Goal: Information Seeking & Learning: Learn about a topic

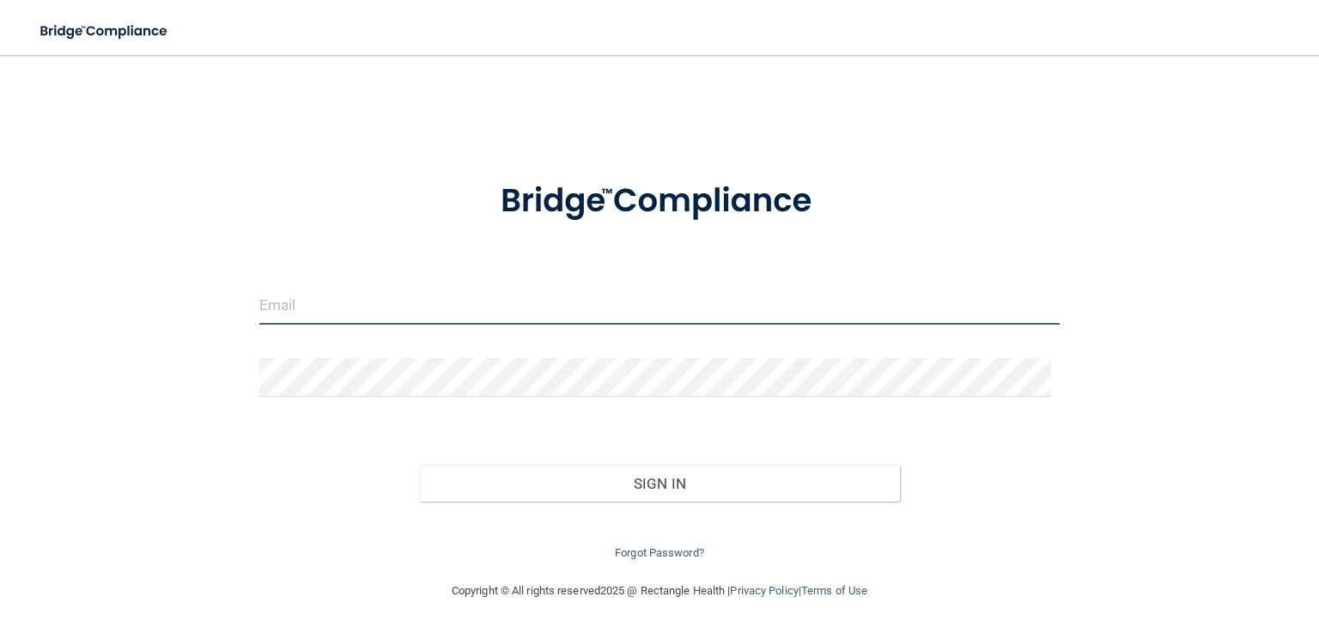
click at [486, 309] on input "email" at bounding box center [659, 305] width 800 height 39
type input "[EMAIL_ADDRESS][DOMAIN_NAME]"
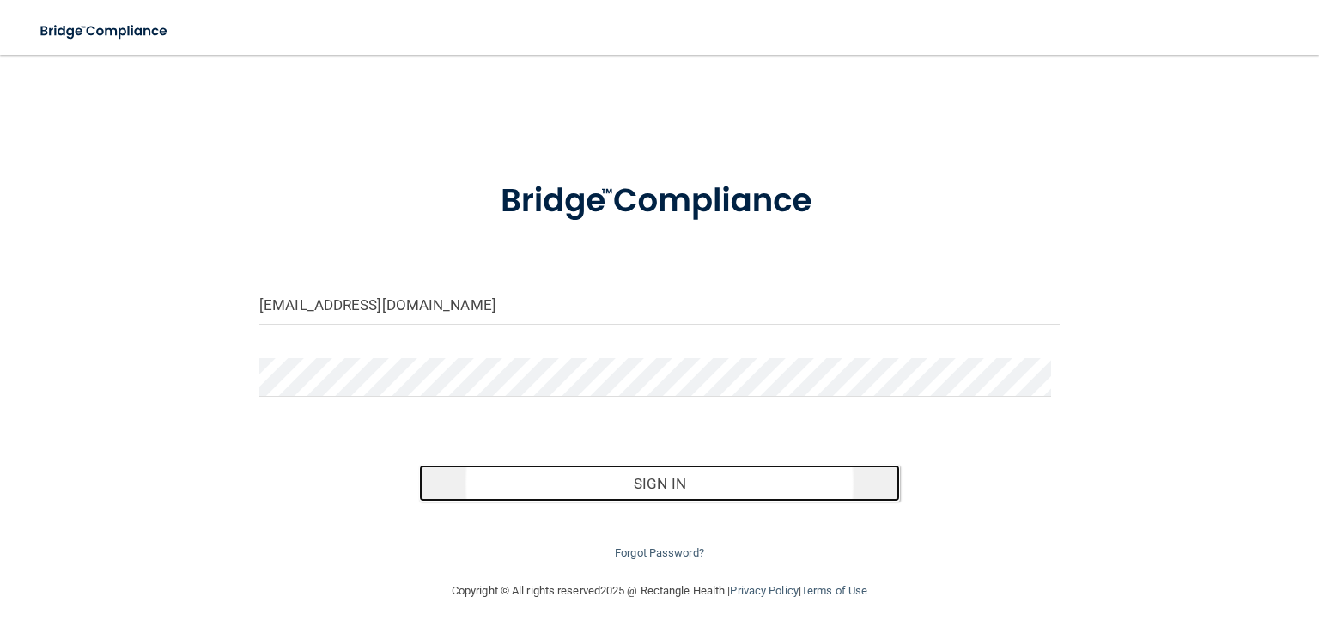
click at [738, 490] on button "Sign In" at bounding box center [659, 483] width 480 height 38
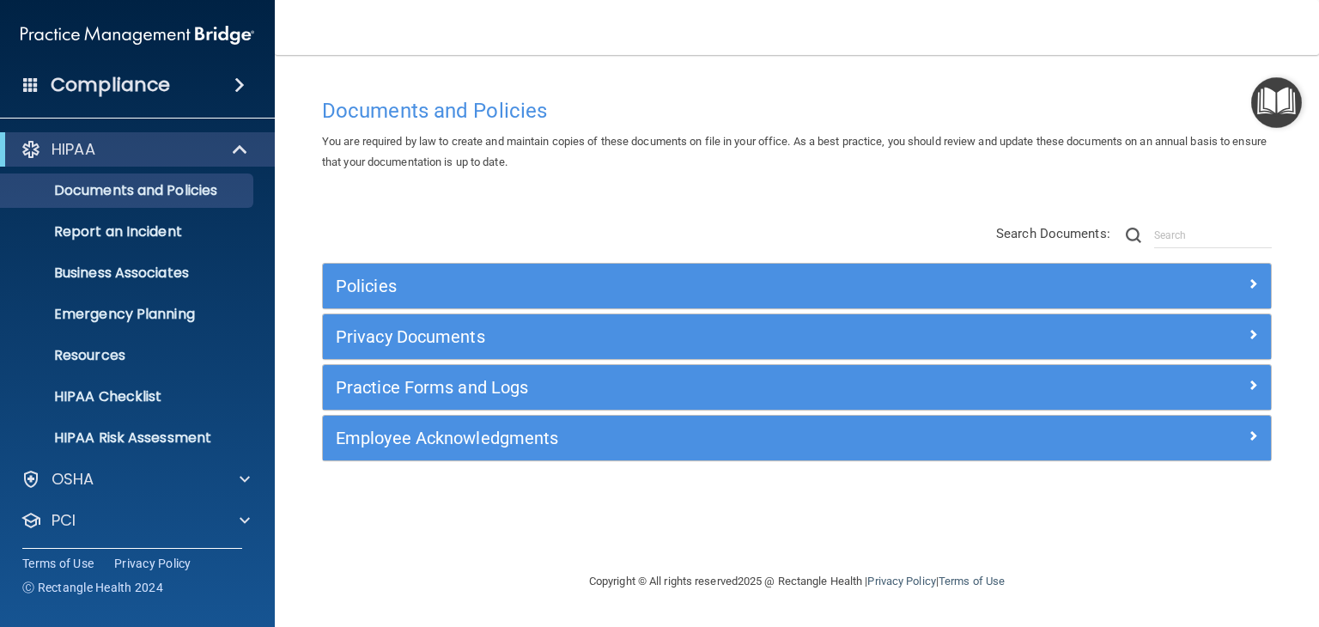
click at [914, 40] on nav "Toggle navigation Ly Hong Chieng drlhchieng@aol.com Manage My Enterprise Tai C.…" at bounding box center [797, 27] width 1044 height 55
click at [161, 152] on div "HIPAA" at bounding box center [114, 149] width 212 height 21
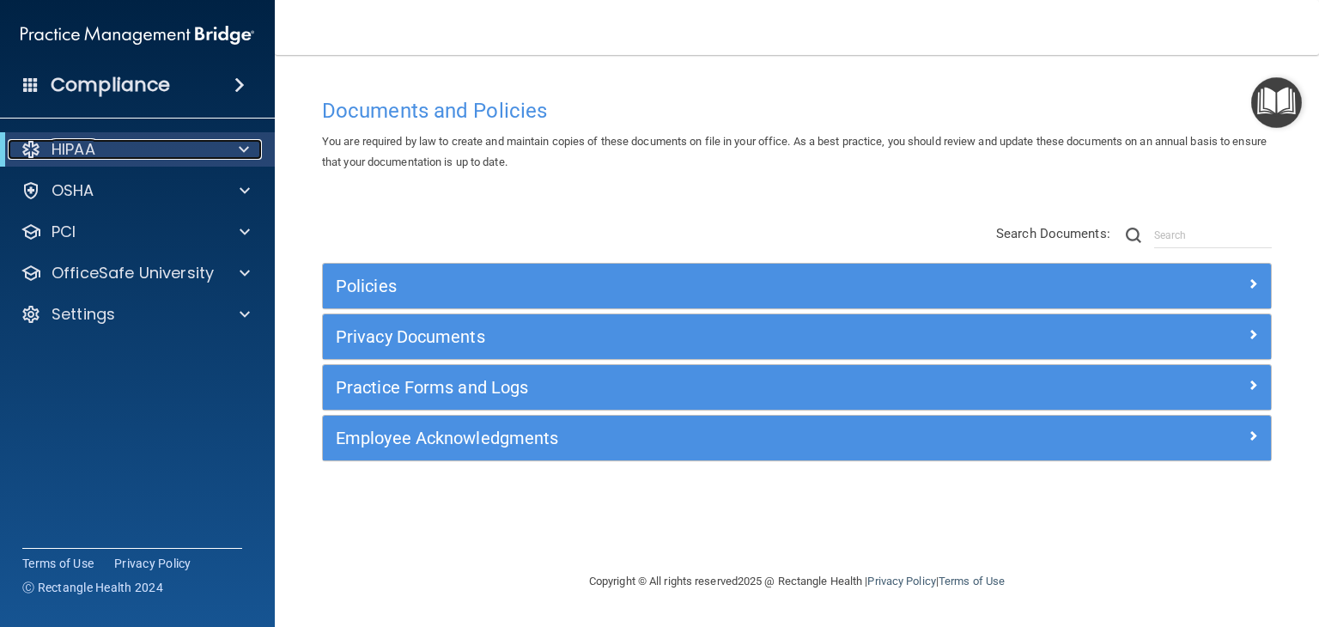
click at [245, 149] on span at bounding box center [244, 149] width 10 height 21
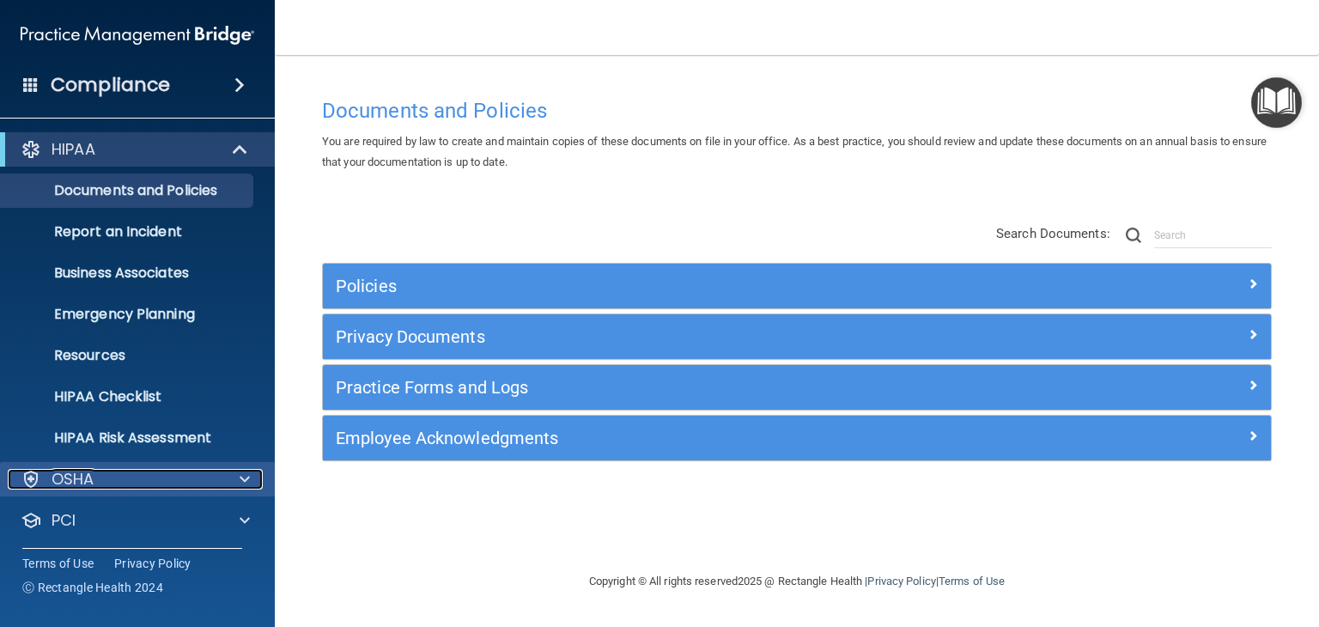
click at [237, 479] on div at bounding box center [242, 479] width 43 height 21
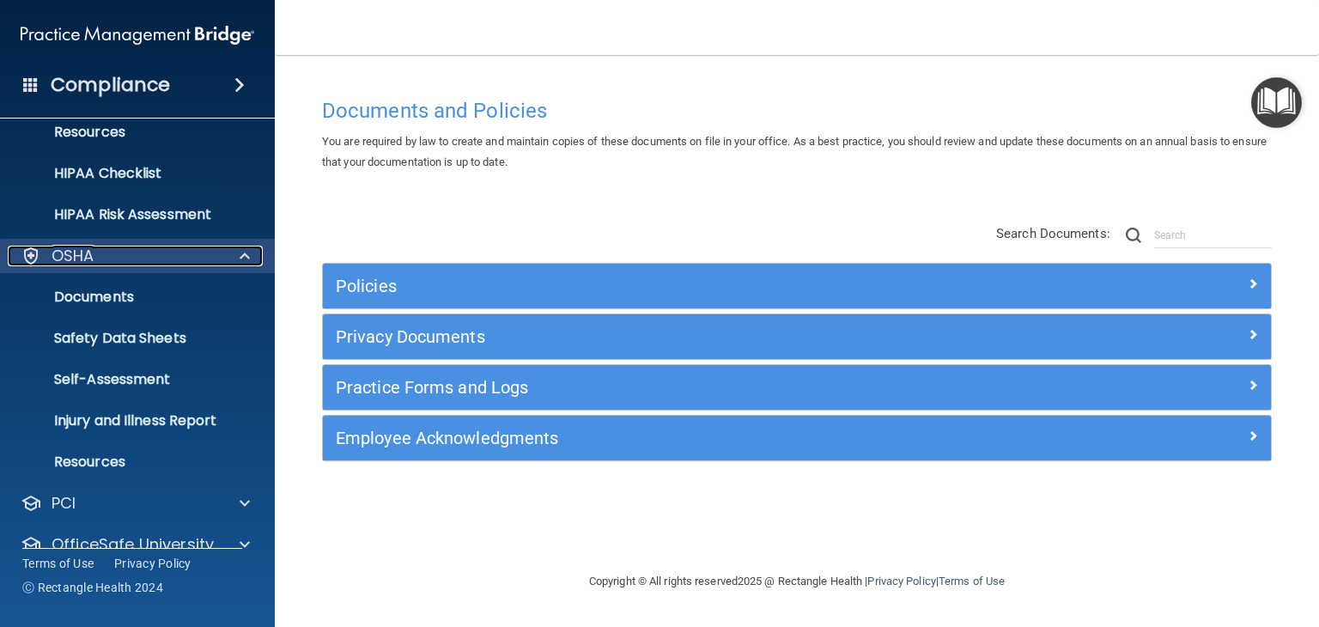
scroll to position [292, 0]
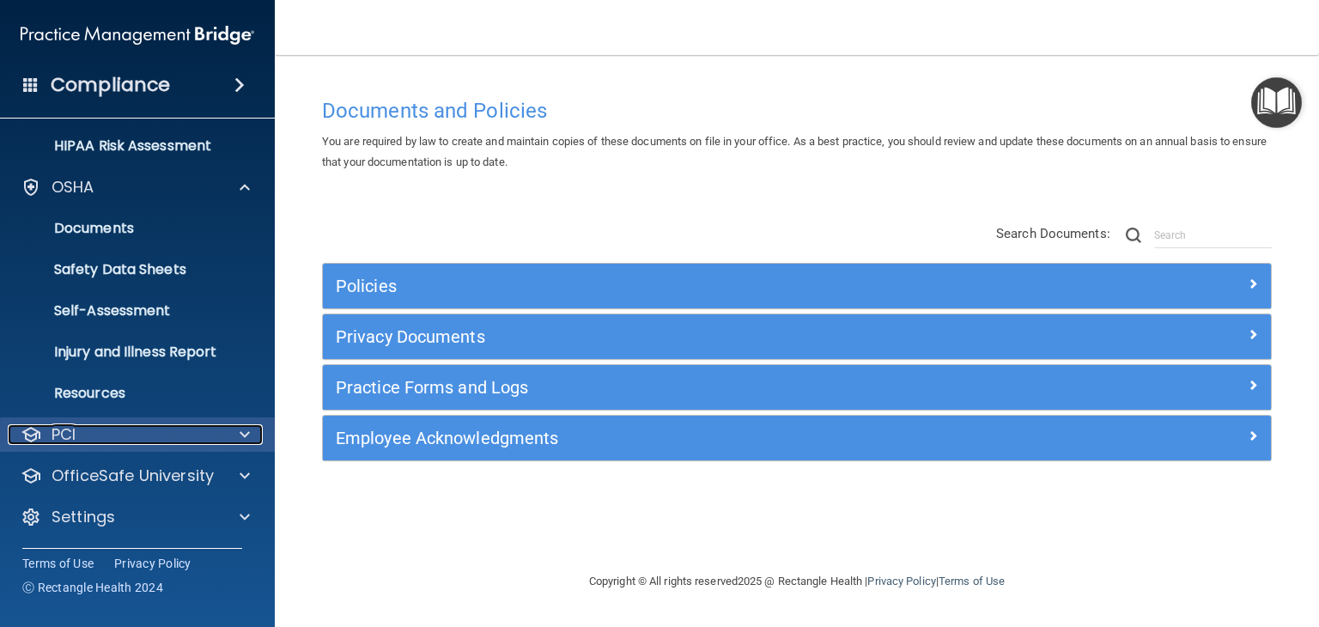
click at [237, 430] on div at bounding box center [242, 434] width 43 height 21
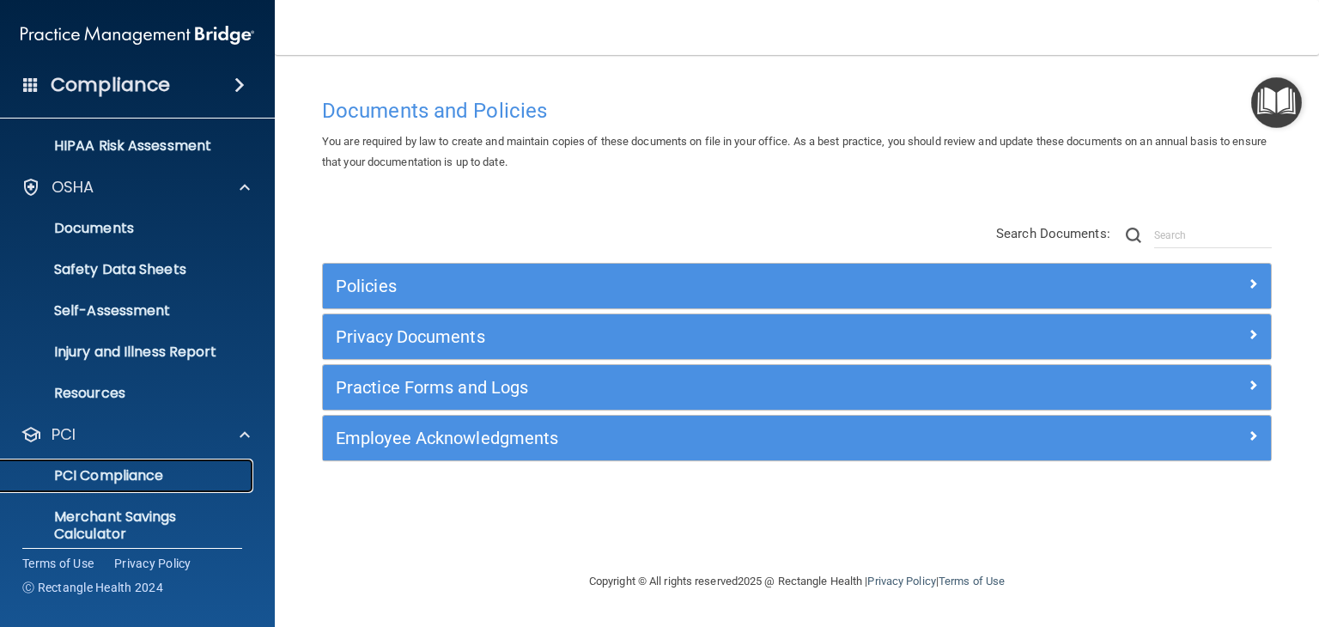
click at [213, 483] on p "PCI Compliance" at bounding box center [128, 475] width 234 height 17
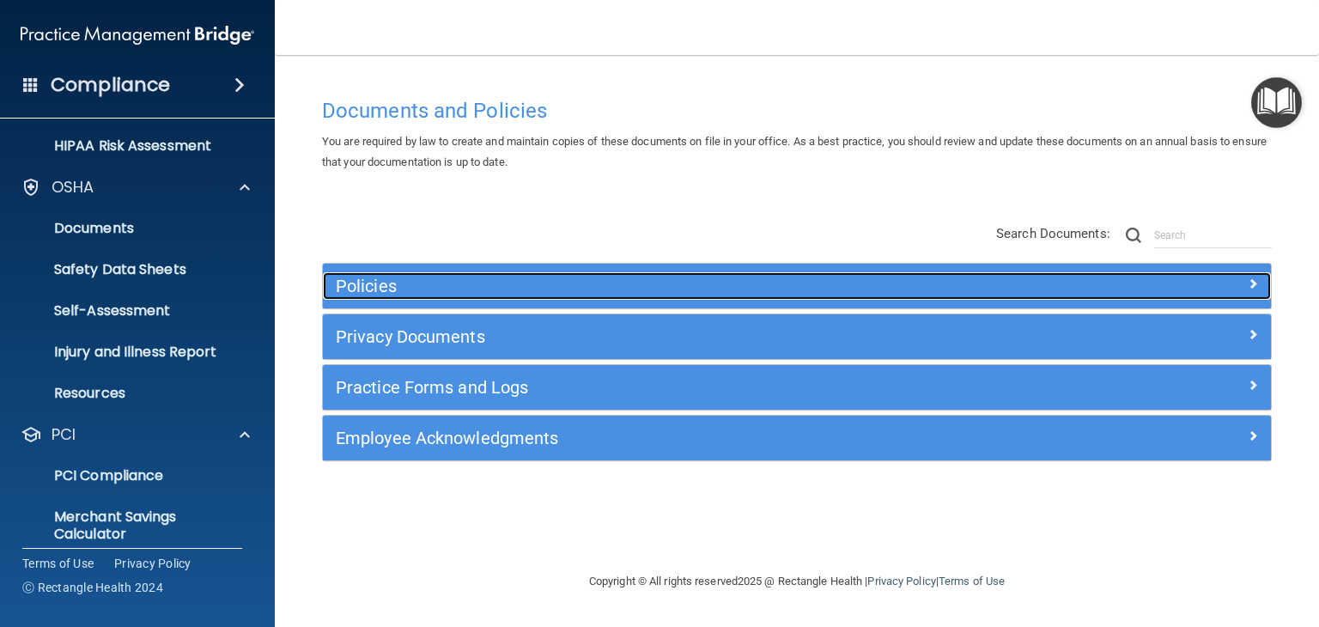
click at [1246, 286] on div at bounding box center [1152, 282] width 237 height 21
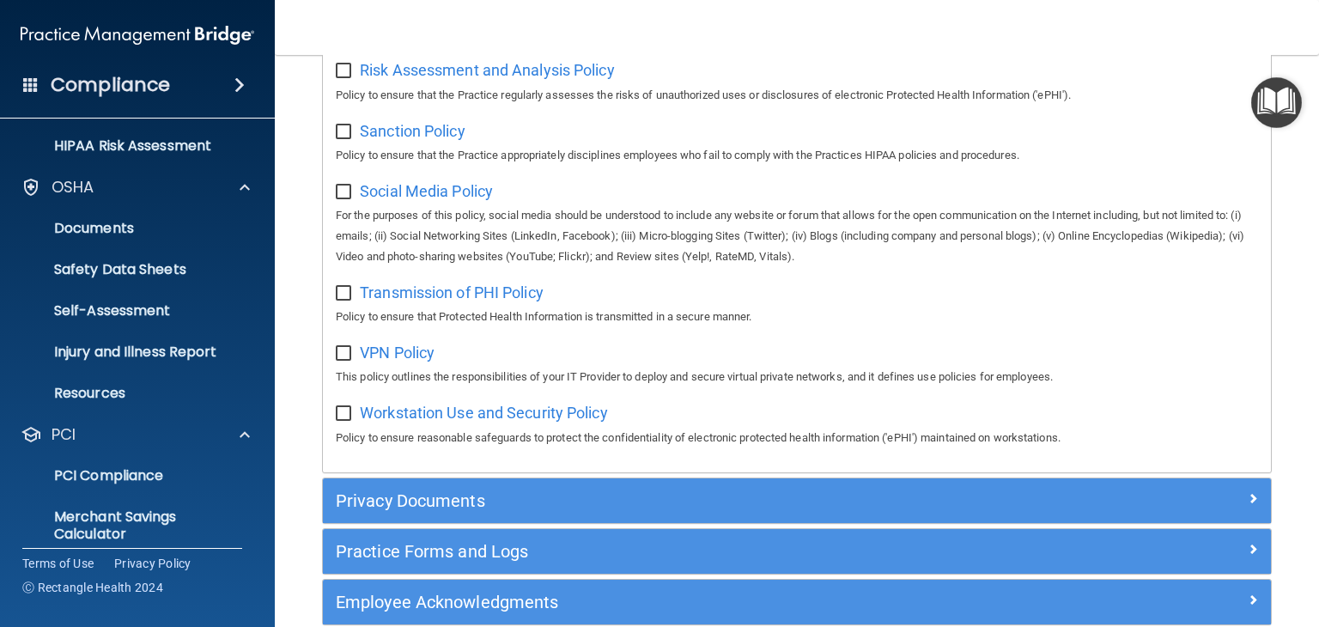
scroll to position [1356, 0]
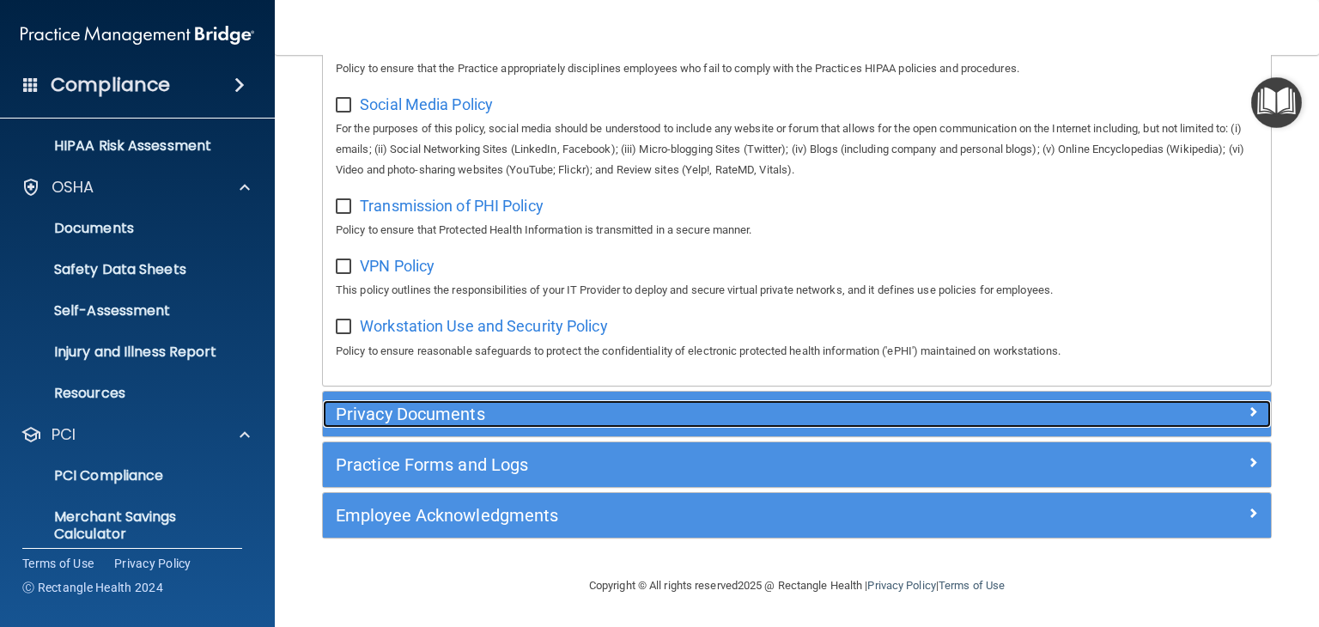
click at [1247, 418] on span at bounding box center [1252, 411] width 10 height 21
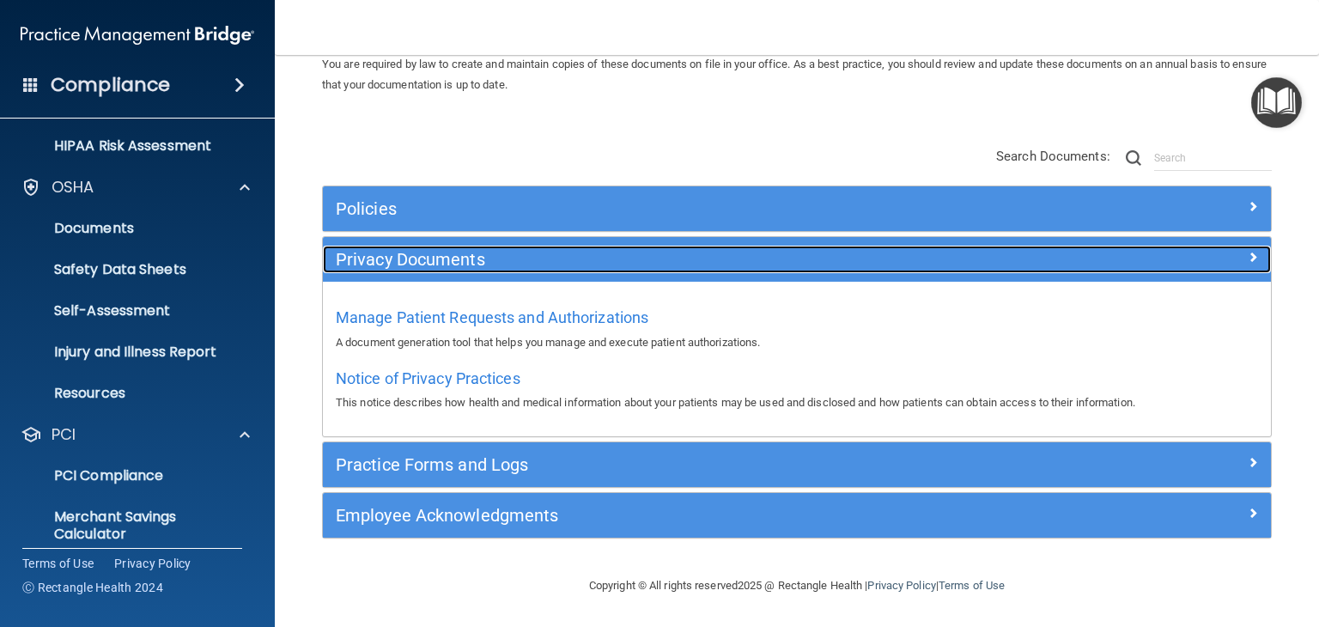
scroll to position [76, 0]
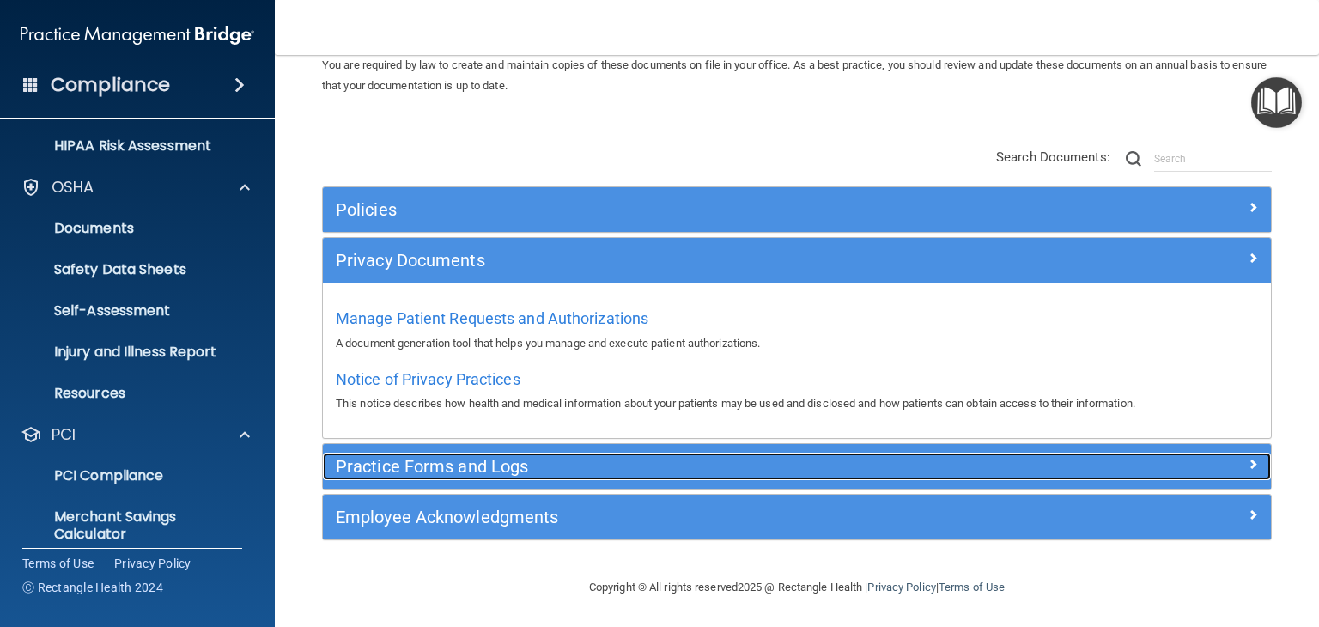
click at [1230, 464] on div at bounding box center [1152, 462] width 237 height 21
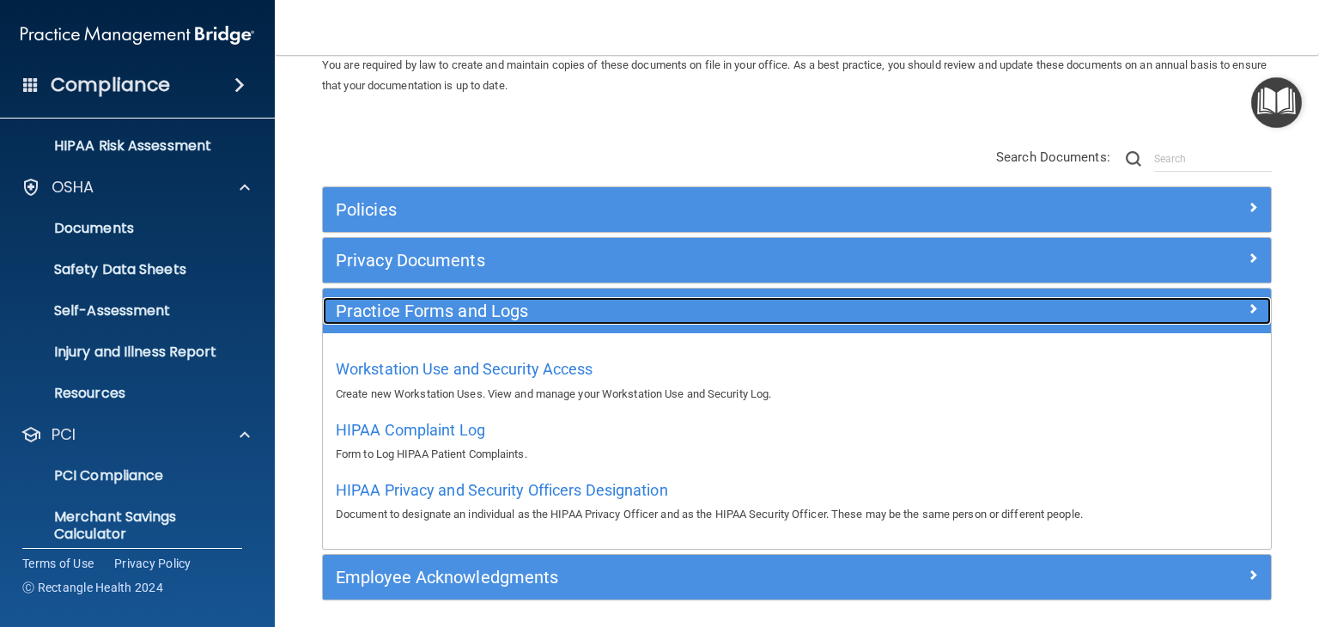
scroll to position [137, 0]
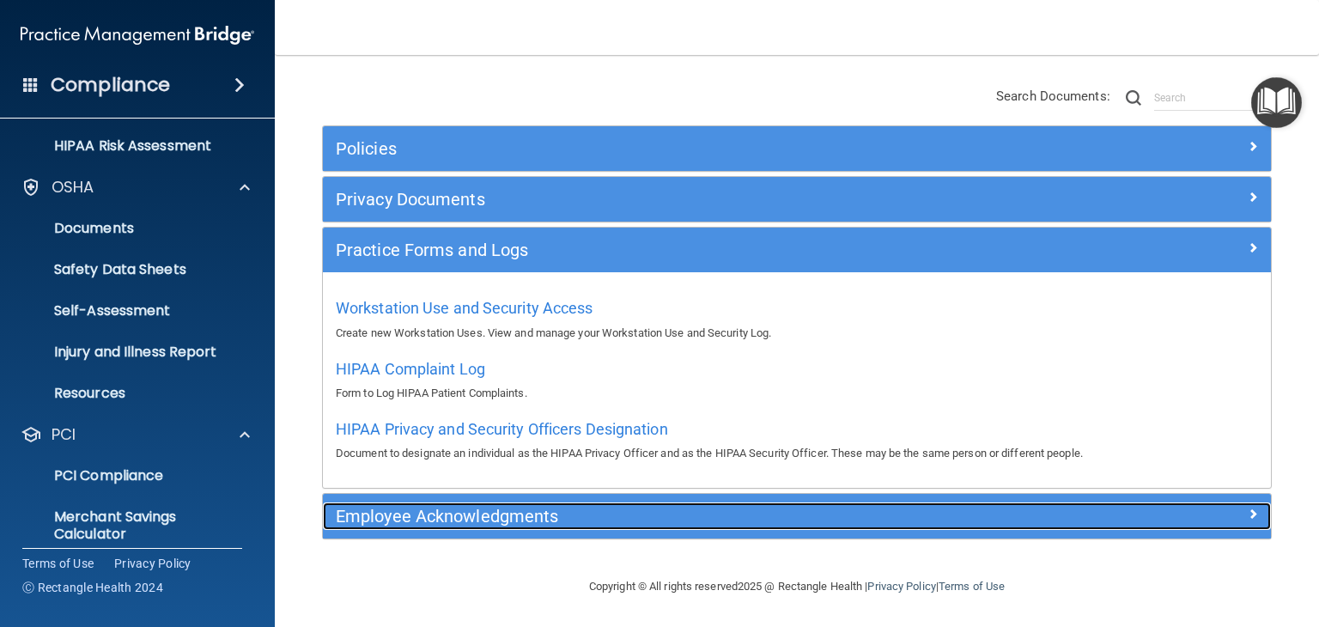
click at [1247, 512] on span at bounding box center [1252, 513] width 10 height 21
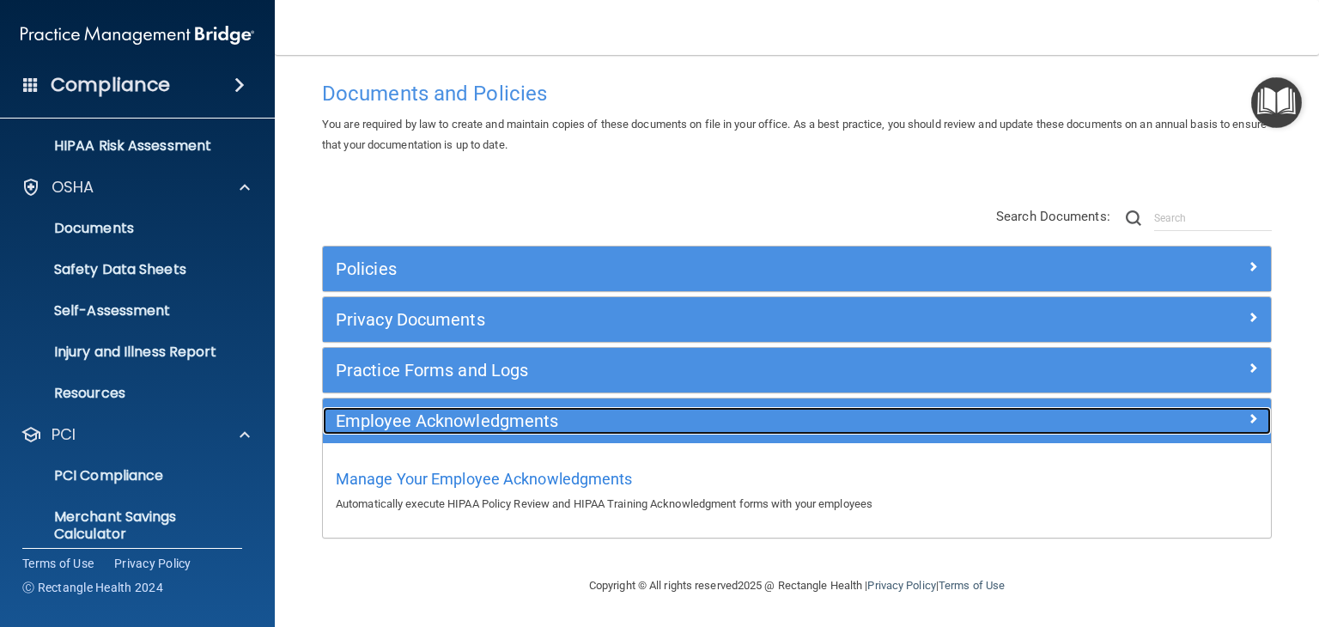
scroll to position [16, 0]
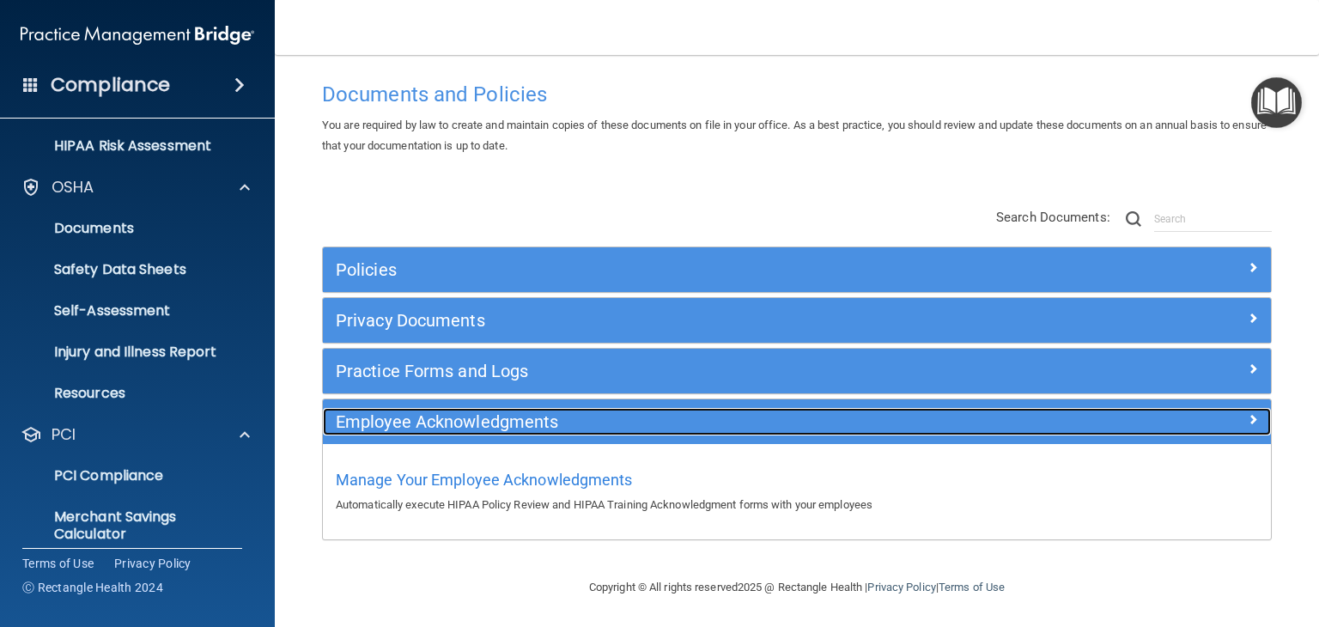
click at [1247, 421] on span at bounding box center [1252, 419] width 10 height 21
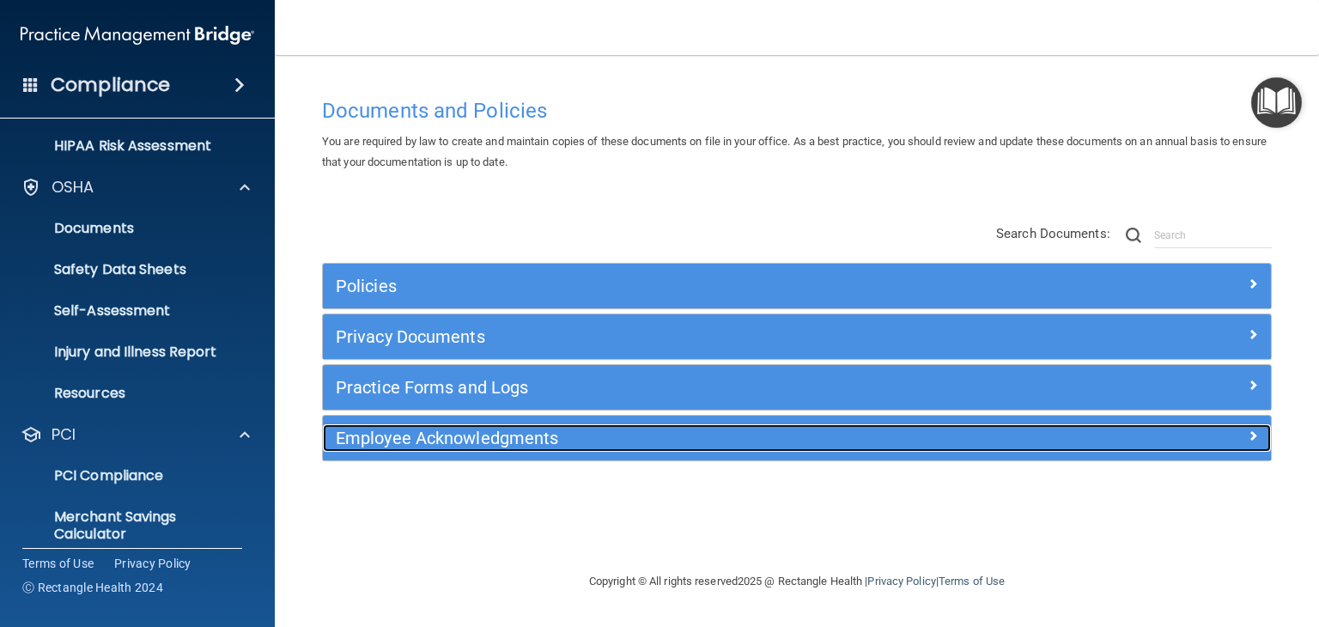
scroll to position [0, 0]
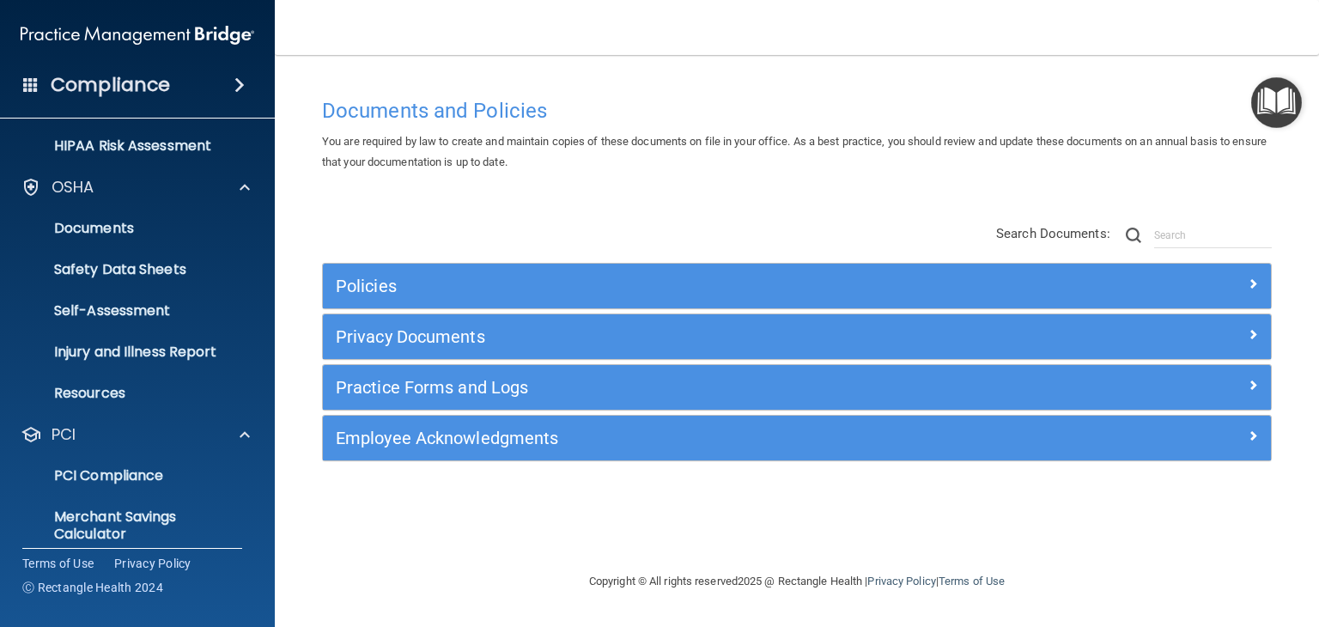
click at [234, 84] on span at bounding box center [239, 85] width 10 height 21
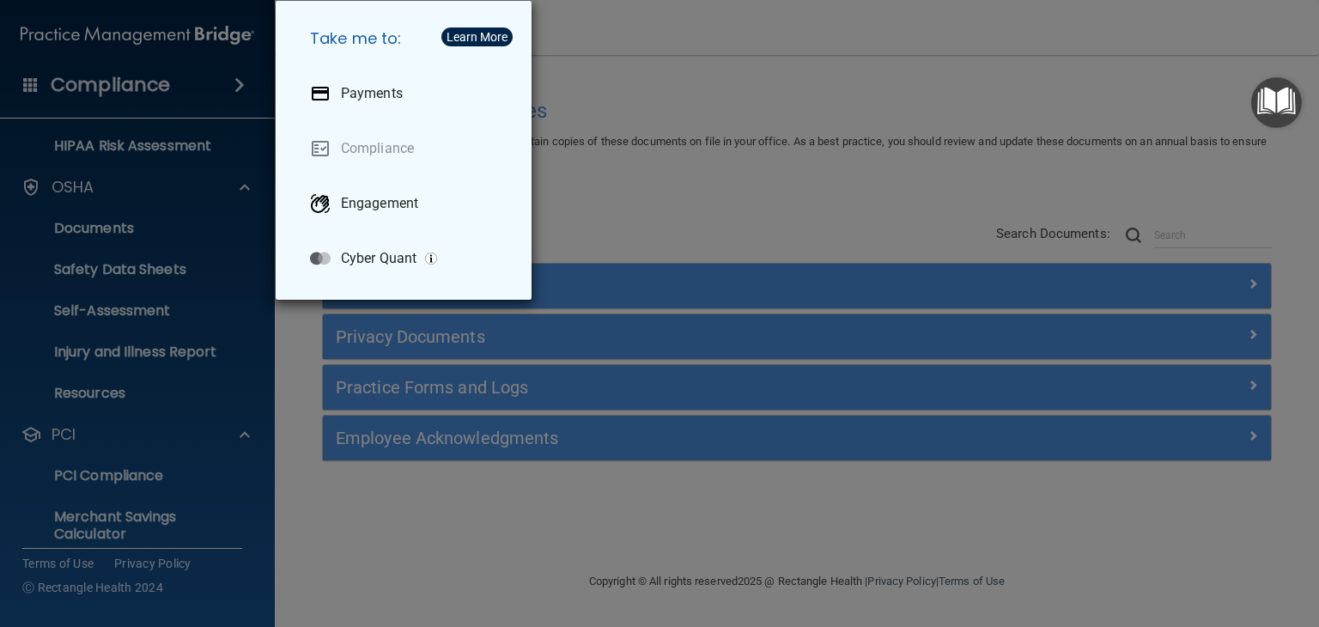
click at [655, 202] on div "Take me to: Payments Compliance Engagement Cyber Quant" at bounding box center [659, 313] width 1319 height 627
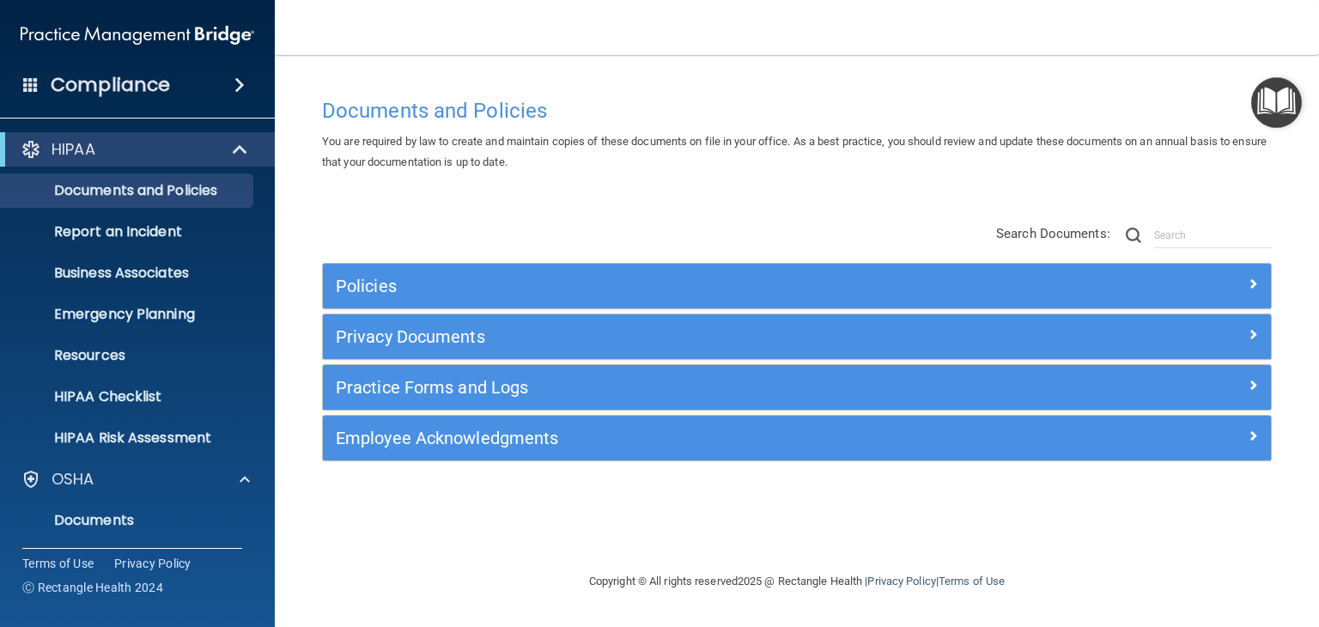
click at [863, 65] on main "Documents and Policies You are required by law to create and maintain copies of…" at bounding box center [797, 341] width 1044 height 572
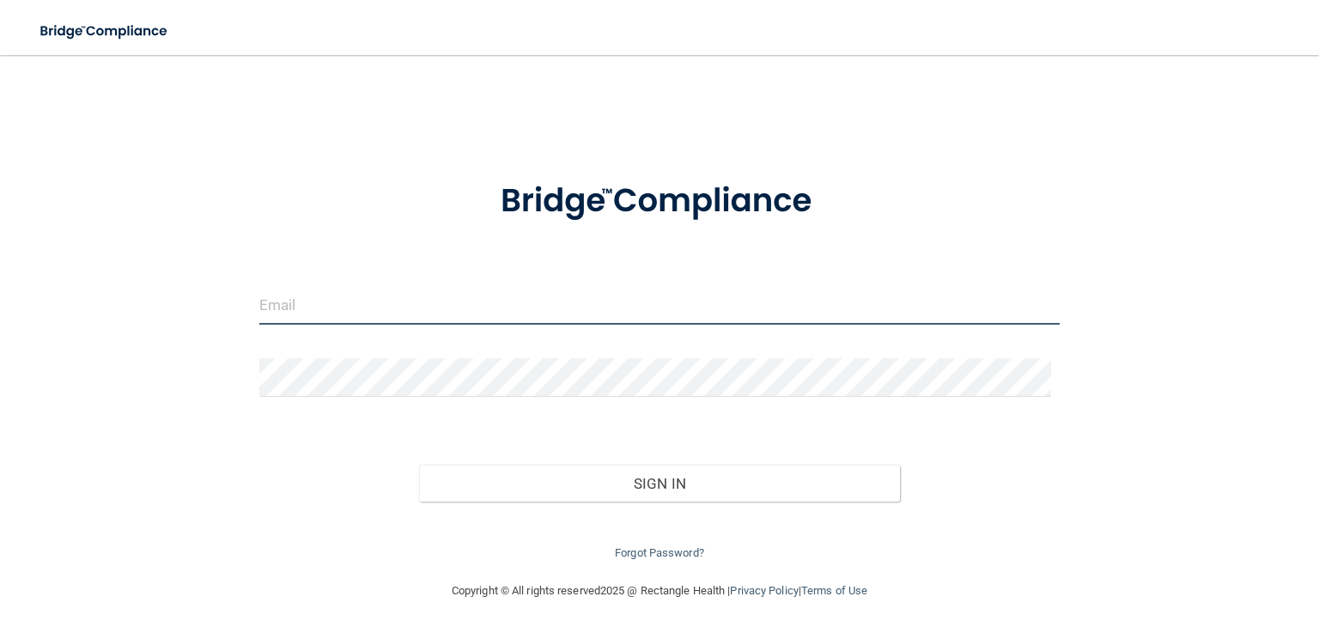
click at [625, 302] on input "email" at bounding box center [659, 305] width 800 height 39
type input "[EMAIL_ADDRESS][DOMAIN_NAME]"
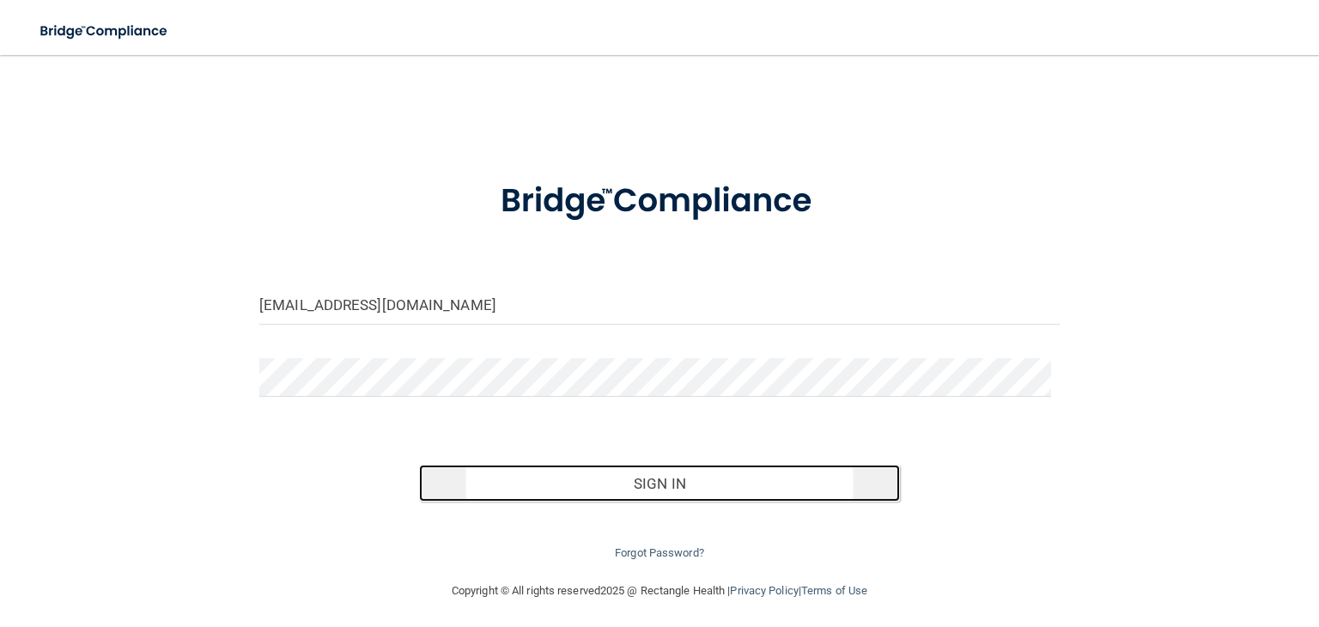
click at [727, 479] on button "Sign In" at bounding box center [659, 483] width 480 height 38
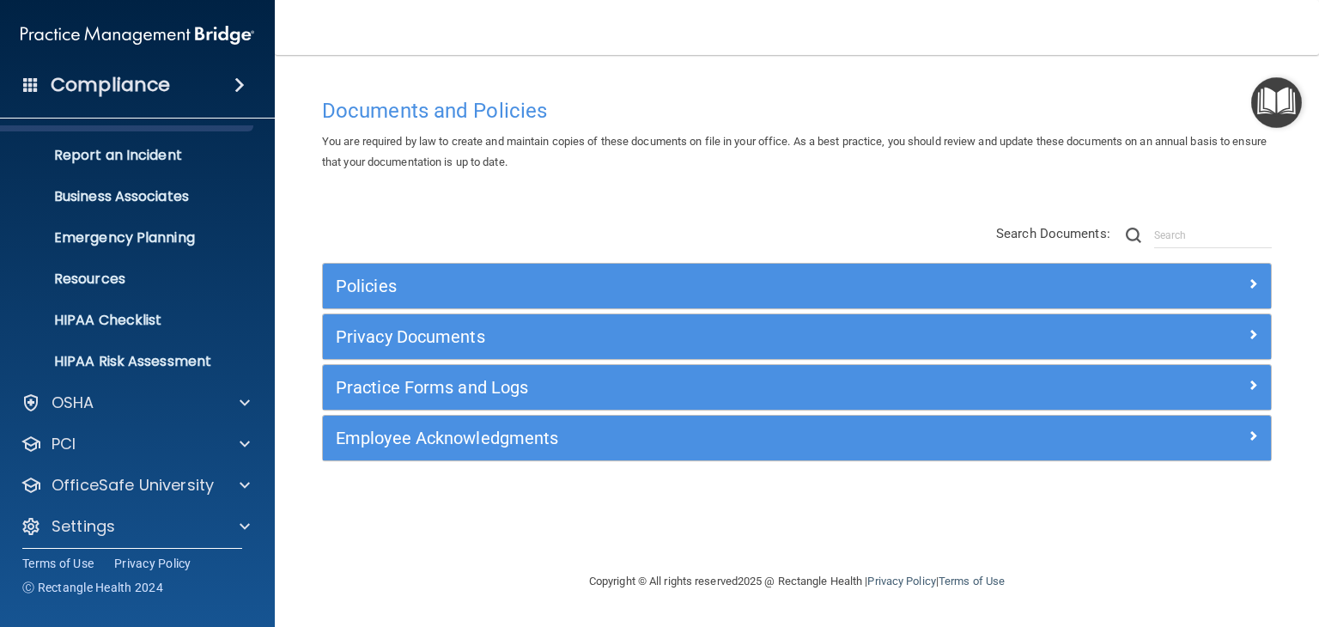
scroll to position [77, 0]
click at [232, 401] on div at bounding box center [242, 401] width 43 height 21
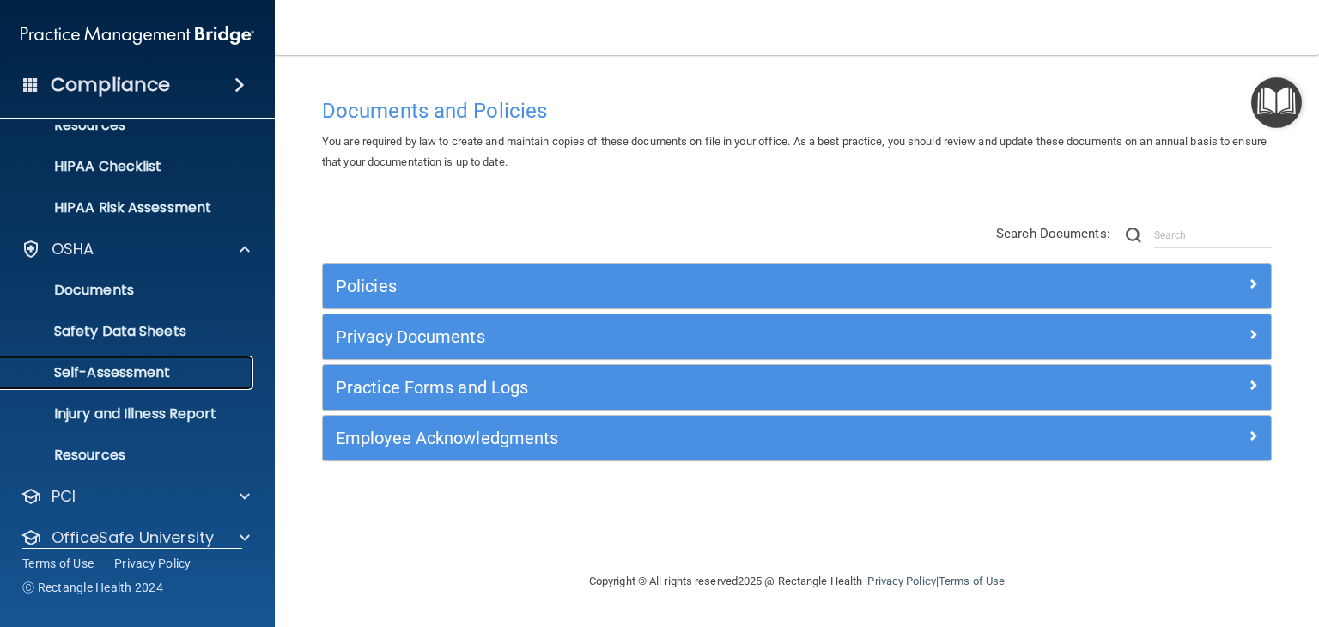
click at [167, 376] on p "Self-Assessment" at bounding box center [128, 372] width 234 height 17
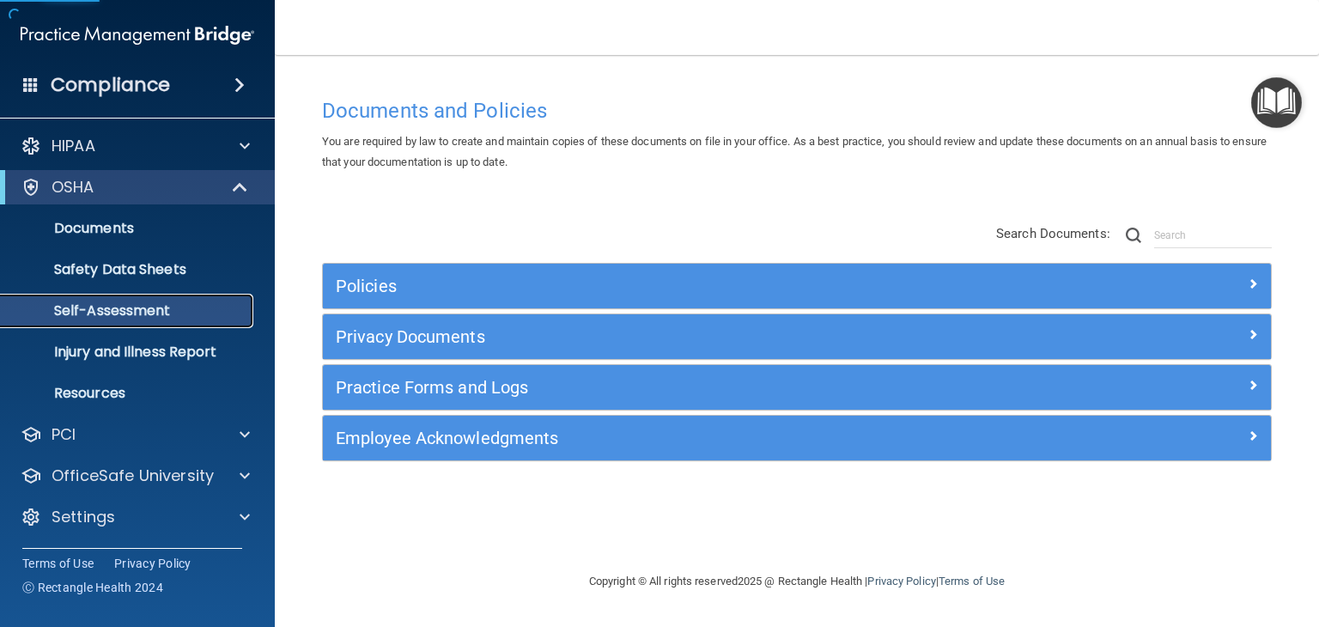
scroll to position [3, 0]
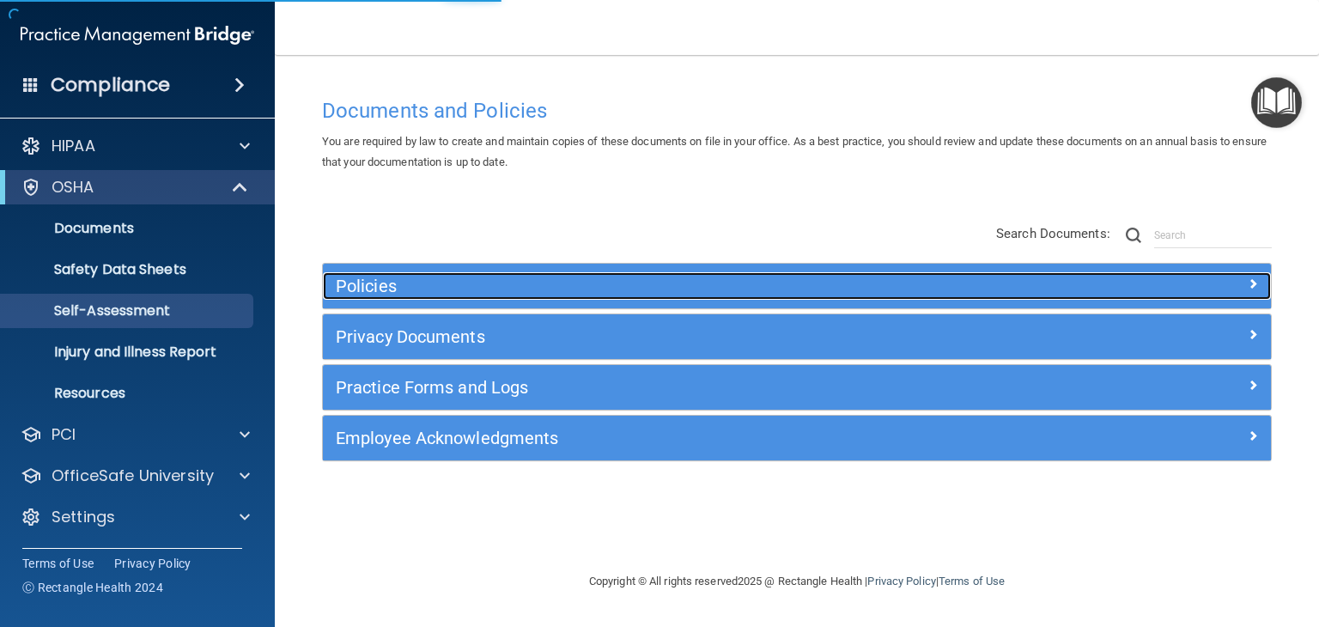
click at [1251, 284] on span at bounding box center [1252, 283] width 10 height 21
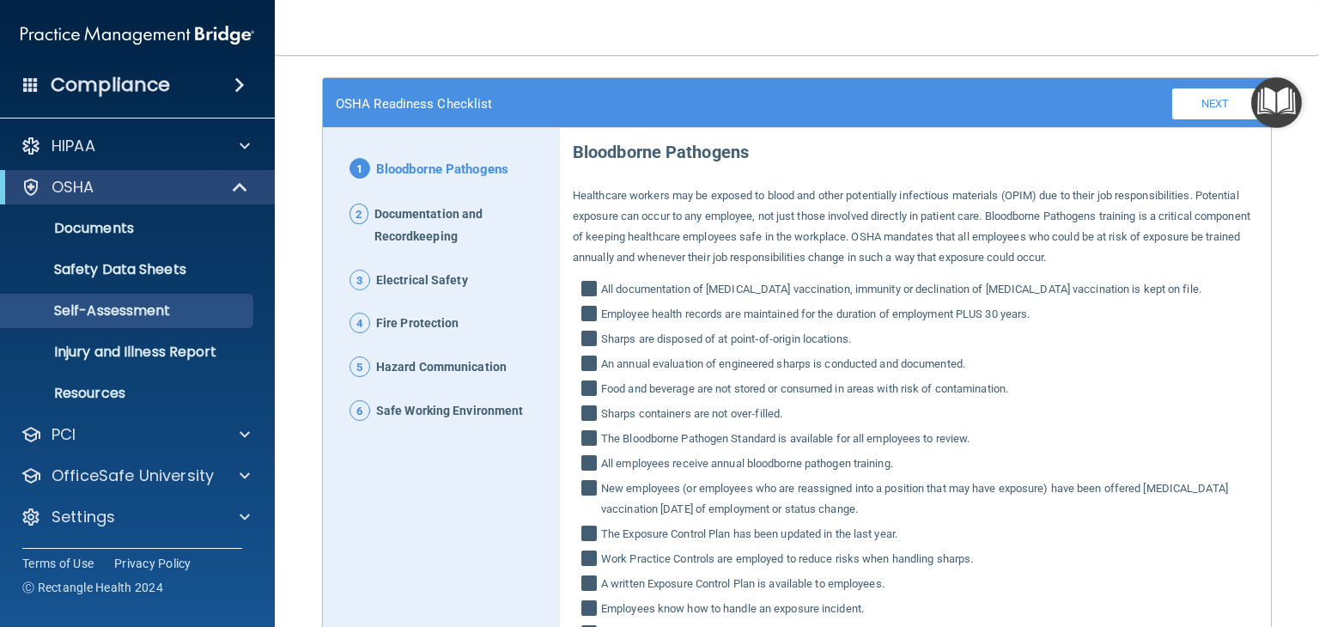
scroll to position [0, 0]
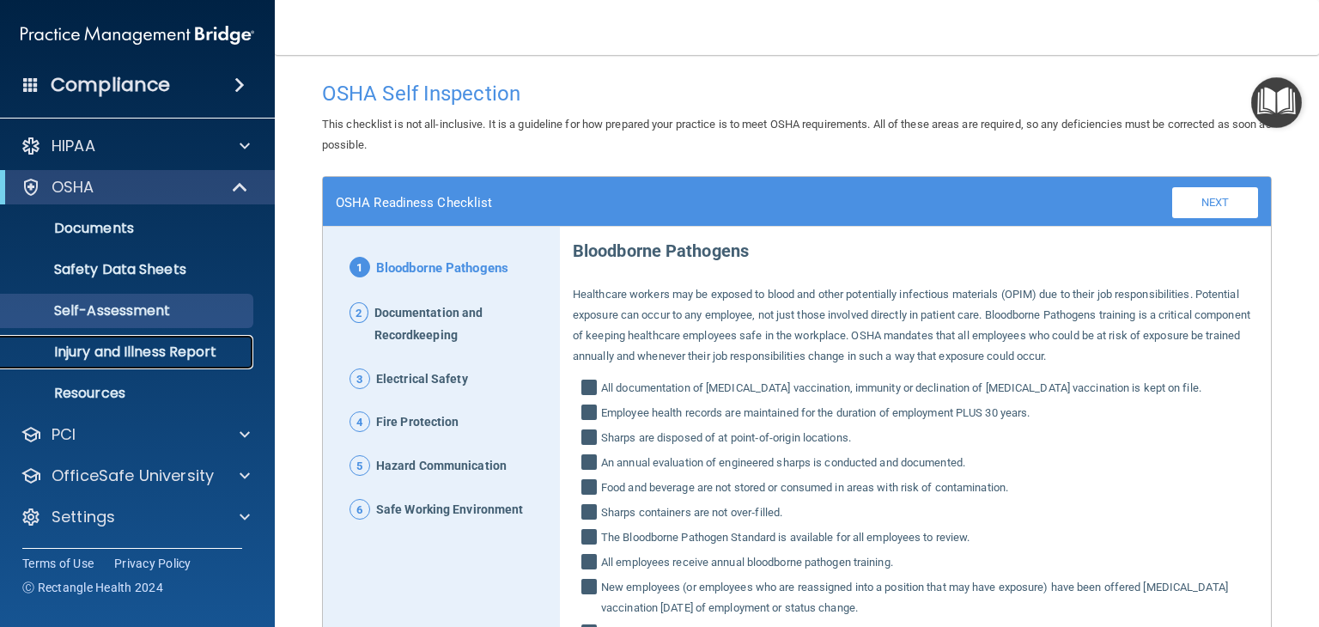
click at [203, 357] on p "Injury and Illness Report" at bounding box center [128, 351] width 234 height 17
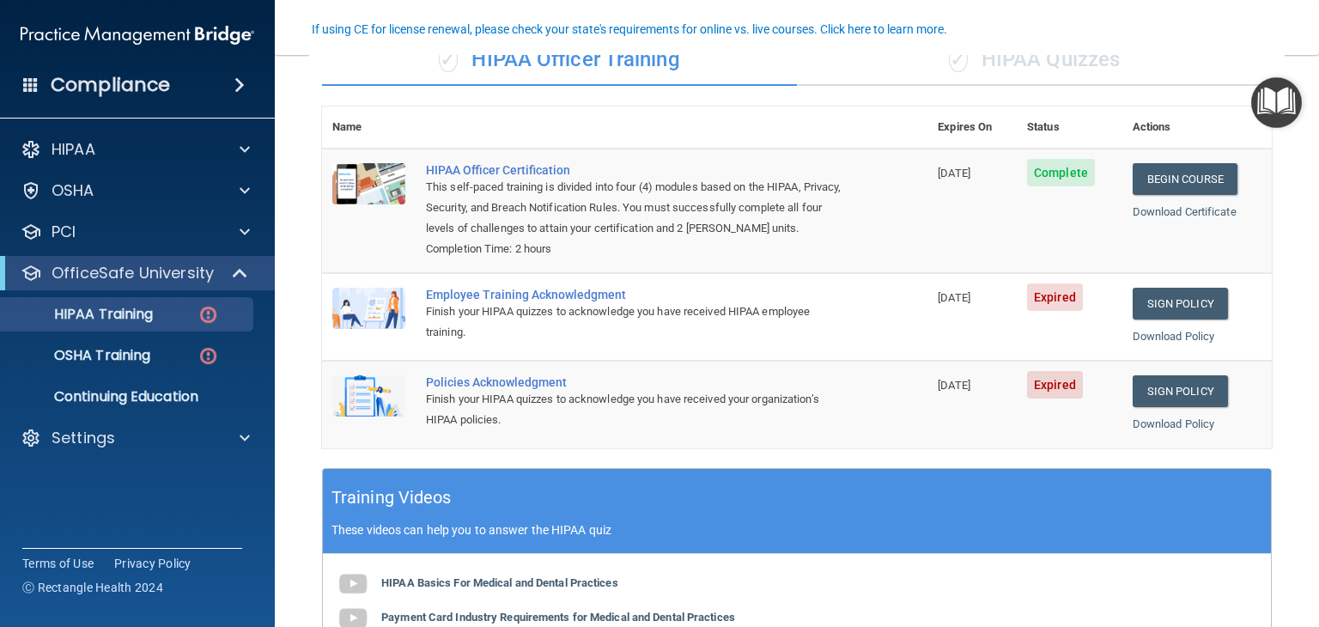
scroll to position [159, 0]
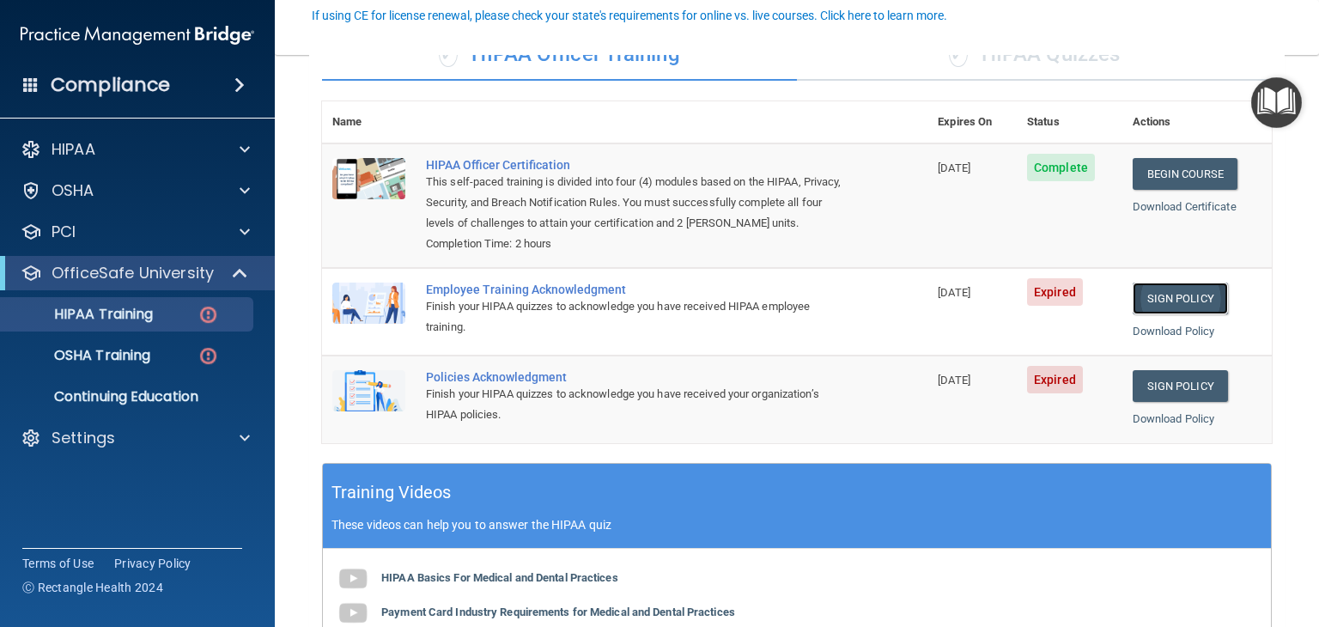
click at [1179, 314] on link "Sign Policy" at bounding box center [1179, 298] width 95 height 32
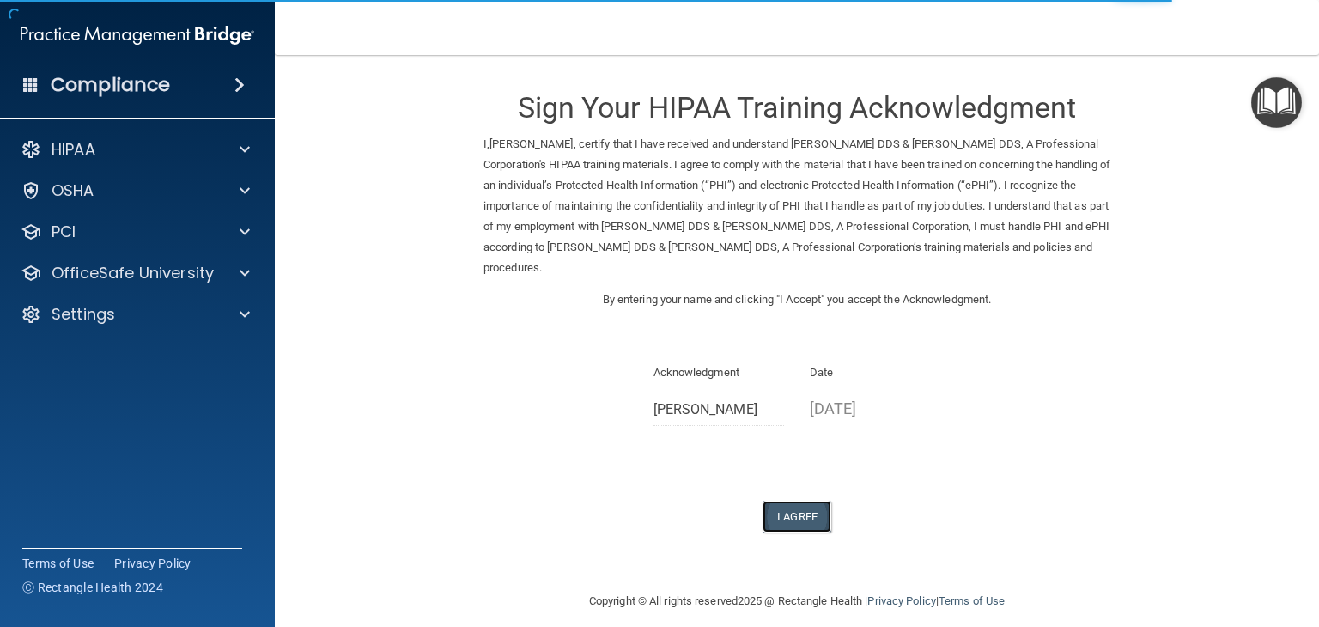
click at [793, 521] on button "I Agree" at bounding box center [796, 516] width 69 height 32
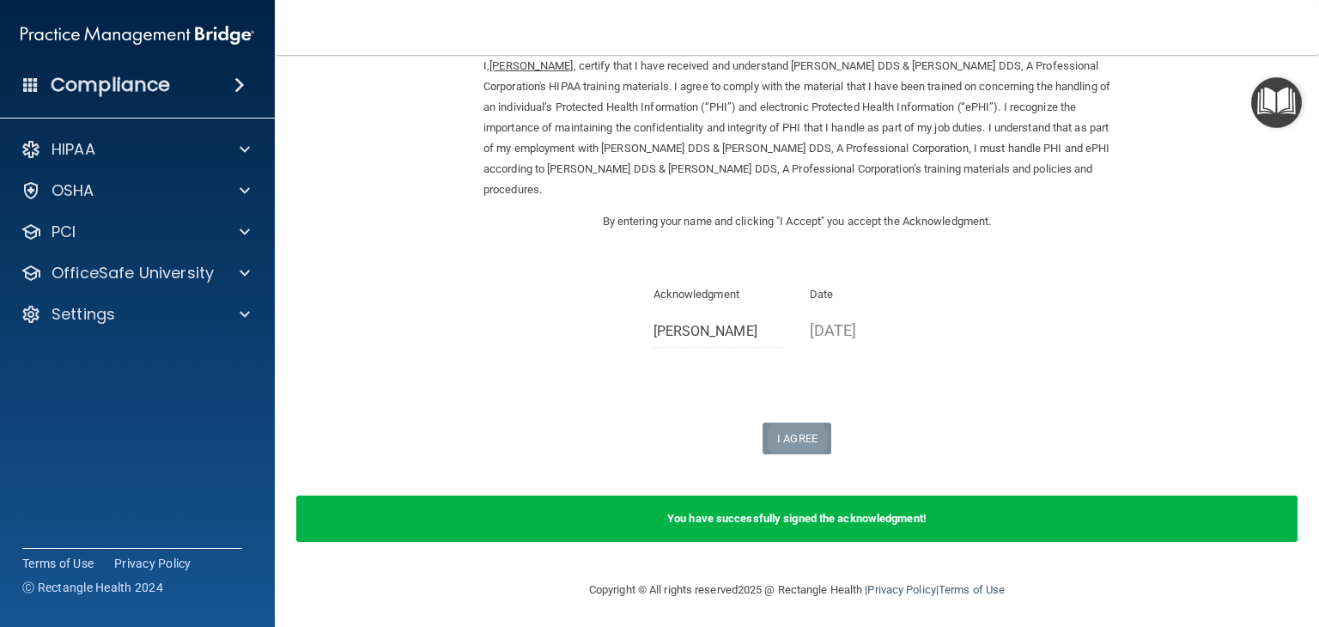
scroll to position [82, 0]
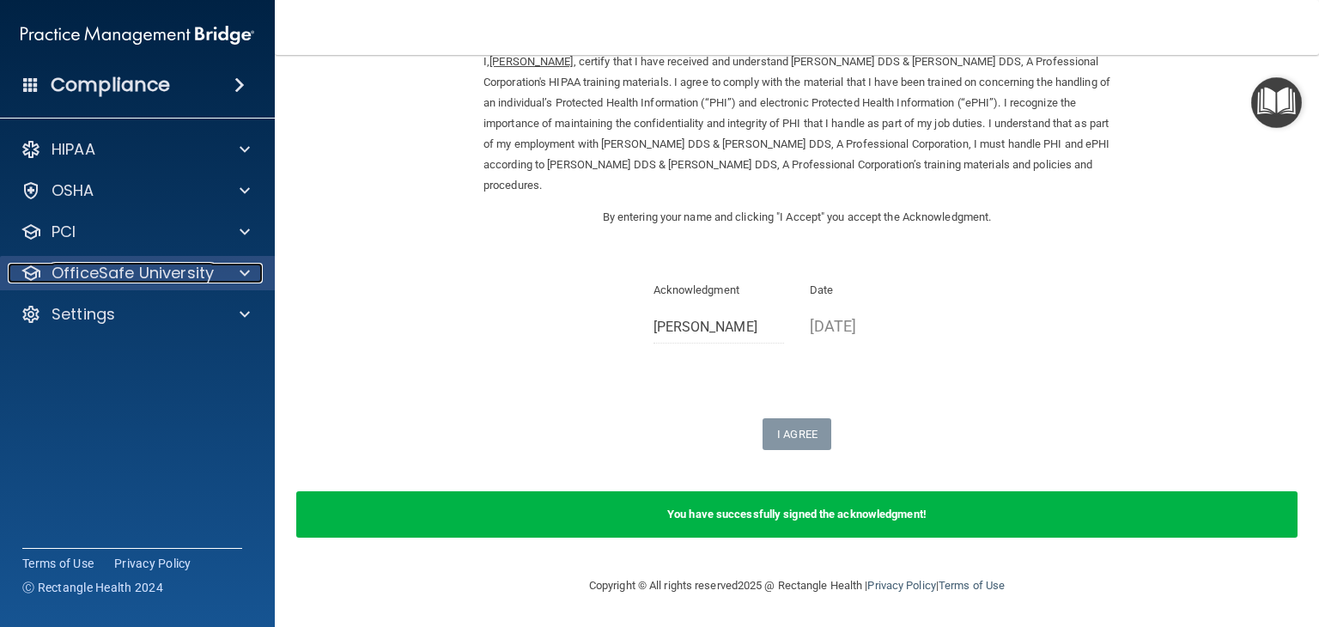
click at [247, 274] on span at bounding box center [245, 273] width 10 height 21
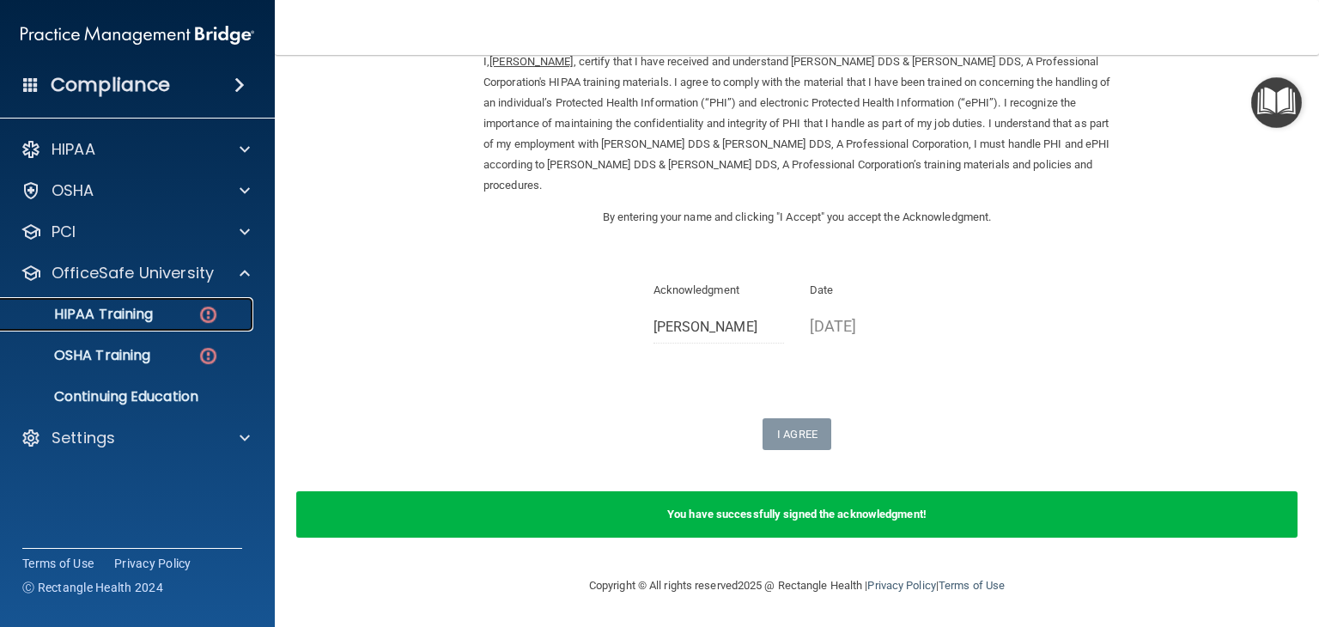
click at [209, 317] on img at bounding box center [207, 314] width 21 height 21
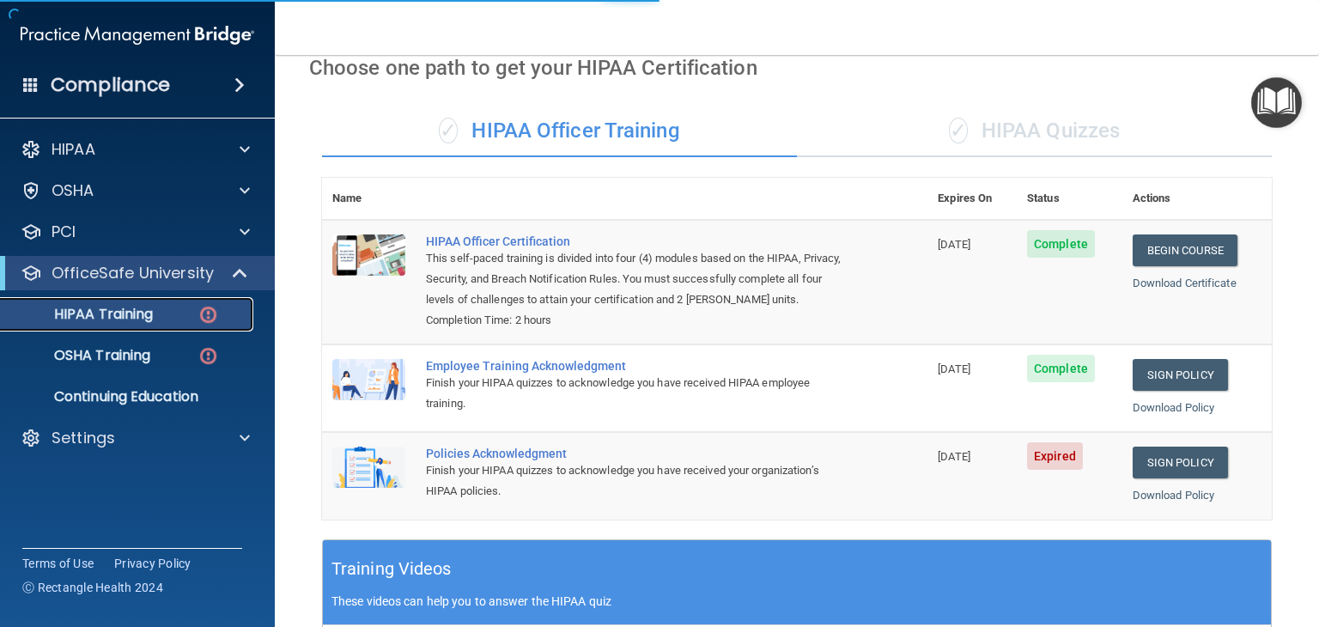
scroll to position [546, 0]
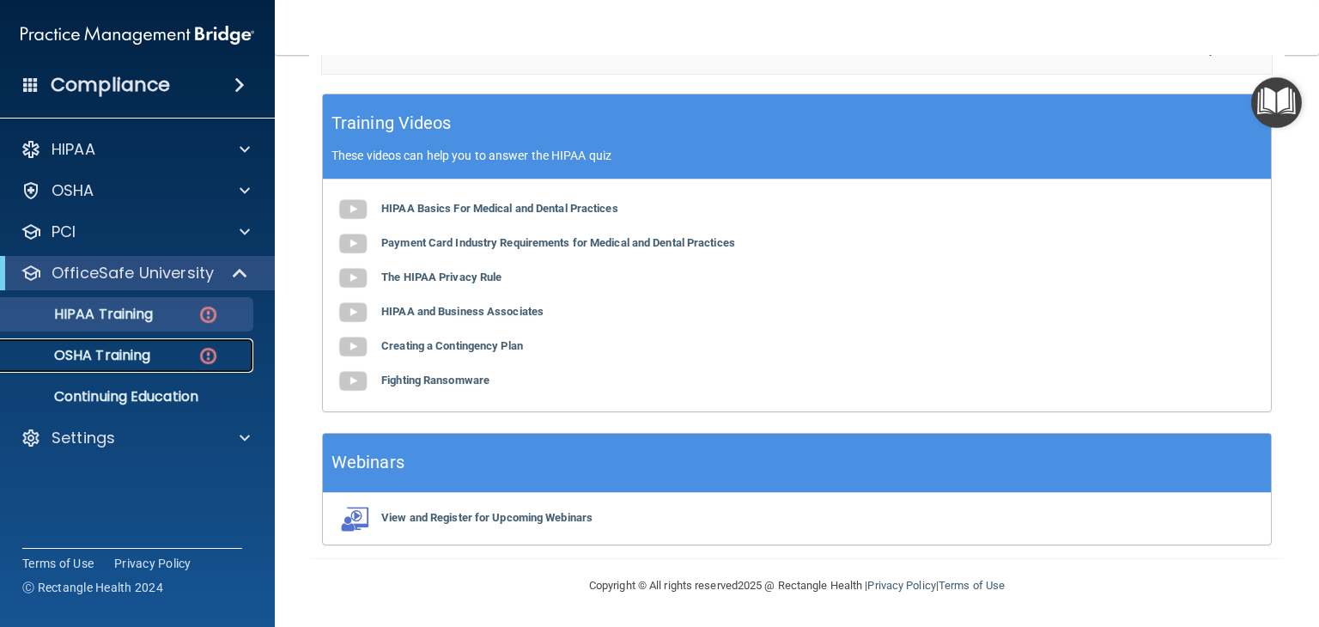
click at [214, 368] on link "OSHA Training" at bounding box center [118, 355] width 270 height 34
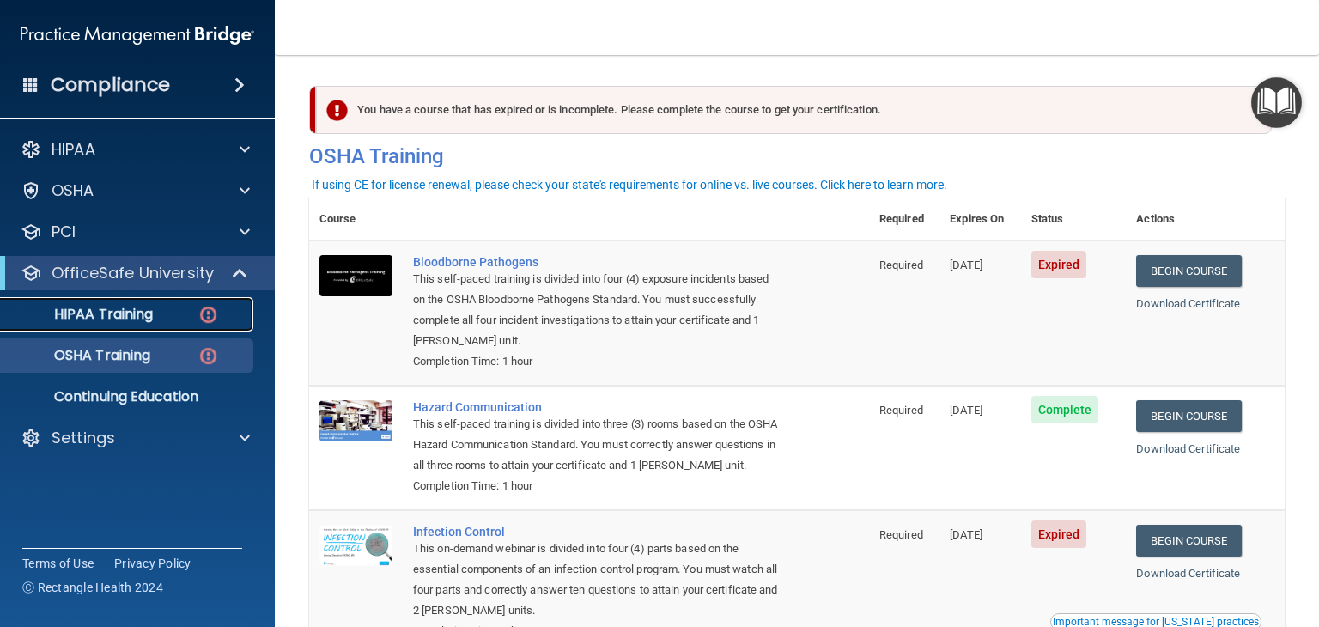
click at [184, 315] on div "HIPAA Training" at bounding box center [128, 314] width 234 height 17
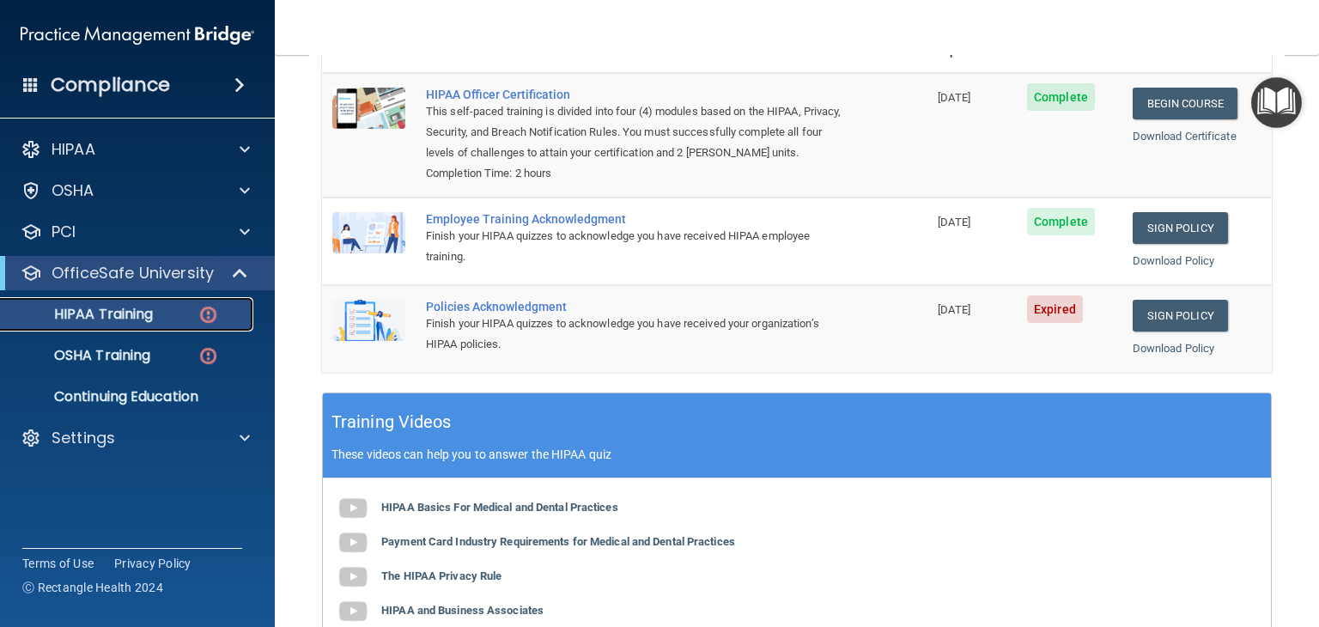
scroll to position [234, 0]
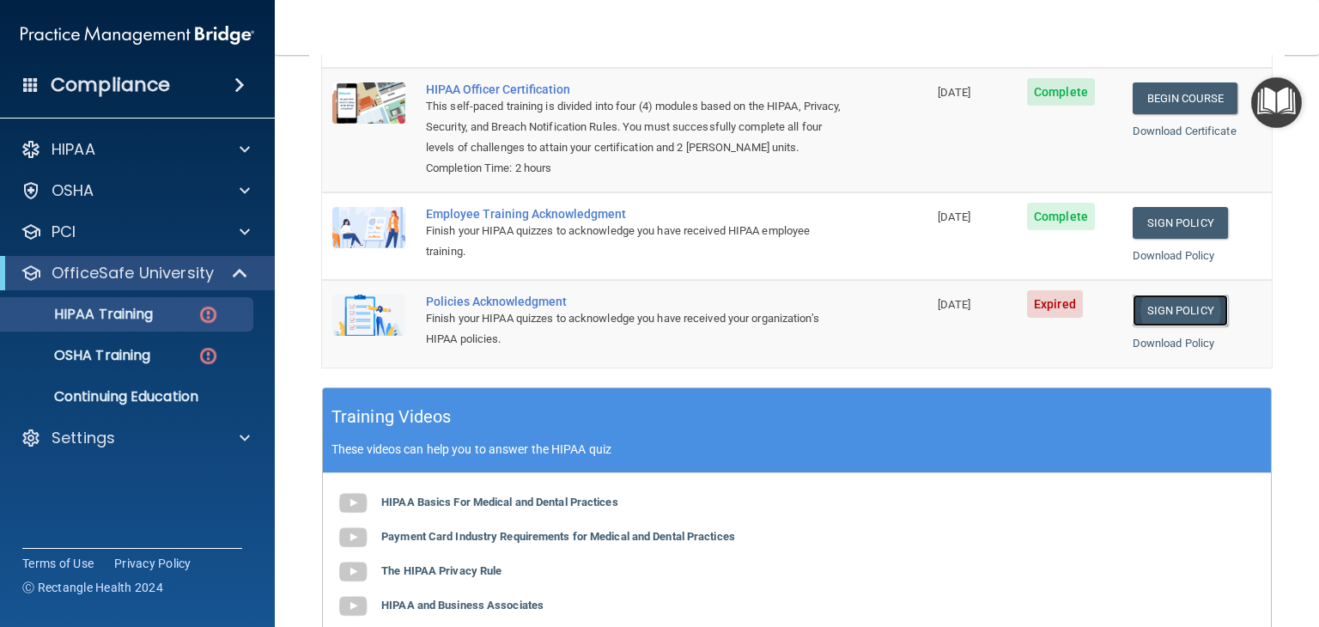
click at [1178, 326] on link "Sign Policy" at bounding box center [1179, 310] width 95 height 32
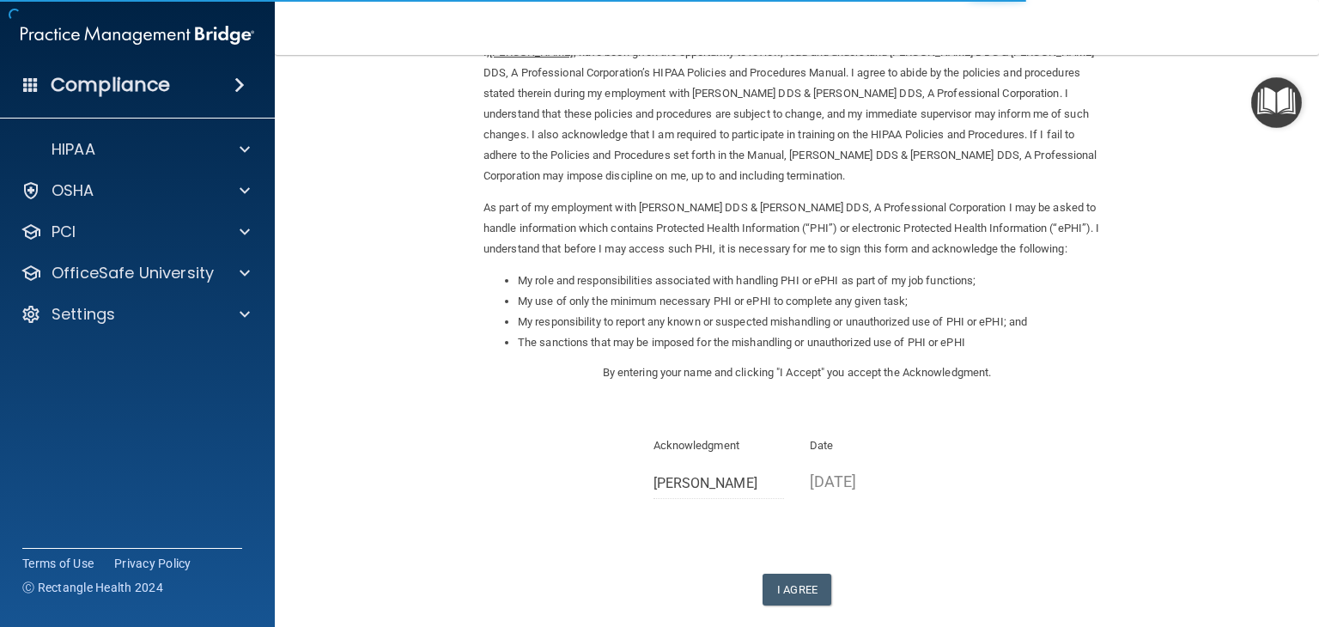
scroll to position [180, 0]
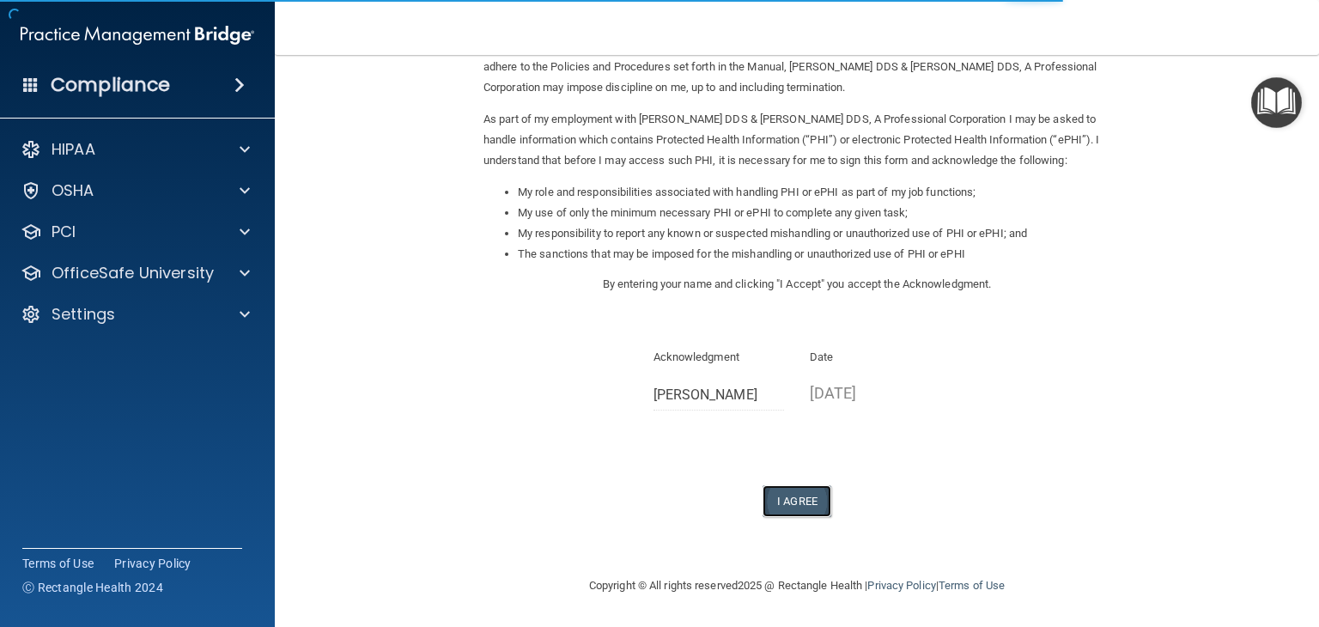
click at [803, 501] on button "I Agree" at bounding box center [796, 501] width 69 height 32
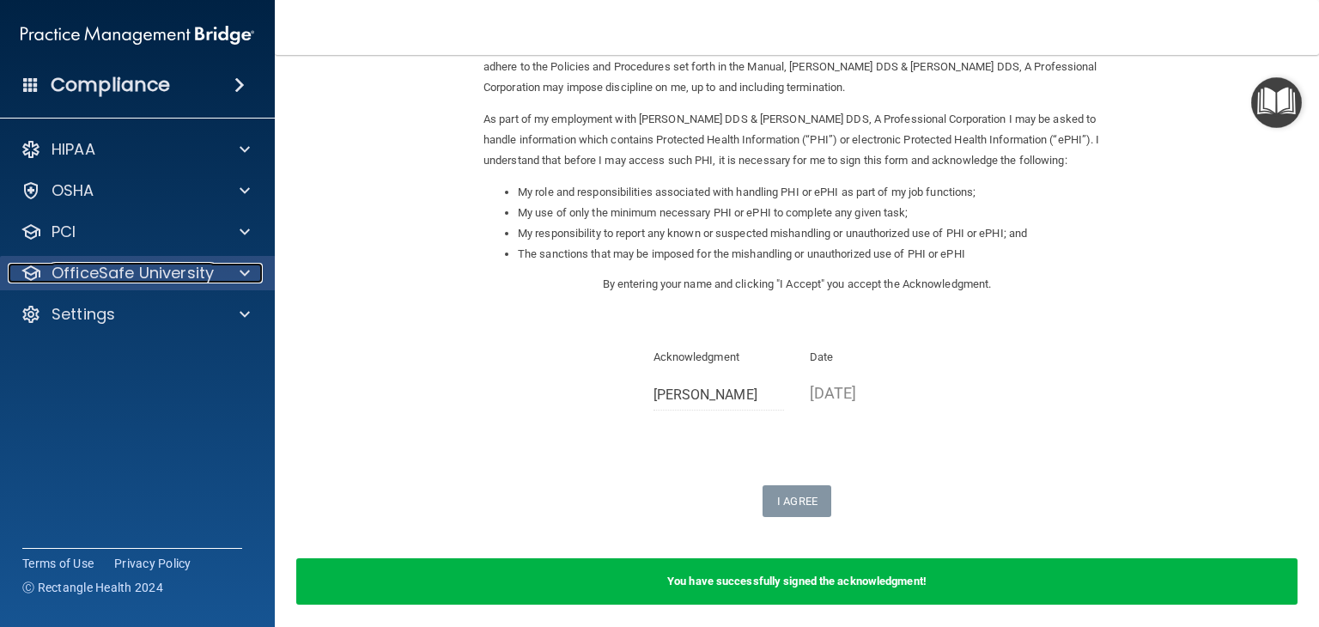
click at [237, 276] on div at bounding box center [242, 273] width 43 height 21
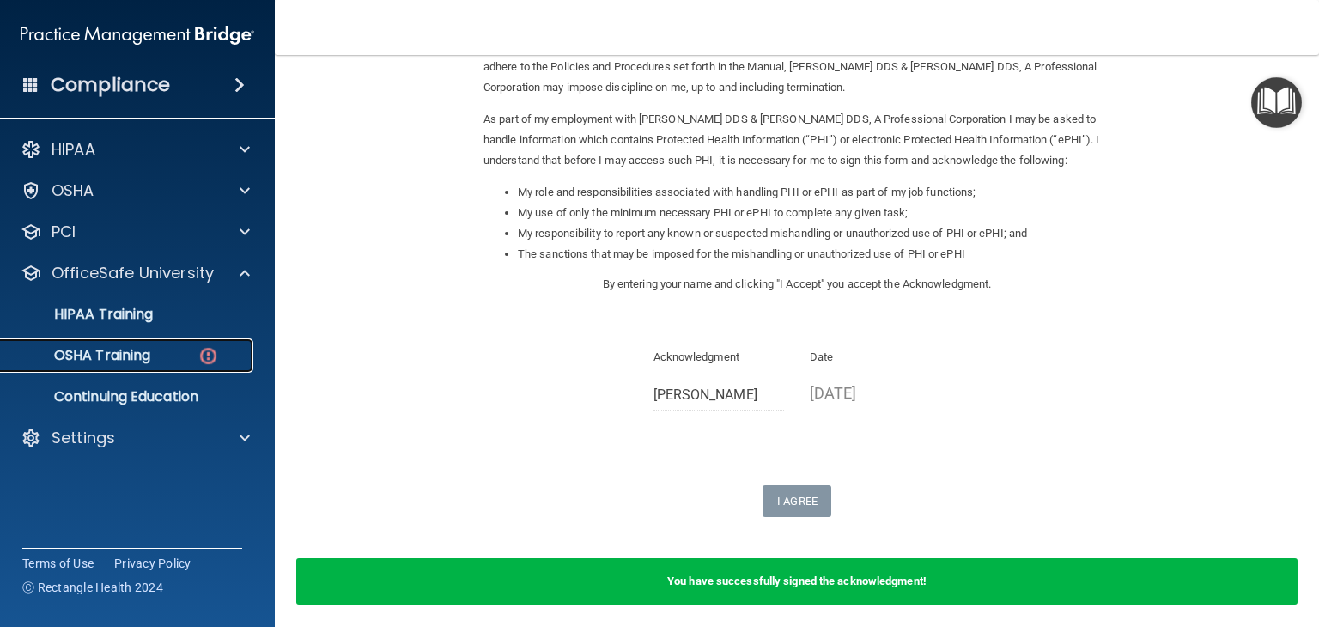
click at [197, 355] on img at bounding box center [207, 355] width 21 height 21
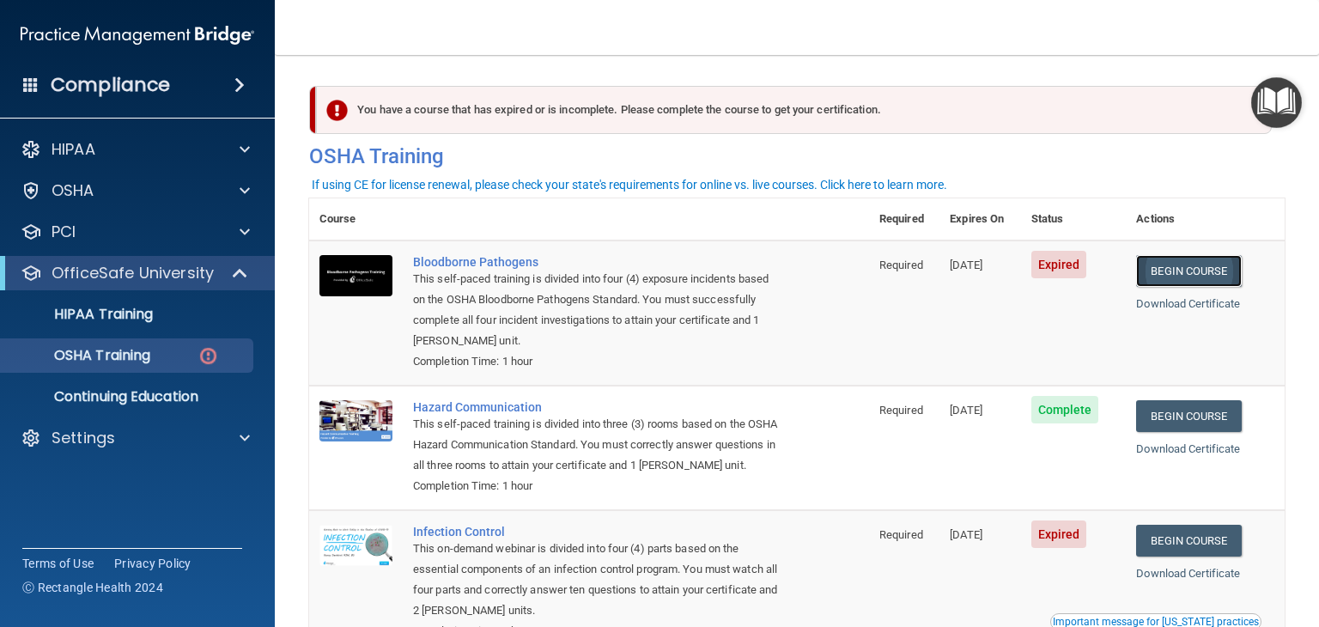
click at [1196, 268] on link "Begin Course" at bounding box center [1188, 271] width 105 height 32
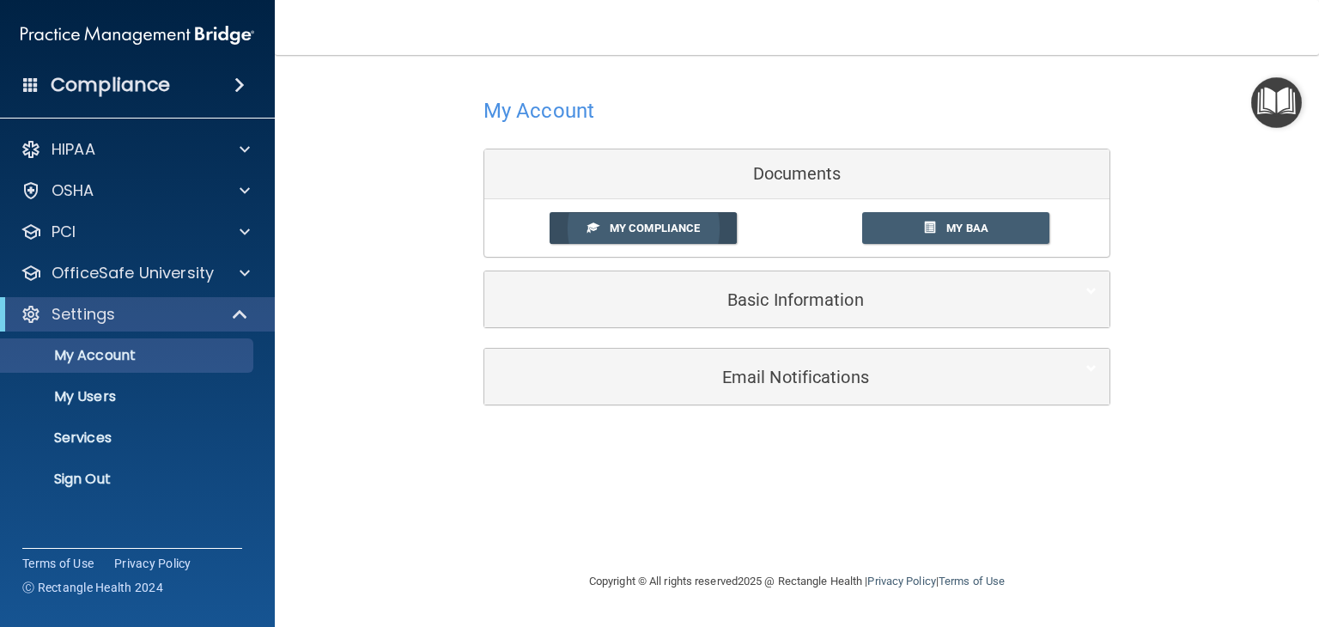
click at [676, 228] on span "My Compliance" at bounding box center [654, 227] width 90 height 13
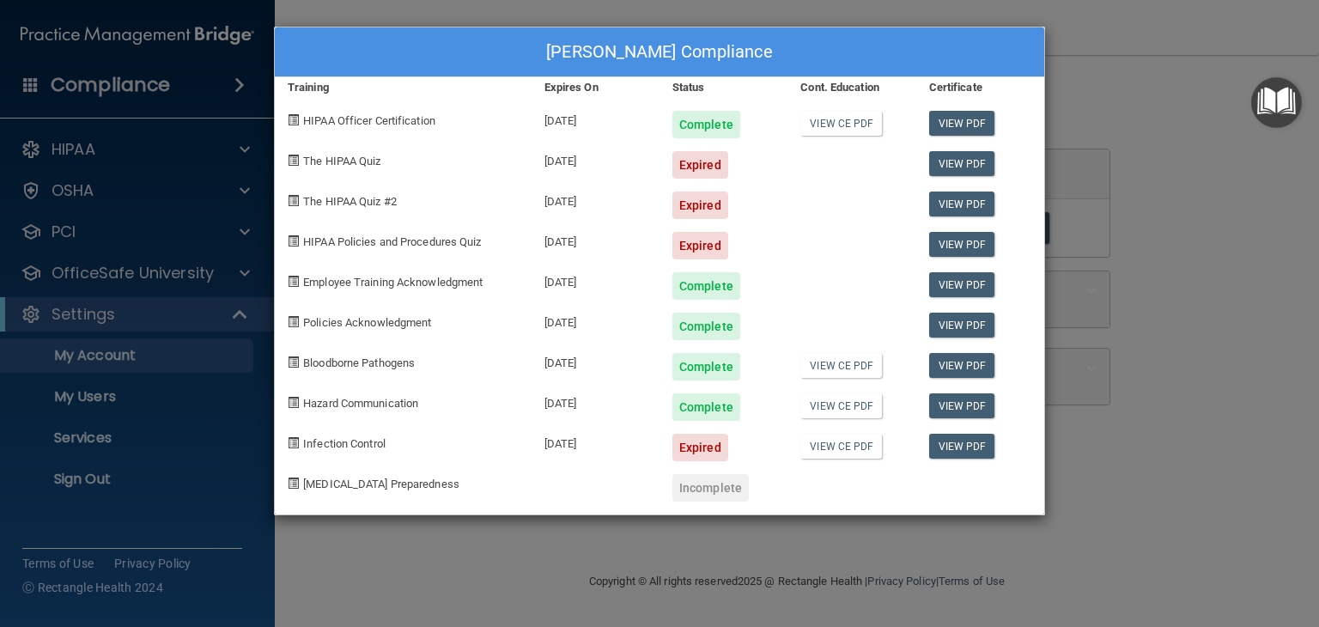
click at [1172, 330] on div "Ly Hong Chieng's Compliance Training Expires On Status Cont. Education Certific…" at bounding box center [659, 313] width 1319 height 627
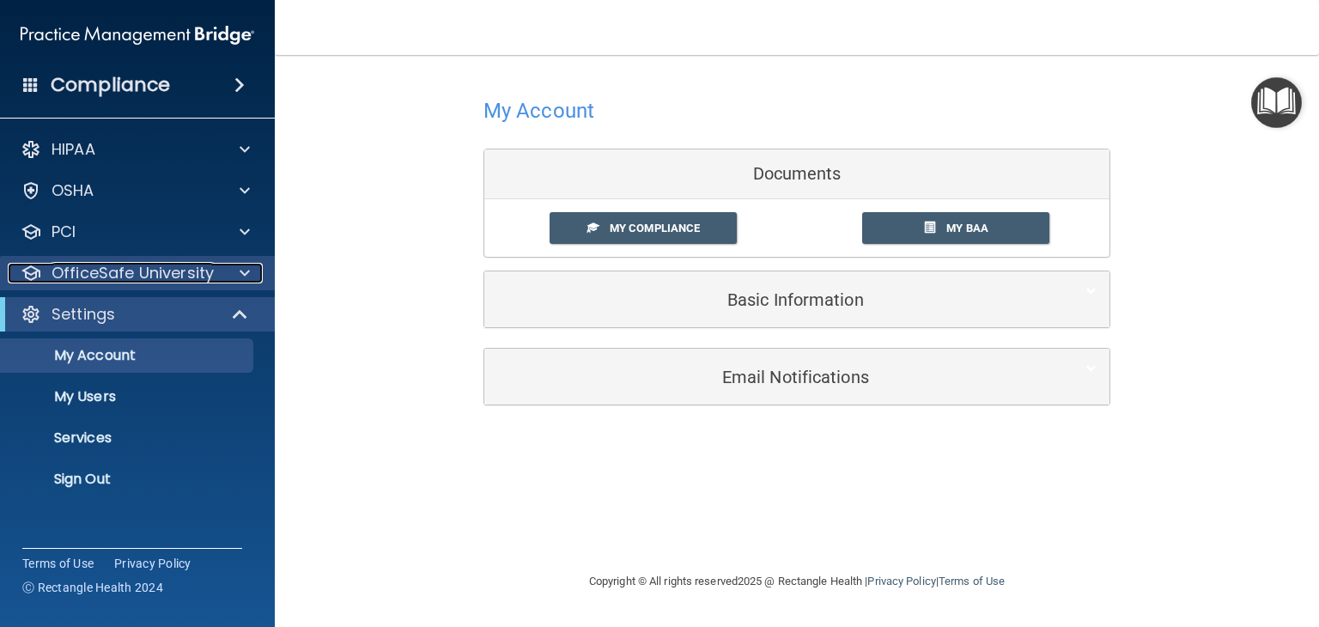
click at [242, 276] on span at bounding box center [245, 273] width 10 height 21
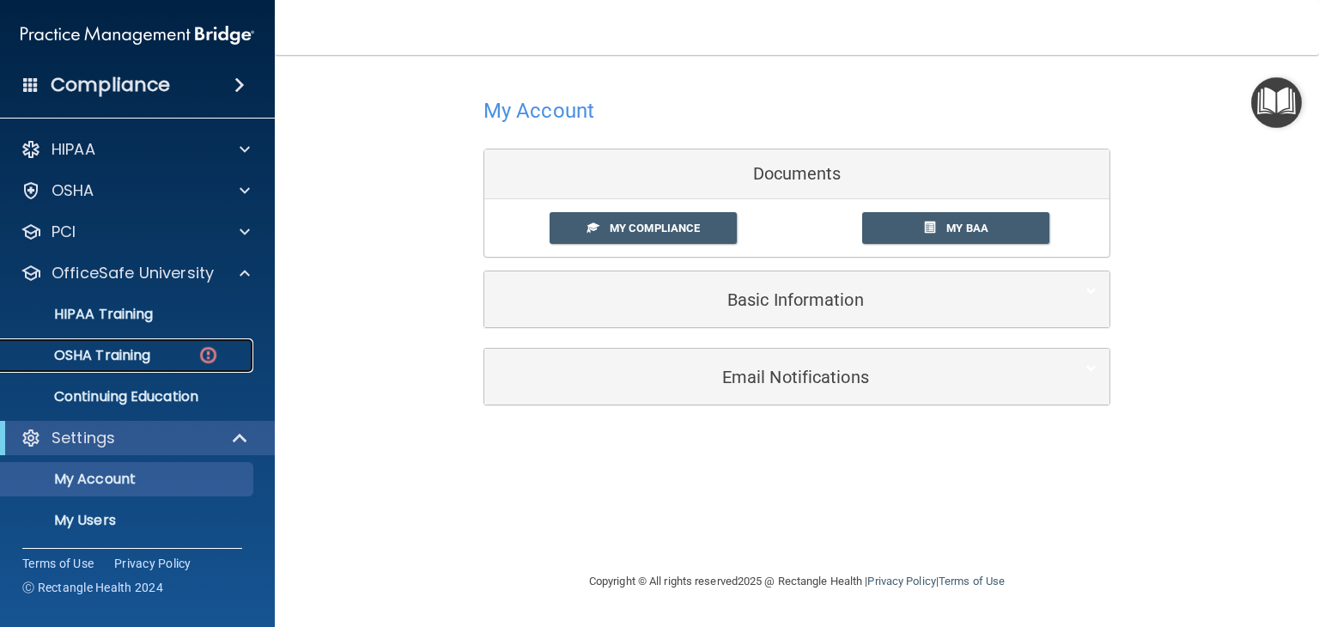
click at [196, 360] on div "OSHA Training" at bounding box center [128, 355] width 234 height 17
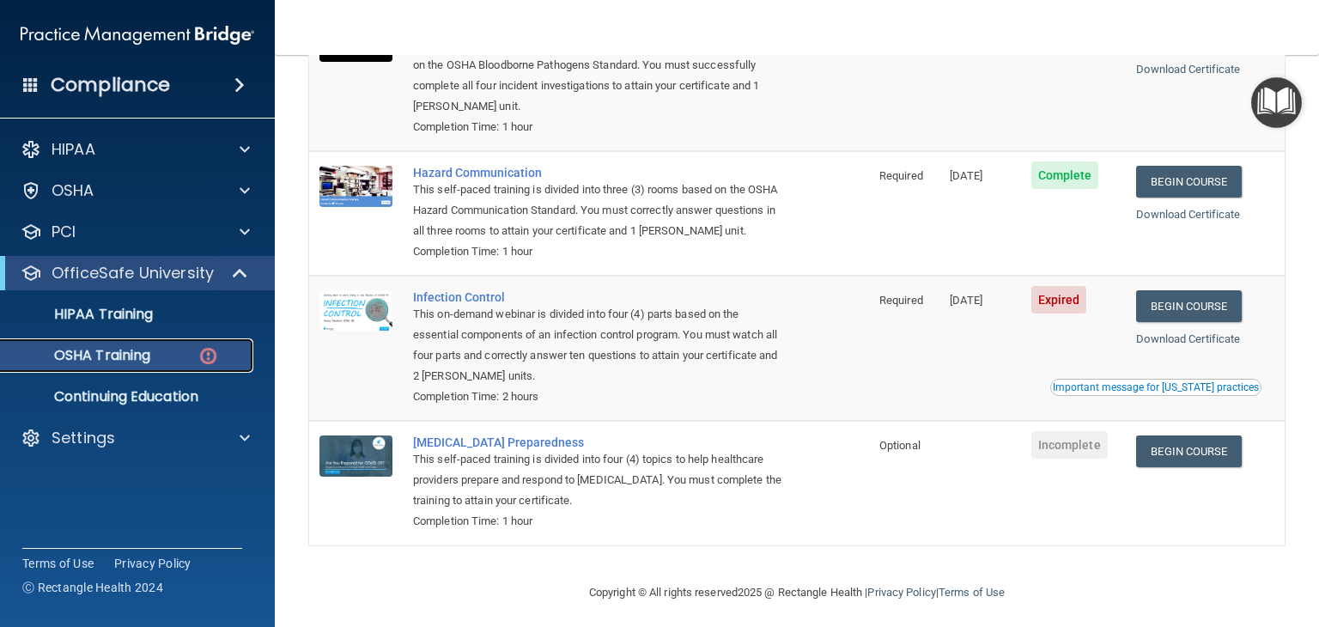
scroll to position [264, 0]
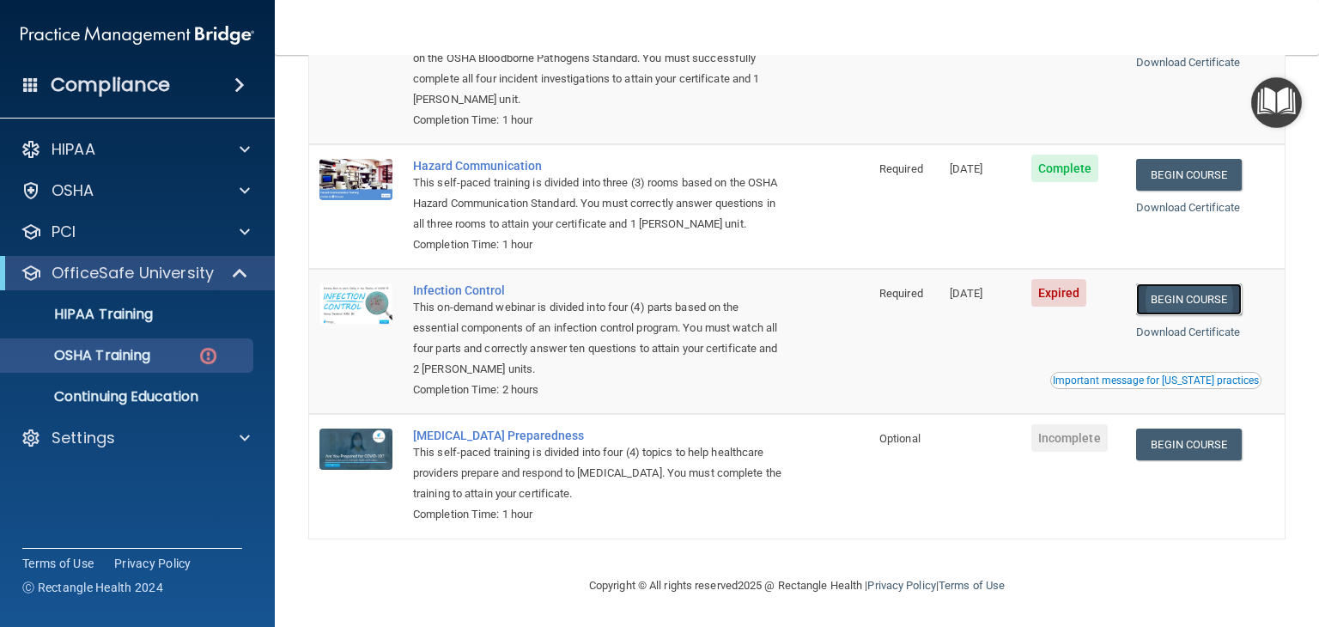
click at [1202, 306] on link "Begin Course" at bounding box center [1188, 299] width 105 height 32
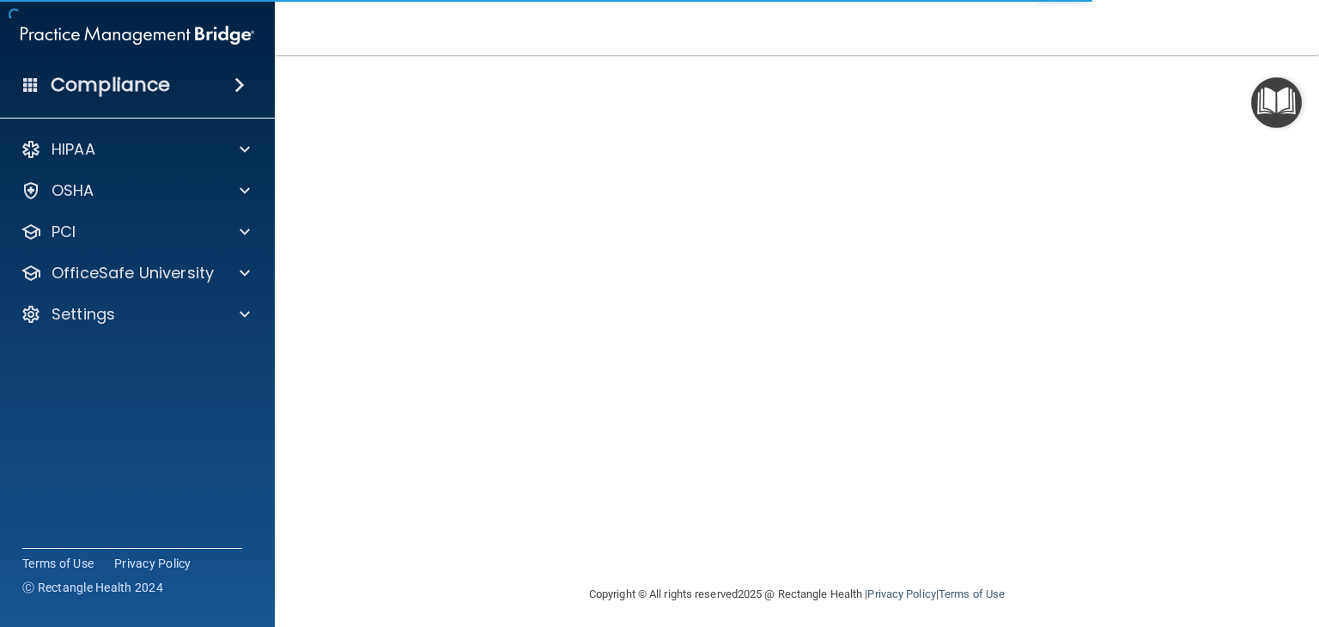
scroll to position [108, 0]
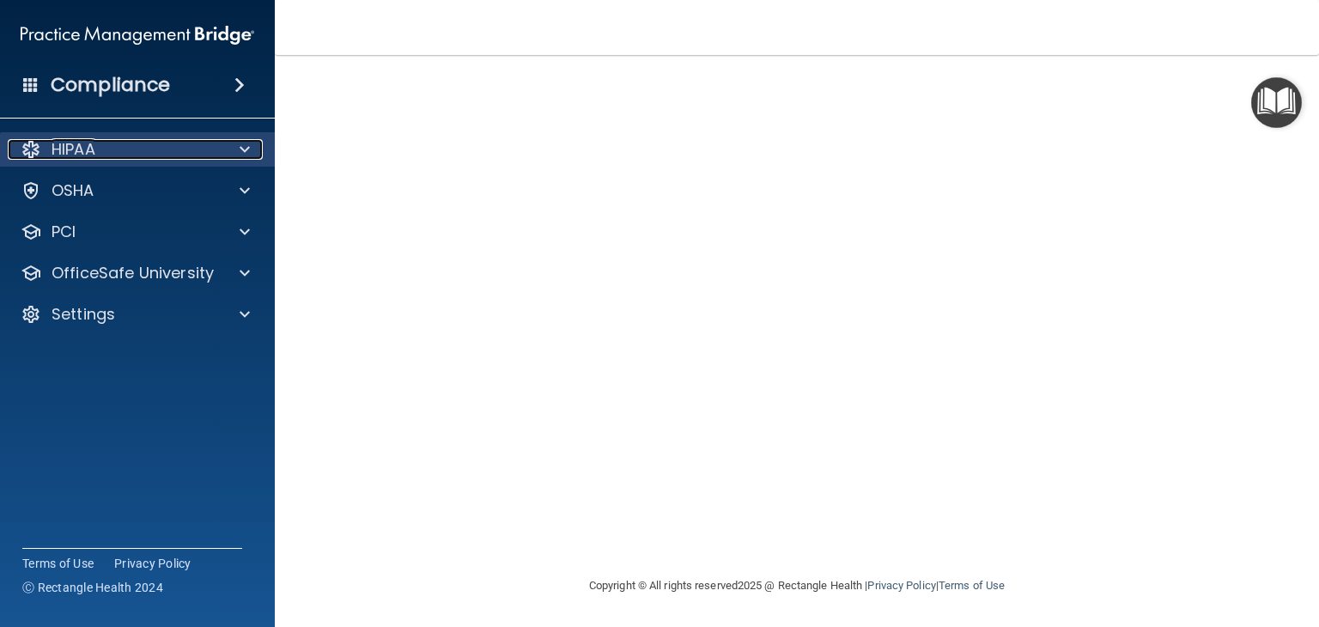
click at [245, 149] on span at bounding box center [245, 149] width 10 height 21
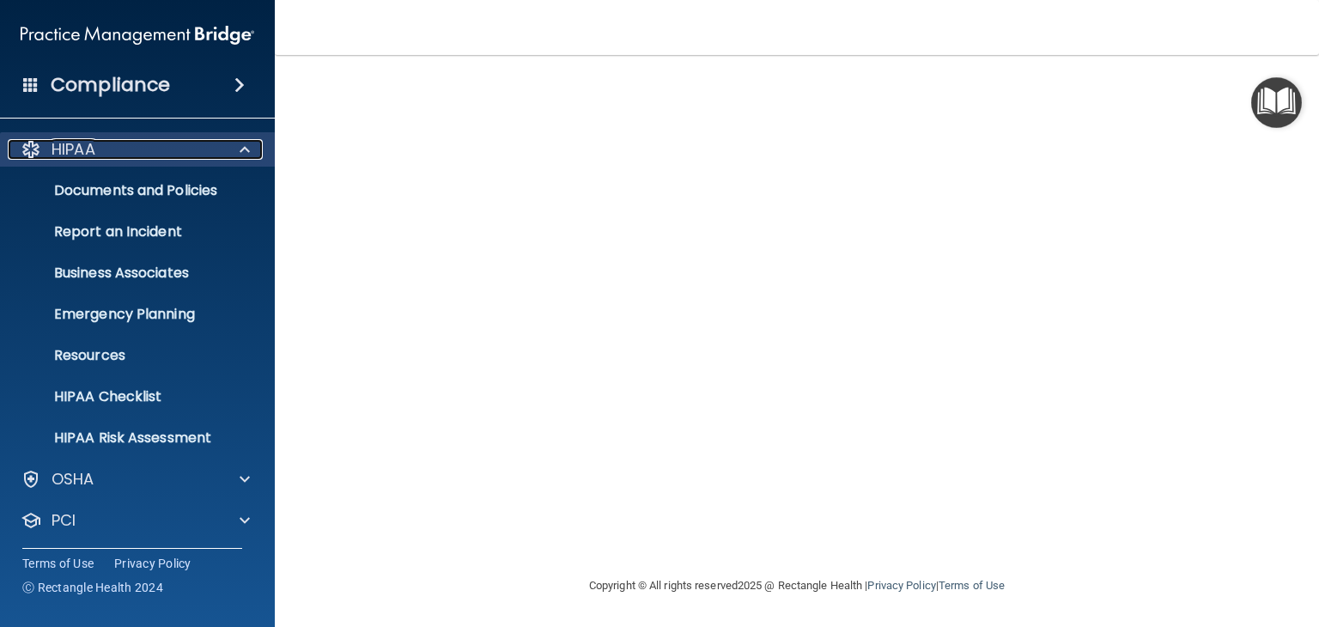
click at [237, 149] on div at bounding box center [242, 149] width 43 height 21
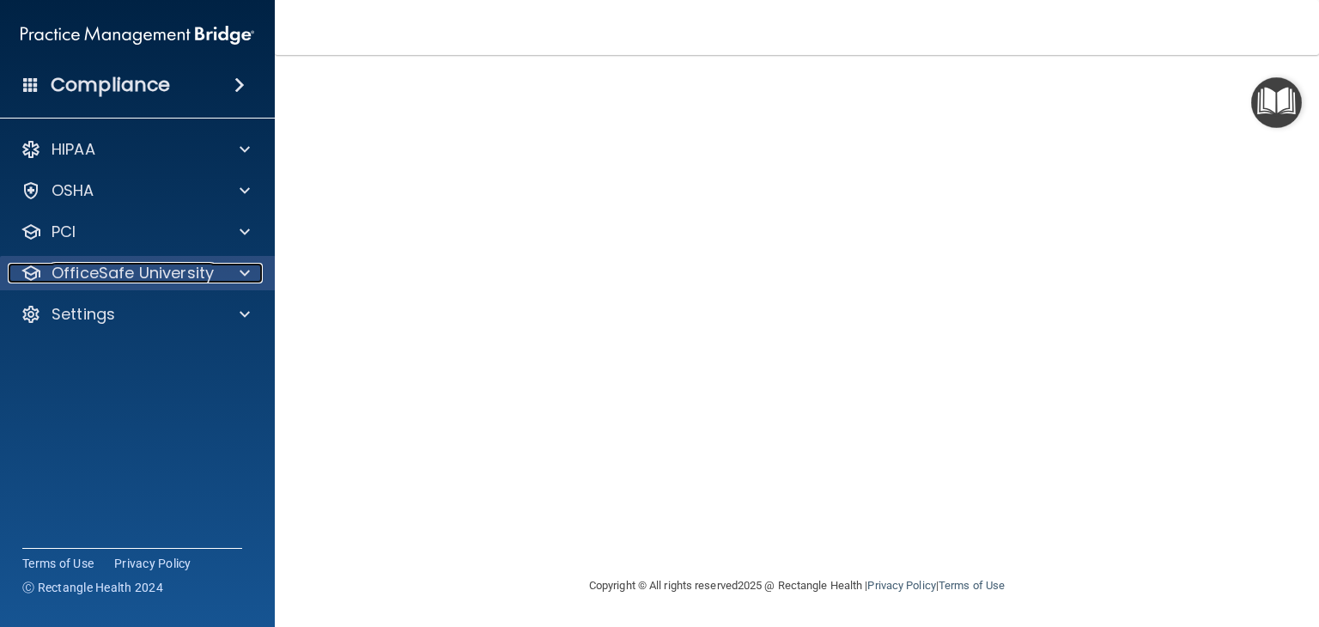
click at [245, 275] on span at bounding box center [245, 273] width 10 height 21
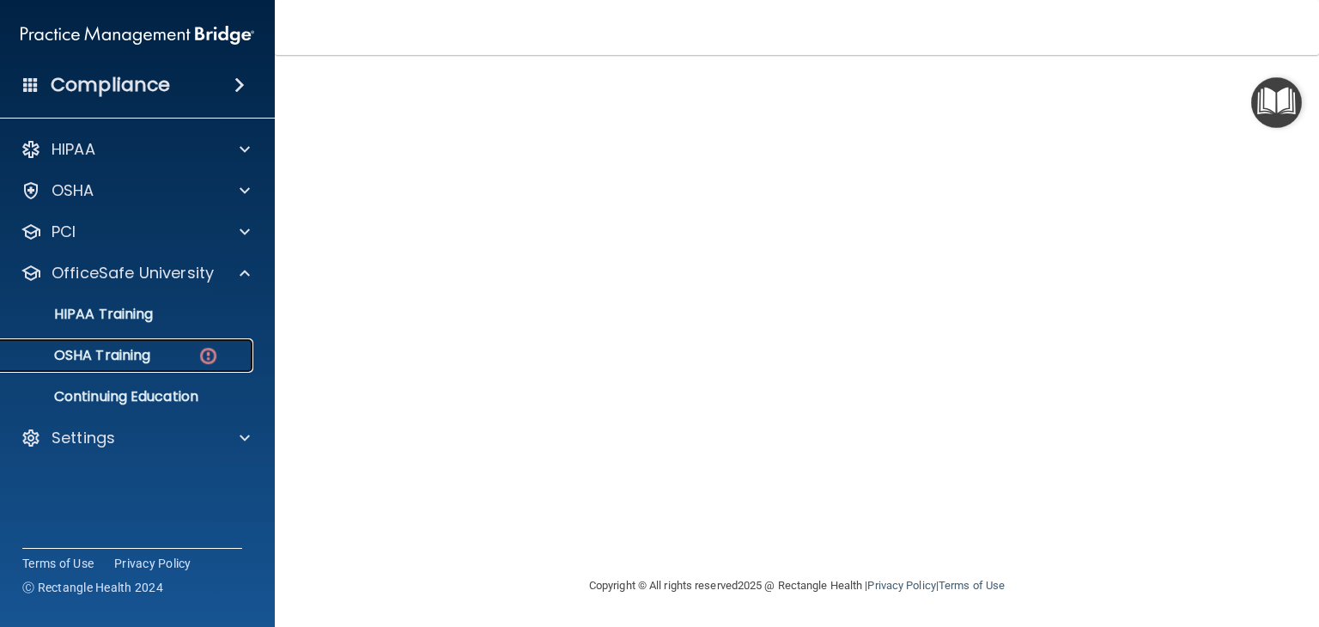
click at [203, 360] on img at bounding box center [207, 355] width 21 height 21
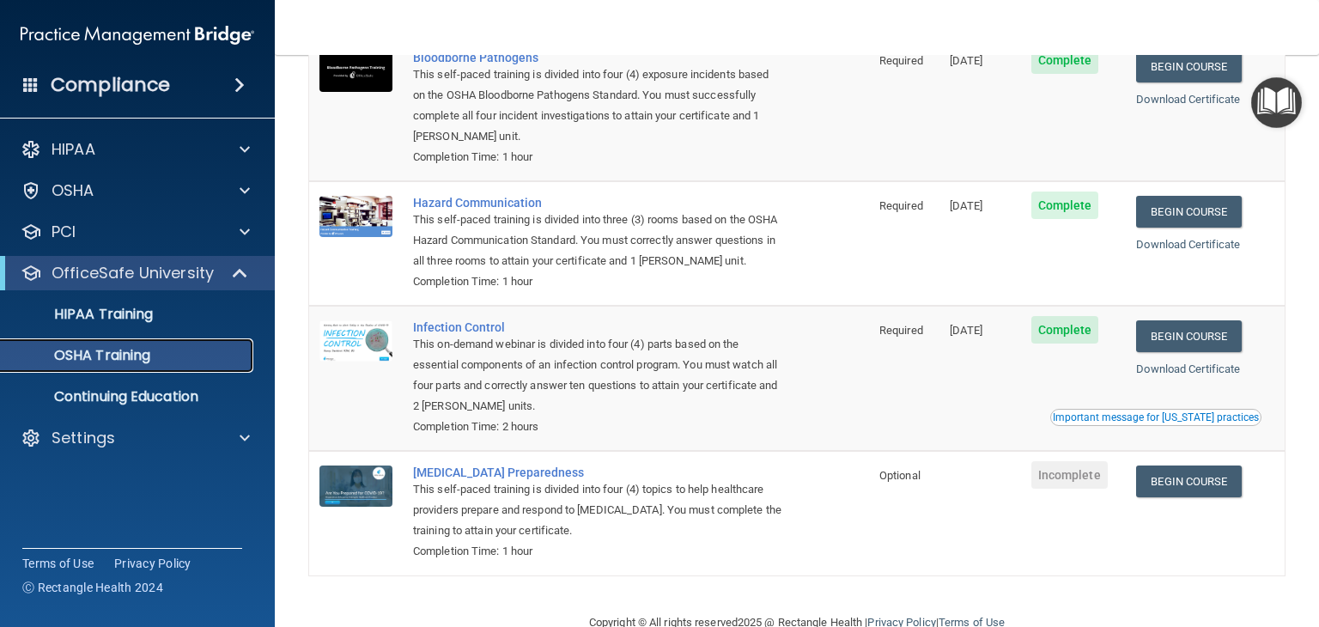
scroll to position [216, 0]
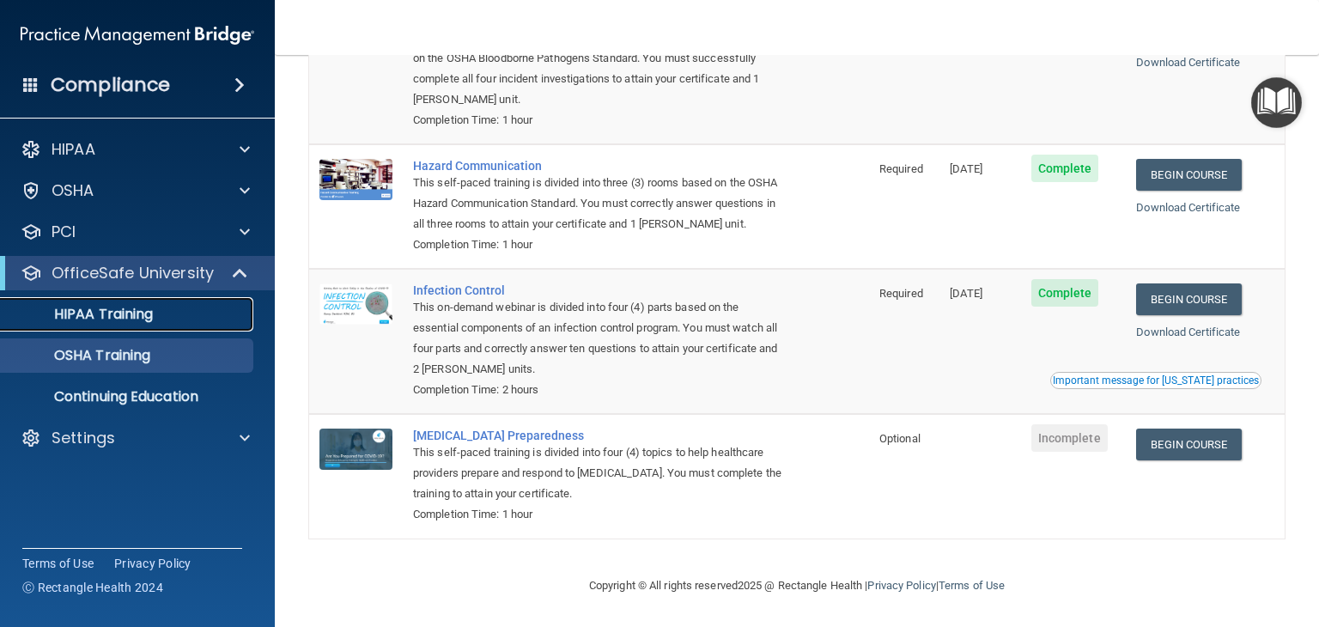
click at [215, 318] on div "HIPAA Training" at bounding box center [128, 314] width 234 height 17
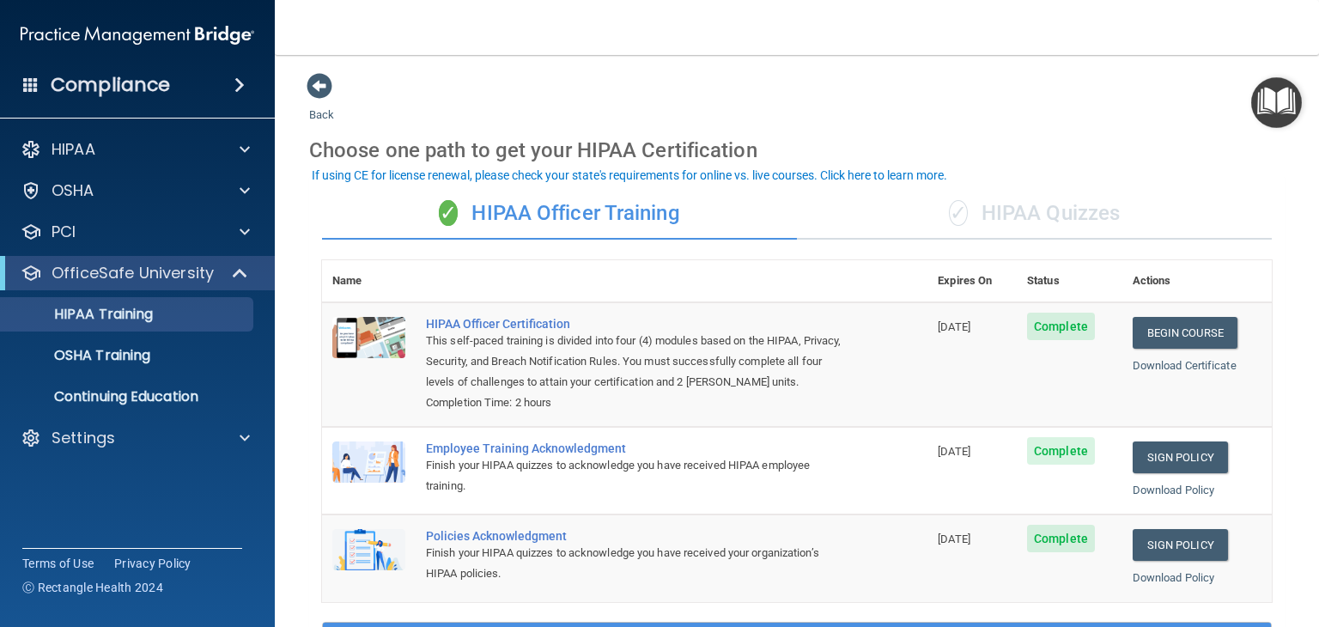
click at [969, 215] on div "✓ HIPAA Quizzes" at bounding box center [1034, 214] width 475 height 52
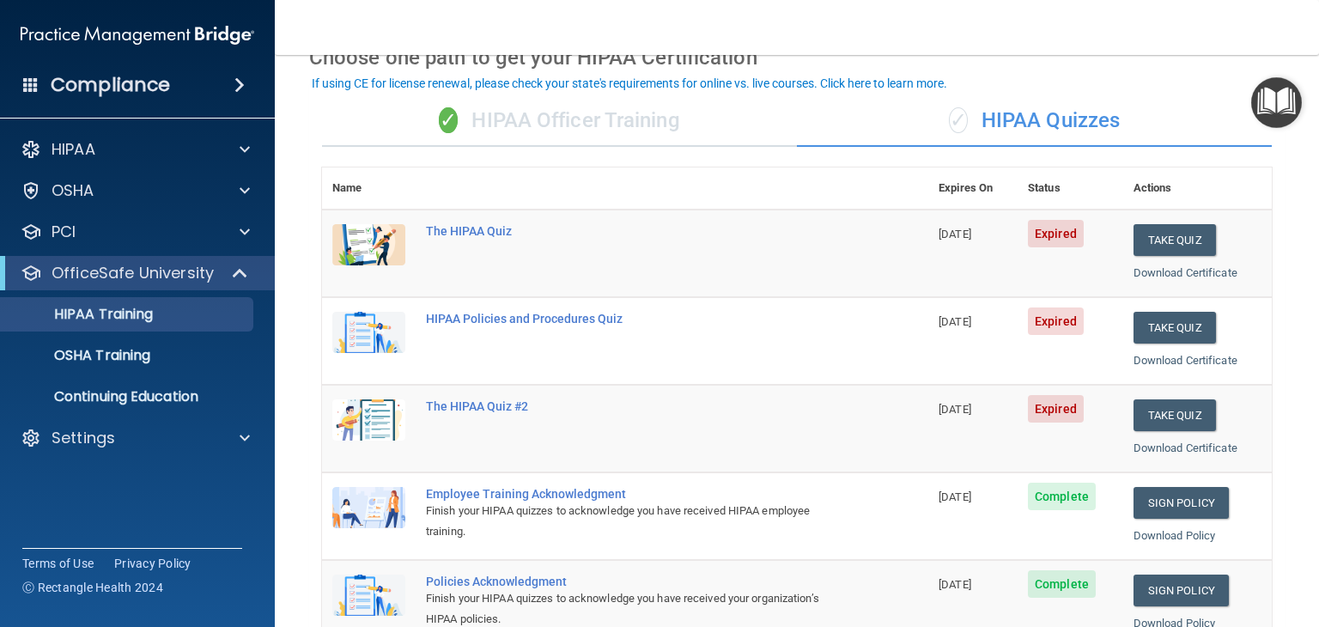
scroll to position [90, 0]
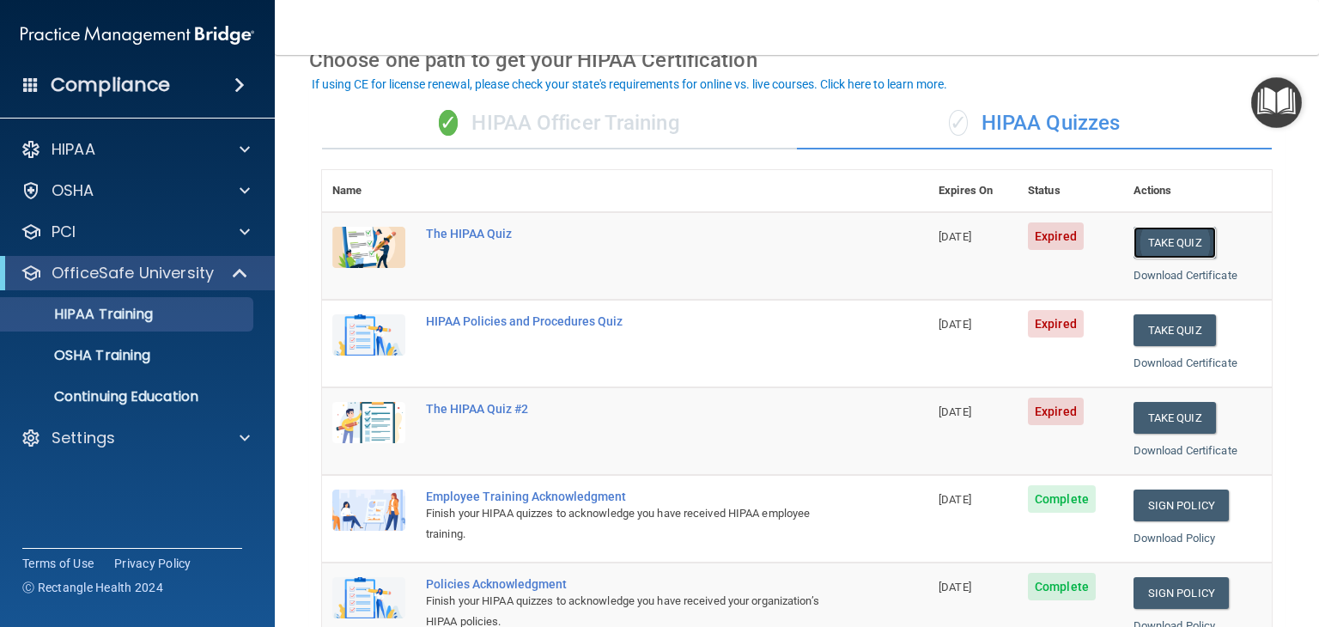
click at [1173, 251] on button "Take Quiz" at bounding box center [1174, 243] width 82 height 32
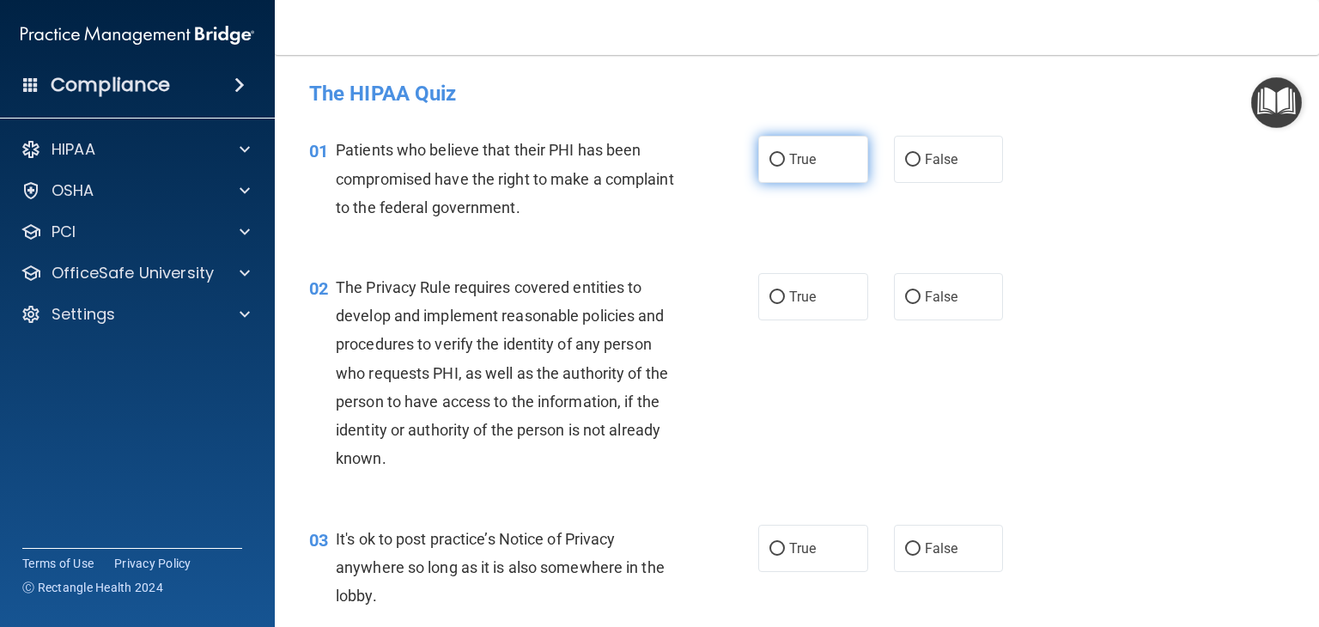
click at [769, 154] on input "True" at bounding box center [776, 160] width 15 height 13
radio input "true"
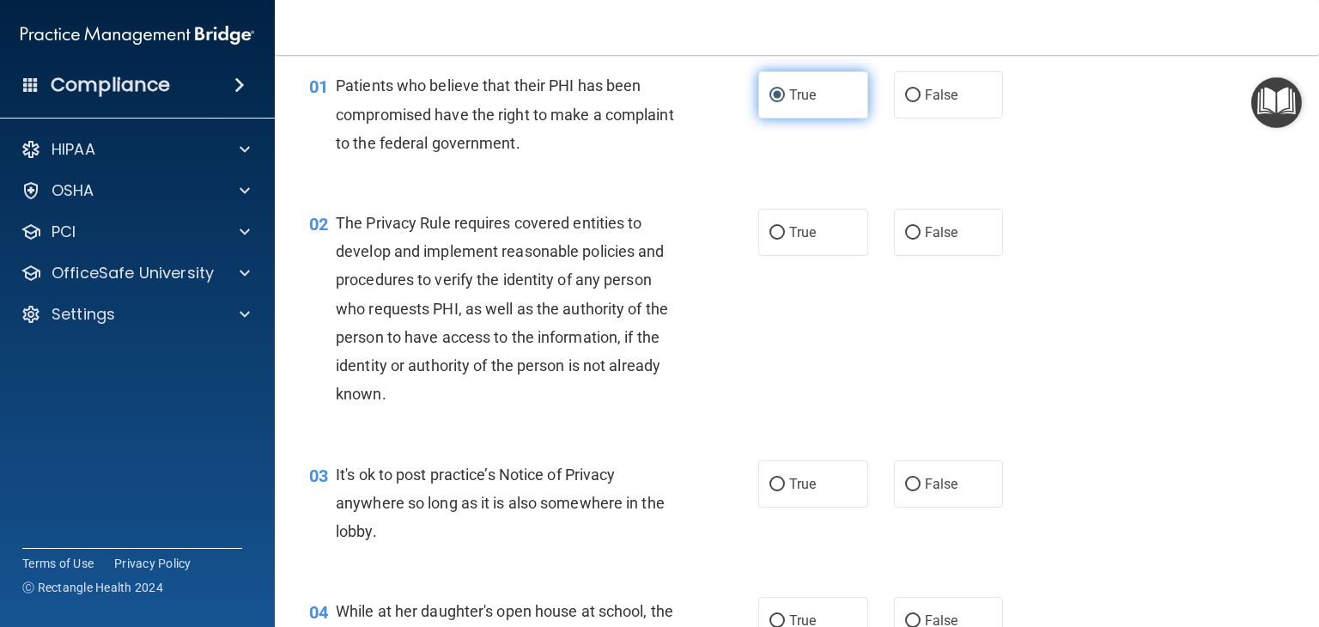
scroll to position [71, 0]
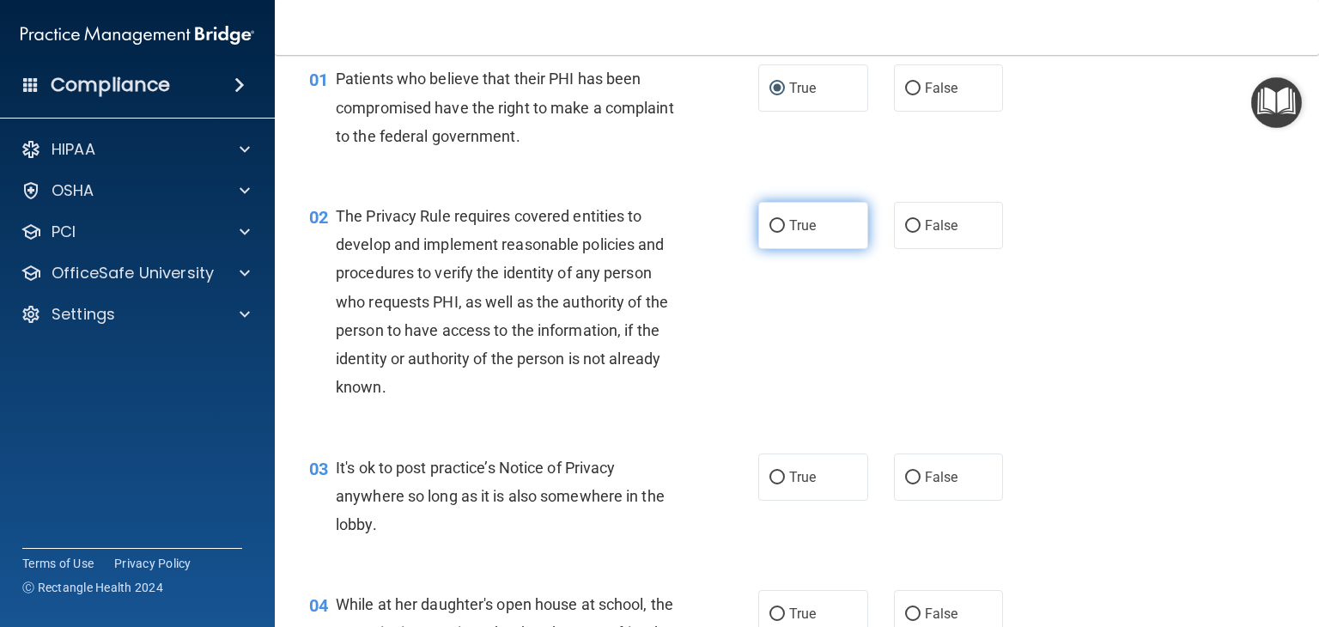
click at [769, 221] on input "True" at bounding box center [776, 226] width 15 height 13
radio input "true"
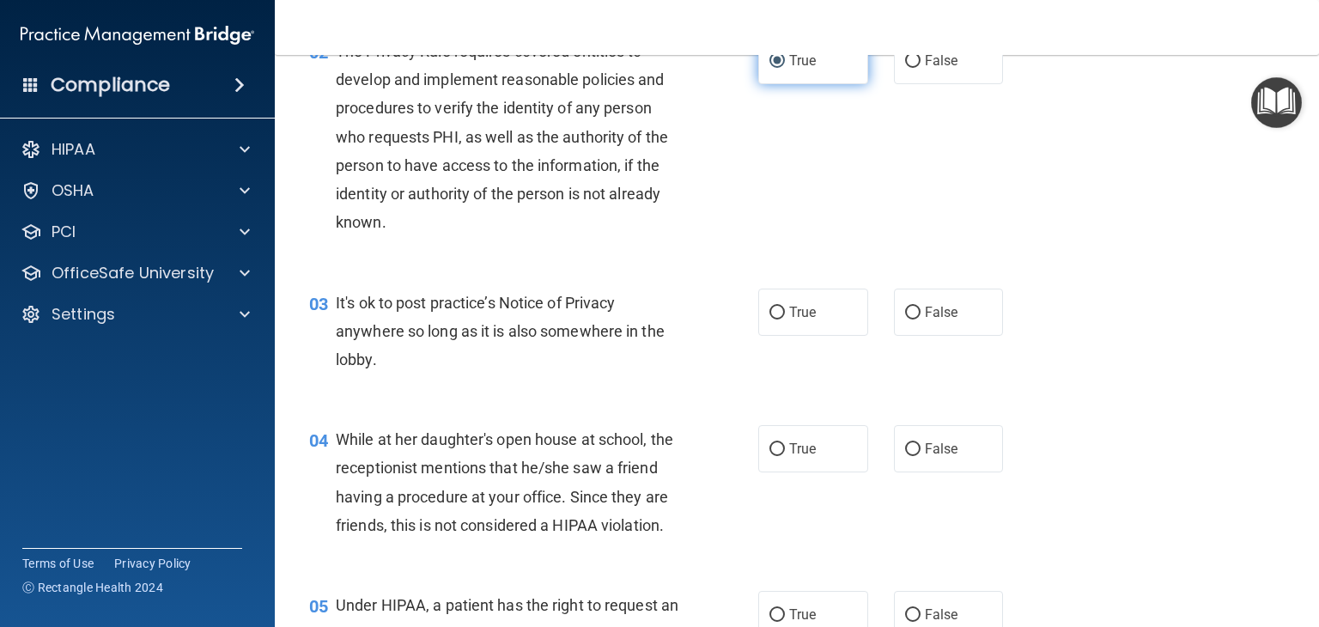
scroll to position [244, 0]
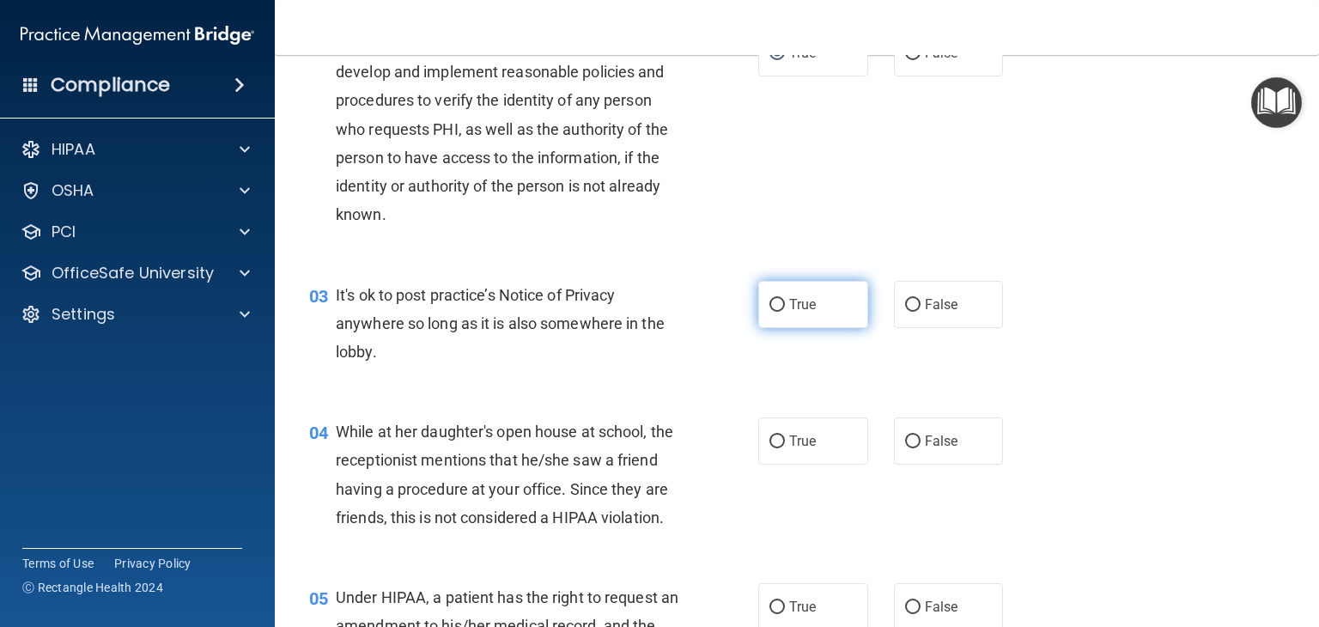
click at [769, 299] on input "True" at bounding box center [776, 305] width 15 height 13
radio input "true"
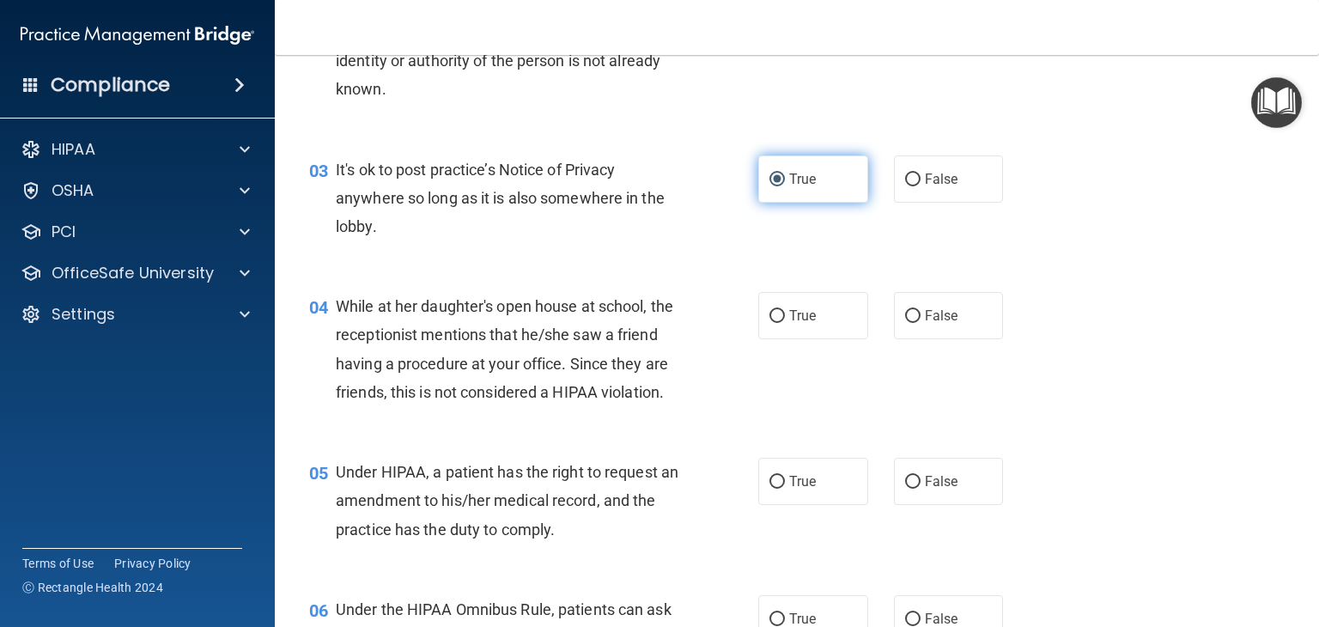
scroll to position [373, 0]
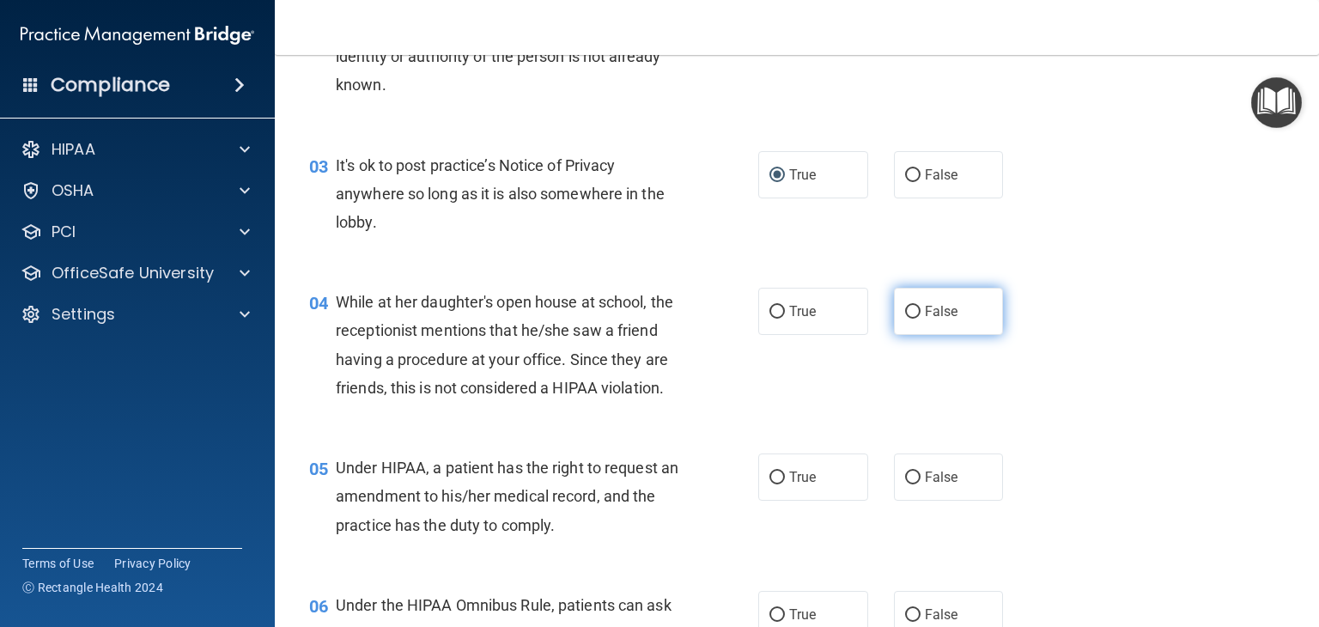
click at [905, 308] on input "False" at bounding box center [912, 312] width 15 height 13
radio input "true"
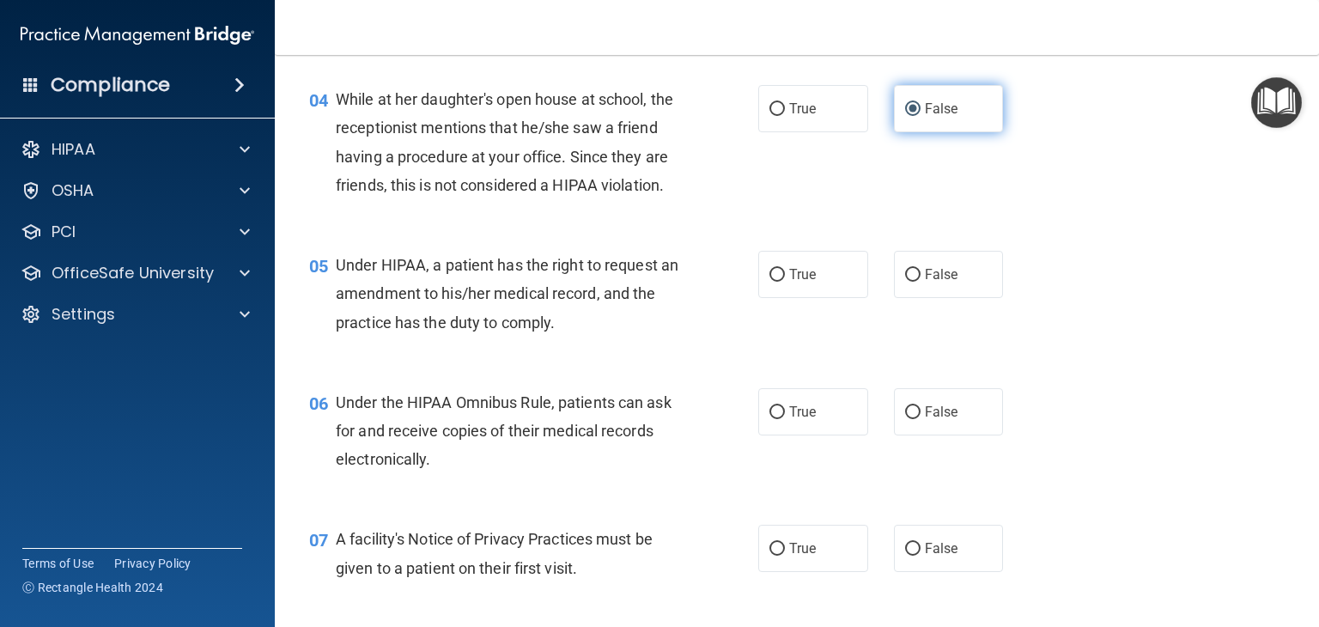
scroll to position [577, 0]
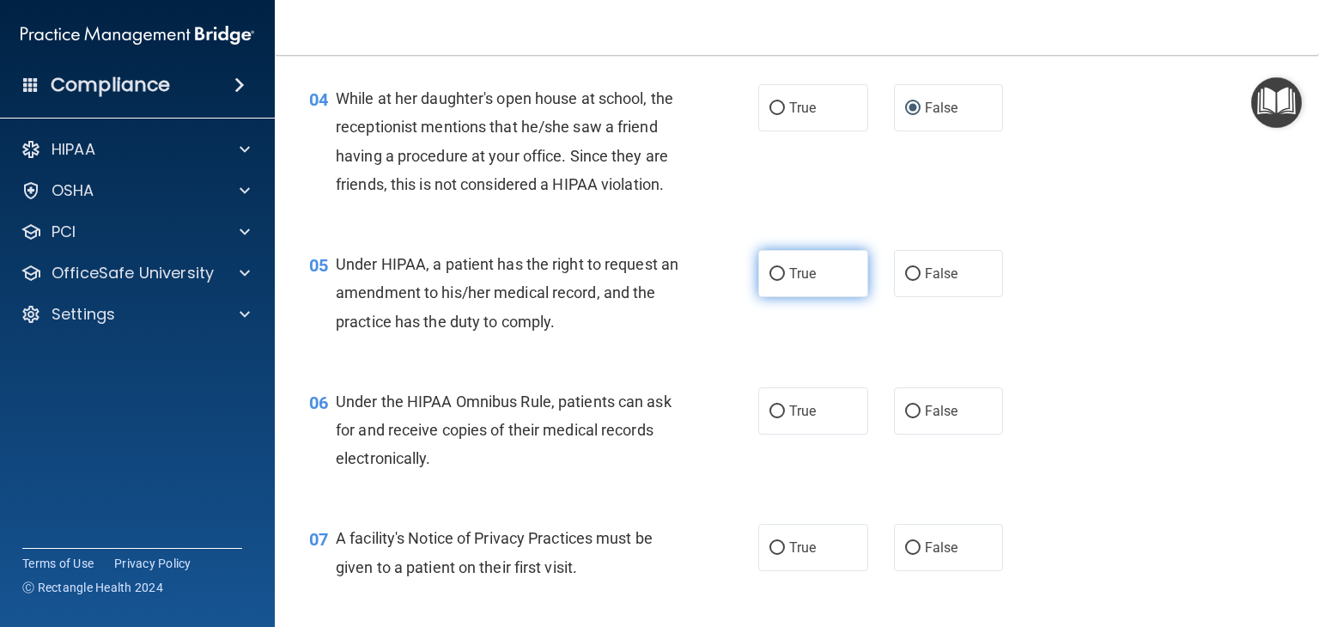
click at [770, 281] on input "True" at bounding box center [776, 274] width 15 height 13
radio input "true"
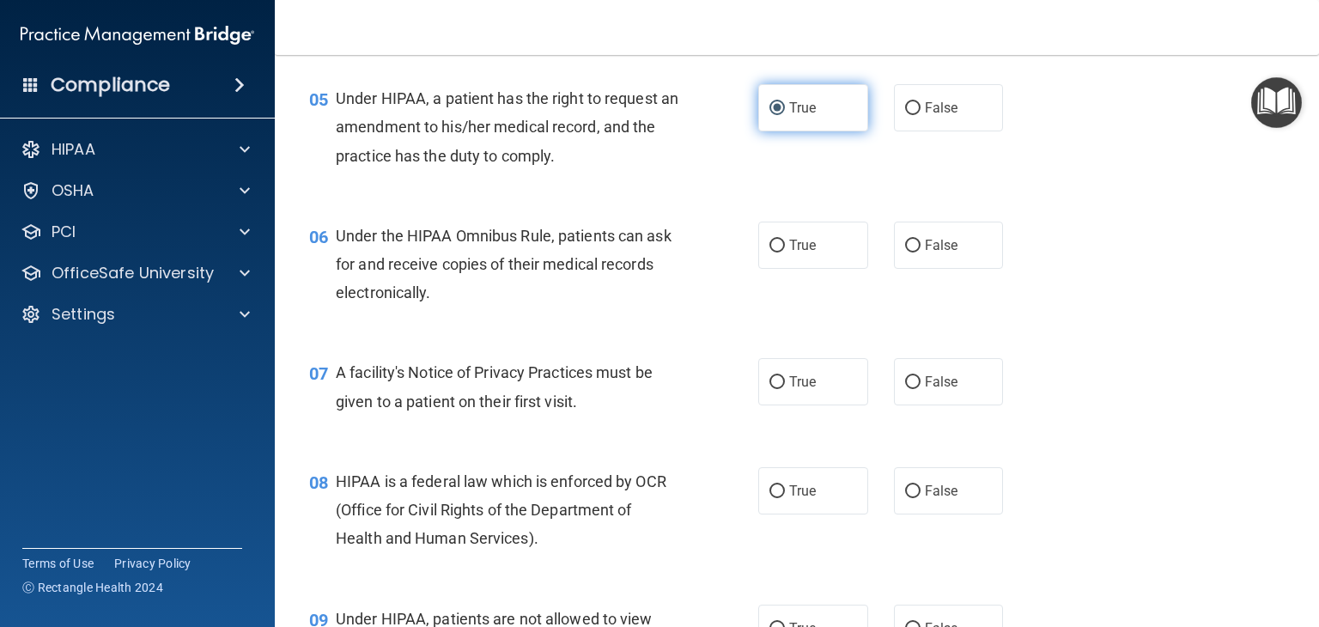
scroll to position [743, 0]
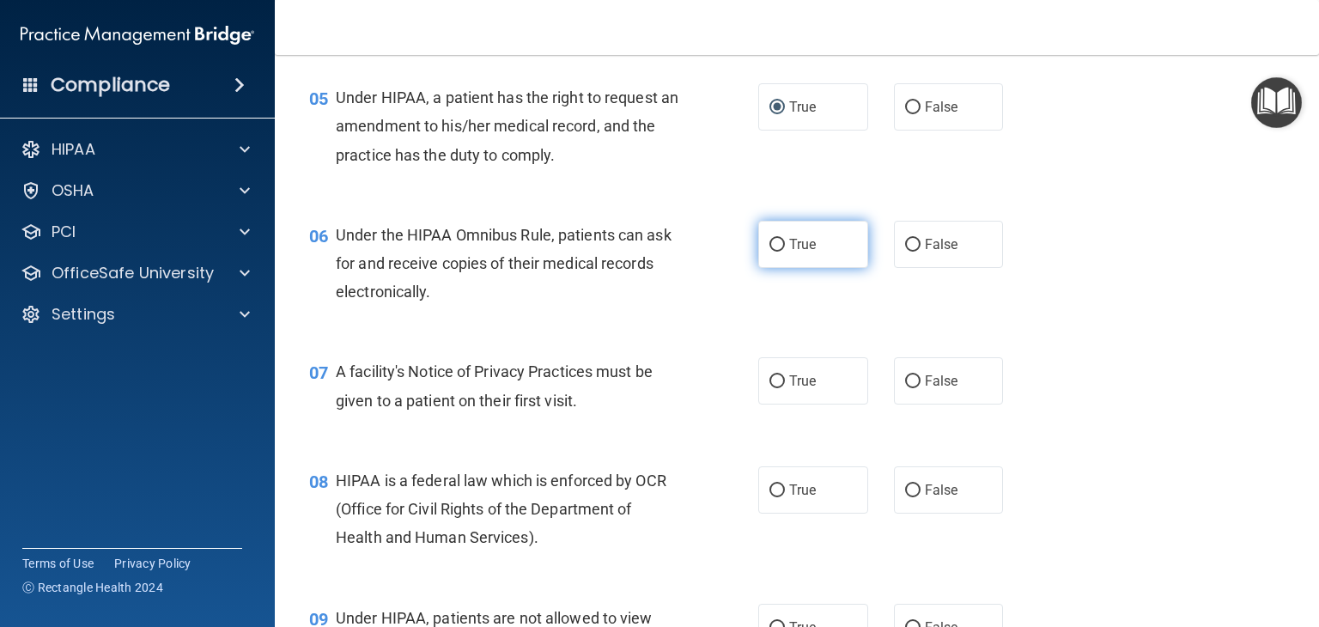
click at [774, 252] on input "True" at bounding box center [776, 245] width 15 height 13
radio input "true"
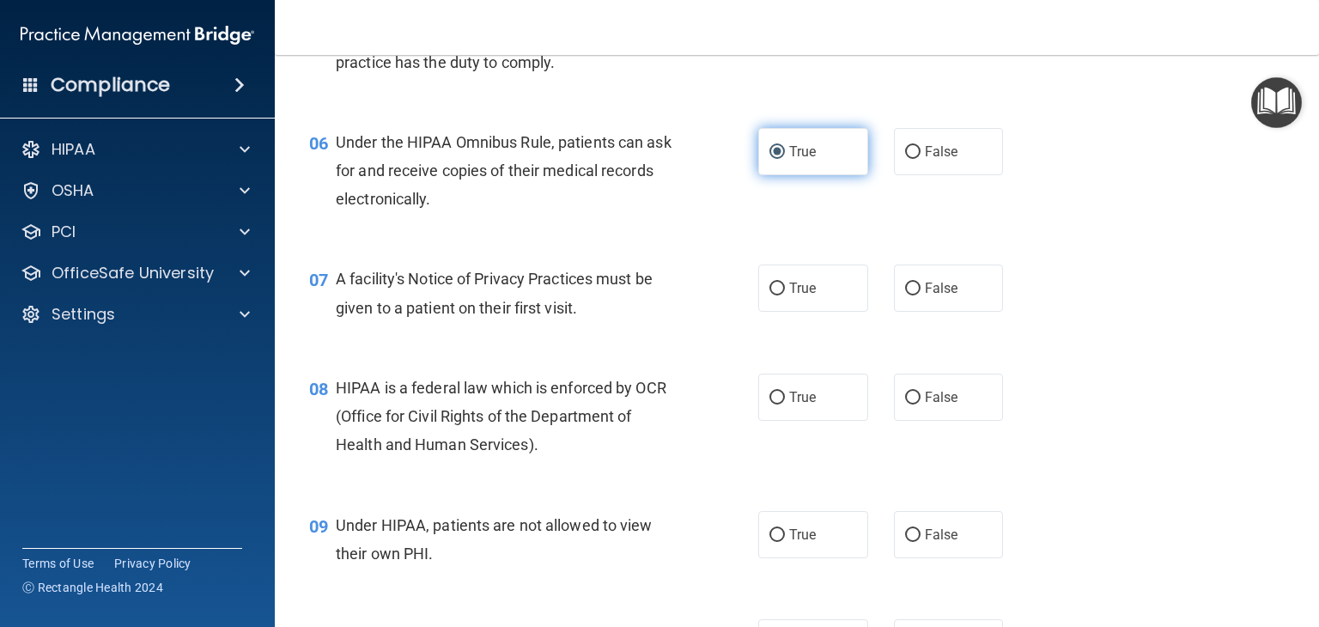
scroll to position [838, 0]
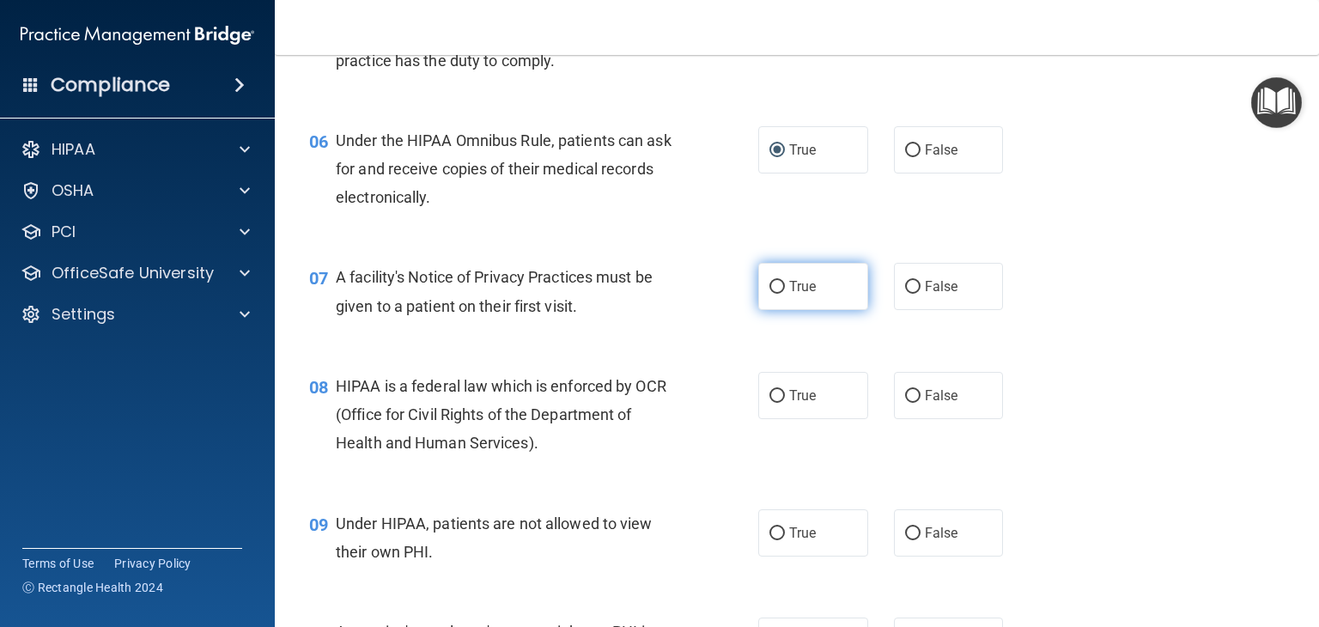
click at [770, 294] on input "True" at bounding box center [776, 287] width 15 height 13
radio input "true"
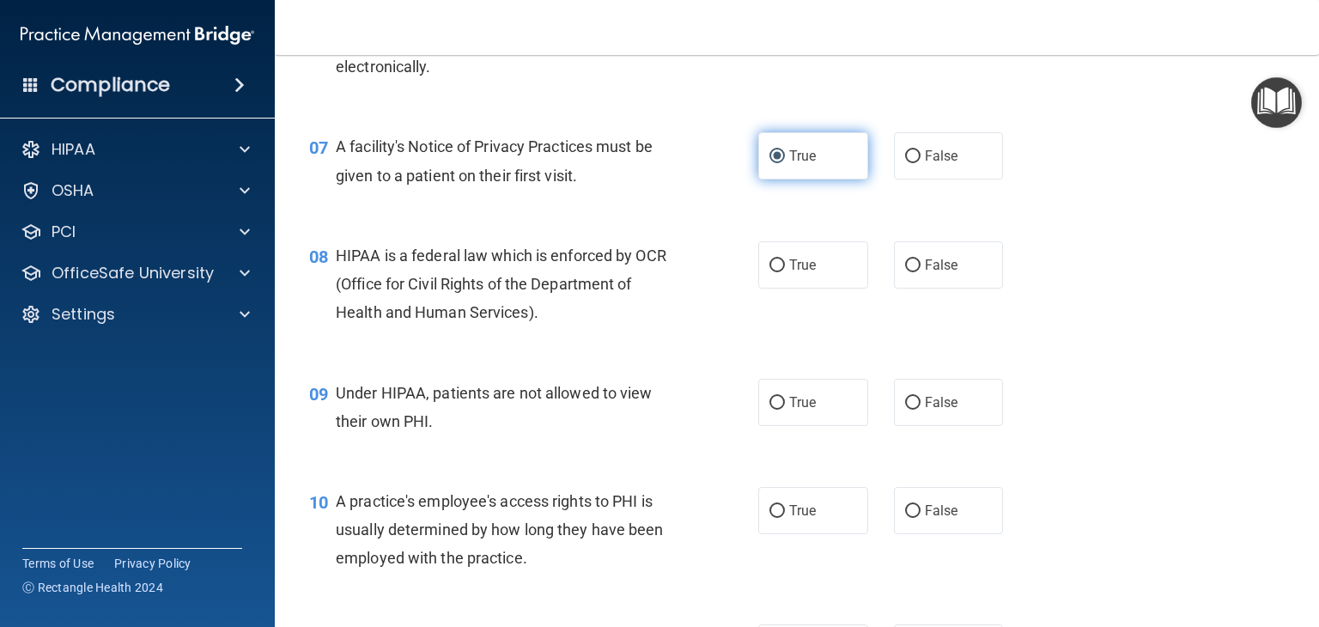
scroll to position [971, 0]
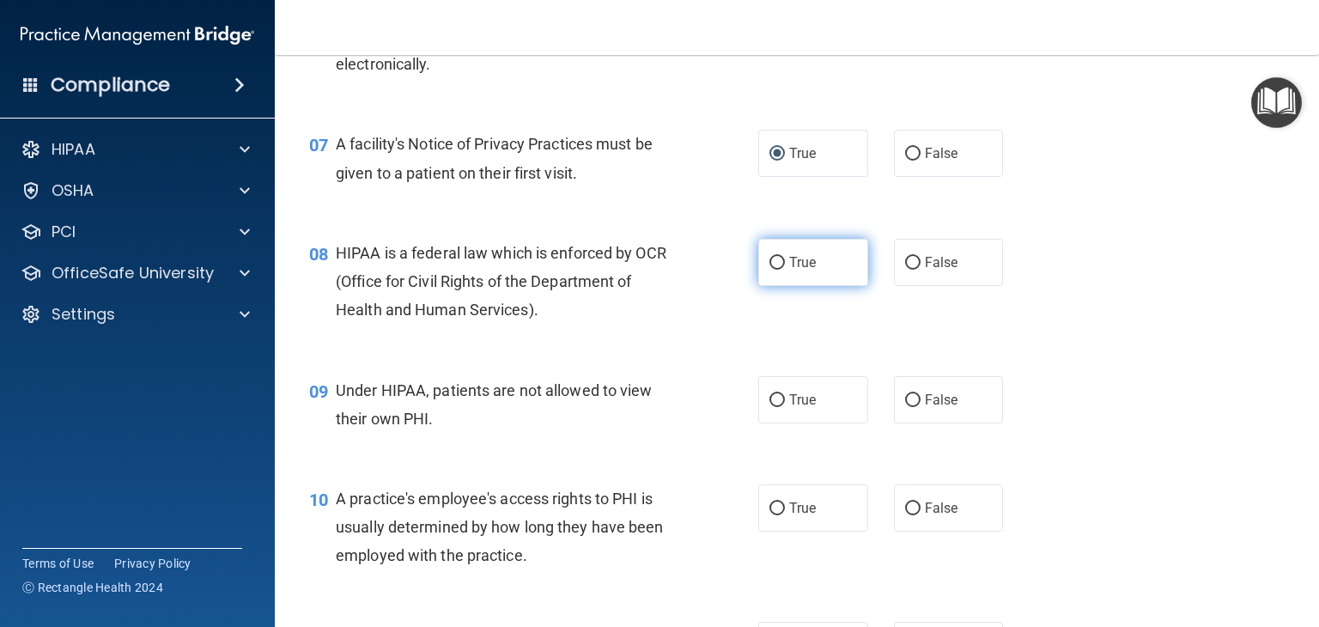
click at [773, 270] on input "True" at bounding box center [776, 263] width 15 height 13
radio input "true"
click at [909, 407] on input "False" at bounding box center [912, 400] width 15 height 13
radio input "true"
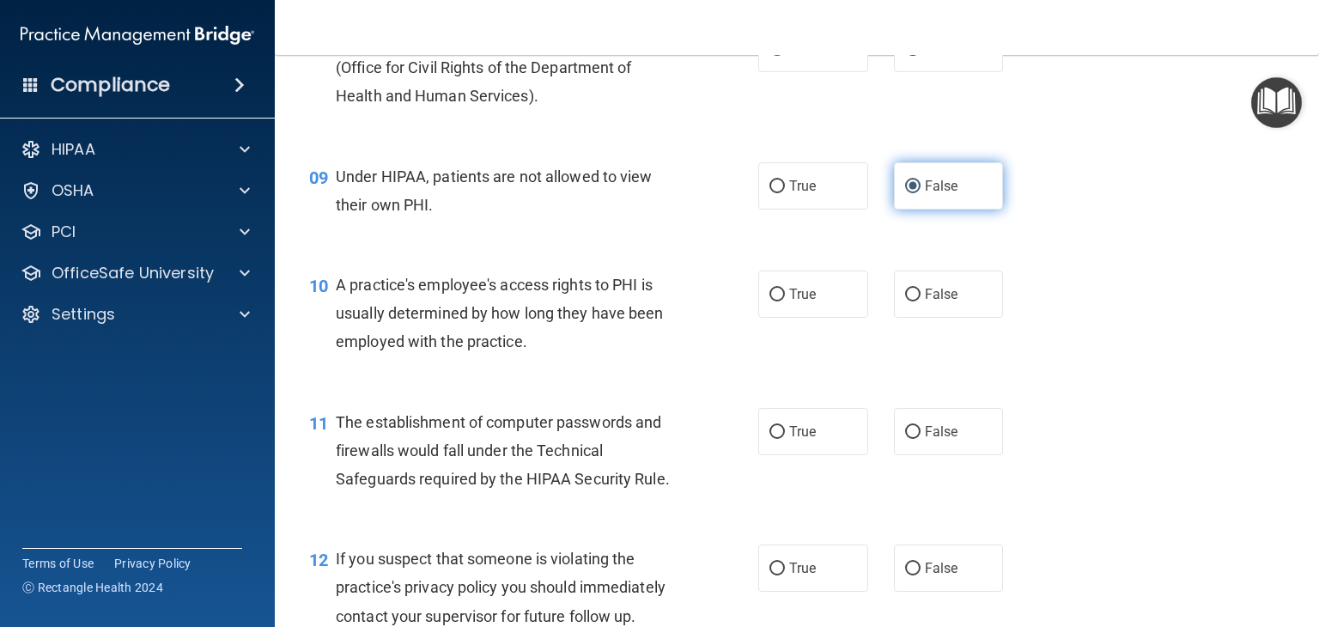
scroll to position [1186, 0]
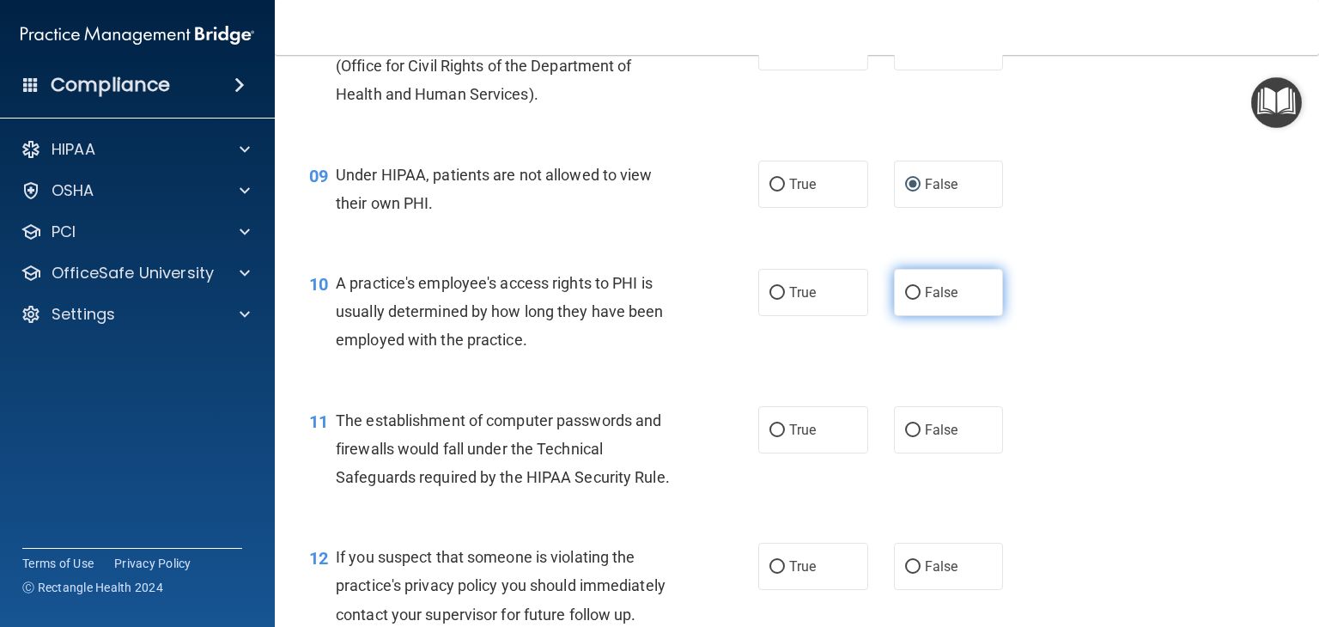
click at [908, 300] on input "False" at bounding box center [912, 293] width 15 height 13
radio input "true"
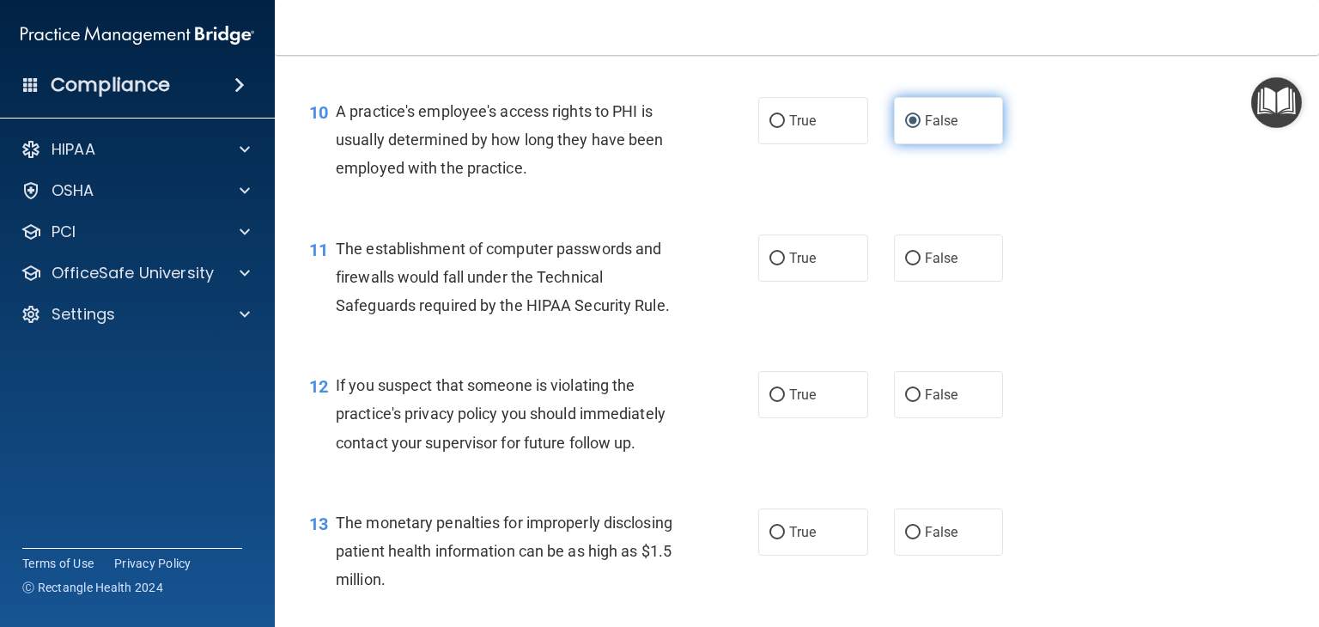
scroll to position [1359, 0]
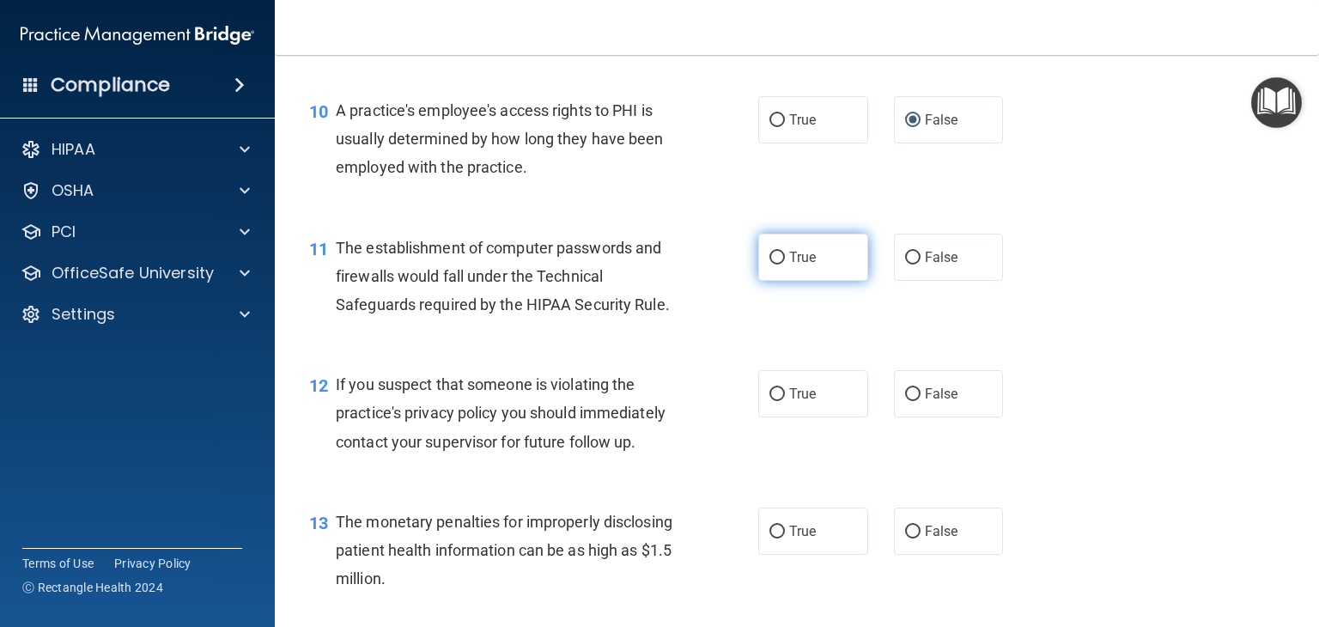
click at [769, 264] on input "True" at bounding box center [776, 258] width 15 height 13
radio input "true"
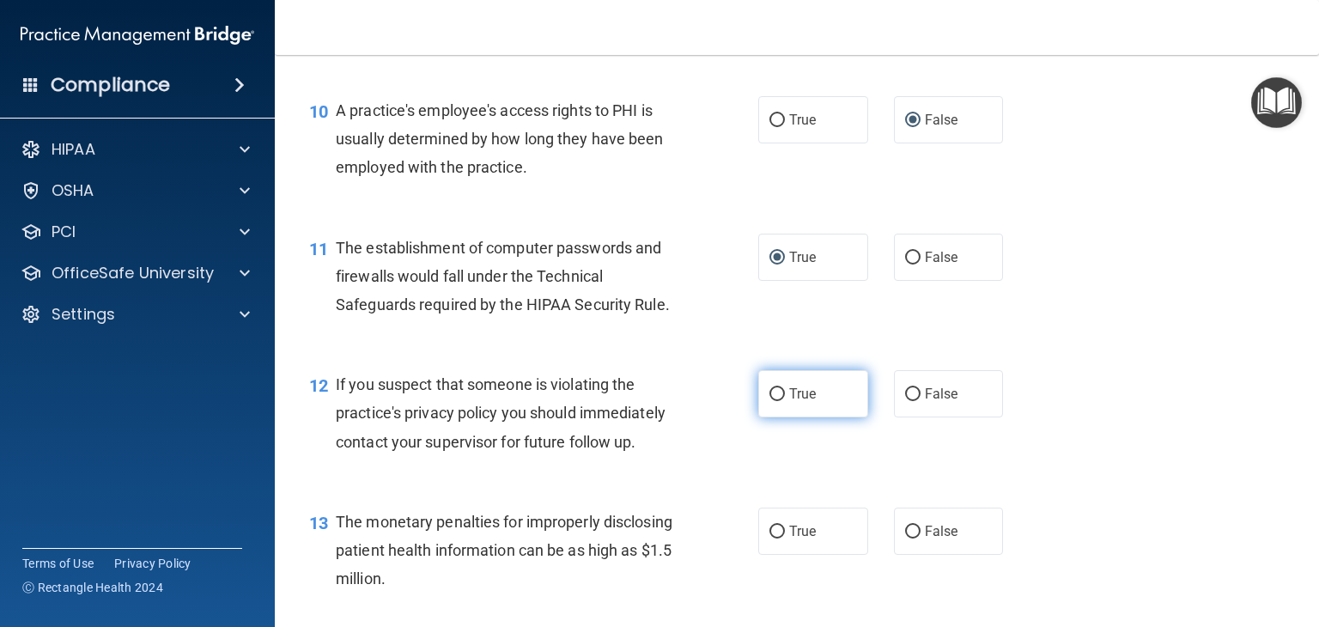
click at [769, 401] on input "True" at bounding box center [776, 394] width 15 height 13
radio input "true"
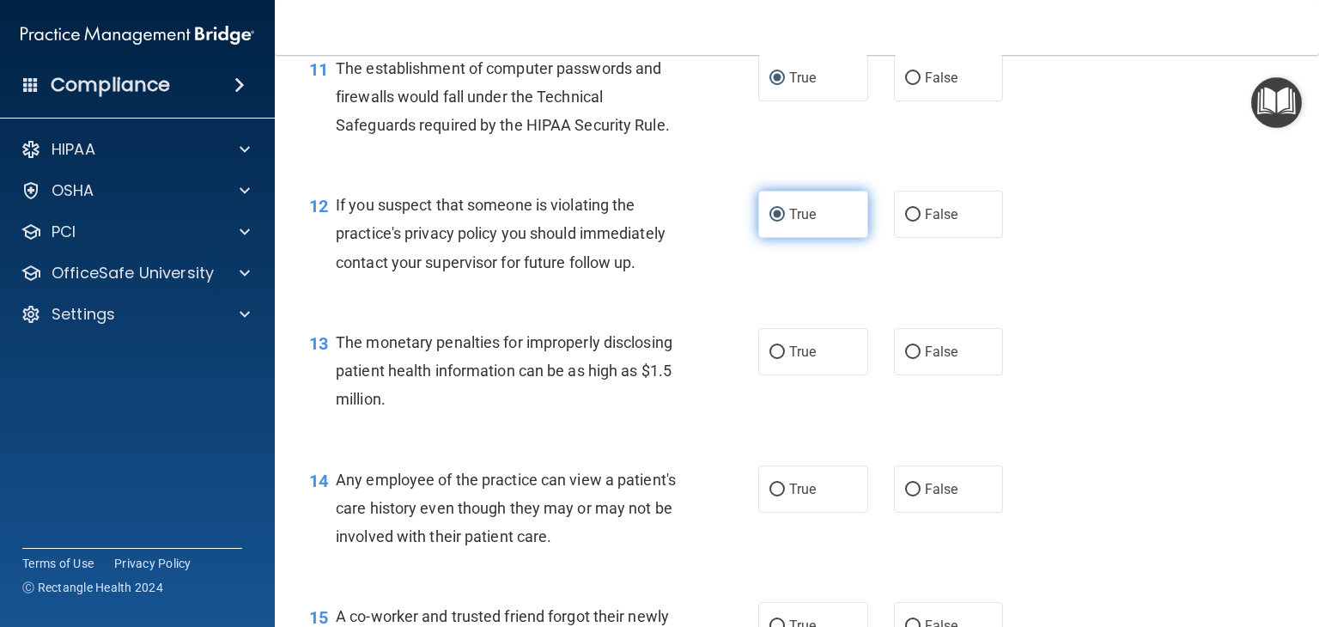
scroll to position [1542, 0]
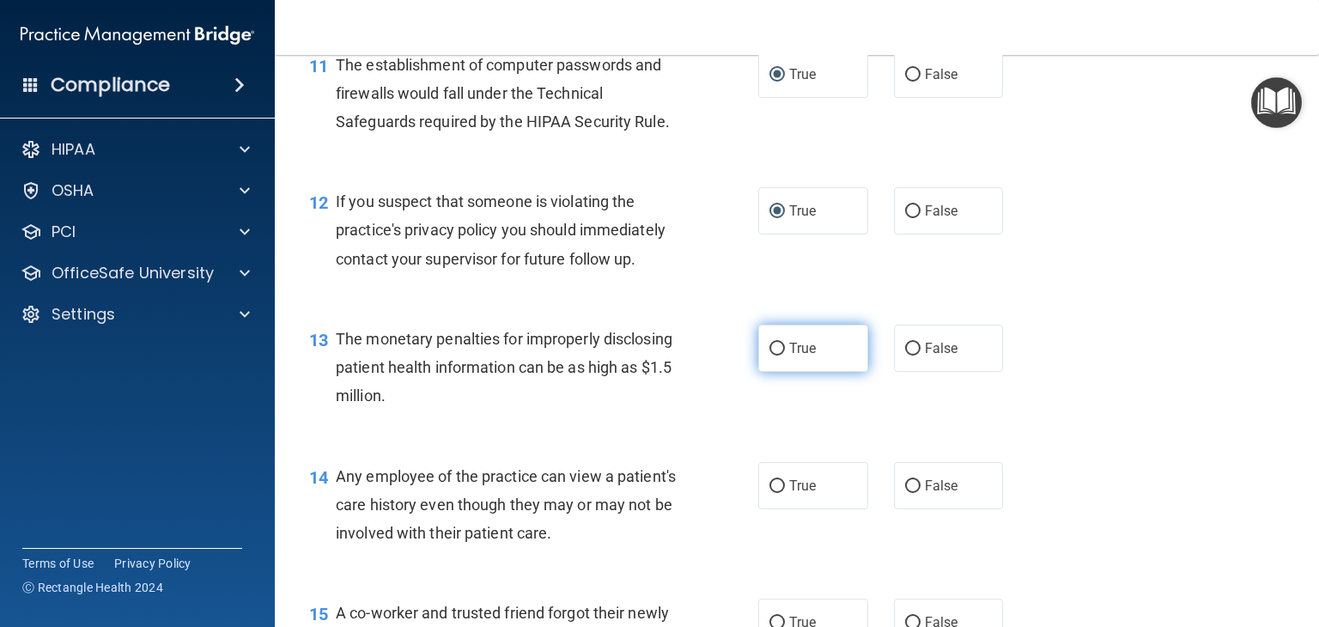
click at [773, 355] on input "True" at bounding box center [776, 349] width 15 height 13
radio input "true"
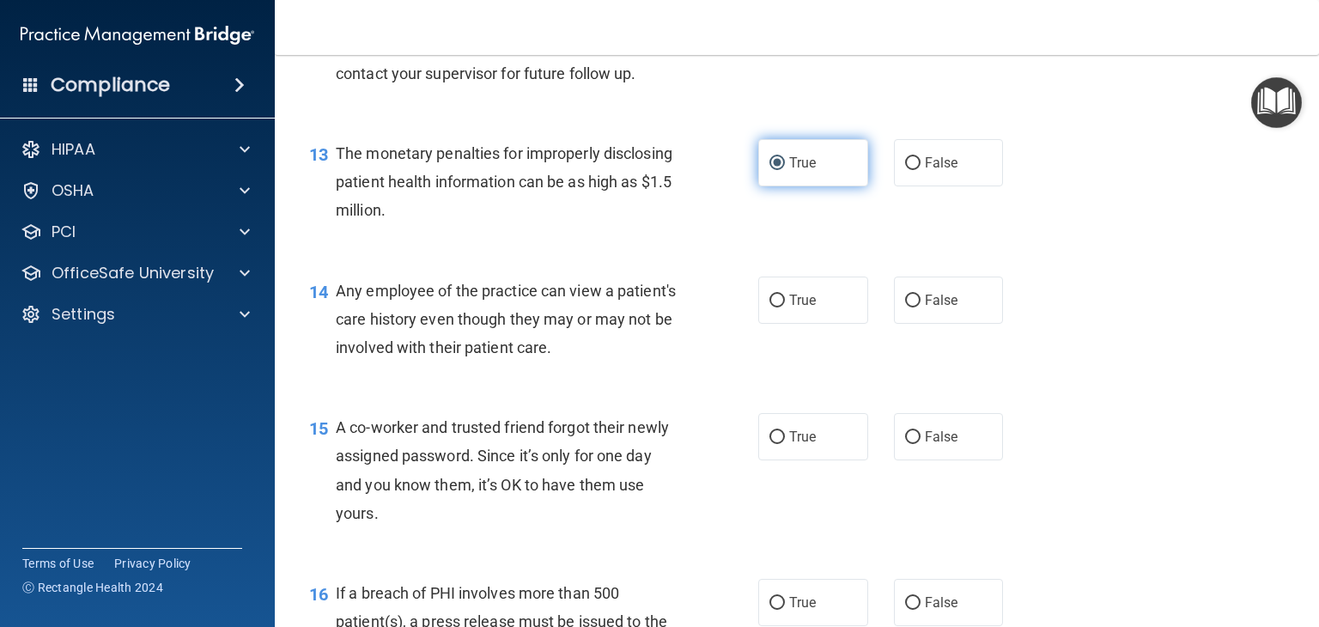
scroll to position [1743, 0]
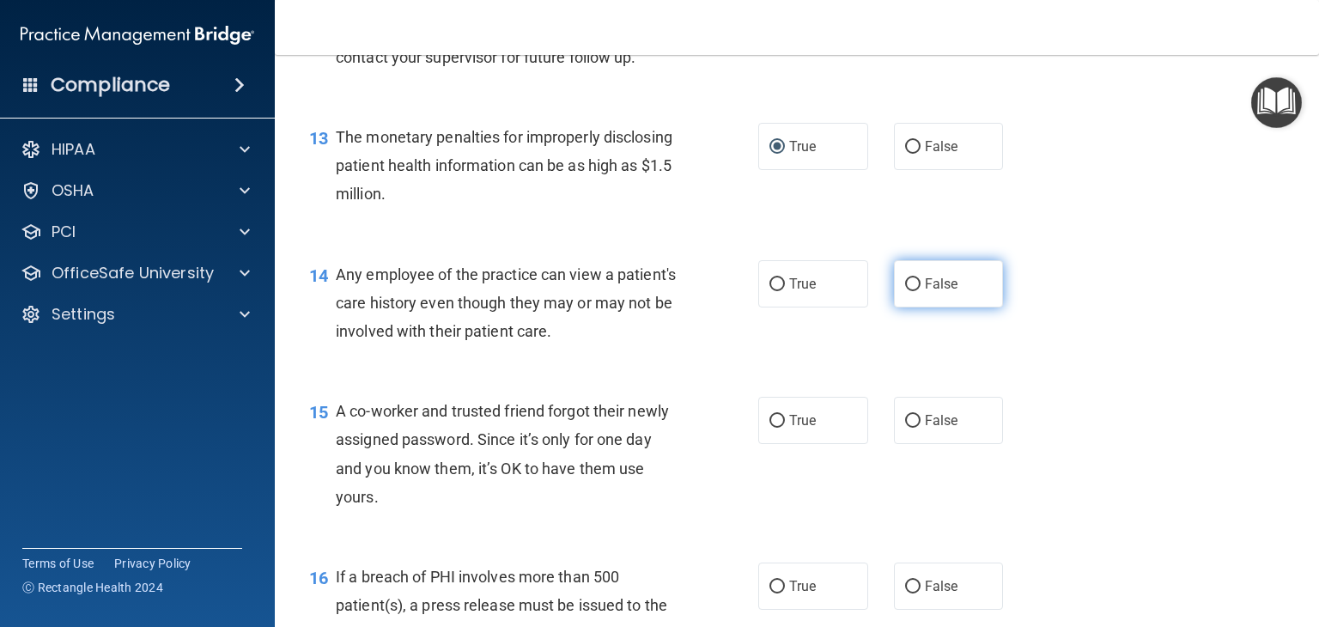
click at [908, 291] on input "False" at bounding box center [912, 284] width 15 height 13
radio input "true"
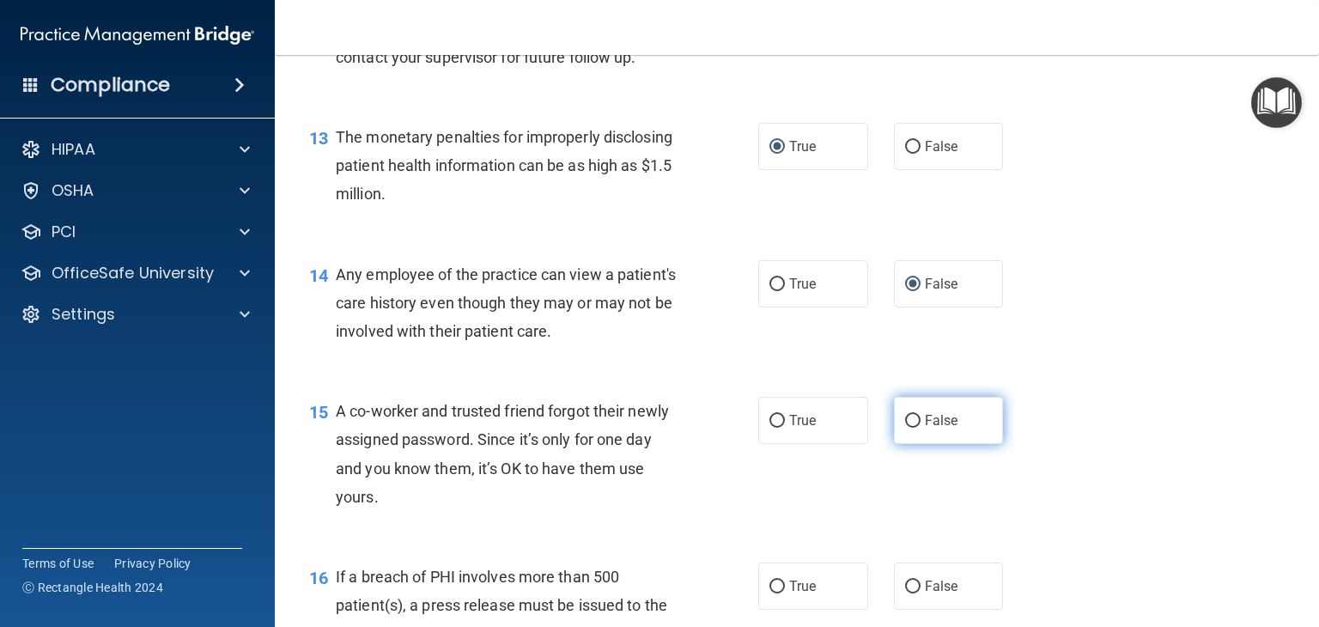
click at [909, 427] on input "False" at bounding box center [912, 421] width 15 height 13
radio input "true"
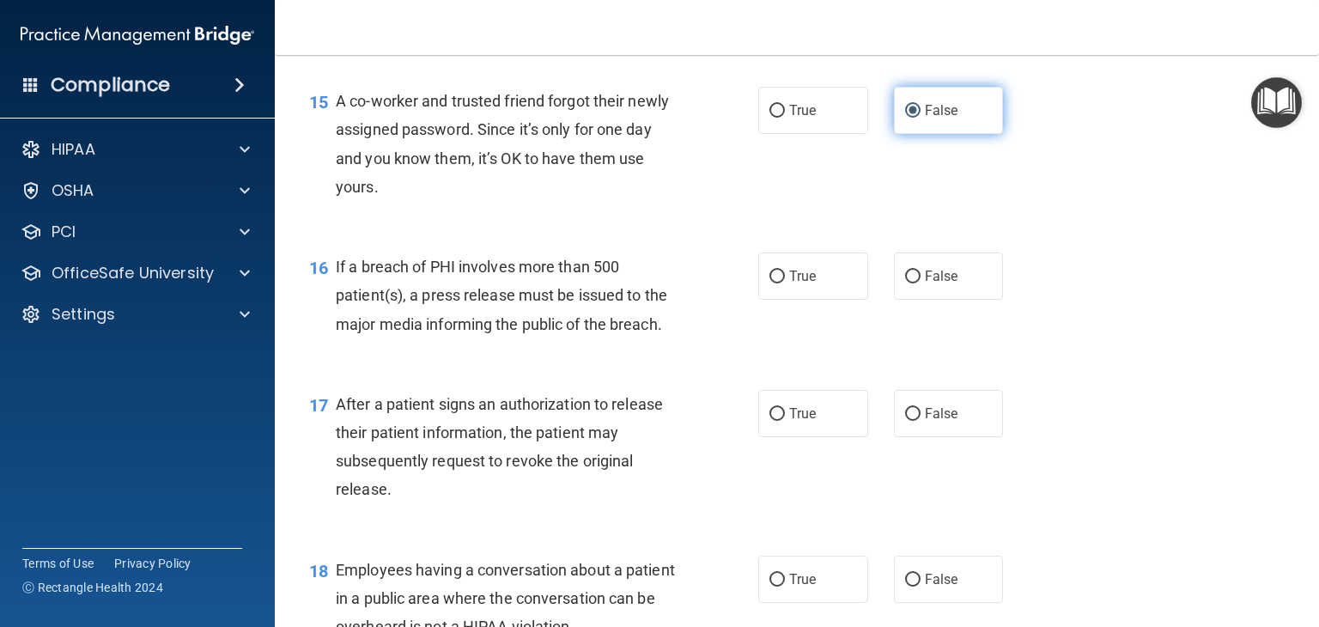
scroll to position [2053, 0]
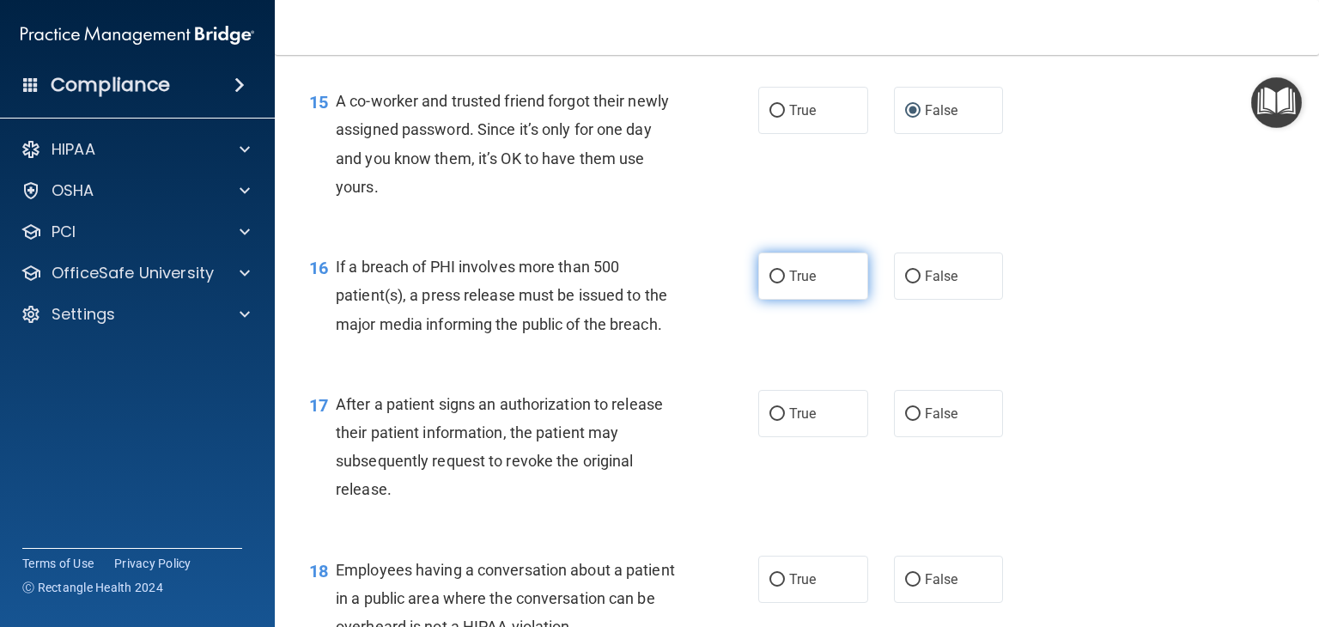
click at [773, 283] on input "True" at bounding box center [776, 276] width 15 height 13
radio input "true"
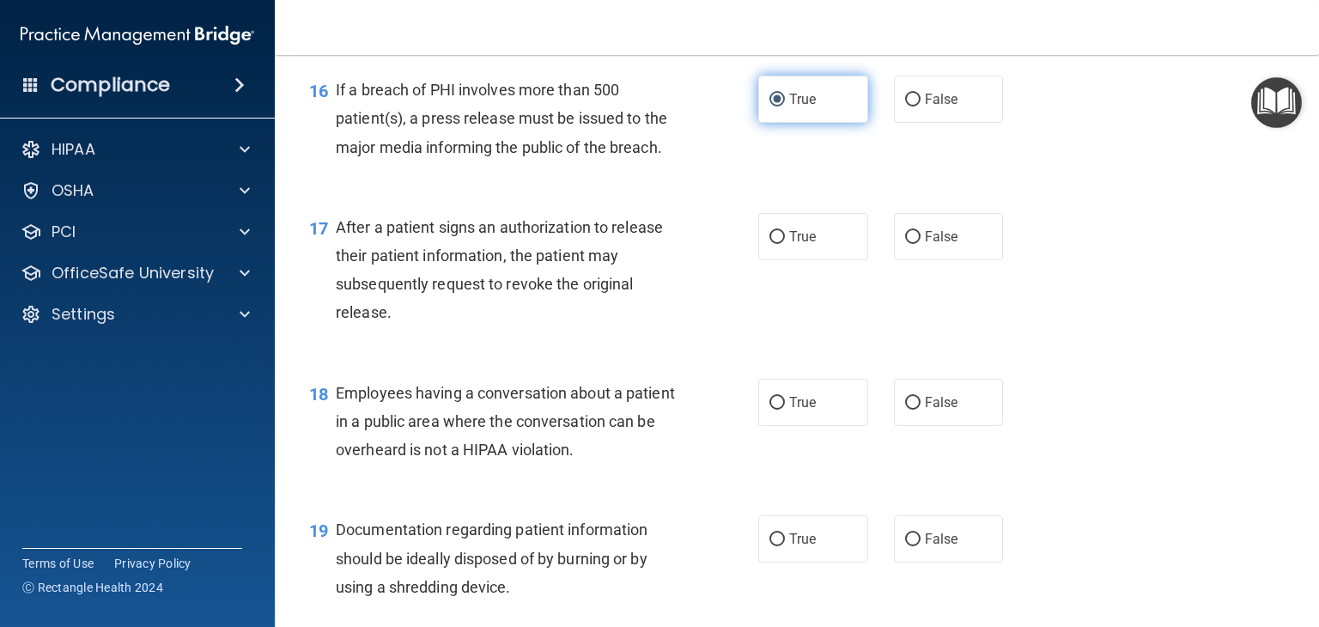
scroll to position [2235, 0]
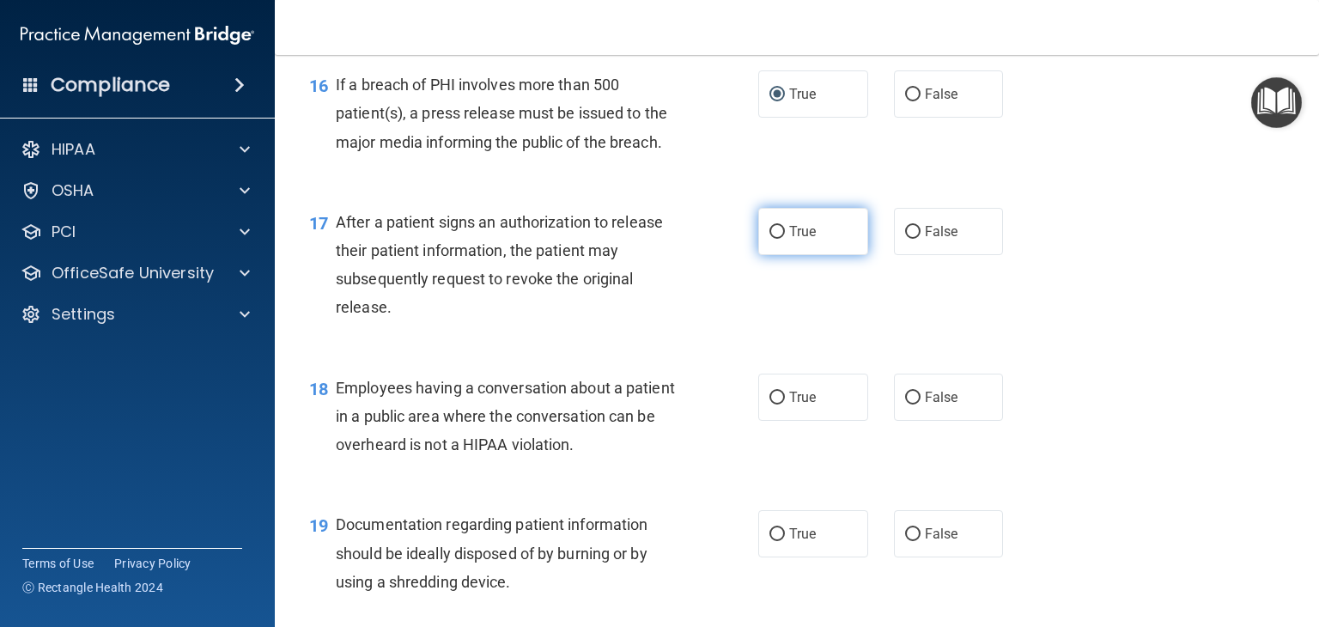
click at [775, 239] on input "True" at bounding box center [776, 232] width 15 height 13
radio input "true"
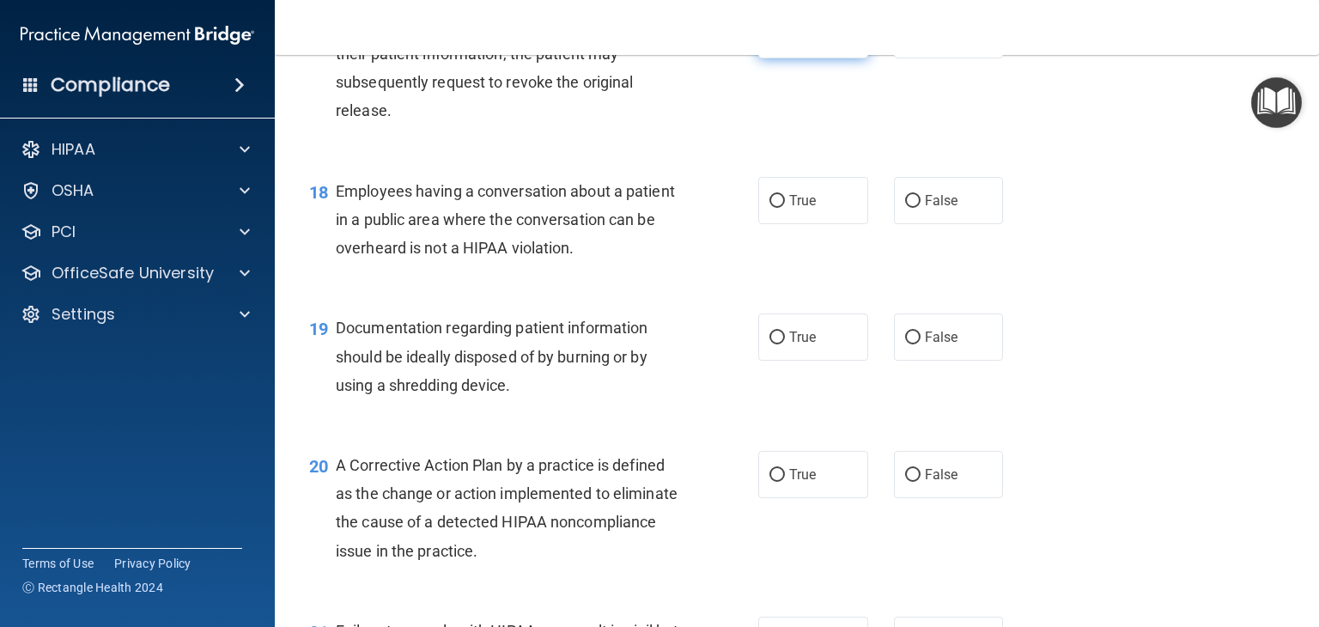
scroll to position [2434, 0]
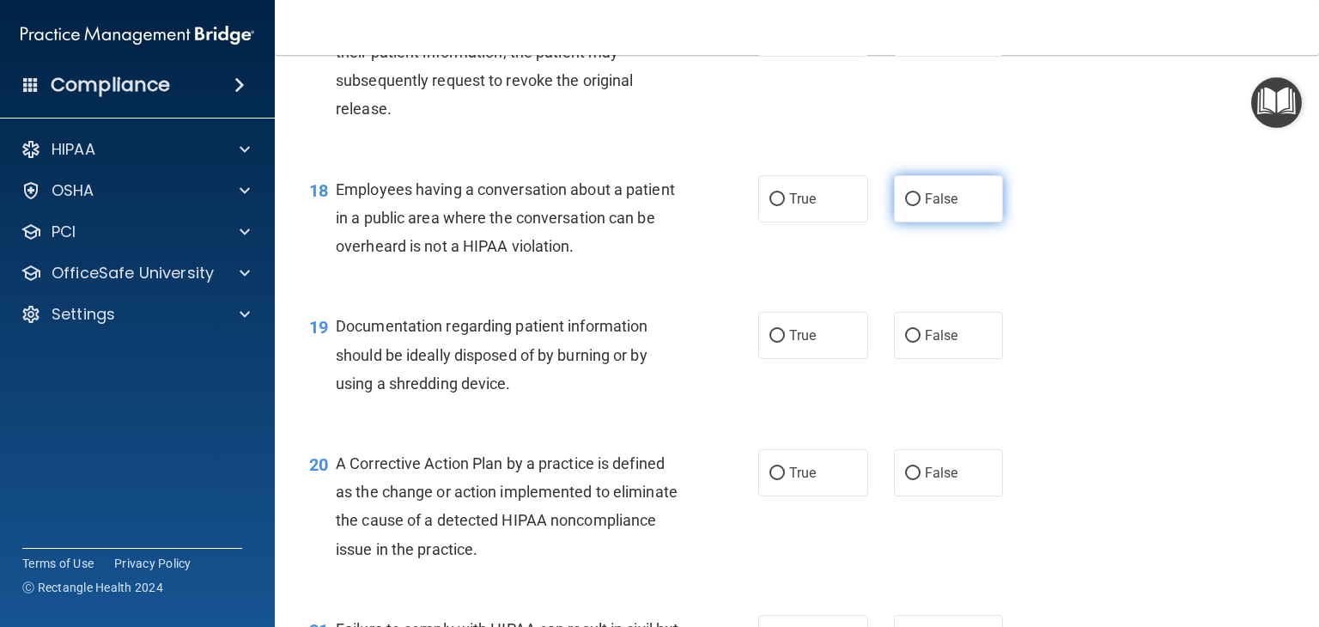
click at [906, 206] on input "False" at bounding box center [912, 199] width 15 height 13
radio input "true"
click at [773, 343] on input "True" at bounding box center [776, 336] width 15 height 13
radio input "true"
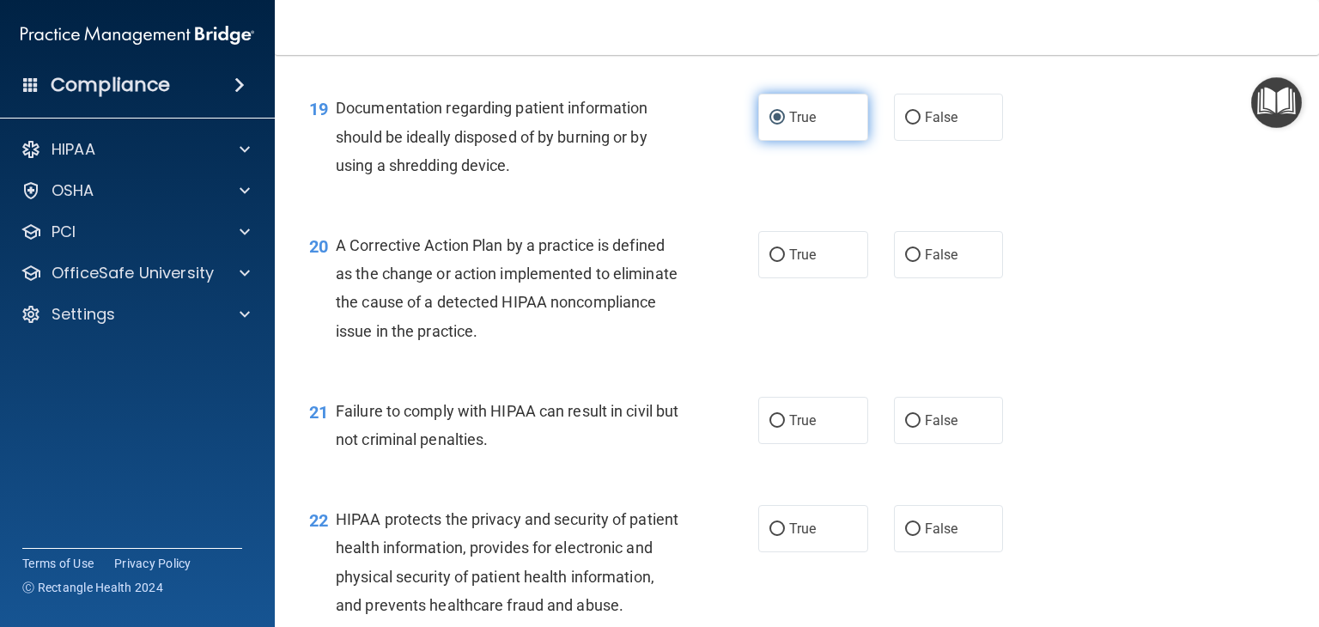
scroll to position [2656, 0]
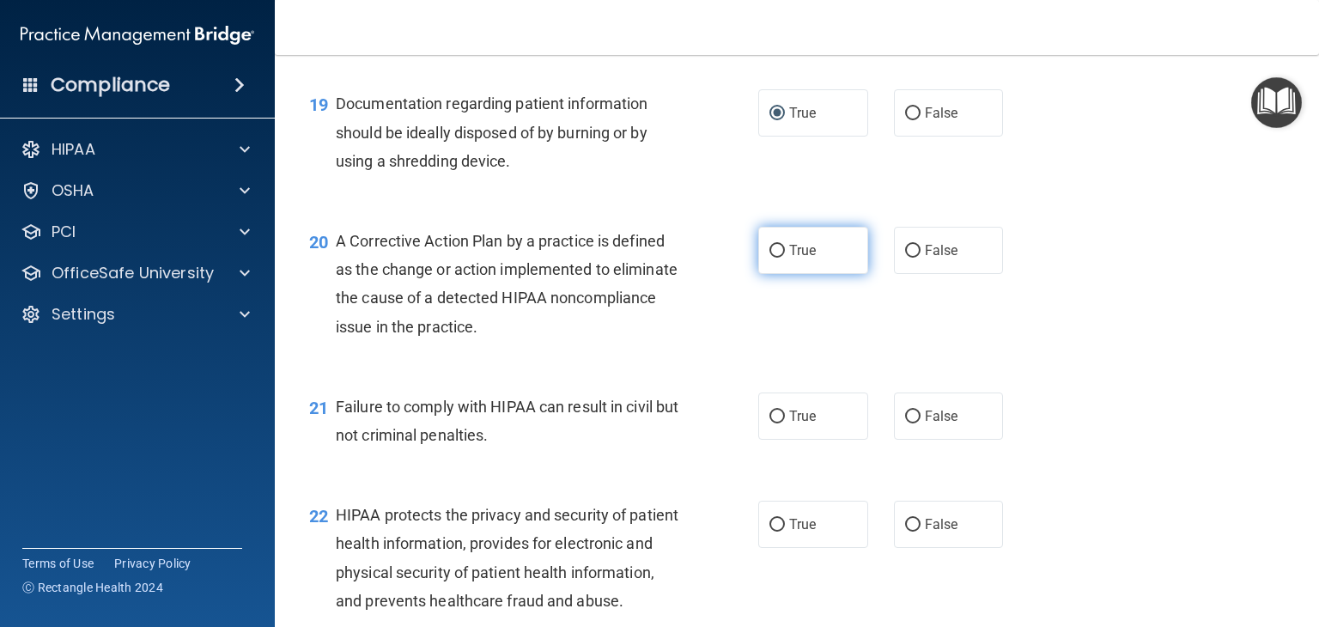
click at [773, 258] on input "True" at bounding box center [776, 251] width 15 height 13
radio input "true"
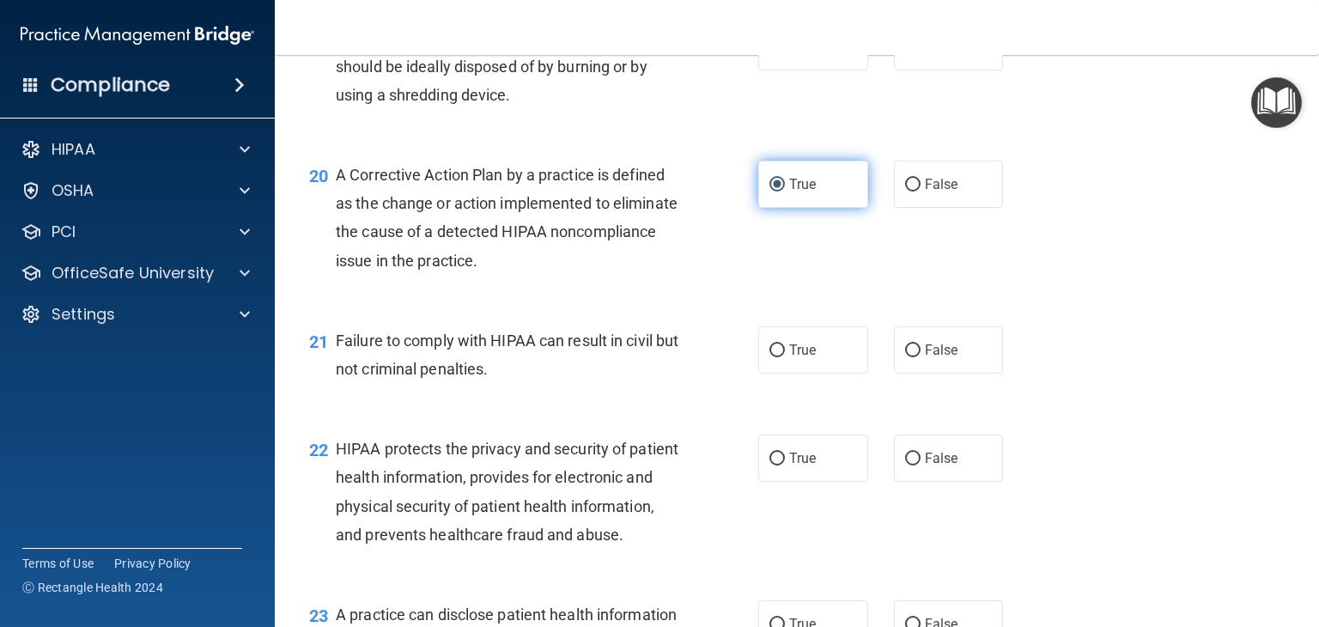
scroll to position [2732, 0]
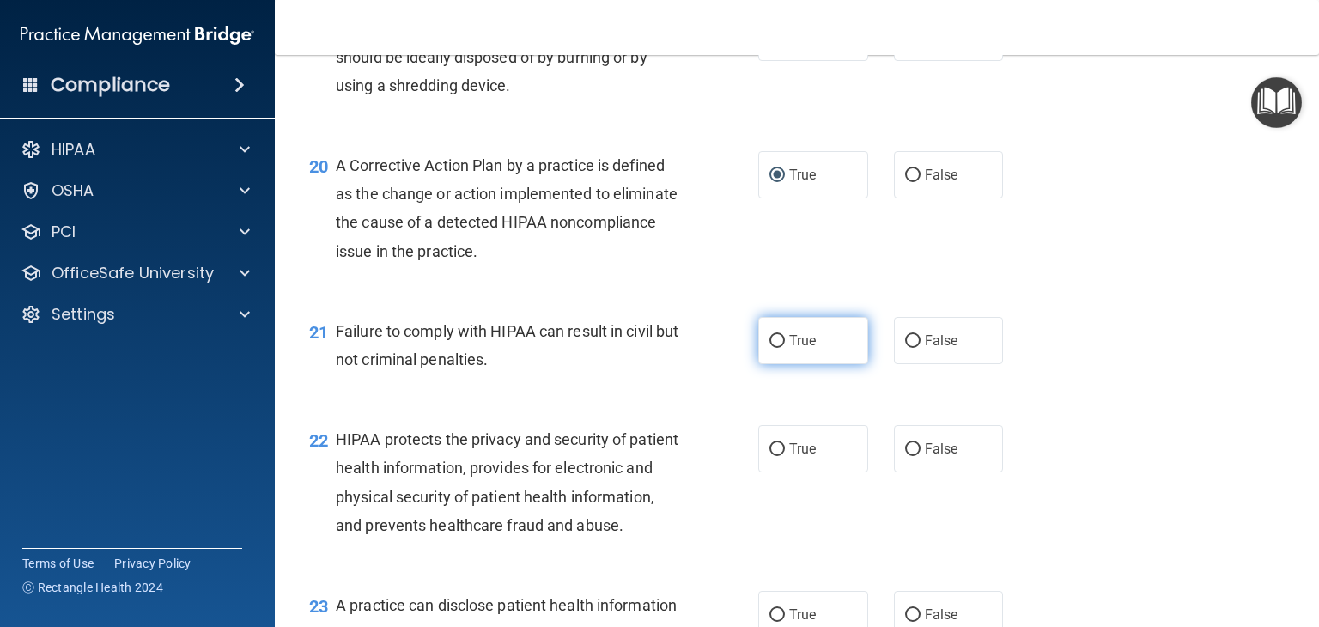
click at [770, 348] on input "True" at bounding box center [776, 341] width 15 height 13
radio input "true"
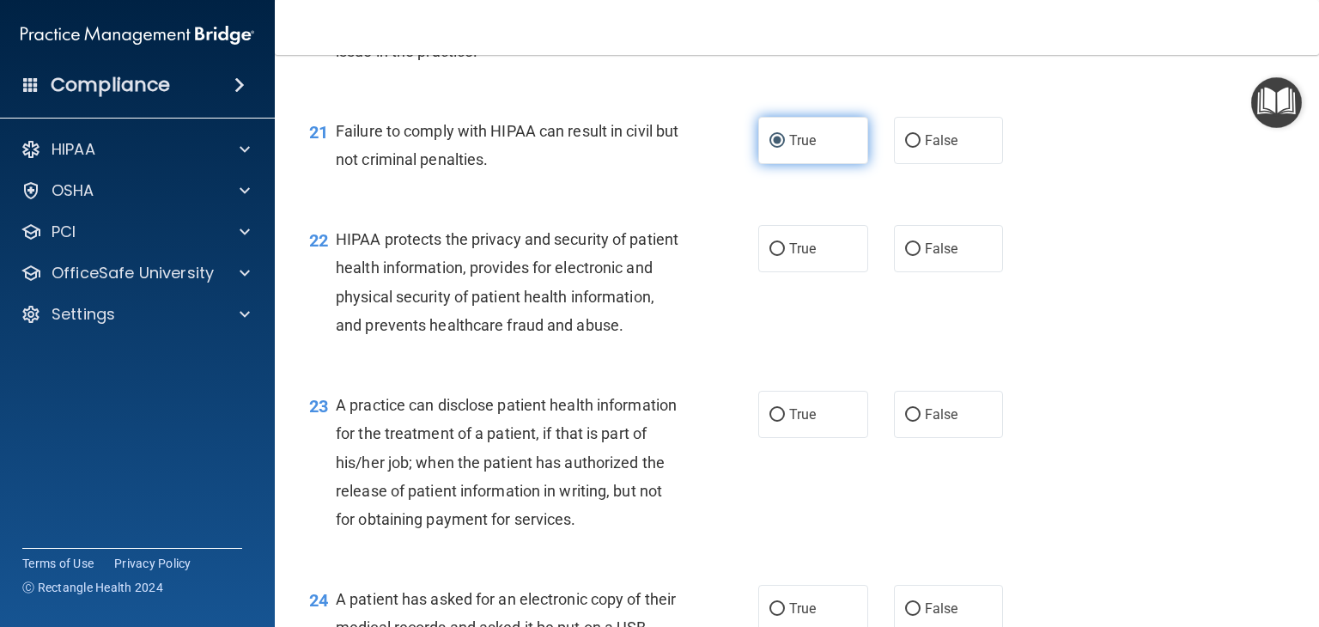
scroll to position [2933, 0]
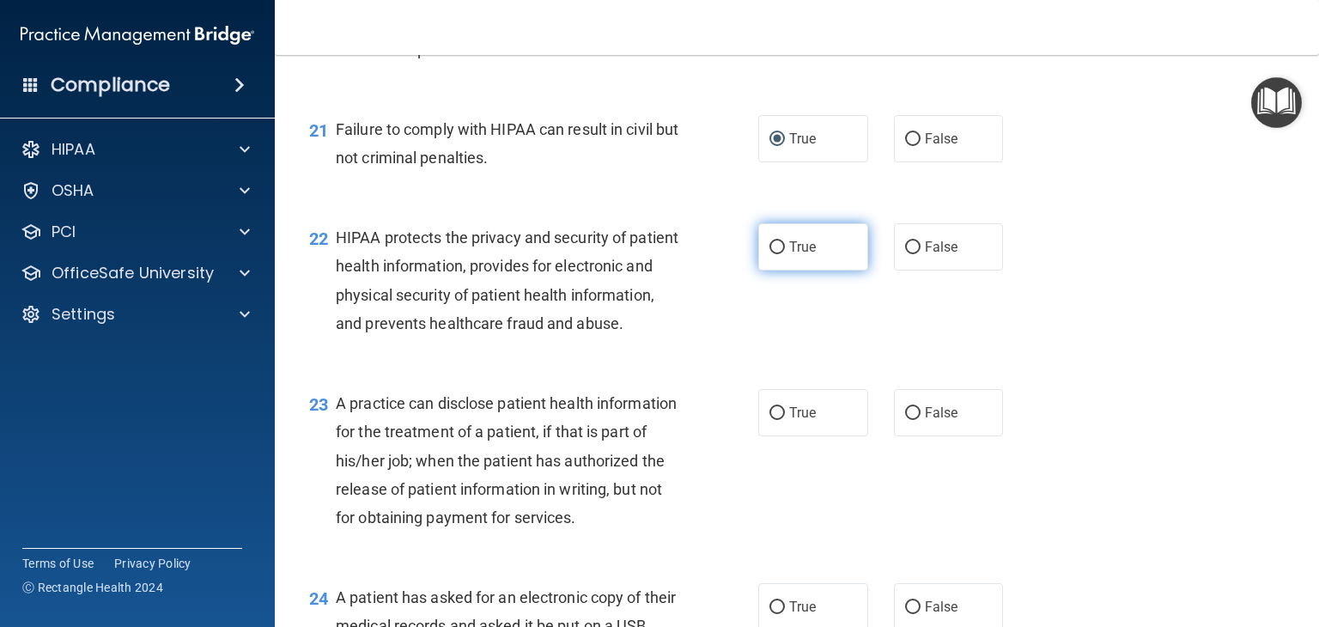
click at [771, 254] on input "True" at bounding box center [776, 247] width 15 height 13
radio input "true"
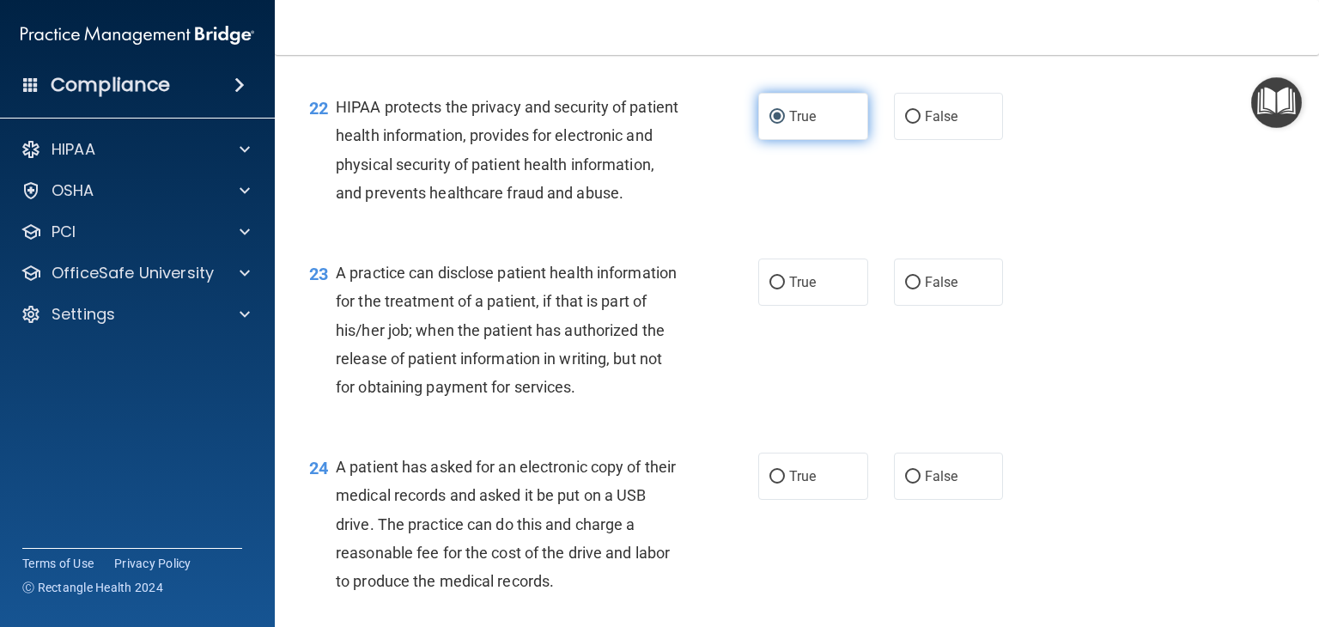
scroll to position [3143, 0]
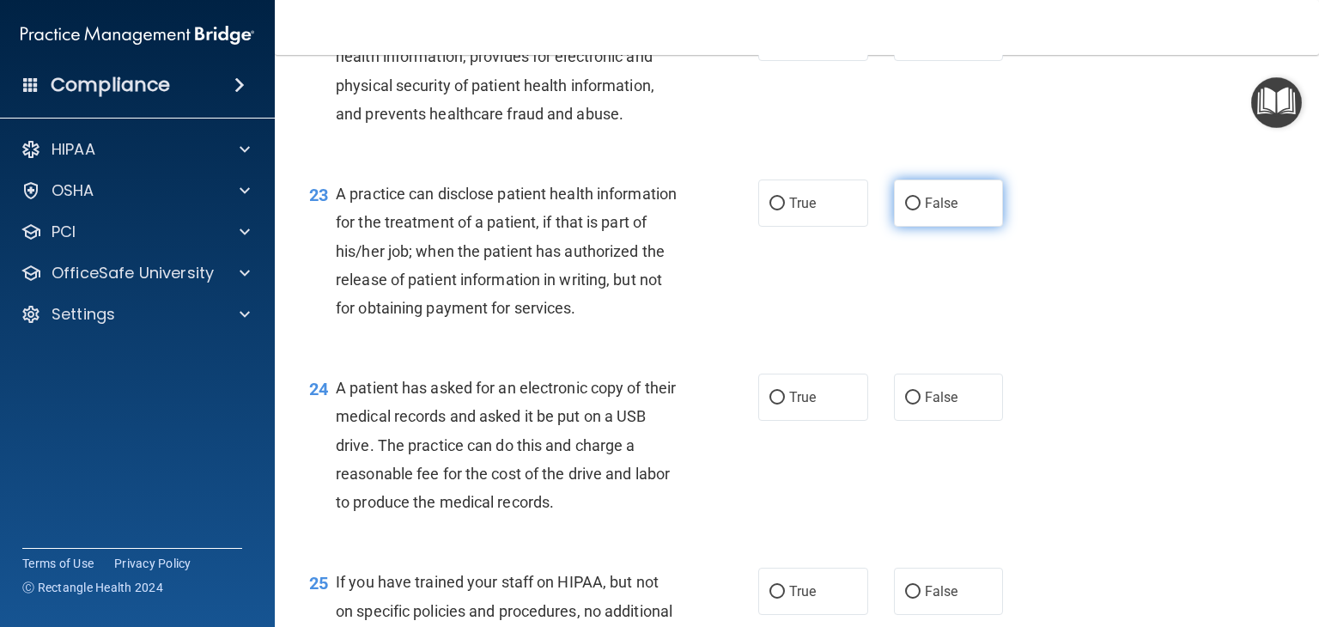
click at [905, 210] on input "False" at bounding box center [912, 203] width 15 height 13
radio input "true"
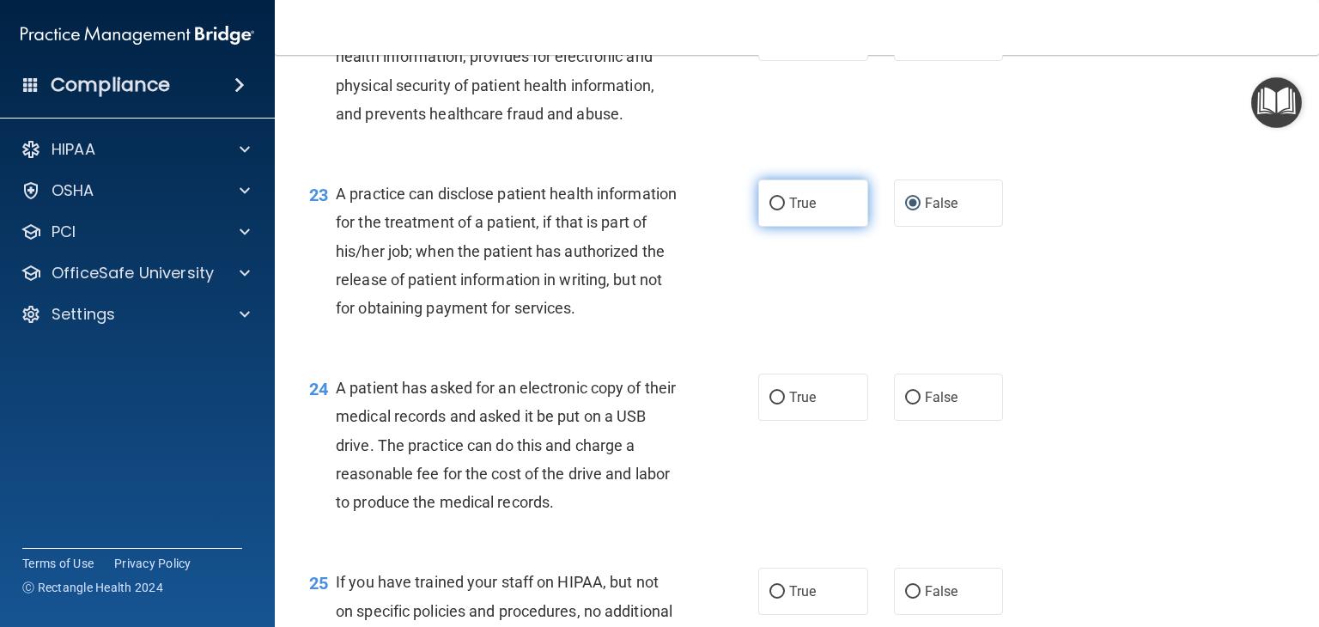
click at [769, 210] on input "True" at bounding box center [776, 203] width 15 height 13
radio input "true"
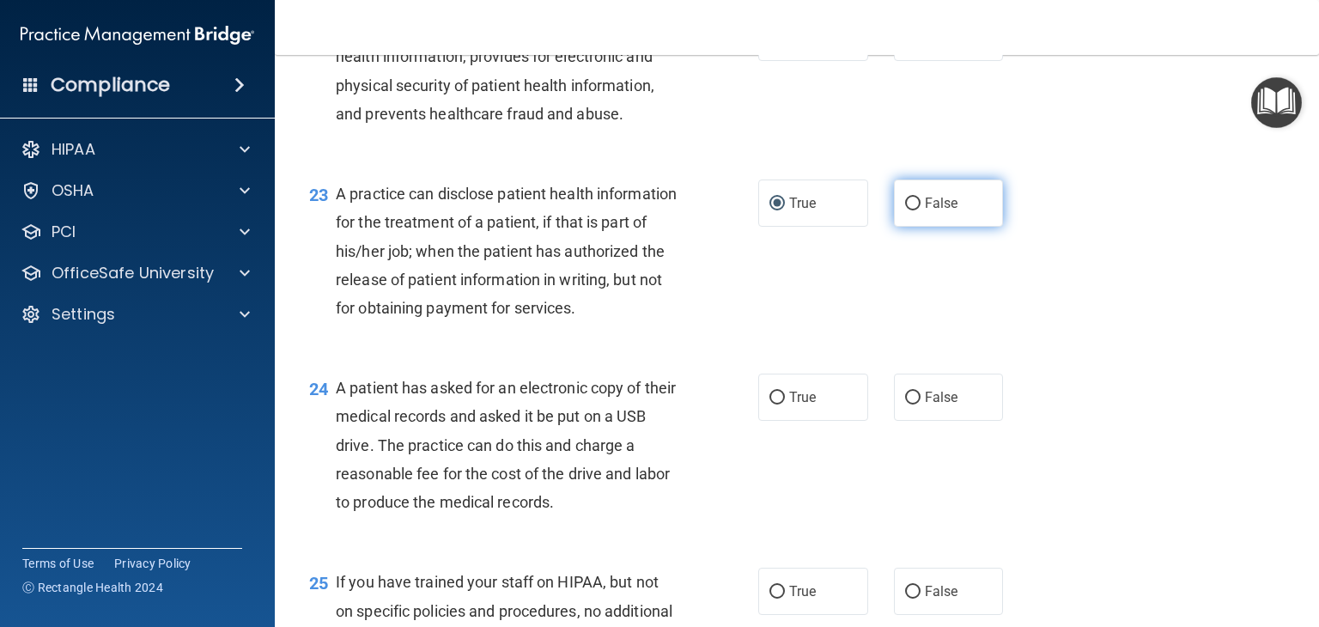
click at [905, 210] on input "False" at bounding box center [912, 203] width 15 height 13
radio input "true"
radio input "false"
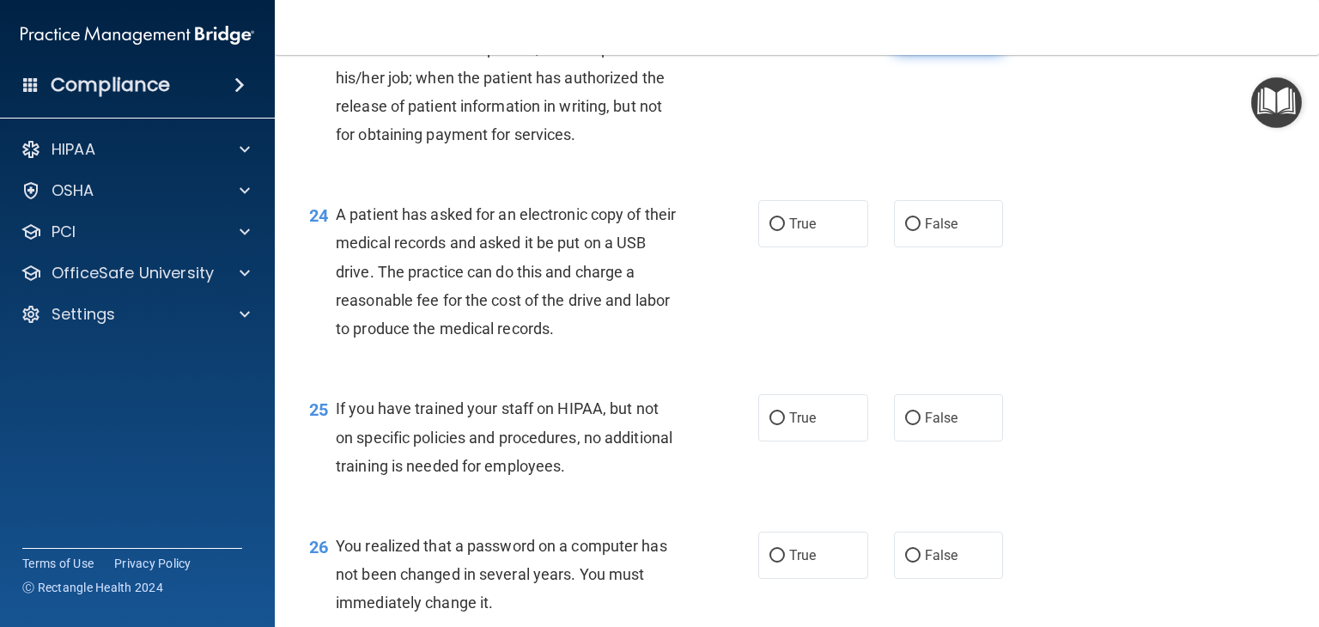
scroll to position [3335, 0]
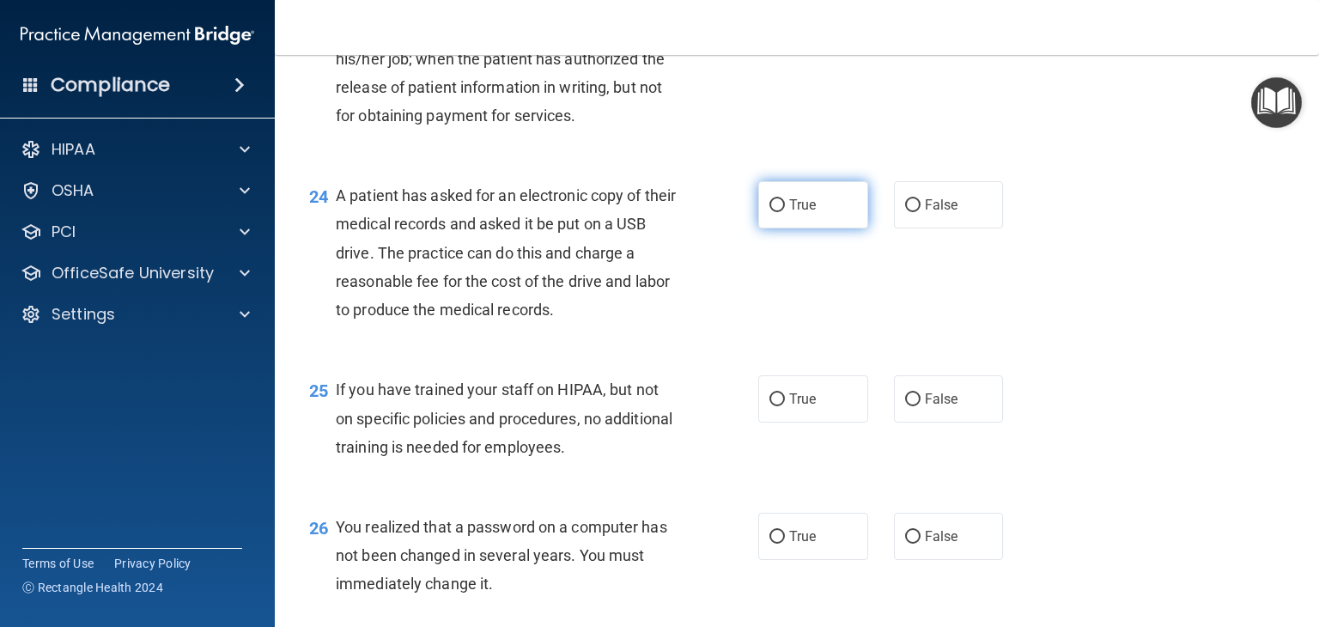
click at [776, 212] on input "True" at bounding box center [776, 205] width 15 height 13
radio input "true"
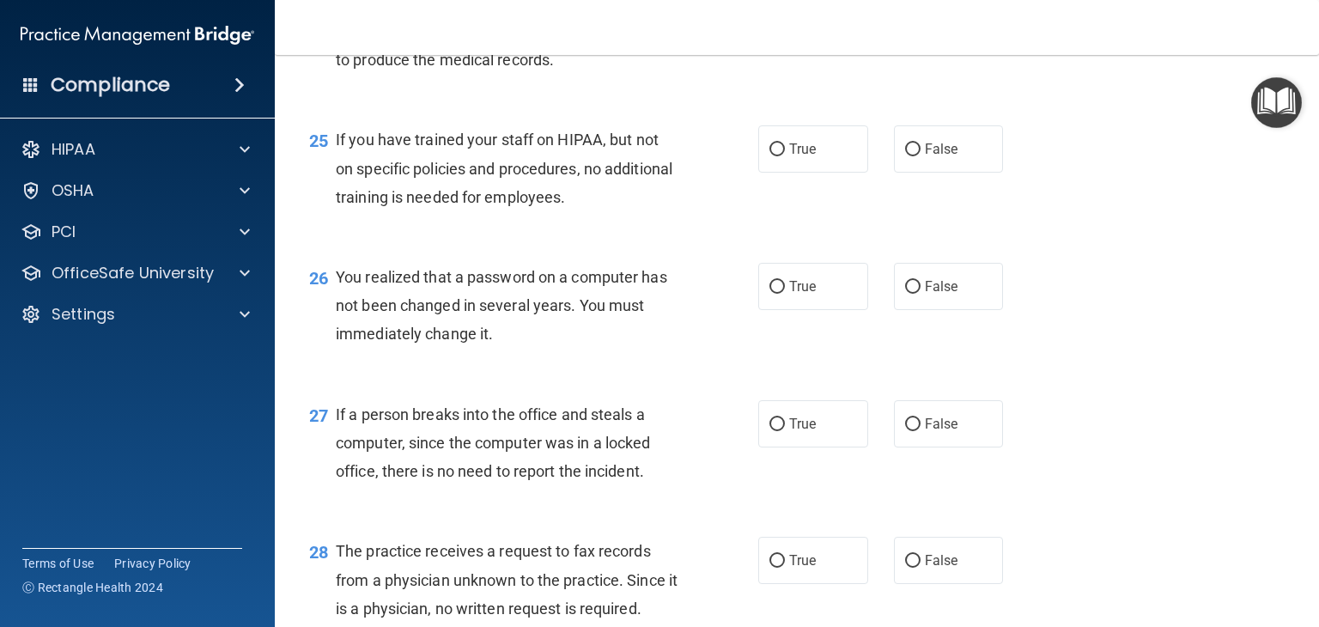
scroll to position [3585, 0]
click at [905, 156] on input "False" at bounding box center [912, 149] width 15 height 13
radio input "true"
click at [769, 294] on input "True" at bounding box center [776, 287] width 15 height 13
radio input "true"
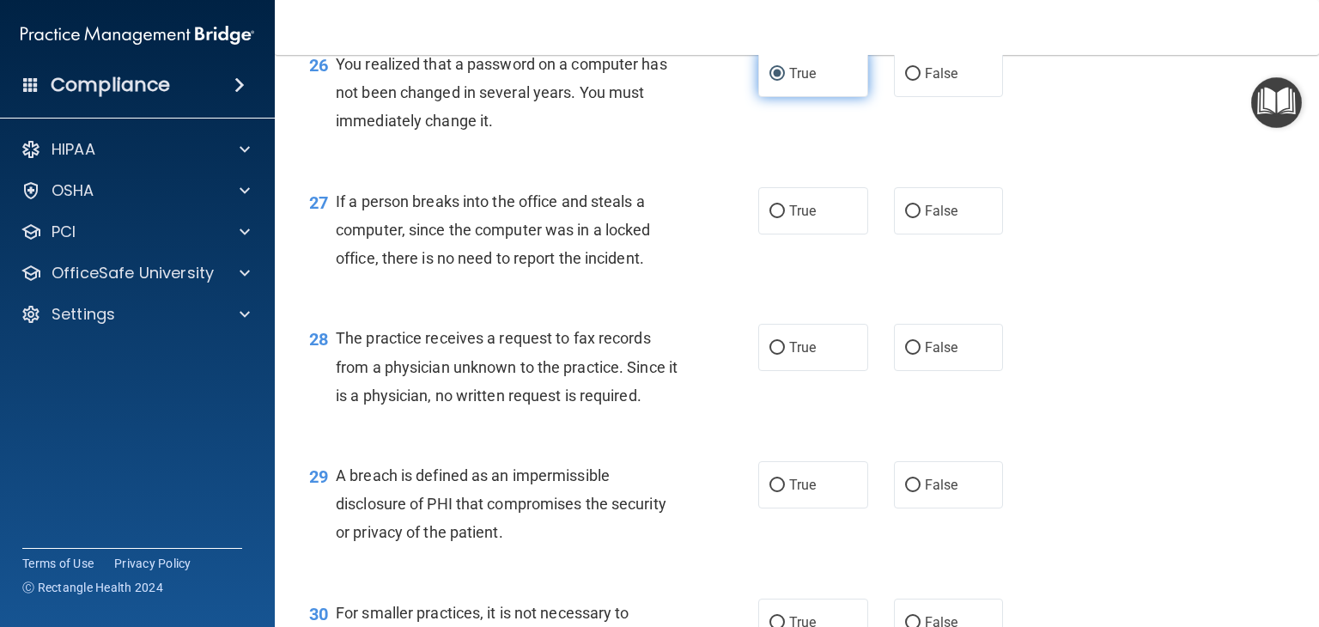
scroll to position [3829, 0]
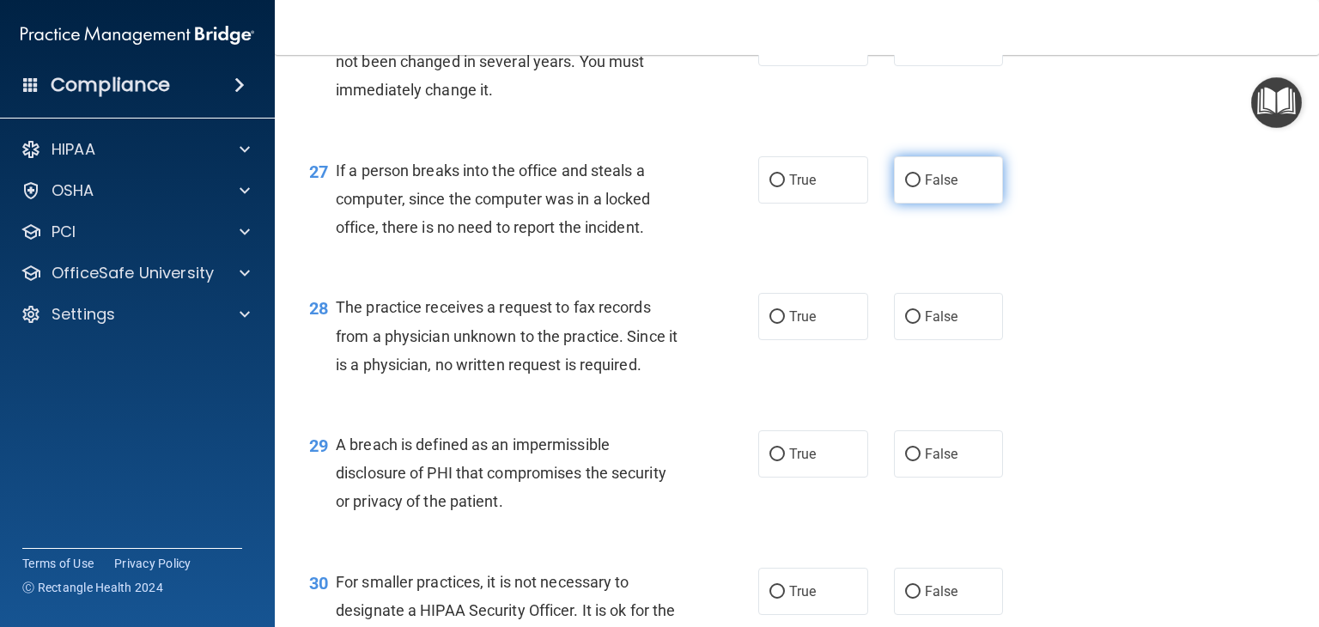
click at [909, 203] on label "False" at bounding box center [949, 179] width 110 height 47
click at [909, 187] on input "False" at bounding box center [912, 180] width 15 height 13
radio input "true"
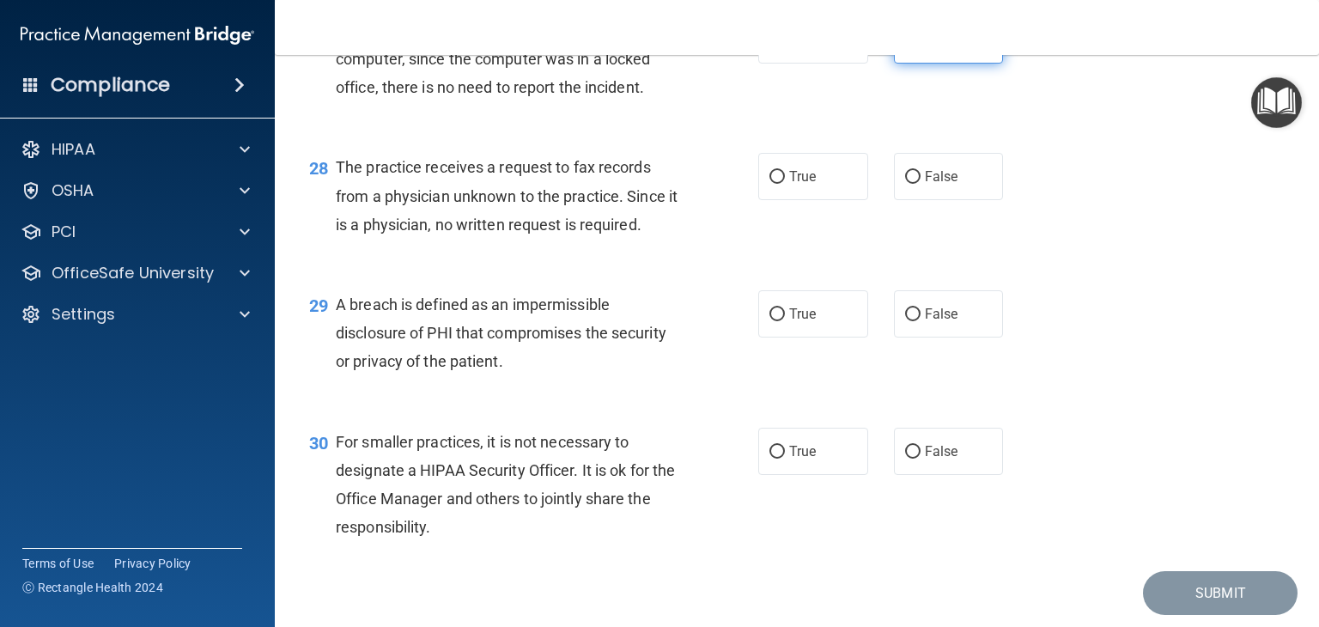
scroll to position [3976, 0]
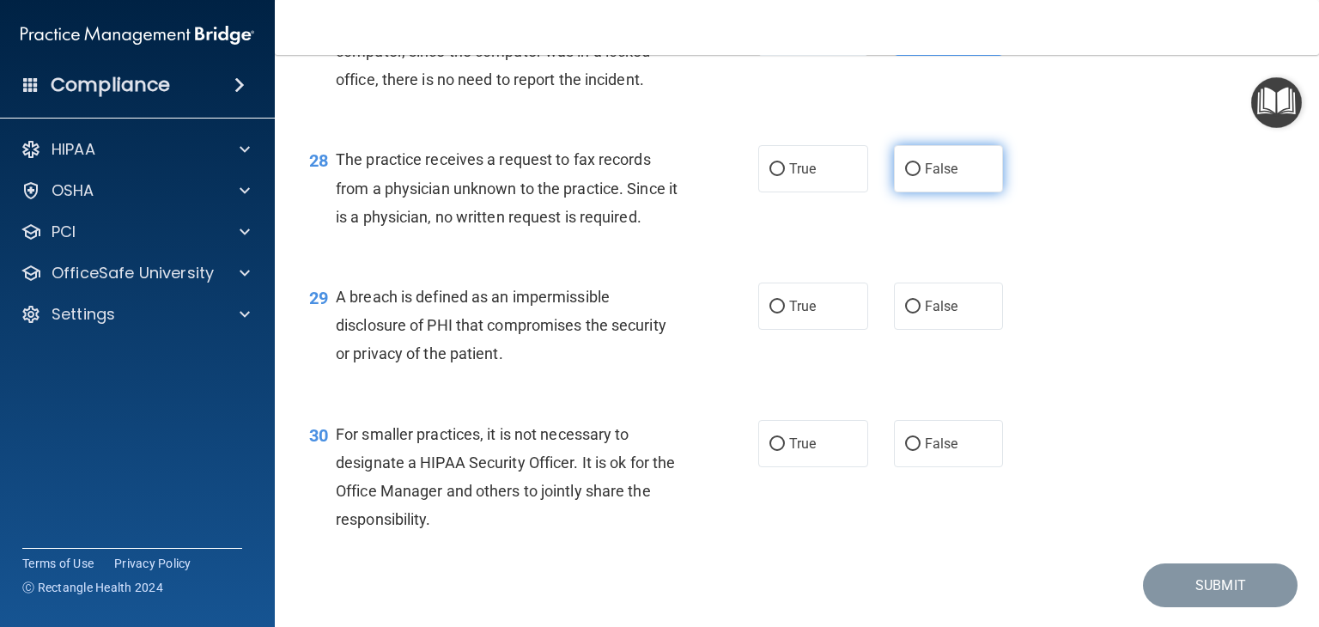
click at [905, 176] on input "False" at bounding box center [912, 169] width 15 height 13
radio input "true"
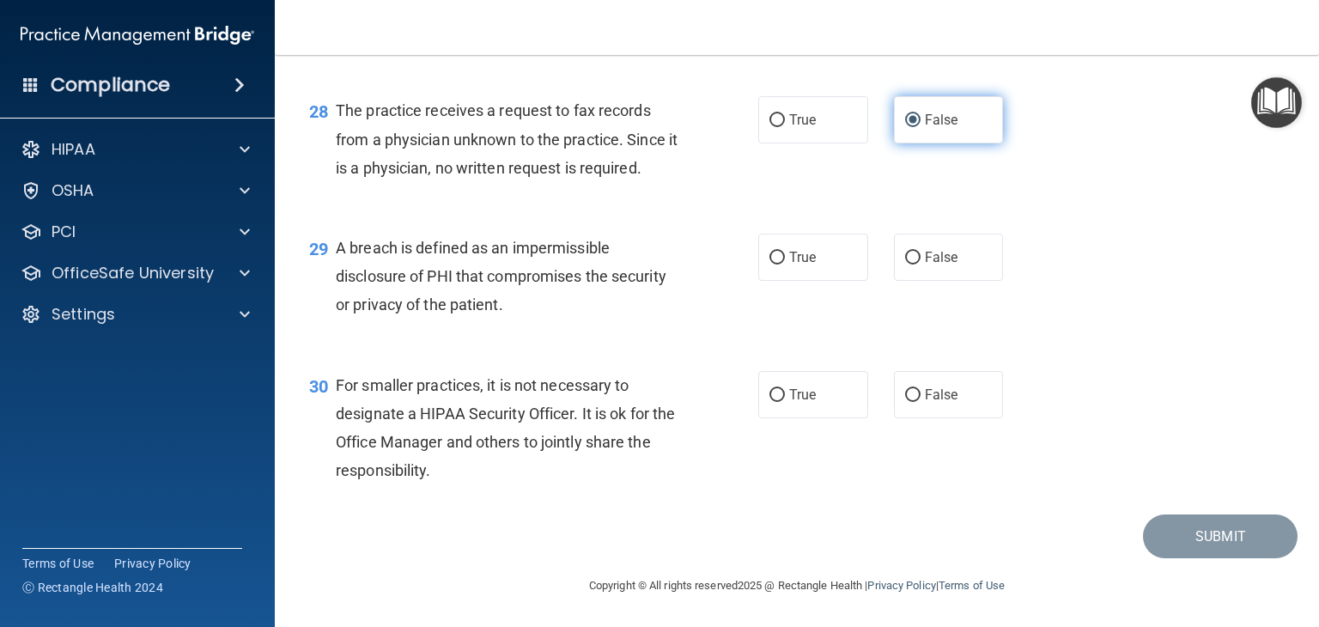
scroll to position [4102, 0]
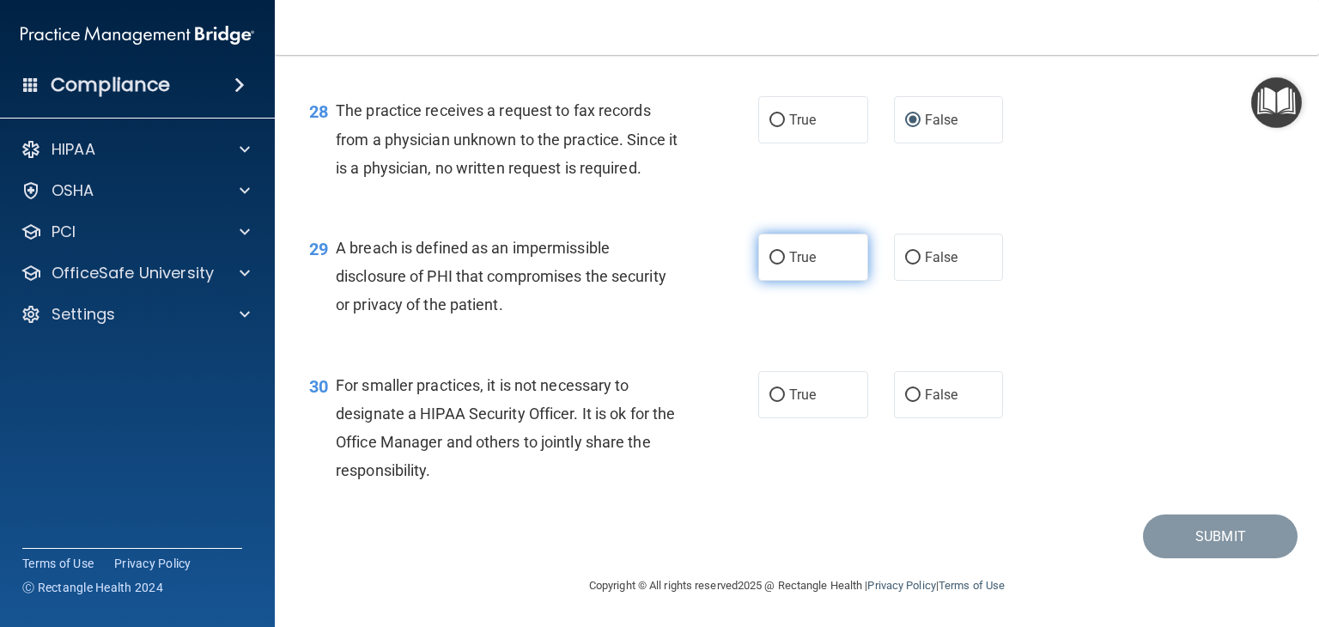
click at [769, 261] on input "True" at bounding box center [776, 258] width 15 height 13
radio input "true"
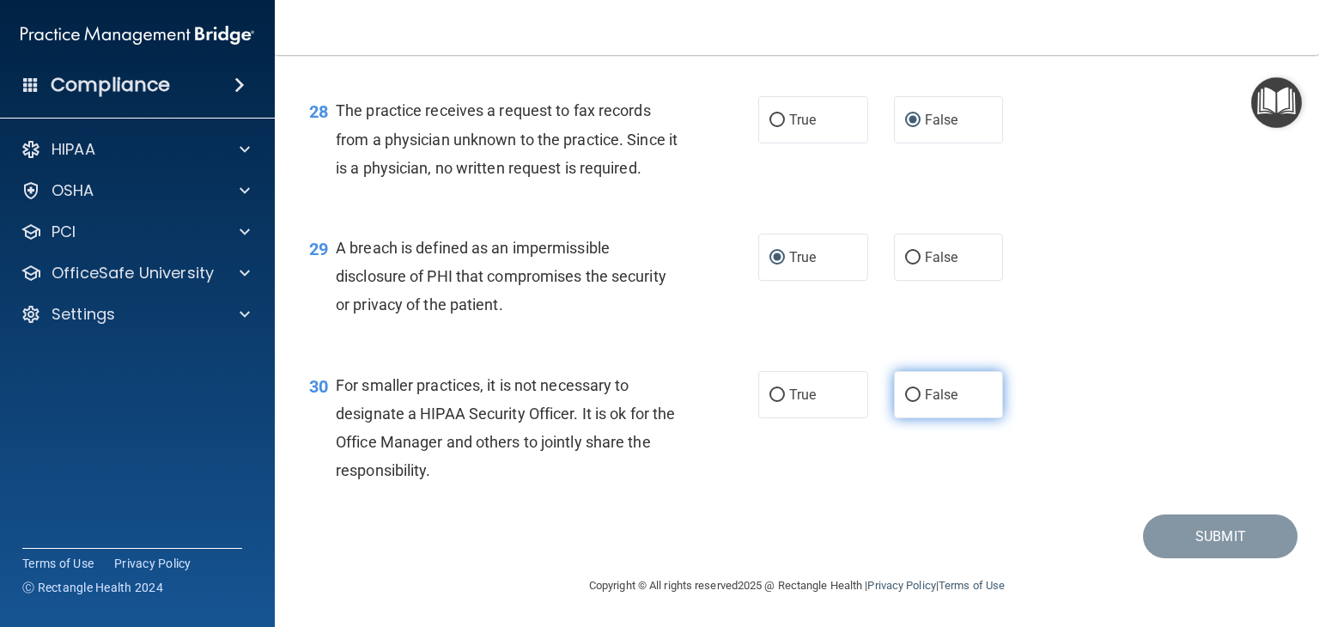
click at [911, 402] on input "False" at bounding box center [912, 395] width 15 height 13
radio input "true"
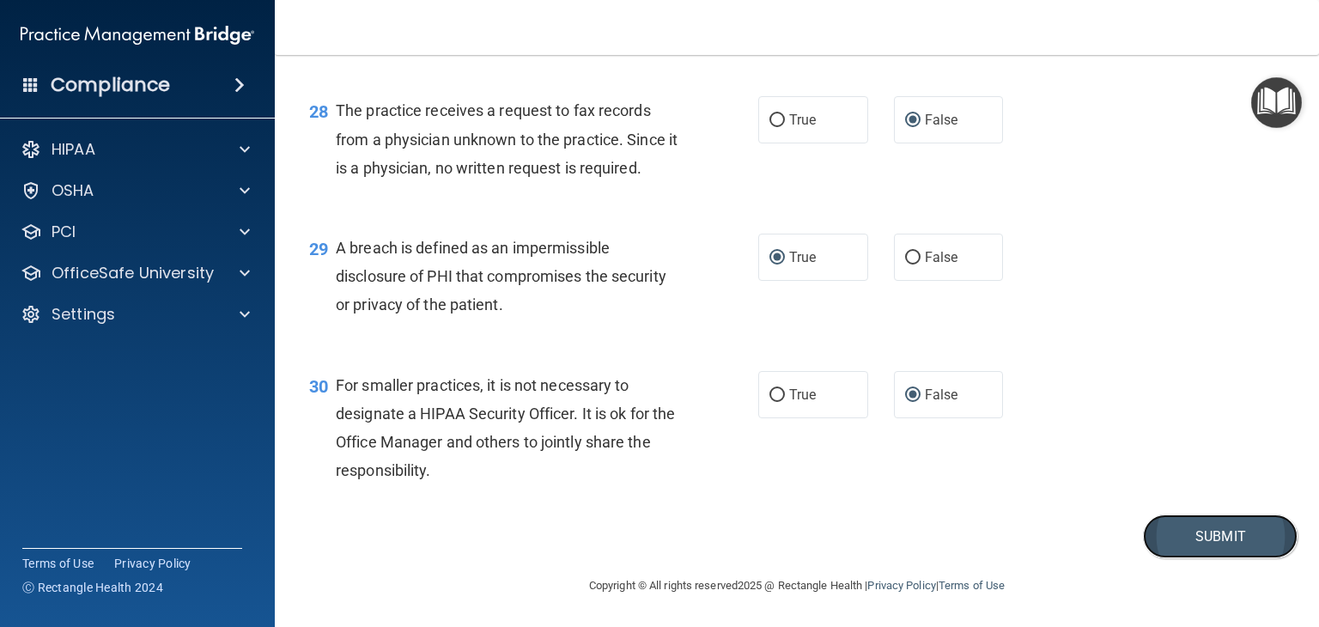
click at [1191, 558] on button "Submit" at bounding box center [1220, 536] width 155 height 44
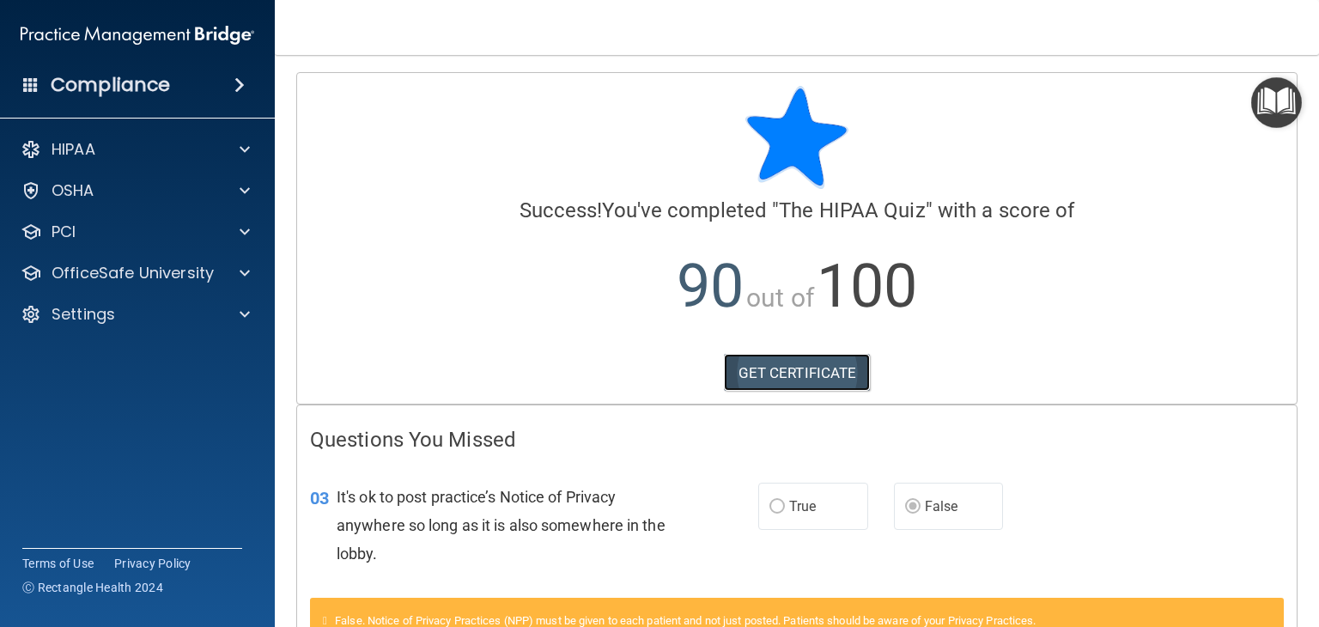
click at [817, 377] on link "GET CERTIFICATE" at bounding box center [797, 373] width 147 height 38
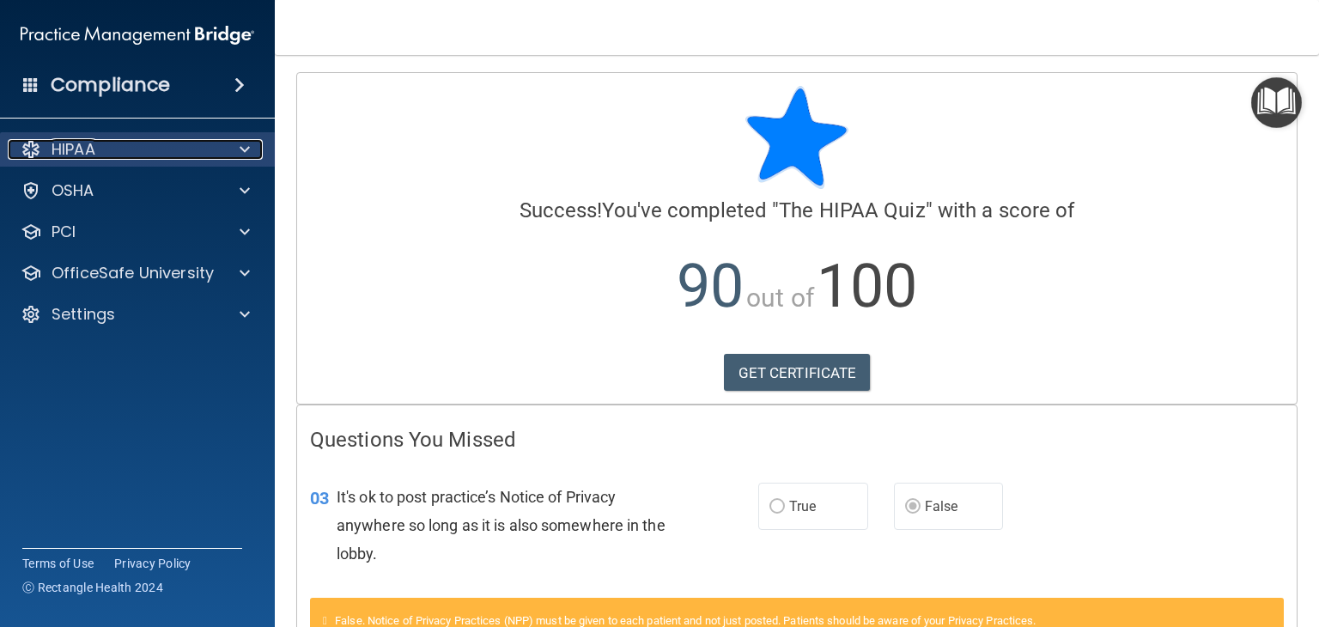
click at [245, 150] on span at bounding box center [245, 149] width 10 height 21
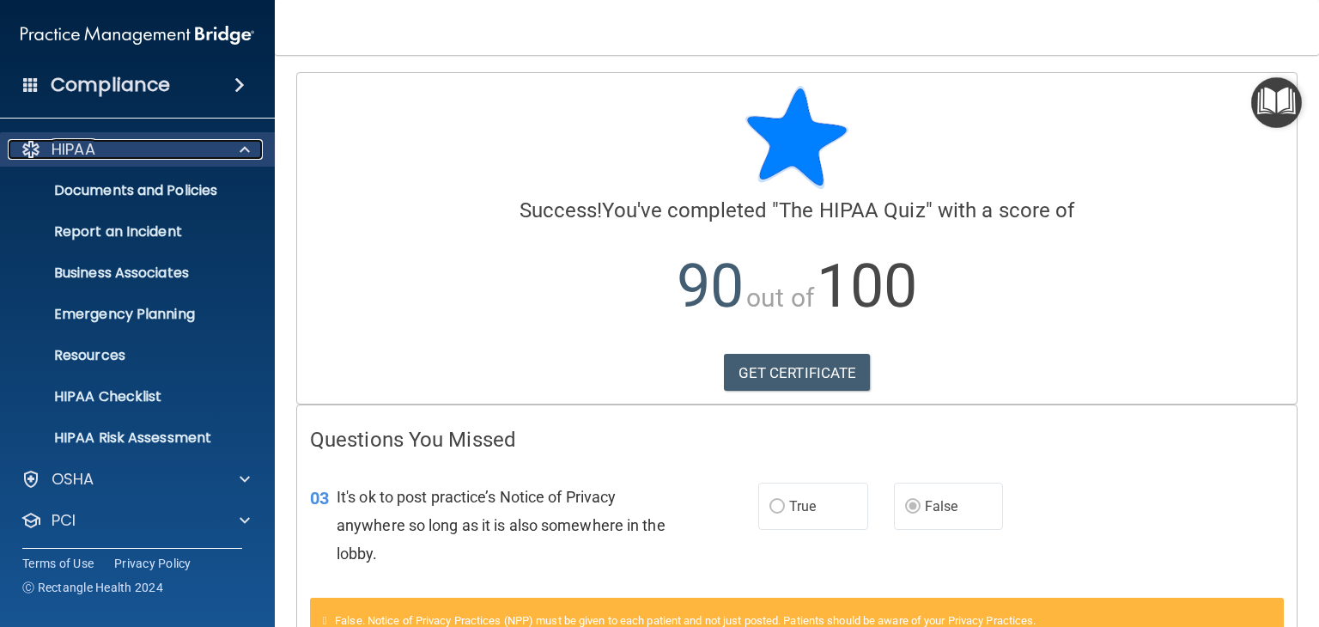
click at [241, 147] on span at bounding box center [245, 149] width 10 height 21
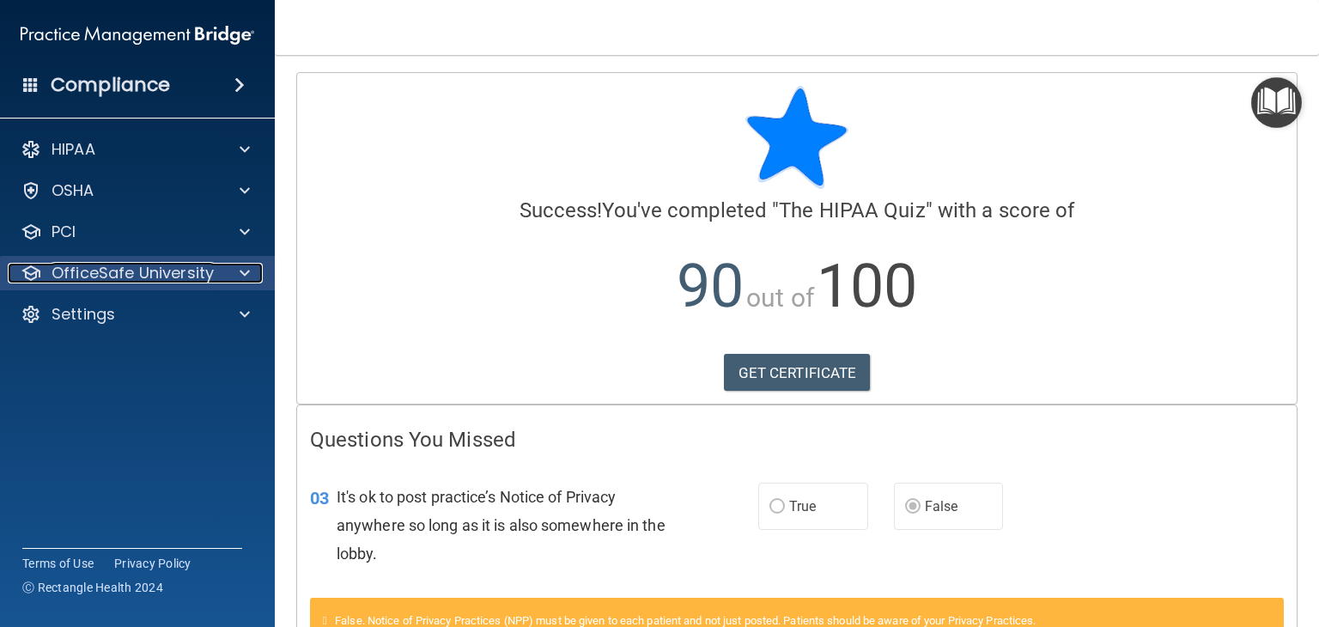
click at [237, 280] on div at bounding box center [242, 273] width 43 height 21
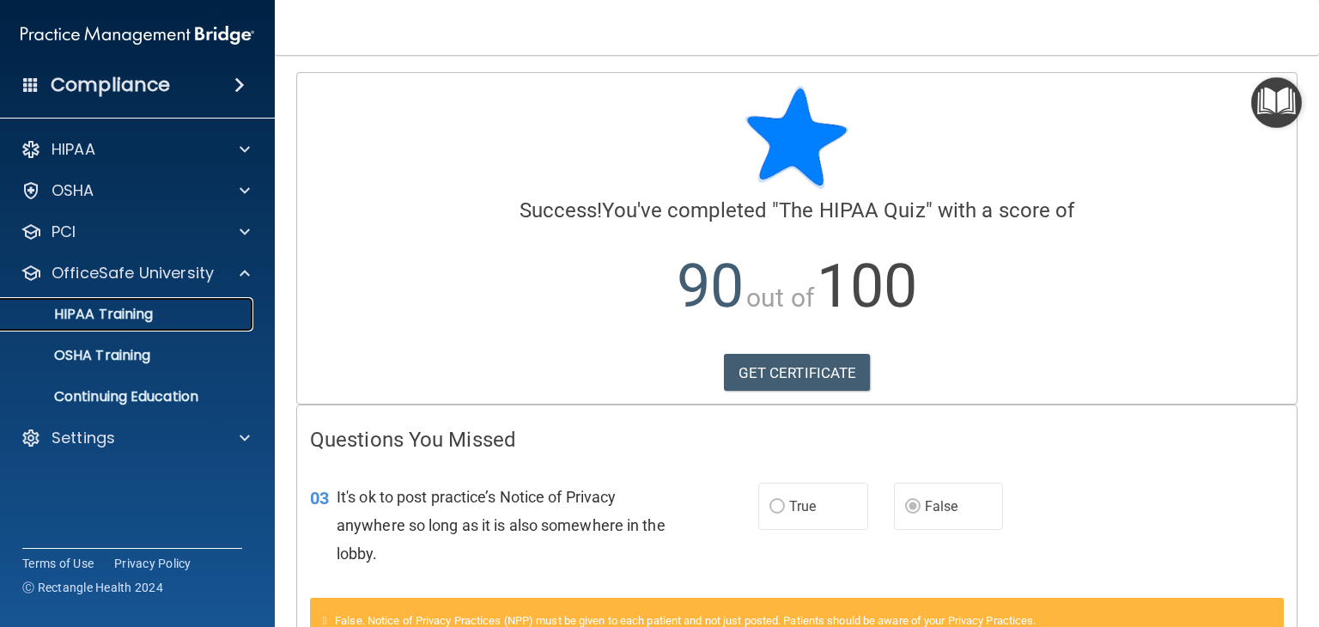
click at [203, 322] on div "HIPAA Training" at bounding box center [128, 314] width 234 height 17
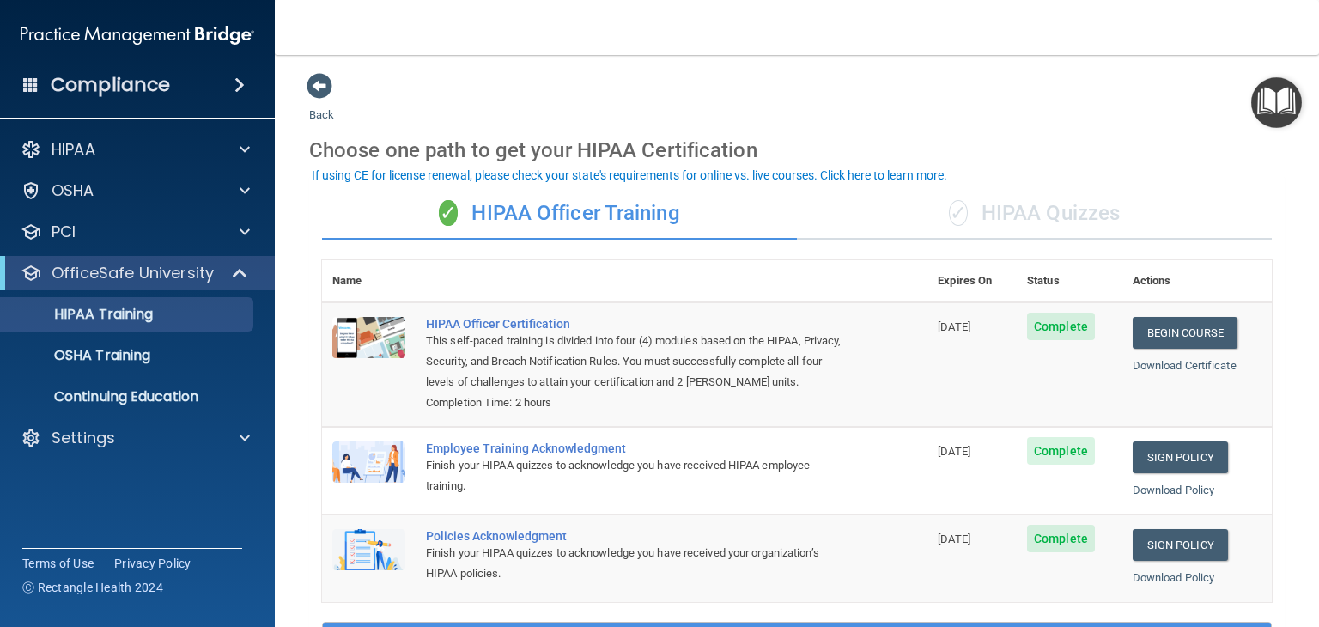
click at [949, 203] on span "✓" at bounding box center [958, 213] width 19 height 26
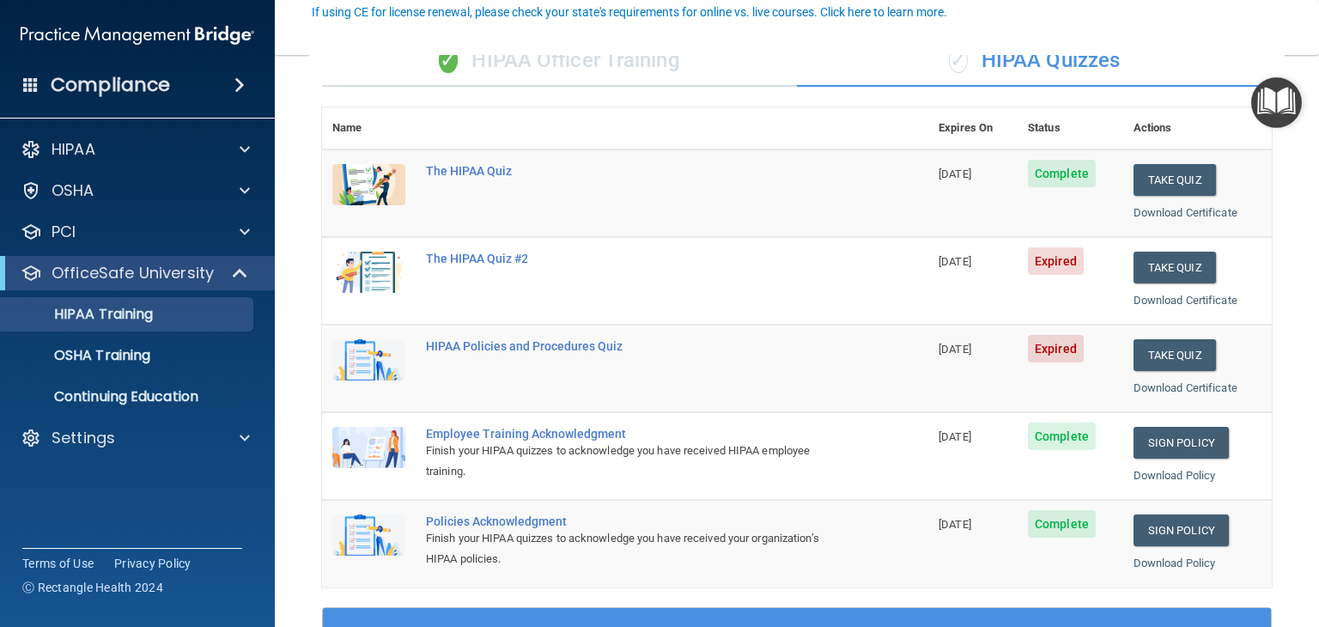
scroll to position [172, 0]
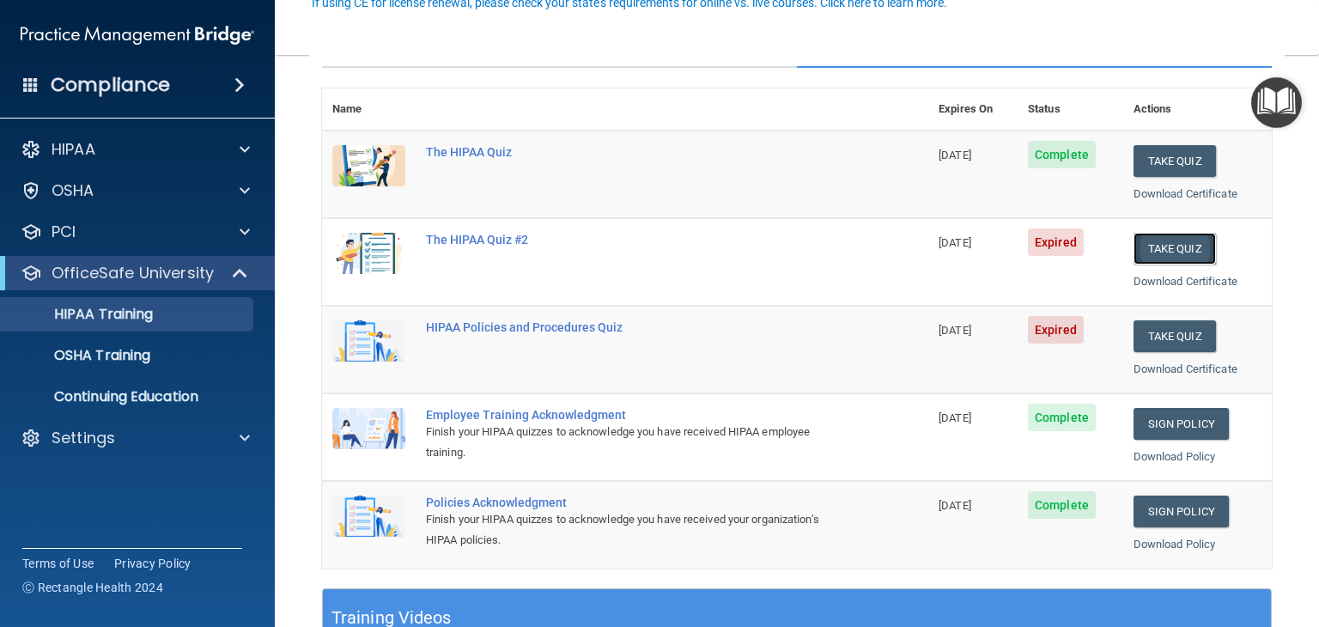
click at [1153, 252] on button "Take Quiz" at bounding box center [1174, 249] width 82 height 32
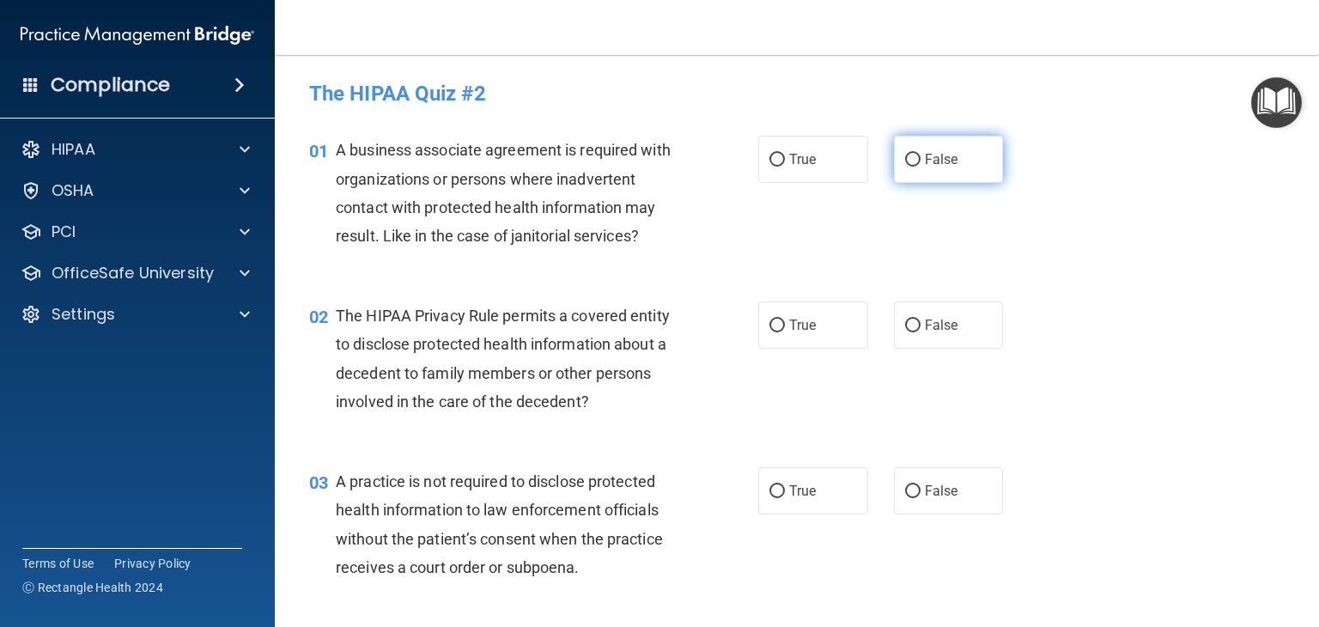
click at [906, 155] on input "False" at bounding box center [912, 160] width 15 height 13
radio input "true"
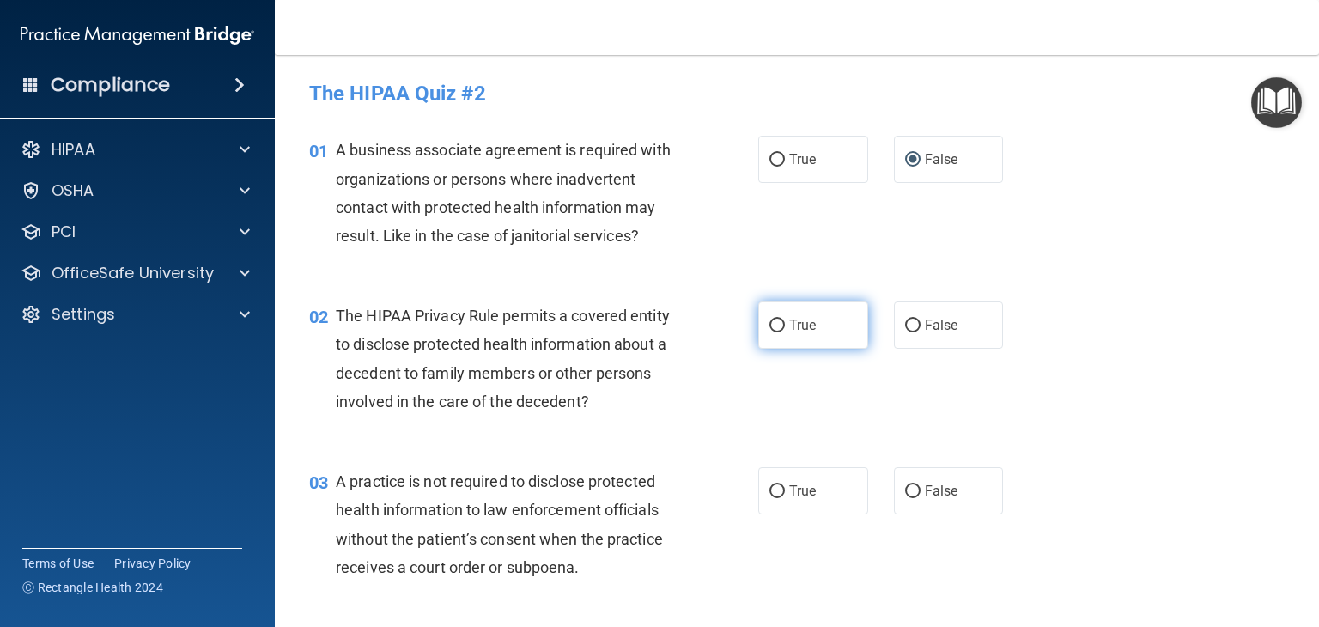
click at [795, 302] on label "True" at bounding box center [813, 324] width 110 height 47
click at [785, 319] on input "True" at bounding box center [776, 325] width 15 height 13
radio input "true"
click at [773, 328] on input "True" at bounding box center [776, 325] width 15 height 13
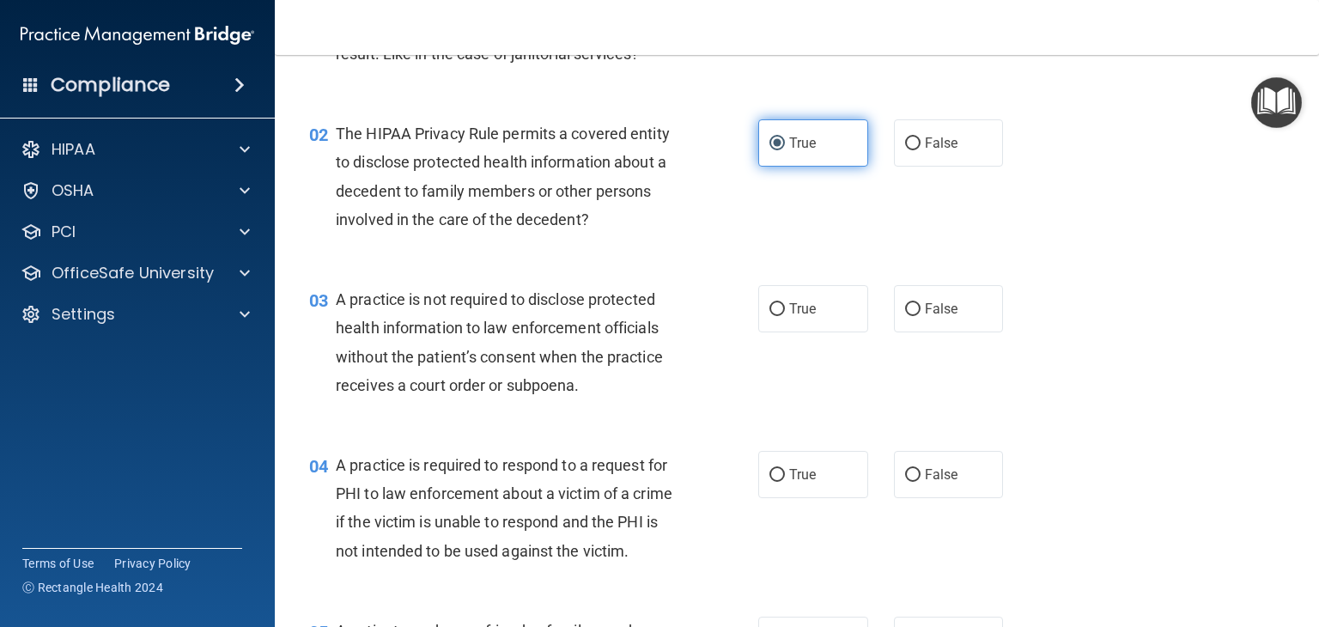
scroll to position [182, 0]
click at [908, 306] on input "False" at bounding box center [912, 309] width 15 height 13
radio input "true"
click at [769, 306] on input "True" at bounding box center [776, 309] width 15 height 13
radio input "true"
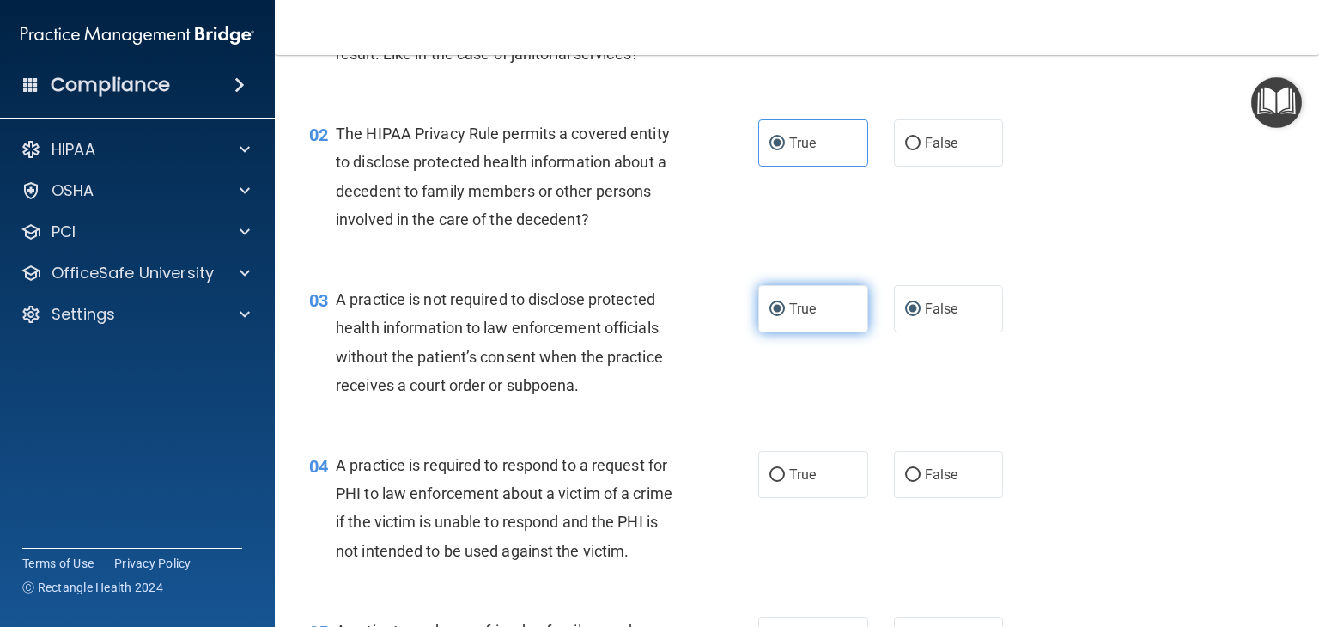
radio input "false"
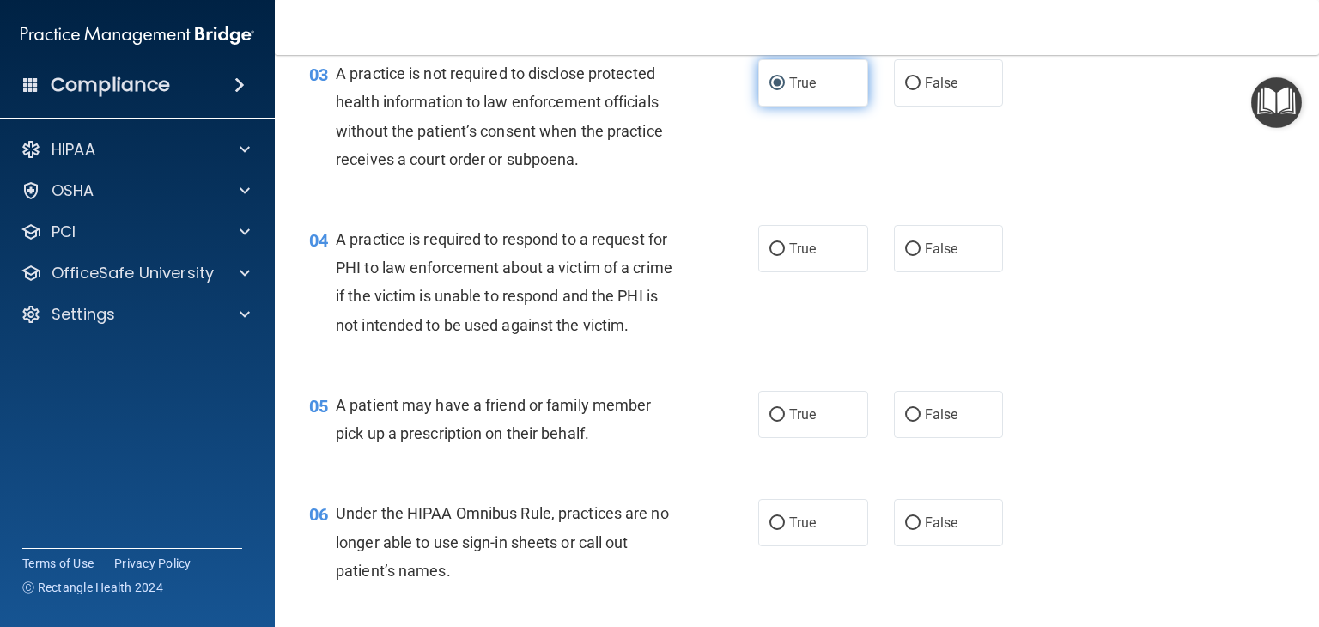
scroll to position [407, 0]
click at [769, 250] on input "True" at bounding box center [776, 250] width 15 height 13
radio input "true"
click at [905, 422] on input "False" at bounding box center [912, 415] width 15 height 13
radio input "true"
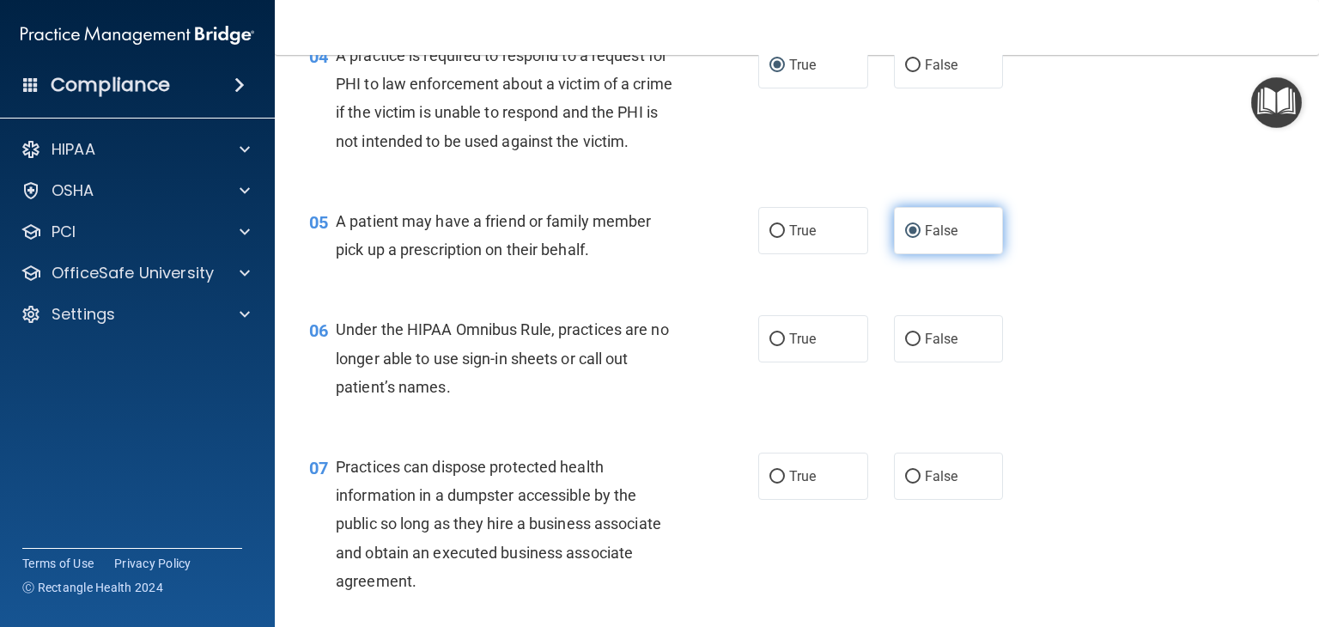
scroll to position [630, 0]
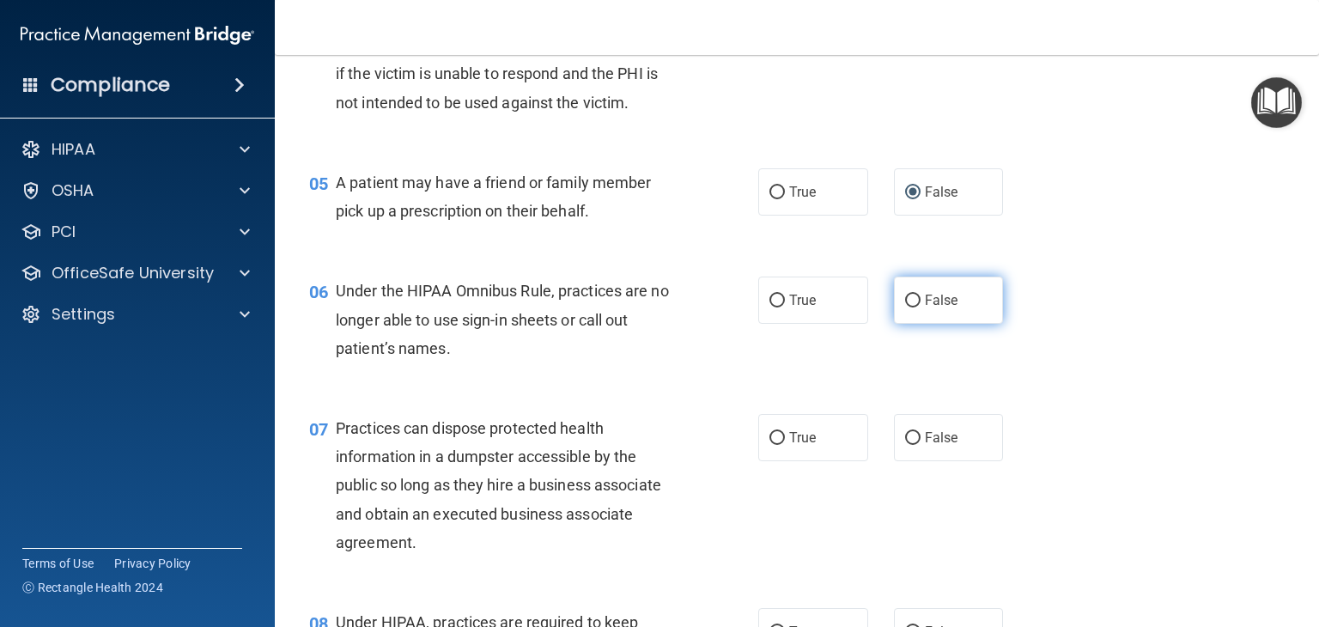
click at [909, 307] on input "False" at bounding box center [912, 300] width 15 height 13
radio input "true"
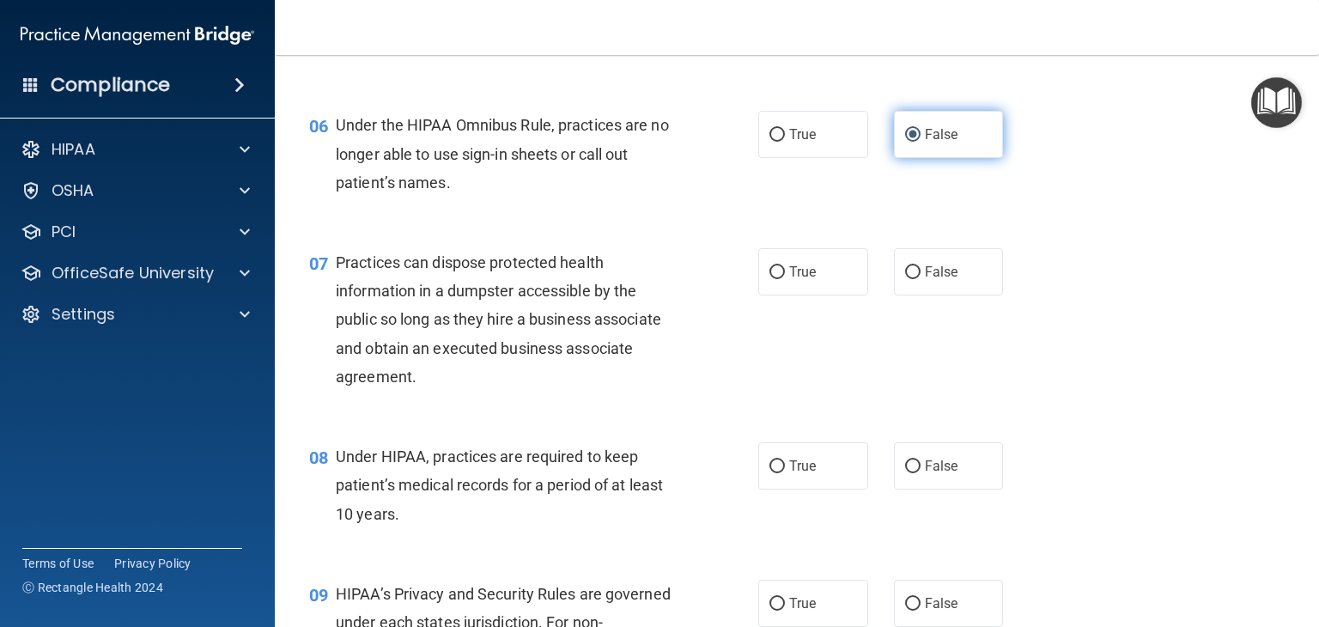
scroll to position [834, 0]
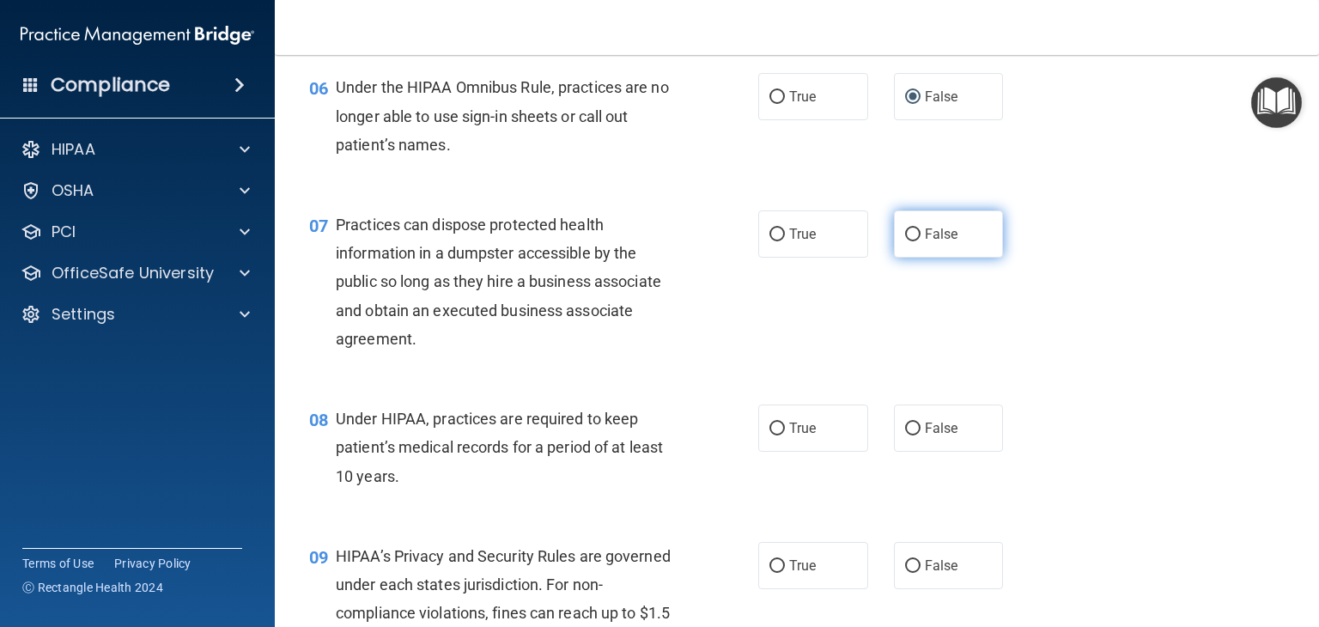
click at [909, 241] on input "False" at bounding box center [912, 234] width 15 height 13
radio input "true"
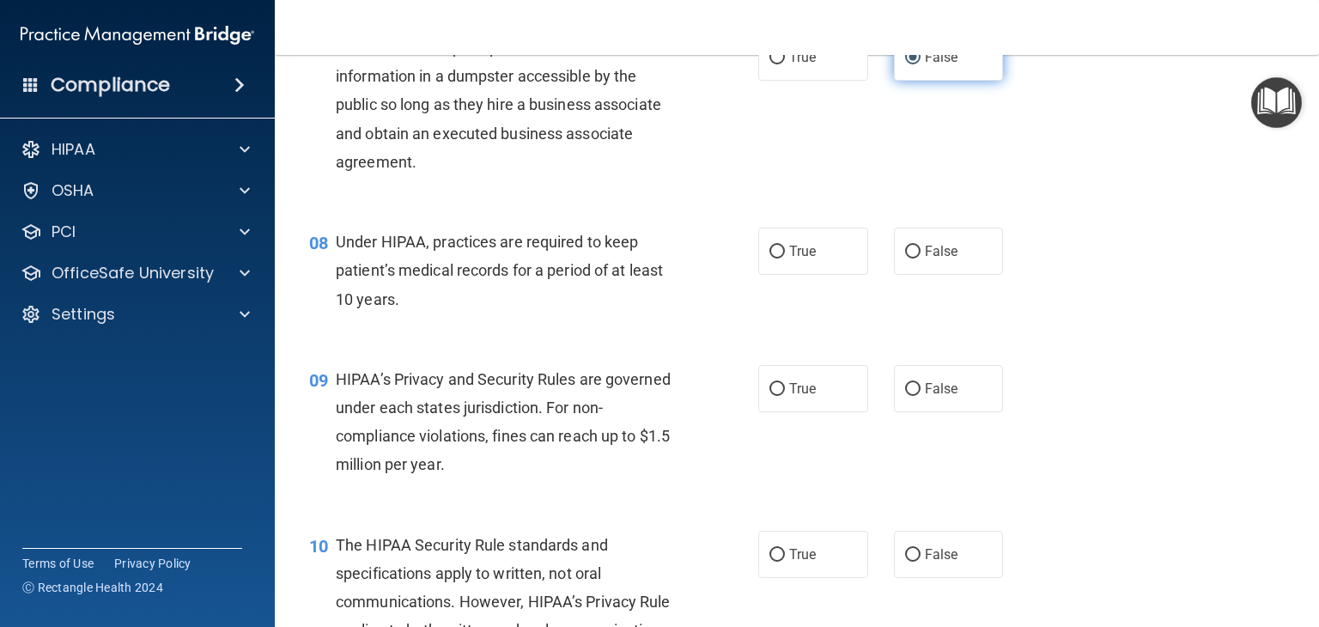
scroll to position [1016, 0]
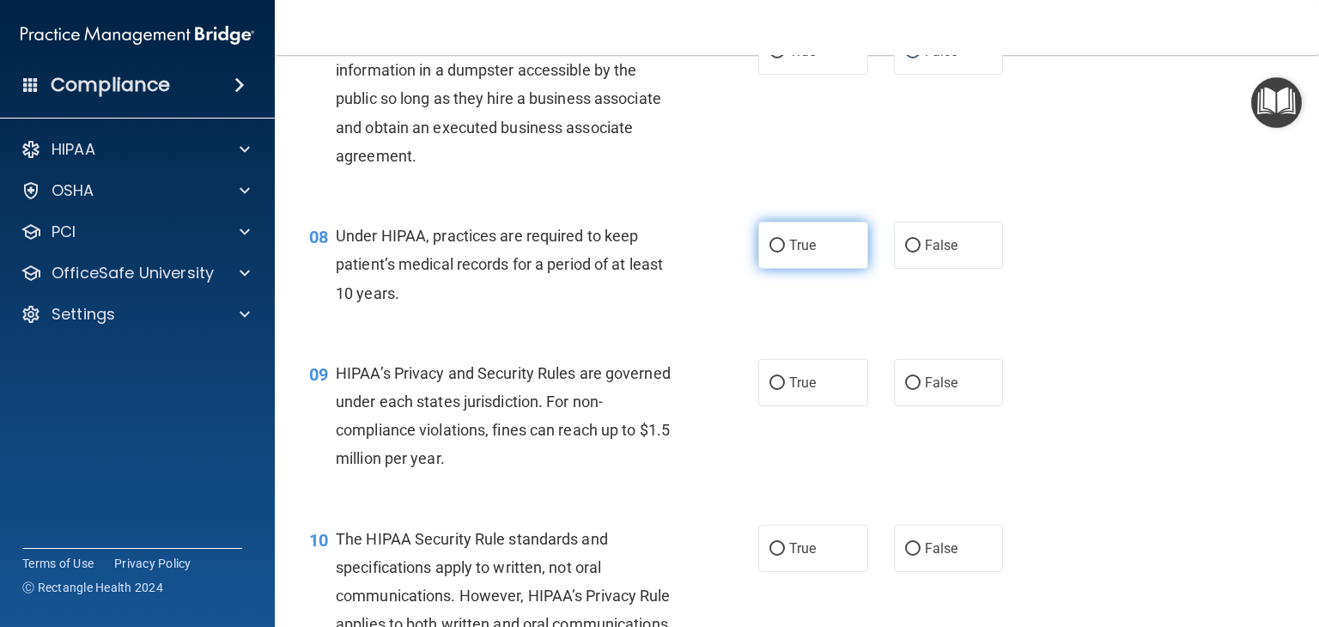
click at [772, 252] on input "True" at bounding box center [776, 246] width 15 height 13
radio input "true"
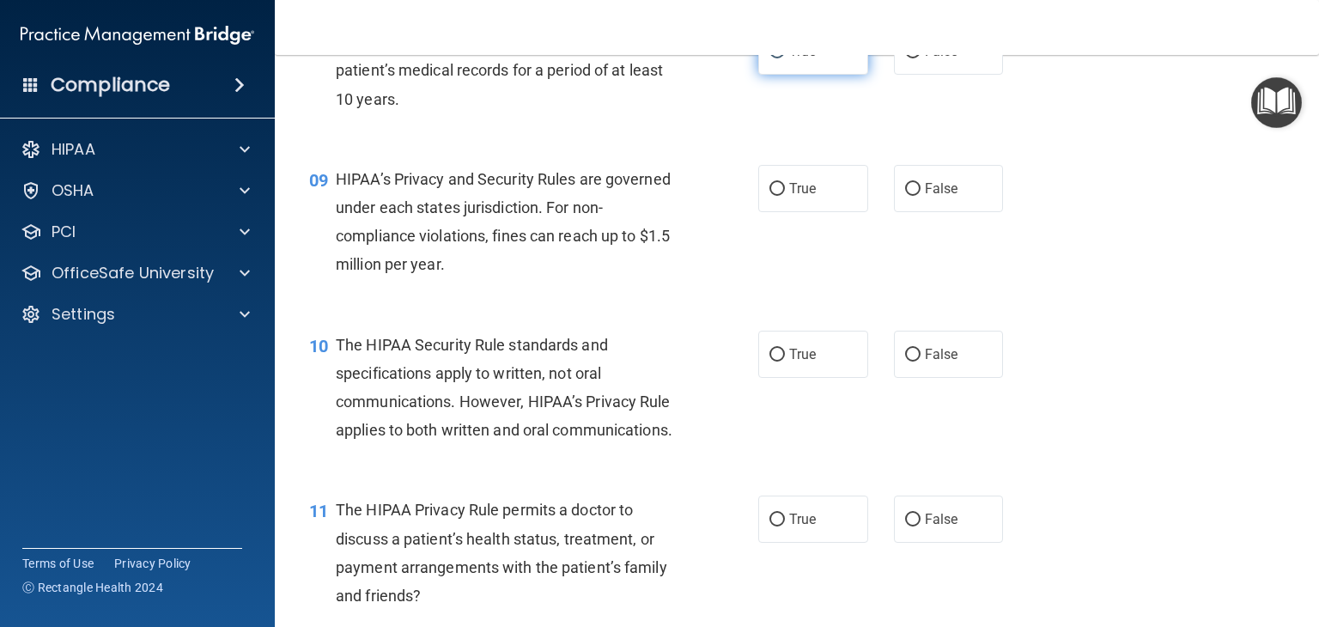
scroll to position [1225, 0]
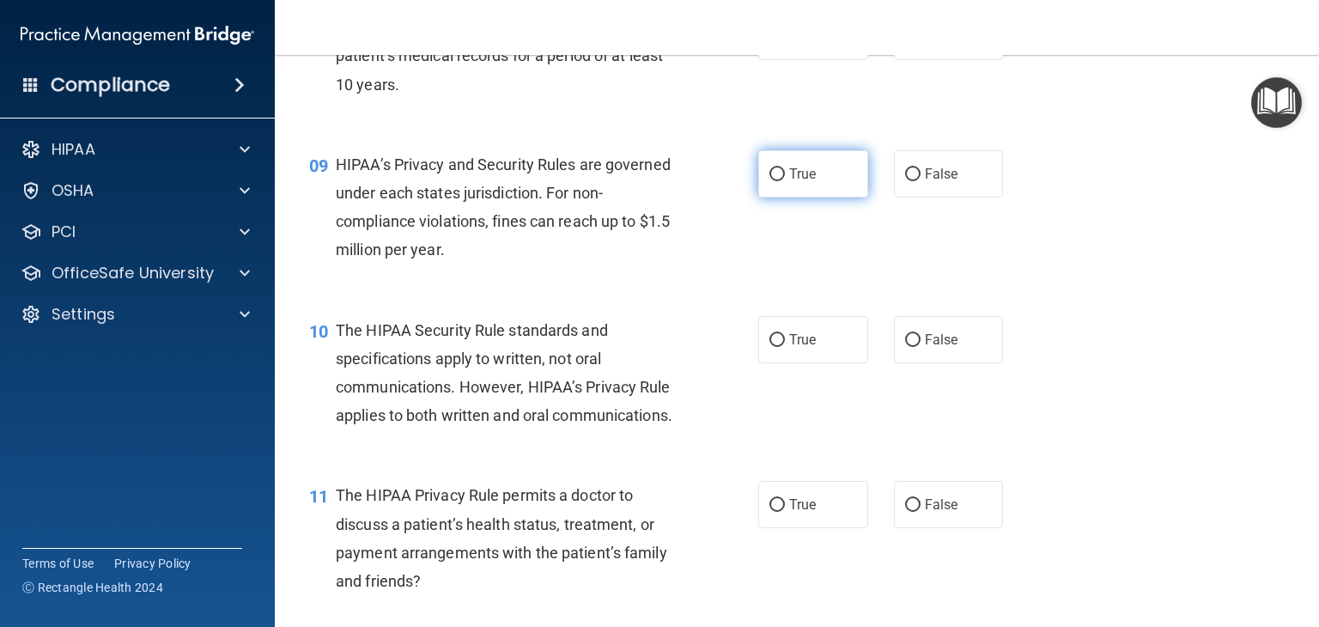
click at [773, 181] on input "True" at bounding box center [776, 174] width 15 height 13
radio input "true"
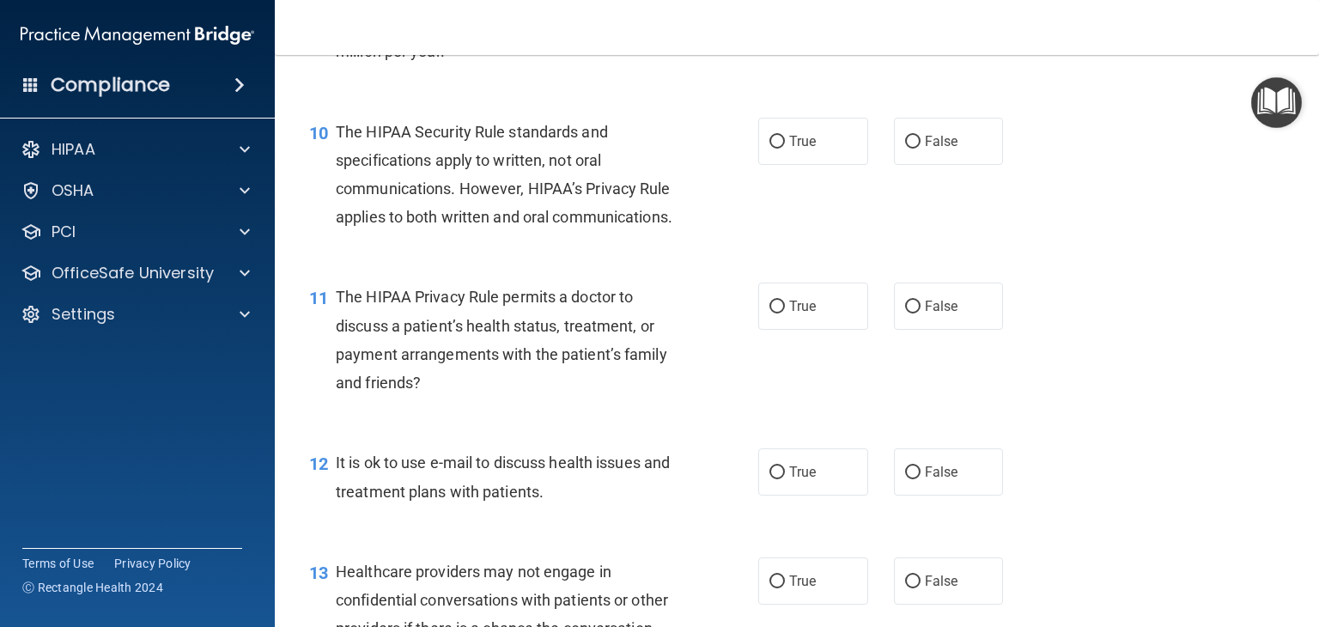
scroll to position [1427, 0]
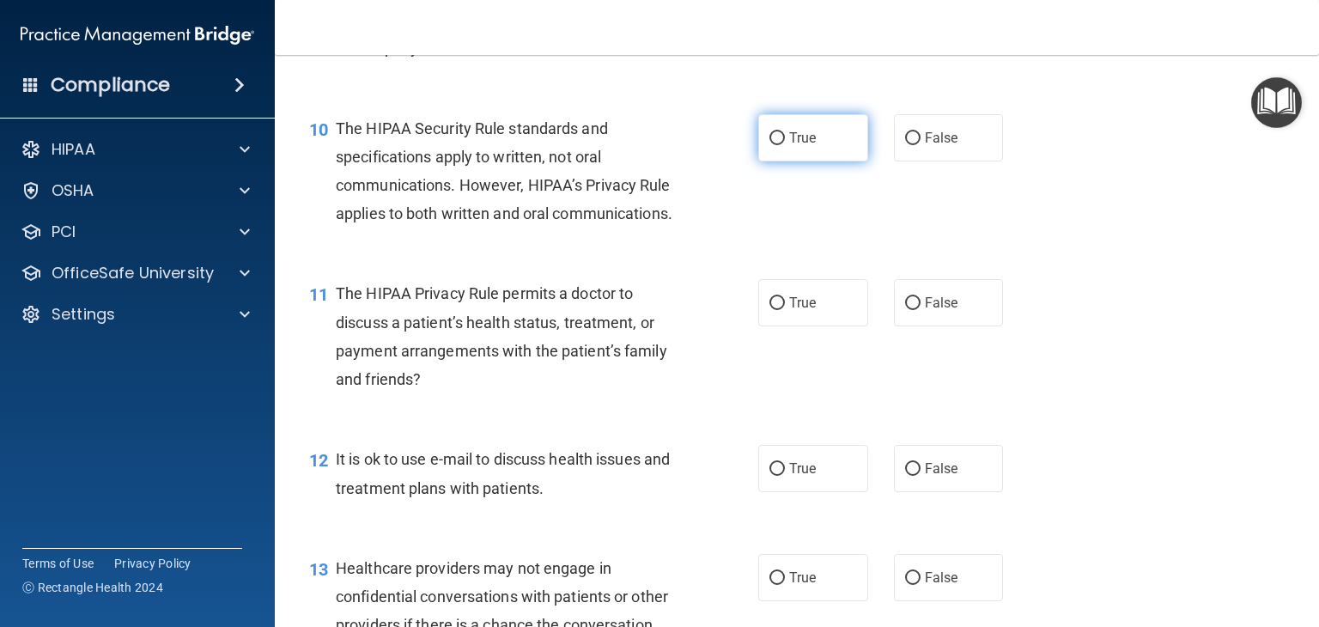
click at [769, 145] on input "True" at bounding box center [776, 138] width 15 height 13
radio input "true"
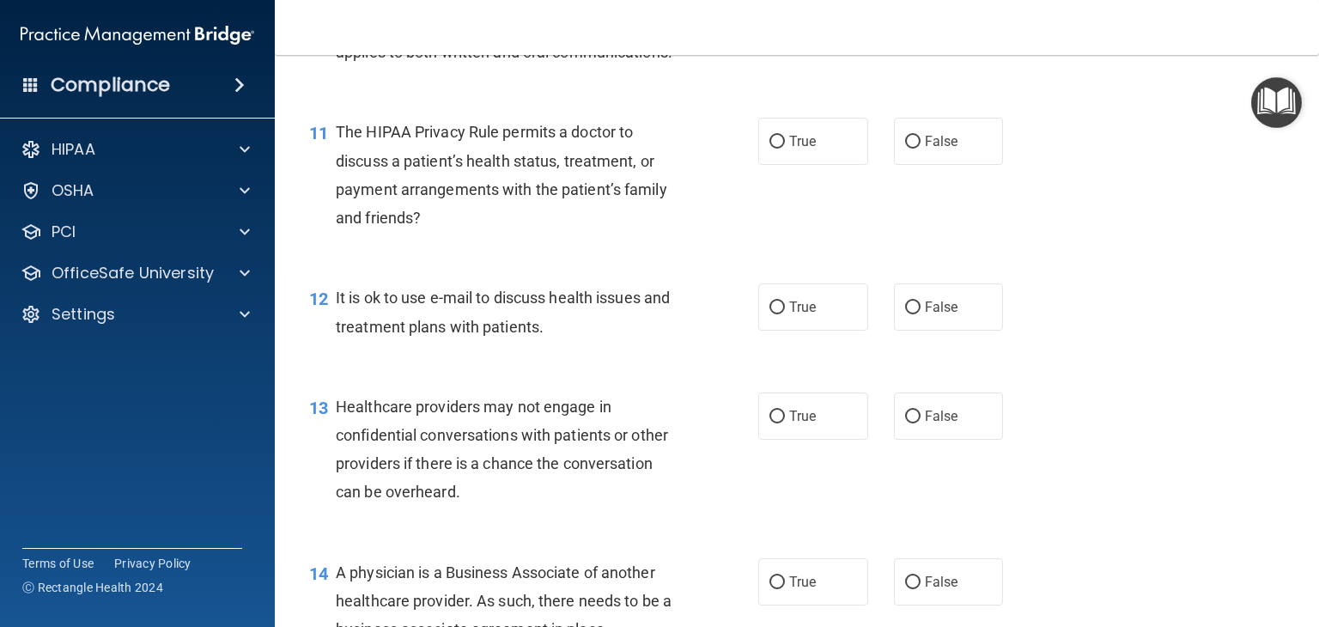
scroll to position [1609, 0]
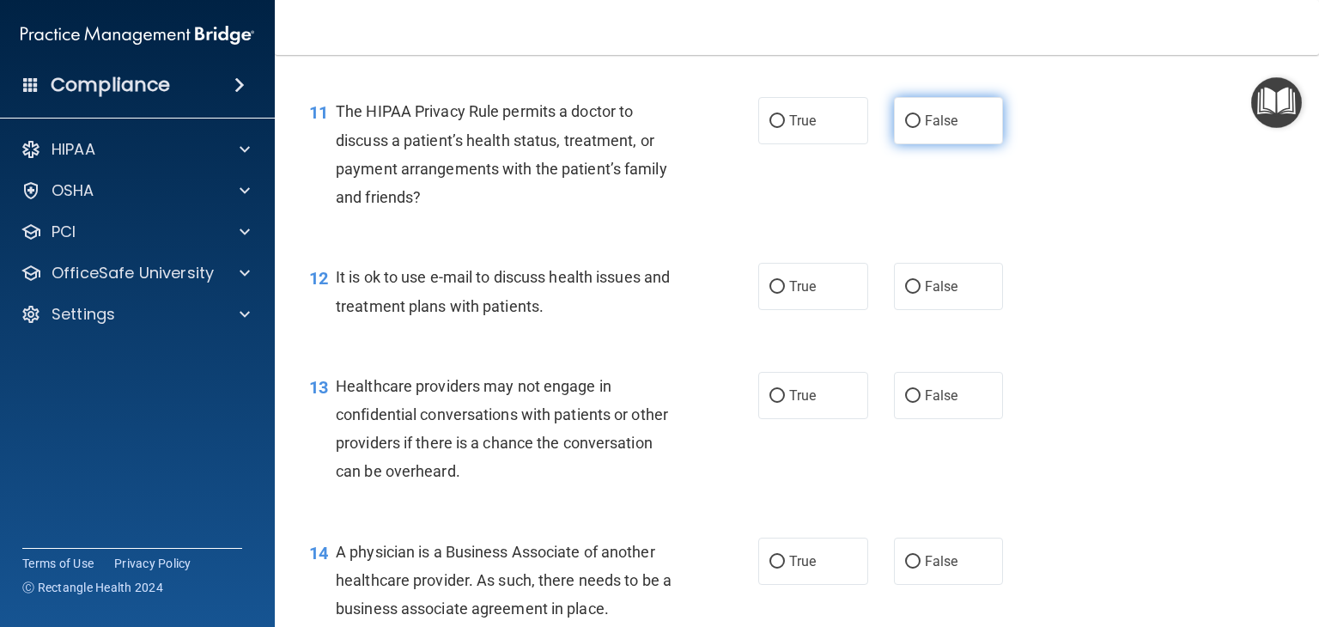
click at [909, 128] on input "False" at bounding box center [912, 121] width 15 height 13
radio input "true"
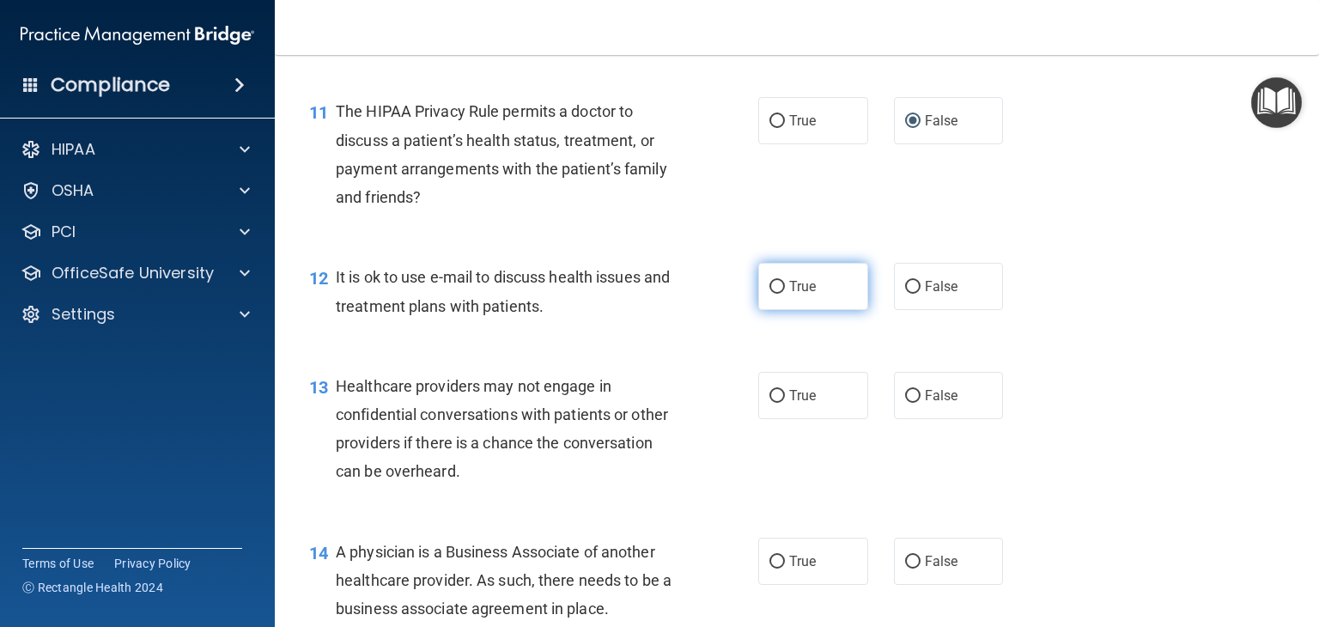
click at [773, 294] on input "True" at bounding box center [776, 287] width 15 height 13
radio input "true"
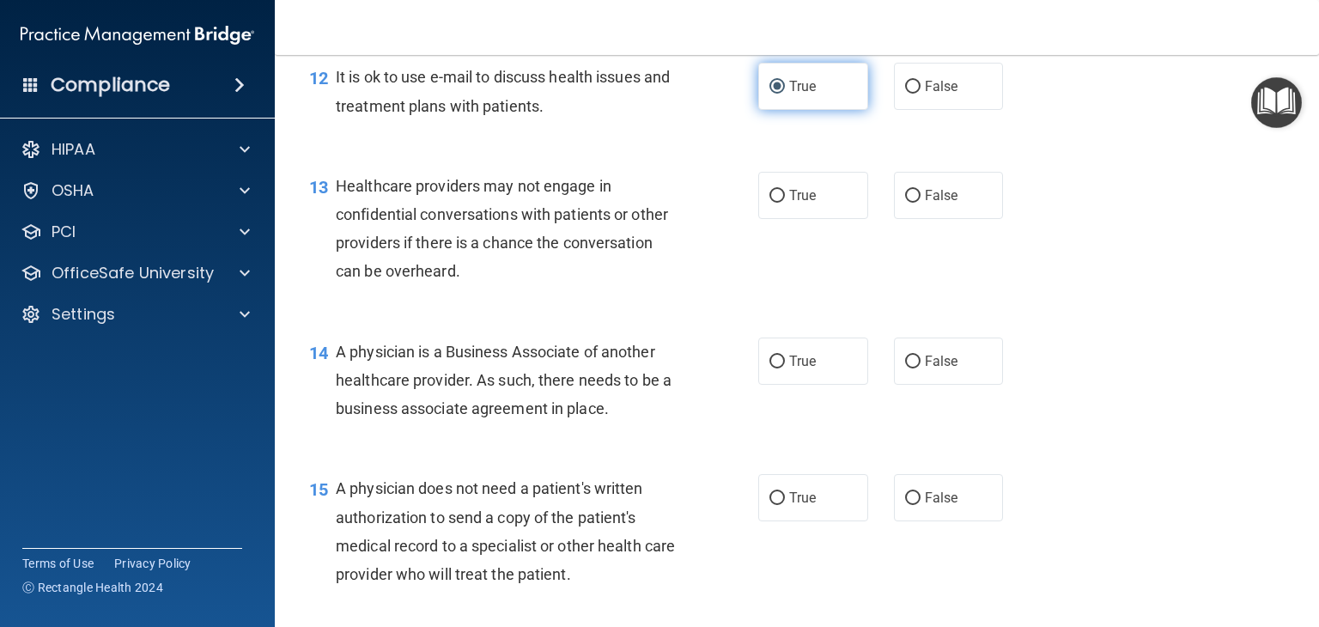
scroll to position [1810, 0]
click at [769, 202] on input "True" at bounding box center [776, 195] width 15 height 13
radio input "true"
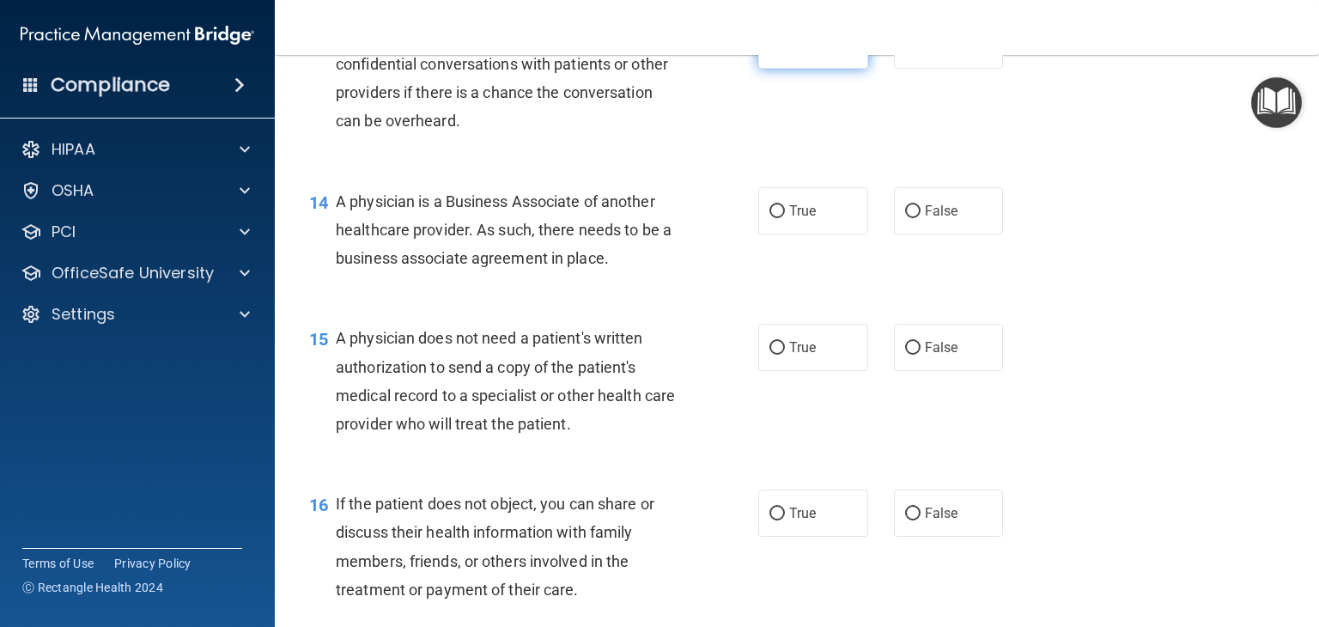
scroll to position [1961, 0]
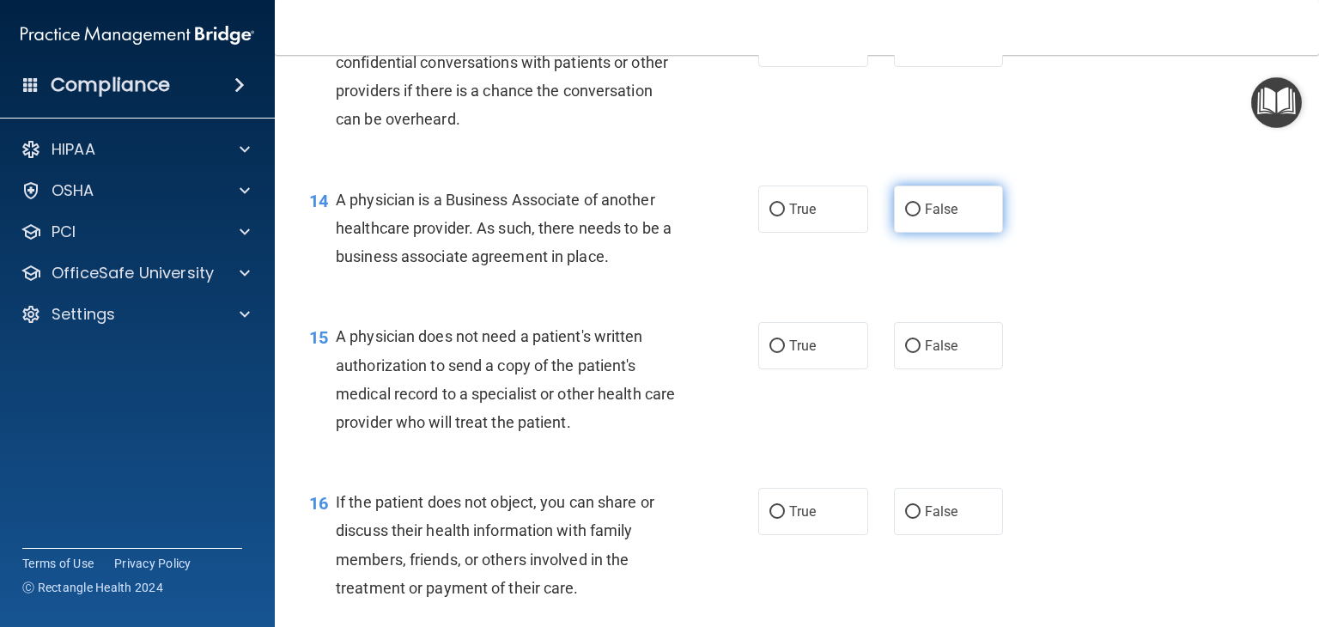
click at [907, 216] on input "False" at bounding box center [912, 209] width 15 height 13
radio input "true"
click at [906, 353] on input "False" at bounding box center [912, 346] width 15 height 13
radio input "true"
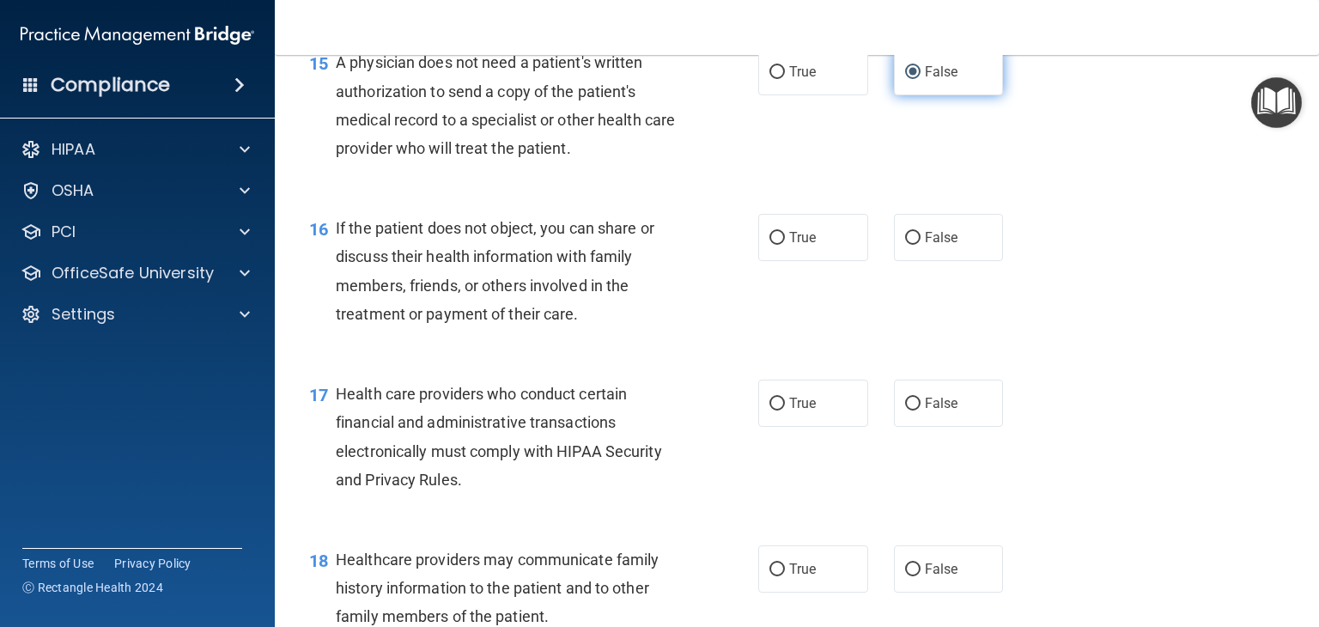
scroll to position [2235, 0]
click at [775, 244] on input "True" at bounding box center [776, 237] width 15 height 13
radio input "true"
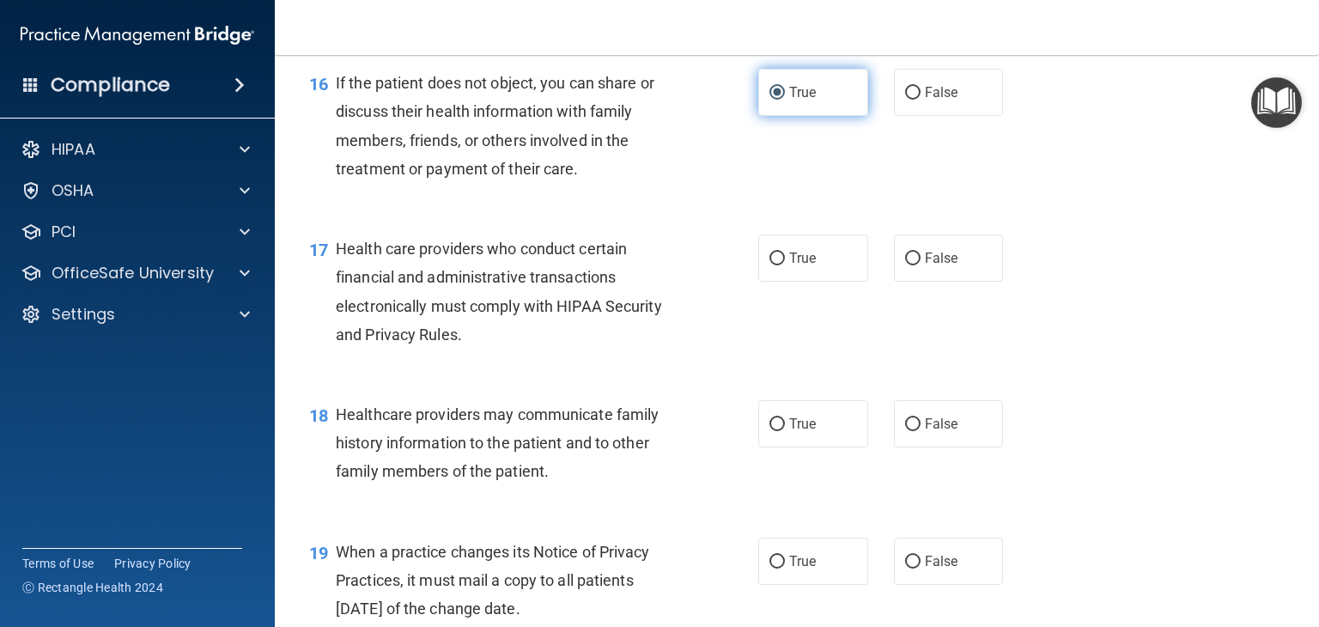
scroll to position [2380, 0]
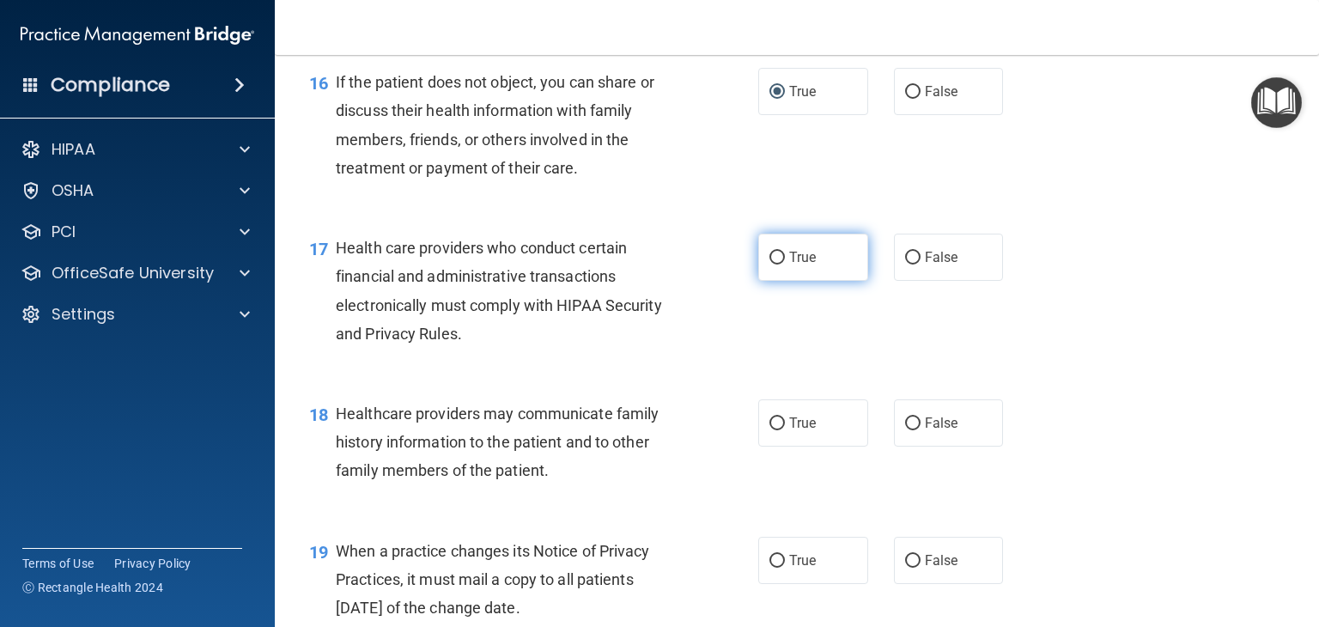
click at [769, 264] on input "True" at bounding box center [776, 258] width 15 height 13
radio input "true"
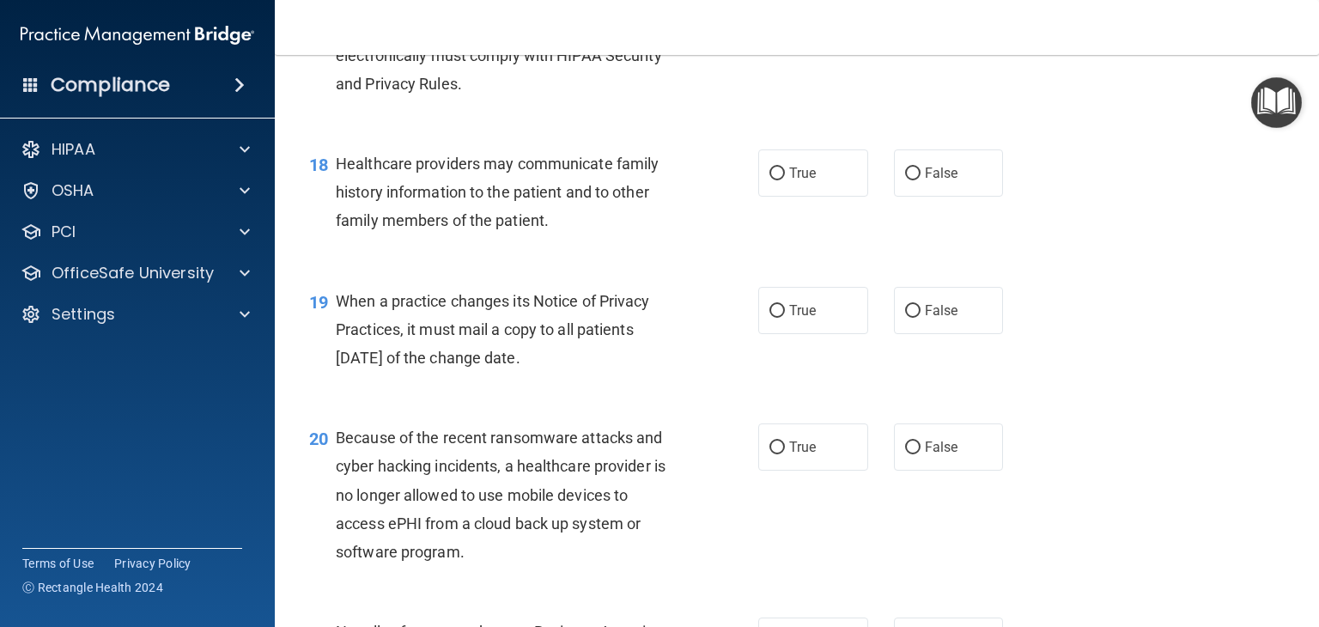
scroll to position [2631, 0]
click at [773, 179] on input "True" at bounding box center [776, 173] width 15 height 13
radio input "true"
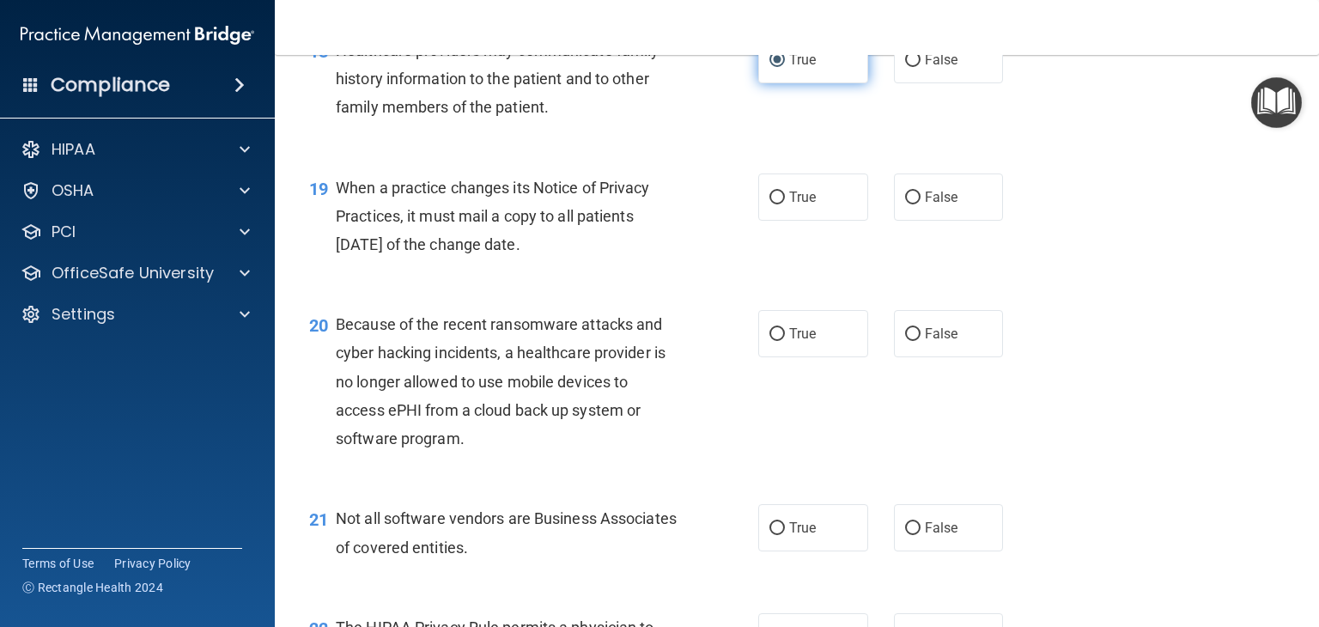
scroll to position [2748, 0]
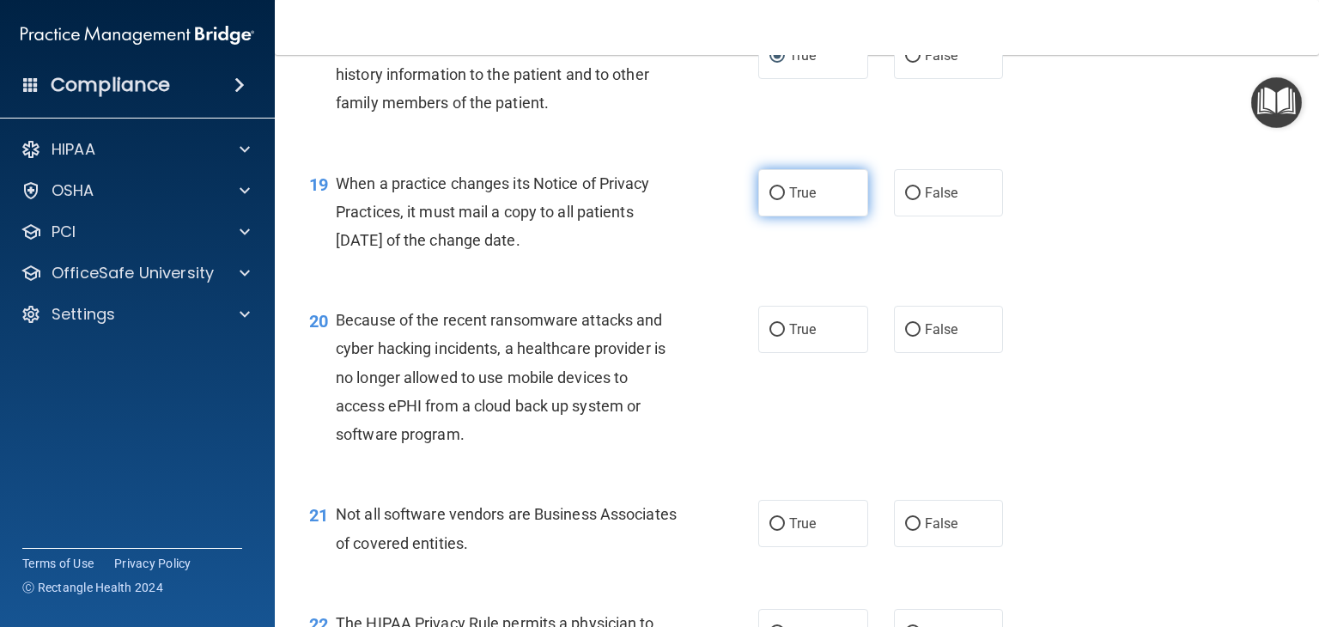
click at [773, 200] on input "True" at bounding box center [776, 193] width 15 height 13
radio input "true"
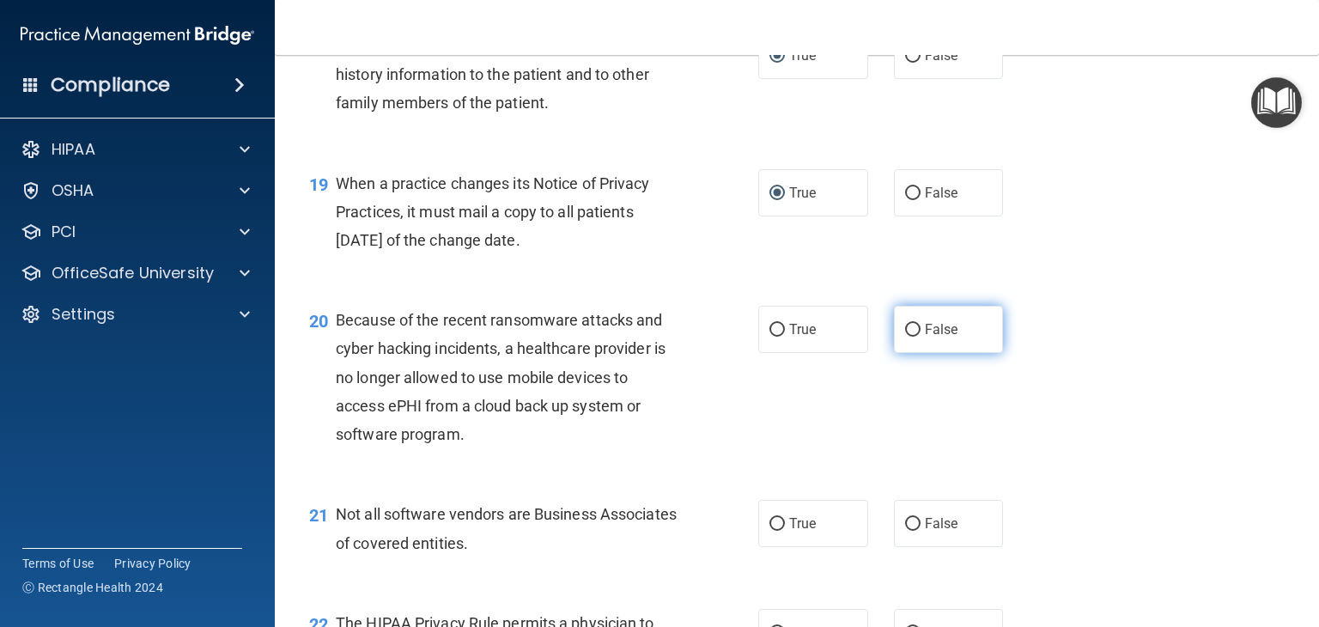
click at [906, 337] on input "False" at bounding box center [912, 330] width 15 height 13
radio input "true"
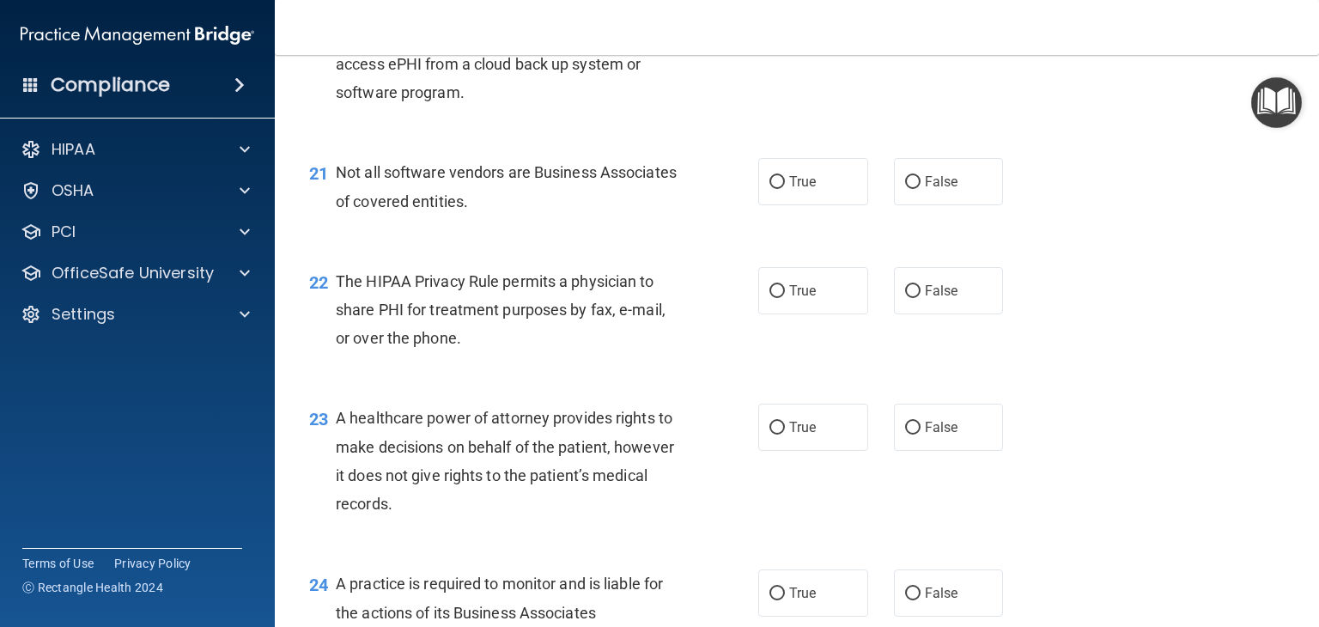
scroll to position [3092, 0]
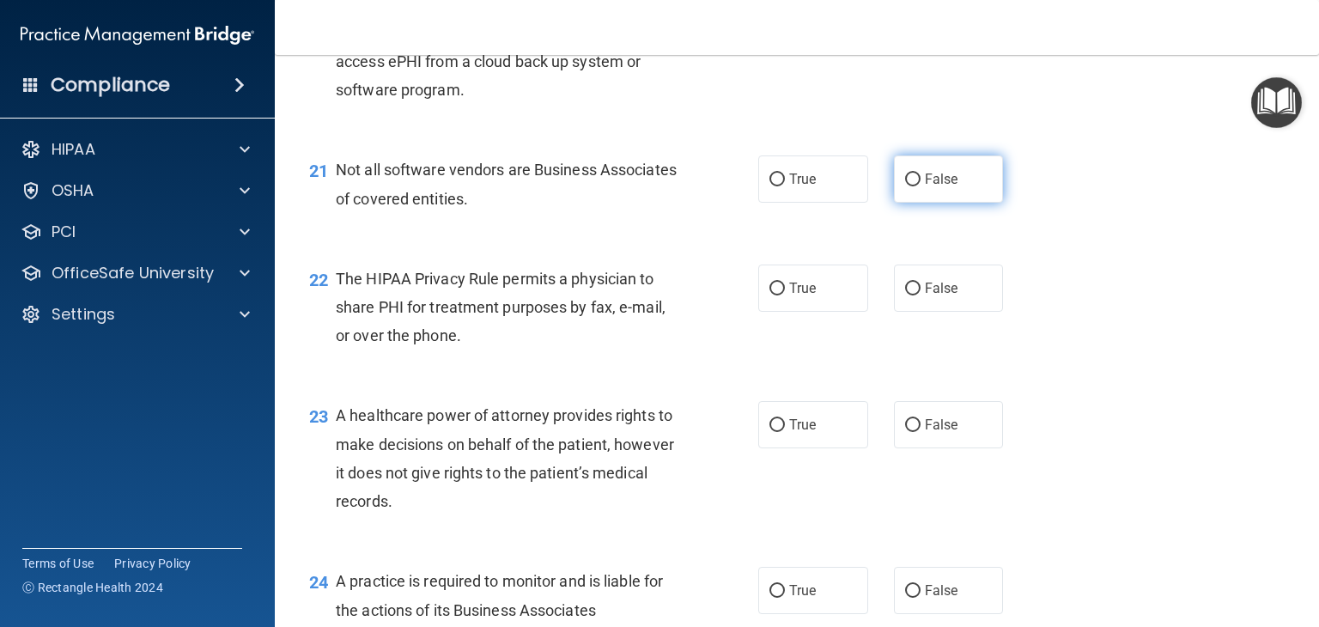
click at [906, 186] on input "False" at bounding box center [912, 179] width 15 height 13
radio input "true"
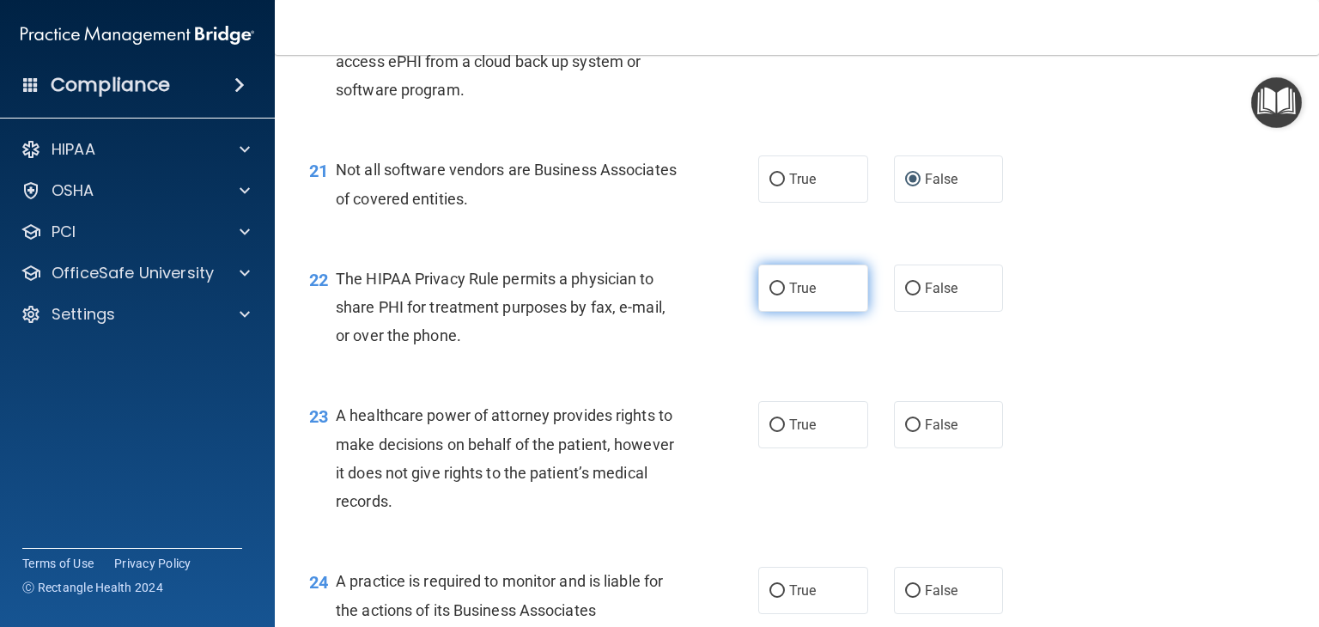
click at [775, 295] on input "True" at bounding box center [776, 288] width 15 height 13
radio input "true"
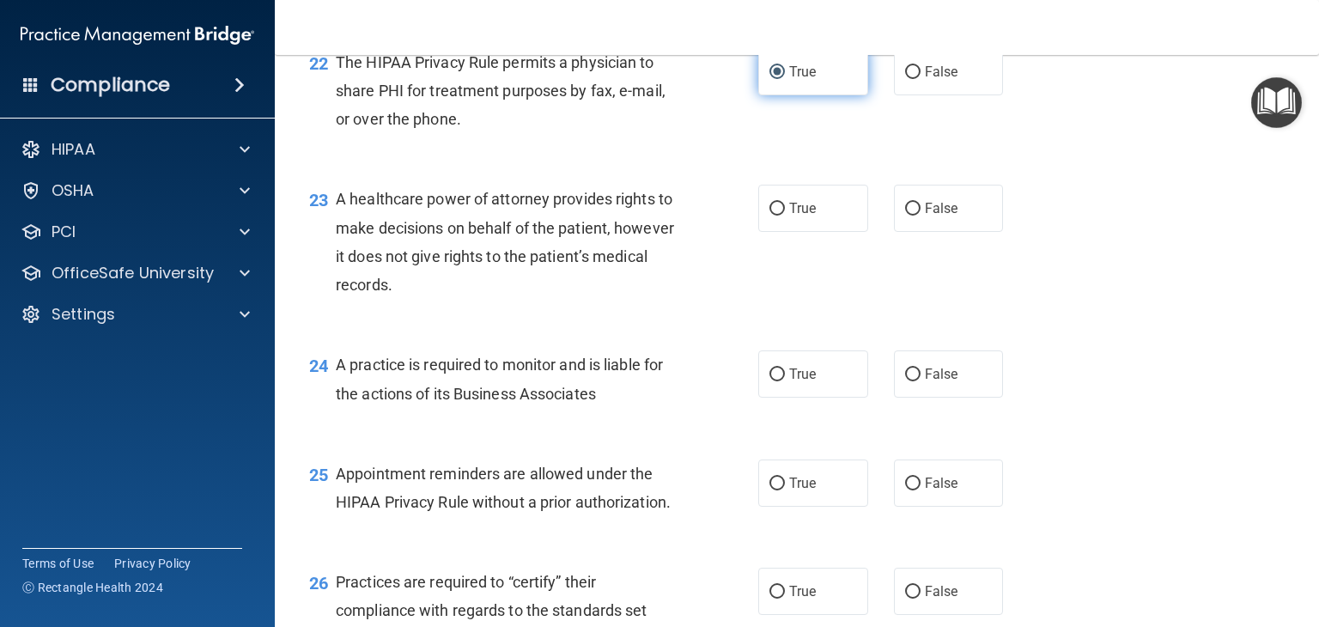
scroll to position [3309, 0]
click at [907, 215] on input "False" at bounding box center [912, 208] width 15 height 13
radio input "true"
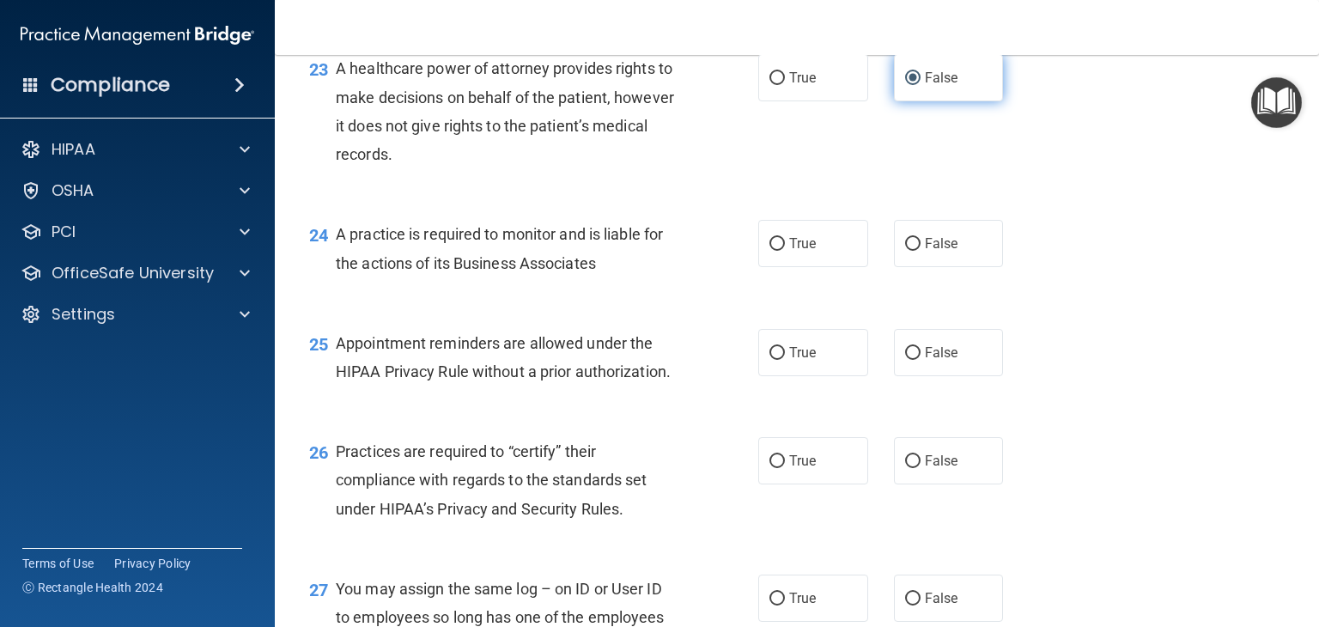
scroll to position [3468, 0]
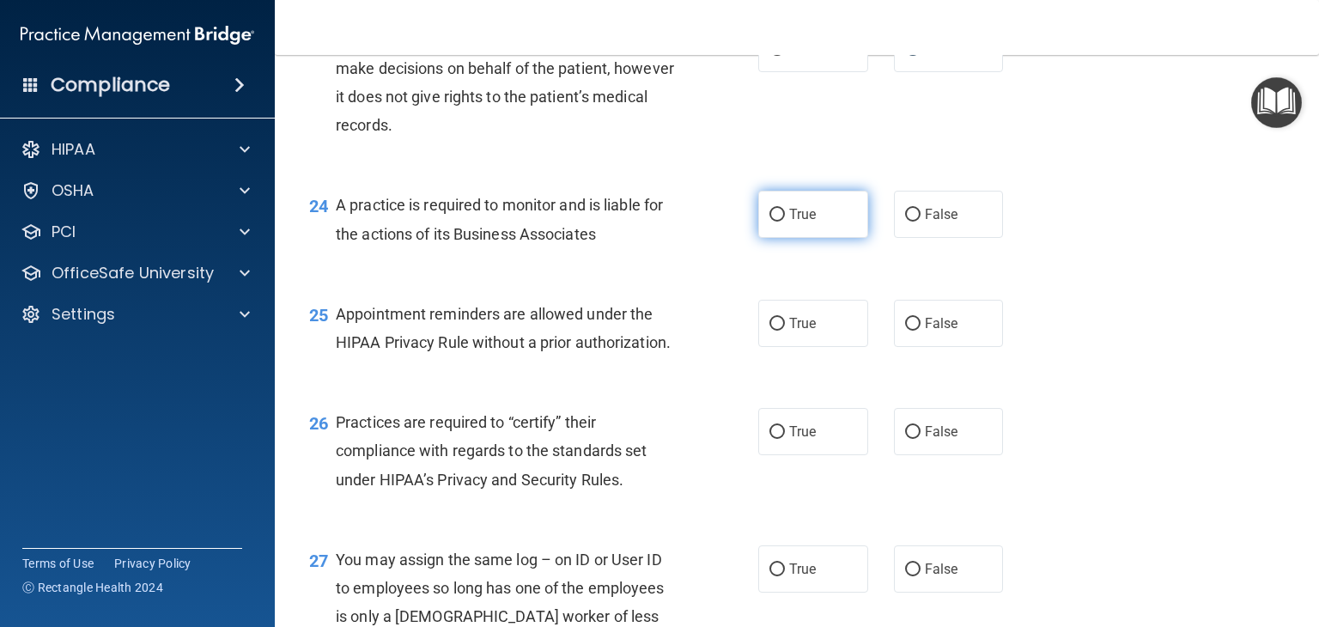
click at [773, 221] on input "True" at bounding box center [776, 215] width 15 height 13
radio input "true"
click at [775, 330] on input "True" at bounding box center [776, 324] width 15 height 13
radio input "true"
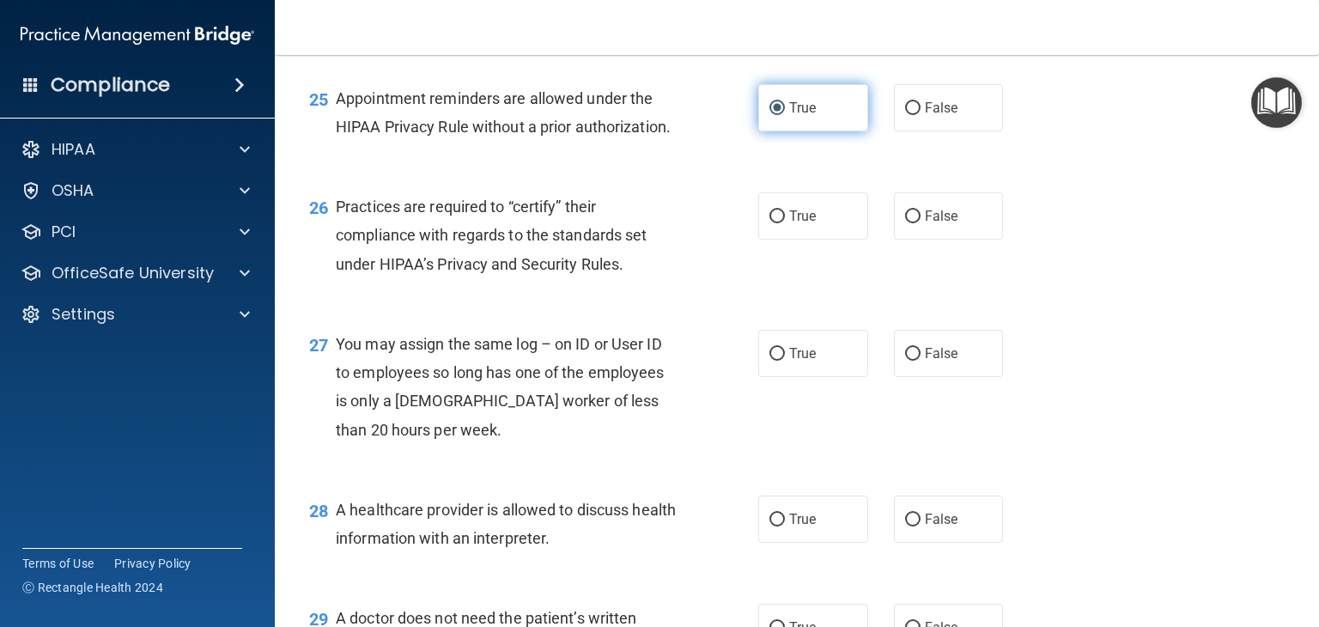
scroll to position [3684, 0]
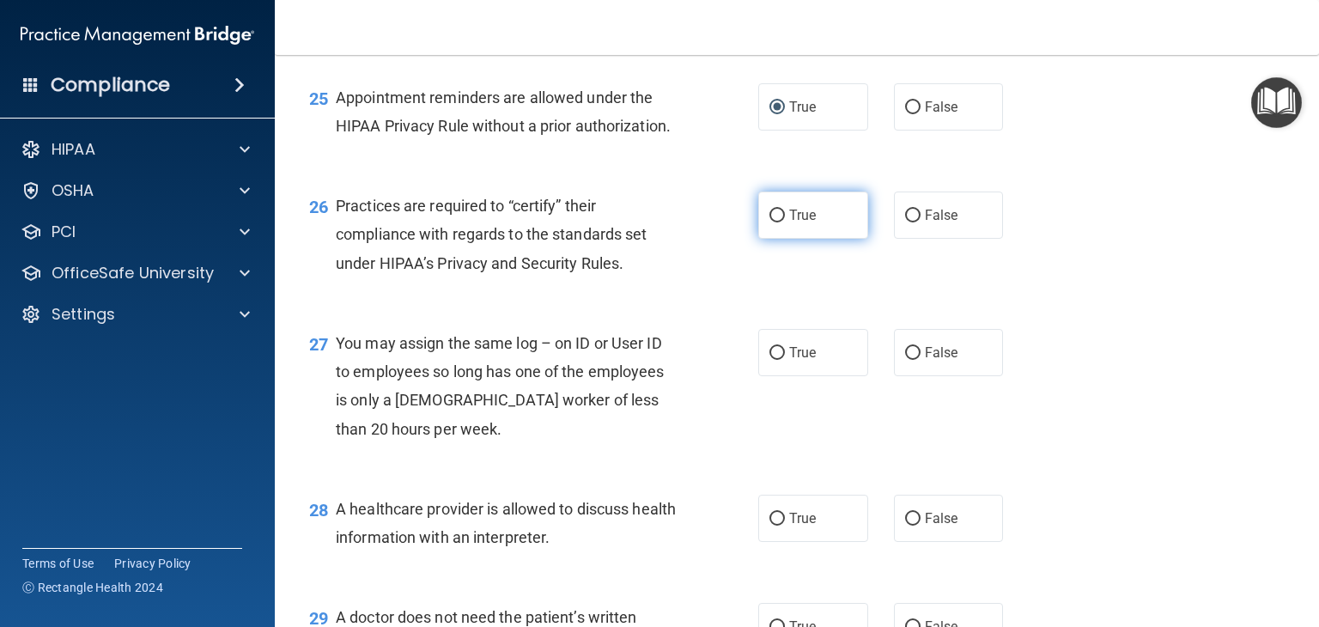
click at [769, 222] on input "True" at bounding box center [776, 215] width 15 height 13
radio input "true"
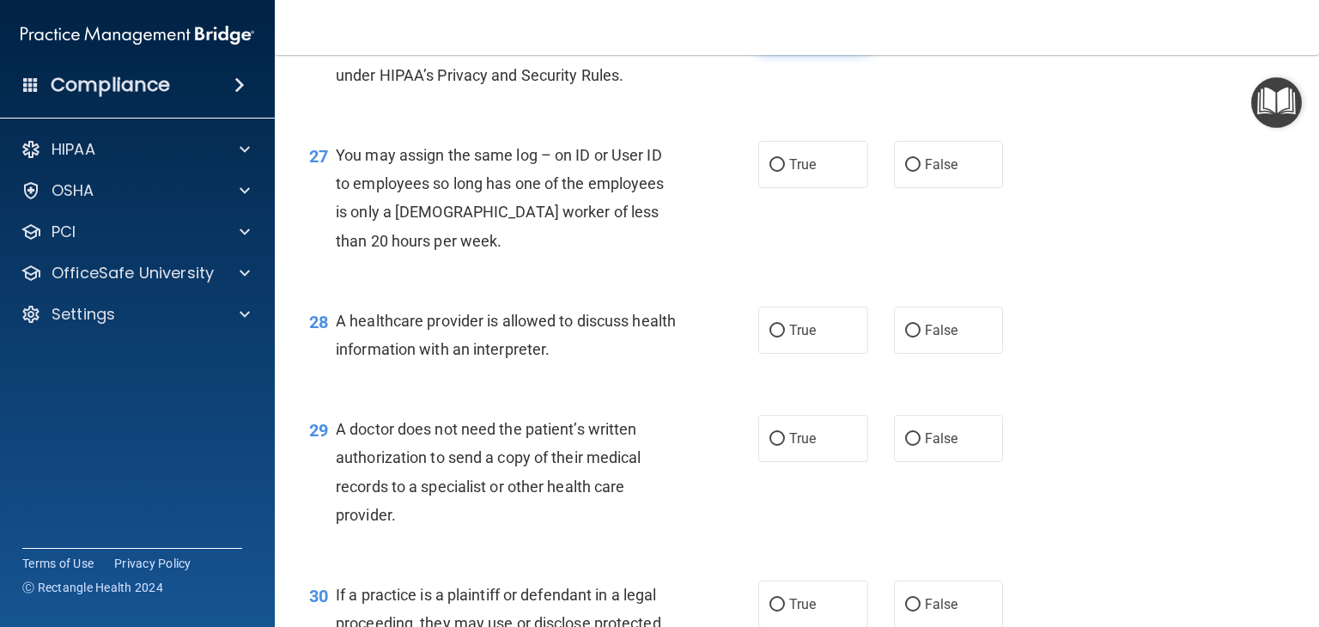
scroll to position [3873, 0]
click at [907, 171] on input "False" at bounding box center [912, 164] width 15 height 13
radio input "true"
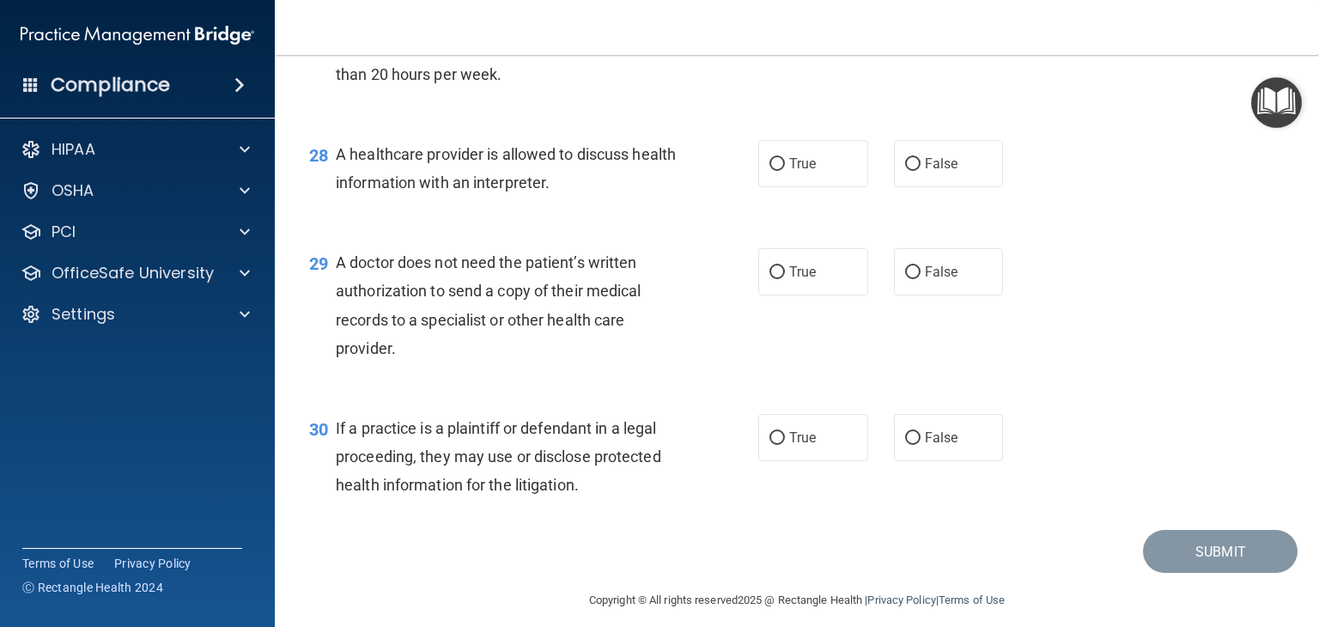
scroll to position [4040, 0]
click at [776, 170] on input "True" at bounding box center [776, 163] width 15 height 13
radio input "true"
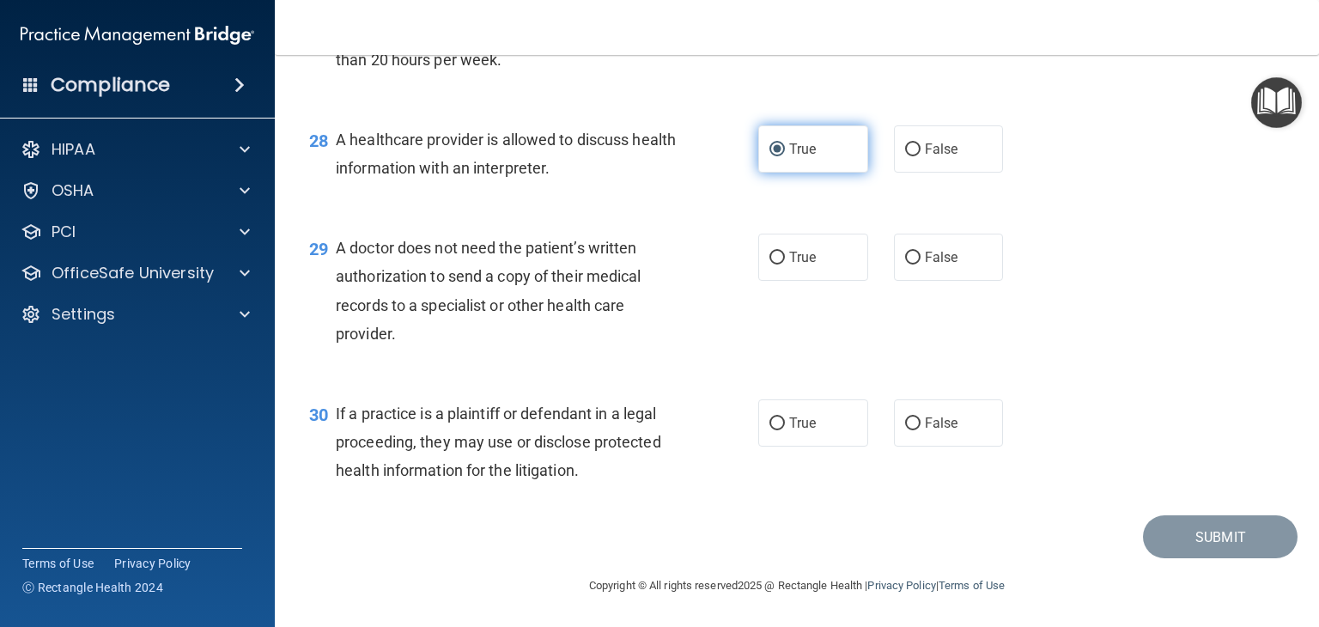
scroll to position [4100, 0]
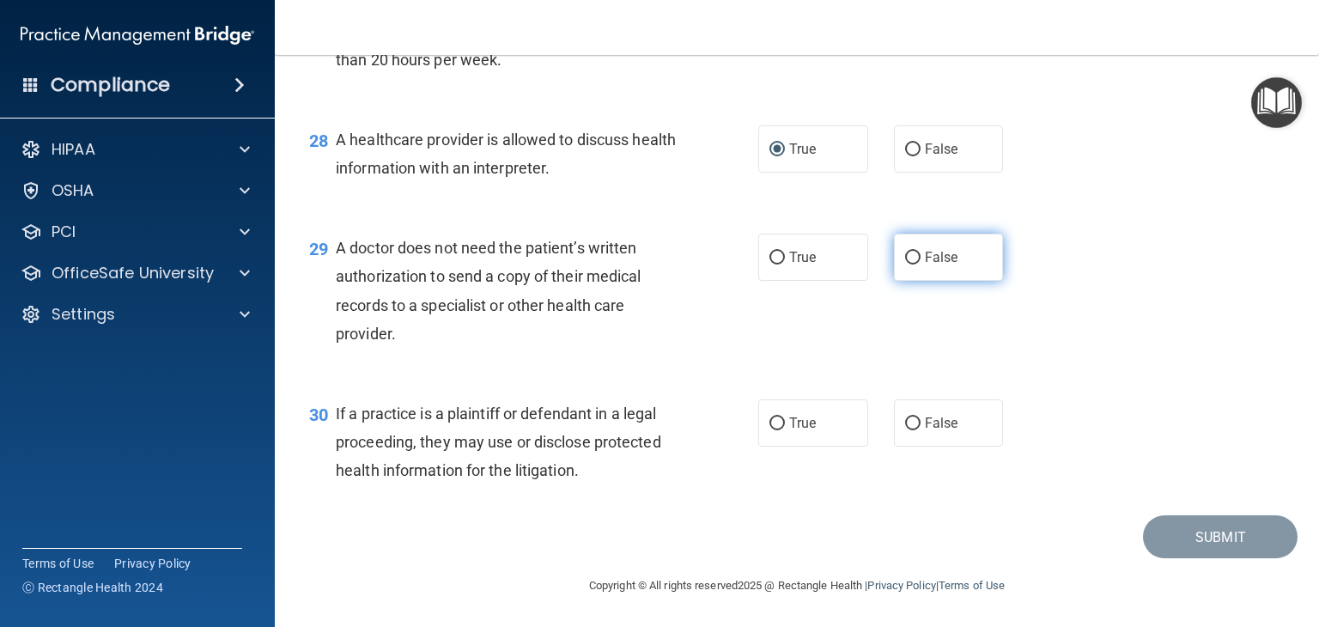
click at [907, 264] on input "False" at bounding box center [912, 258] width 15 height 13
radio input "true"
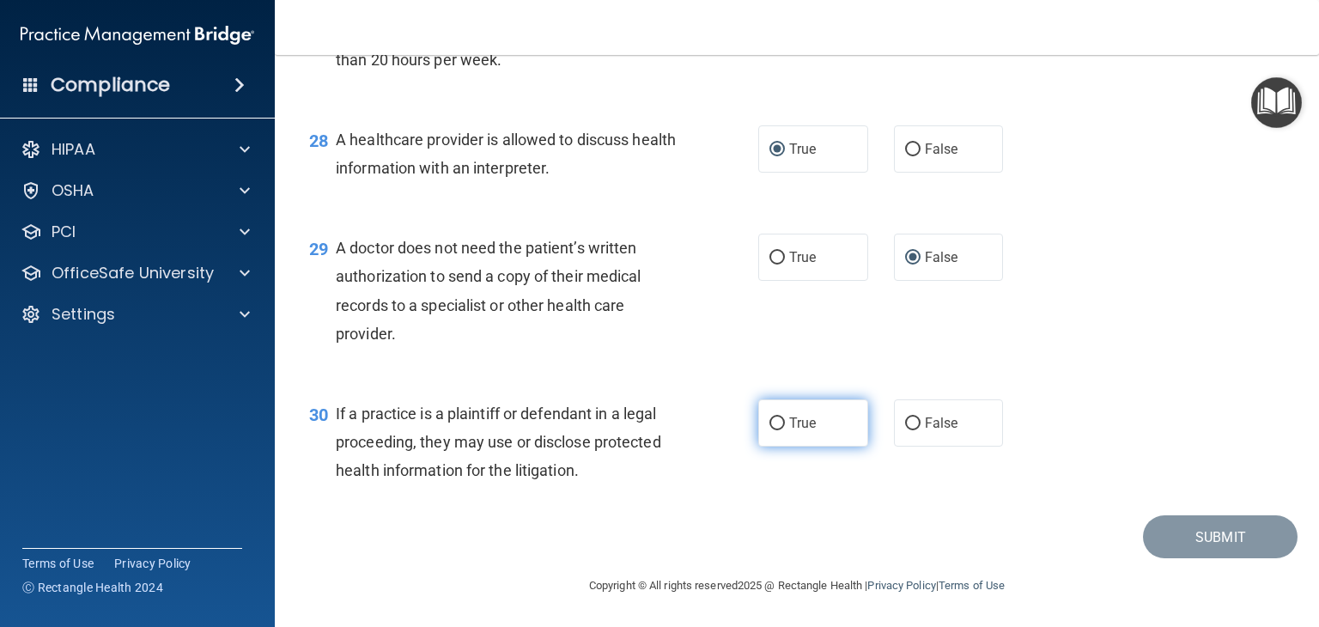
click at [770, 430] on input "True" at bounding box center [776, 423] width 15 height 13
radio input "true"
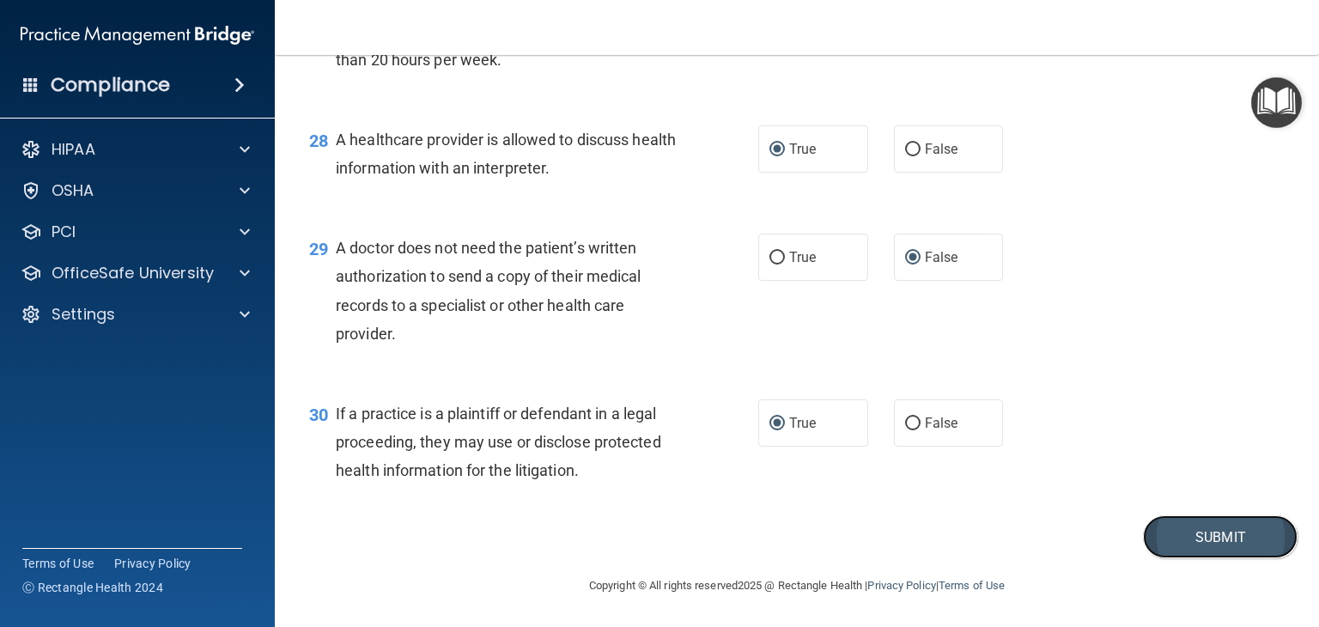
click at [1162, 550] on button "Submit" at bounding box center [1220, 537] width 155 height 44
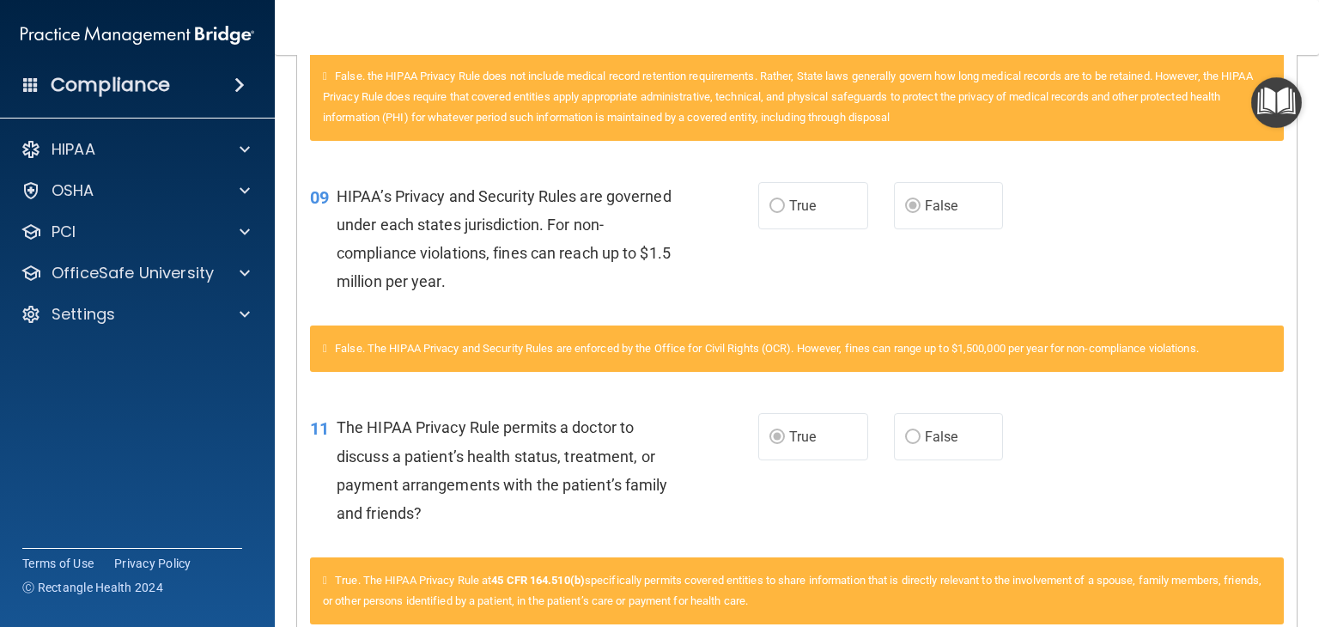
scroll to position [745, 0]
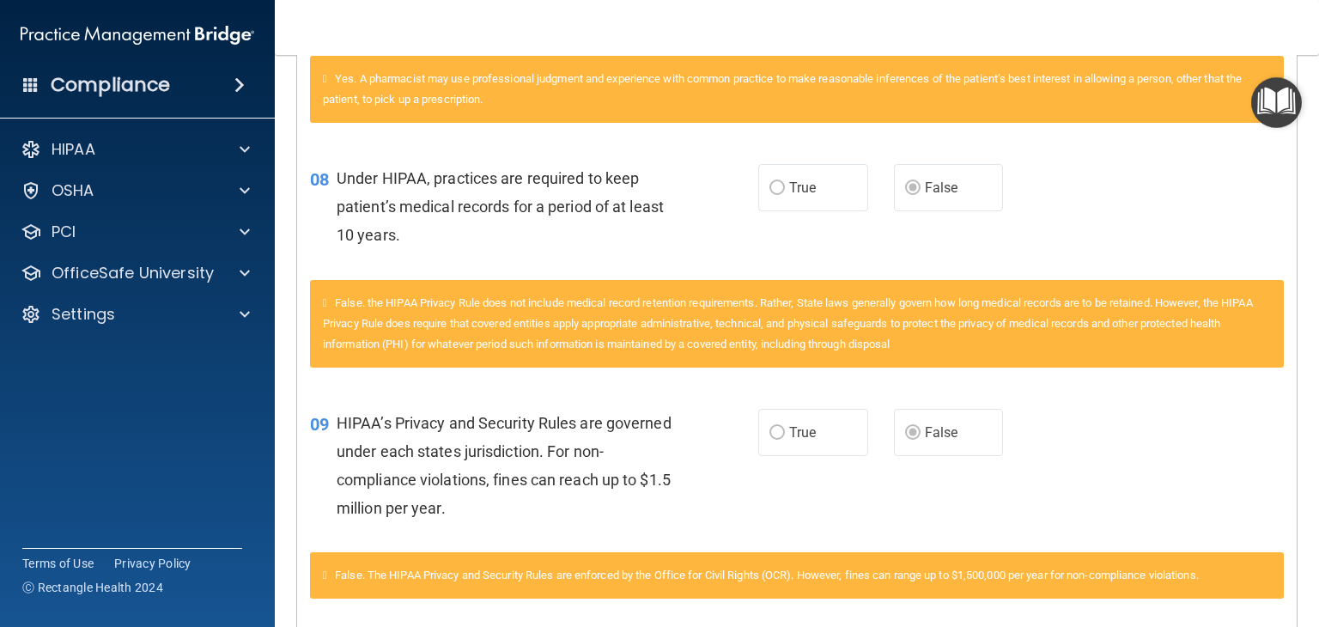
click at [1034, 506] on div "09 HIPAA’s Privacy and Security Rules are governed under each states jurisdicti…" at bounding box center [796, 470] width 999 height 166
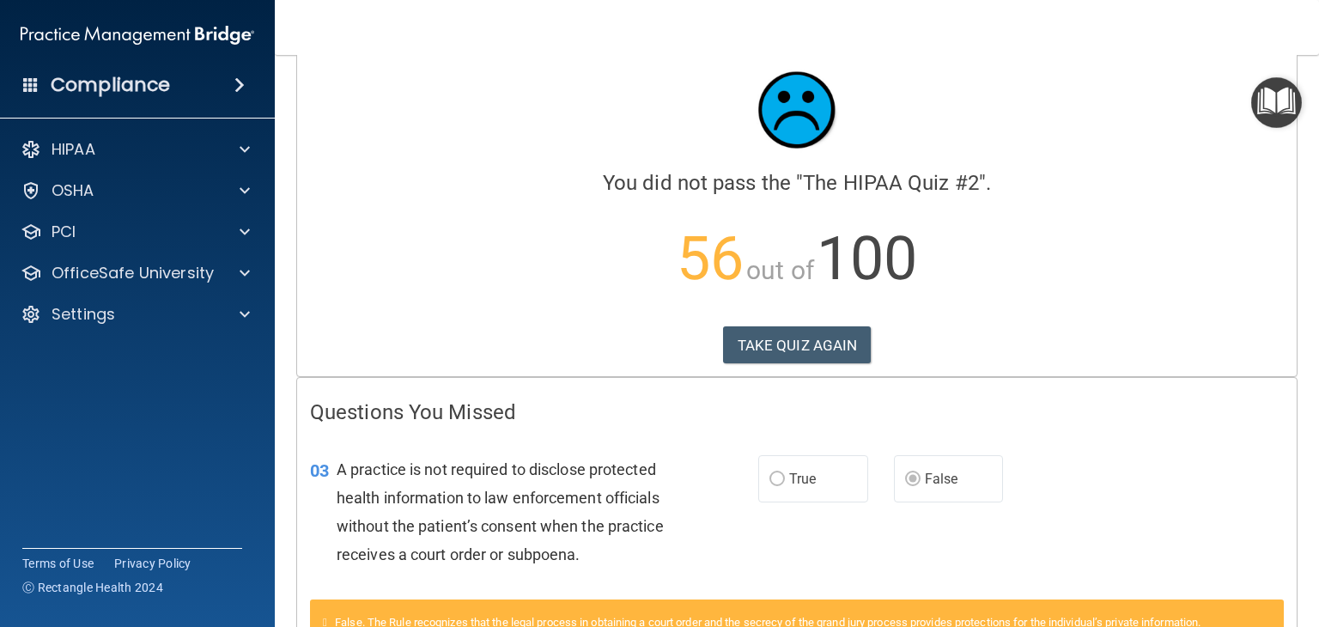
scroll to position [0, 0]
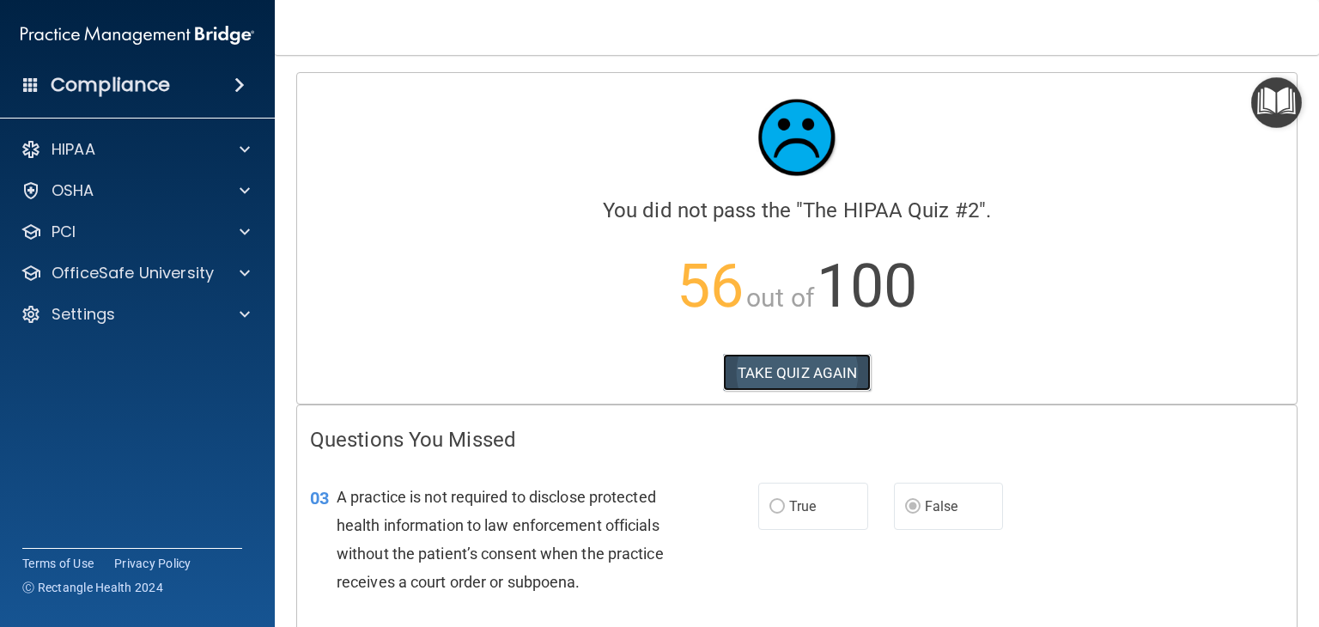
click at [803, 369] on button "TAKE QUIZ AGAIN" at bounding box center [797, 373] width 149 height 38
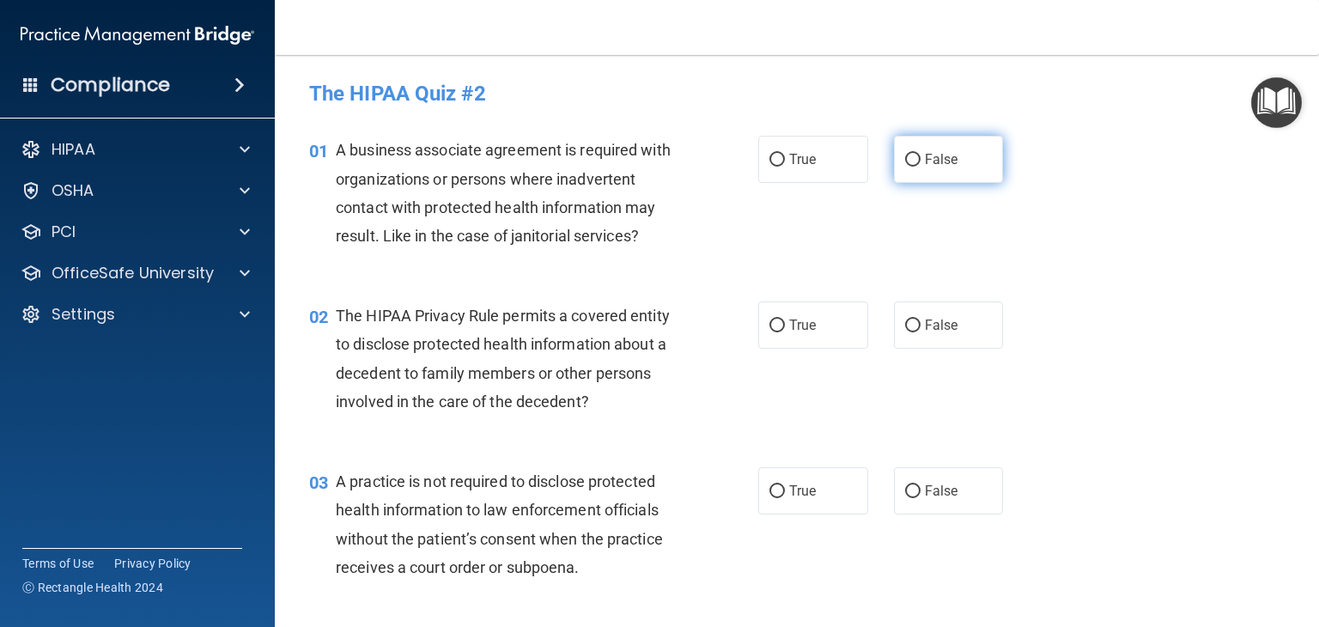
click at [907, 166] on input "False" at bounding box center [912, 160] width 15 height 13
radio input "true"
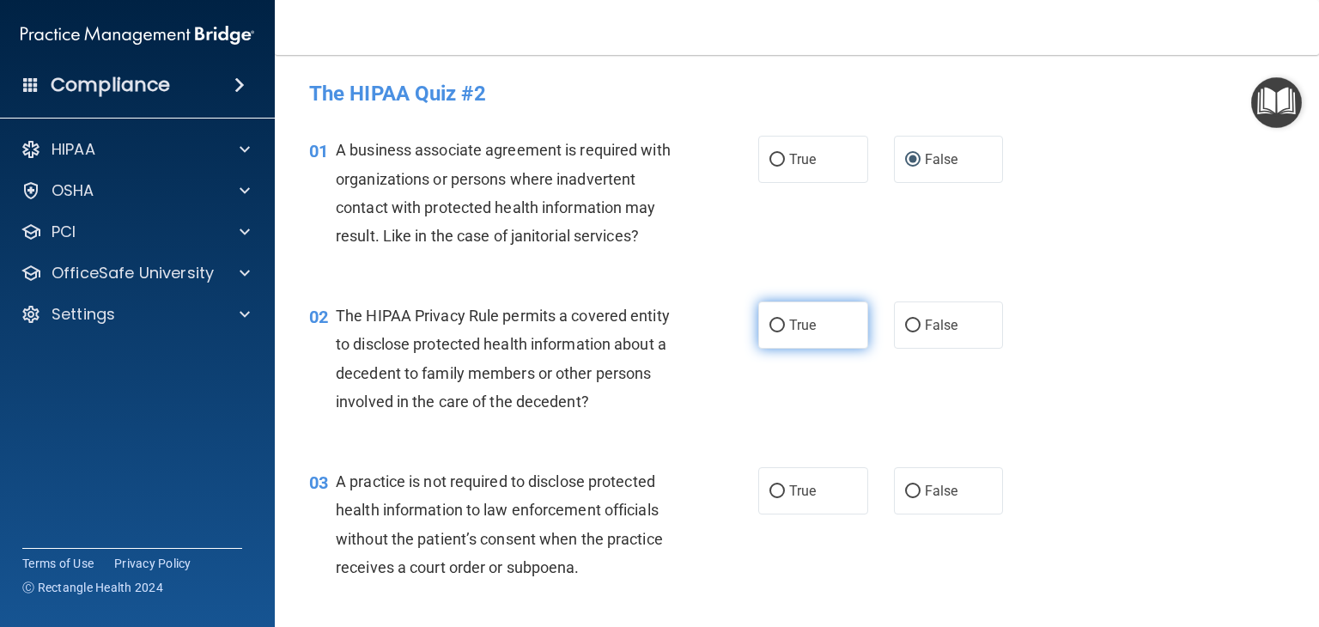
click at [769, 323] on input "True" at bounding box center [776, 325] width 15 height 13
radio input "true"
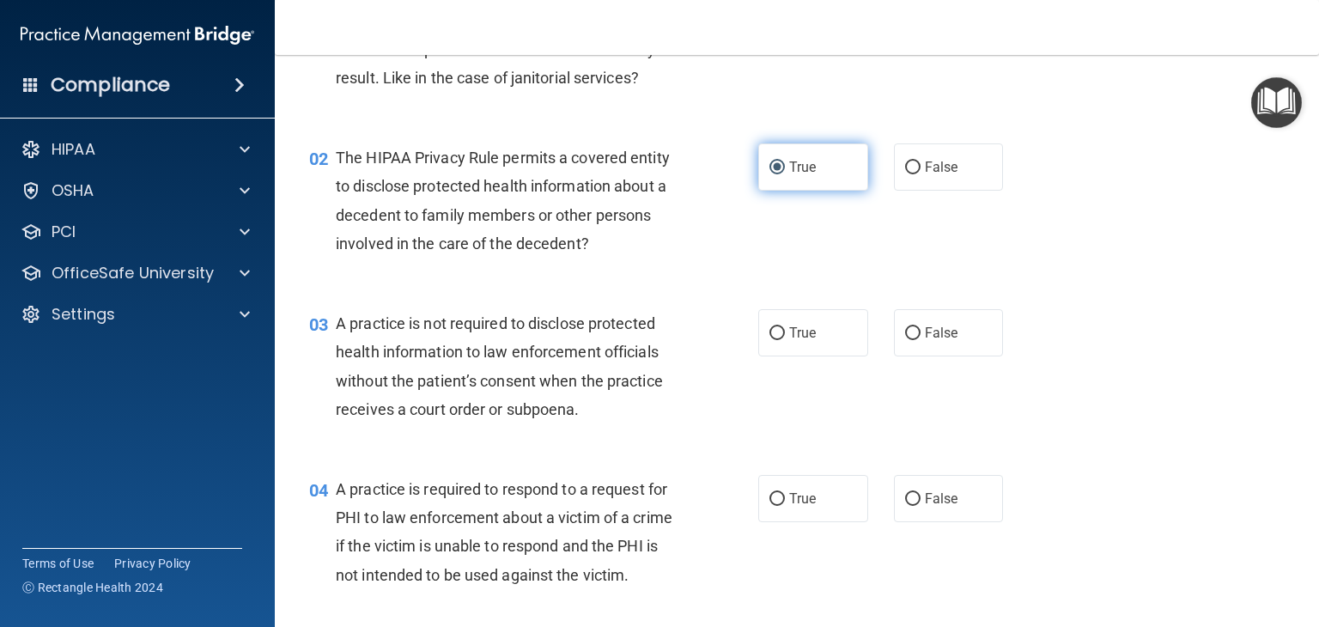
scroll to position [178, 0]
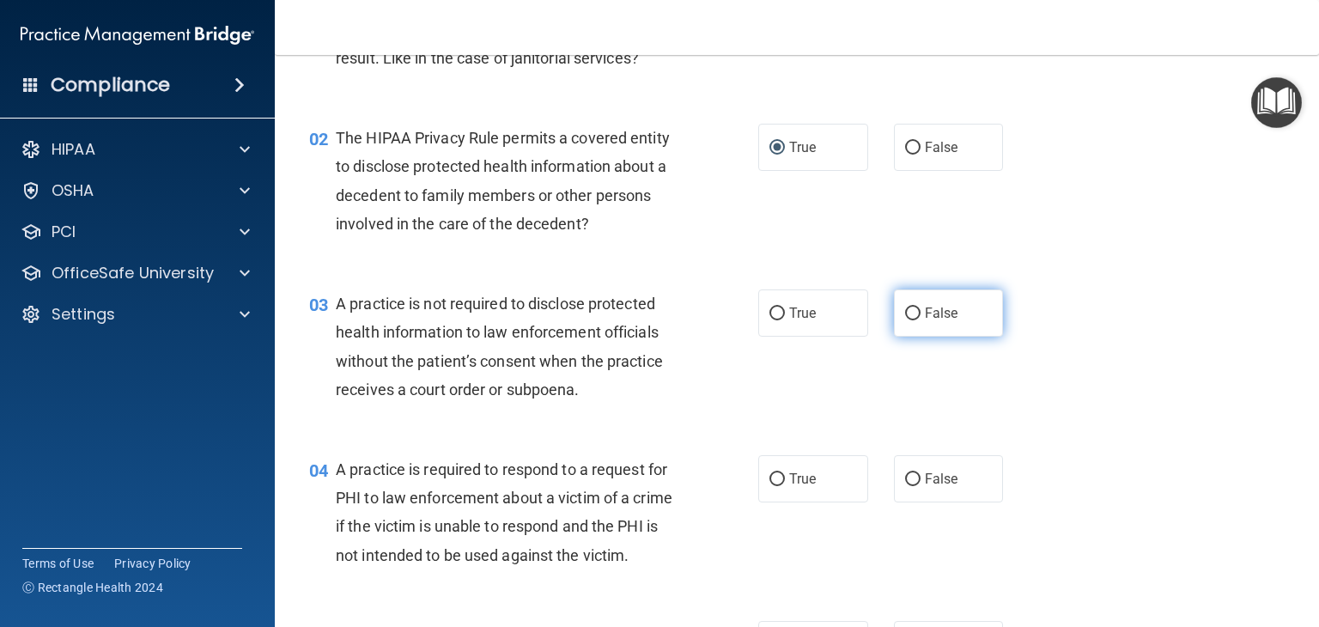
click at [905, 312] on input "False" at bounding box center [912, 313] width 15 height 13
radio input "true"
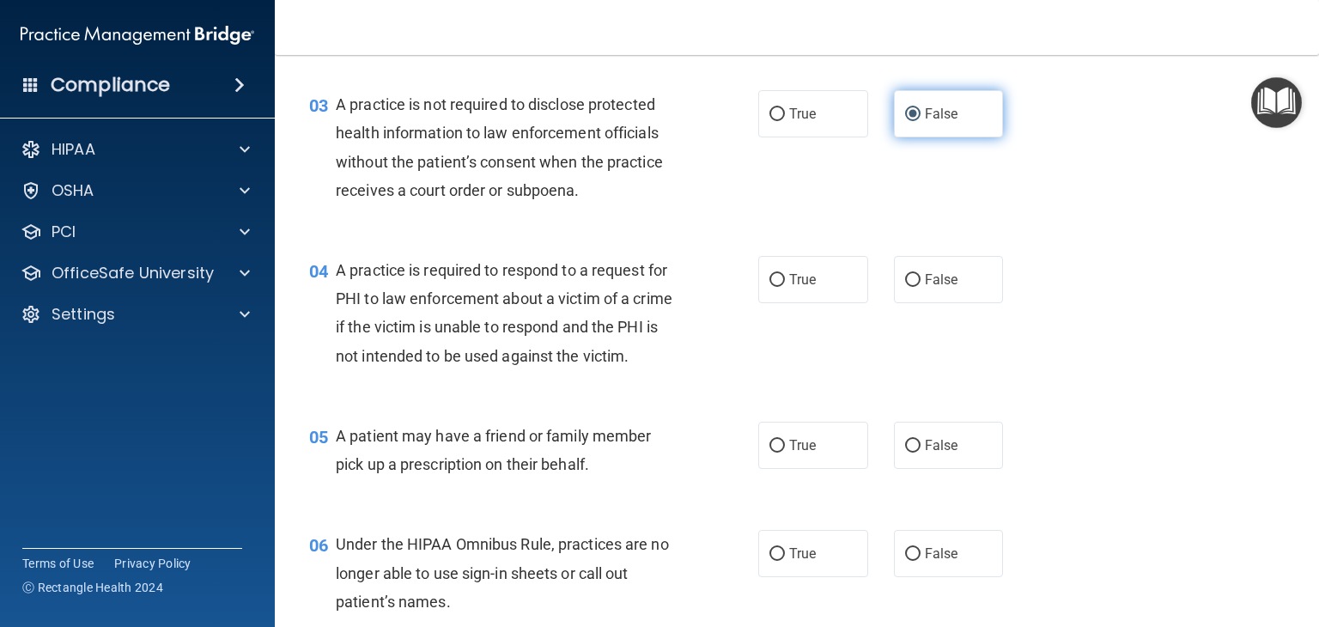
scroll to position [381, 0]
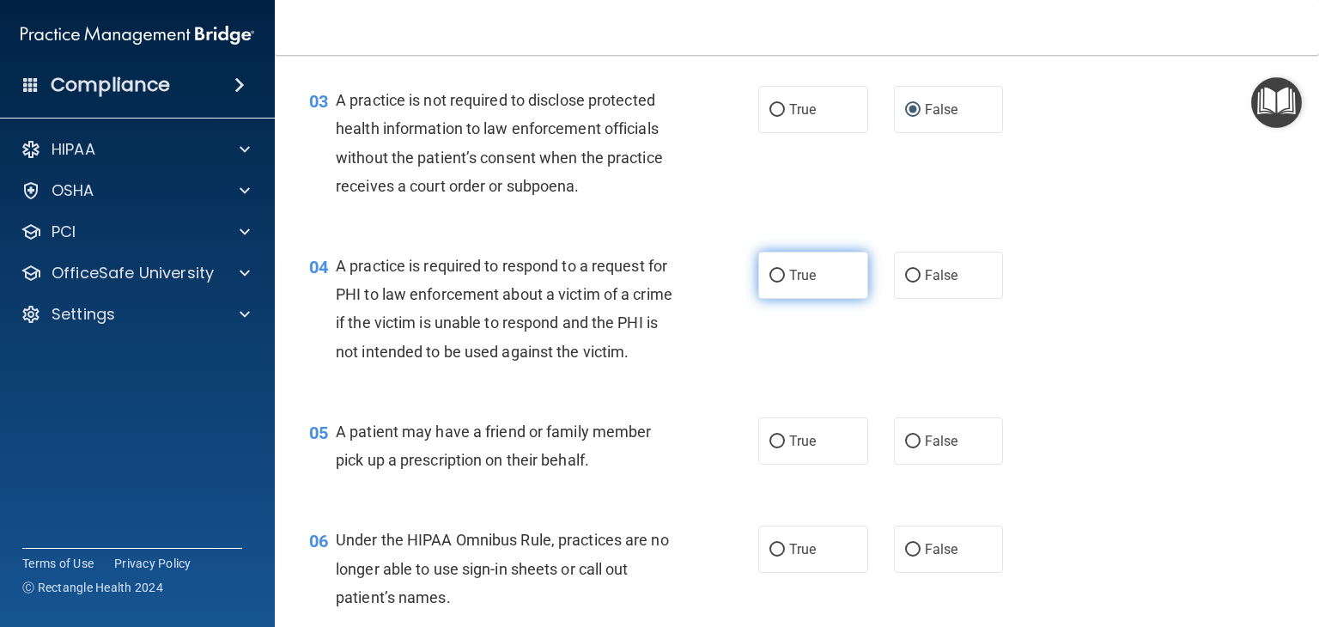
click at [769, 278] on input "True" at bounding box center [776, 276] width 15 height 13
radio input "true"
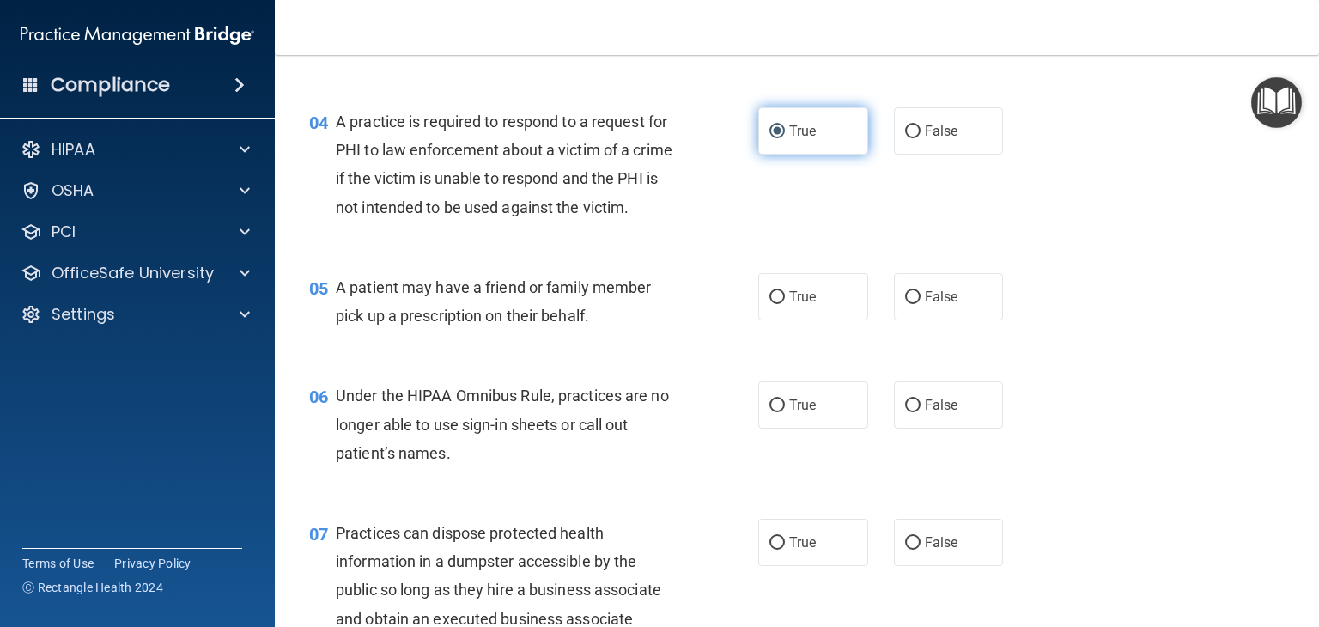
scroll to position [525, 0]
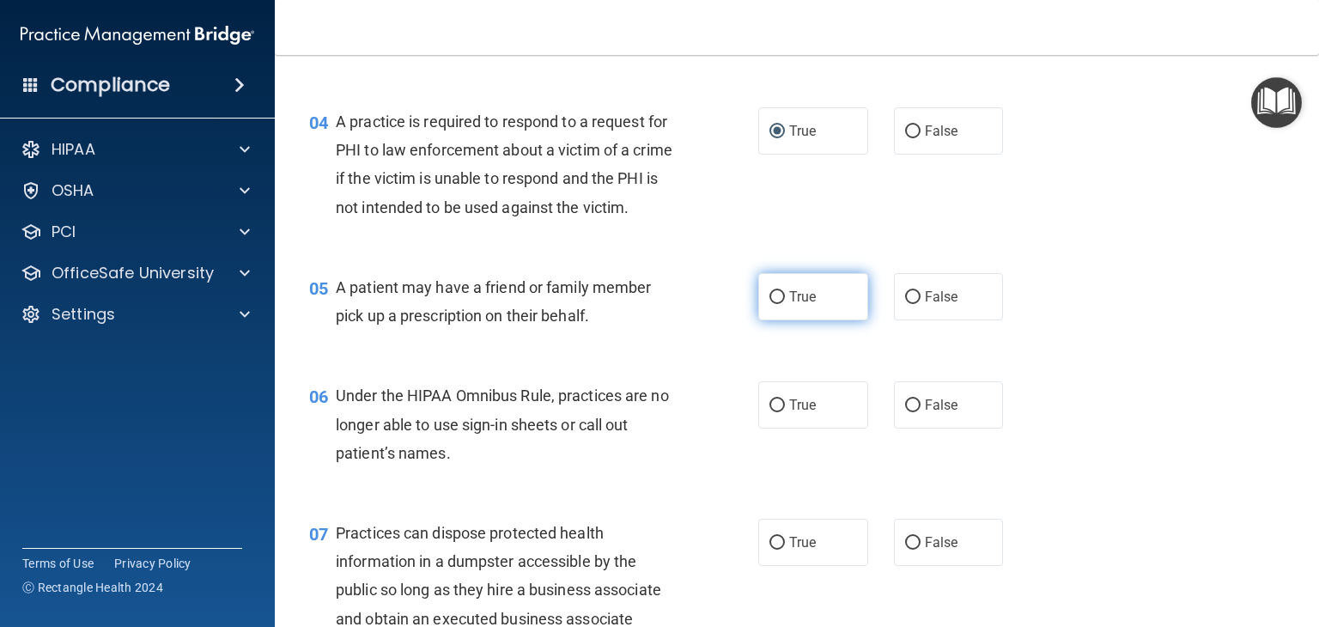
click at [769, 304] on input "True" at bounding box center [776, 297] width 15 height 13
radio input "true"
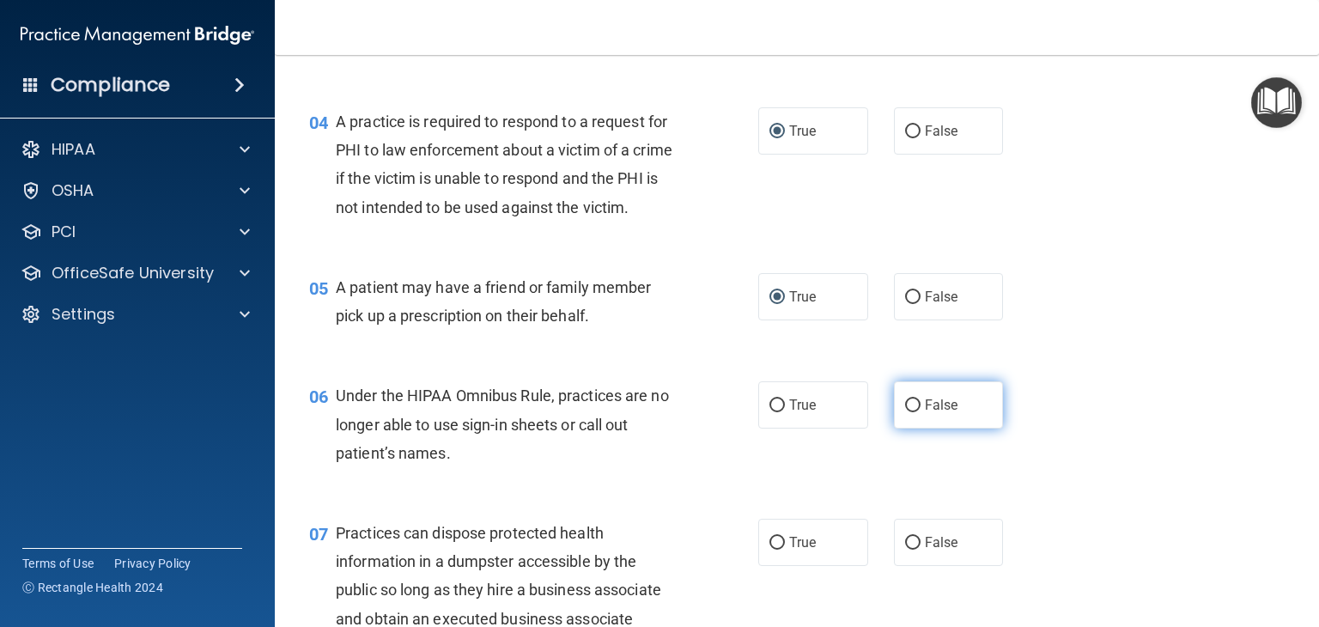
click at [907, 412] on input "False" at bounding box center [912, 405] width 15 height 13
radio input "true"
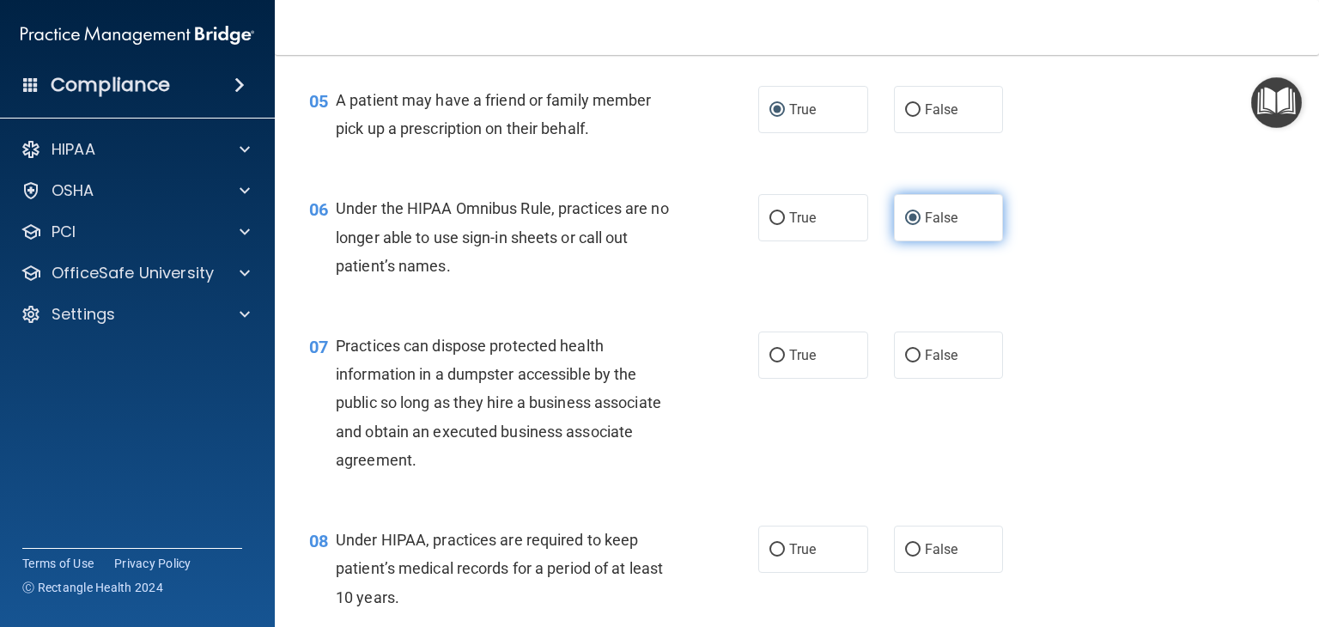
scroll to position [714, 0]
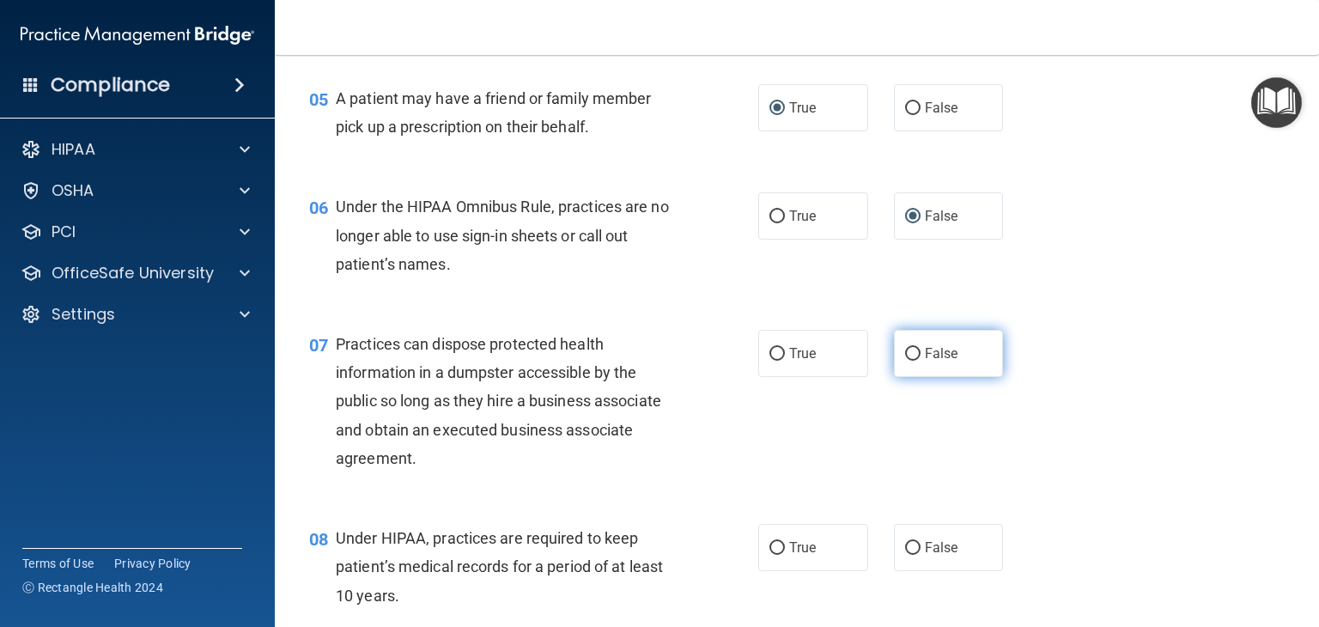
click at [905, 361] on input "False" at bounding box center [912, 354] width 15 height 13
radio input "true"
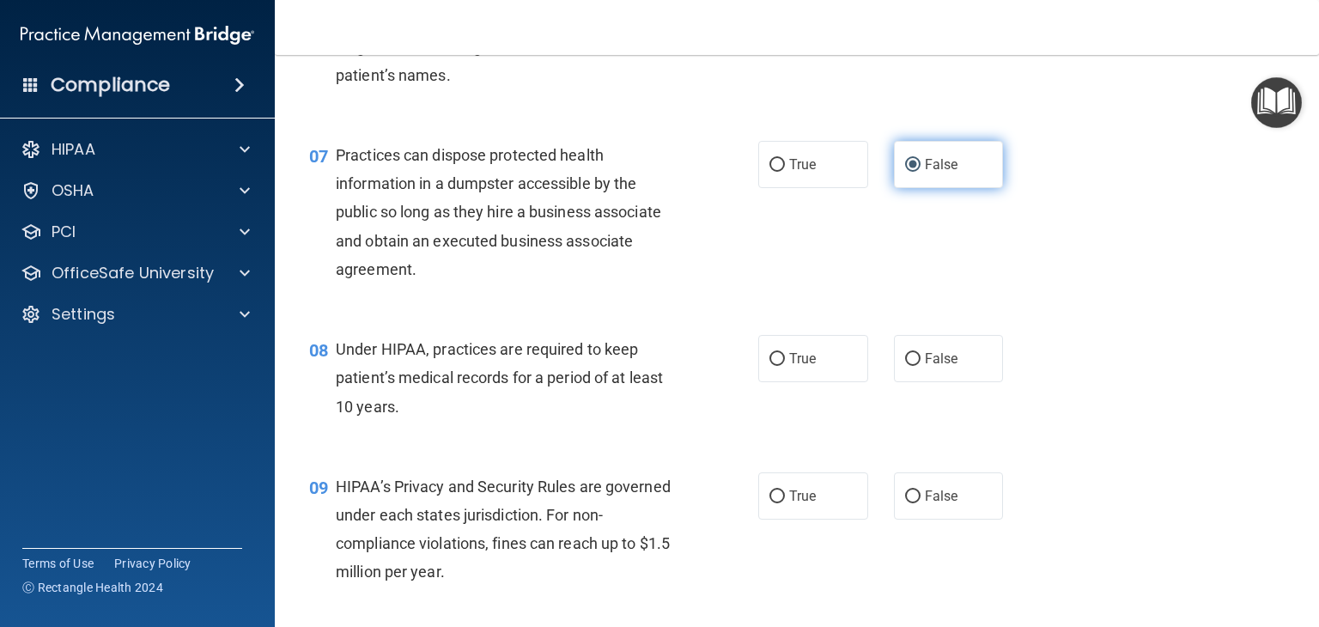
scroll to position [905, 0]
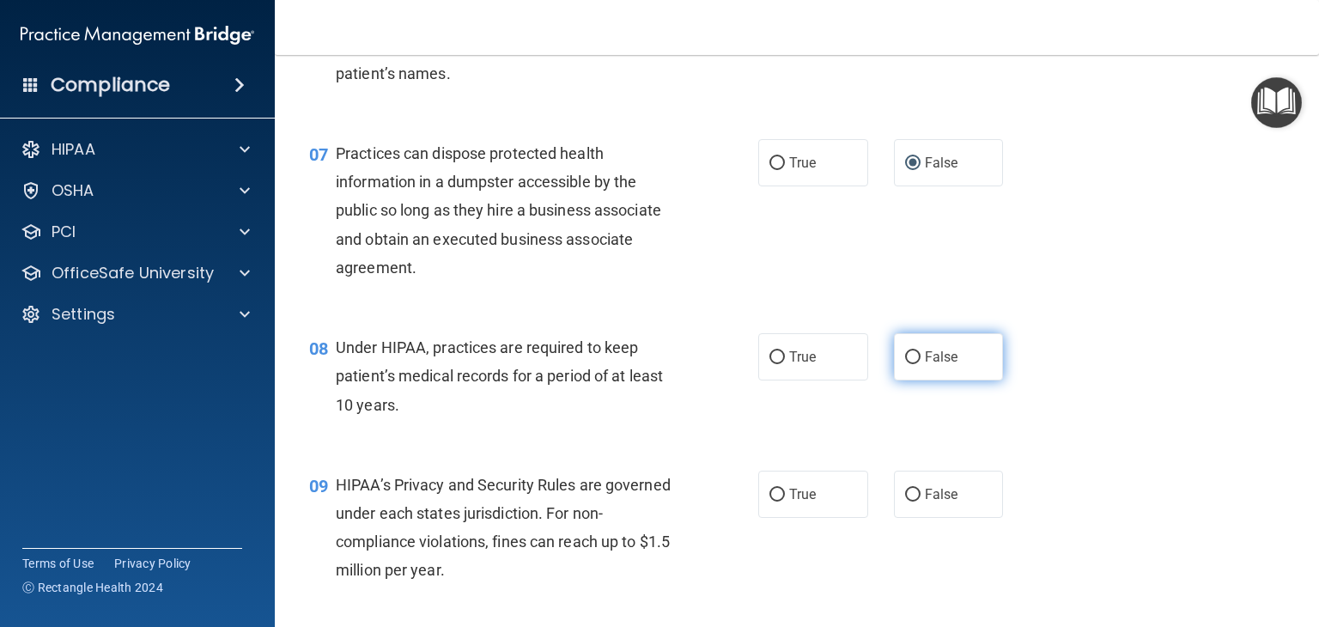
click at [905, 364] on input "False" at bounding box center [912, 357] width 15 height 13
radio input "true"
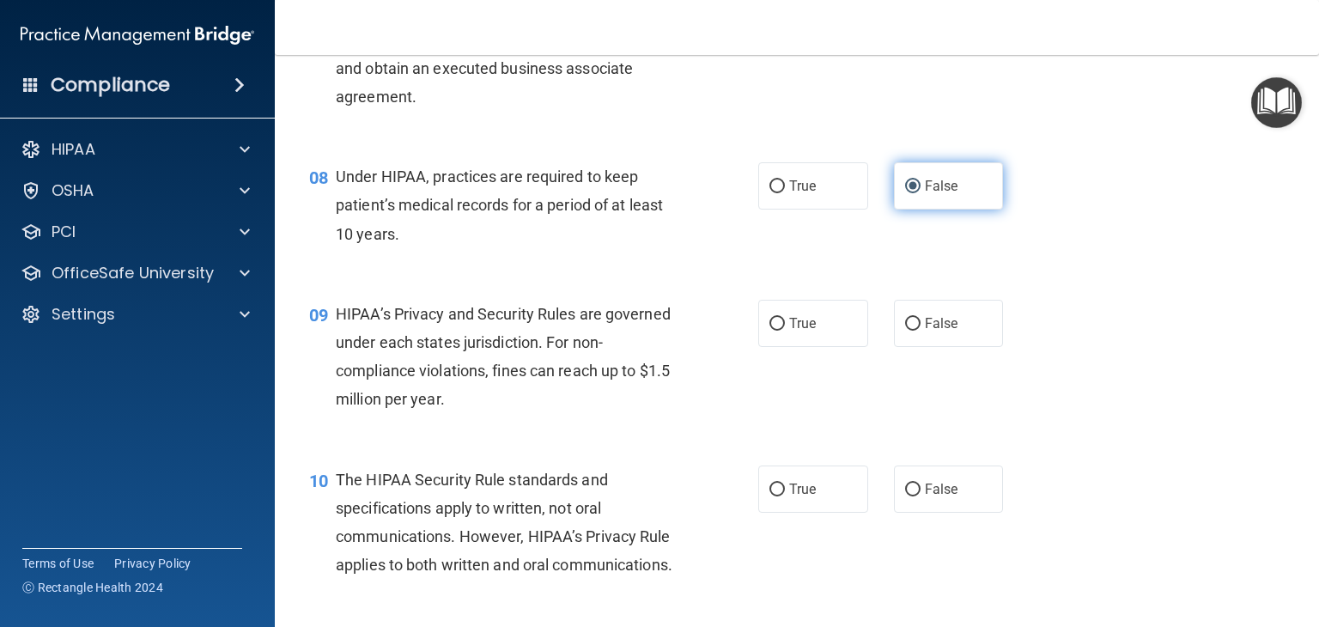
scroll to position [1078, 0]
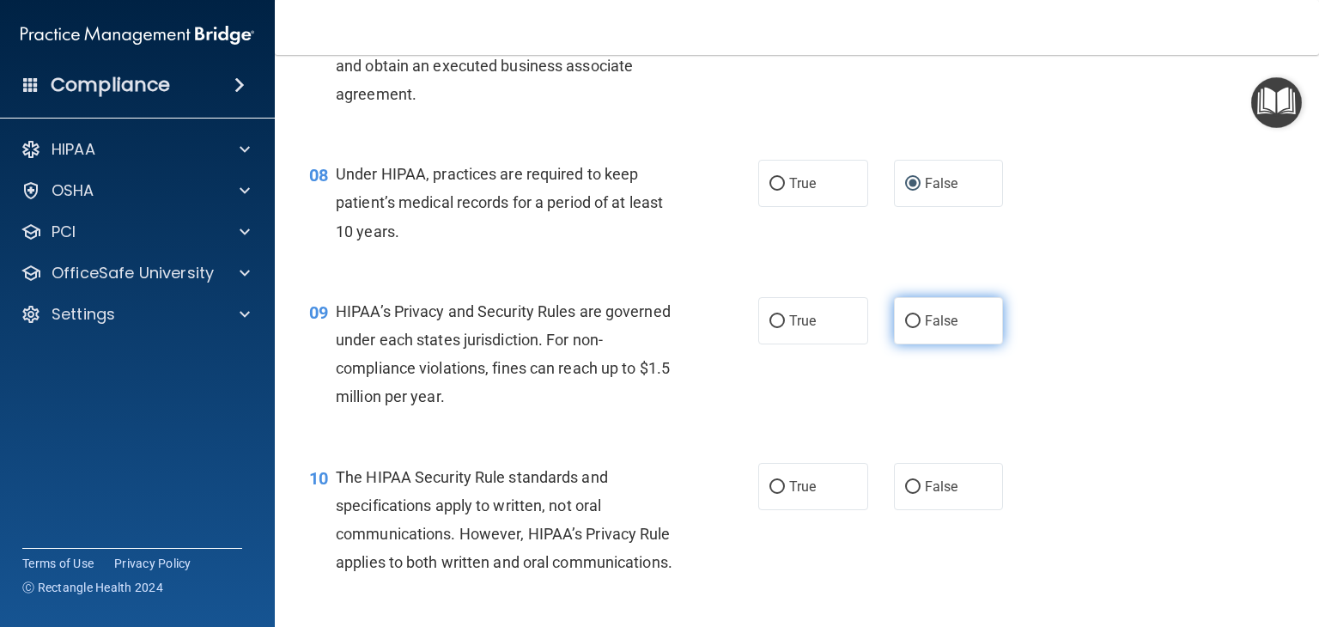
click at [905, 328] on input "False" at bounding box center [912, 321] width 15 height 13
radio input "true"
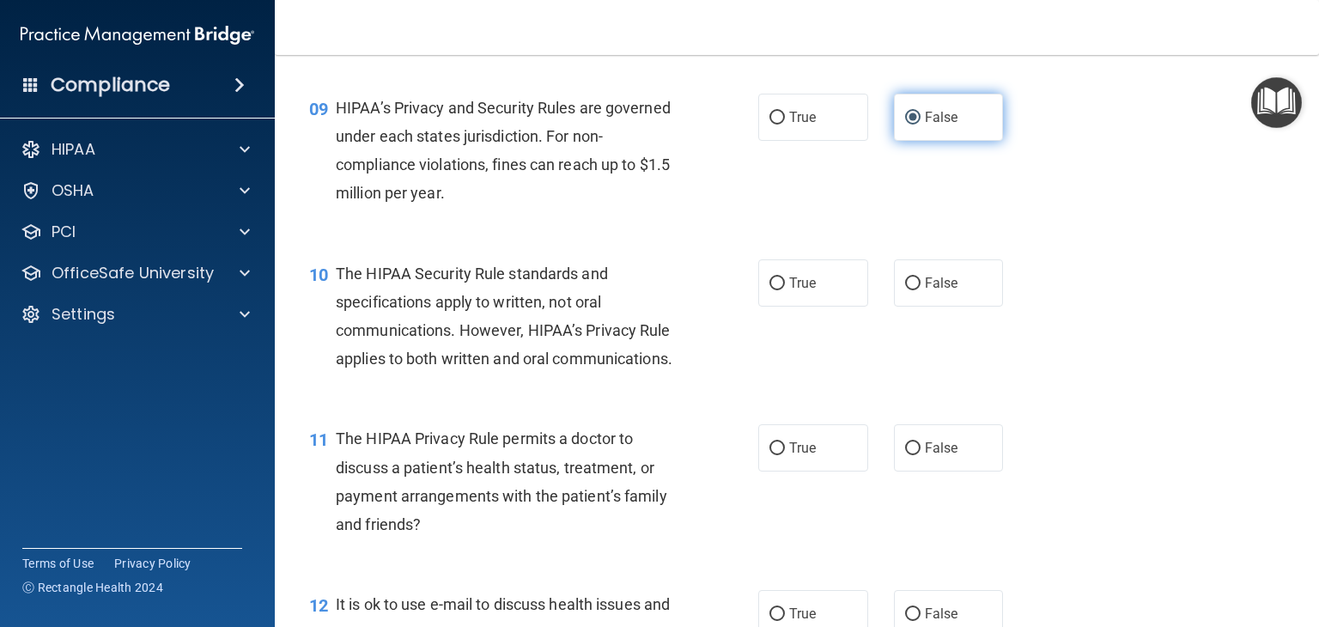
scroll to position [1287, 0]
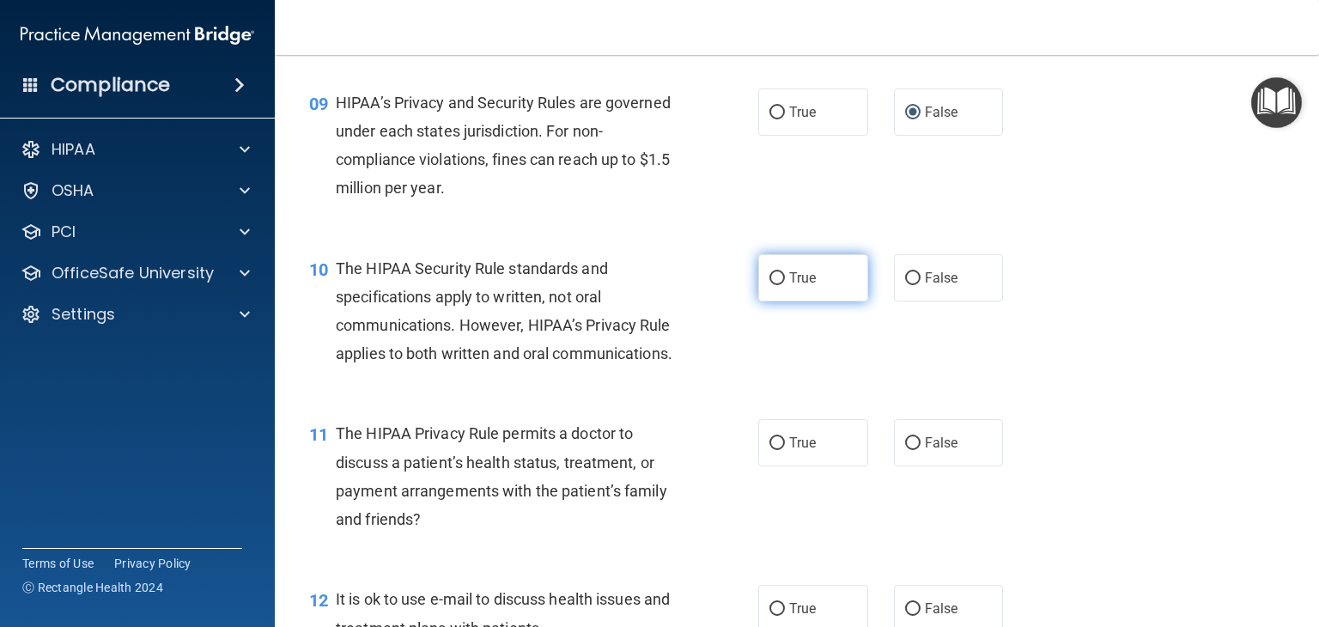
click at [776, 285] on input "True" at bounding box center [776, 278] width 15 height 13
radio input "true"
click at [762, 466] on label "True" at bounding box center [813, 442] width 110 height 47
click at [769, 450] on input "True" at bounding box center [776, 443] width 15 height 13
radio input "true"
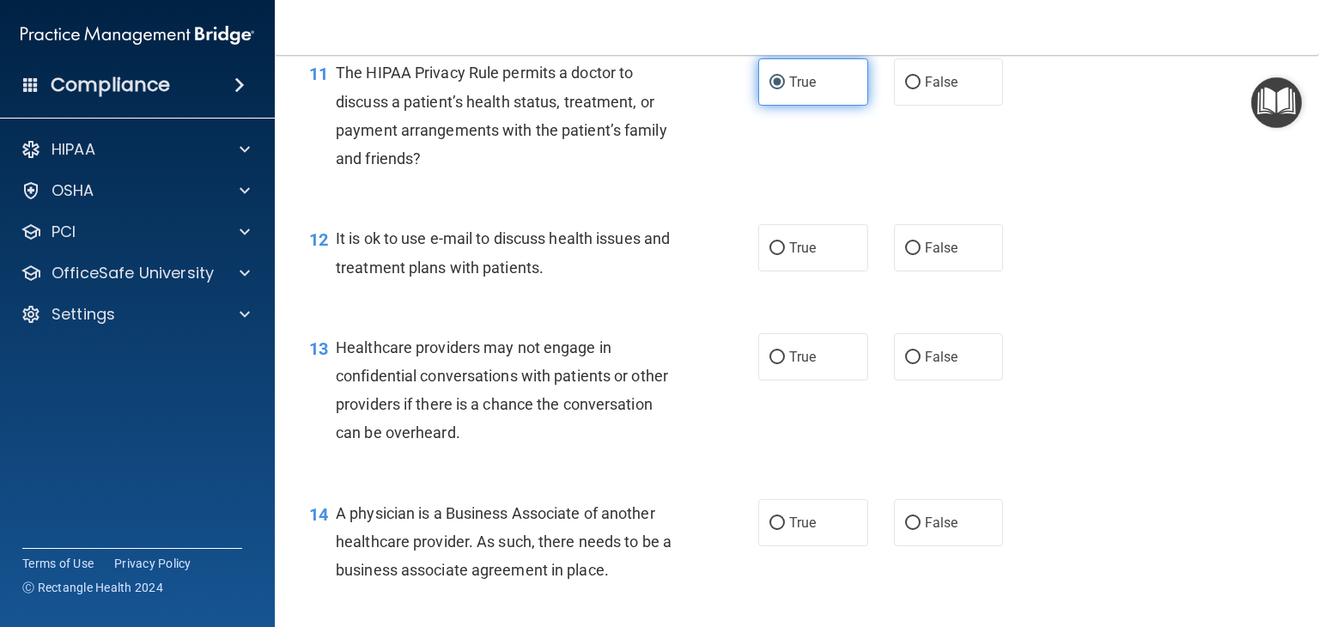
scroll to position [1650, 0]
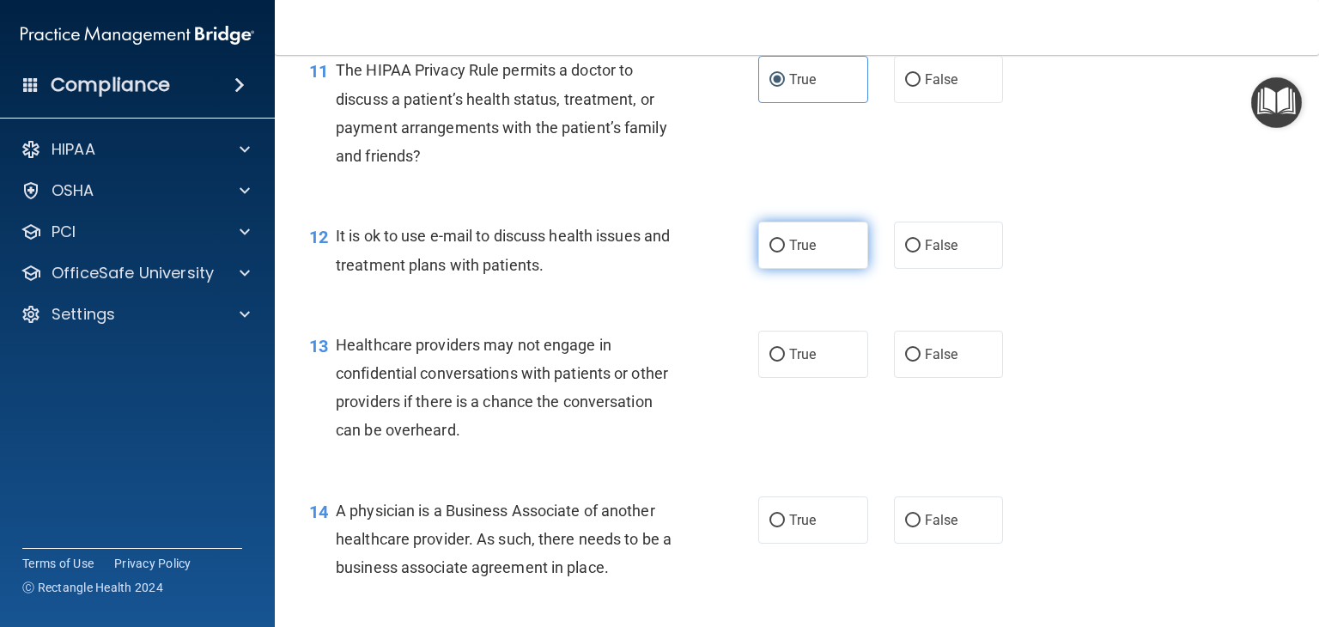
click at [769, 252] on input "True" at bounding box center [776, 246] width 15 height 13
radio input "true"
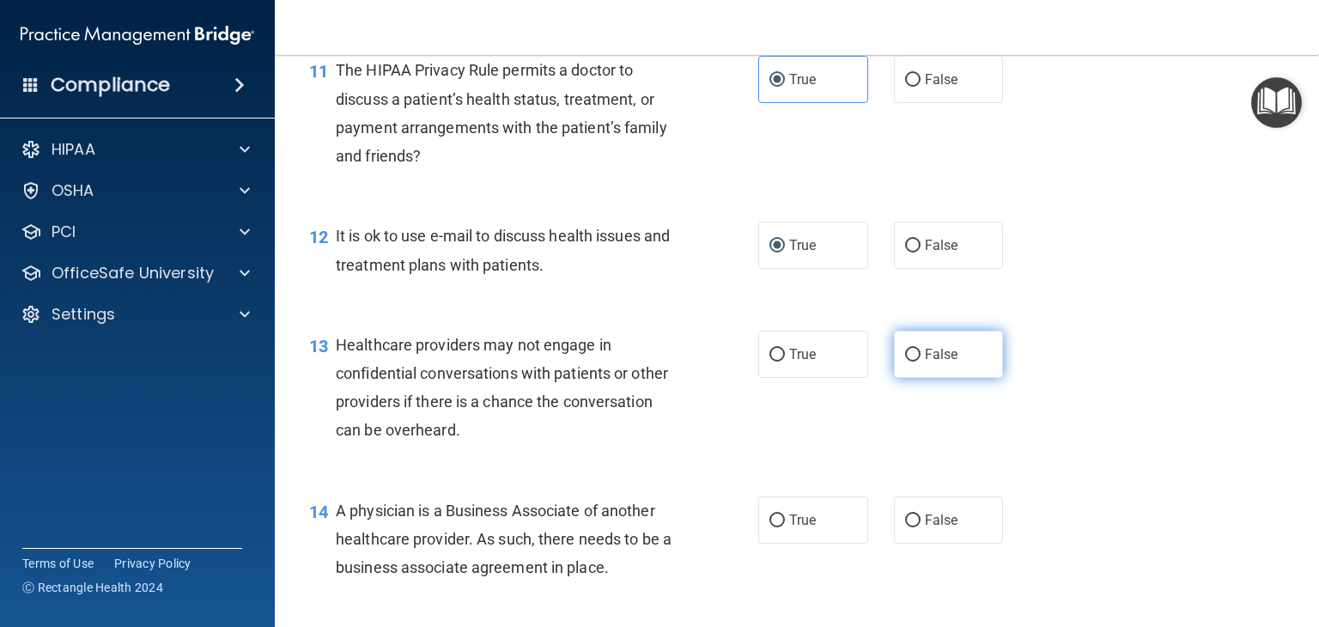
click at [906, 361] on input "False" at bounding box center [912, 355] width 15 height 13
radio input "true"
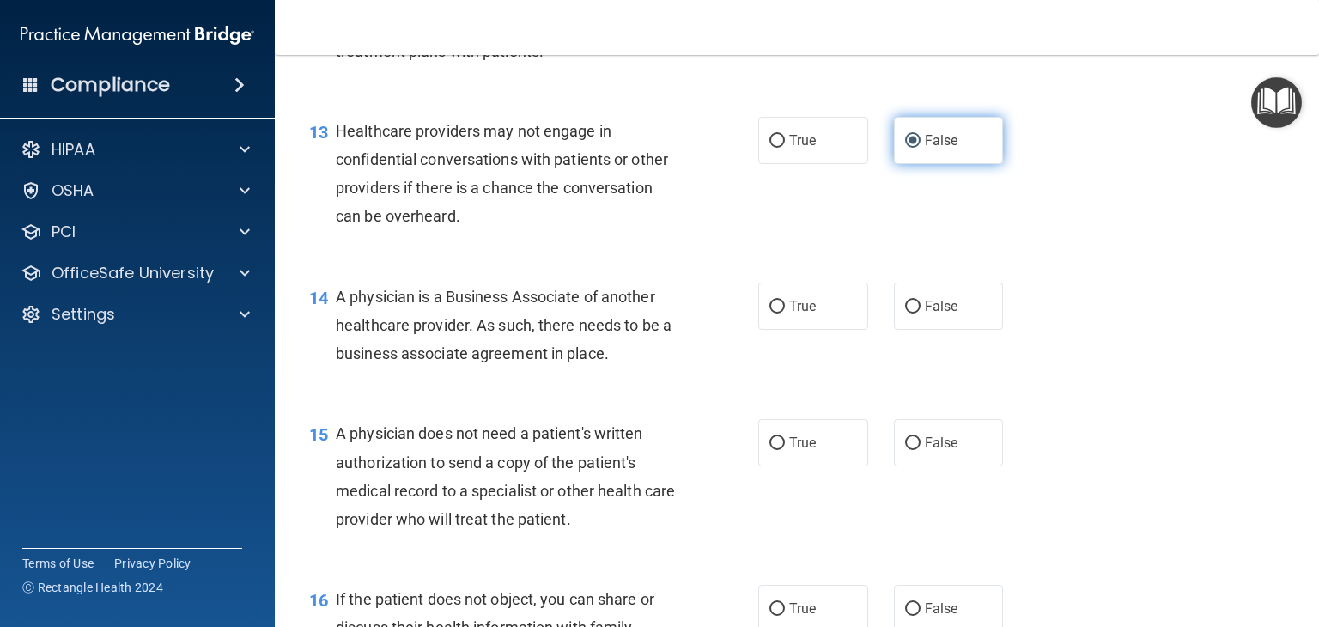
scroll to position [1901, 0]
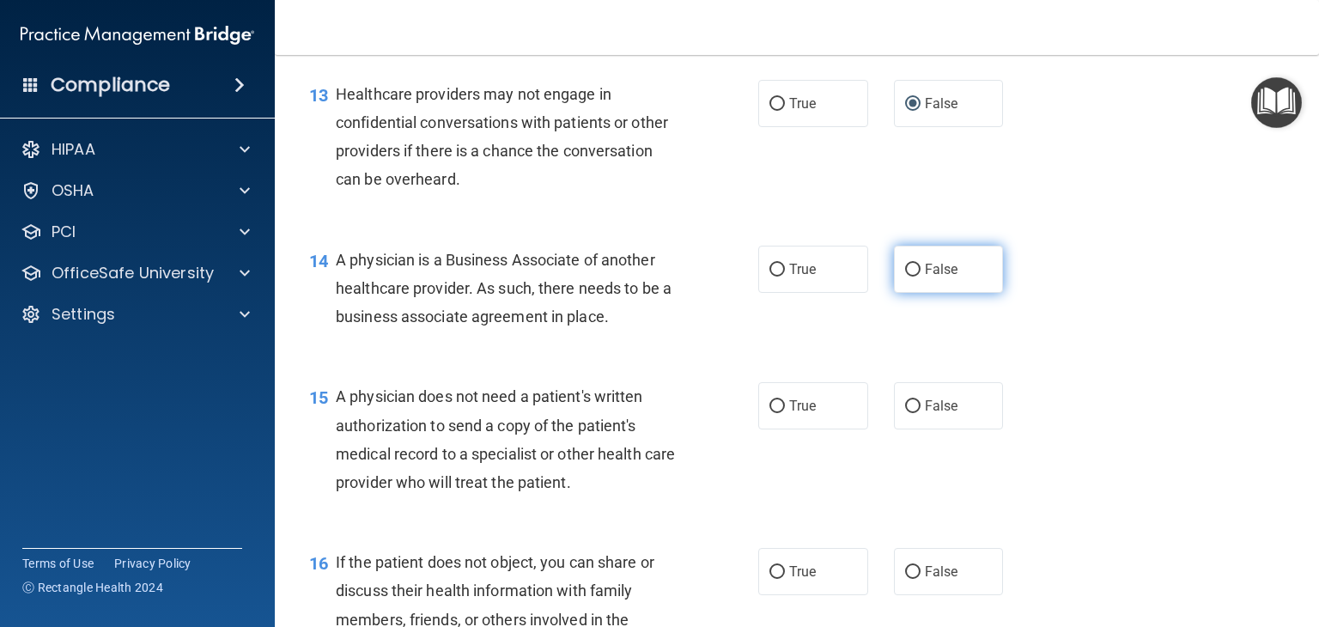
click at [905, 276] on input "False" at bounding box center [912, 270] width 15 height 13
radio input "true"
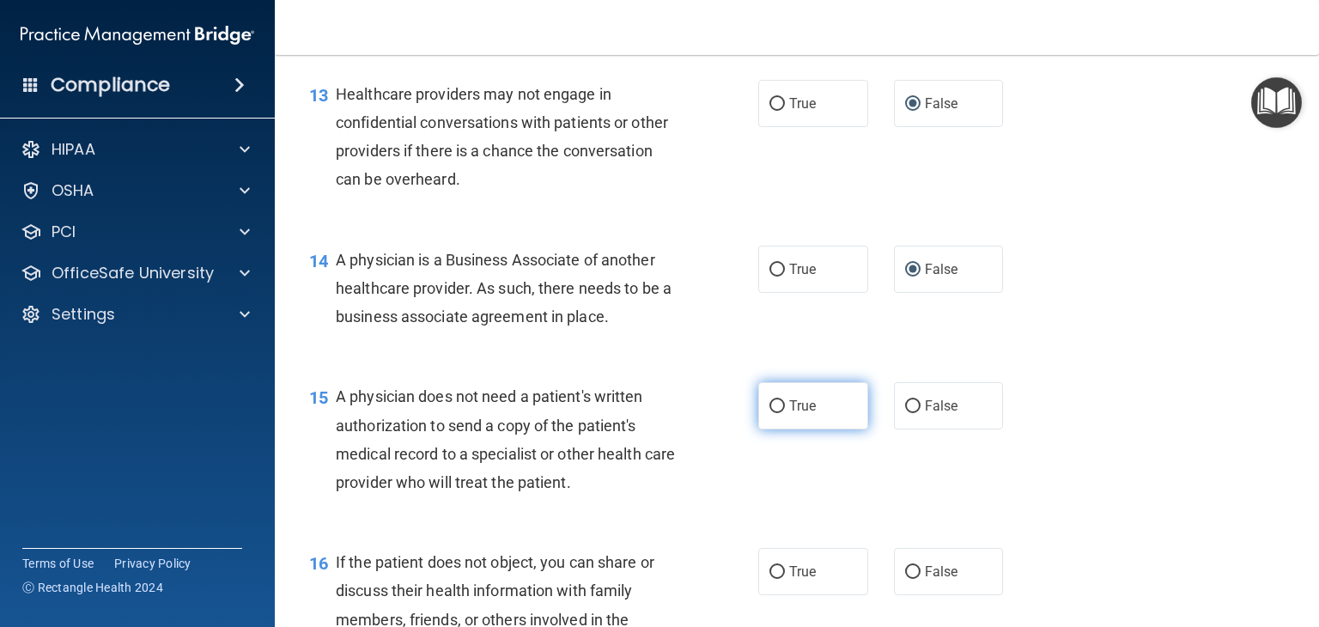
click at [769, 413] on input "True" at bounding box center [776, 406] width 15 height 13
radio input "true"
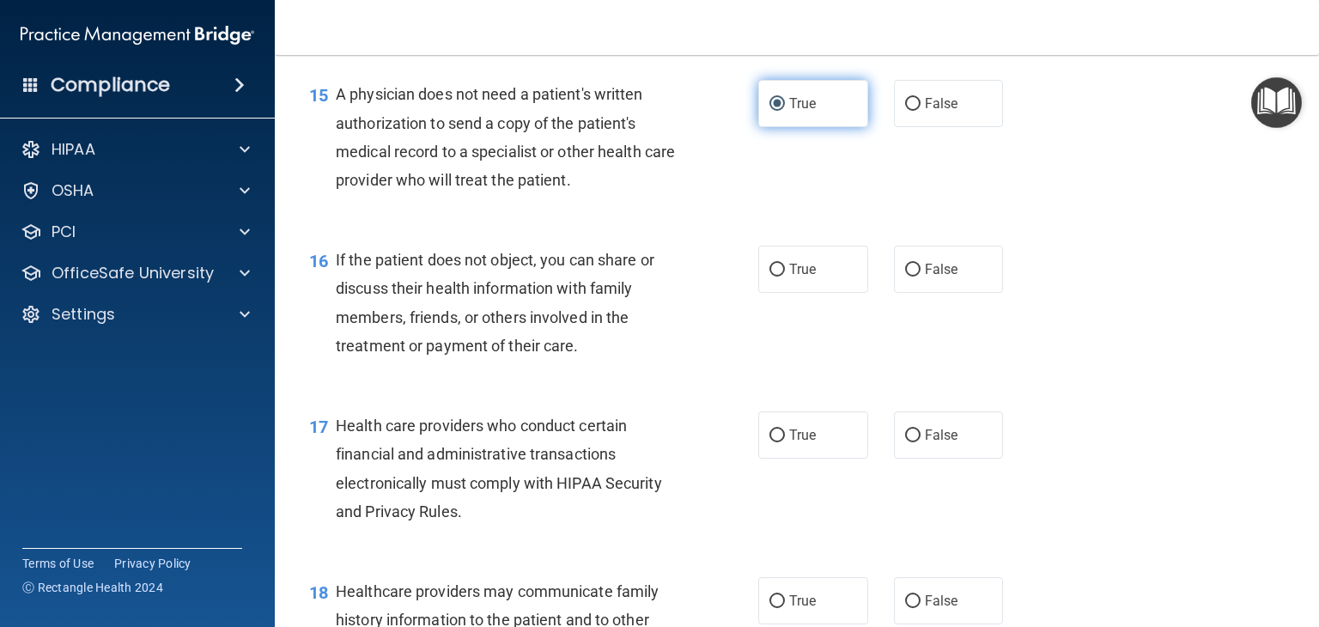
scroll to position [2204, 0]
click at [776, 276] on input "True" at bounding box center [776, 269] width 15 height 13
radio input "true"
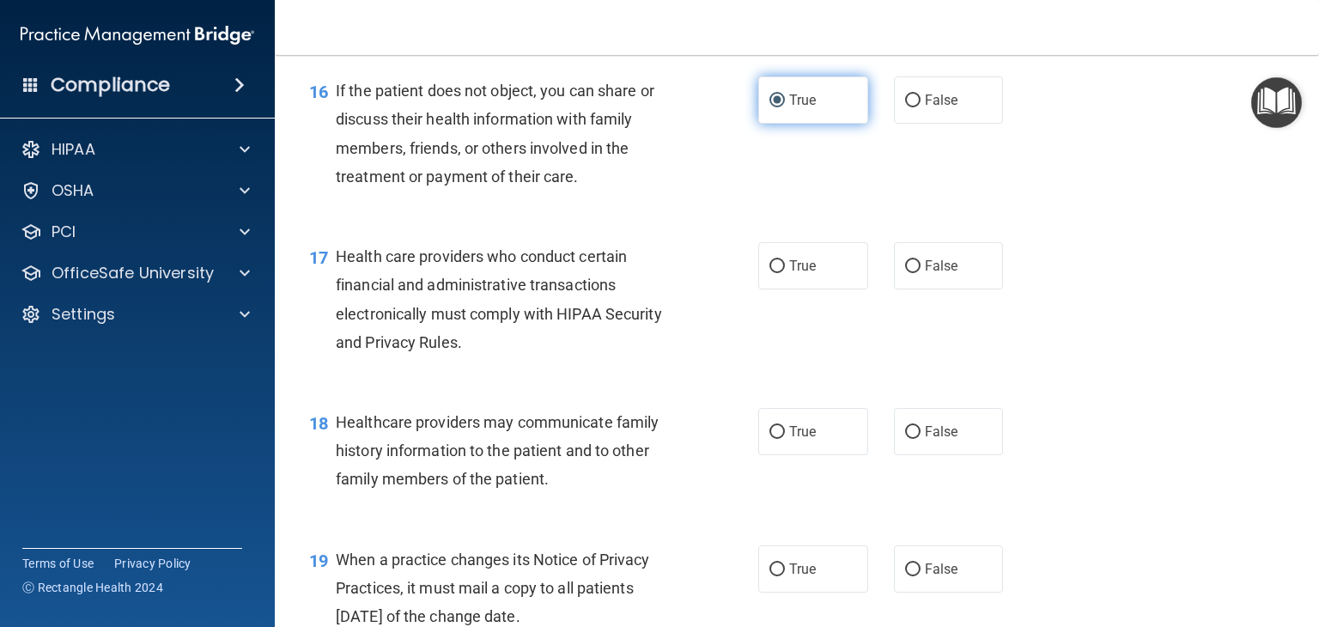
scroll to position [2391, 0]
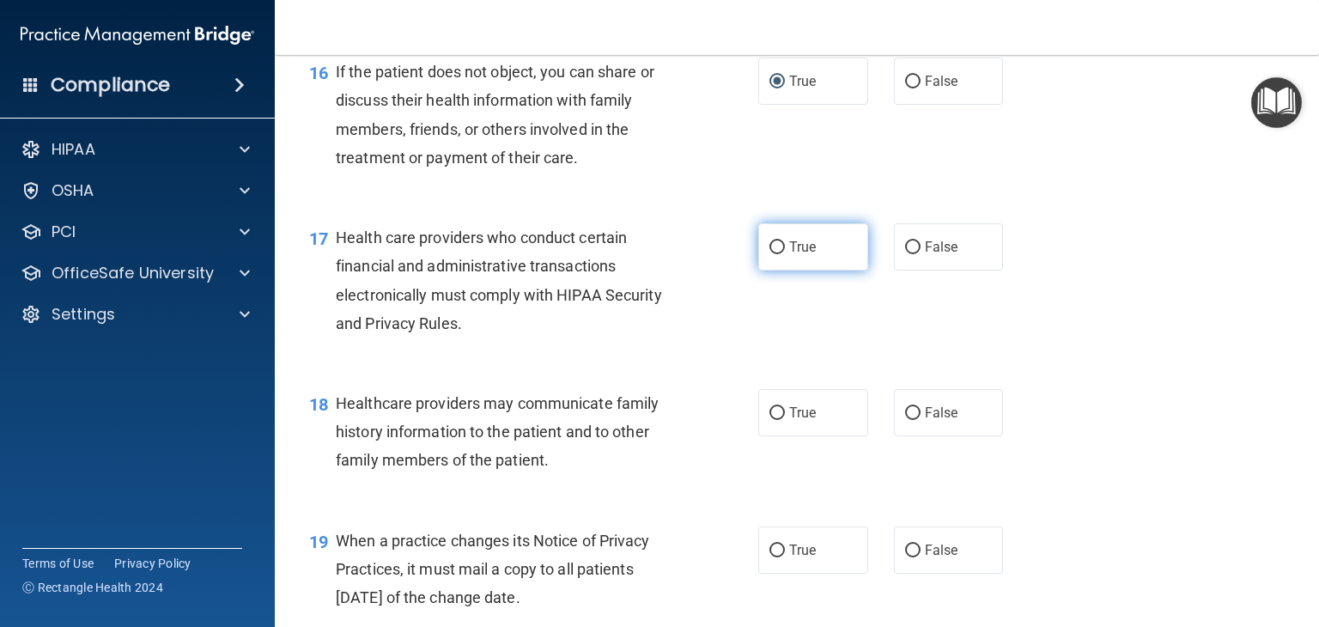
click at [776, 254] on input "True" at bounding box center [776, 247] width 15 height 13
radio input "true"
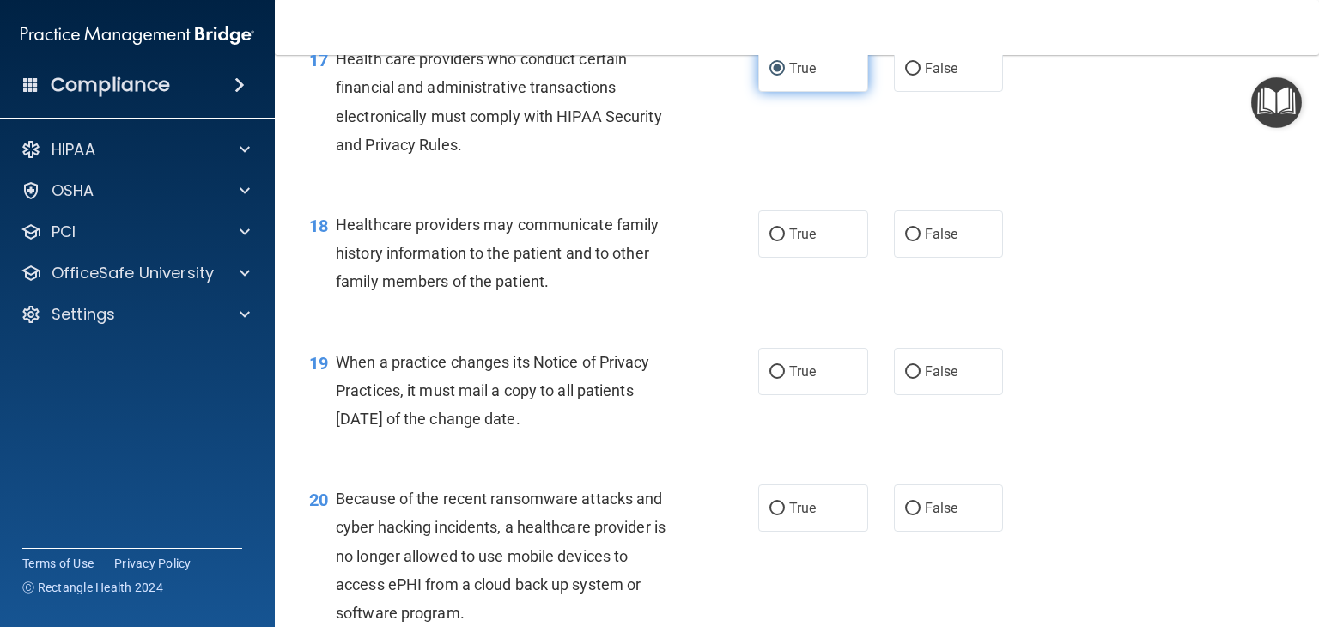
scroll to position [2574, 0]
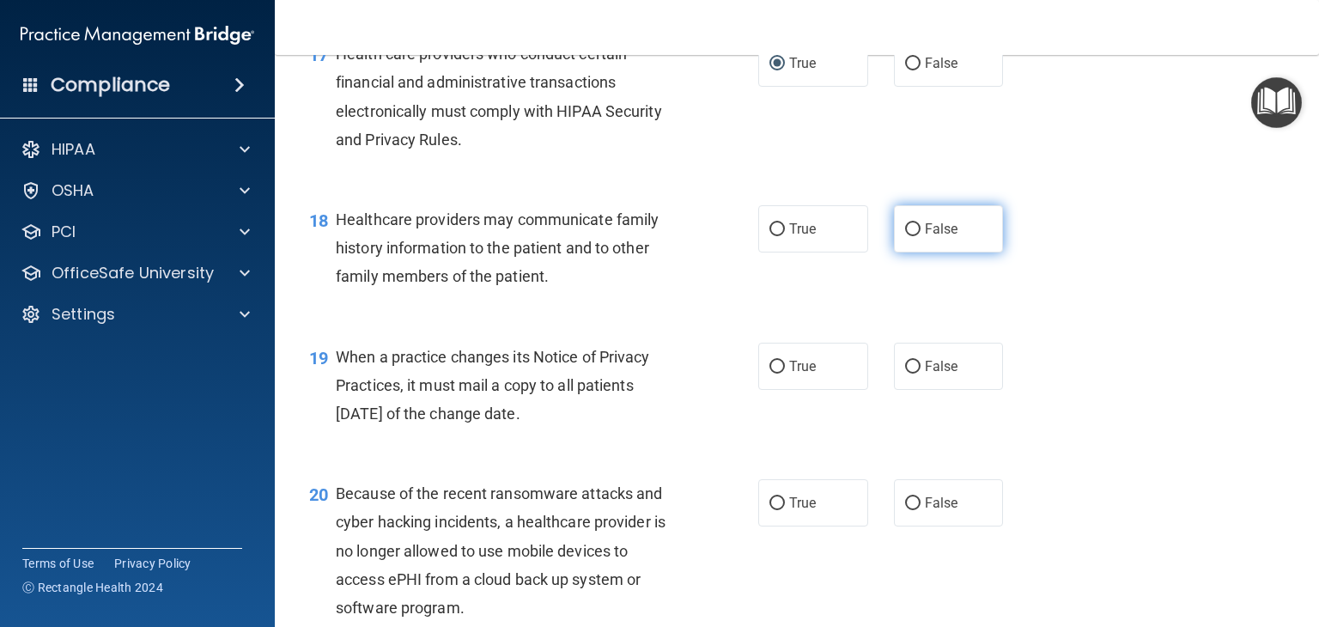
click at [907, 236] on input "False" at bounding box center [912, 229] width 15 height 13
radio input "true"
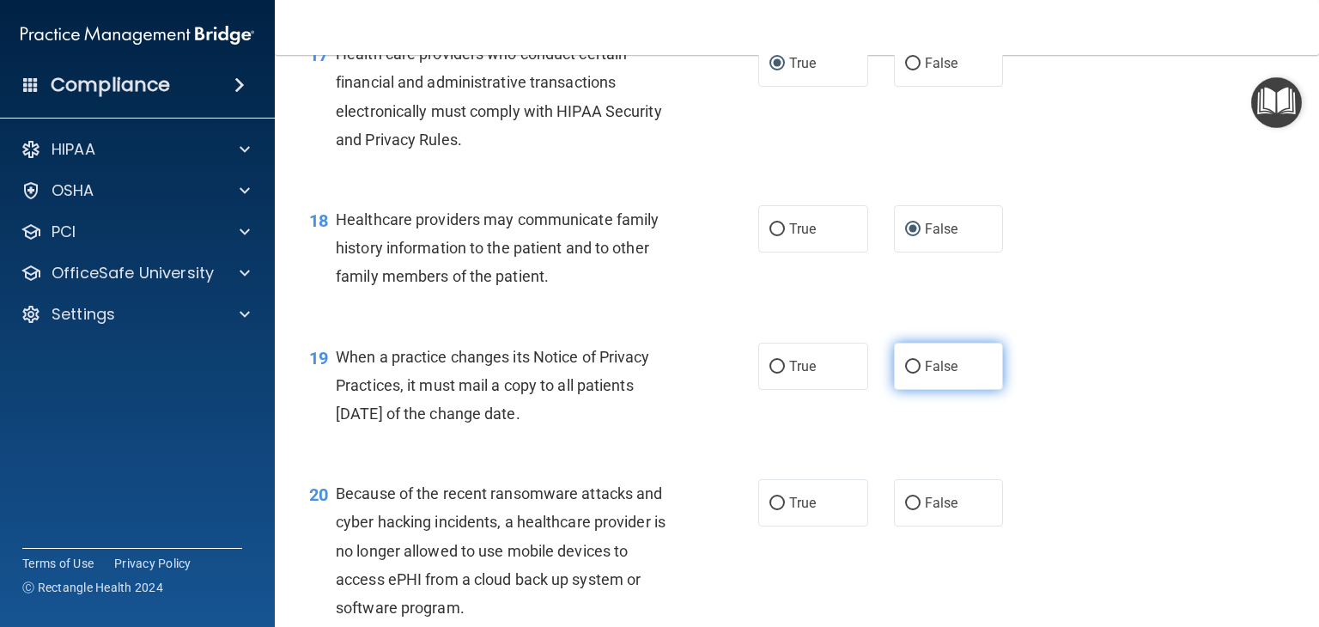
click at [905, 373] on input "False" at bounding box center [912, 367] width 15 height 13
radio input "true"
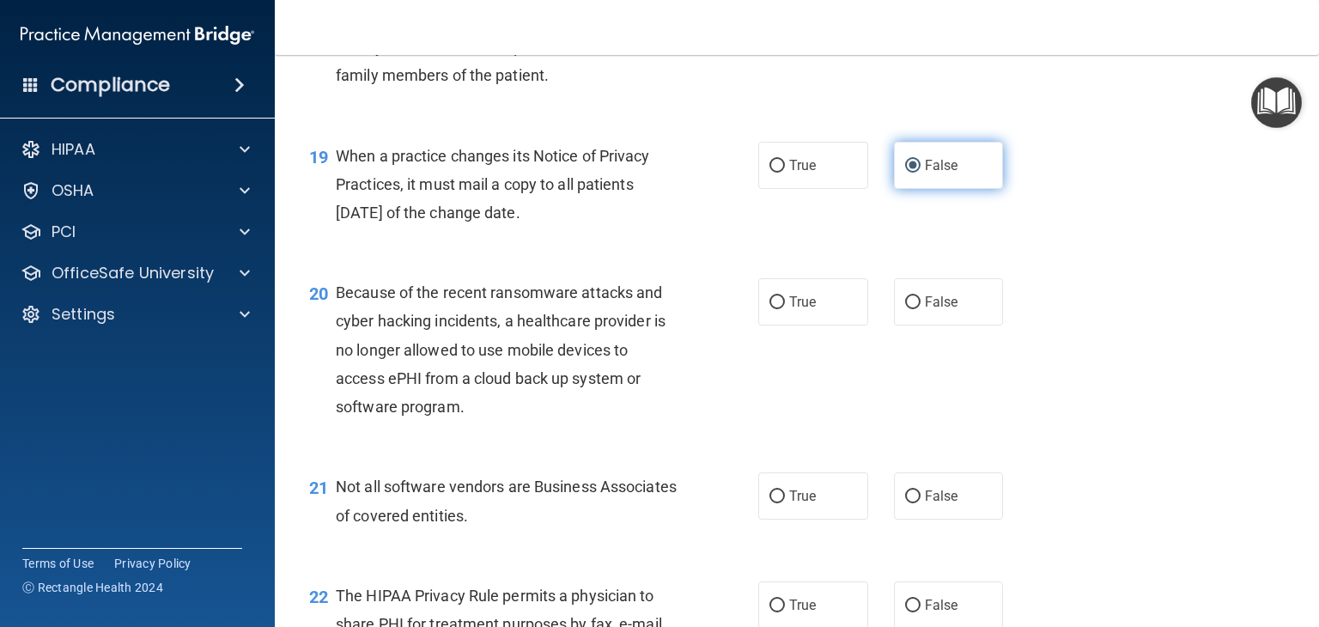
scroll to position [2777, 0]
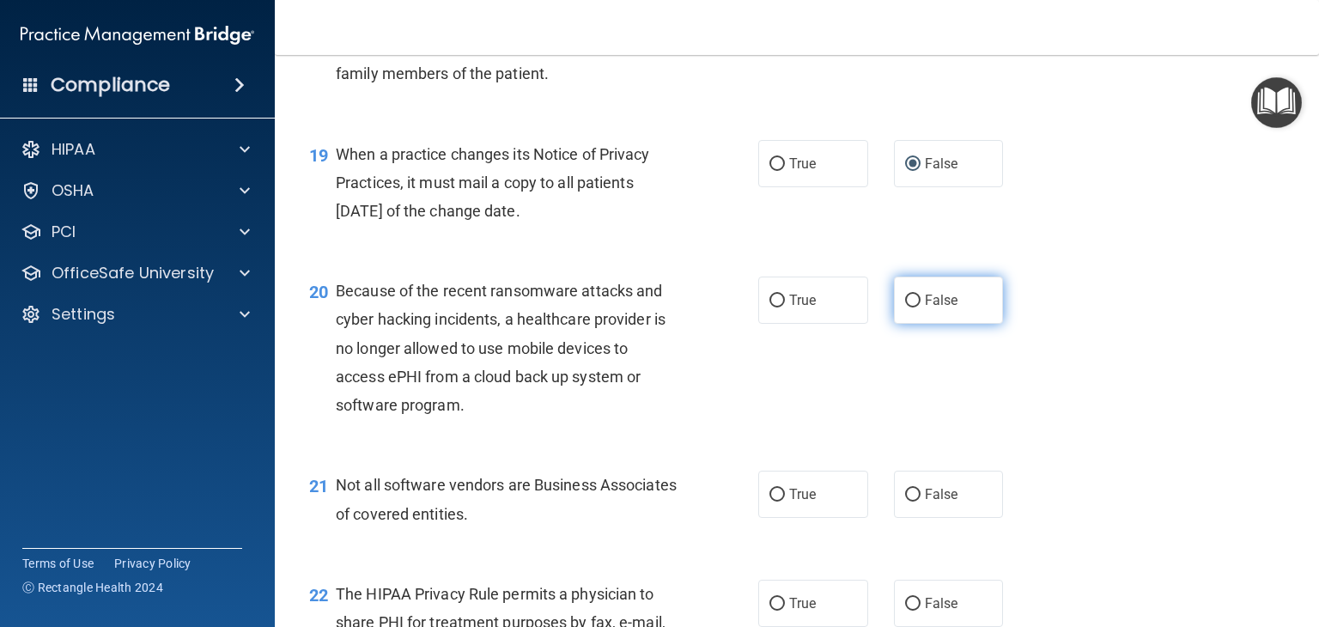
click at [905, 307] on input "False" at bounding box center [912, 300] width 15 height 13
radio input "true"
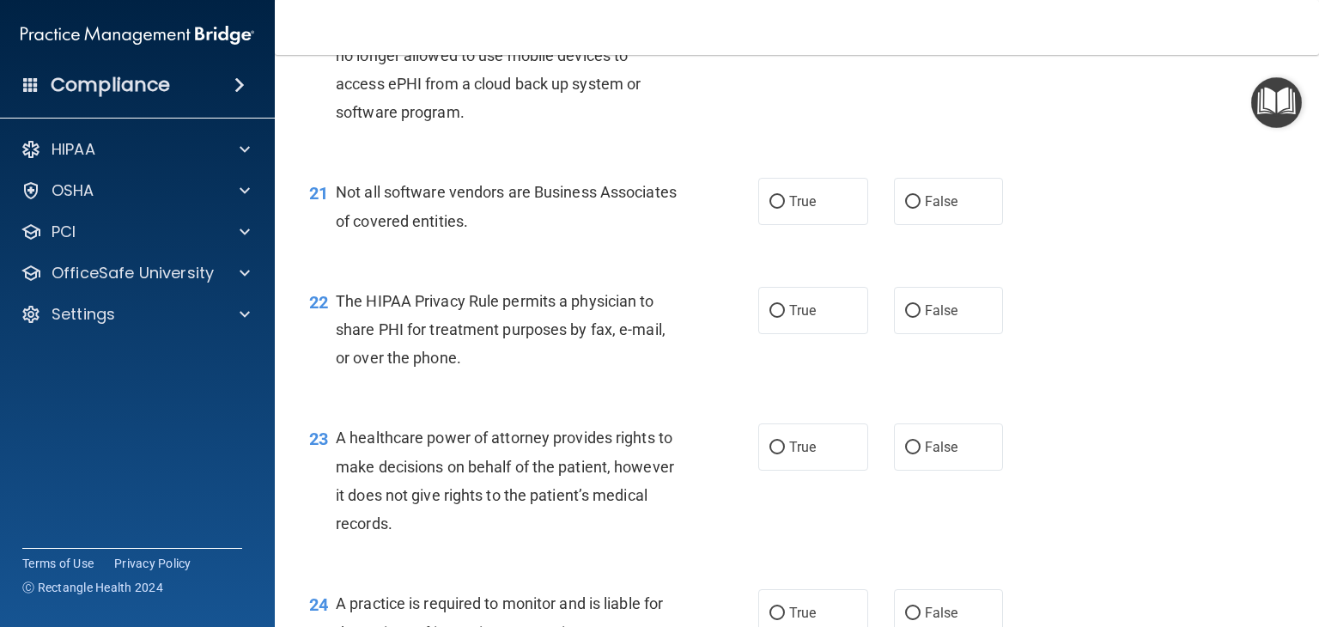
scroll to position [3071, 0]
click at [769, 207] on input "True" at bounding box center [776, 200] width 15 height 13
radio input "true"
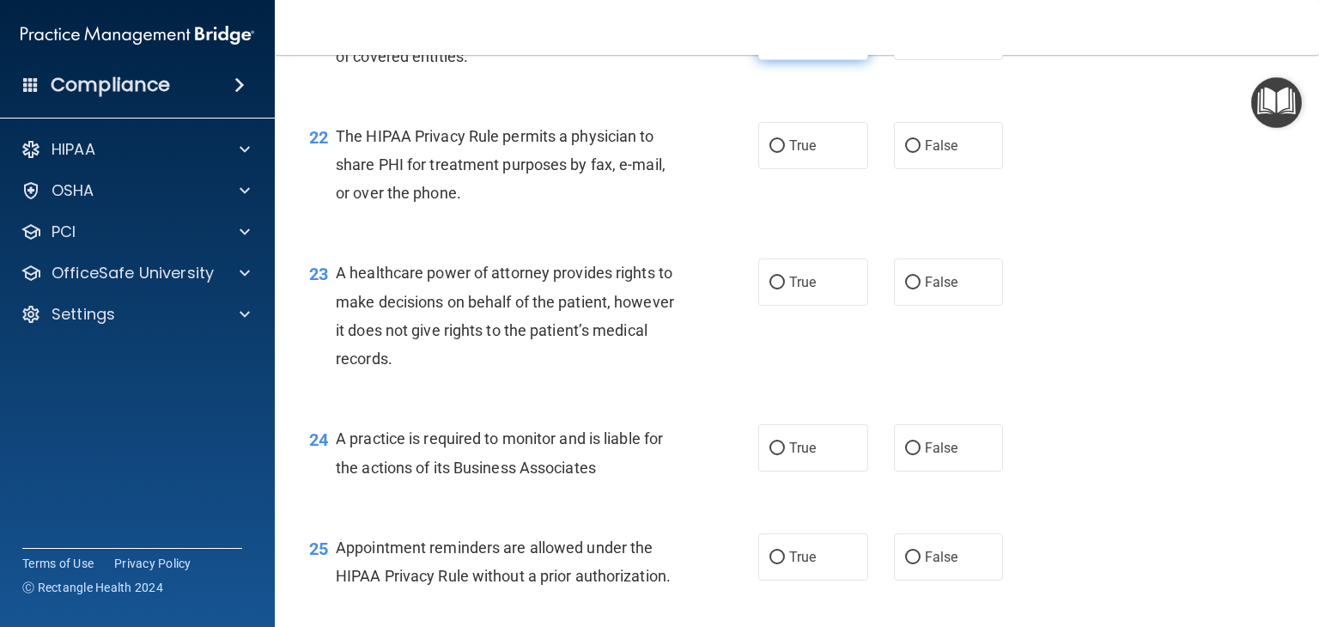
scroll to position [3246, 0]
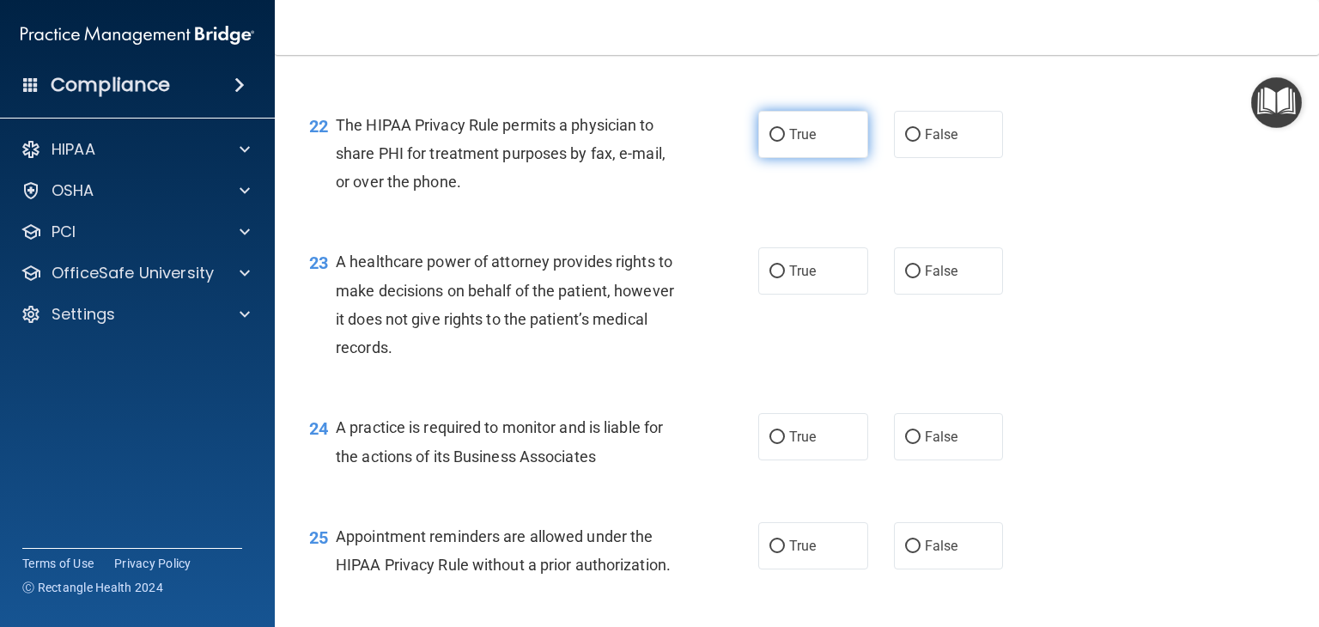
click at [784, 158] on label "True" at bounding box center [813, 134] width 110 height 47
click at [784, 142] on input "True" at bounding box center [776, 135] width 15 height 13
radio input "true"
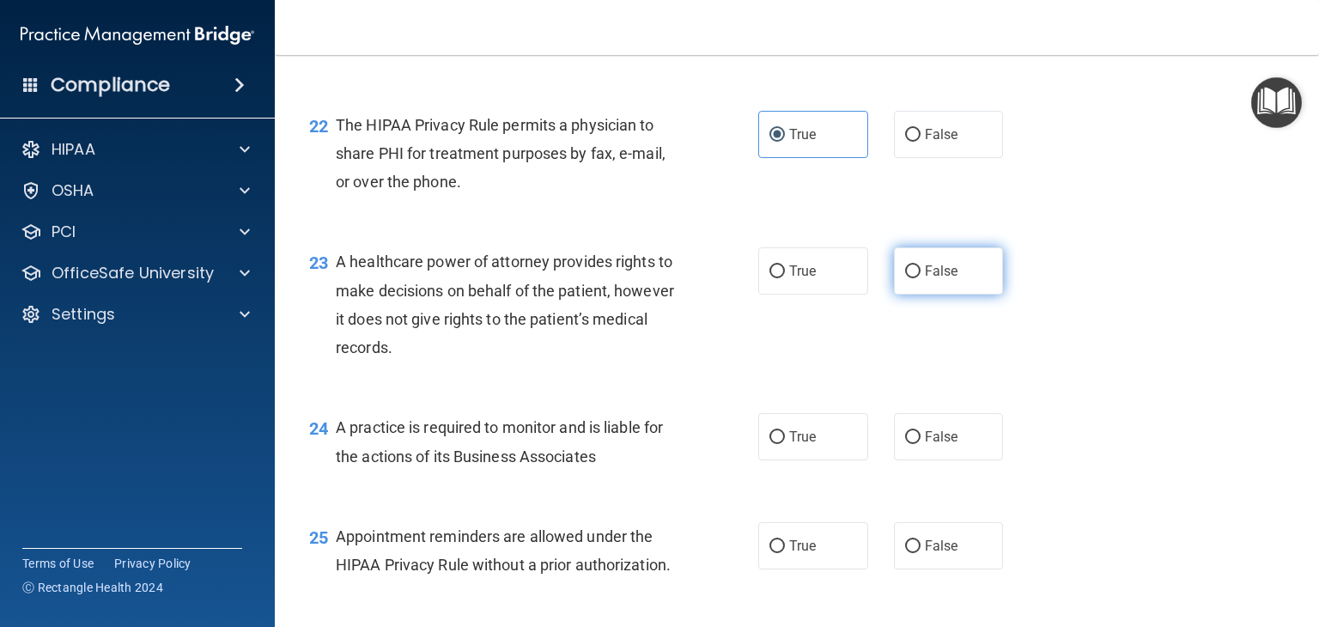
click at [906, 294] on label "False" at bounding box center [949, 270] width 110 height 47
click at [906, 278] on input "False" at bounding box center [912, 271] width 15 height 13
radio input "true"
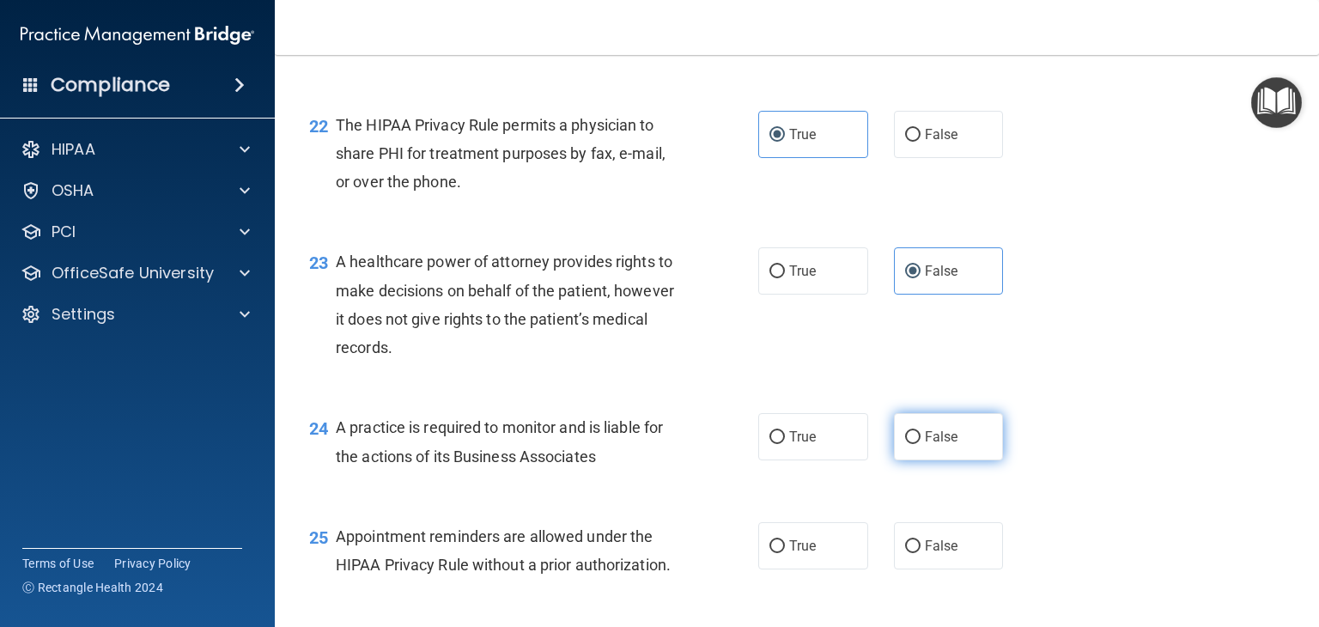
click at [905, 444] on input "False" at bounding box center [912, 437] width 15 height 13
radio input "true"
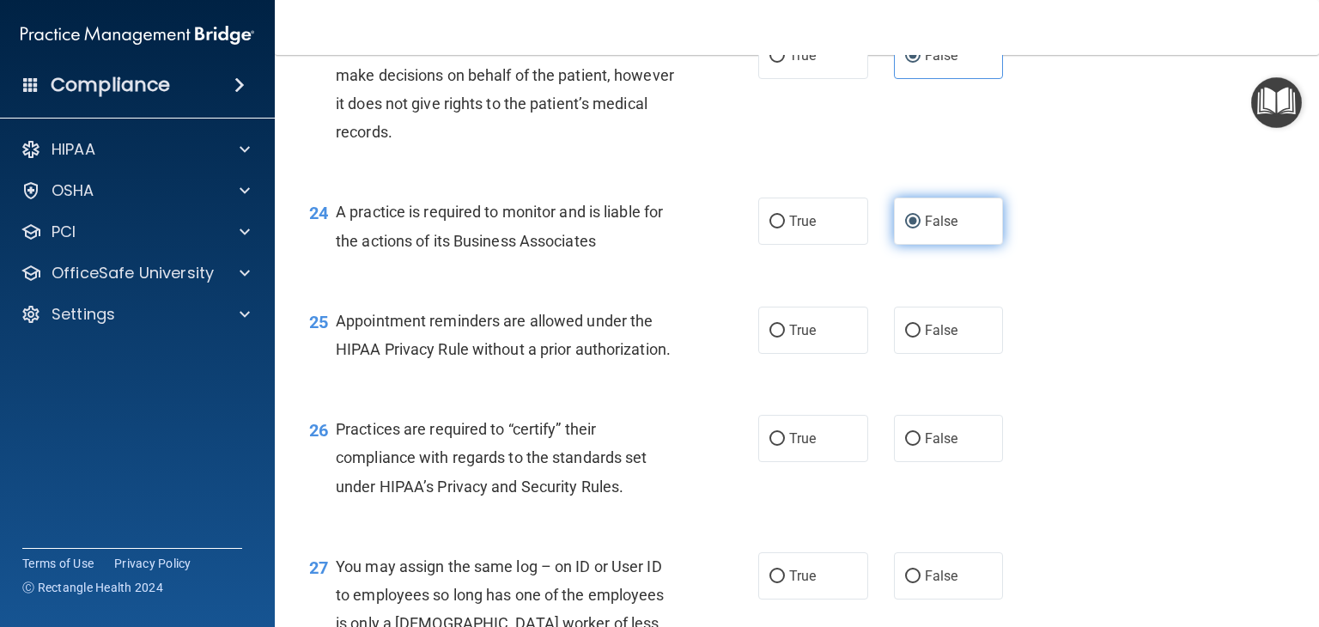
scroll to position [3463, 0]
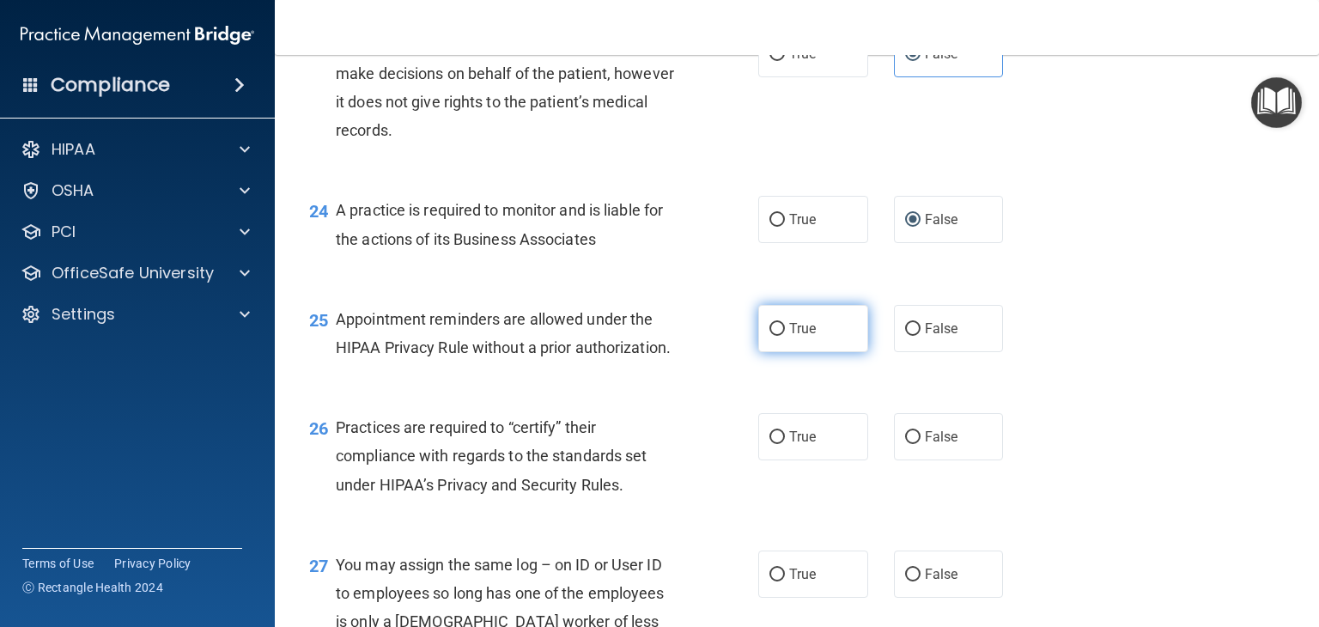
click at [773, 336] on input "True" at bounding box center [776, 329] width 15 height 13
radio input "true"
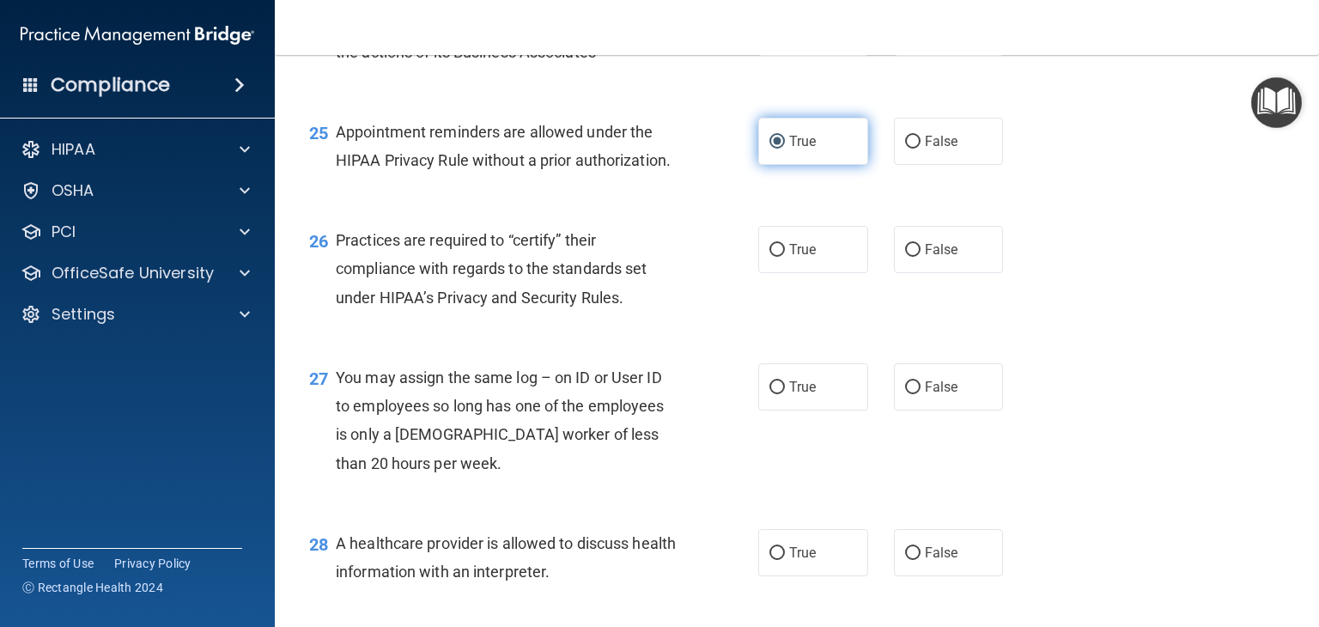
scroll to position [3653, 0]
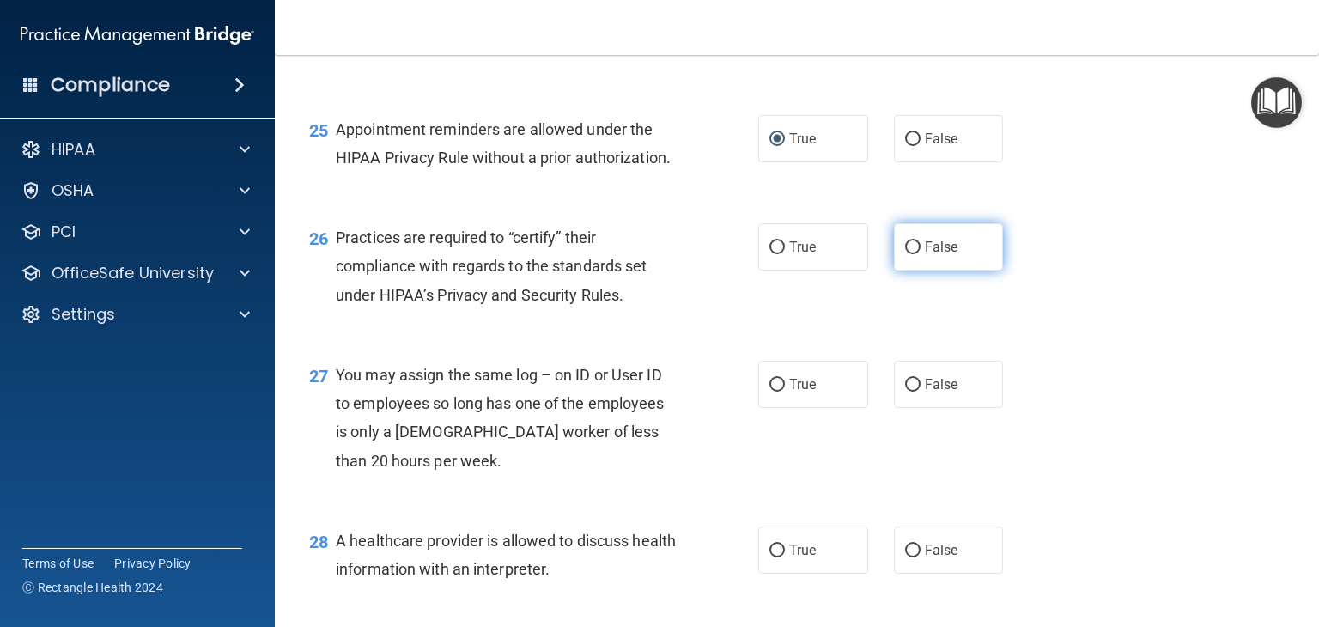
click at [905, 254] on input "False" at bounding box center [912, 247] width 15 height 13
radio input "true"
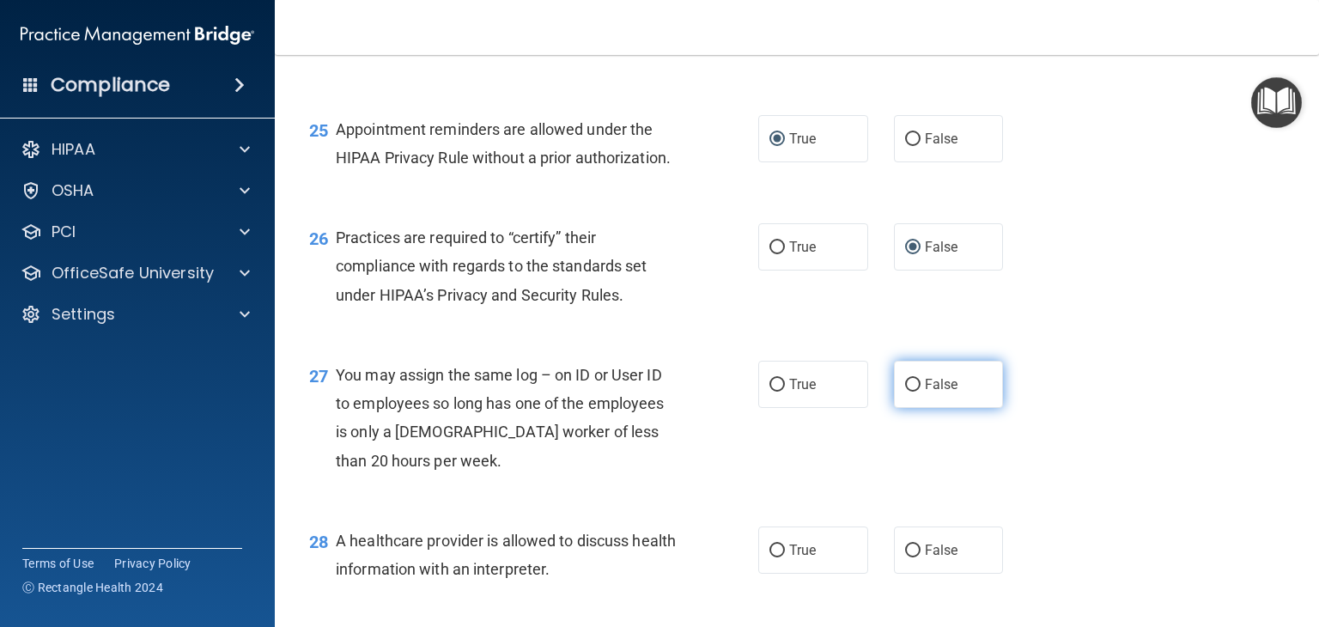
click at [906, 391] on input "False" at bounding box center [912, 385] width 15 height 13
radio input "true"
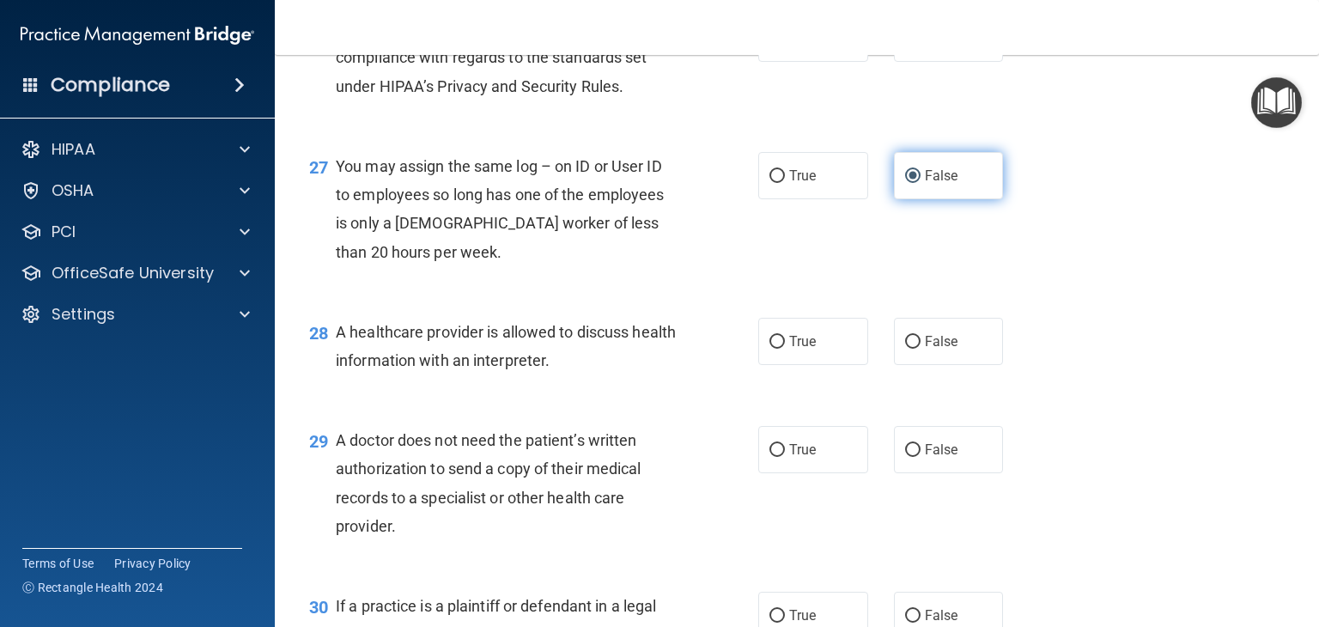
scroll to position [3869, 0]
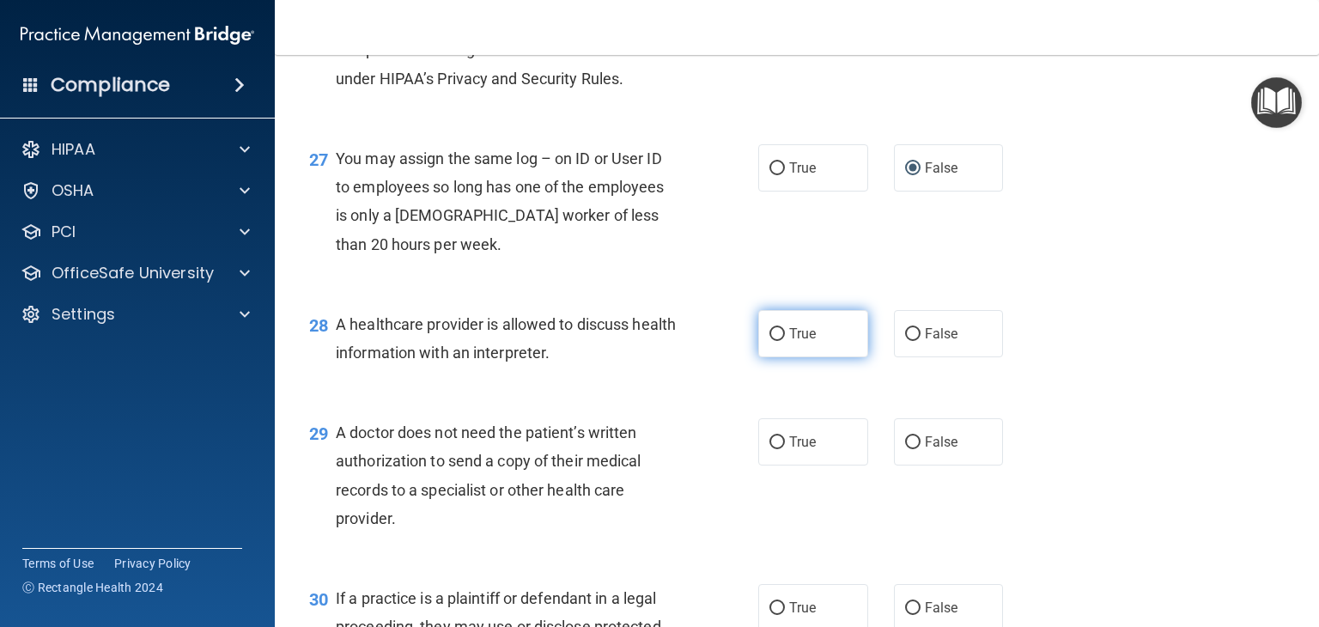
click at [773, 341] on input "True" at bounding box center [776, 334] width 15 height 13
radio input "true"
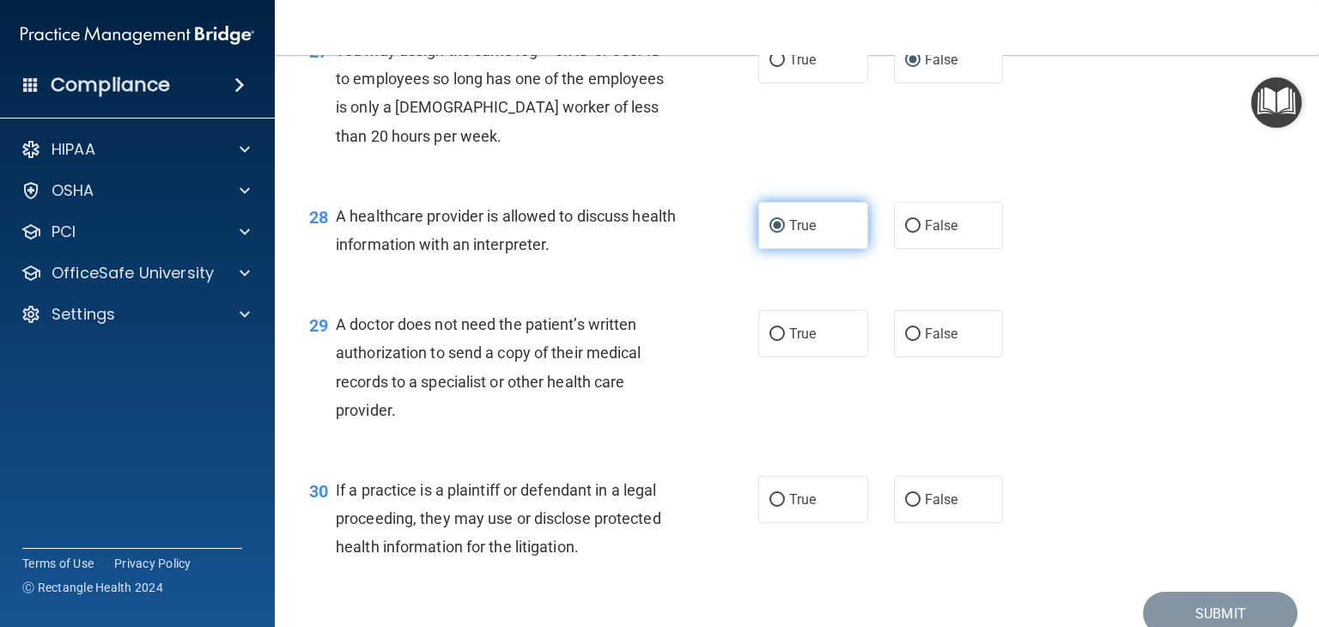
scroll to position [3978, 0]
click at [773, 340] on input "True" at bounding box center [776, 333] width 15 height 13
radio input "true"
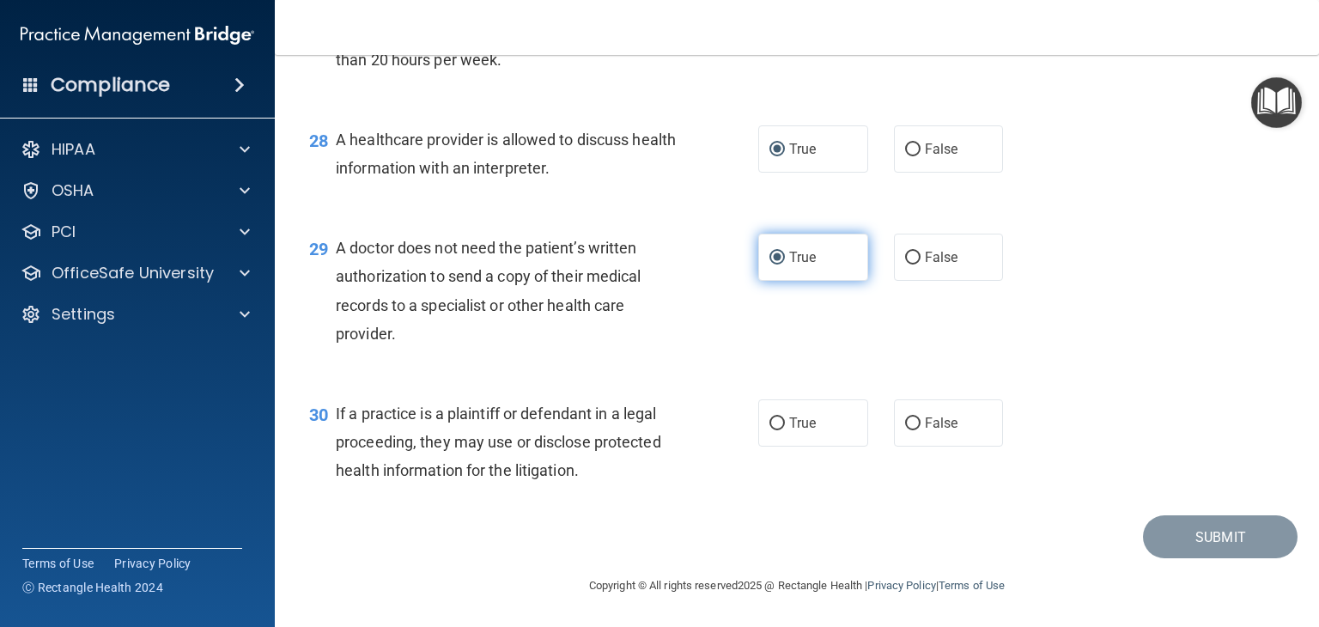
scroll to position [4091, 0]
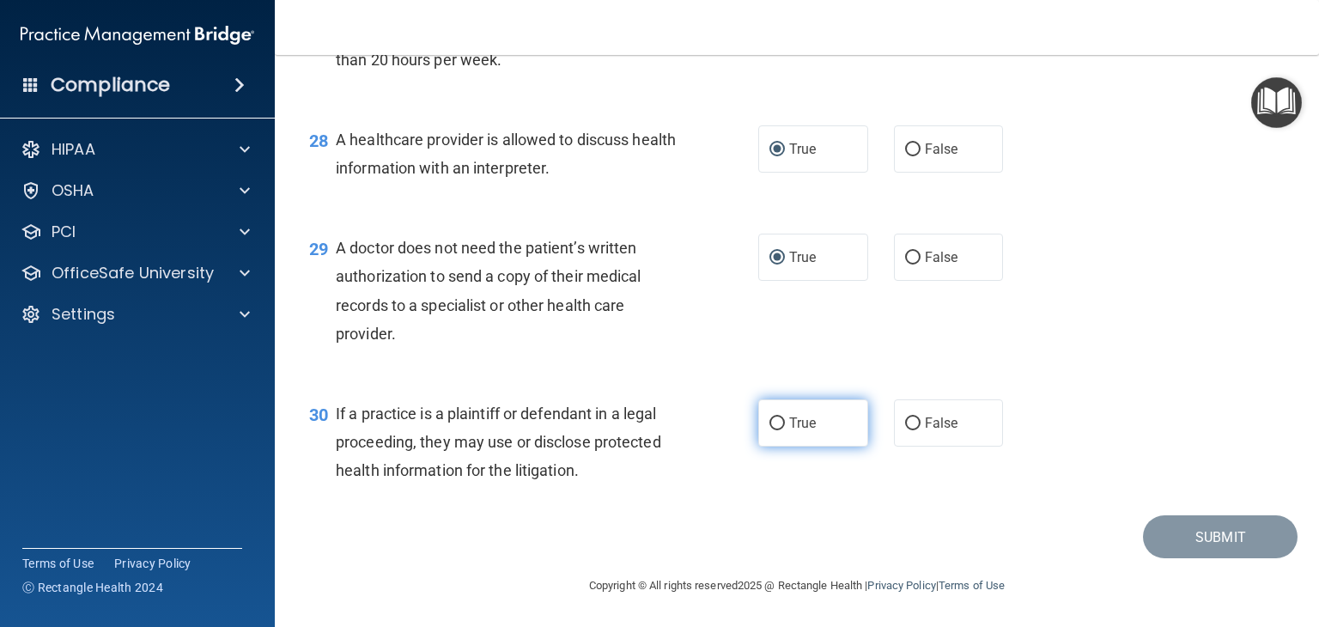
click at [774, 430] on input "True" at bounding box center [776, 423] width 15 height 13
radio input "true"
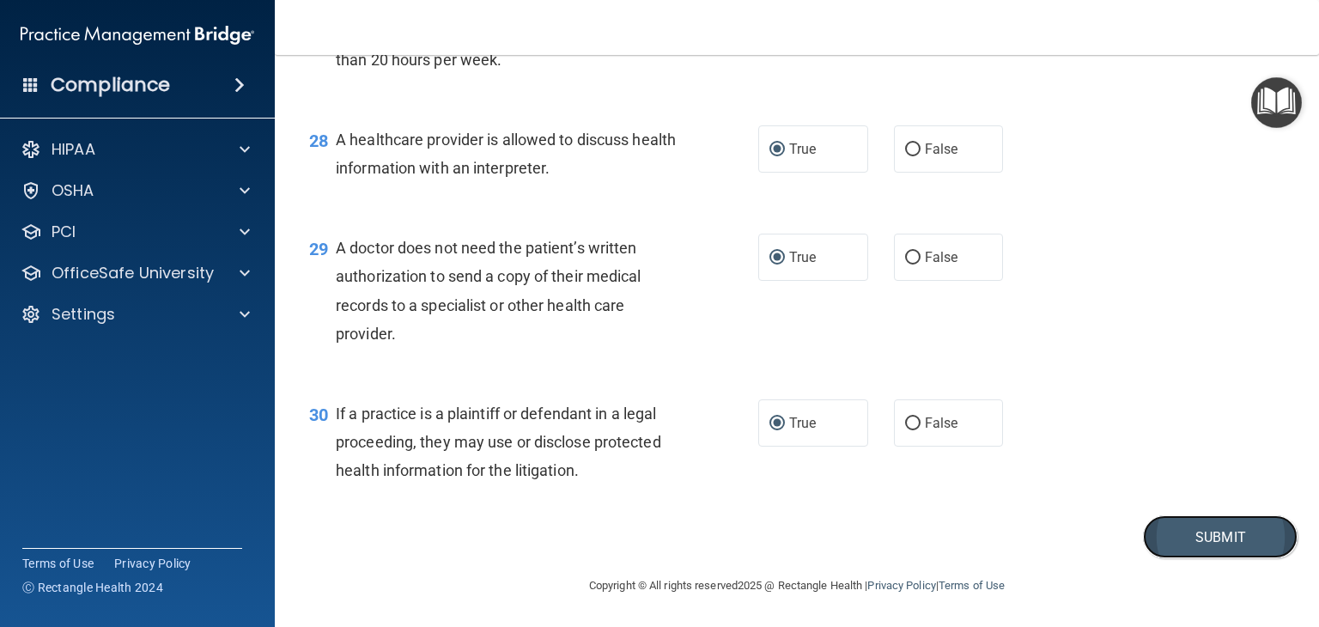
click at [1164, 539] on button "Submit" at bounding box center [1220, 537] width 155 height 44
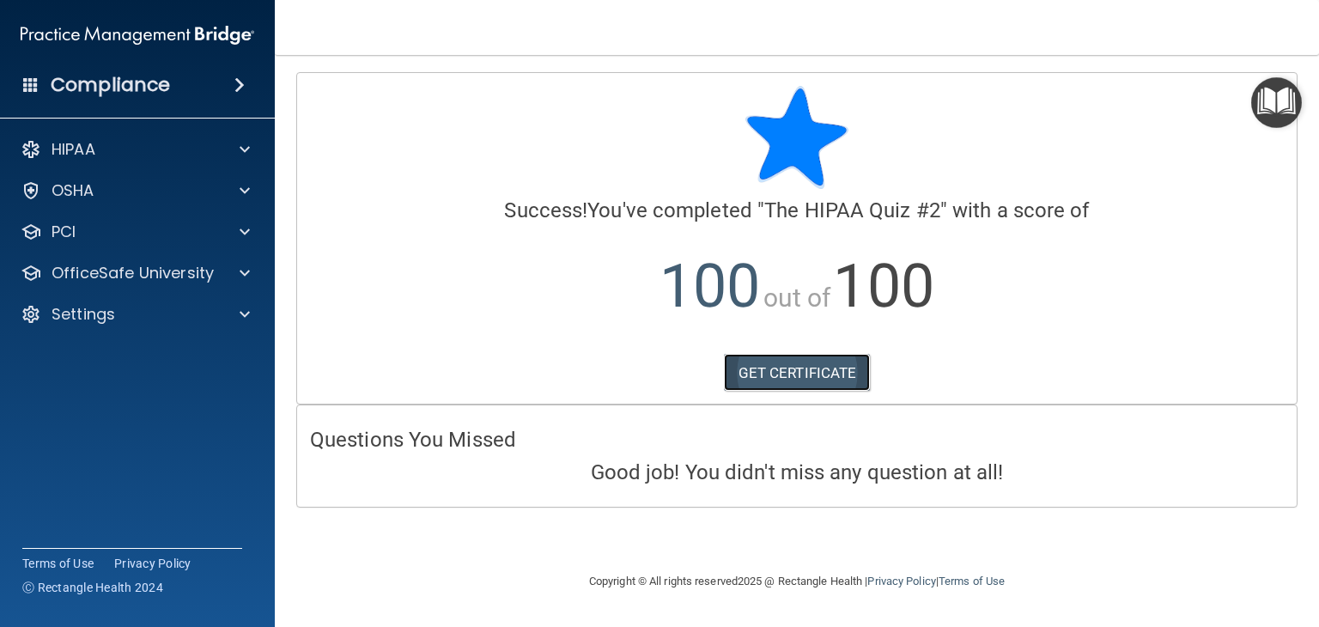
click at [821, 371] on link "GET CERTIFICATE" at bounding box center [797, 373] width 147 height 38
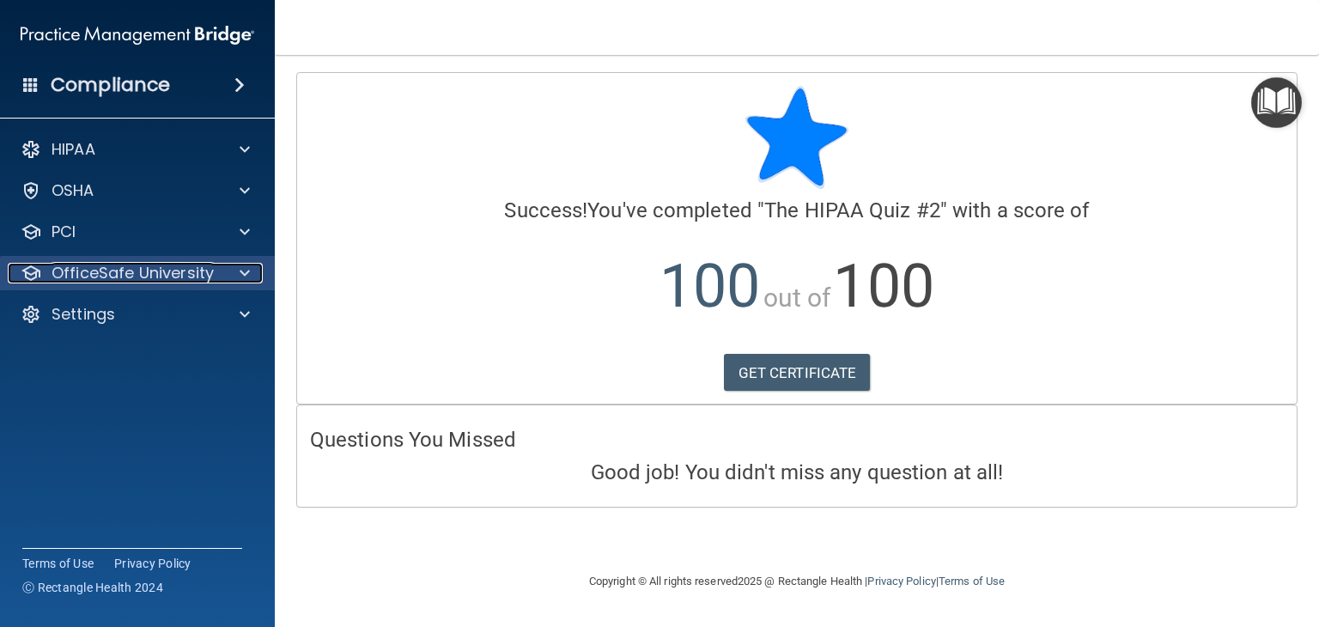
click at [248, 282] on span at bounding box center [245, 273] width 10 height 21
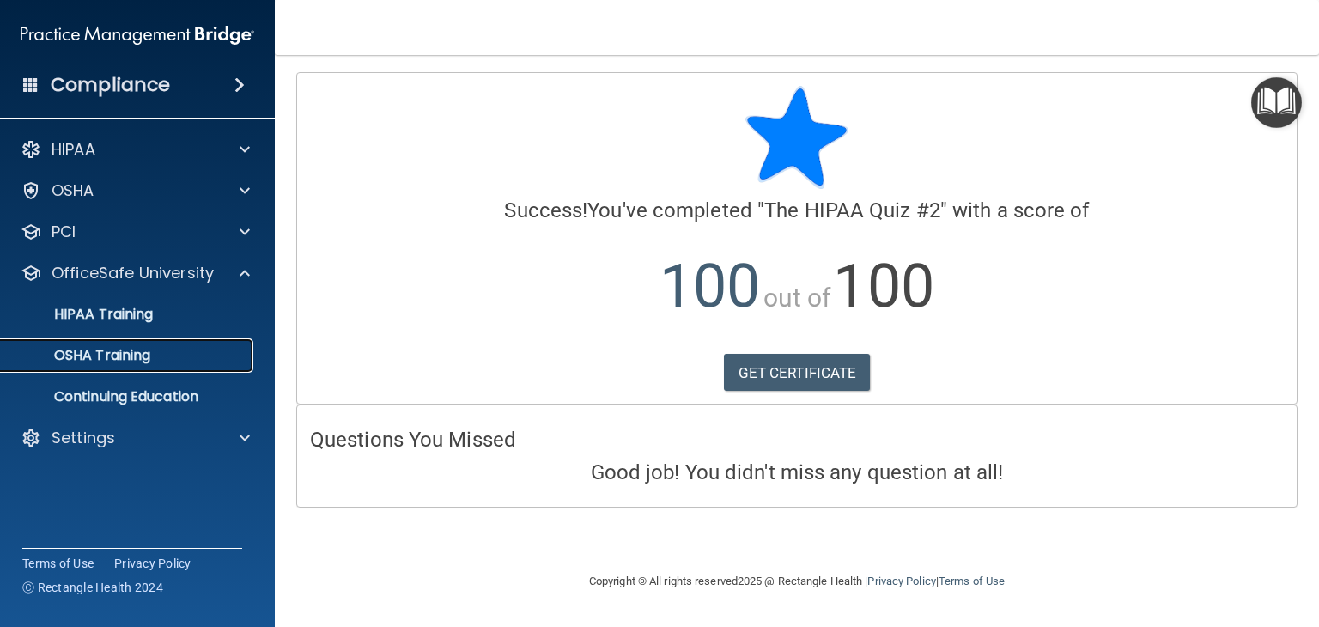
click at [241, 358] on div "OSHA Training" at bounding box center [128, 355] width 234 height 17
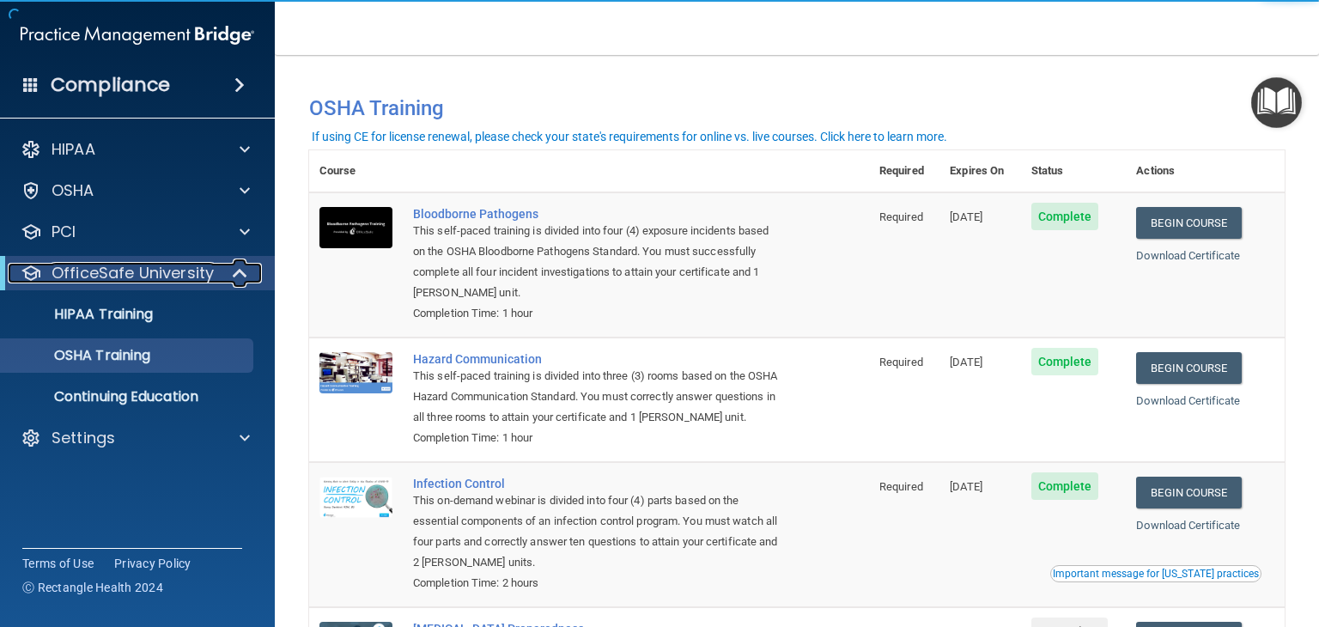
click at [242, 276] on span at bounding box center [241, 273] width 15 height 21
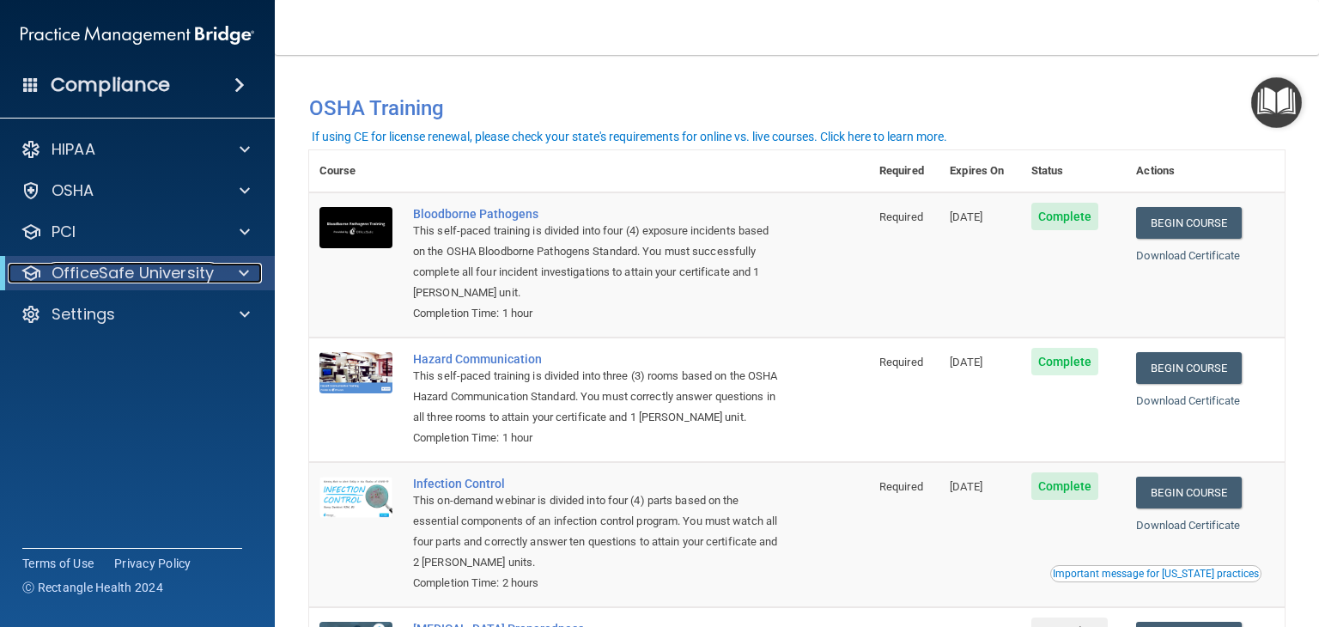
click at [240, 279] on span at bounding box center [244, 273] width 10 height 21
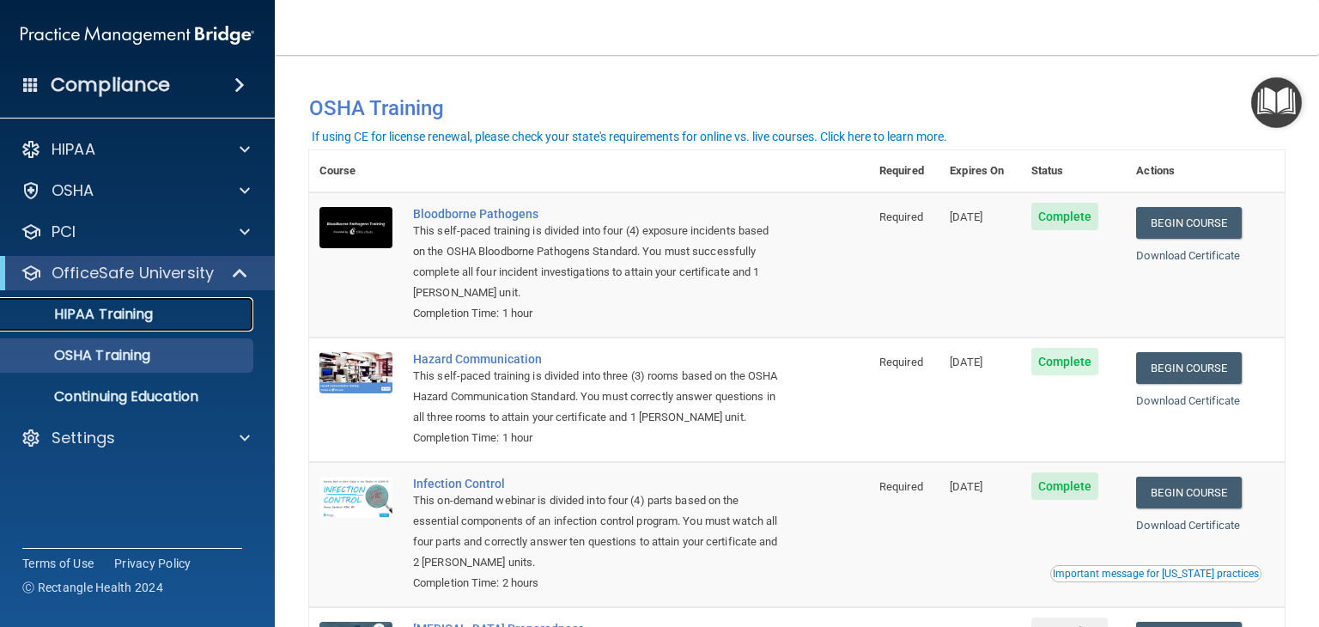
click at [214, 318] on div "HIPAA Training" at bounding box center [128, 314] width 234 height 17
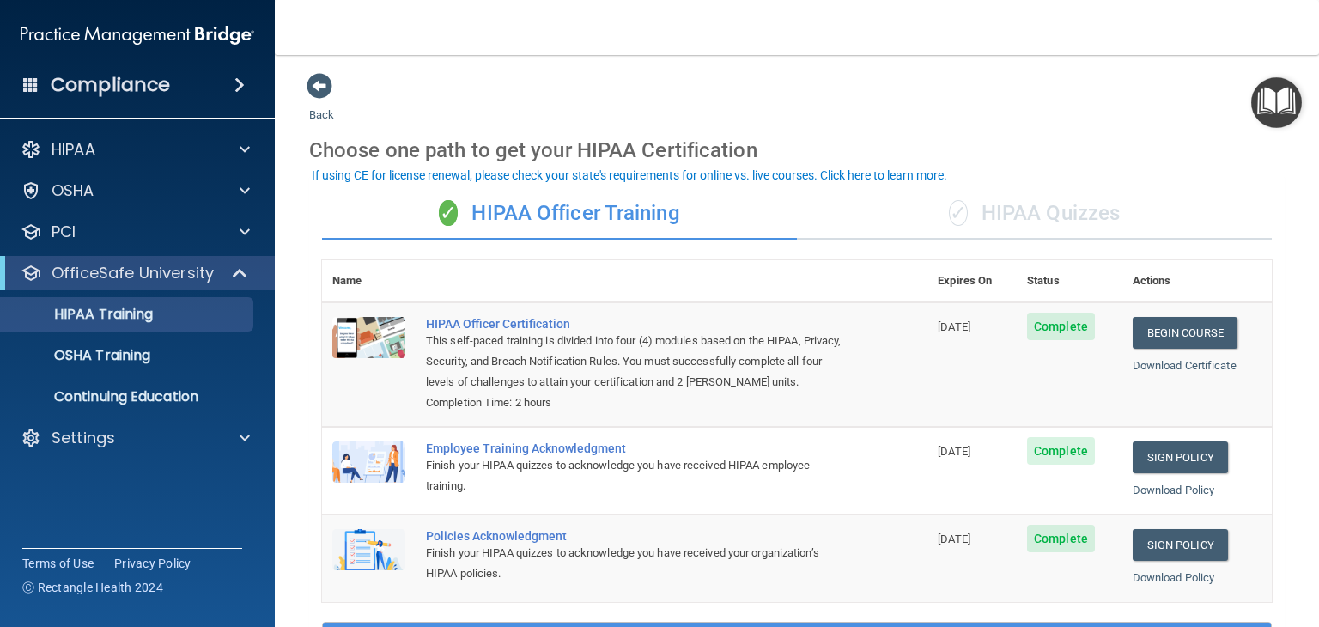
click at [1058, 215] on div "✓ HIPAA Quizzes" at bounding box center [1034, 214] width 475 height 52
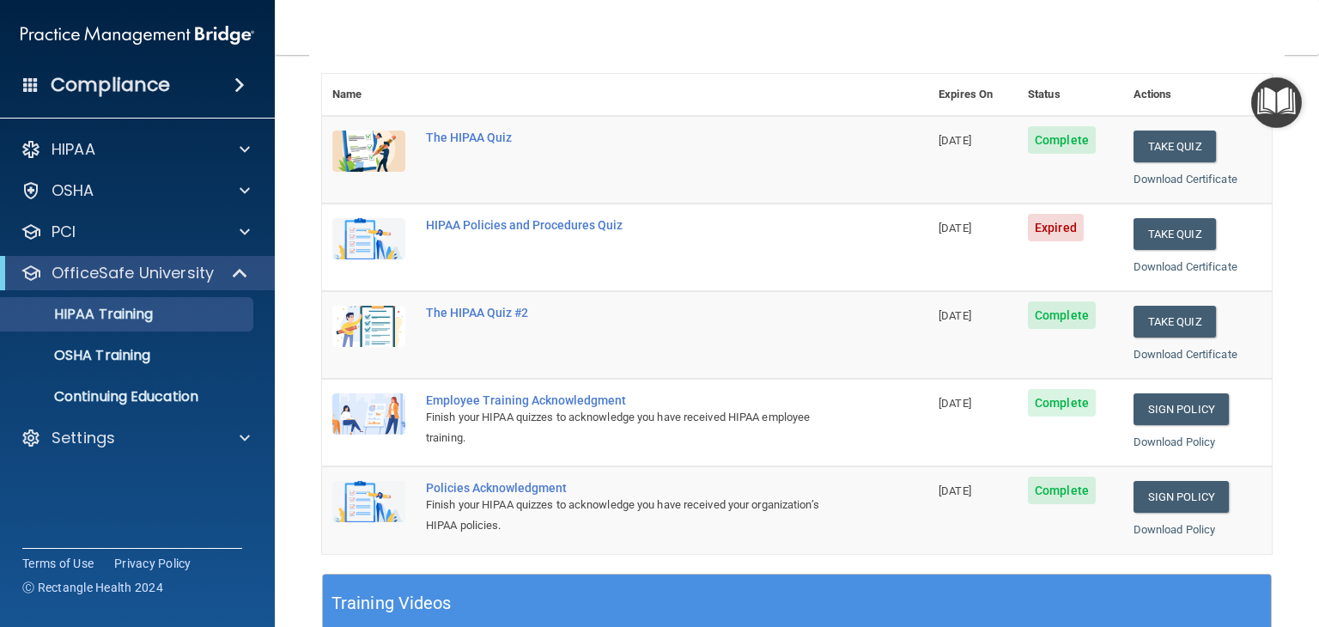
scroll to position [185, 0]
click at [1181, 231] on button "Take Quiz" at bounding box center [1174, 235] width 82 height 32
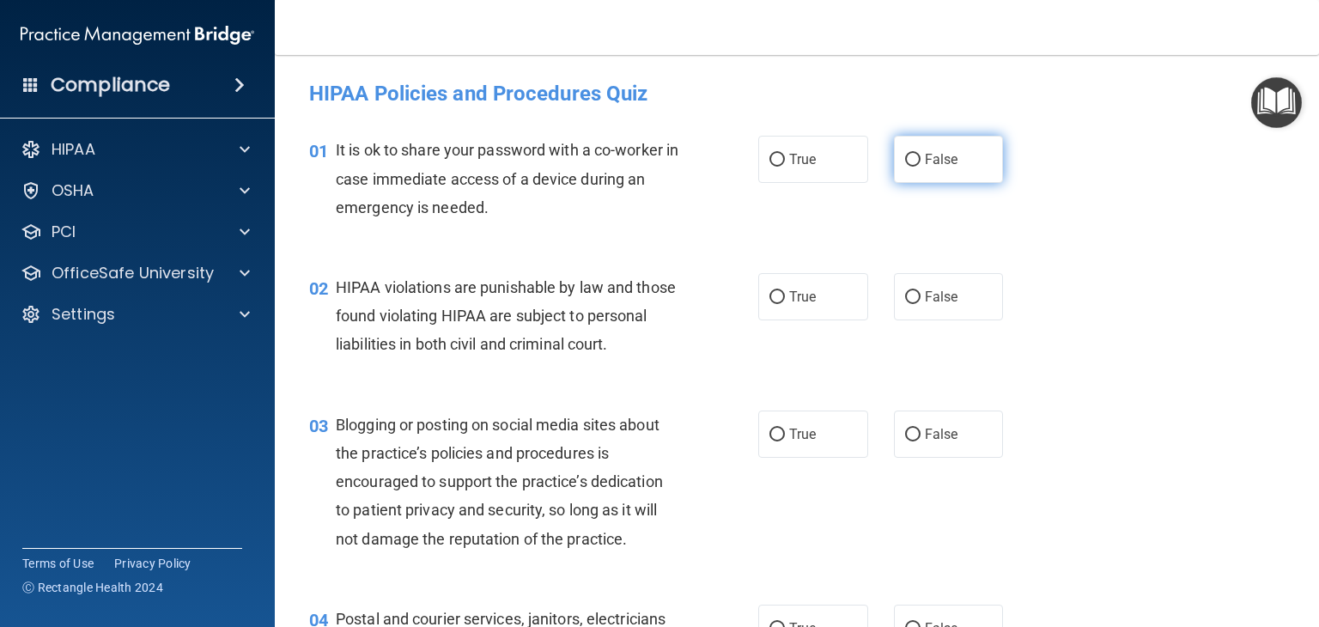
click at [905, 159] on input "False" at bounding box center [912, 160] width 15 height 13
radio input "true"
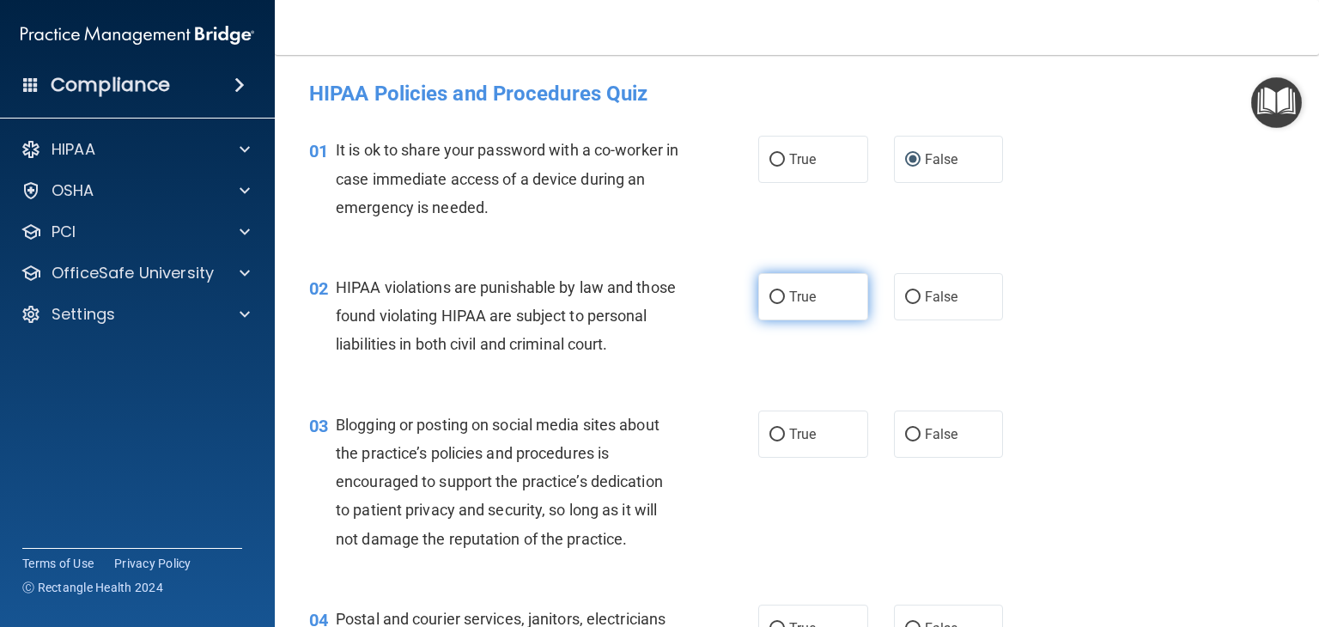
click at [793, 305] on label "True" at bounding box center [813, 296] width 110 height 47
click at [785, 304] on input "True" at bounding box center [776, 297] width 15 height 13
radio input "true"
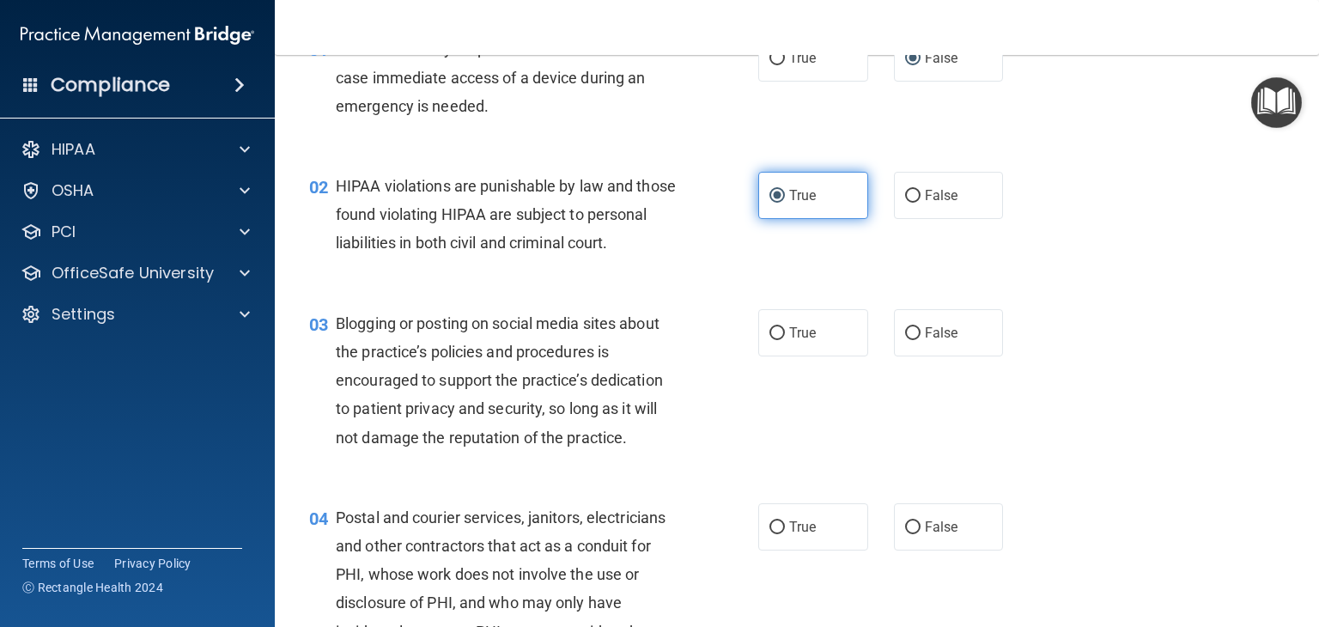
scroll to position [103, 0]
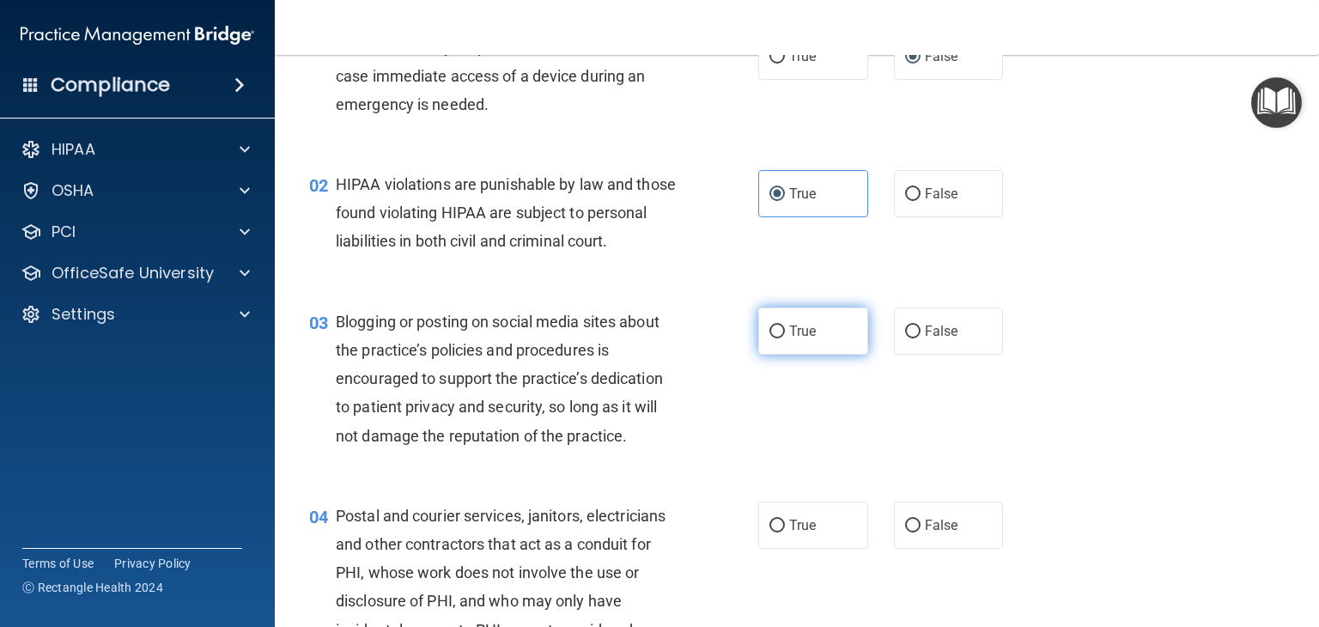
click at [773, 338] on input "True" at bounding box center [776, 331] width 15 height 13
radio input "true"
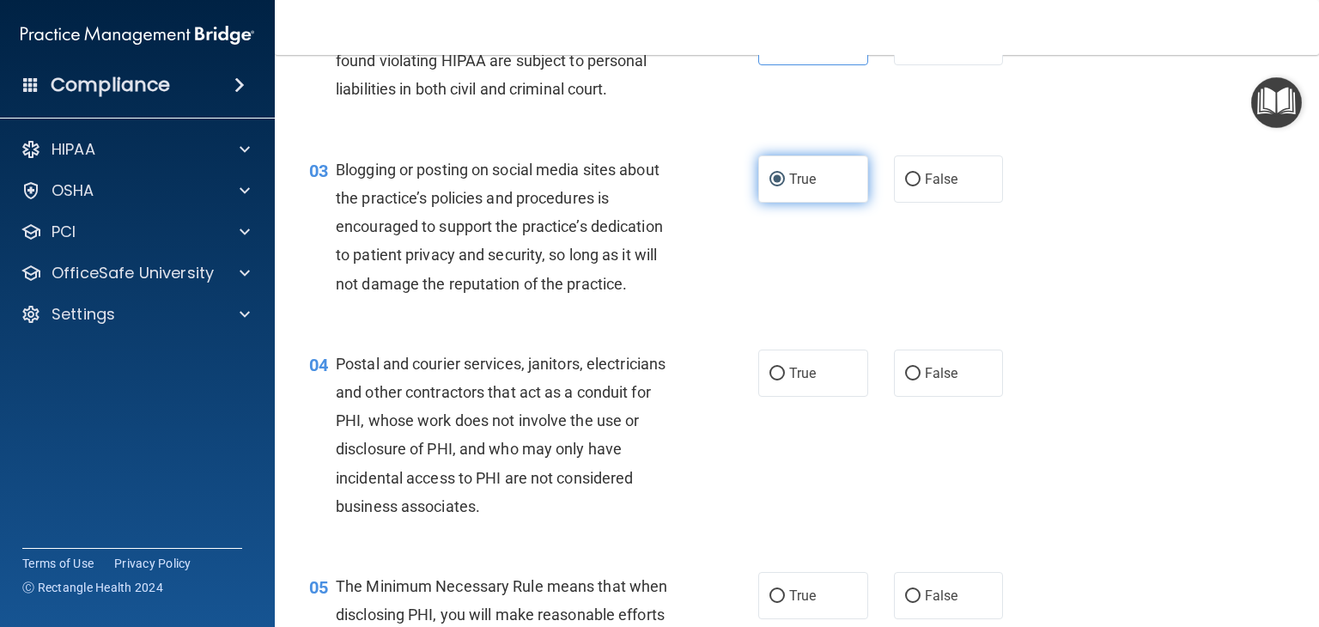
scroll to position [262, 0]
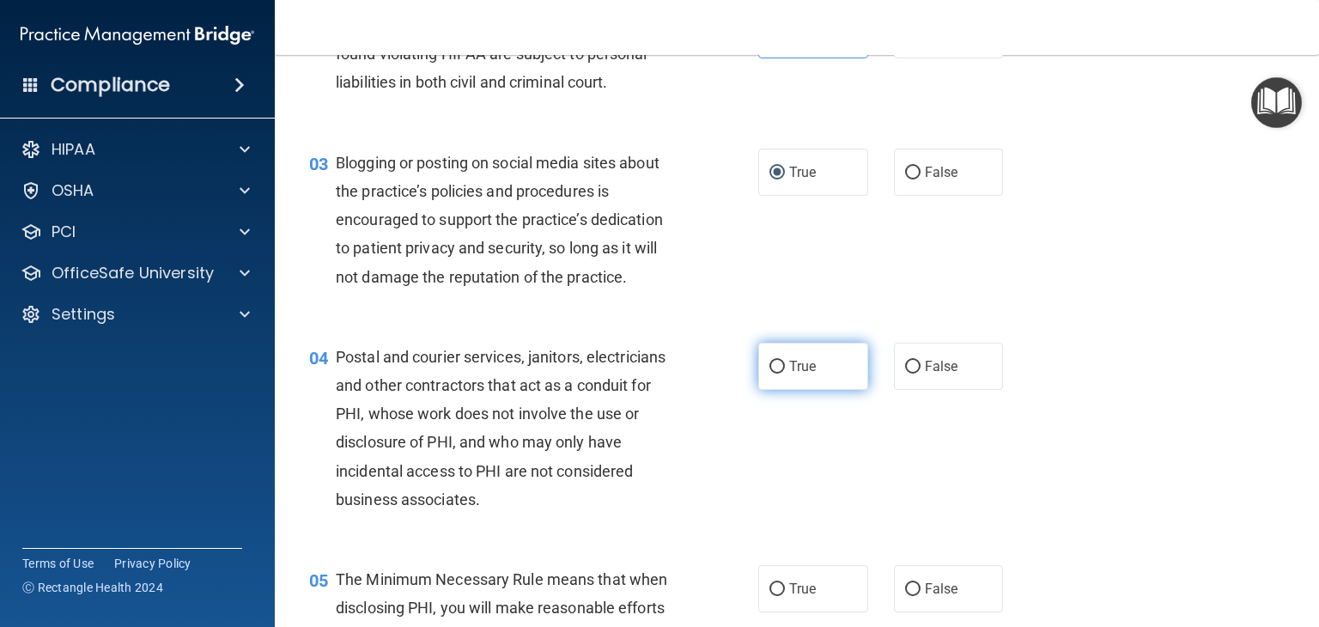
click at [769, 373] on input "True" at bounding box center [776, 367] width 15 height 13
radio input "true"
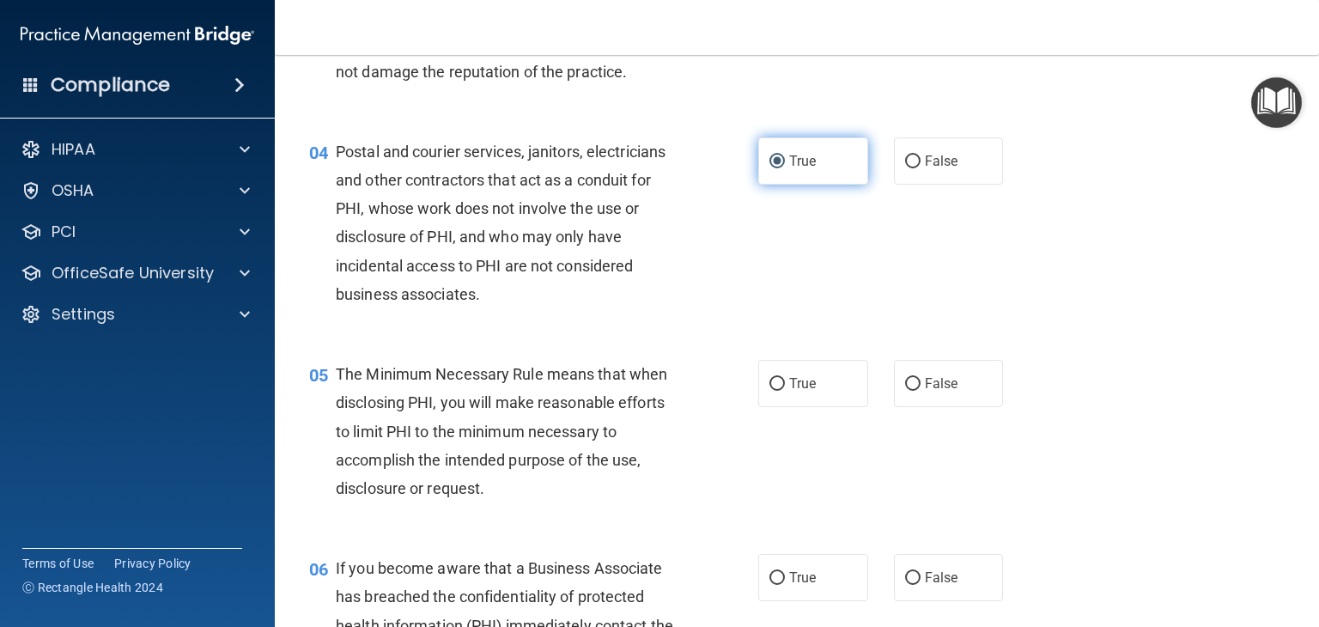
scroll to position [476, 0]
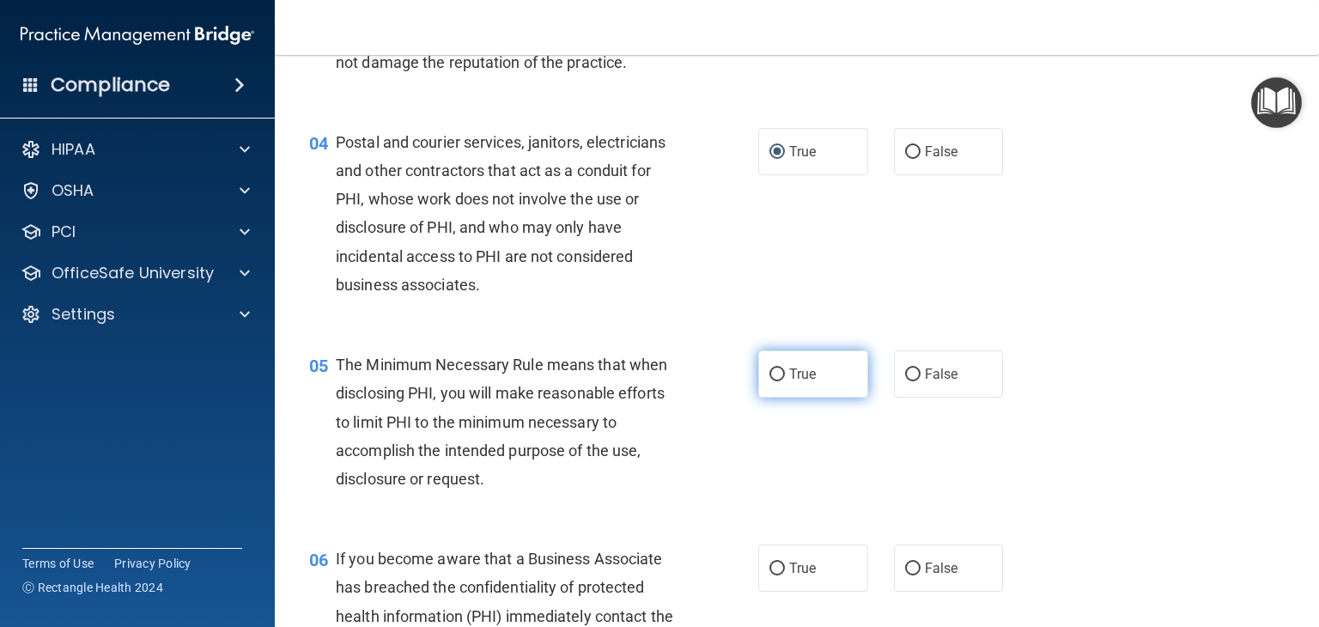
click at [774, 381] on input "True" at bounding box center [776, 374] width 15 height 13
radio input "true"
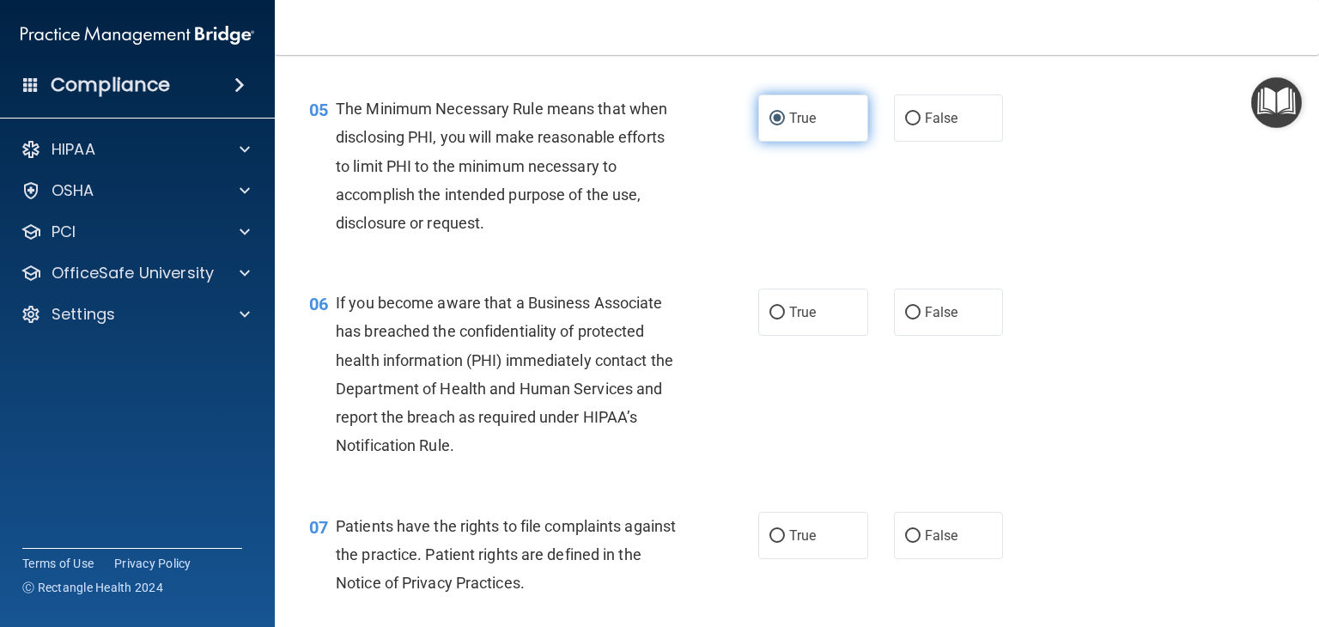
scroll to position [733, 0]
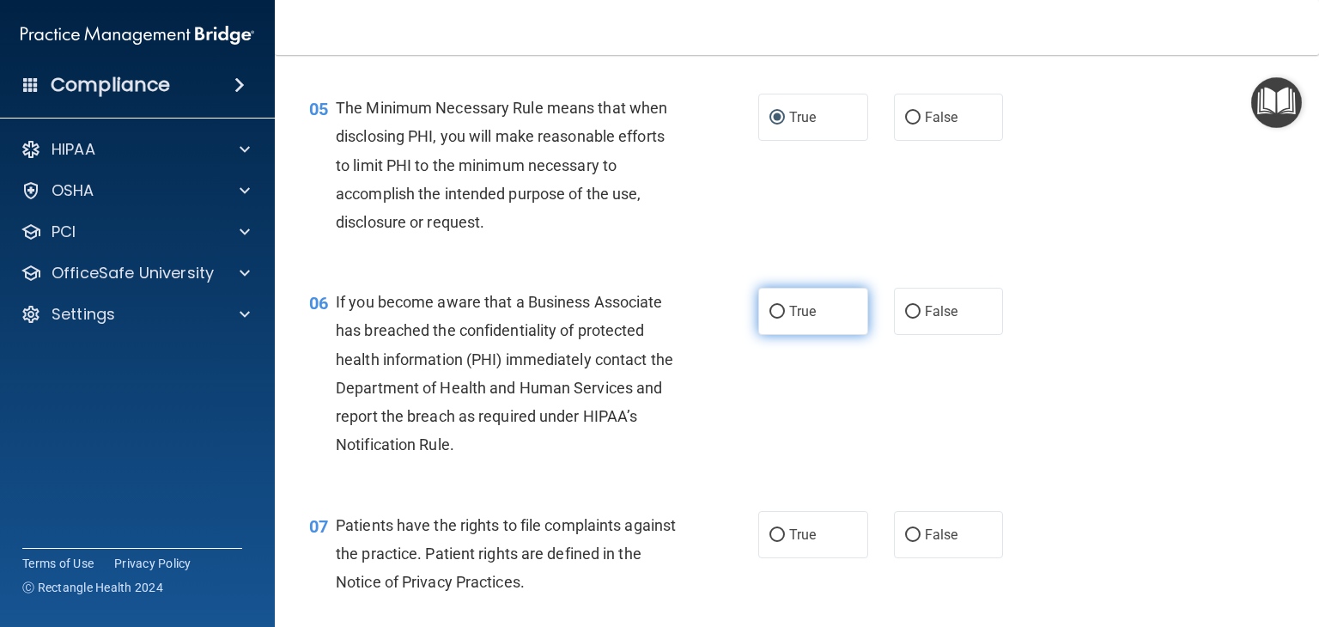
click at [769, 318] on input "True" at bounding box center [776, 312] width 15 height 13
radio input "true"
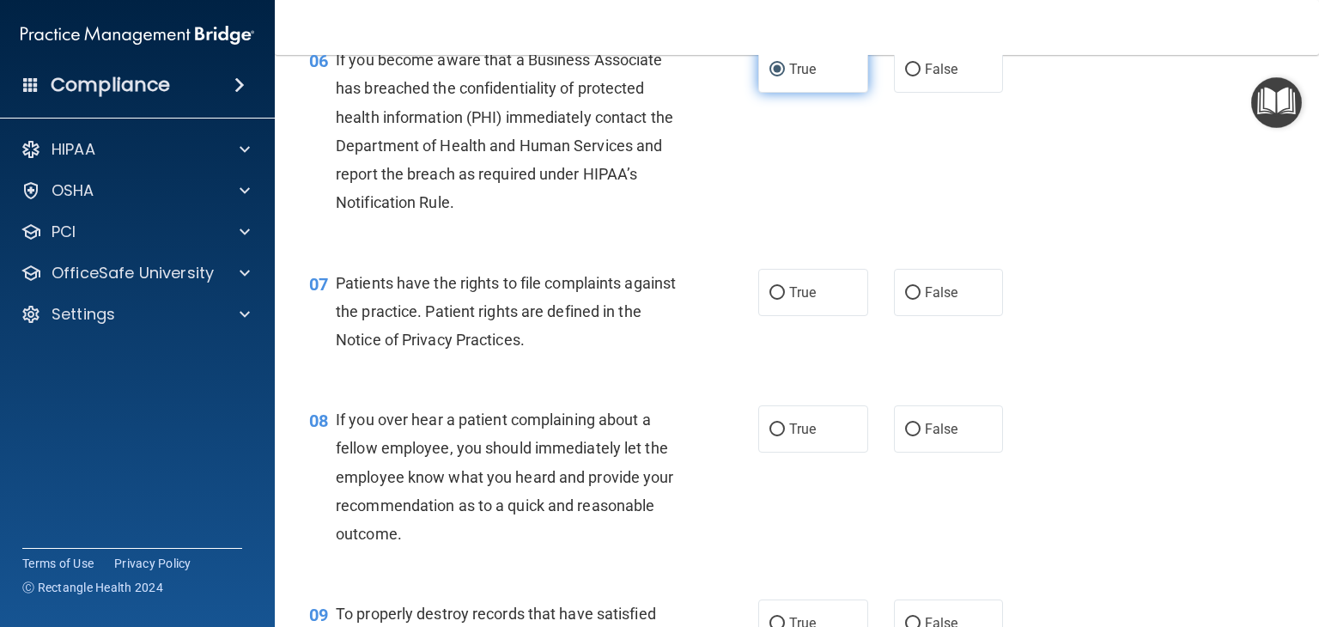
scroll to position [981, 0]
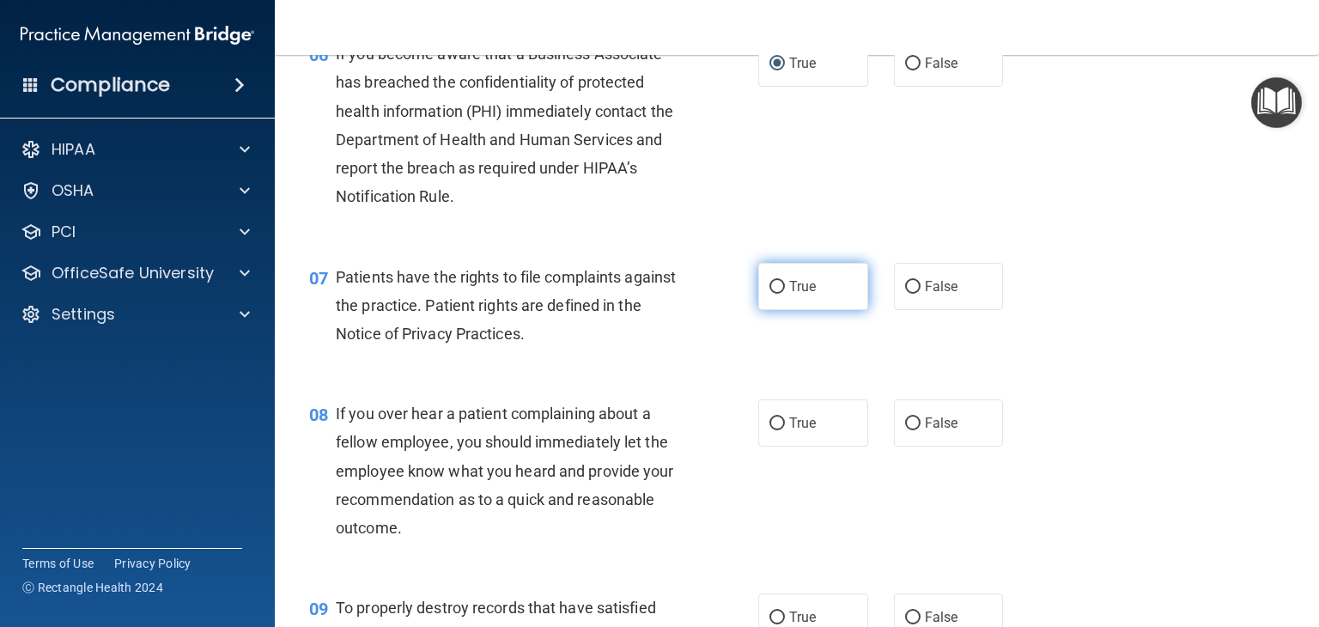
click at [769, 294] on input "True" at bounding box center [776, 287] width 15 height 13
radio input "true"
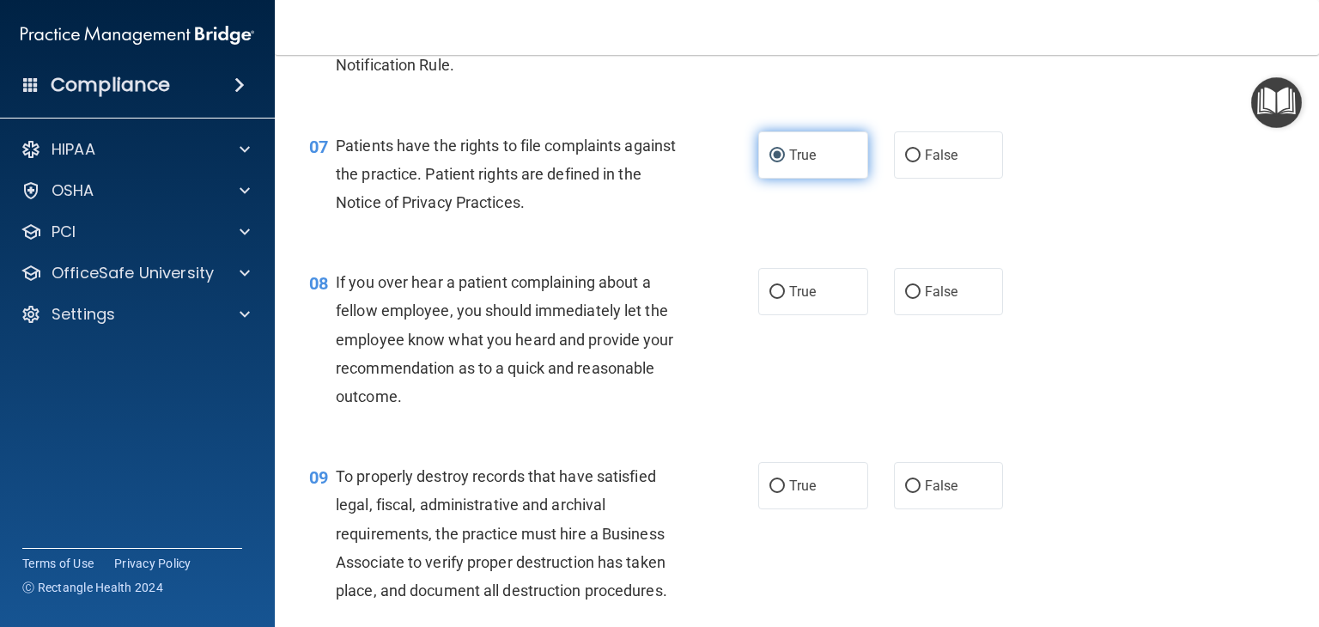
scroll to position [1137, 0]
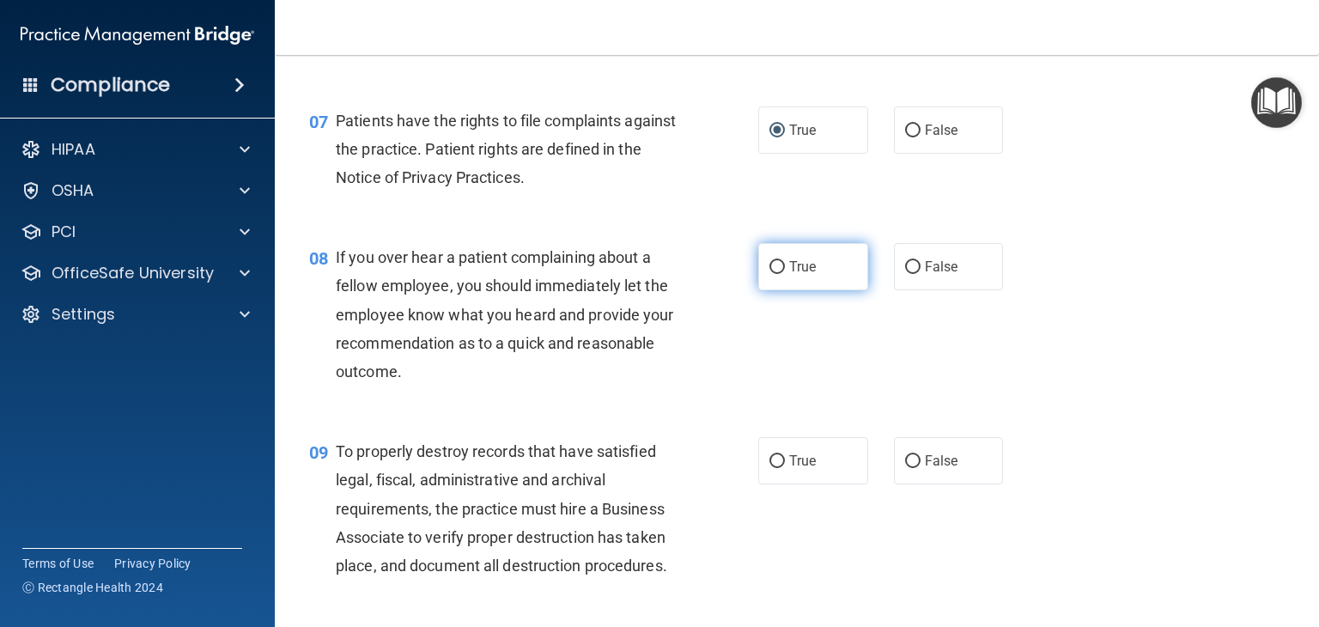
click at [776, 274] on input "True" at bounding box center [776, 267] width 15 height 13
radio input "true"
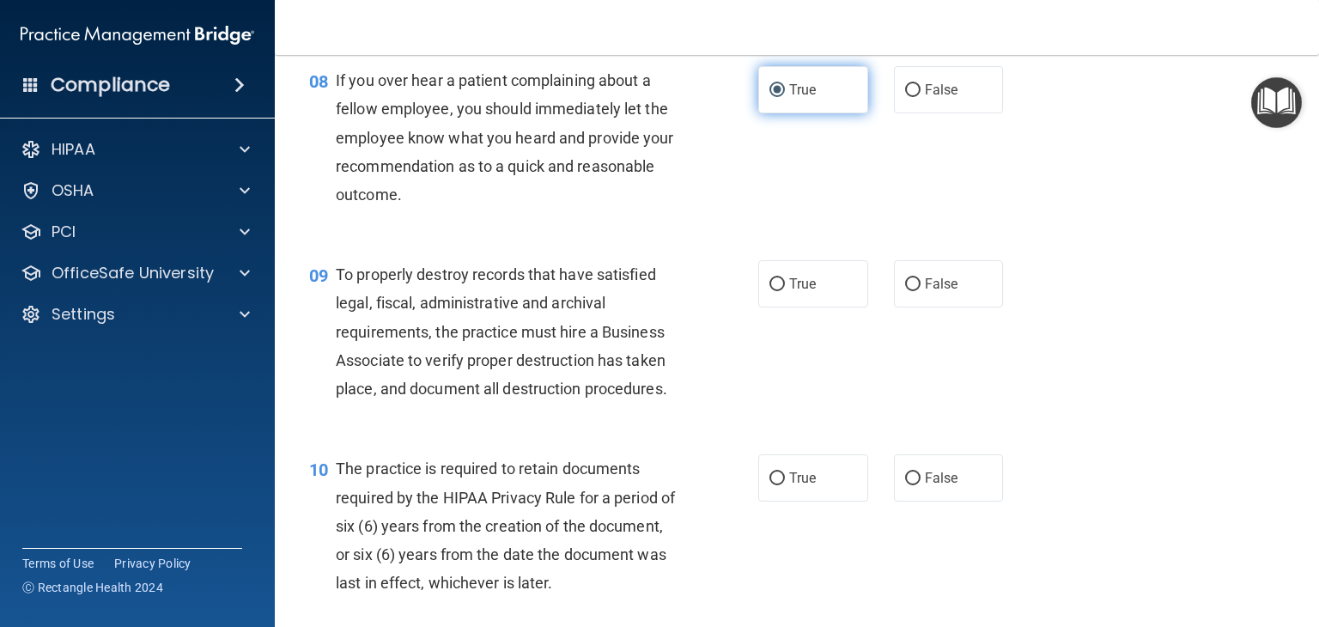
scroll to position [1315, 0]
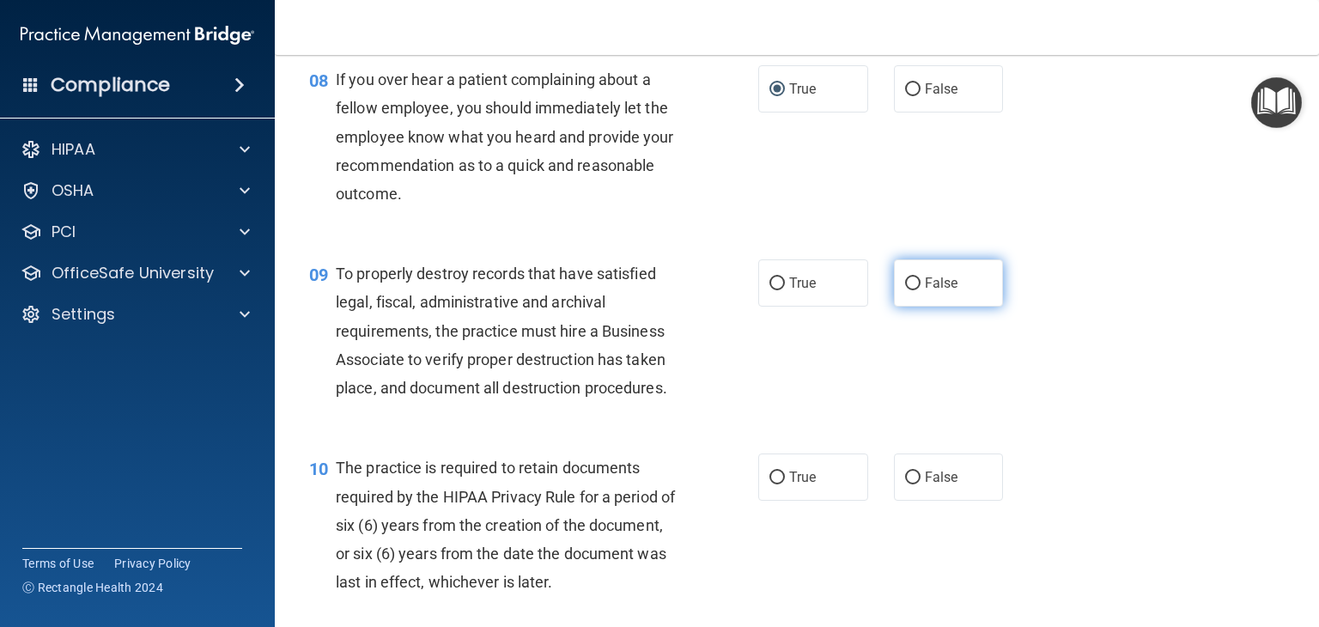
click at [906, 290] on input "False" at bounding box center [912, 283] width 15 height 13
radio input "true"
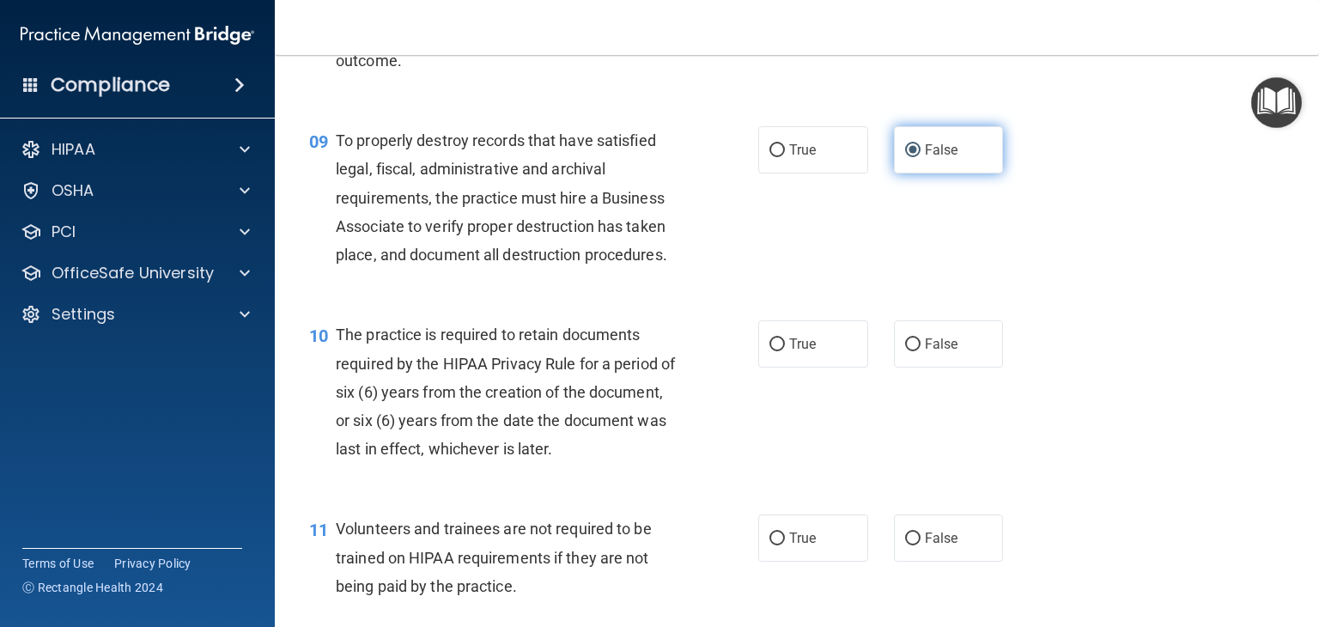
scroll to position [1464, 0]
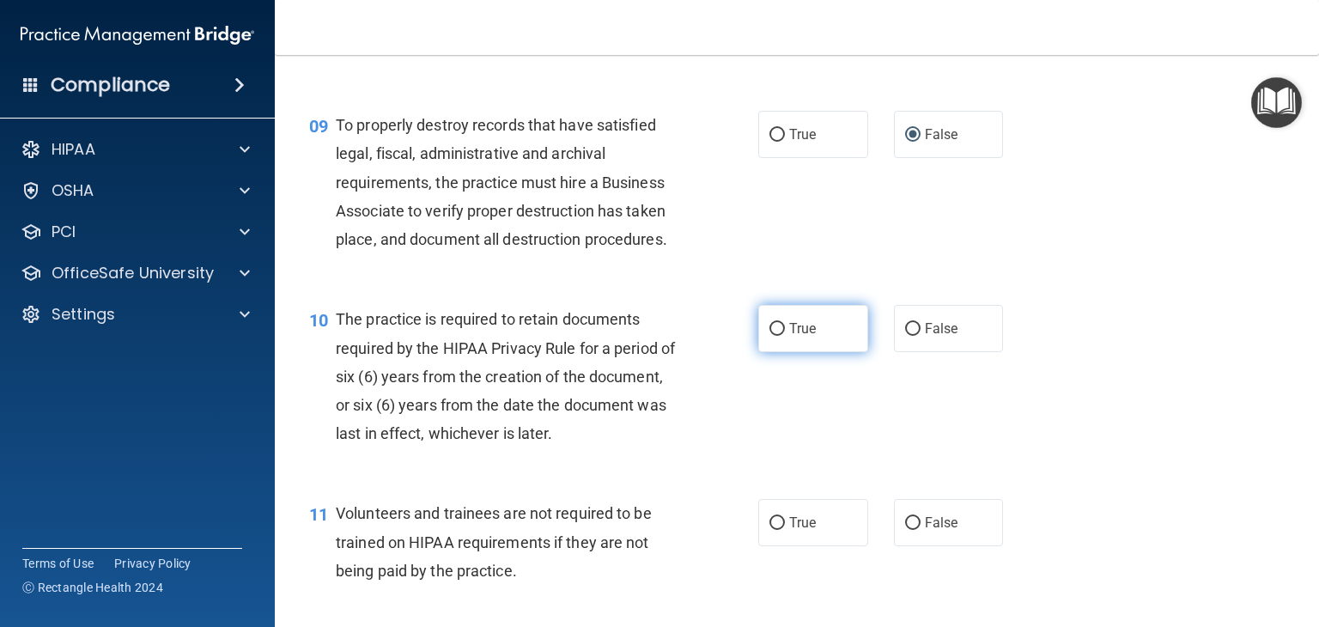
click at [769, 336] on input "True" at bounding box center [776, 329] width 15 height 13
radio input "true"
click at [769, 336] on input "True" at bounding box center [776, 329] width 15 height 13
click at [769, 352] on label "True" at bounding box center [813, 328] width 110 height 47
click at [769, 336] on input "True" at bounding box center [776, 329] width 15 height 13
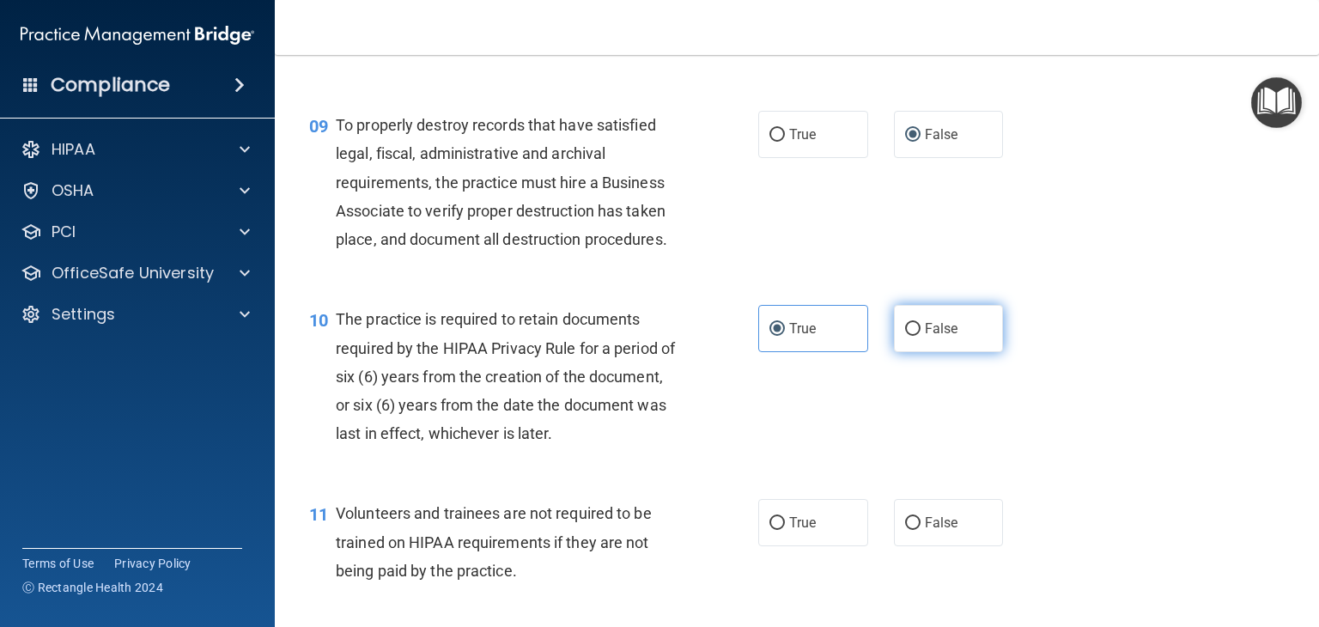
click at [905, 336] on input "False" at bounding box center [912, 329] width 15 height 13
radio input "true"
radio input "false"
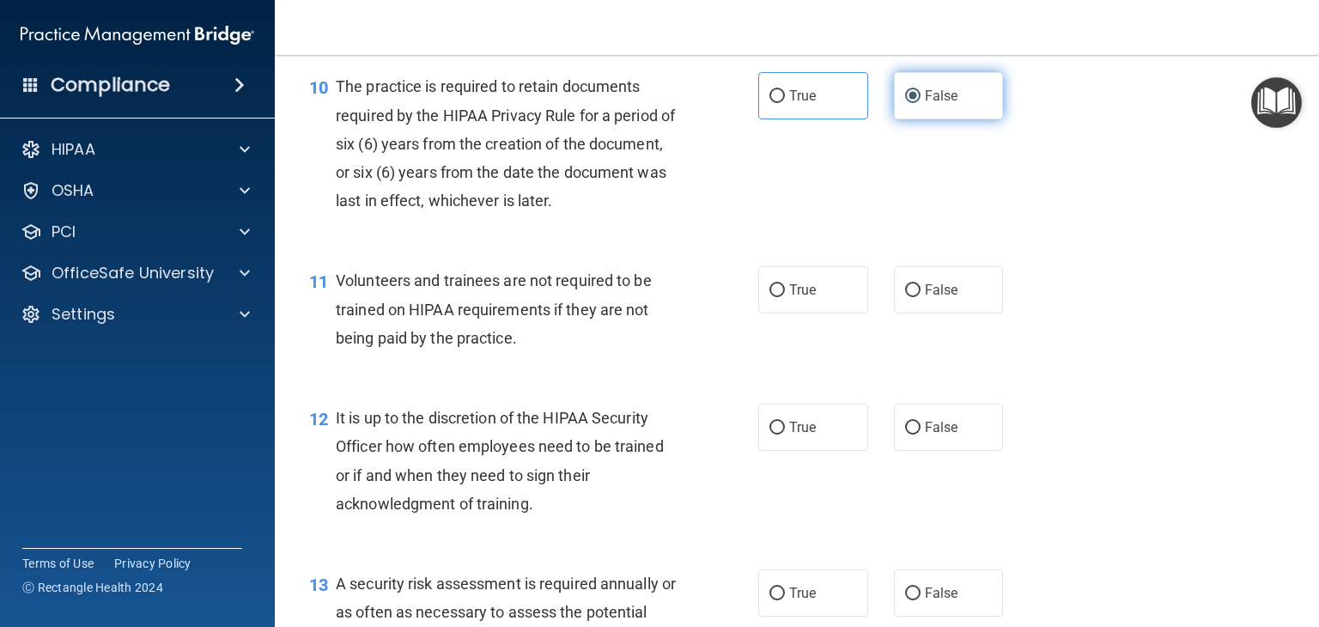
scroll to position [1707, 0]
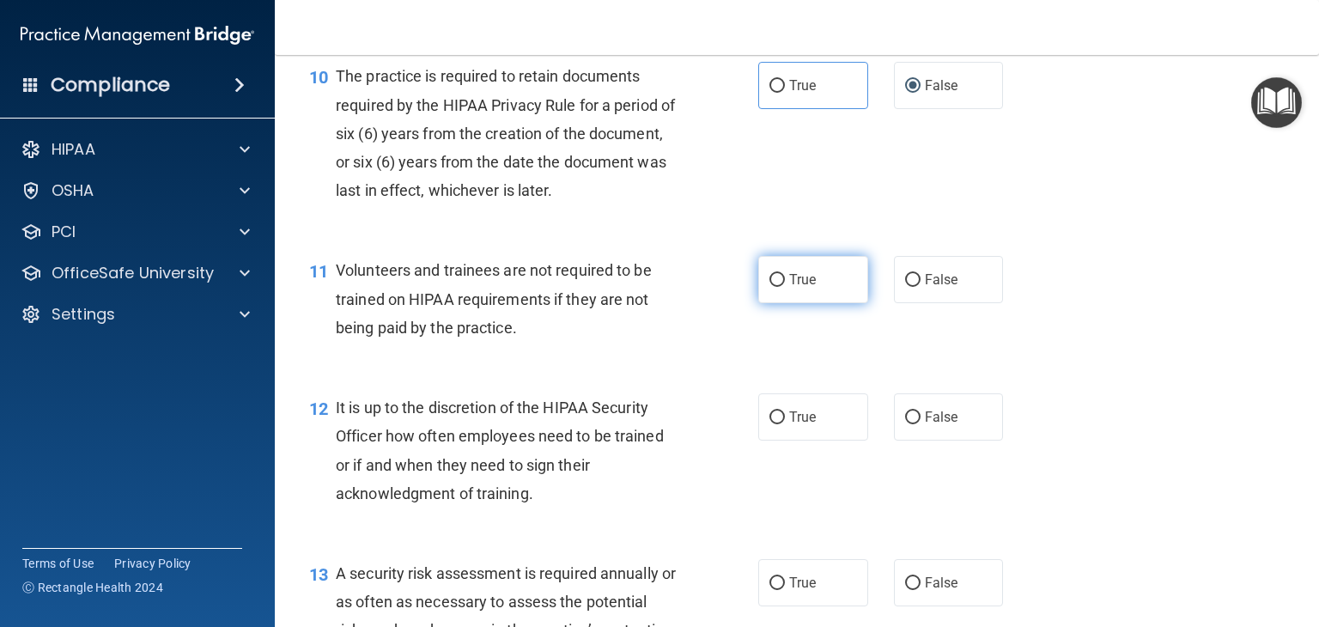
click at [772, 287] on input "True" at bounding box center [776, 280] width 15 height 13
radio input "true"
click at [769, 287] on input "True" at bounding box center [776, 280] width 15 height 13
click at [905, 287] on input "False" at bounding box center [912, 280] width 15 height 13
radio input "true"
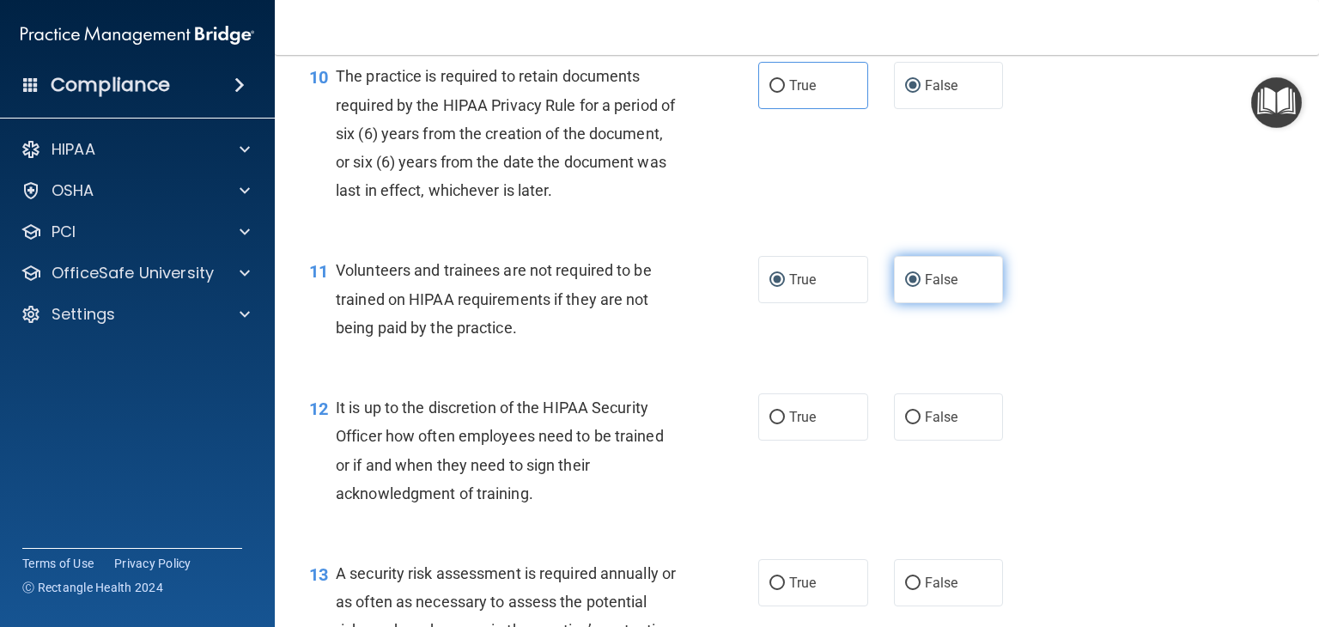
radio input "false"
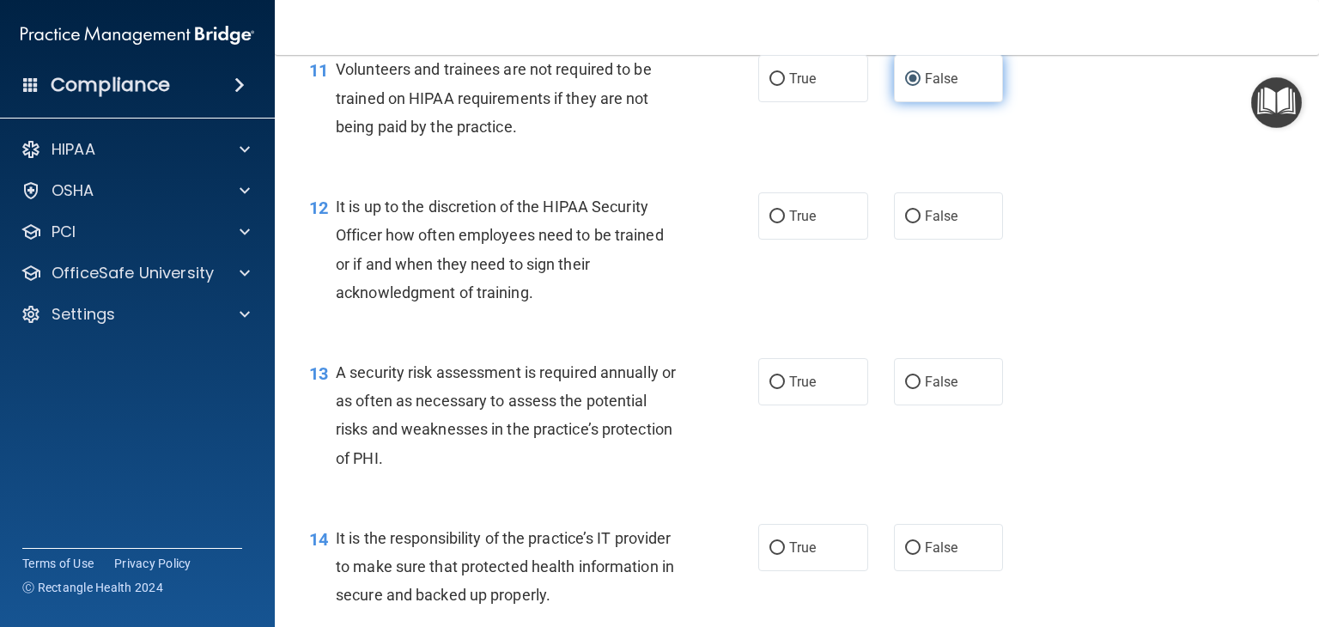
scroll to position [1913, 0]
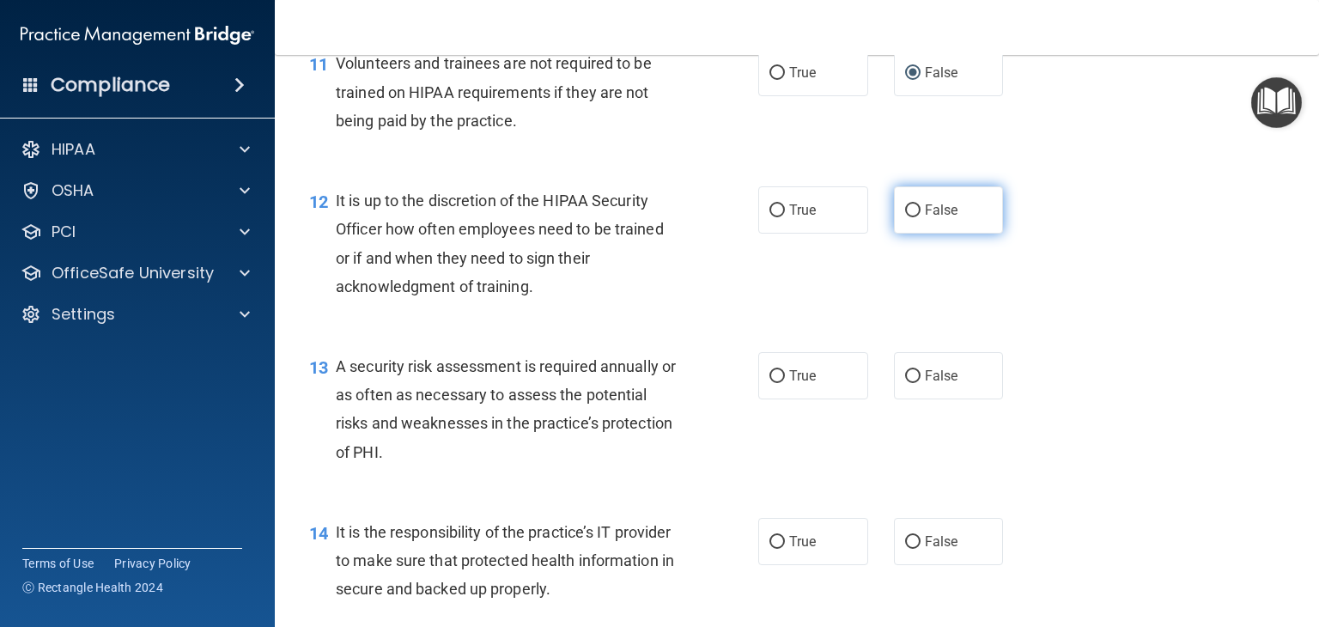
click at [905, 217] on input "False" at bounding box center [912, 210] width 15 height 13
radio input "true"
click at [772, 383] on input "True" at bounding box center [776, 376] width 15 height 13
radio input "true"
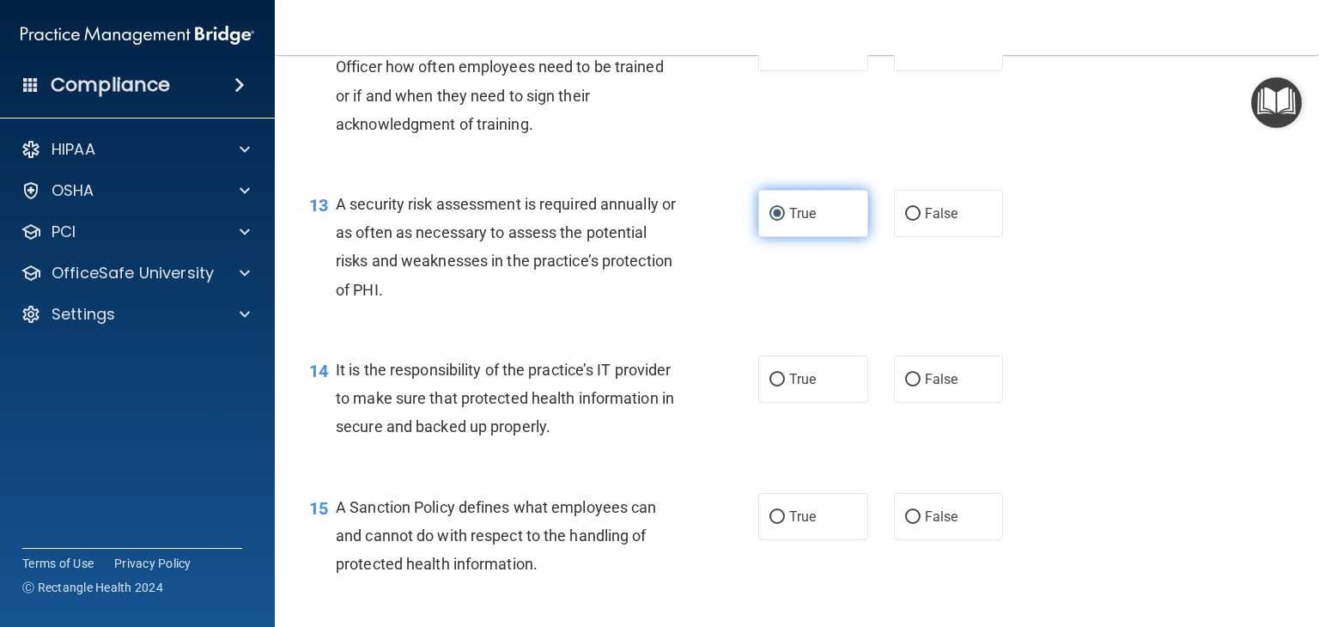
scroll to position [2142, 0]
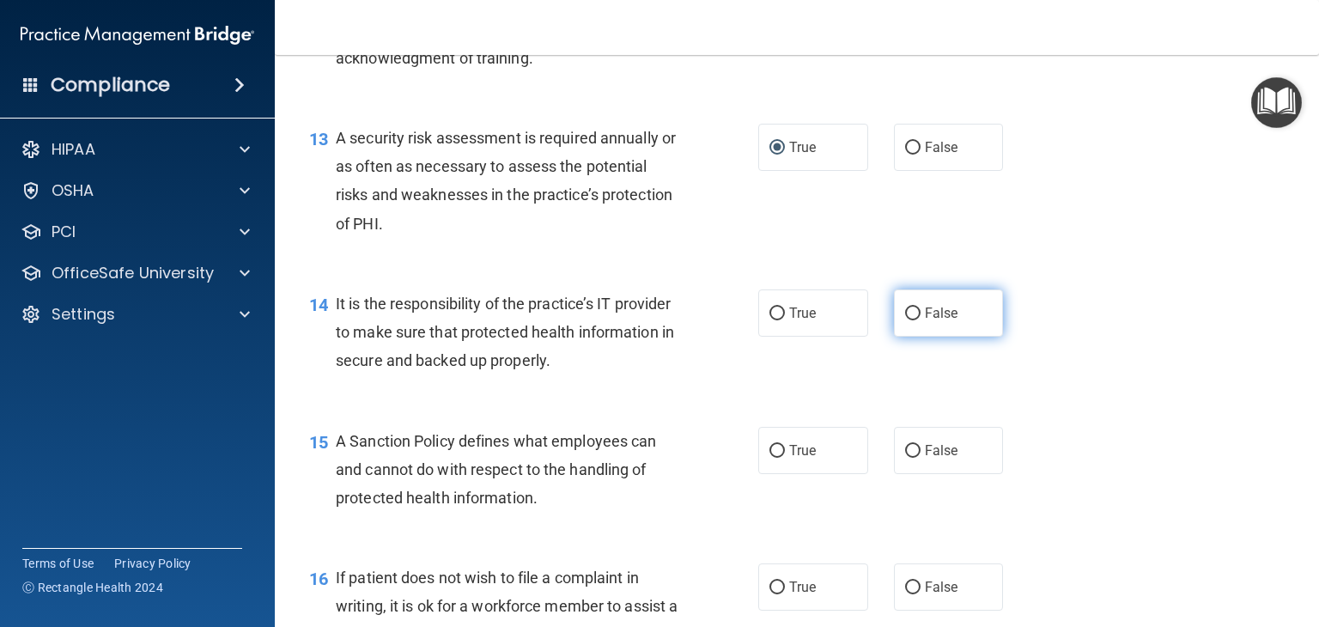
click at [906, 320] on input "False" at bounding box center [912, 313] width 15 height 13
radio input "true"
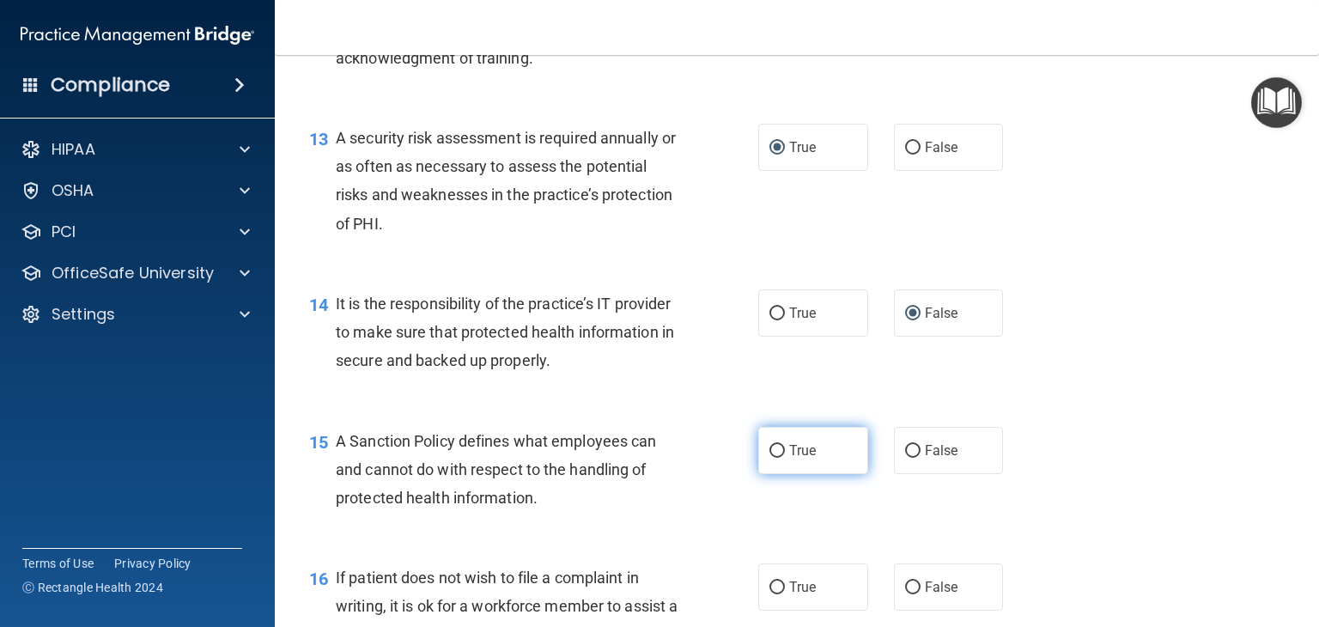
click at [769, 458] on input "True" at bounding box center [776, 451] width 15 height 13
radio input "true"
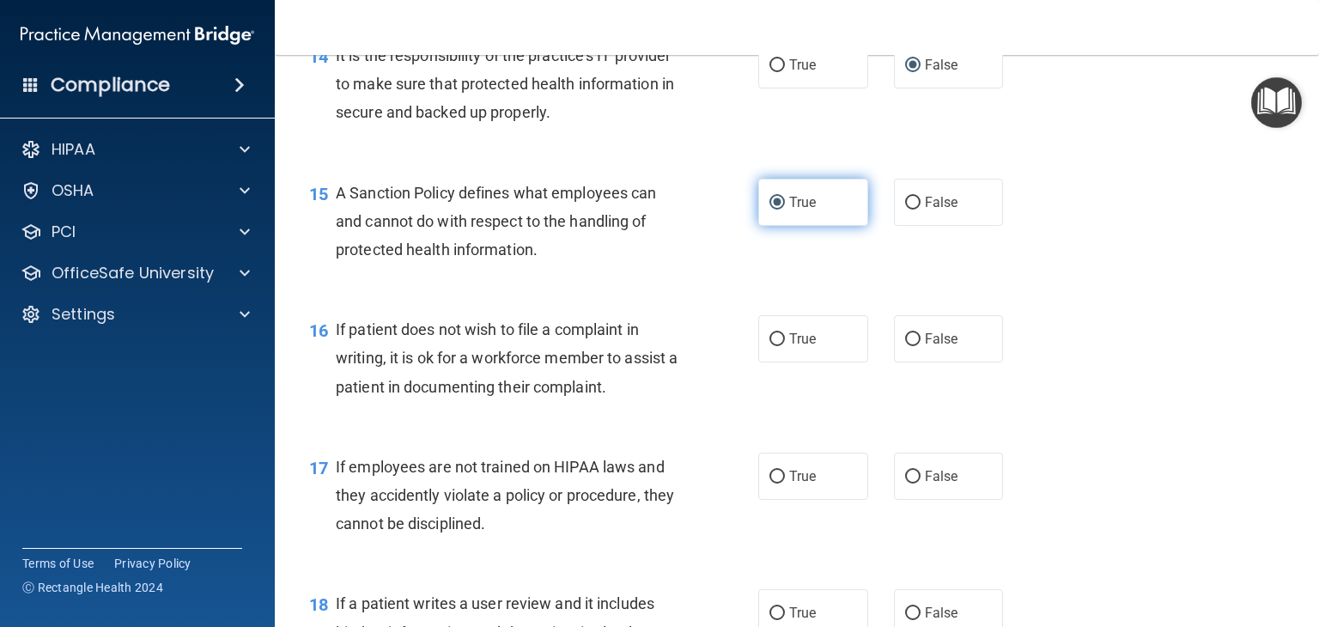
scroll to position [2391, 0]
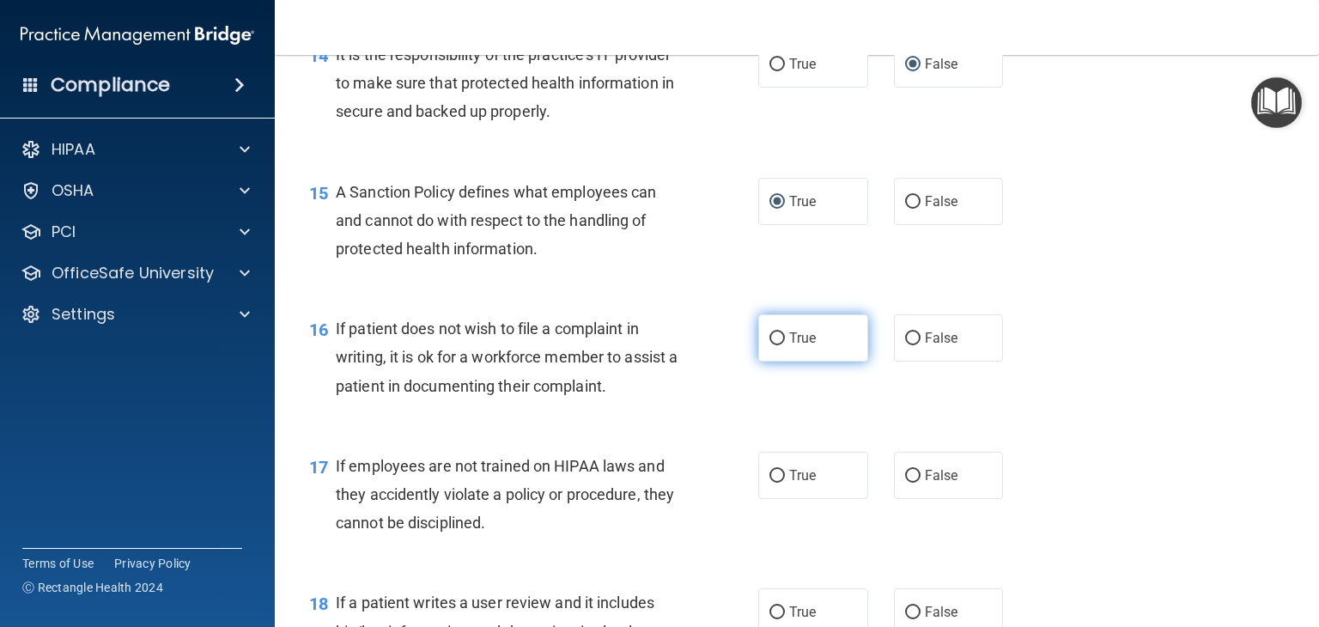
click at [773, 345] on input "True" at bounding box center [776, 338] width 15 height 13
radio input "true"
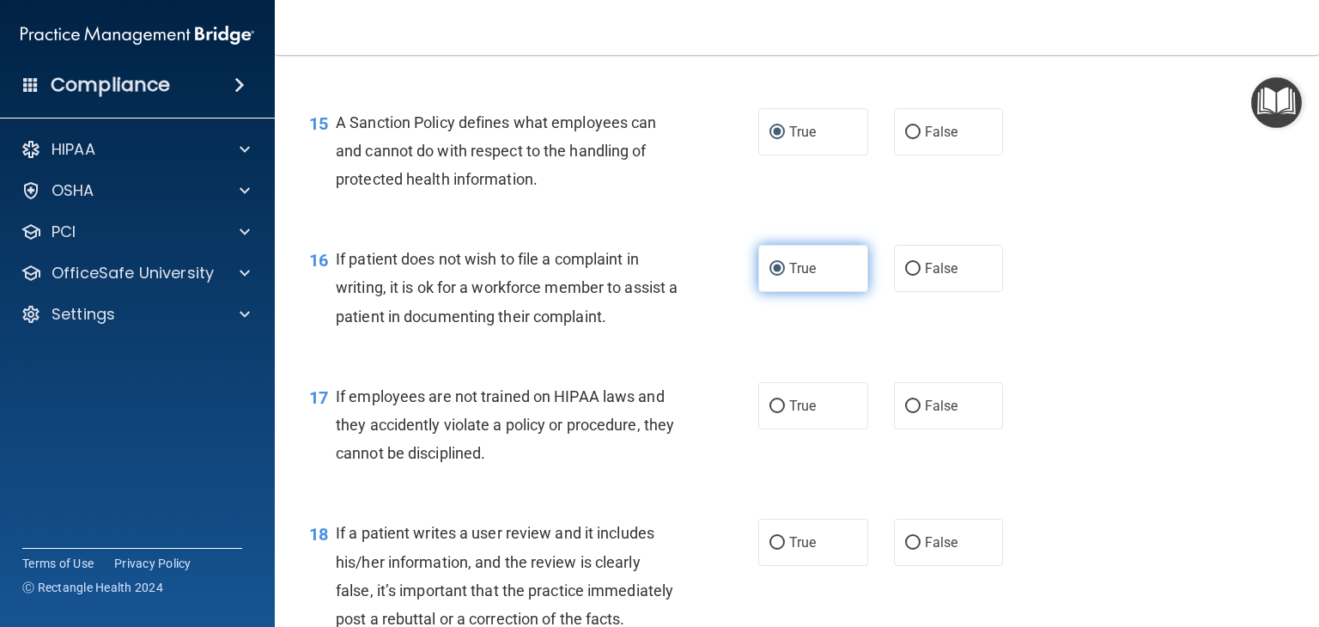
scroll to position [2477, 0]
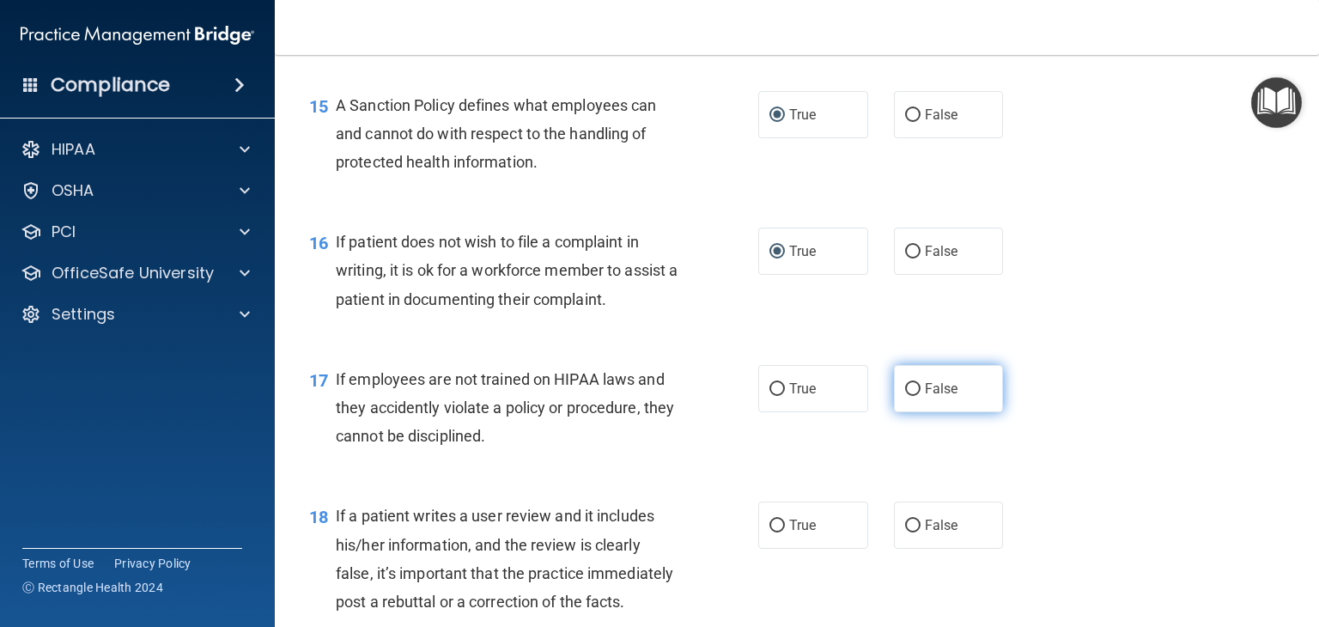
click at [910, 409] on label "False" at bounding box center [949, 388] width 110 height 47
click at [910, 396] on input "False" at bounding box center [912, 389] width 15 height 13
radio input "true"
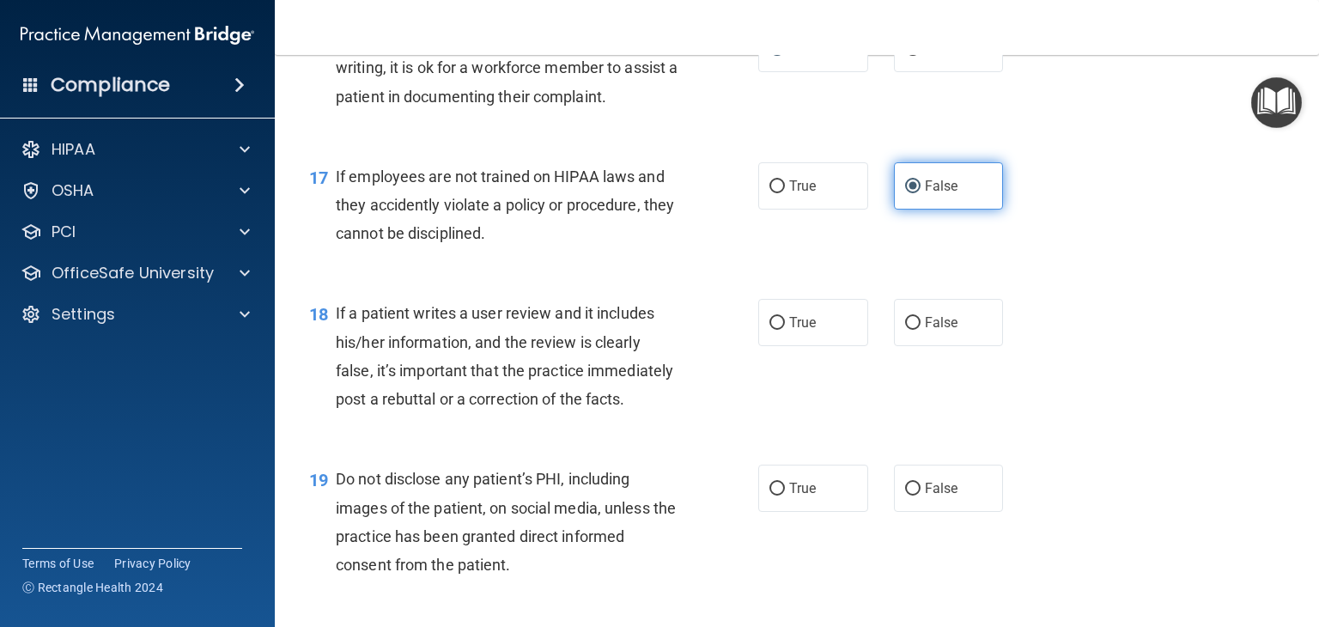
scroll to position [2690, 0]
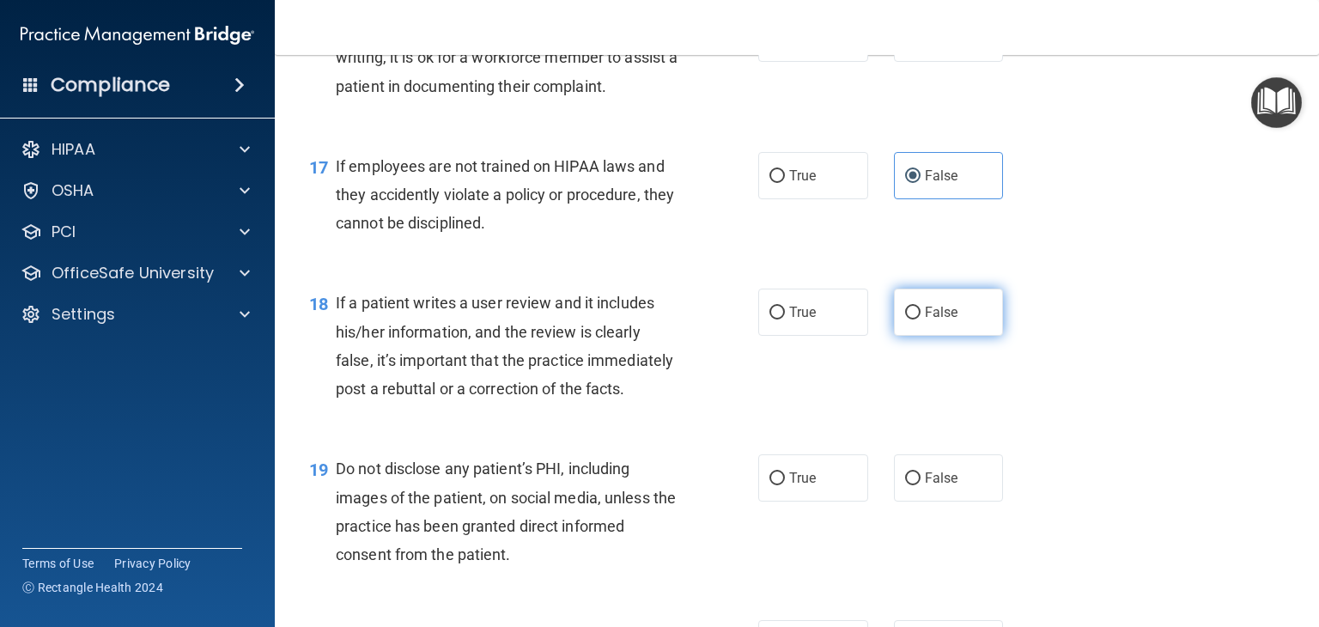
click at [905, 319] on input "False" at bounding box center [912, 312] width 15 height 13
radio input "true"
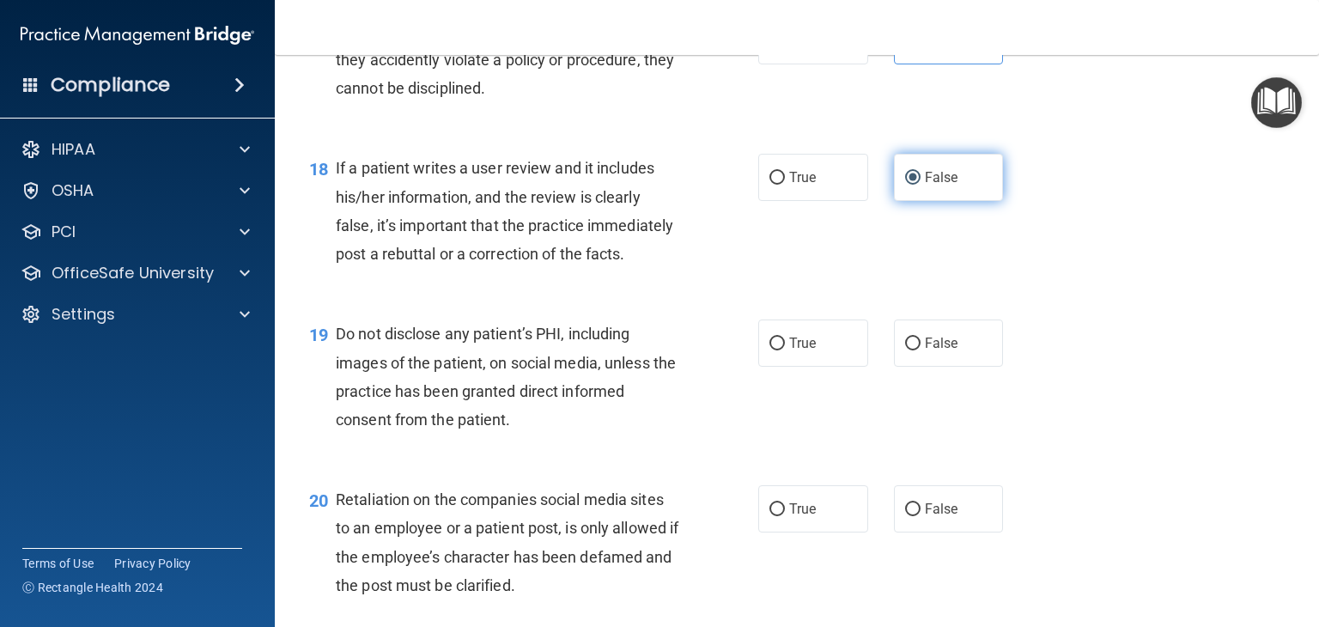
scroll to position [2851, 0]
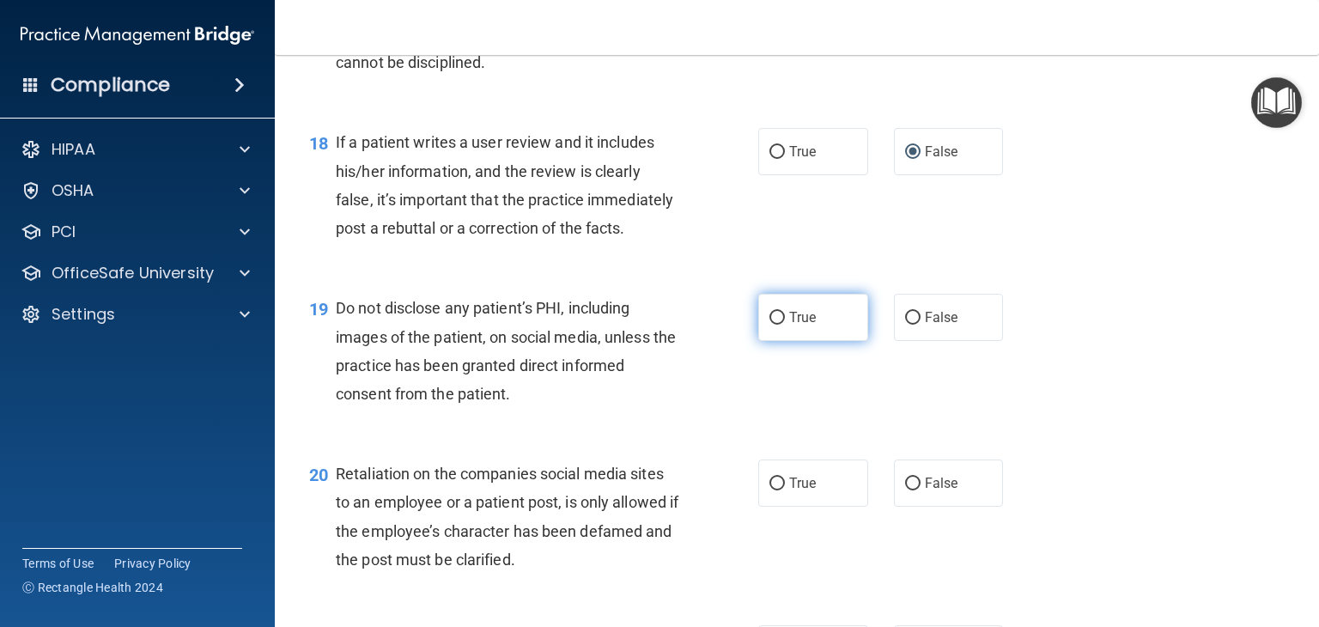
click at [770, 324] on input "True" at bounding box center [776, 318] width 15 height 13
radio input "true"
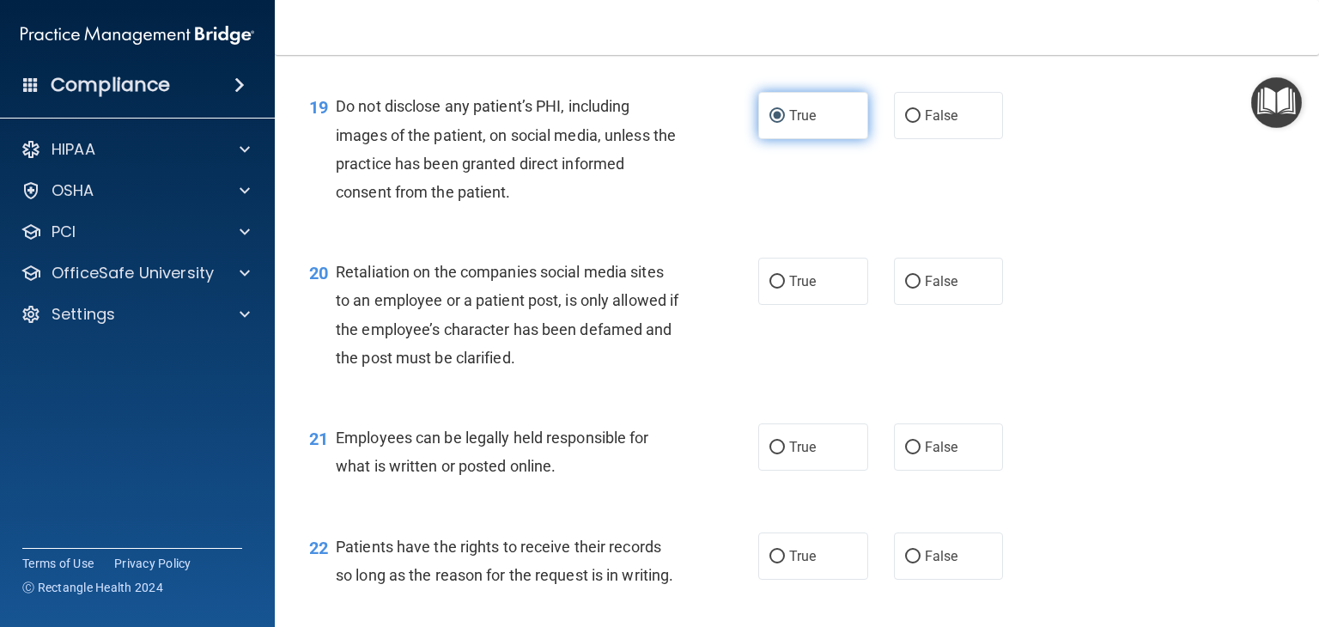
scroll to position [3053, 0]
click at [769, 288] on input "True" at bounding box center [776, 281] width 15 height 13
radio input "true"
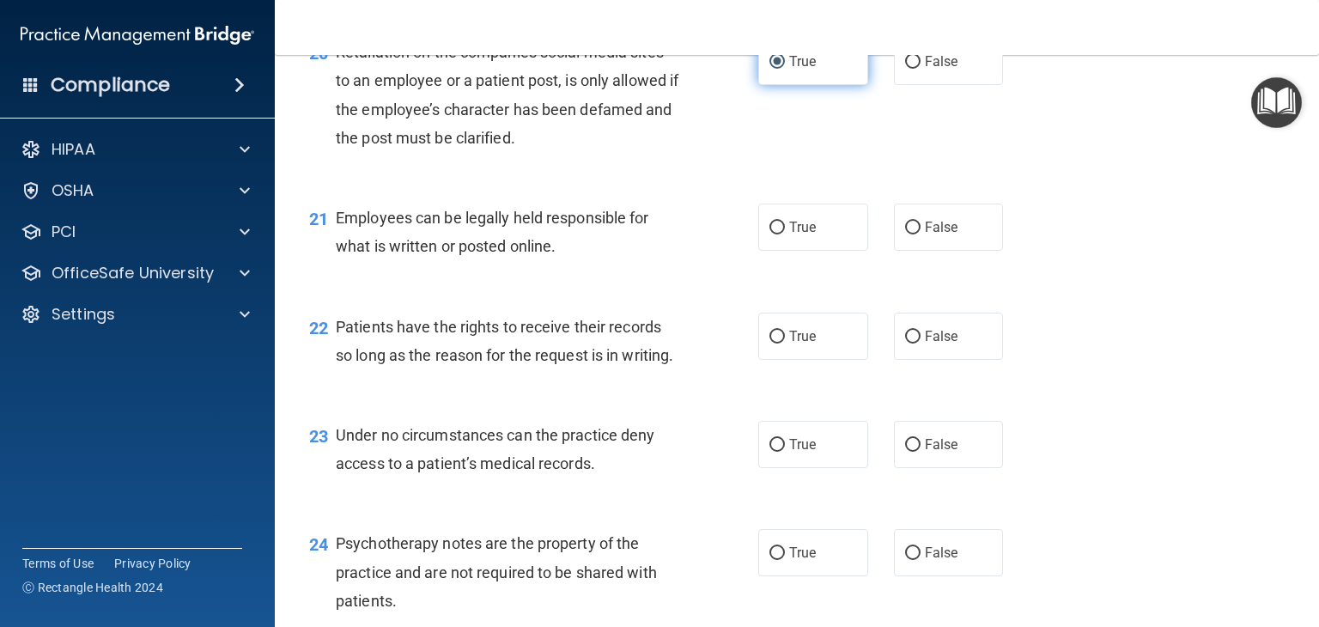
scroll to position [3274, 0]
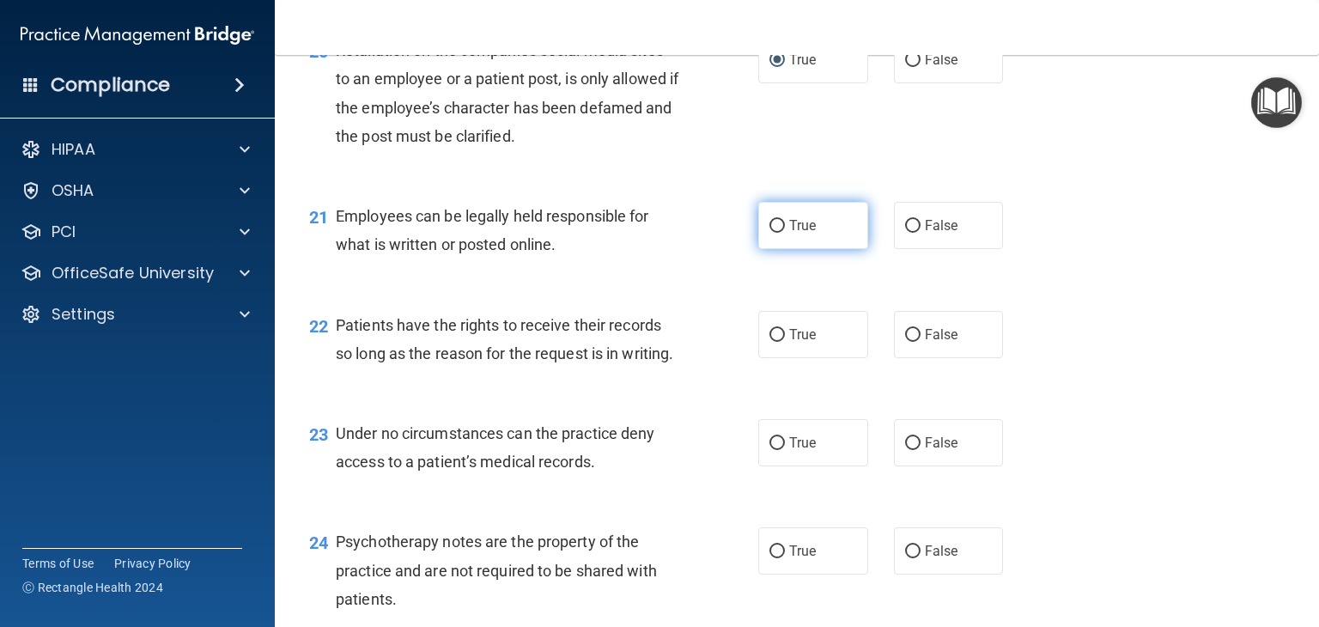
click at [767, 249] on label "True" at bounding box center [813, 225] width 110 height 47
click at [769, 233] on input "True" at bounding box center [776, 226] width 15 height 13
radio input "true"
click at [769, 342] on input "True" at bounding box center [776, 335] width 15 height 13
radio input "true"
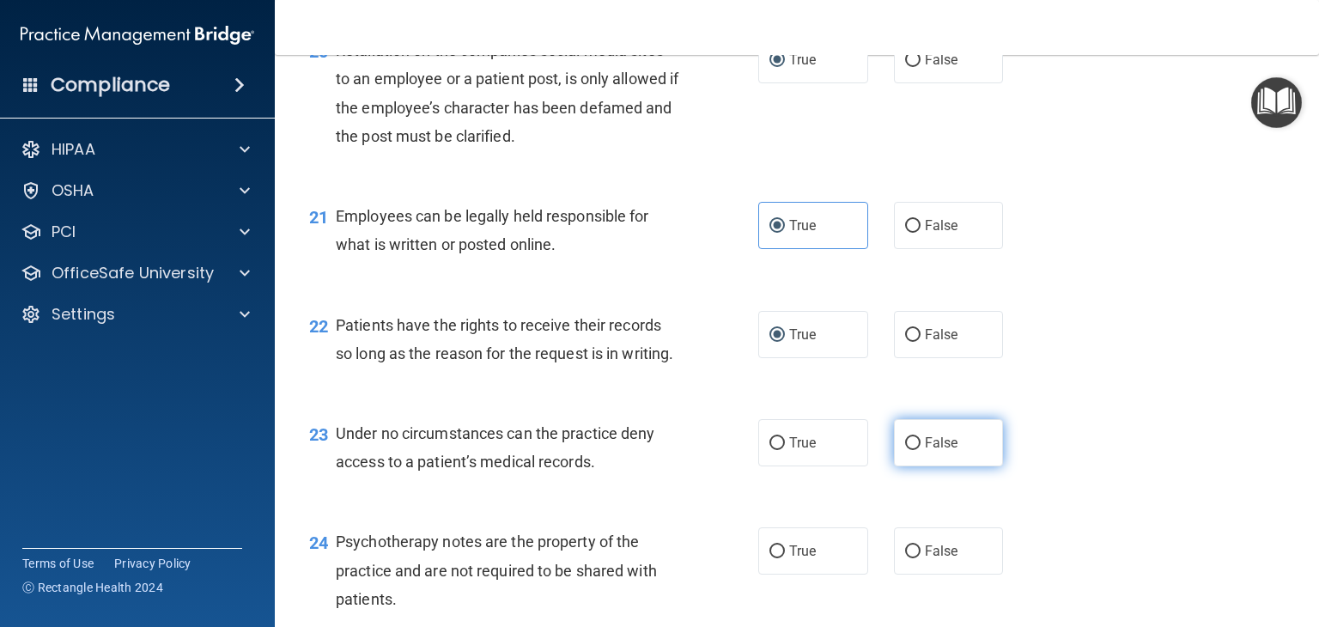
click at [910, 450] on input "False" at bounding box center [912, 443] width 15 height 13
radio input "true"
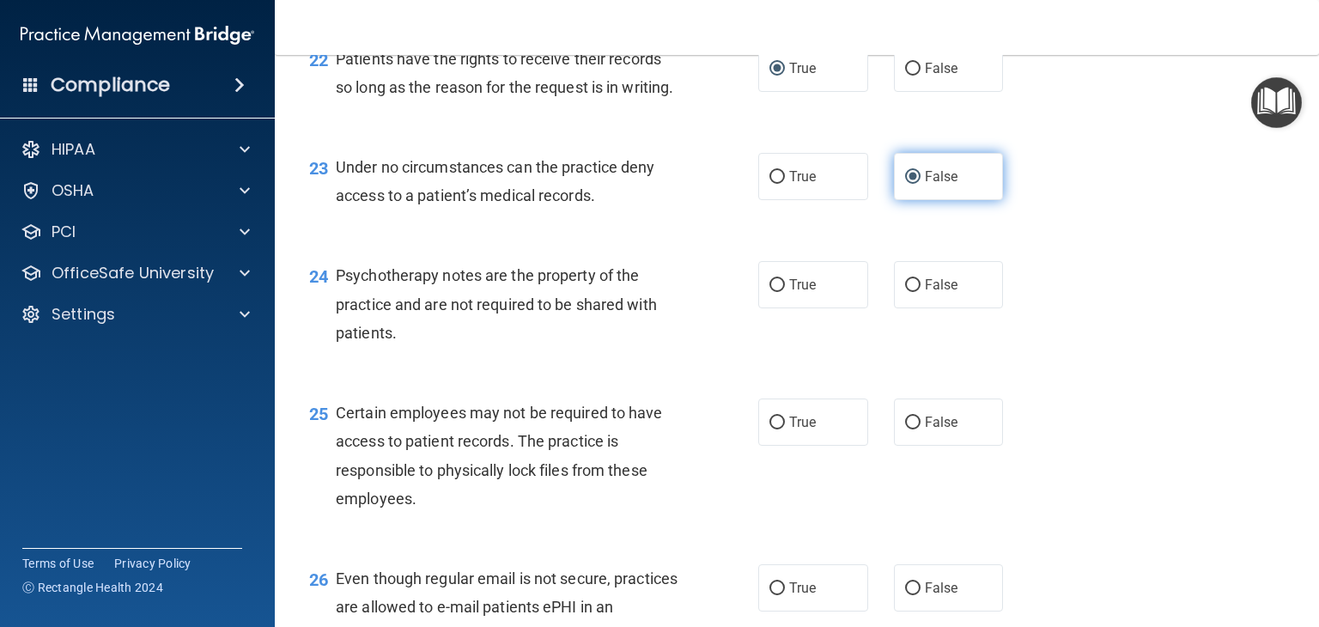
scroll to position [3542, 0]
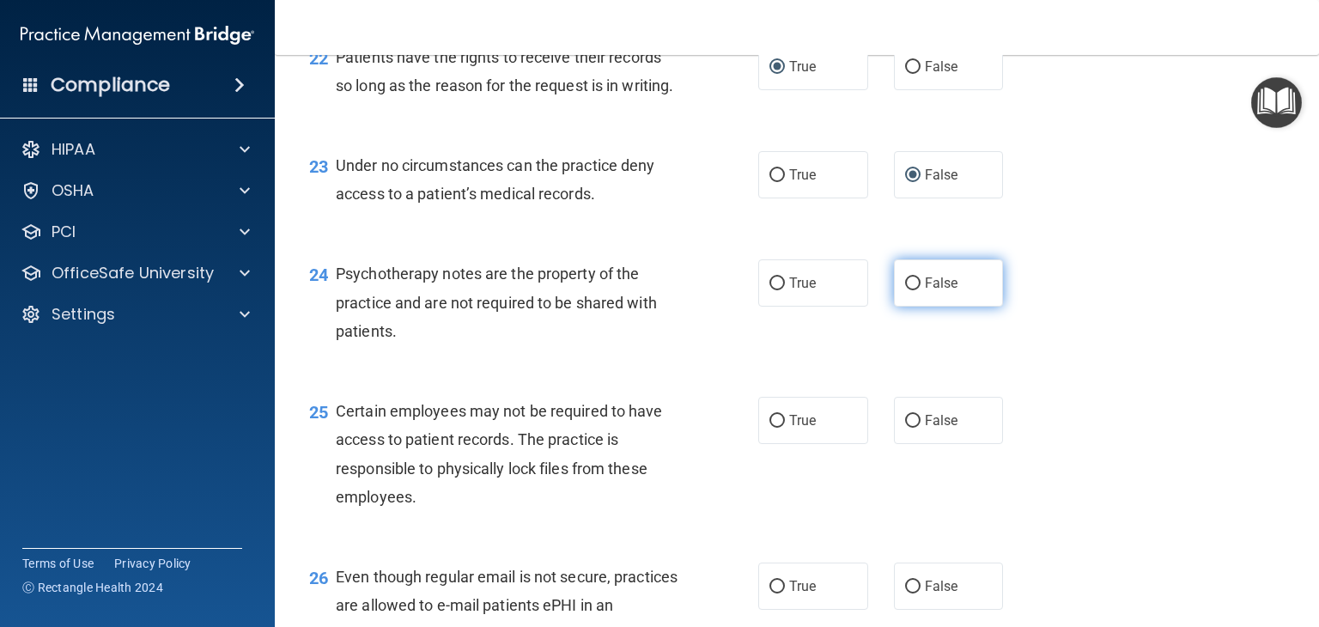
click at [907, 290] on input "False" at bounding box center [912, 283] width 15 height 13
radio input "true"
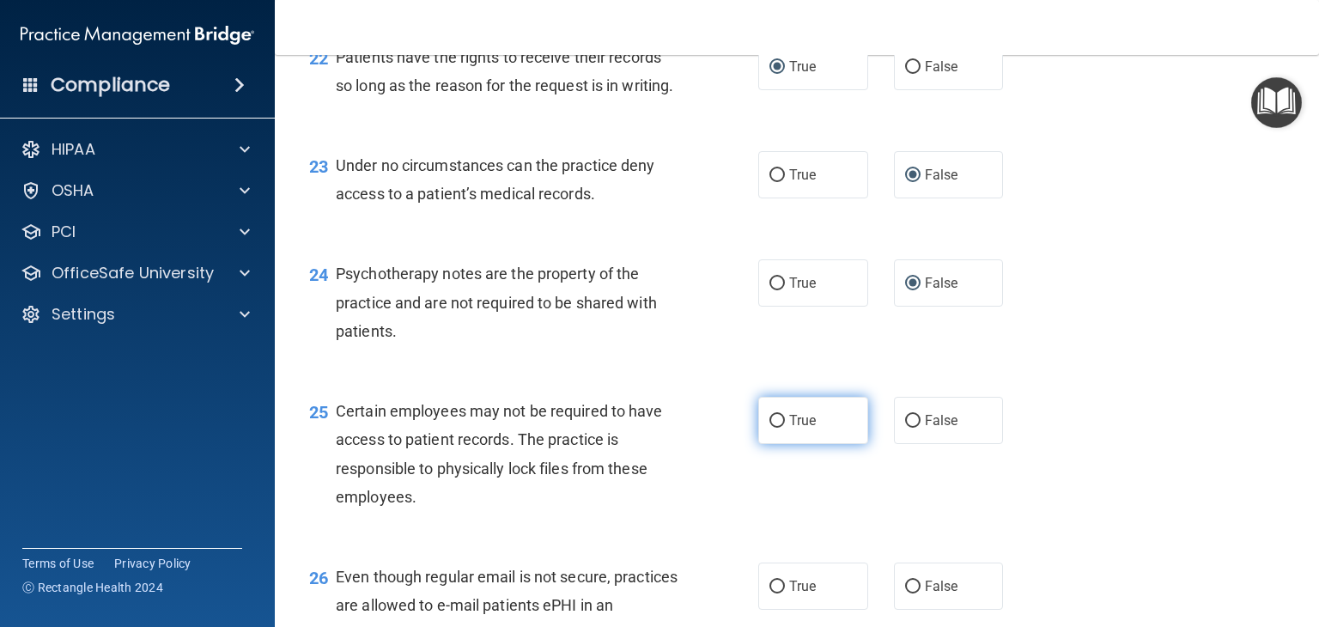
click at [769, 427] on input "True" at bounding box center [776, 421] width 15 height 13
radio input "true"
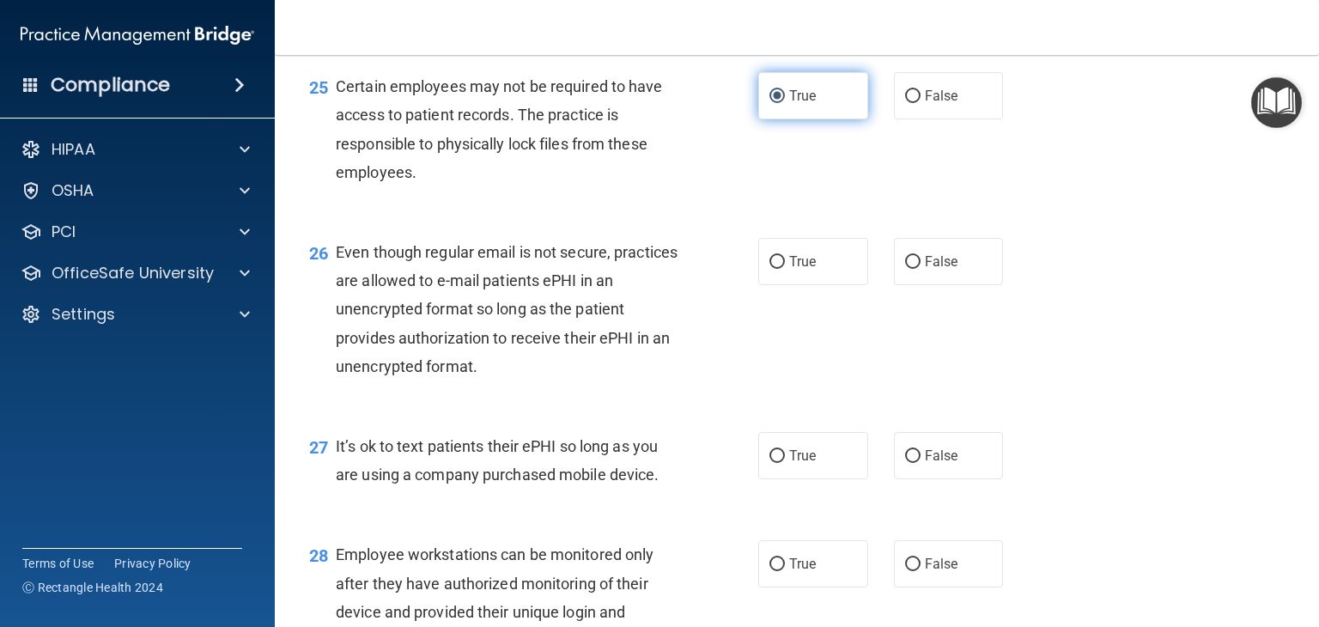
scroll to position [3870, 0]
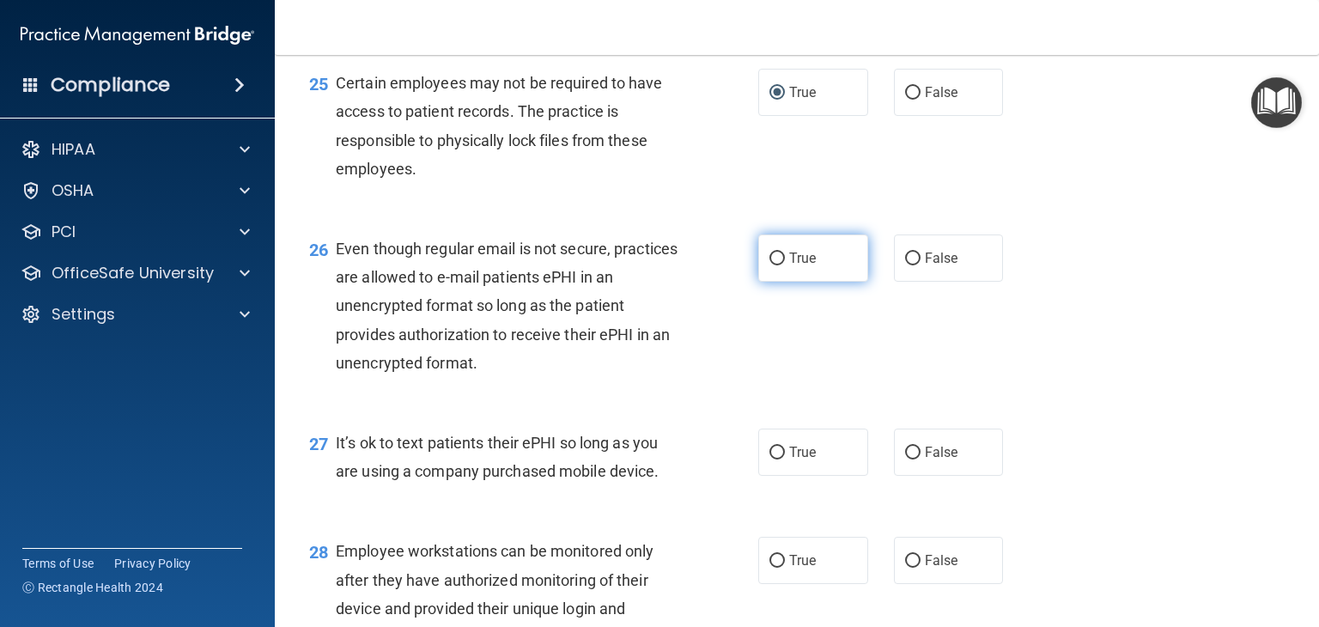
click at [769, 265] on input "True" at bounding box center [776, 258] width 15 height 13
radio input "true"
click at [769, 265] on input "True" at bounding box center [776, 258] width 15 height 13
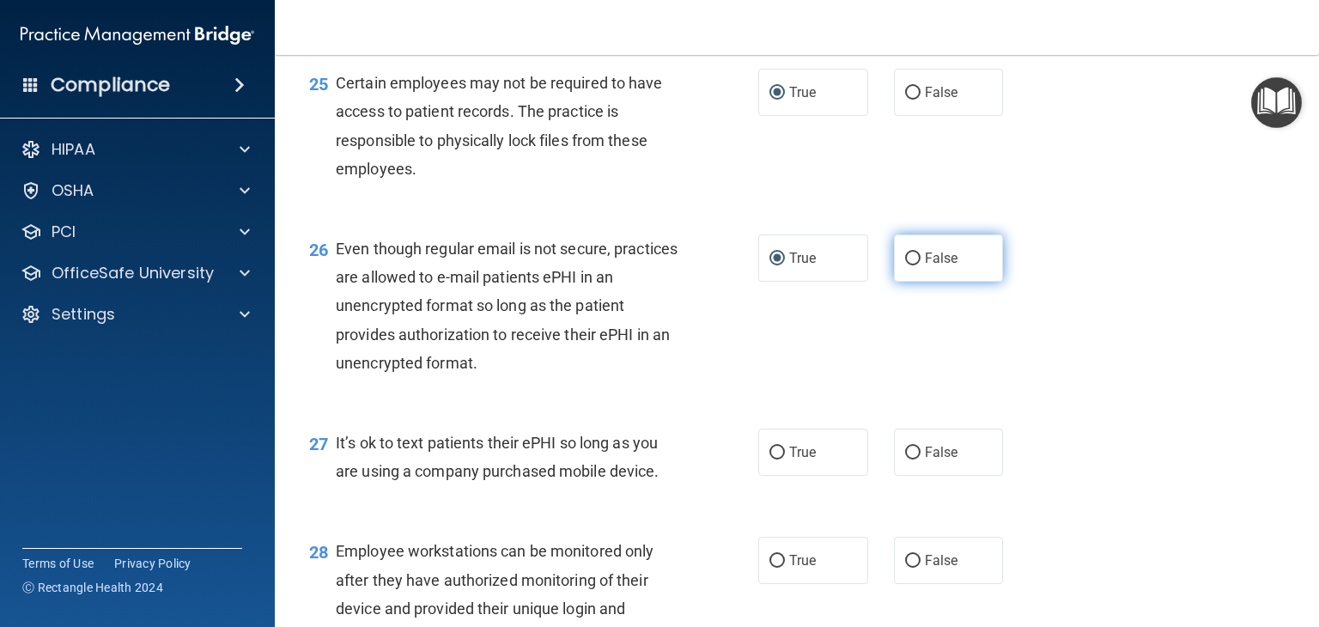
click at [910, 265] on input "False" at bounding box center [912, 258] width 15 height 13
radio input "true"
radio input "false"
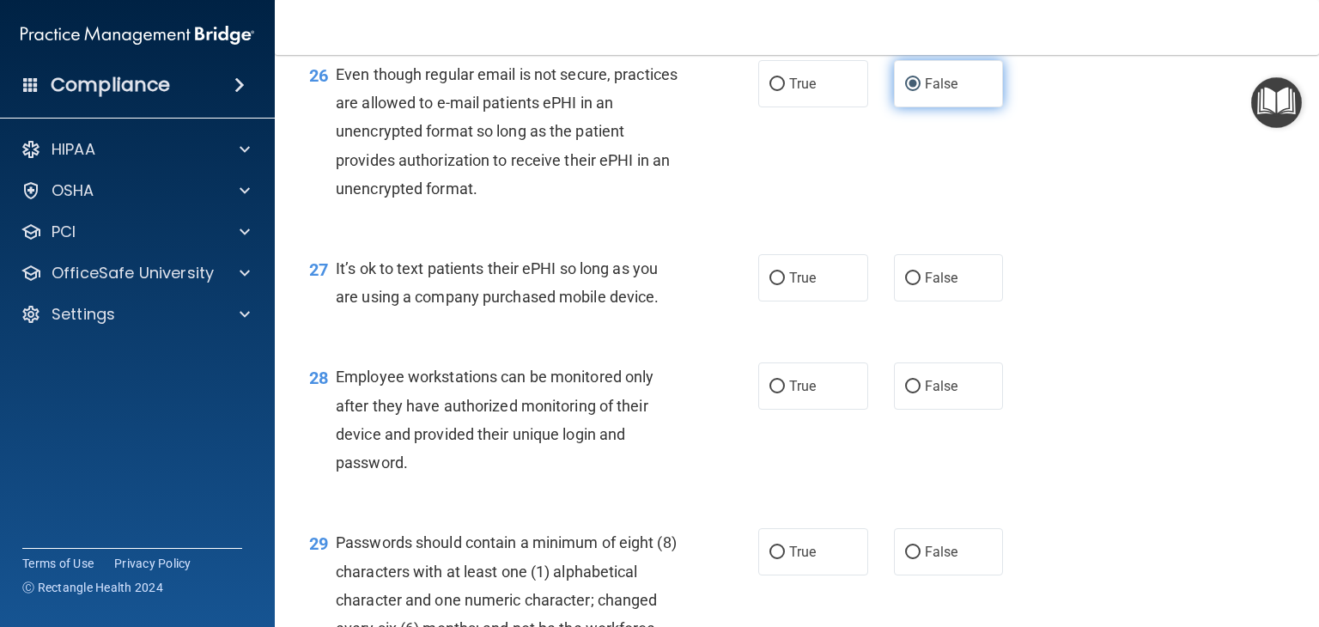
scroll to position [4100, 0]
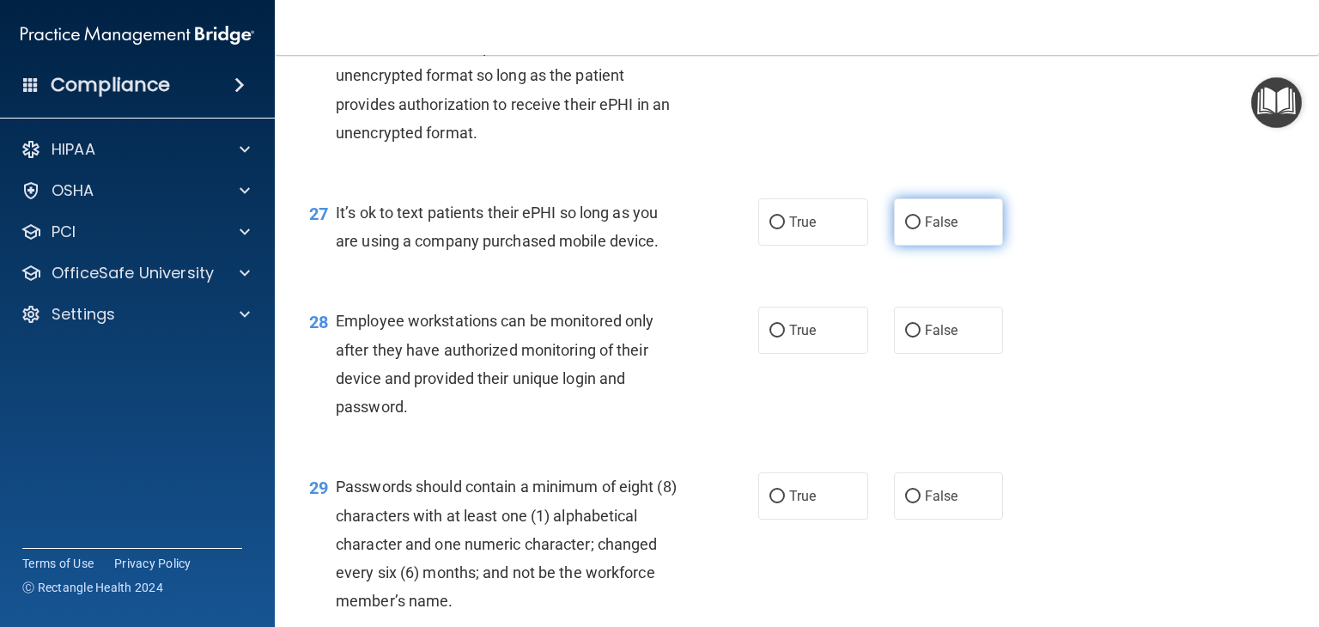
click at [905, 229] on input "False" at bounding box center [912, 222] width 15 height 13
radio input "true"
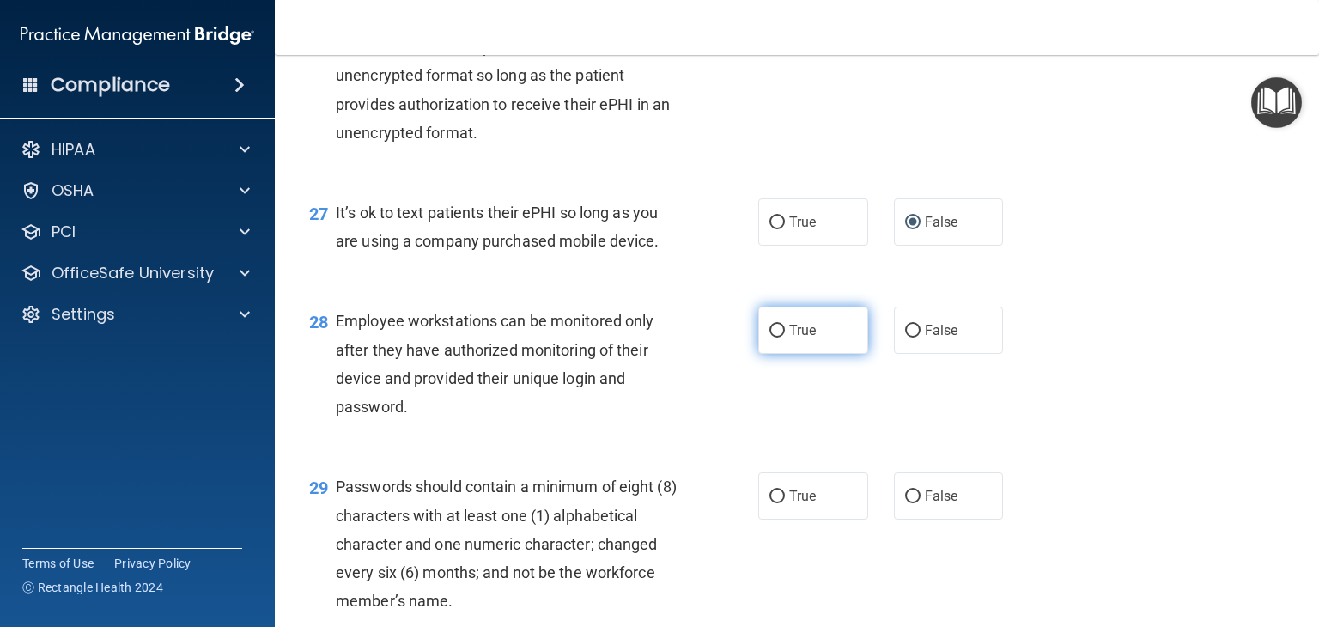
click at [769, 337] on input "True" at bounding box center [776, 330] width 15 height 13
radio input "true"
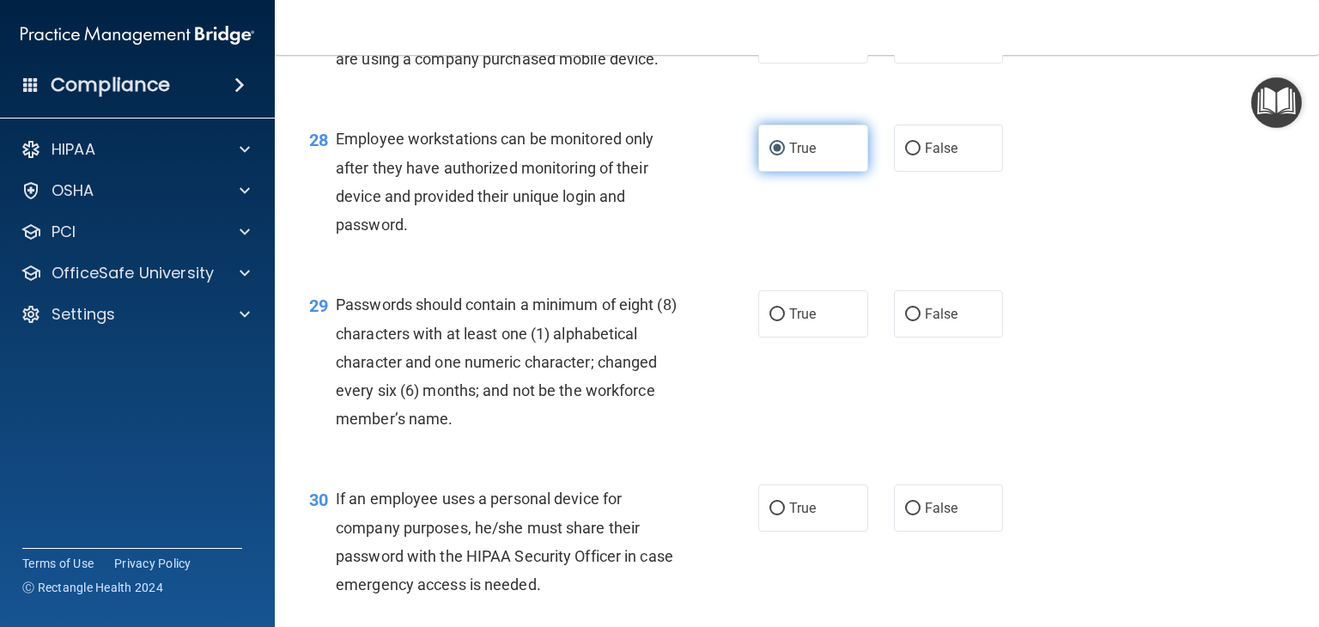
scroll to position [4289, 0]
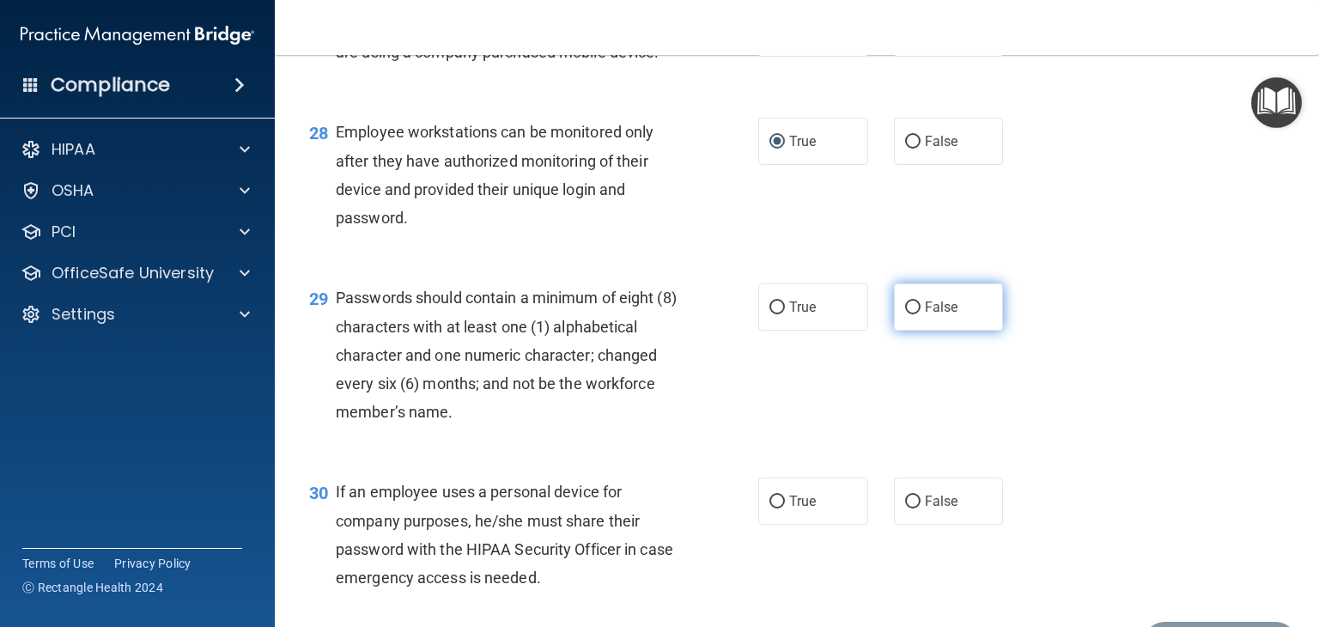
click at [905, 314] on input "False" at bounding box center [912, 307] width 15 height 13
radio input "true"
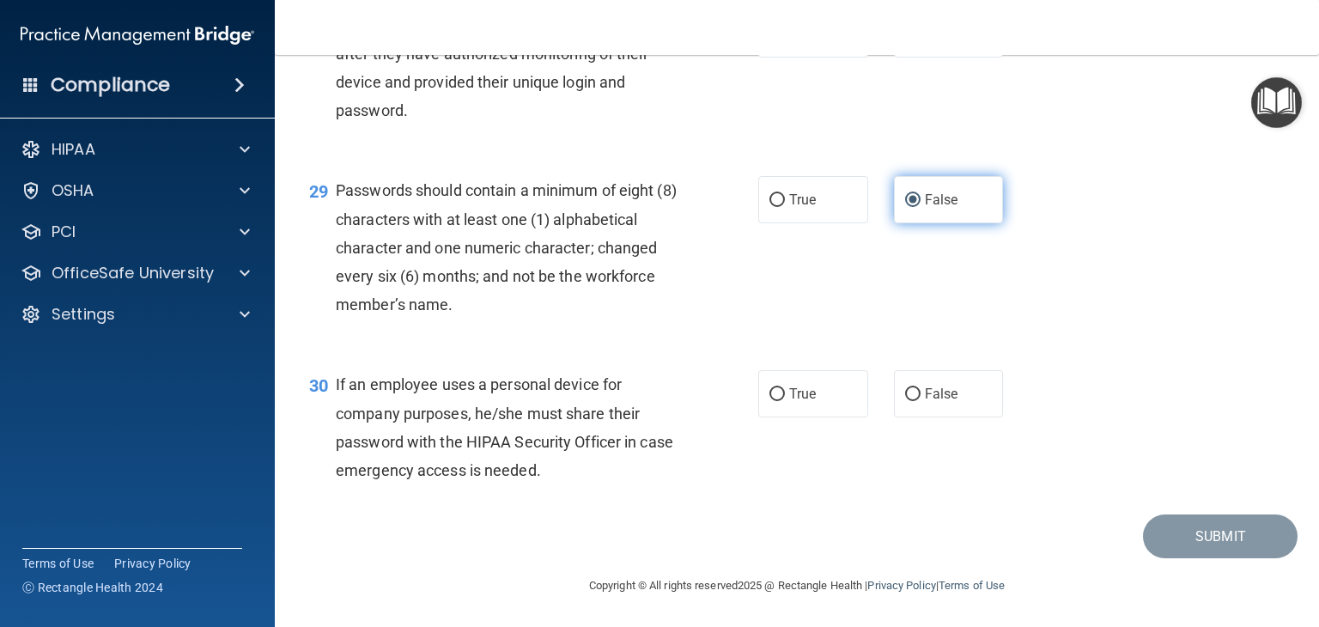
scroll to position [4482, 0]
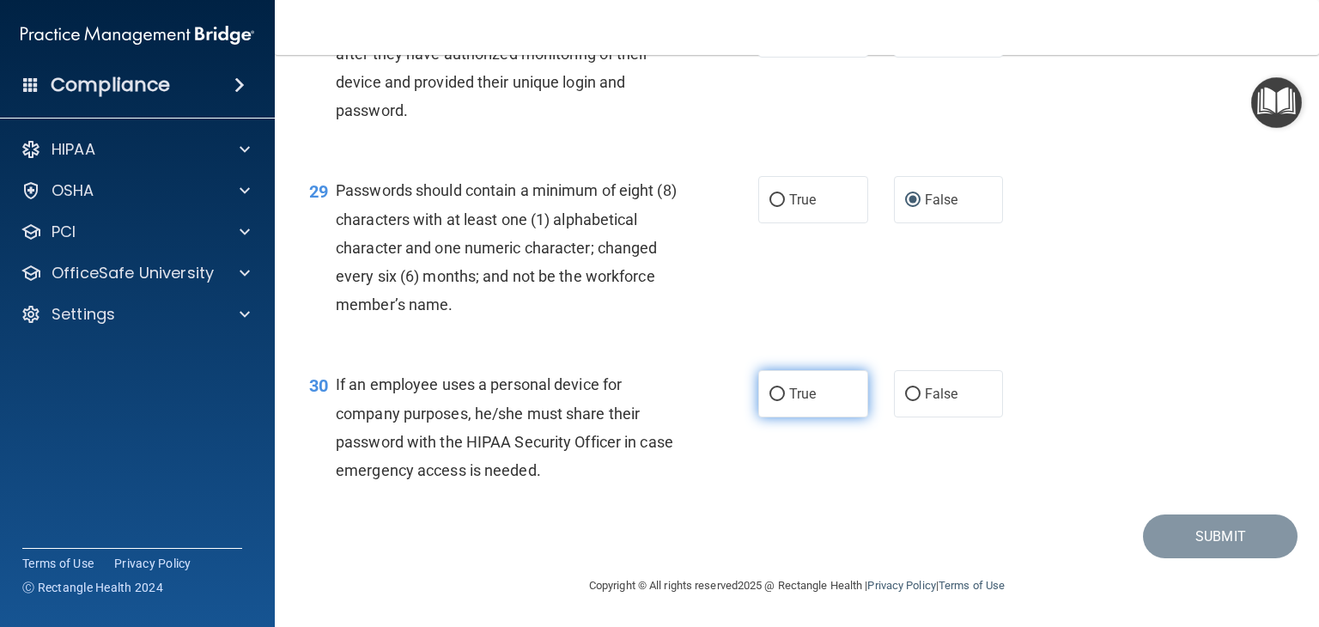
click at [789, 400] on span "True" at bounding box center [802, 393] width 27 height 16
click at [785, 400] on input "True" at bounding box center [776, 394] width 15 height 13
radio input "true"
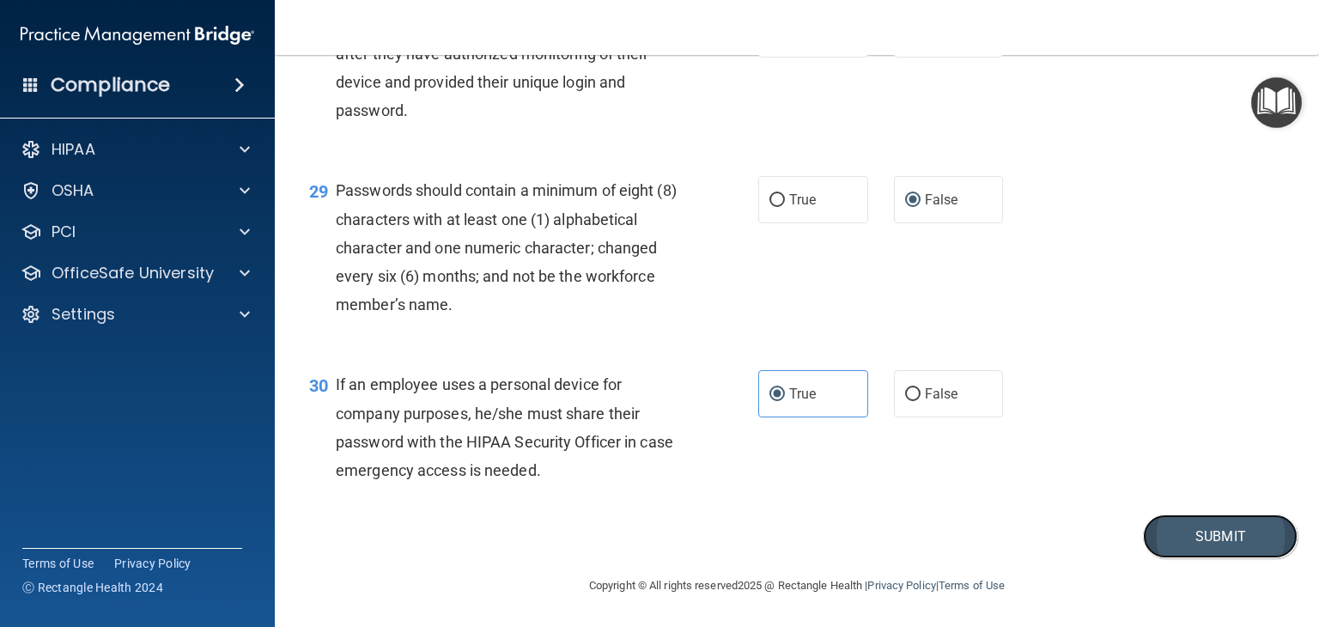
click at [1191, 544] on button "Submit" at bounding box center [1220, 536] width 155 height 44
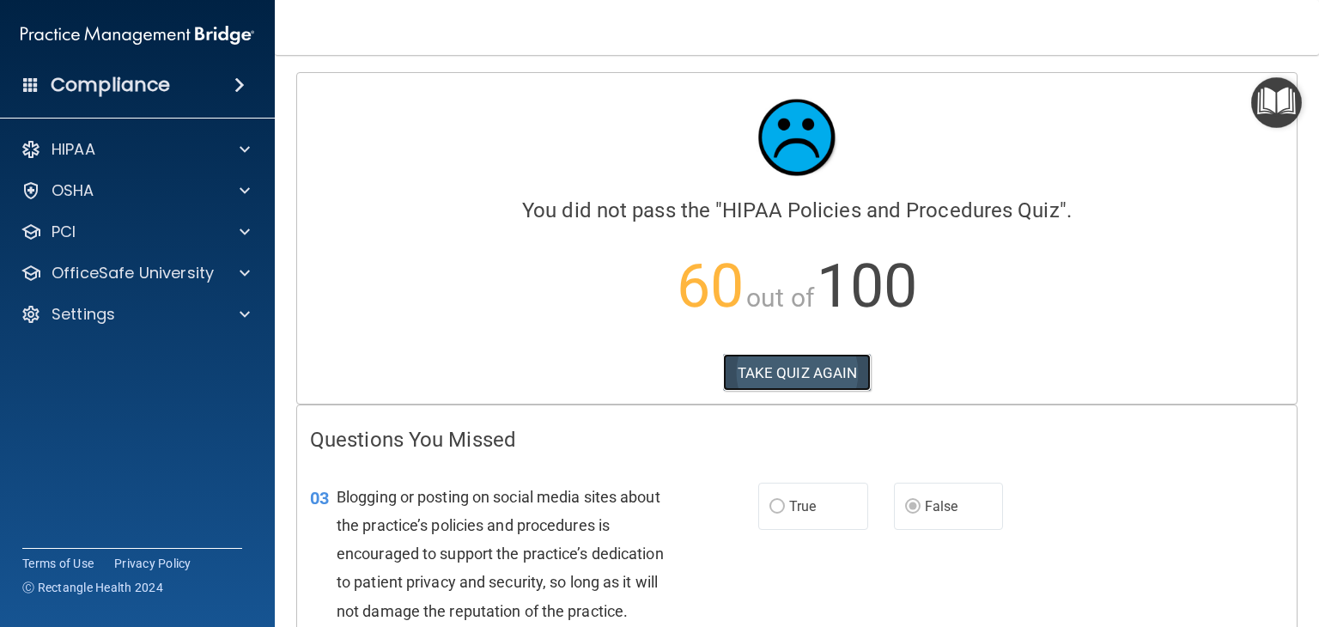
click at [797, 381] on button "TAKE QUIZ AGAIN" at bounding box center [797, 373] width 149 height 38
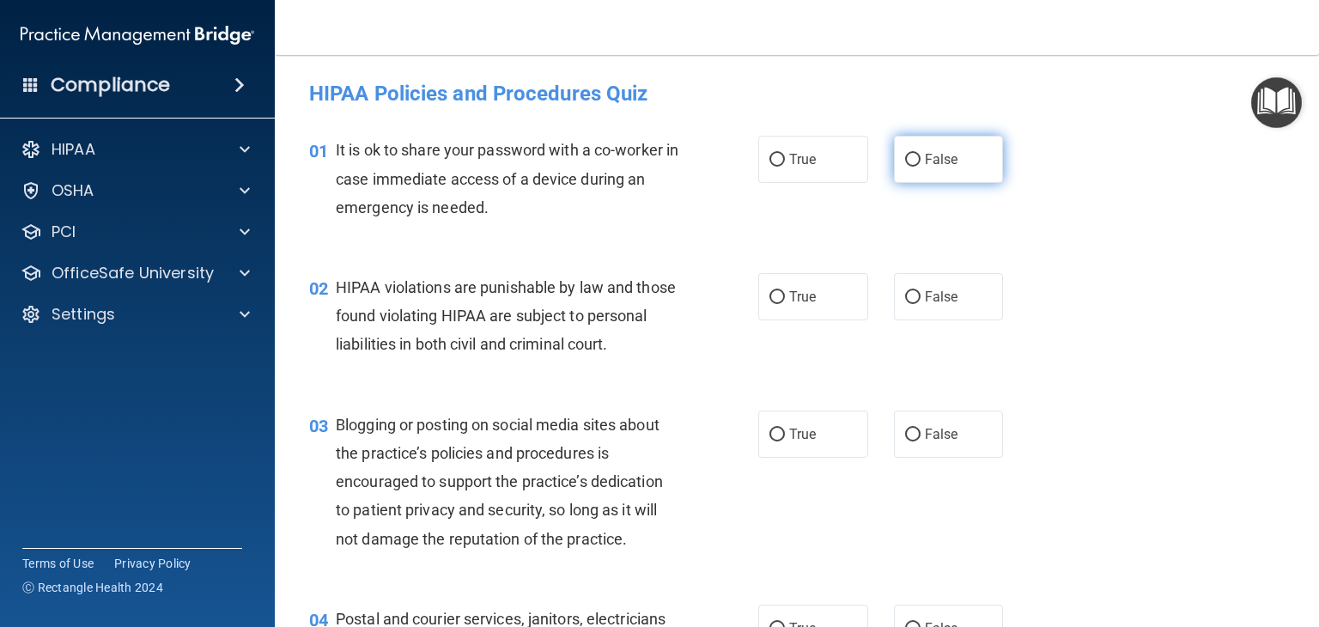
click at [909, 159] on input "False" at bounding box center [912, 160] width 15 height 13
radio input "true"
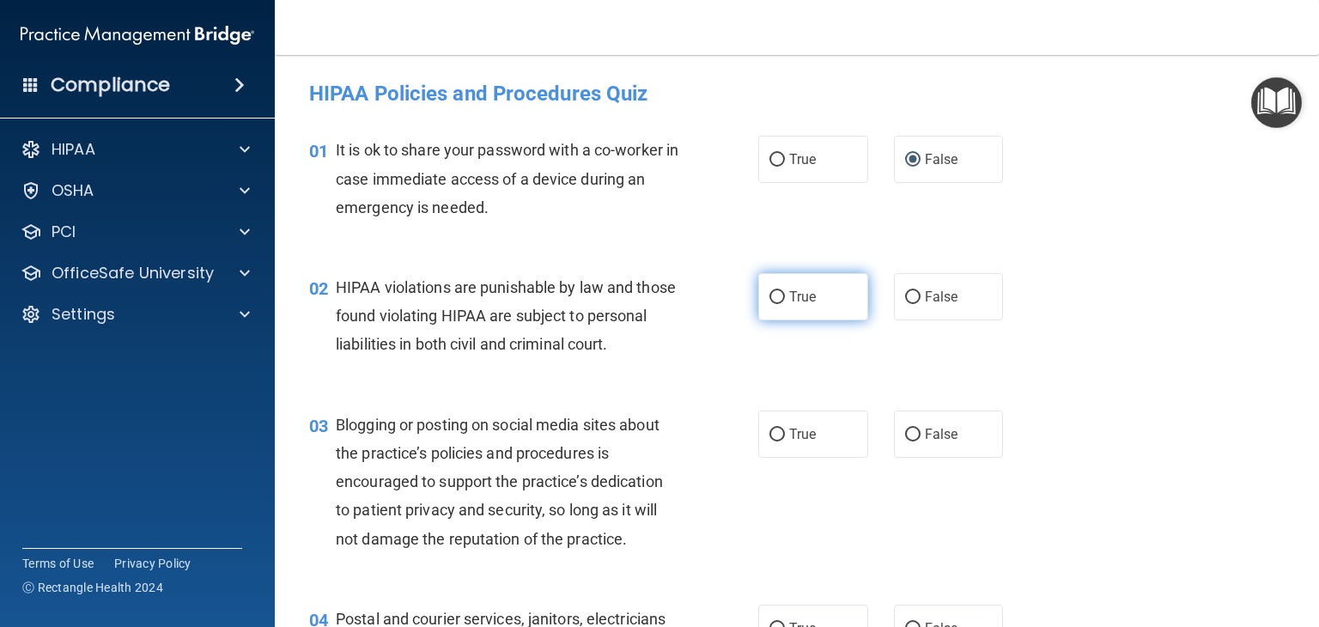
click at [769, 291] on input "True" at bounding box center [776, 297] width 15 height 13
radio input "true"
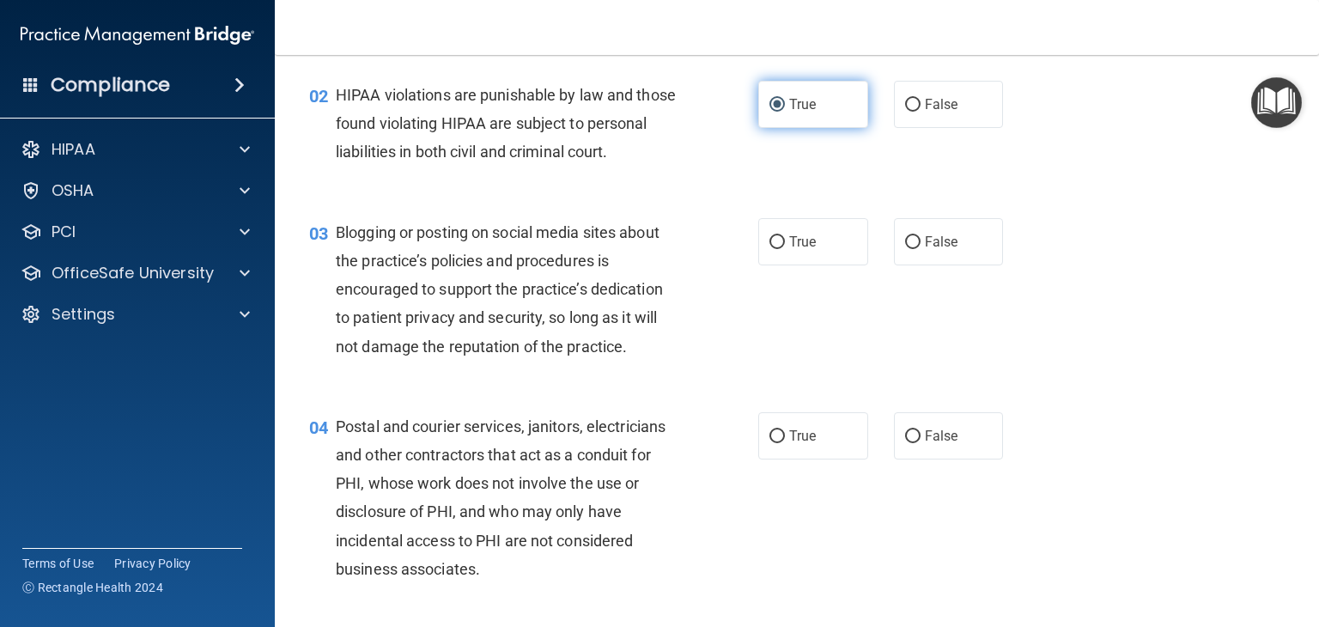
scroll to position [193, 0]
click at [905, 248] on input "False" at bounding box center [912, 241] width 15 height 13
radio input "true"
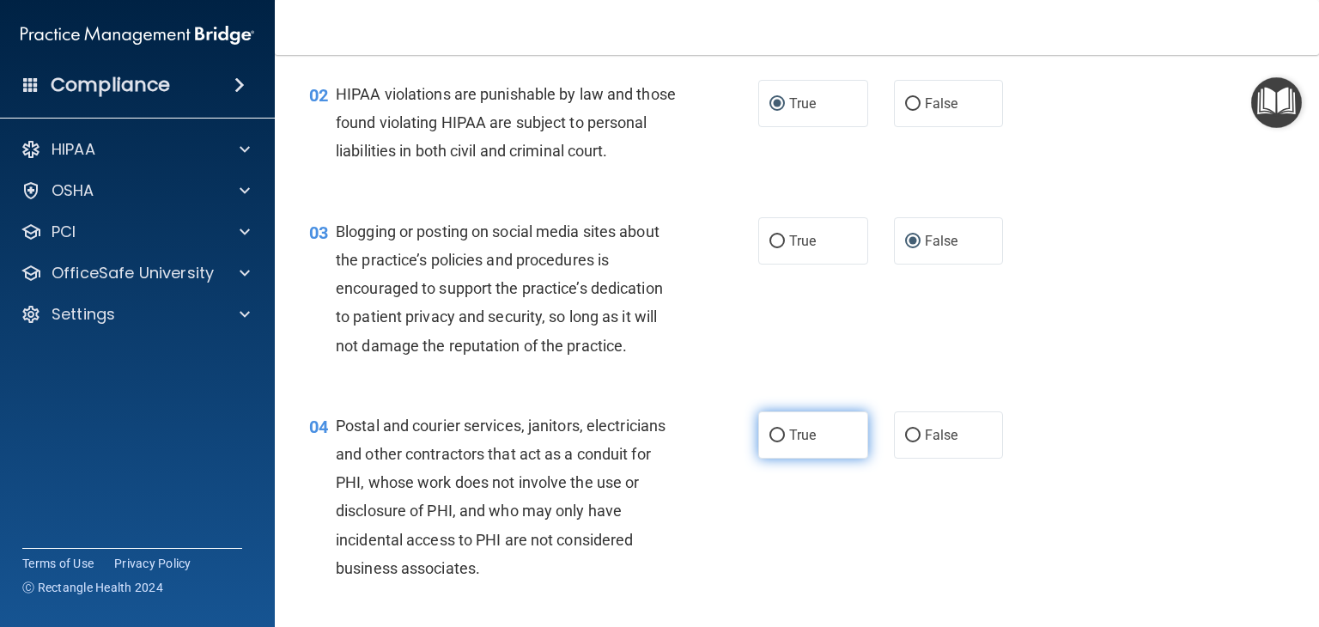
click at [773, 442] on input "True" at bounding box center [776, 435] width 15 height 13
radio input "true"
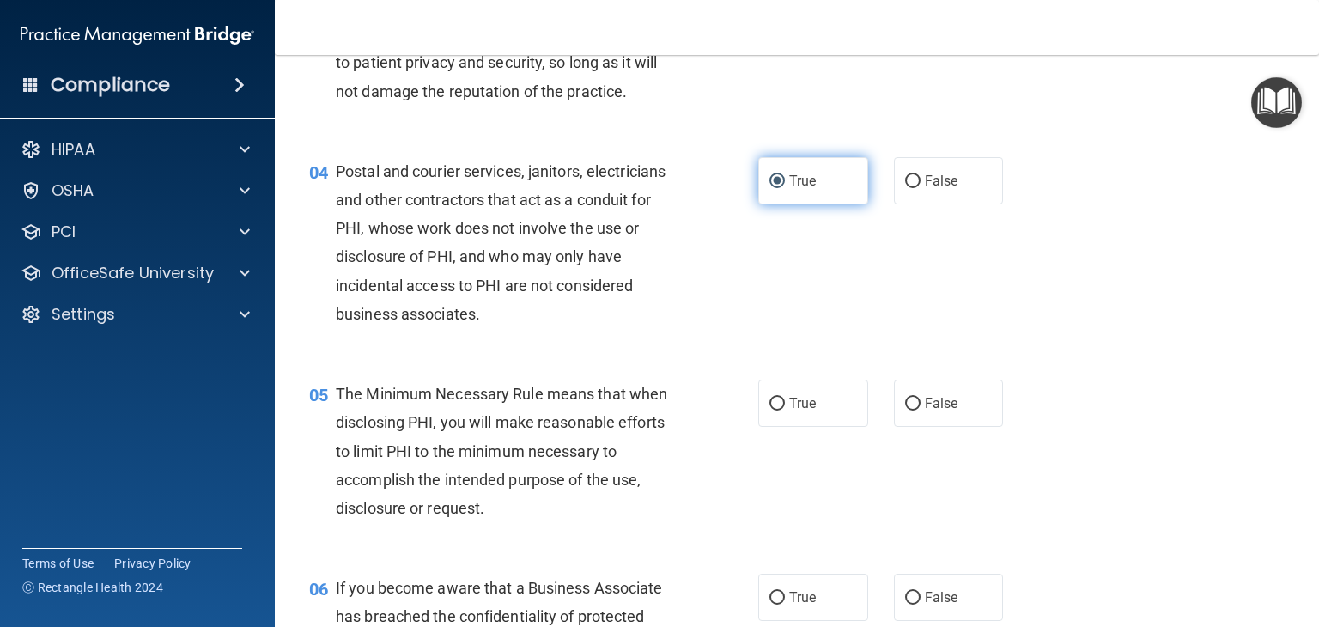
scroll to position [461, 0]
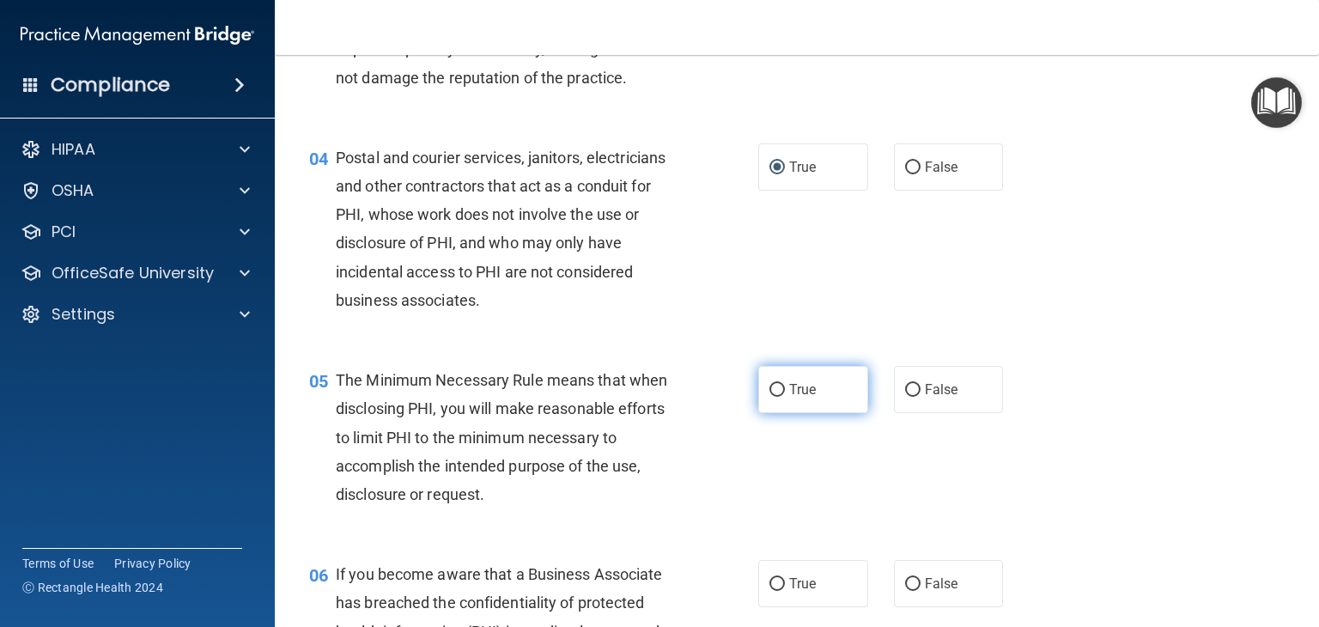
click at [769, 397] on input "True" at bounding box center [776, 390] width 15 height 13
radio input "true"
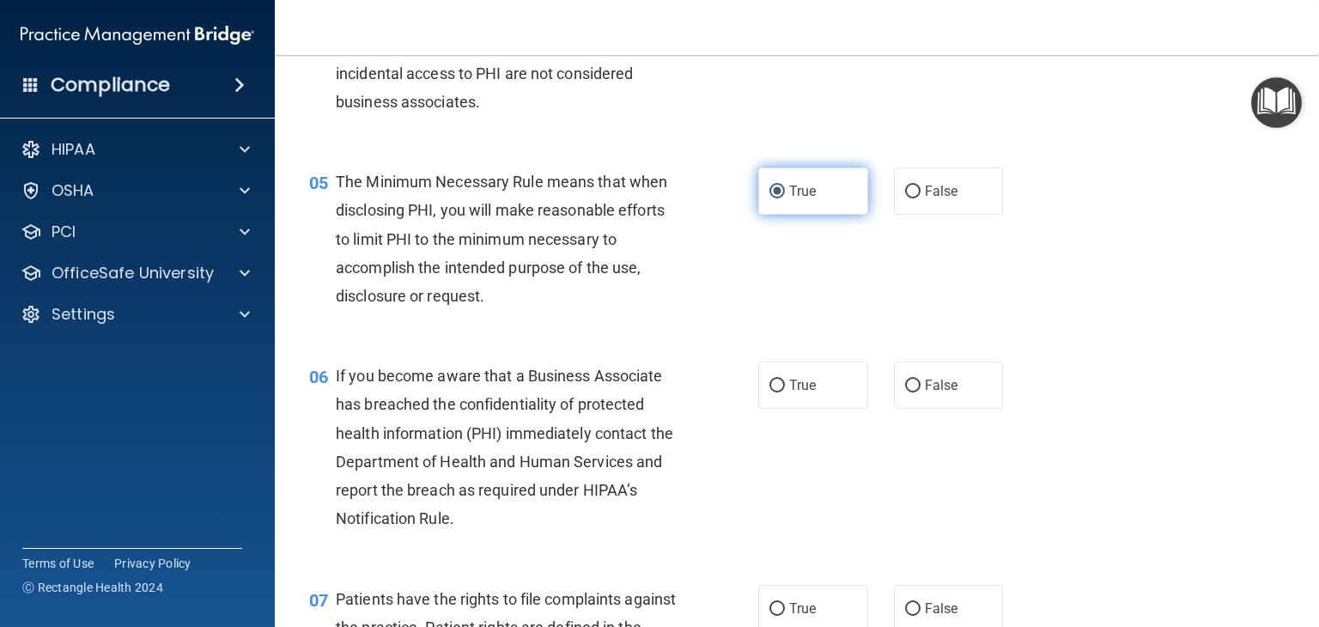
scroll to position [670, 0]
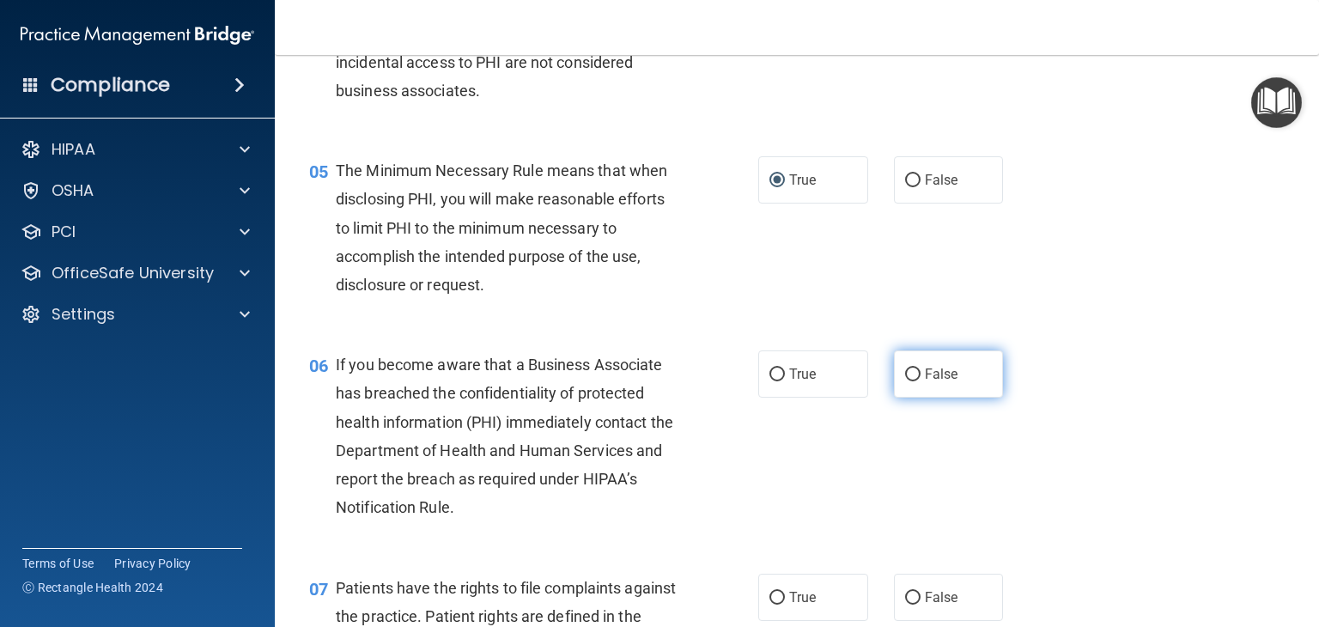
click at [906, 381] on input "False" at bounding box center [912, 374] width 15 height 13
radio input "true"
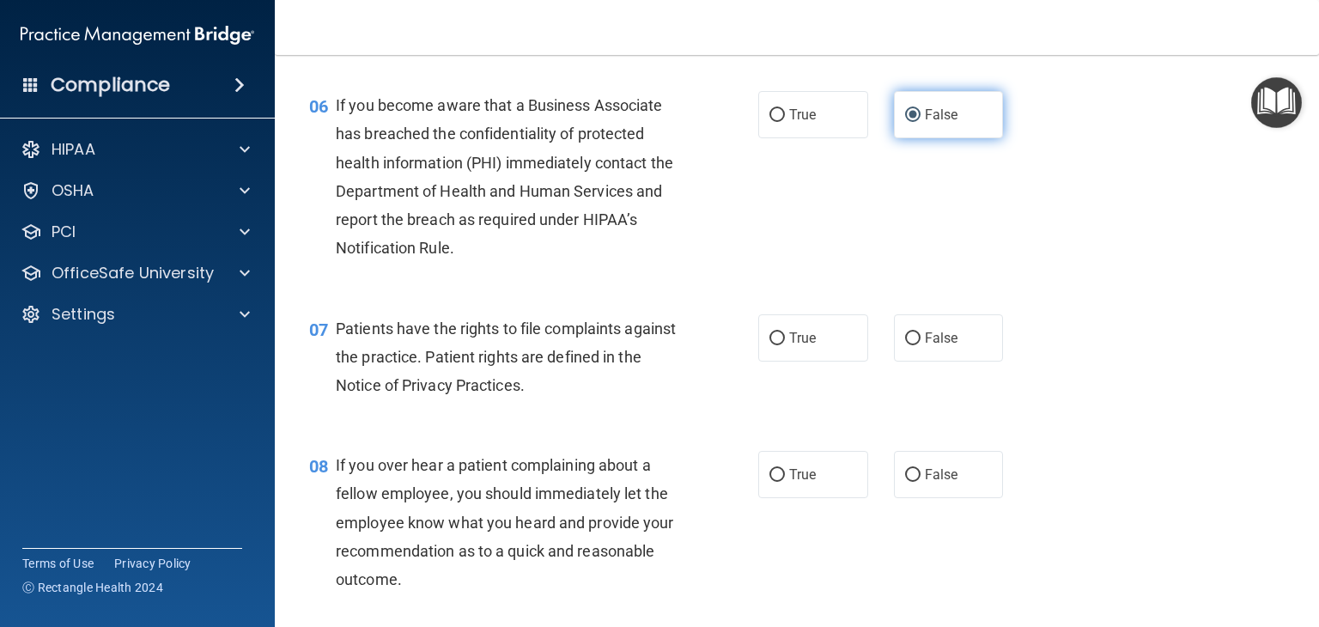
scroll to position [931, 0]
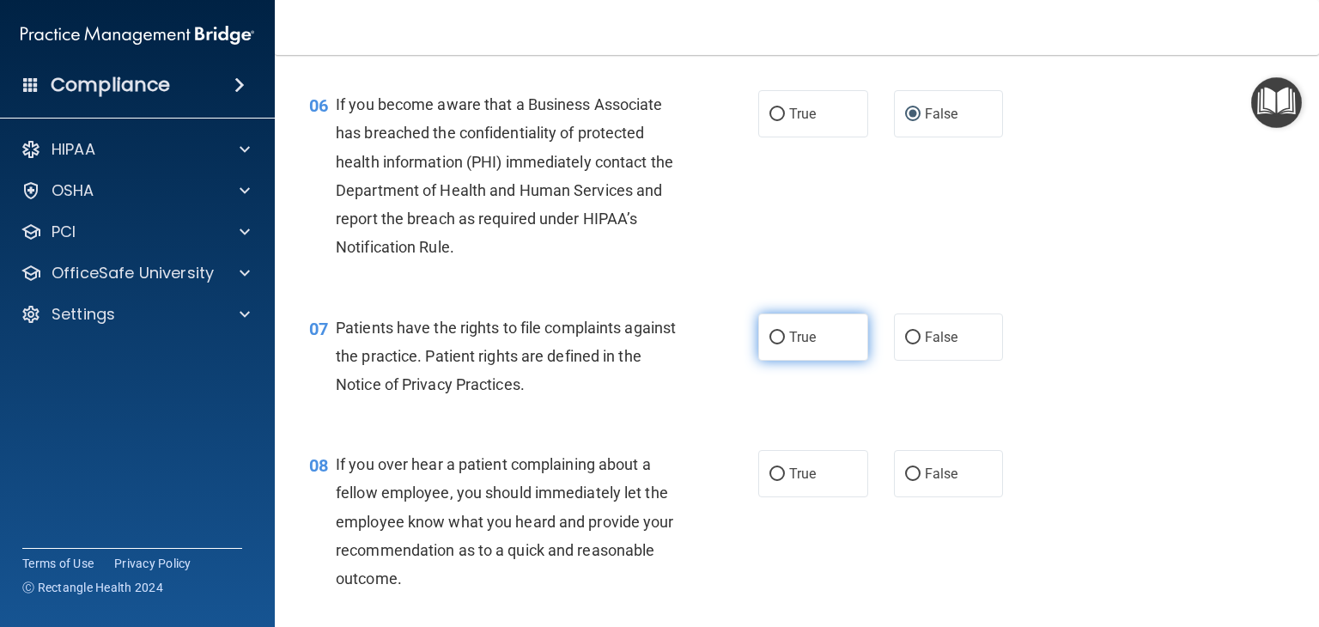
click at [769, 344] on input "True" at bounding box center [776, 337] width 15 height 13
radio input "true"
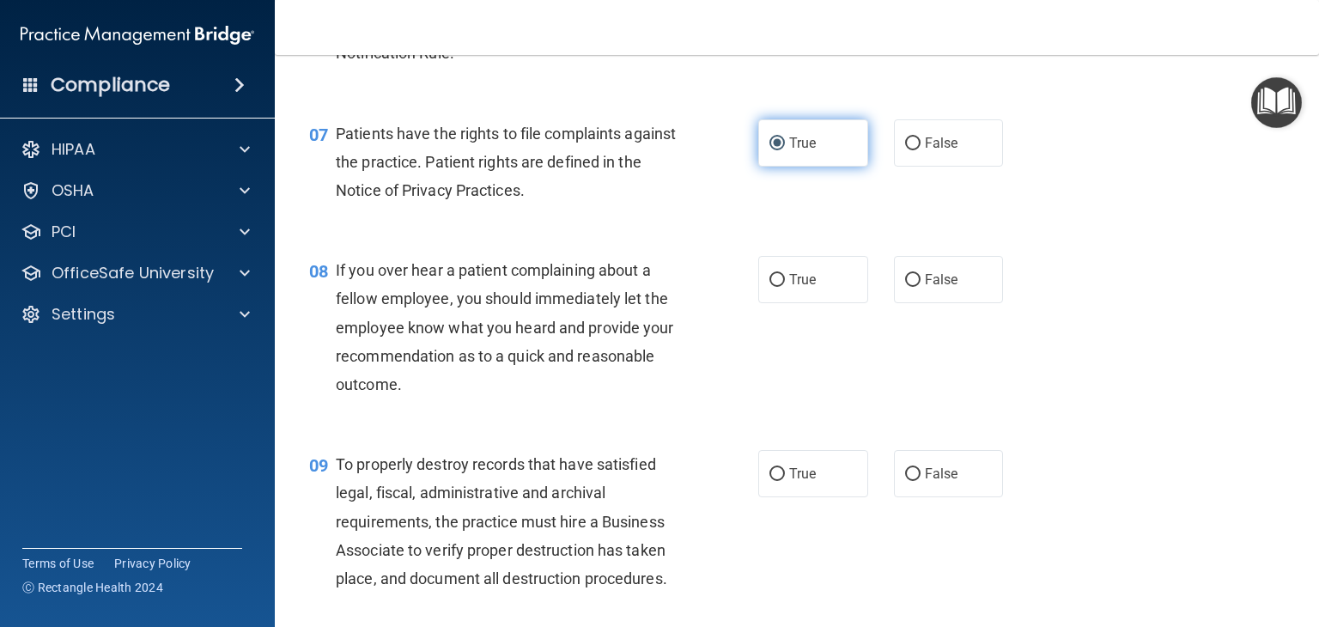
scroll to position [1130, 0]
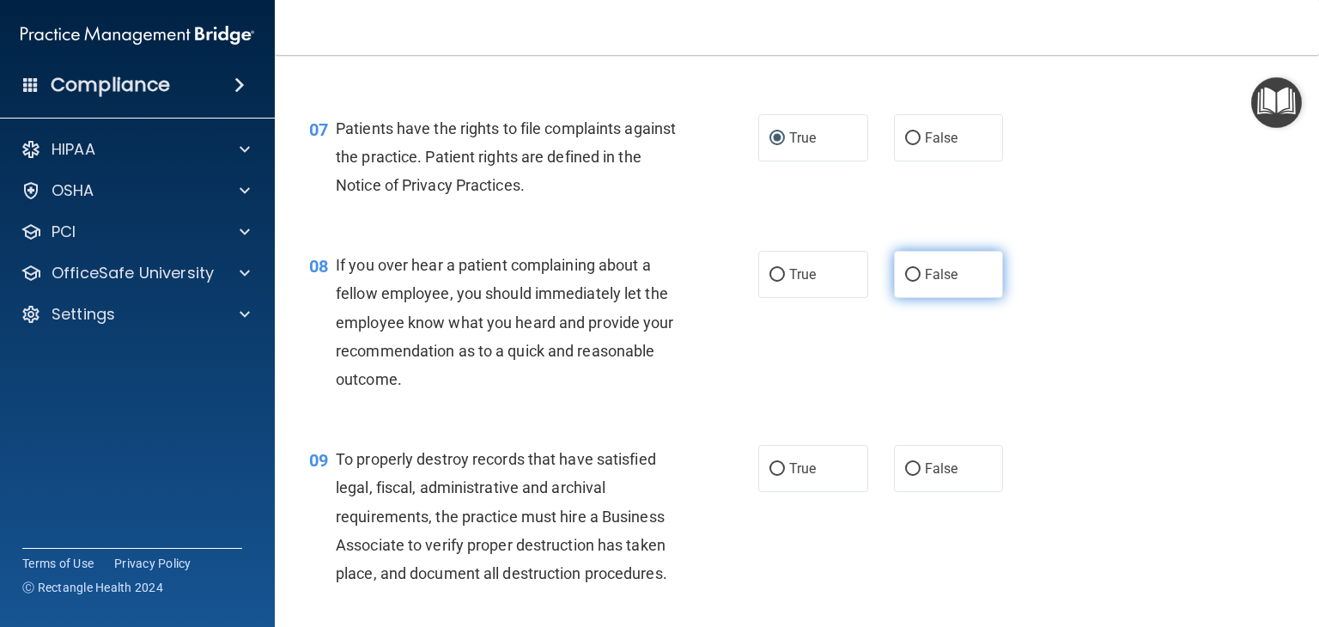
click at [905, 282] on input "False" at bounding box center [912, 275] width 15 height 13
radio input "true"
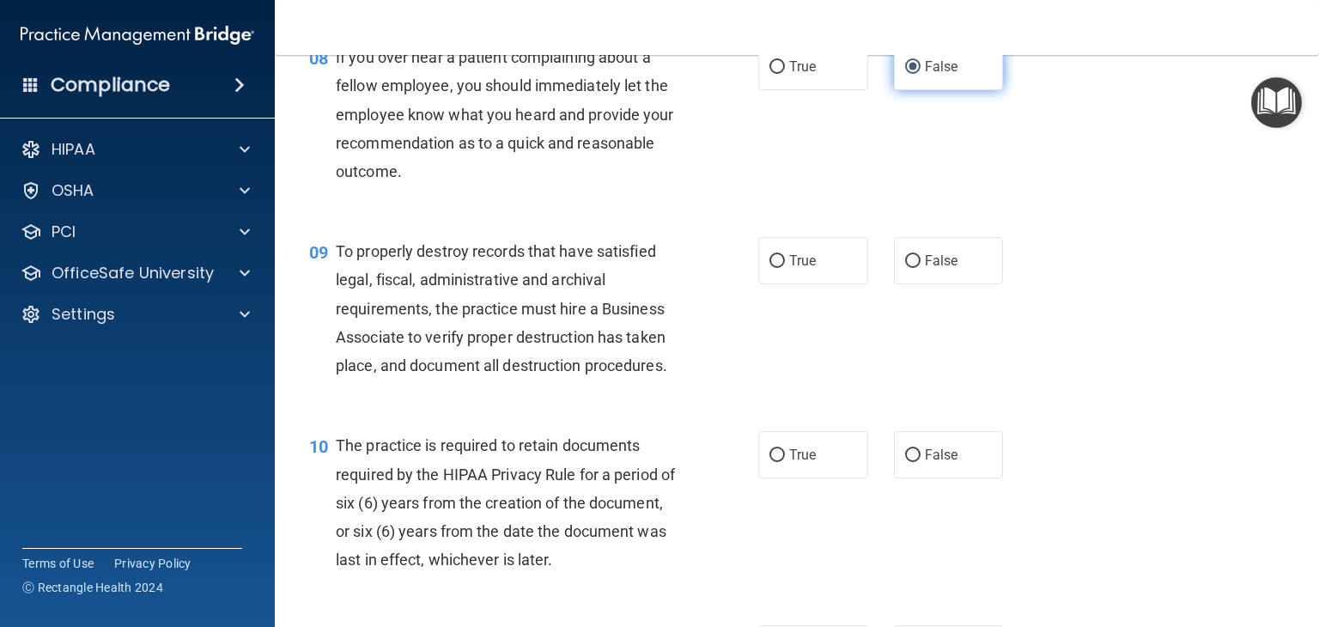
scroll to position [1339, 0]
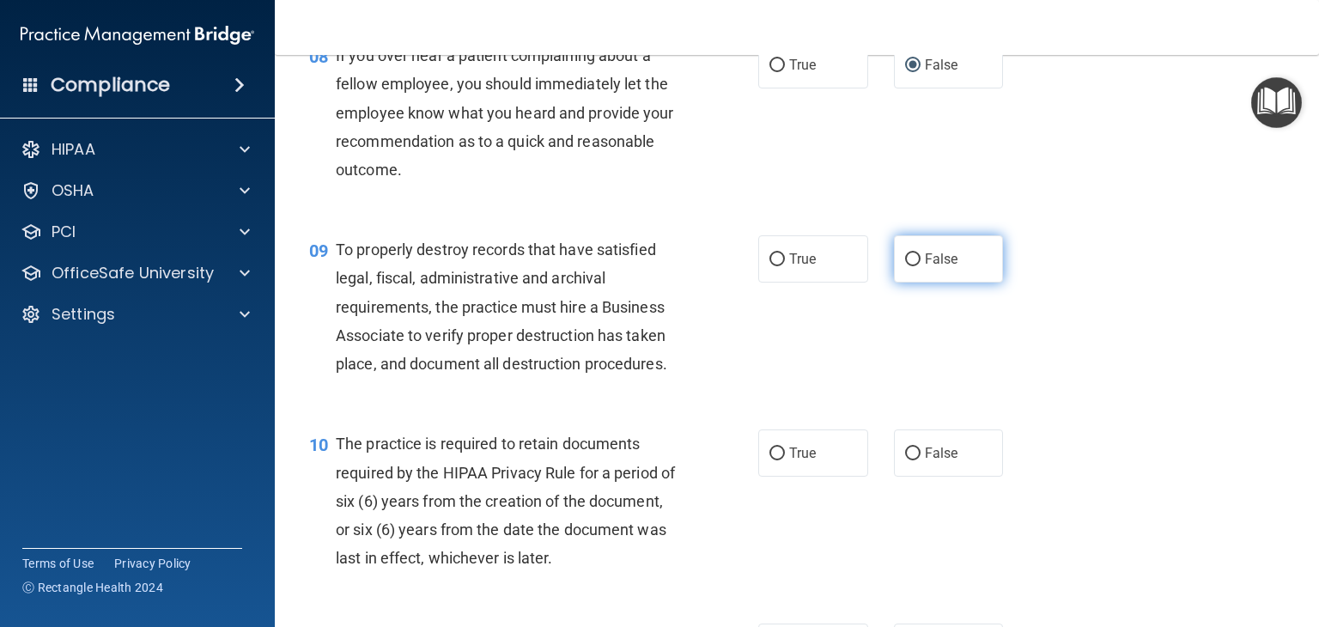
click at [905, 266] on input "False" at bounding box center [912, 259] width 15 height 13
radio input "true"
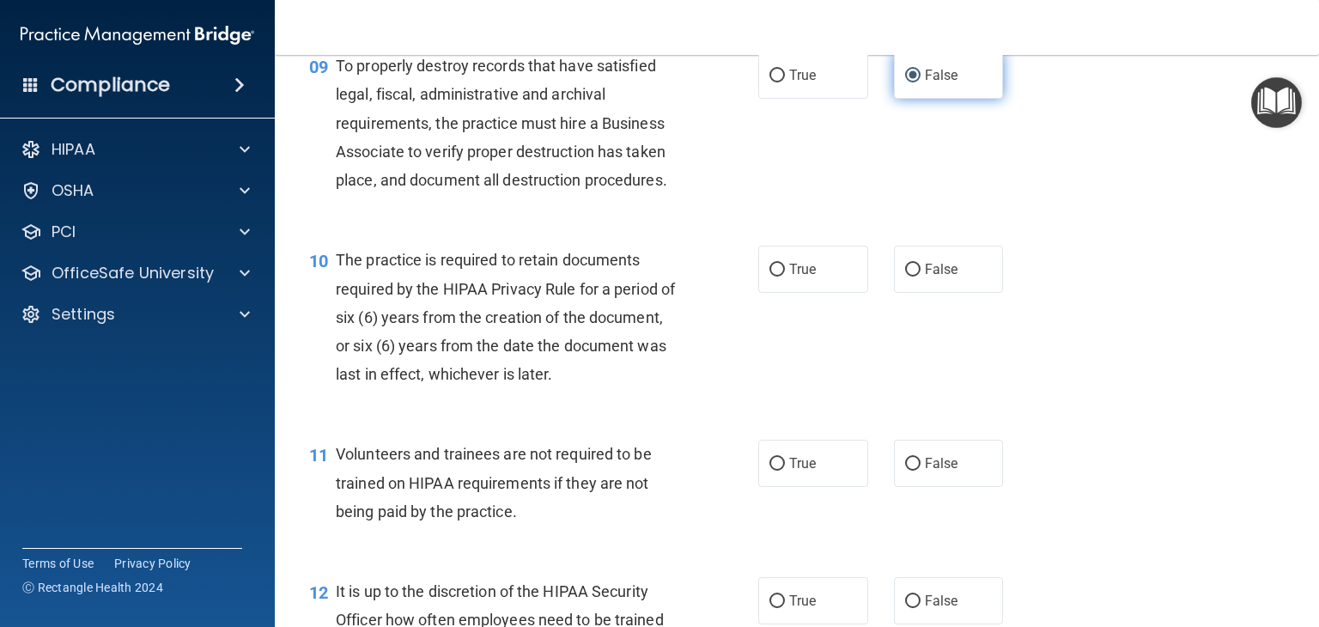
scroll to position [1525, 0]
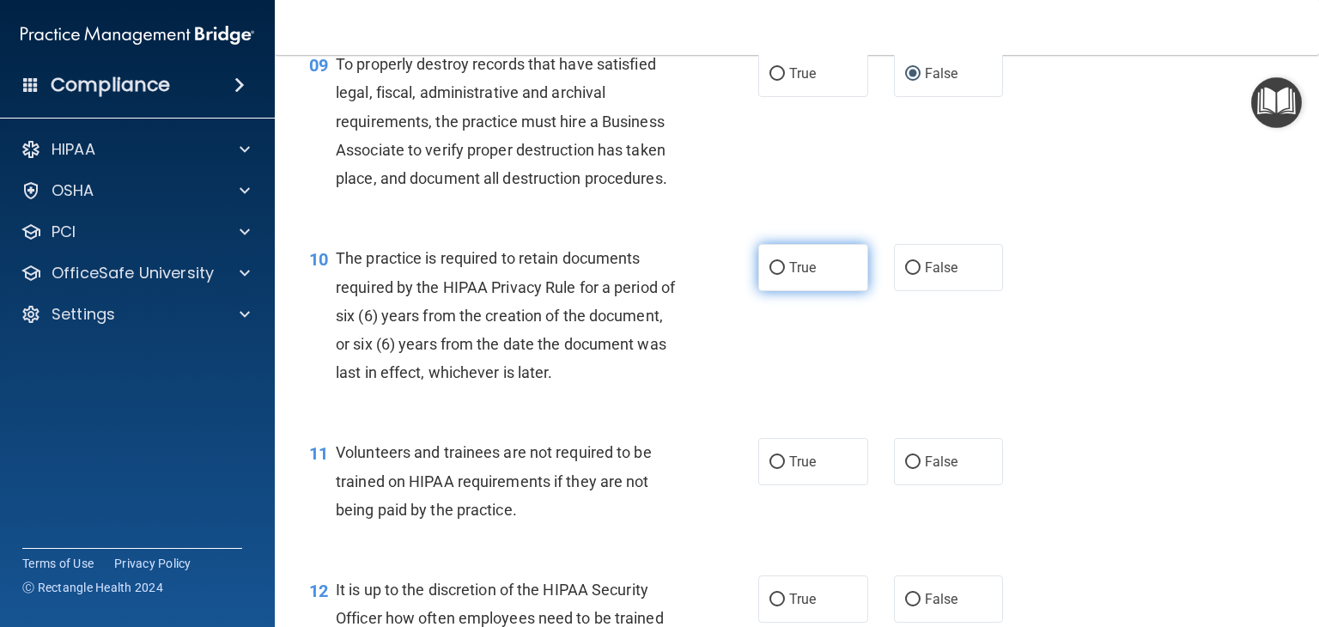
click at [769, 275] on input "True" at bounding box center [776, 268] width 15 height 13
radio input "true"
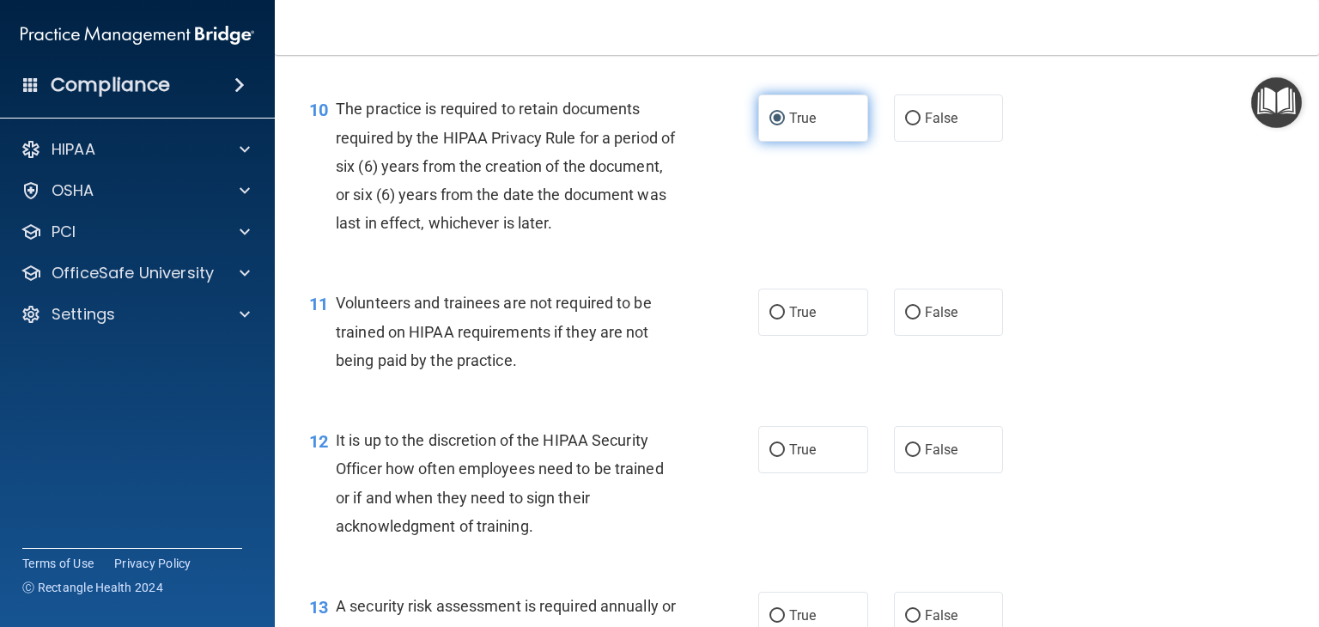
scroll to position [1677, 0]
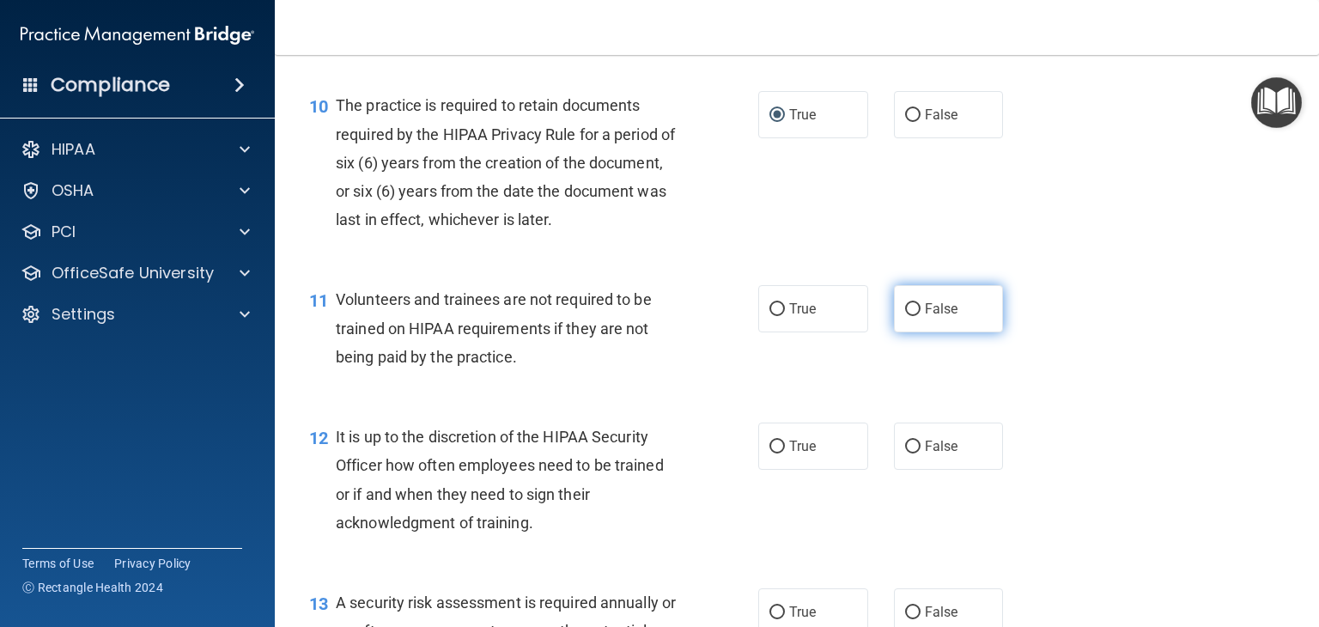
click at [910, 316] on input "False" at bounding box center [912, 309] width 15 height 13
radio input "true"
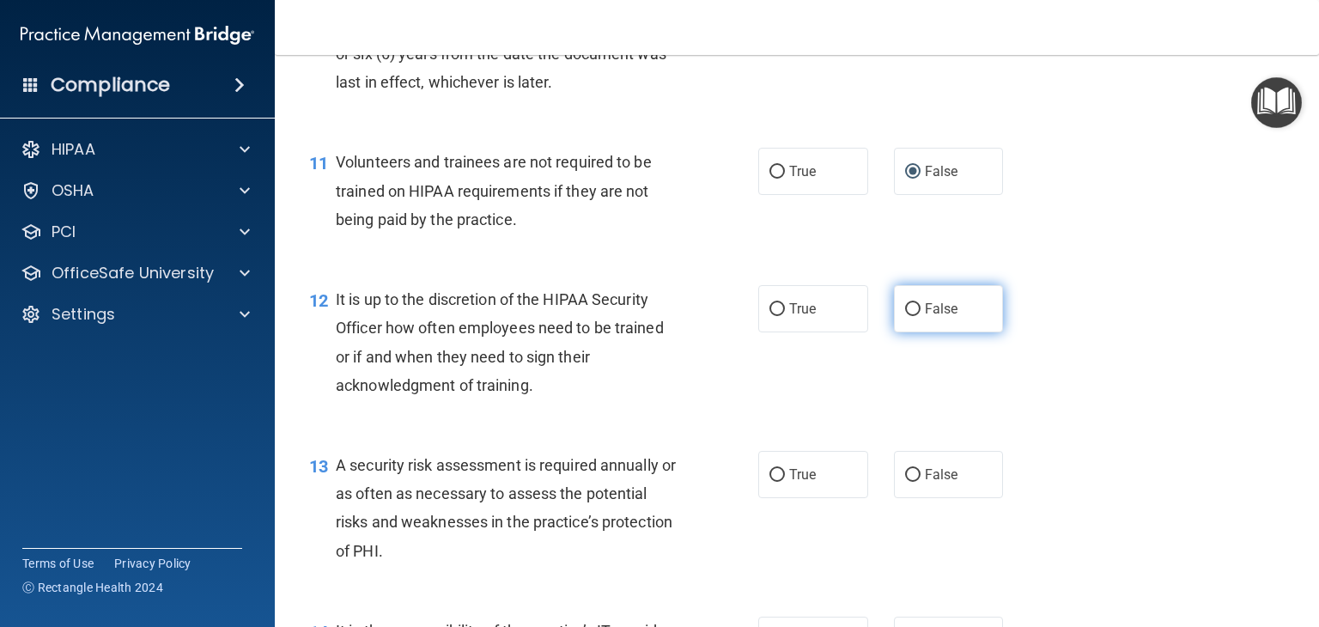
click at [911, 316] on input "False" at bounding box center [912, 309] width 15 height 13
radio input "true"
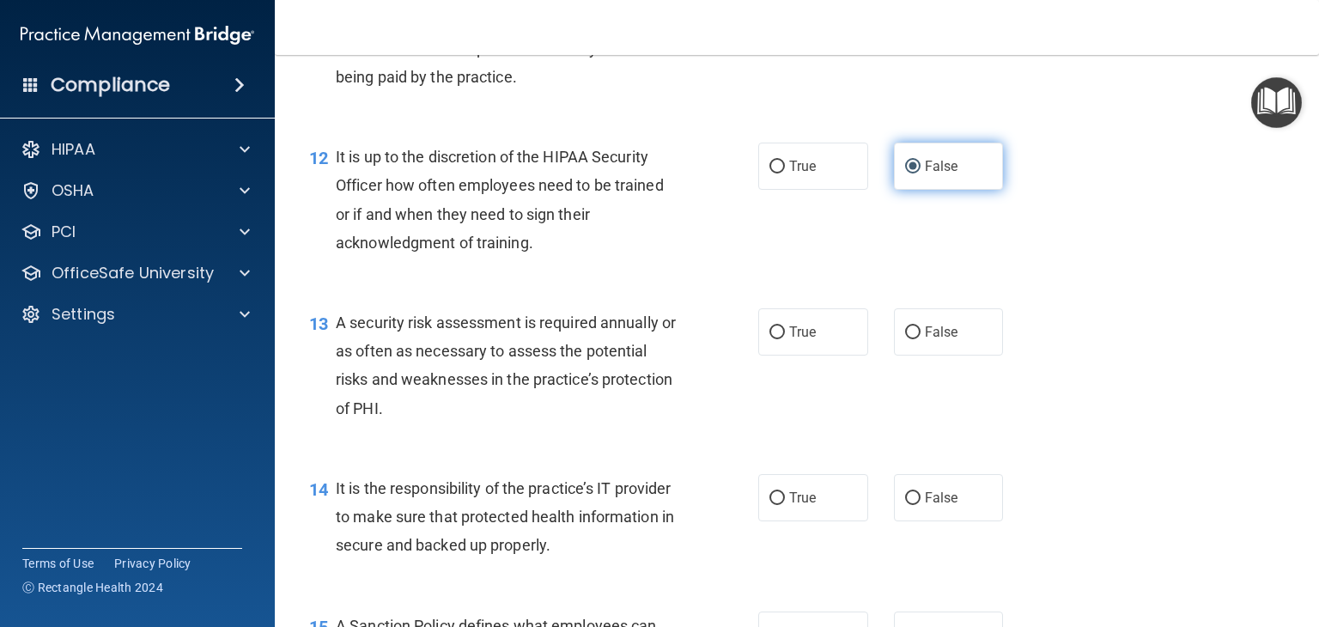
scroll to position [1957, 0]
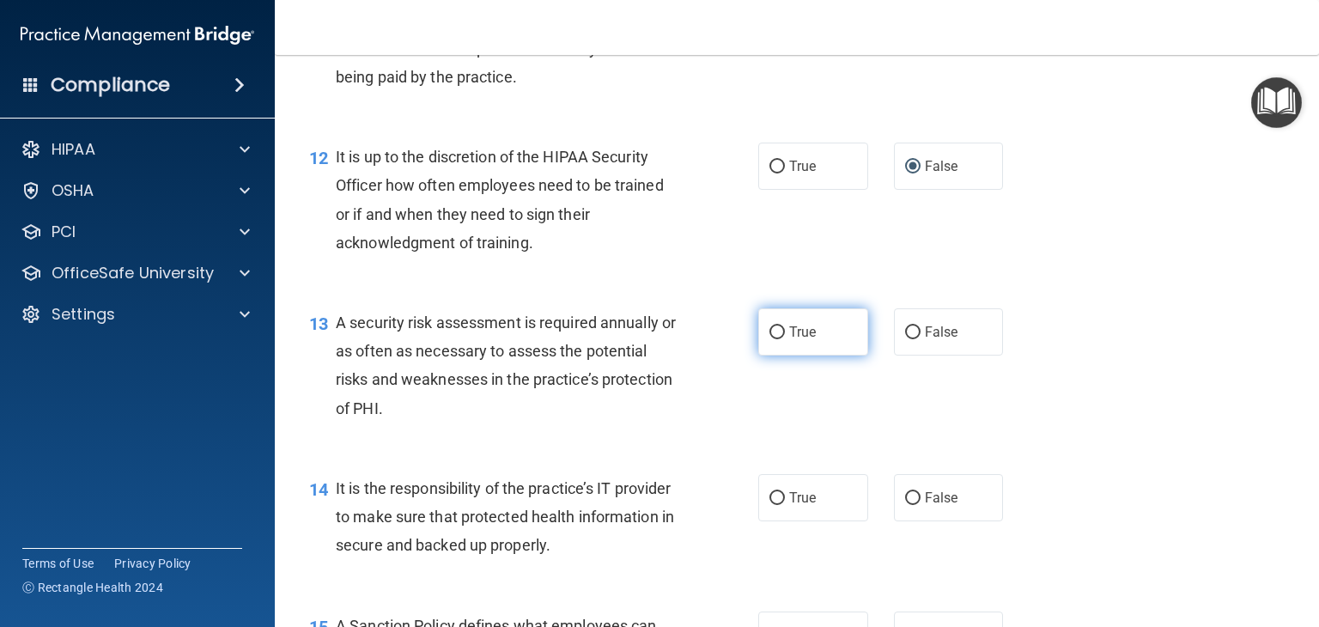
click at [769, 339] on input "True" at bounding box center [776, 332] width 15 height 13
radio input "true"
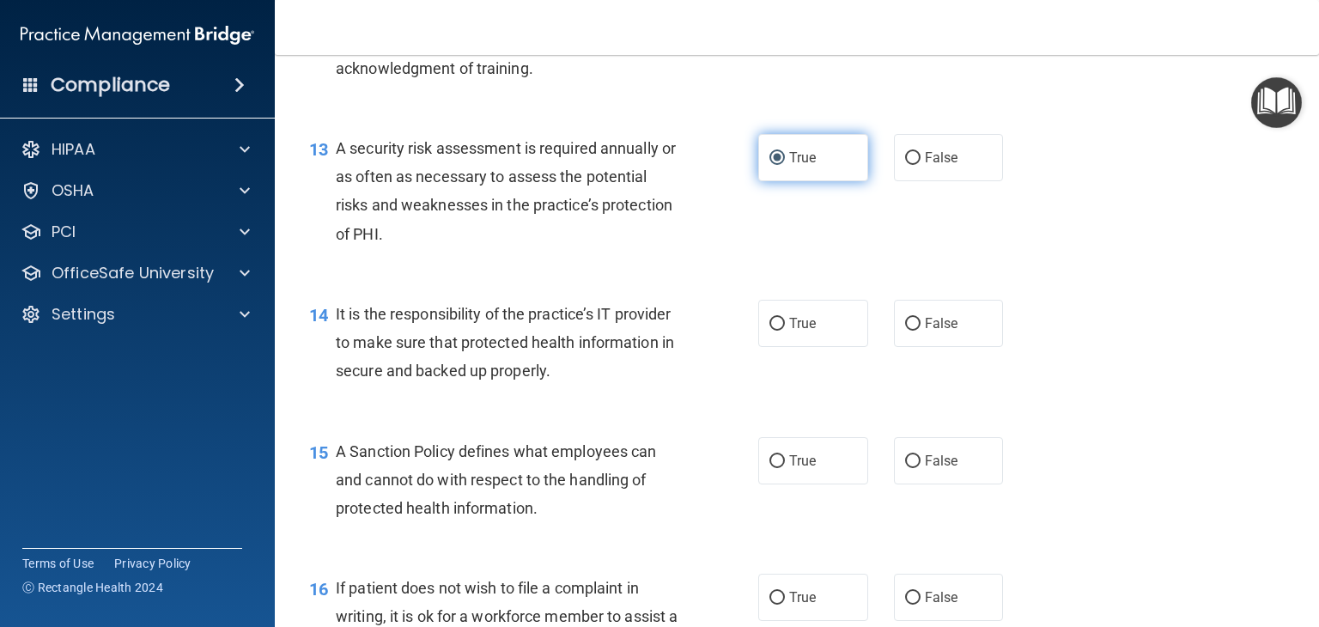
scroll to position [2132, 0]
click at [906, 330] on input "False" at bounding box center [912, 323] width 15 height 13
radio input "true"
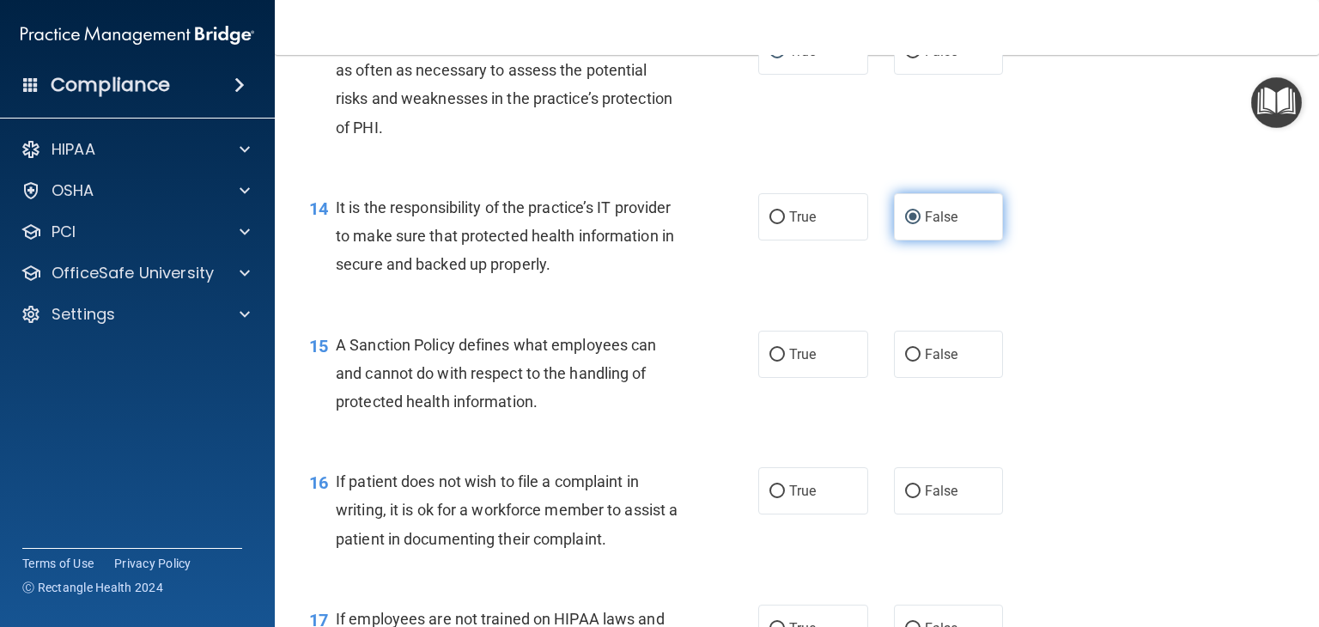
scroll to position [2241, 0]
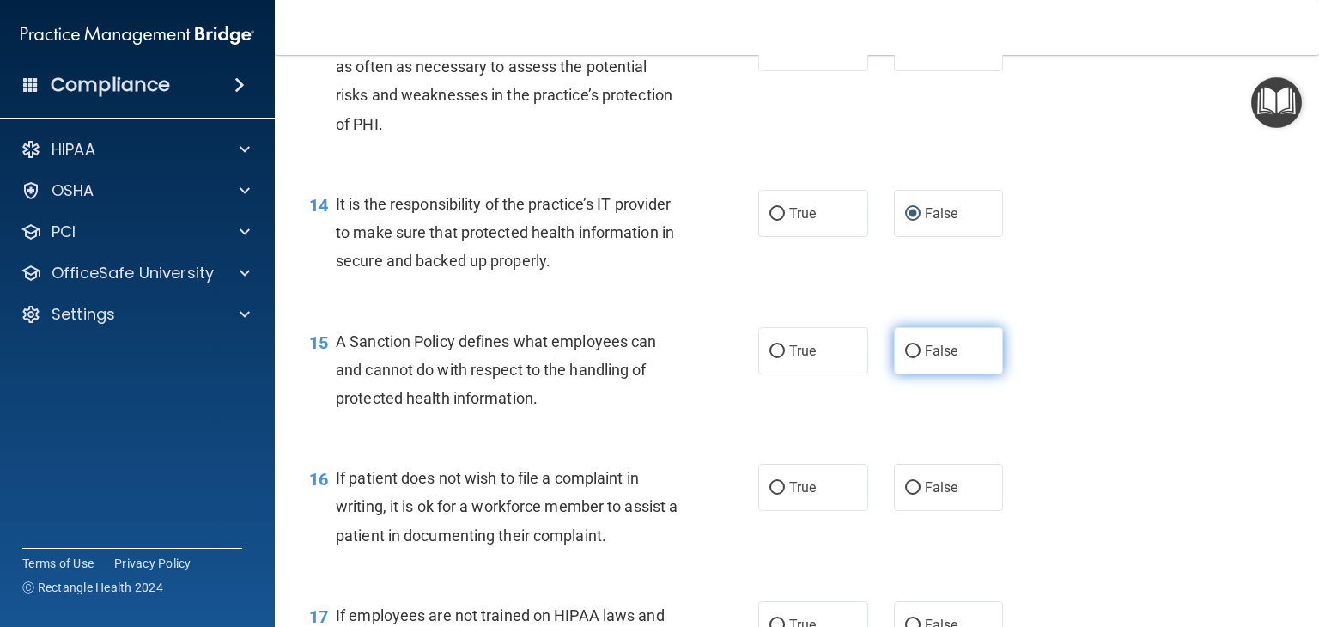
click at [908, 358] on input "False" at bounding box center [912, 351] width 15 height 13
radio input "true"
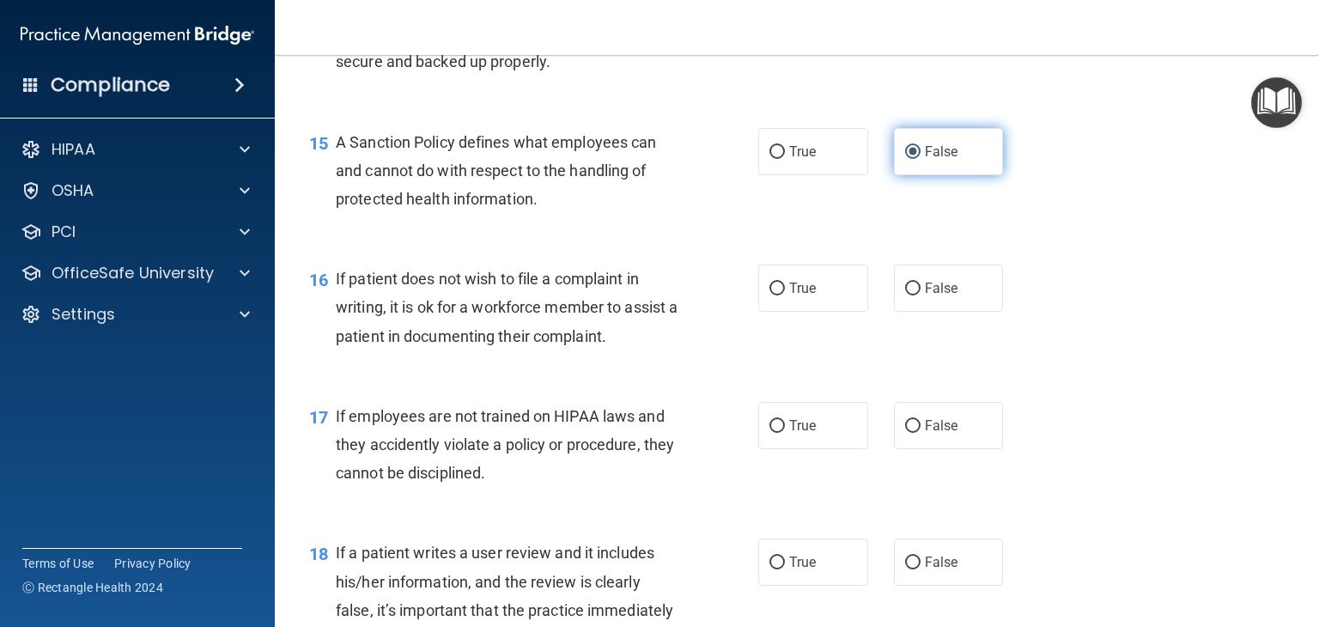
scroll to position [2435, 0]
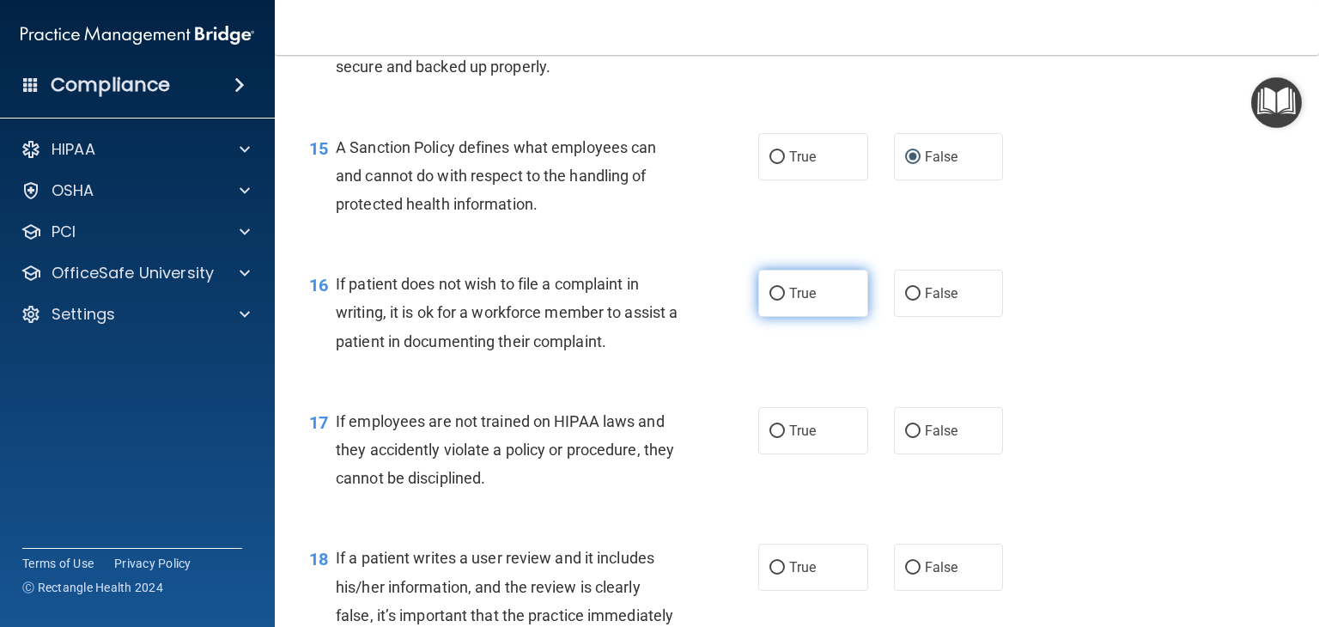
click at [774, 300] on input "True" at bounding box center [776, 294] width 15 height 13
radio input "true"
click at [905, 438] on input "False" at bounding box center [912, 431] width 15 height 13
radio input "true"
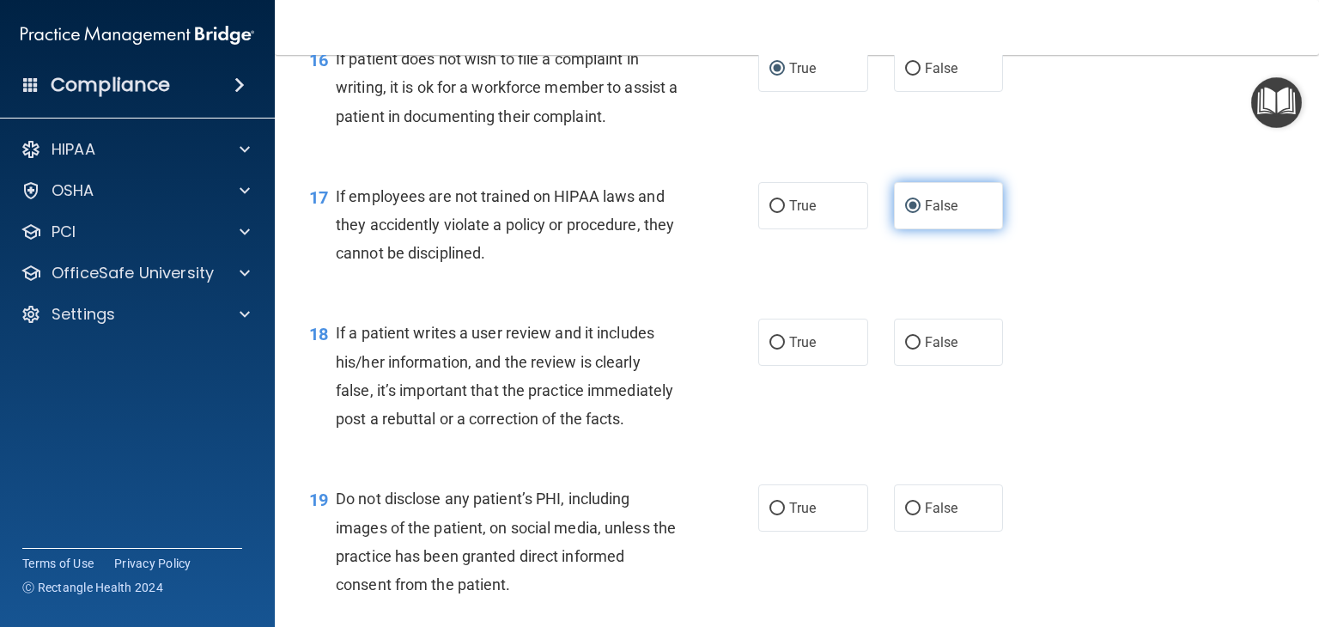
scroll to position [2662, 0]
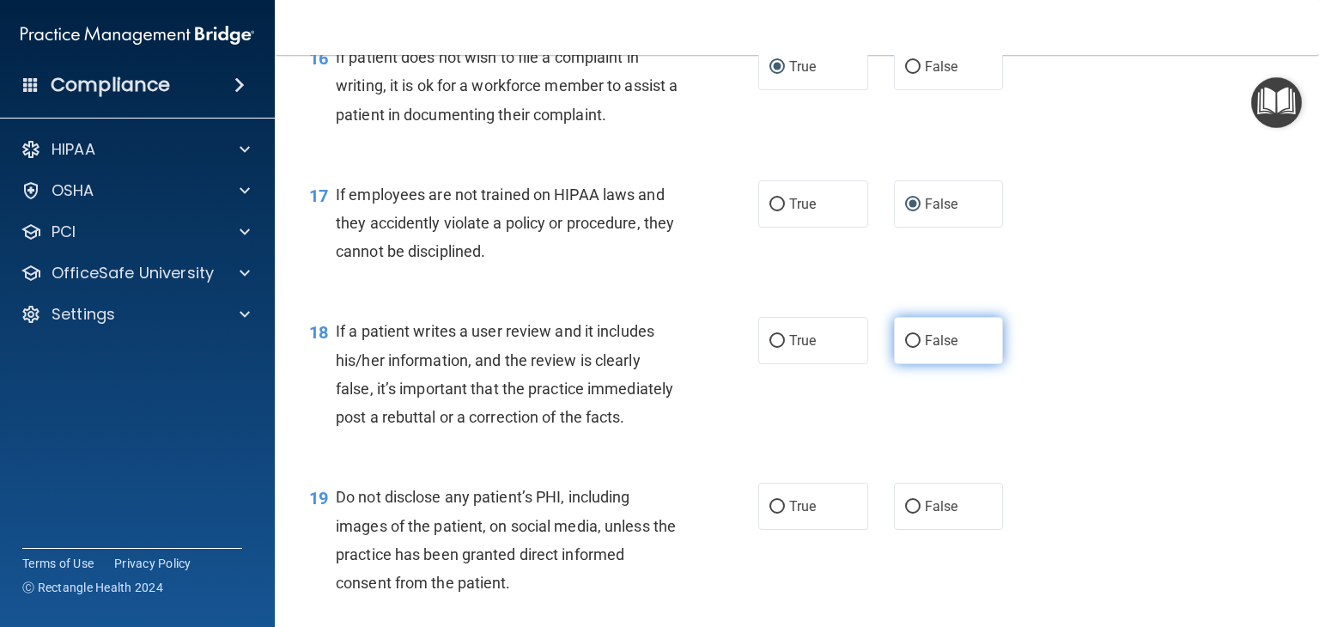
click at [910, 348] on input "False" at bounding box center [912, 341] width 15 height 13
radio input "true"
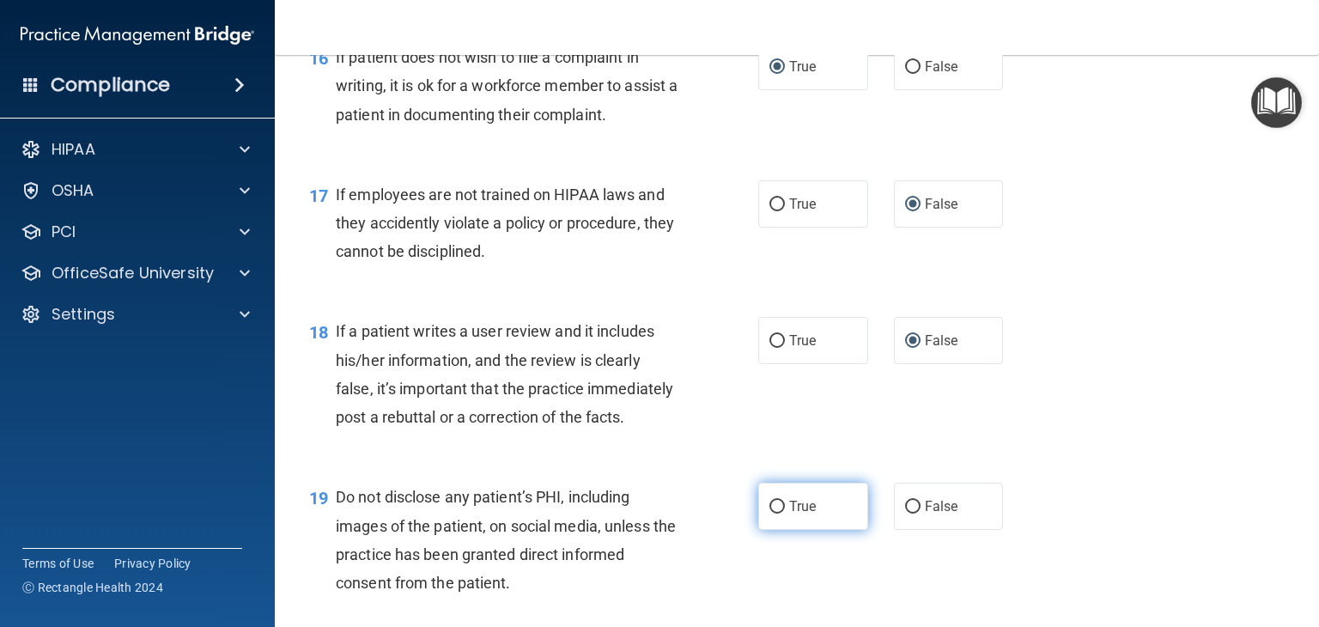
click at [774, 513] on input "True" at bounding box center [776, 506] width 15 height 13
radio input "true"
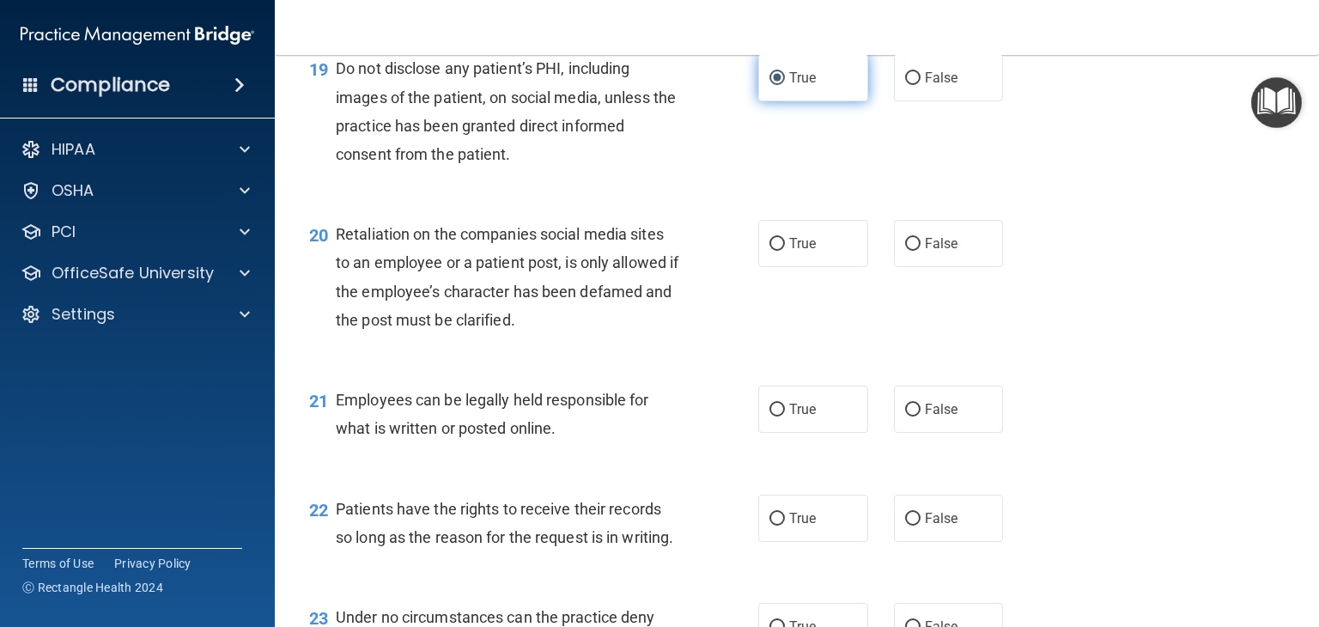
scroll to position [3101, 0]
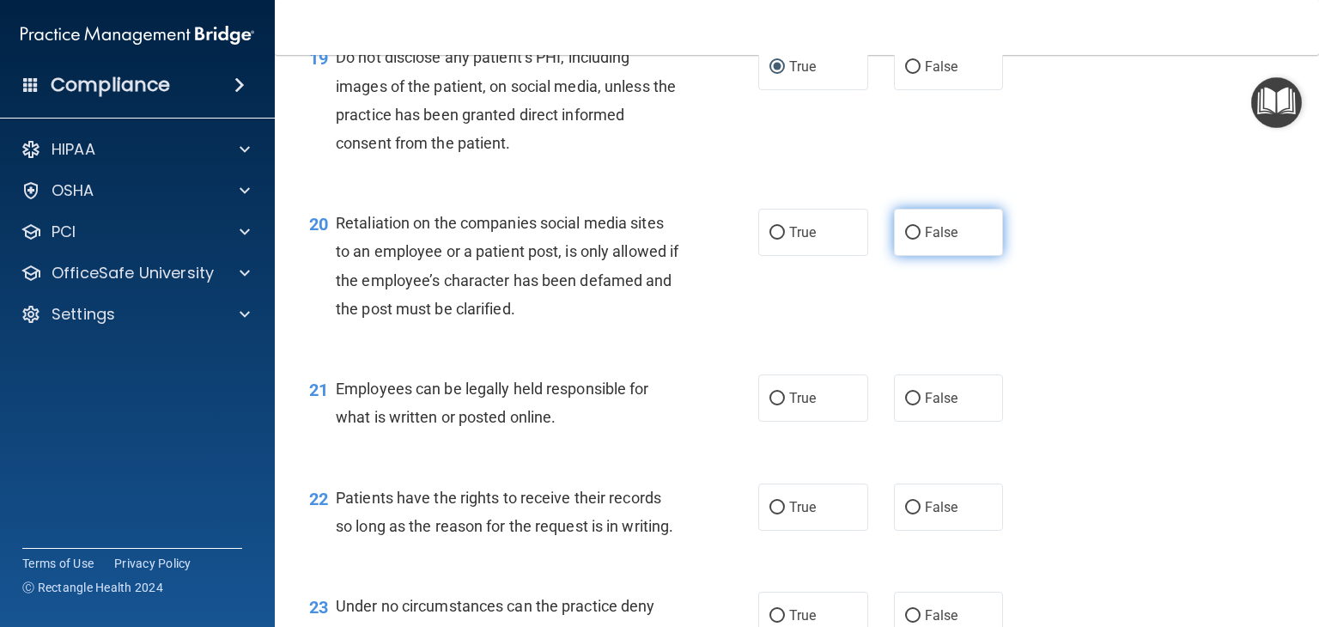
click at [906, 240] on input "False" at bounding box center [912, 233] width 15 height 13
radio input "true"
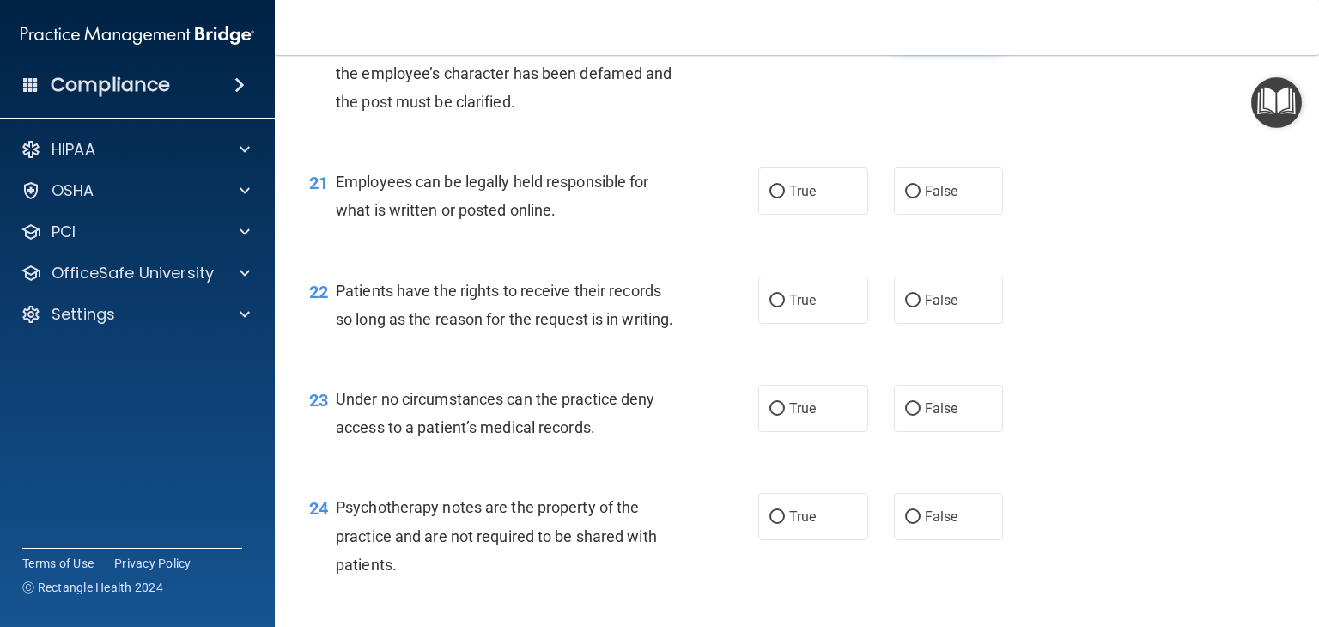
scroll to position [3309, 0]
click at [771, 197] on input "True" at bounding box center [776, 191] width 15 height 13
radio input "true"
click at [908, 306] on input "False" at bounding box center [912, 300] width 15 height 13
radio input "true"
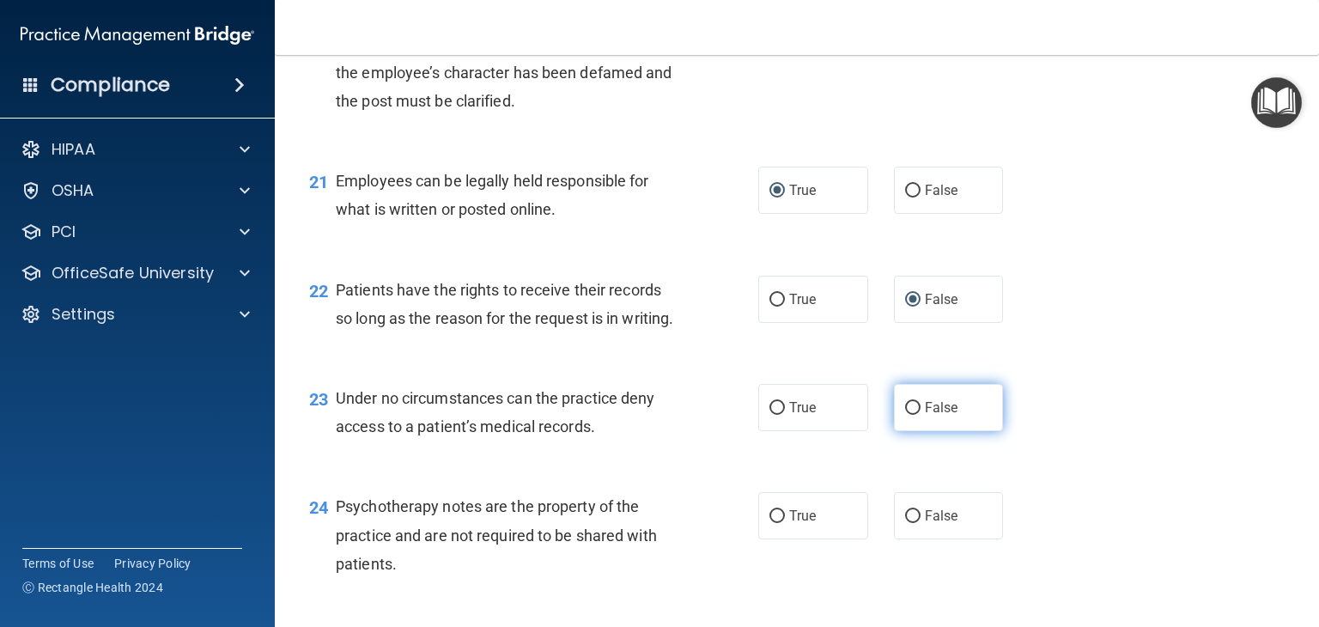
click at [905, 415] on input "False" at bounding box center [912, 408] width 15 height 13
radio input "true"
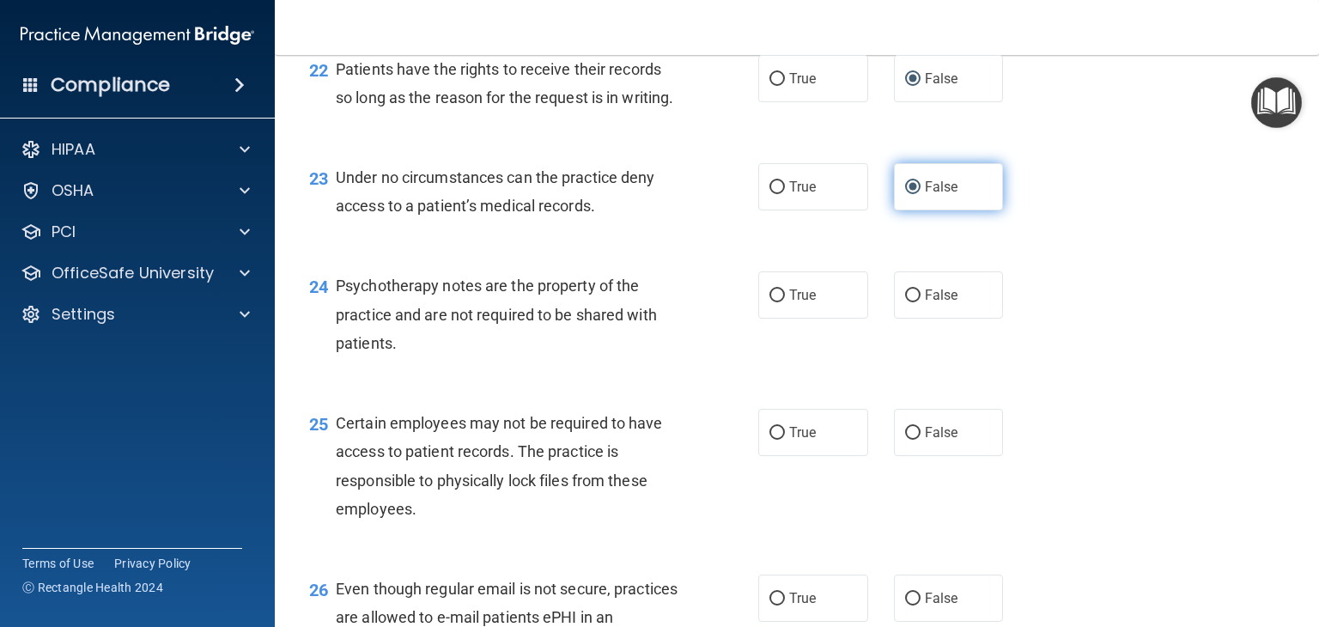
scroll to position [3535, 0]
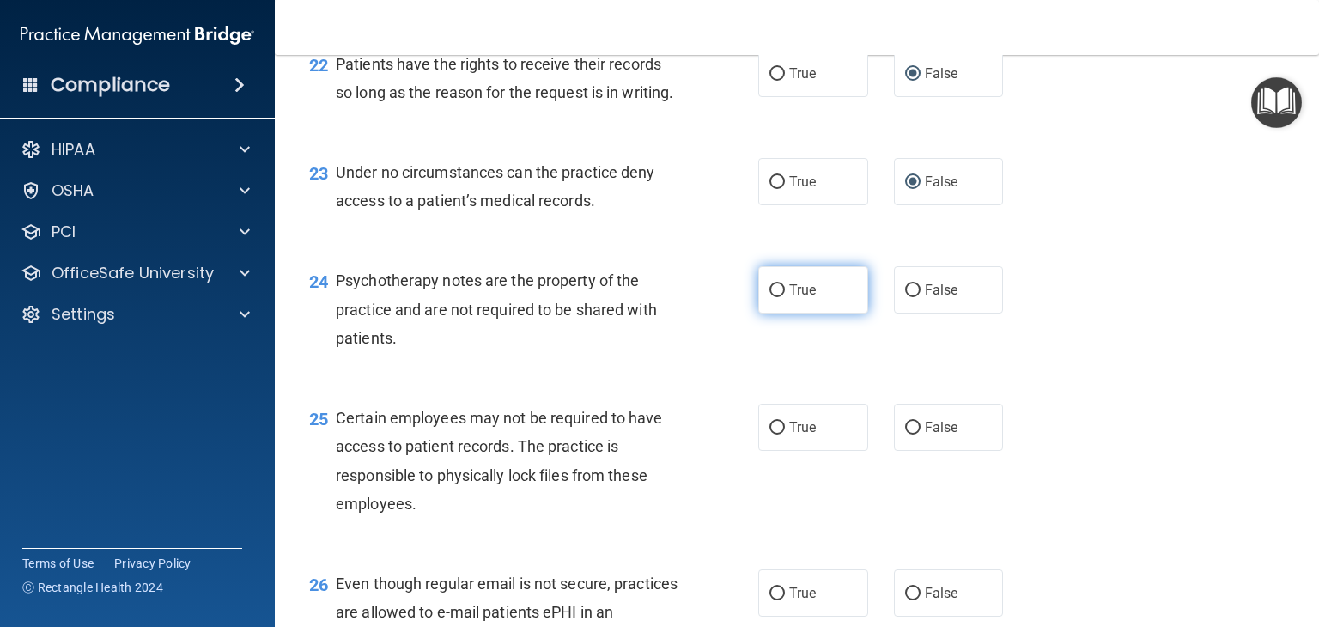
click at [776, 297] on input "True" at bounding box center [776, 290] width 15 height 13
radio input "true"
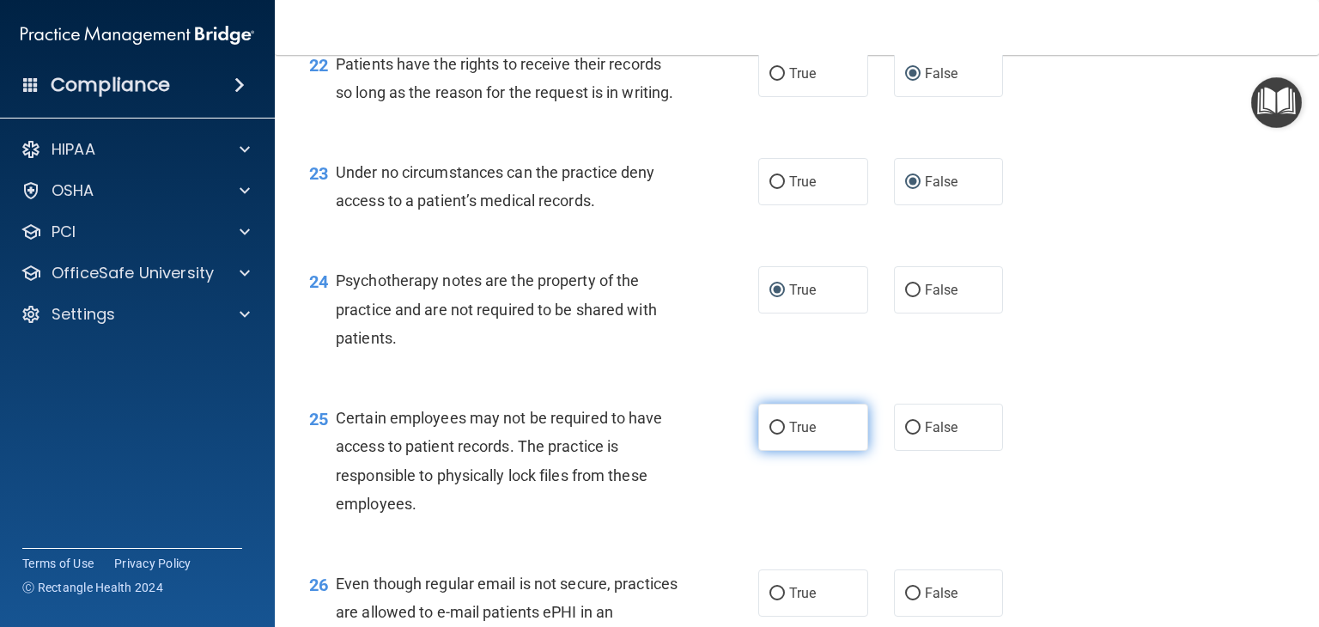
click at [769, 434] on input "True" at bounding box center [776, 427] width 15 height 13
radio input "true"
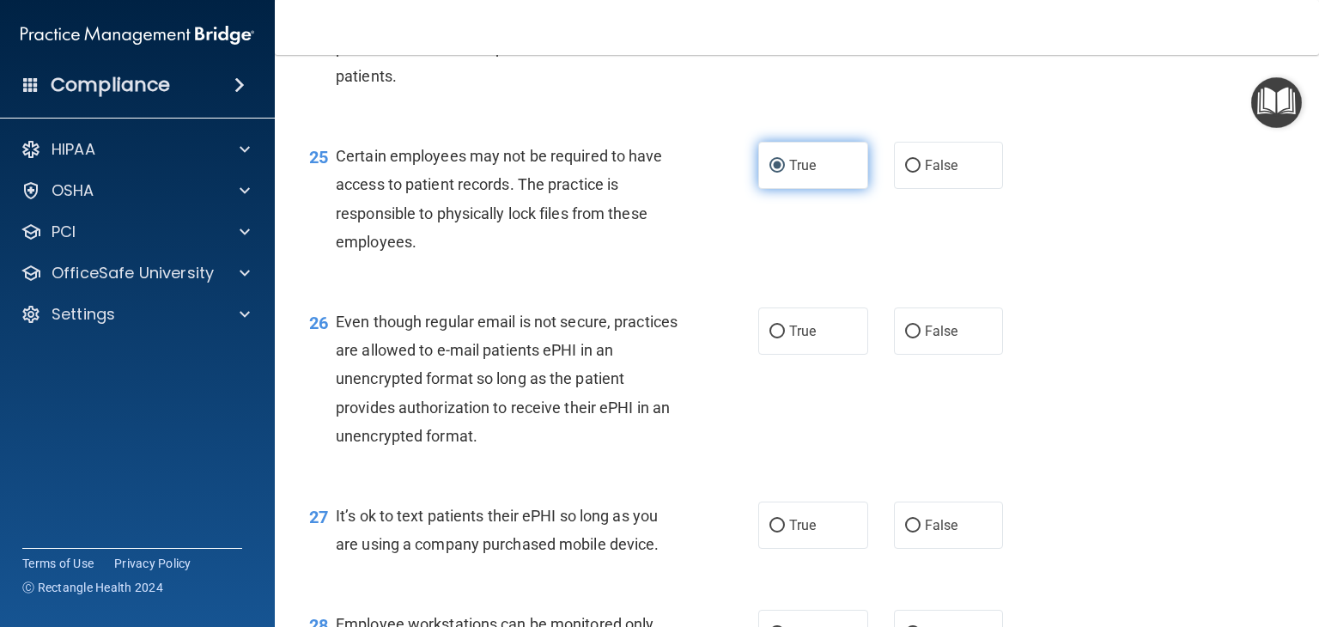
scroll to position [3799, 0]
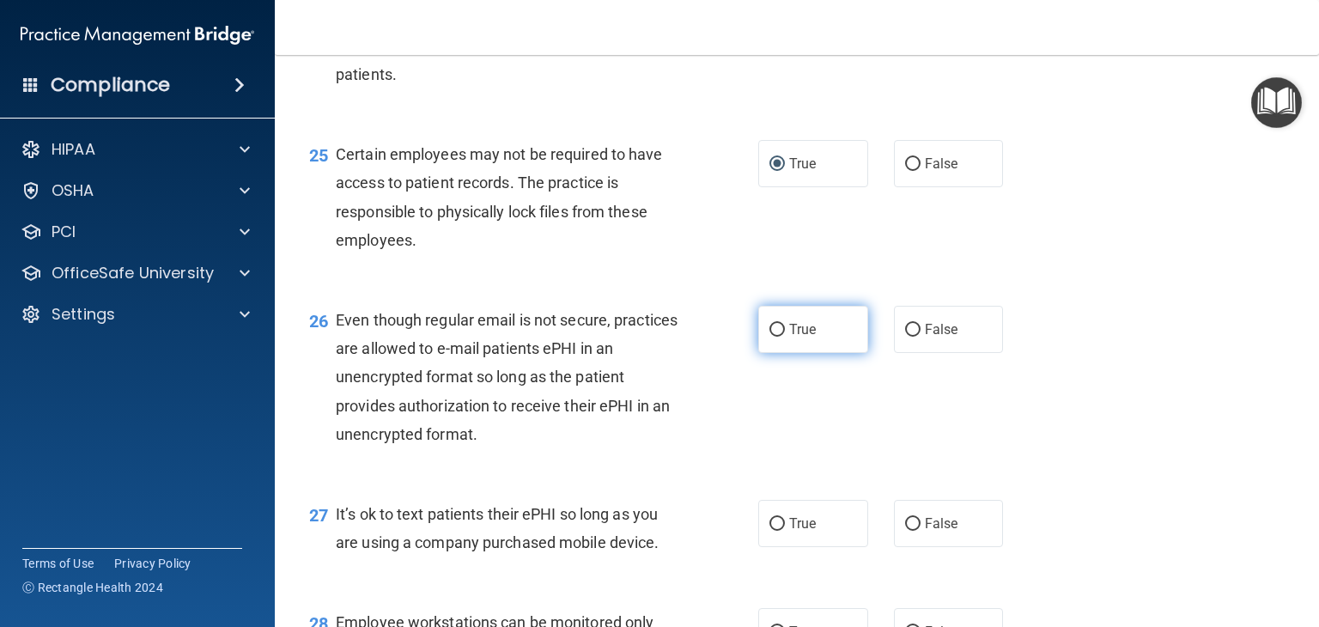
click at [773, 337] on input "True" at bounding box center [776, 330] width 15 height 13
radio input "true"
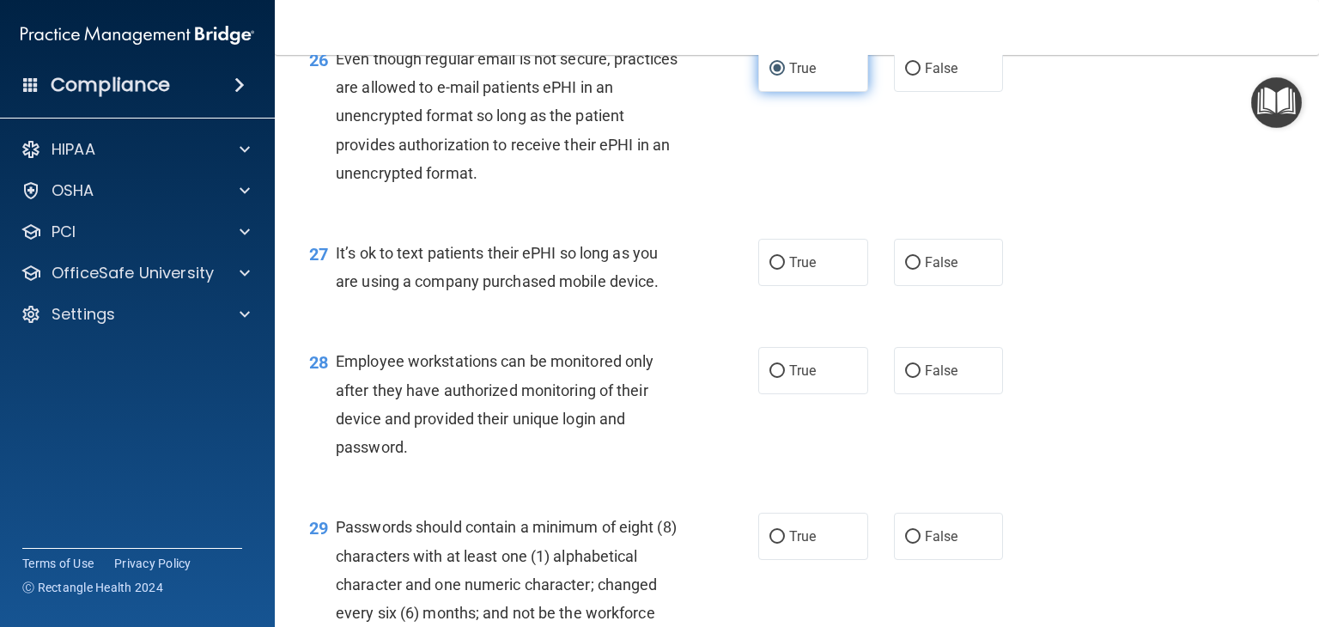
scroll to position [4064, 0]
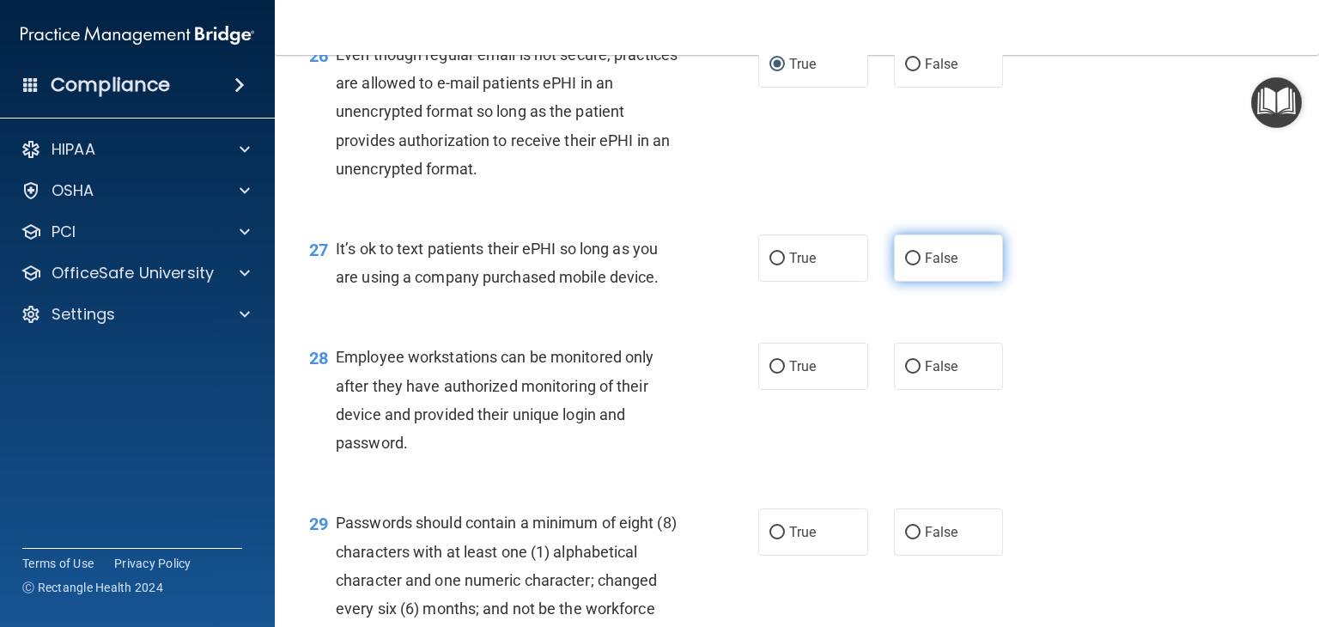
click at [906, 265] on input "False" at bounding box center [912, 258] width 15 height 13
radio input "true"
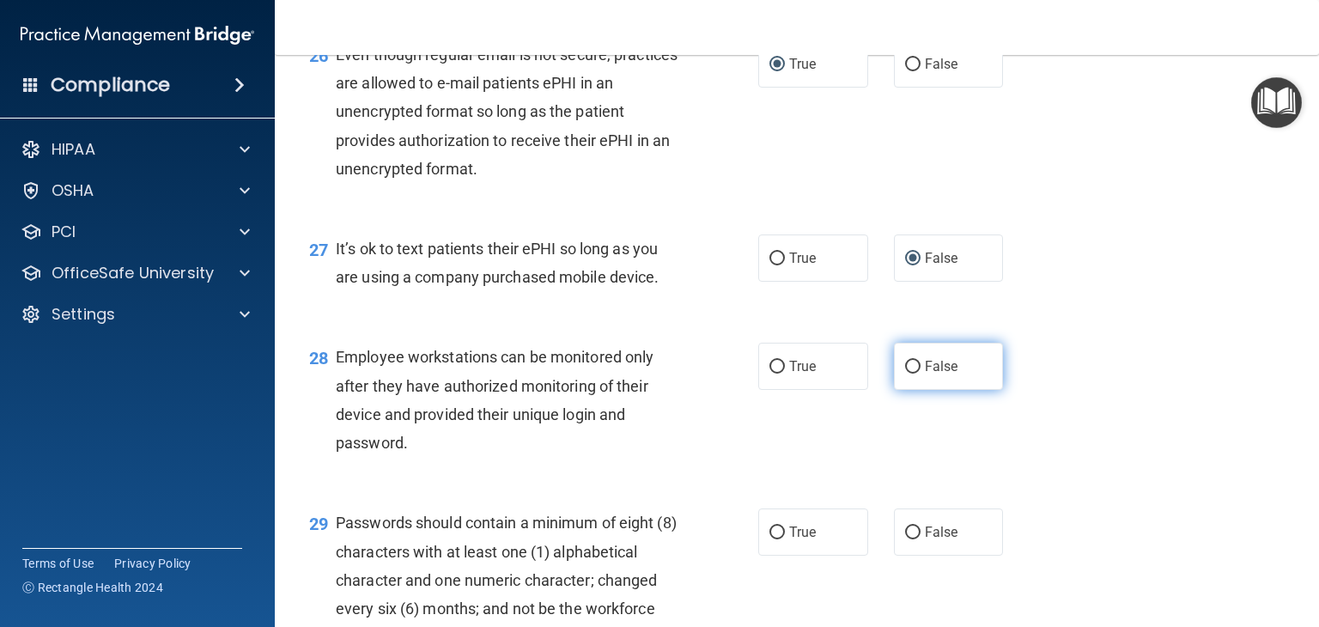
click at [909, 373] on input "False" at bounding box center [912, 367] width 15 height 13
radio input "true"
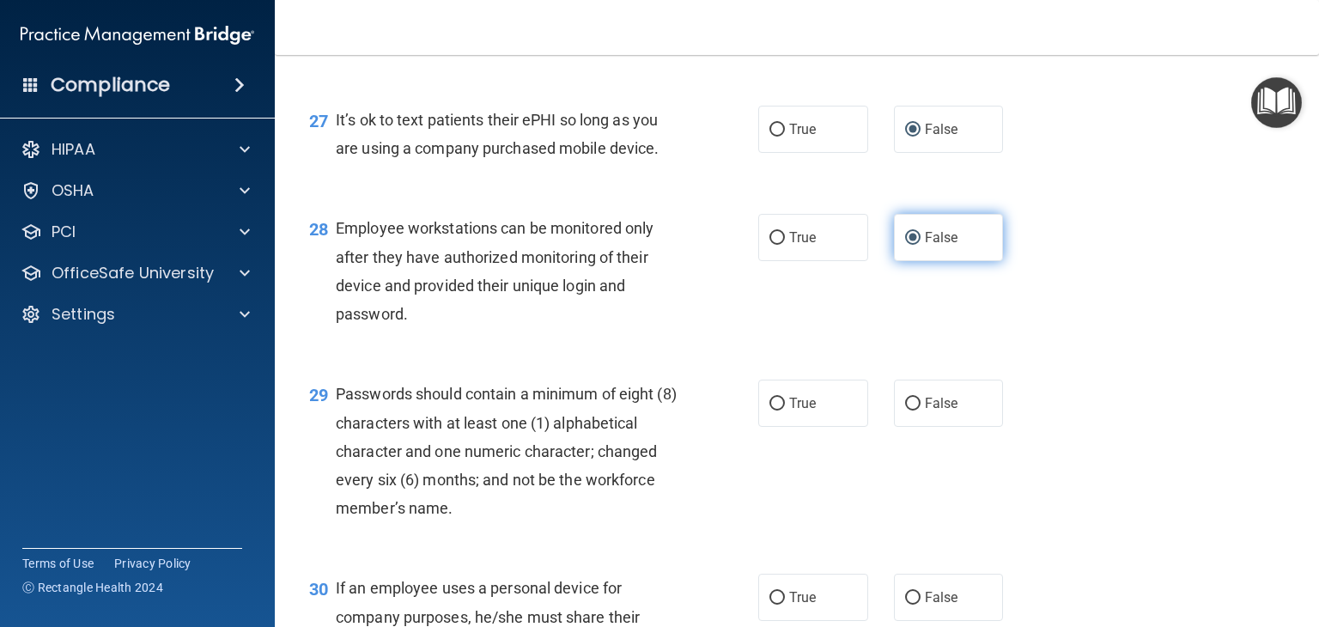
scroll to position [4213, 0]
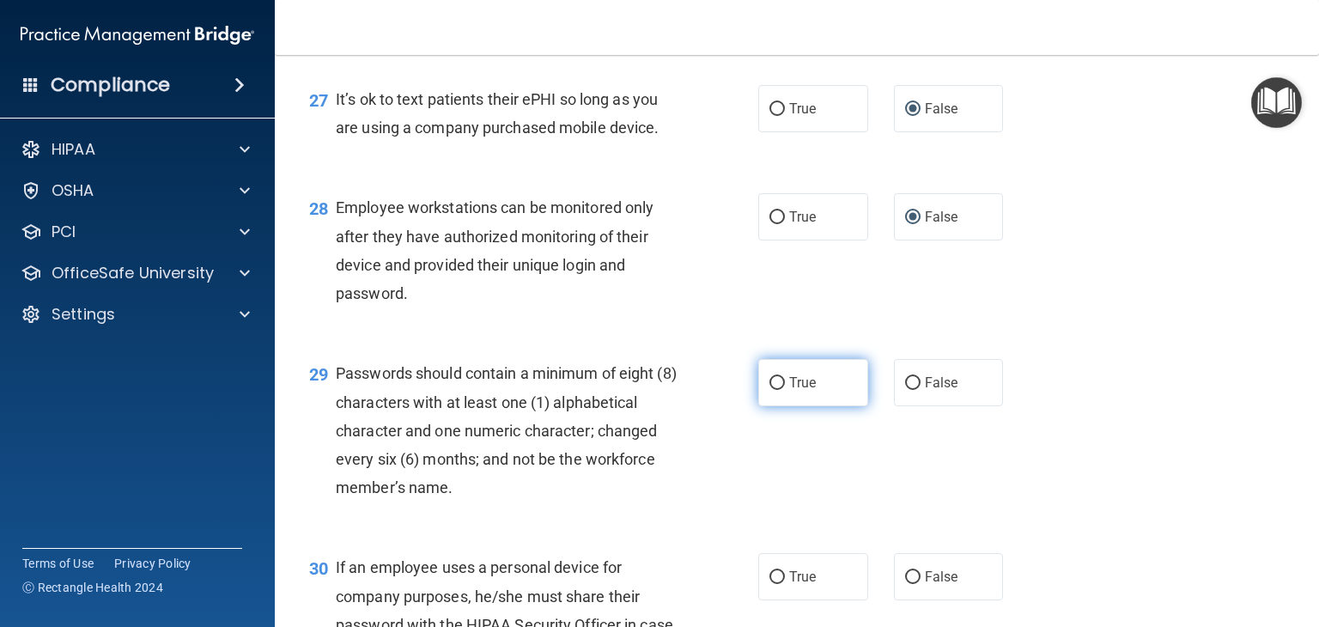
click at [784, 406] on label "True" at bounding box center [813, 382] width 110 height 47
click at [784, 390] on input "True" at bounding box center [776, 383] width 15 height 13
radio input "true"
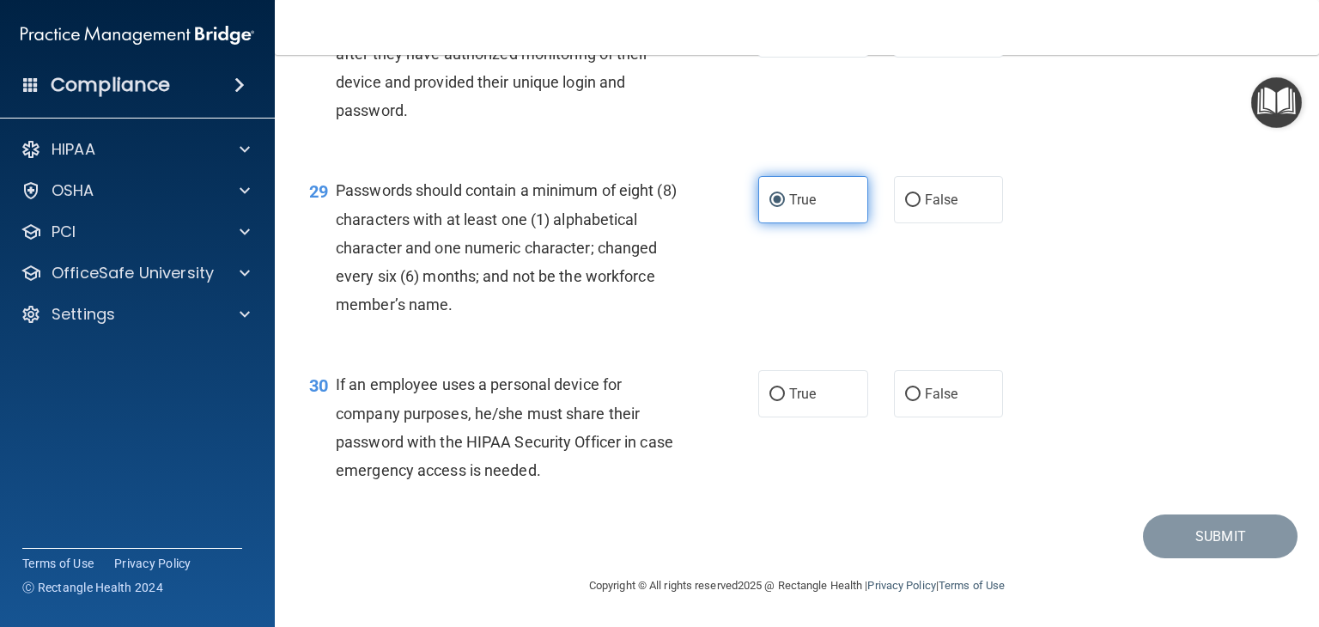
scroll to position [4454, 0]
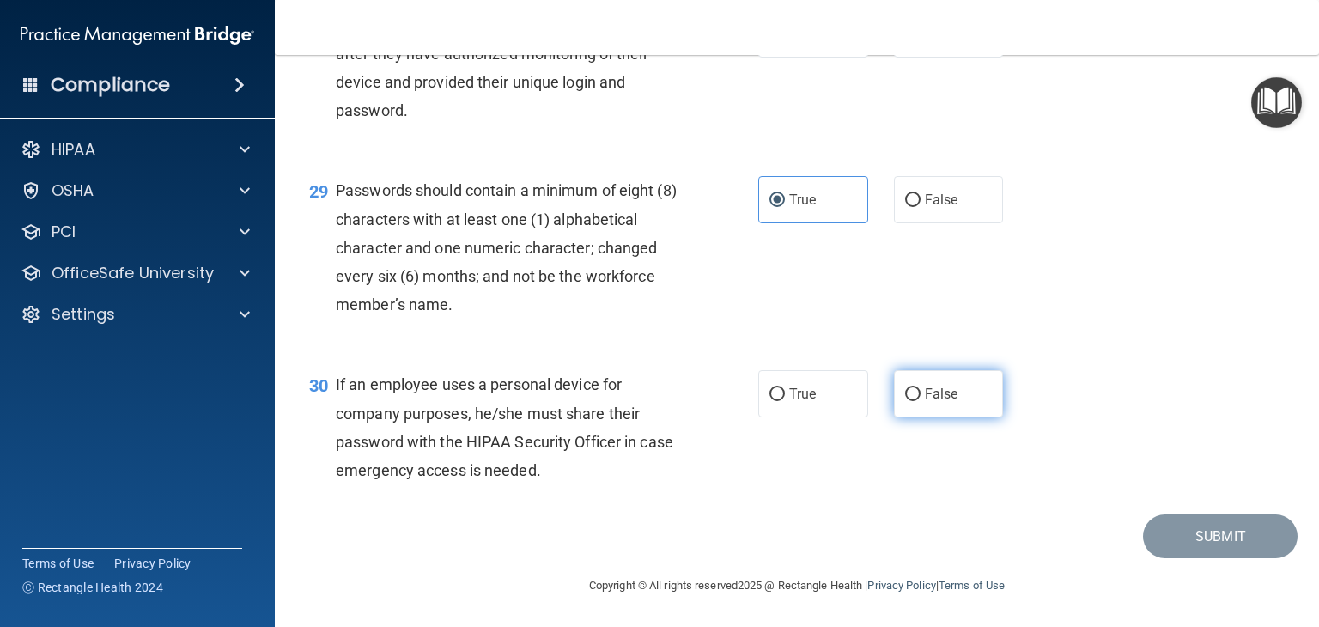
click at [905, 401] on input "False" at bounding box center [912, 394] width 15 height 13
radio input "true"
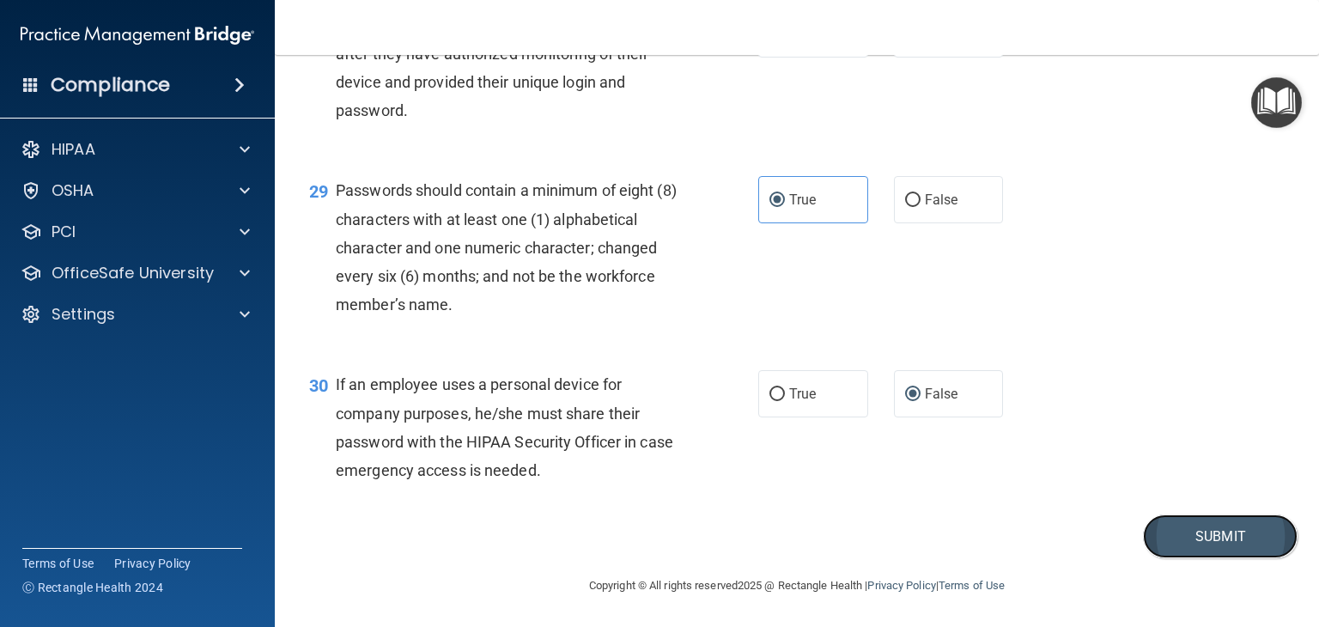
click at [1164, 558] on button "Submit" at bounding box center [1220, 536] width 155 height 44
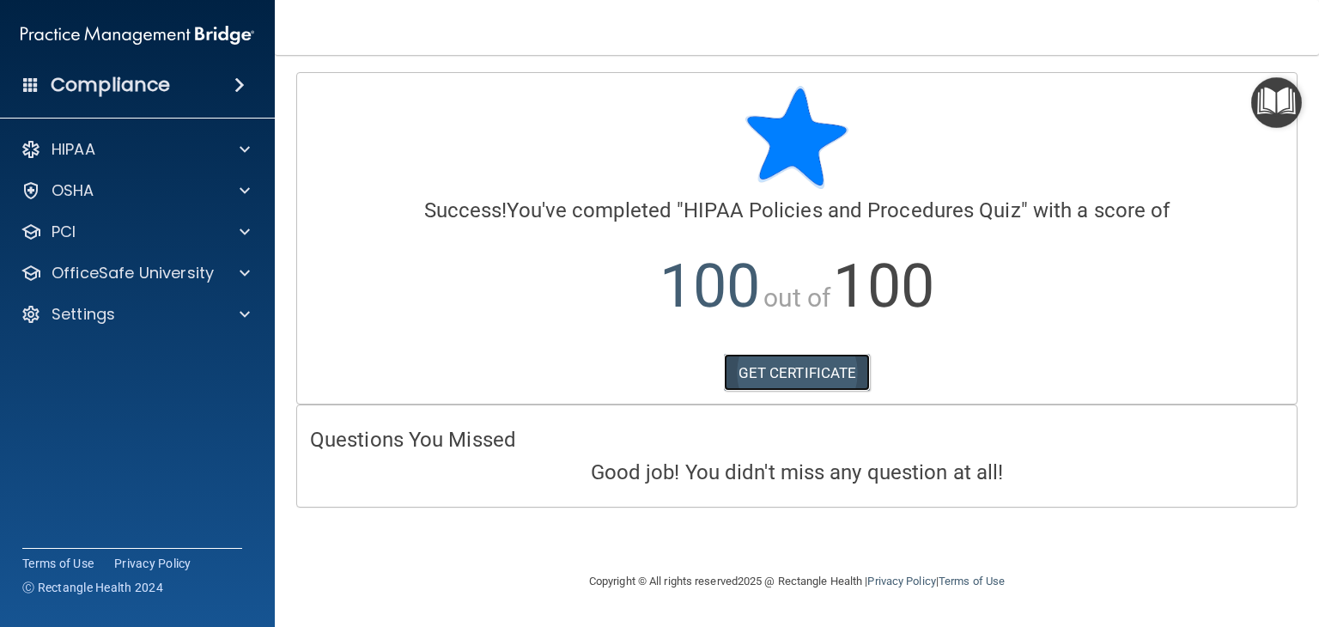
click at [828, 368] on link "GET CERTIFICATE" at bounding box center [797, 373] width 147 height 38
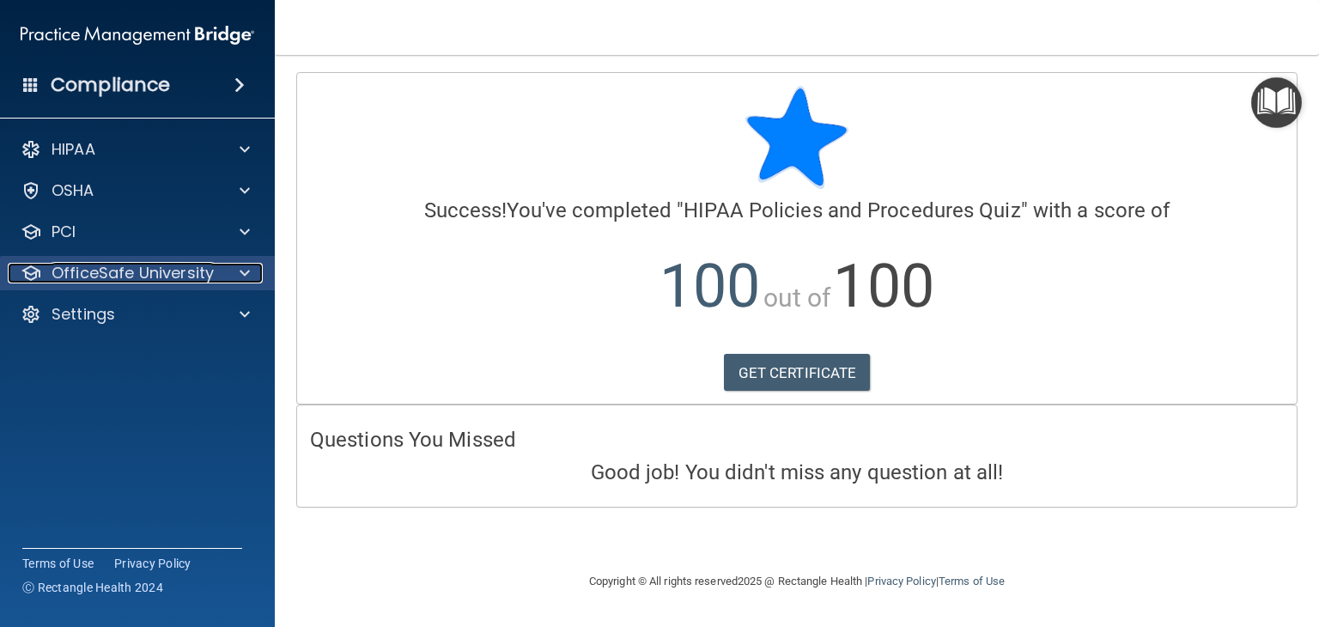
click at [245, 271] on span at bounding box center [245, 273] width 10 height 21
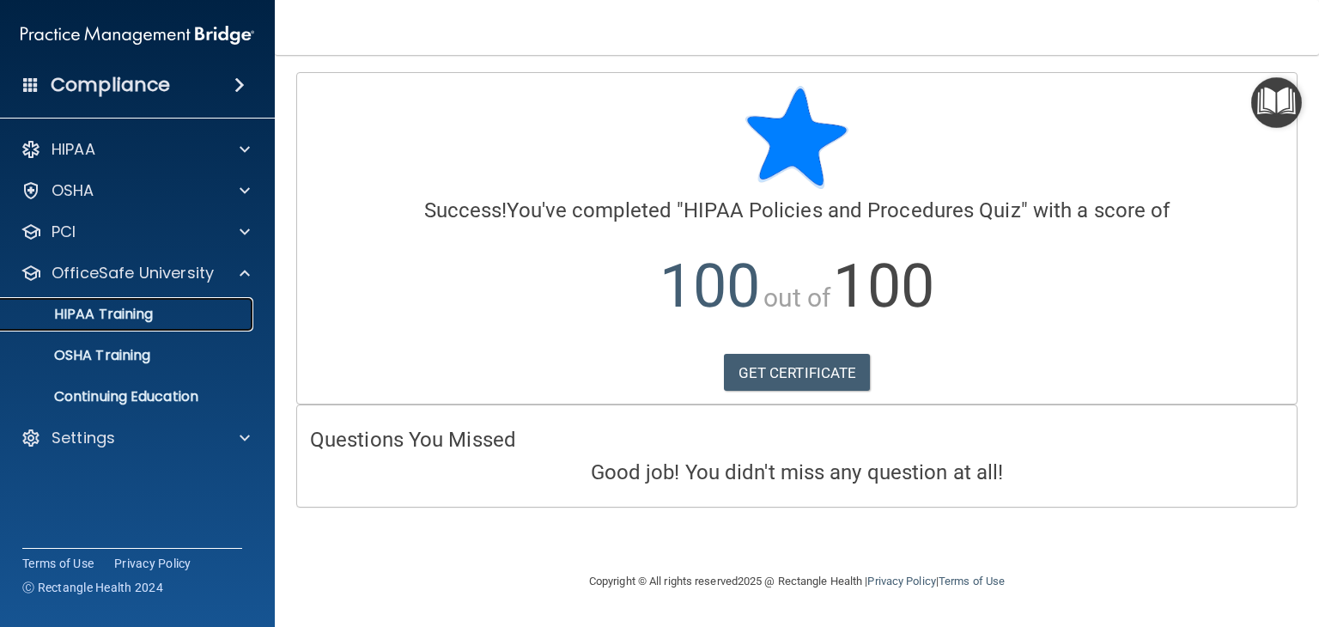
click at [221, 321] on div "HIPAA Training" at bounding box center [128, 314] width 234 height 17
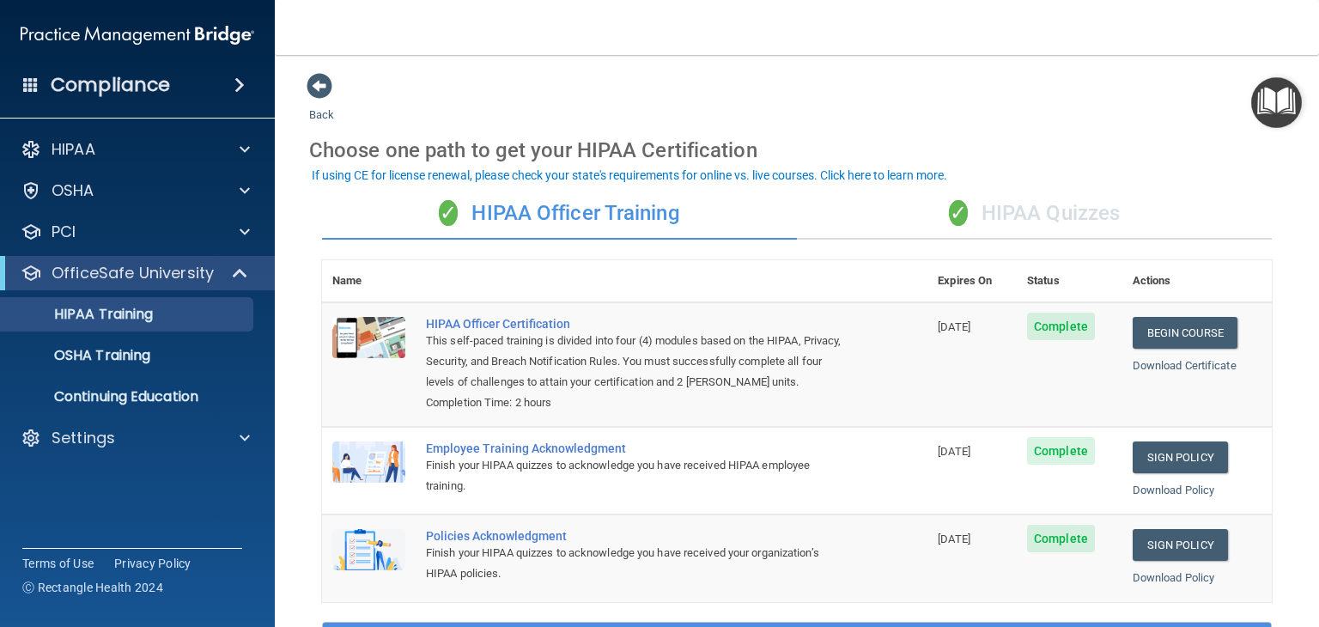
click at [949, 219] on span "✓" at bounding box center [958, 213] width 19 height 26
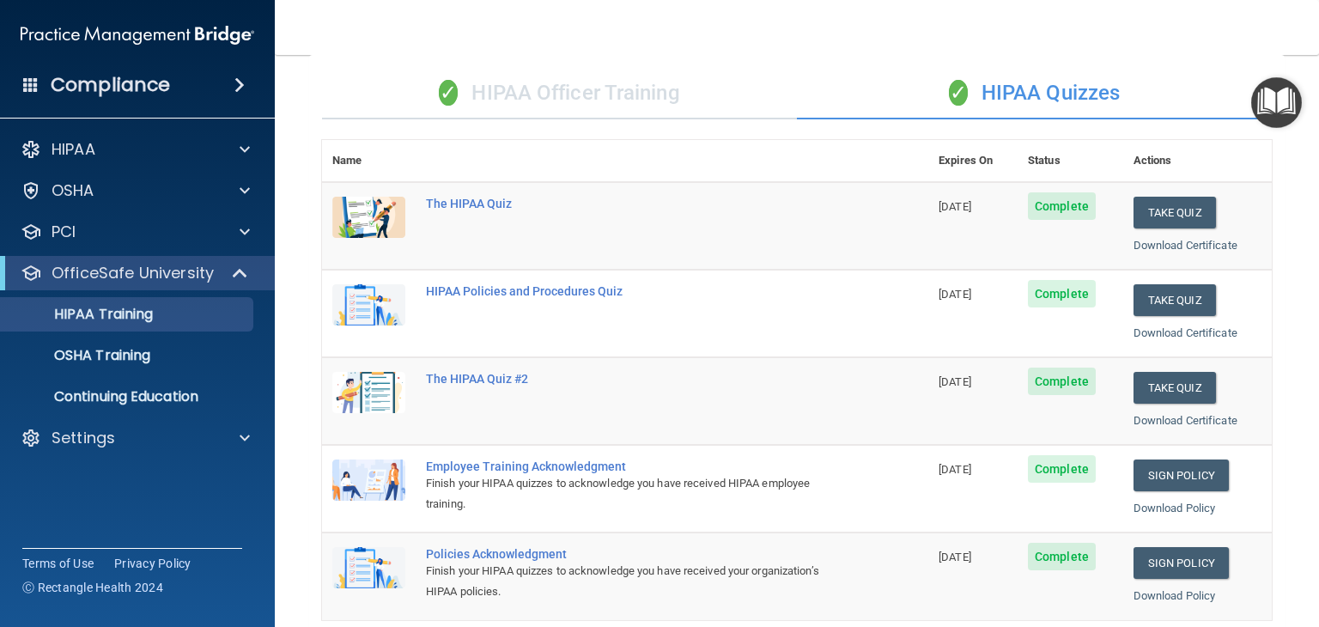
scroll to position [120, 0]
click at [180, 359] on div "OSHA Training" at bounding box center [128, 355] width 234 height 17
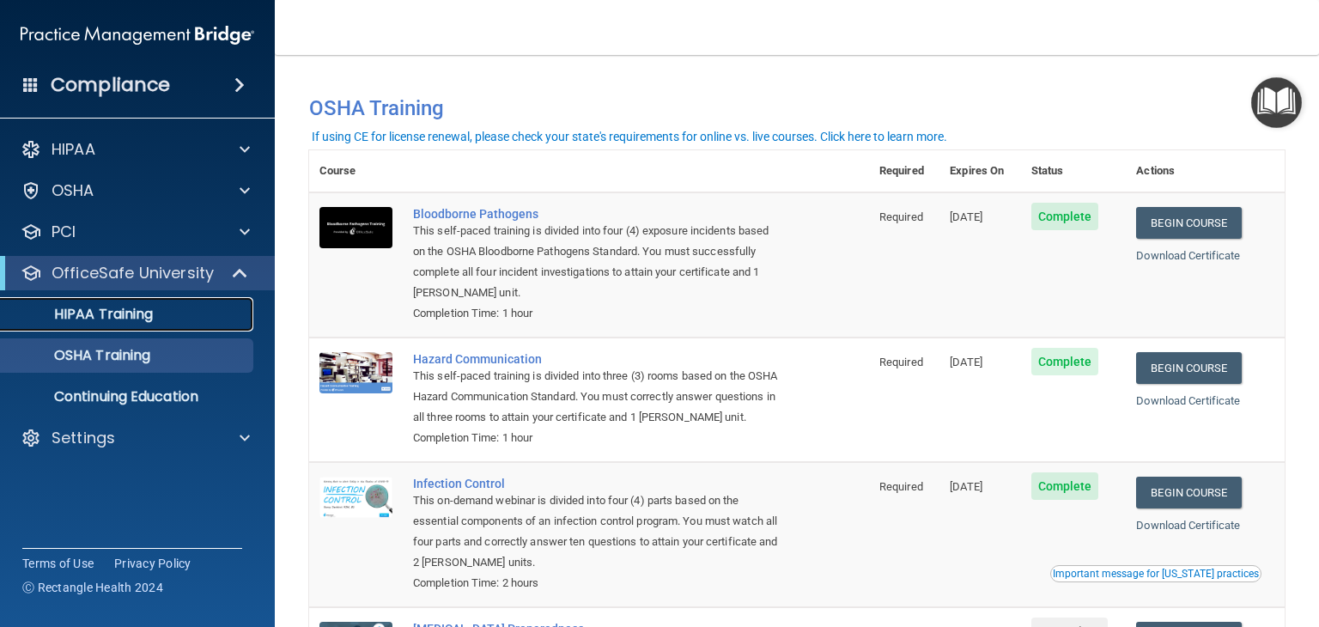
click at [209, 315] on div "HIPAA Training" at bounding box center [128, 314] width 234 height 17
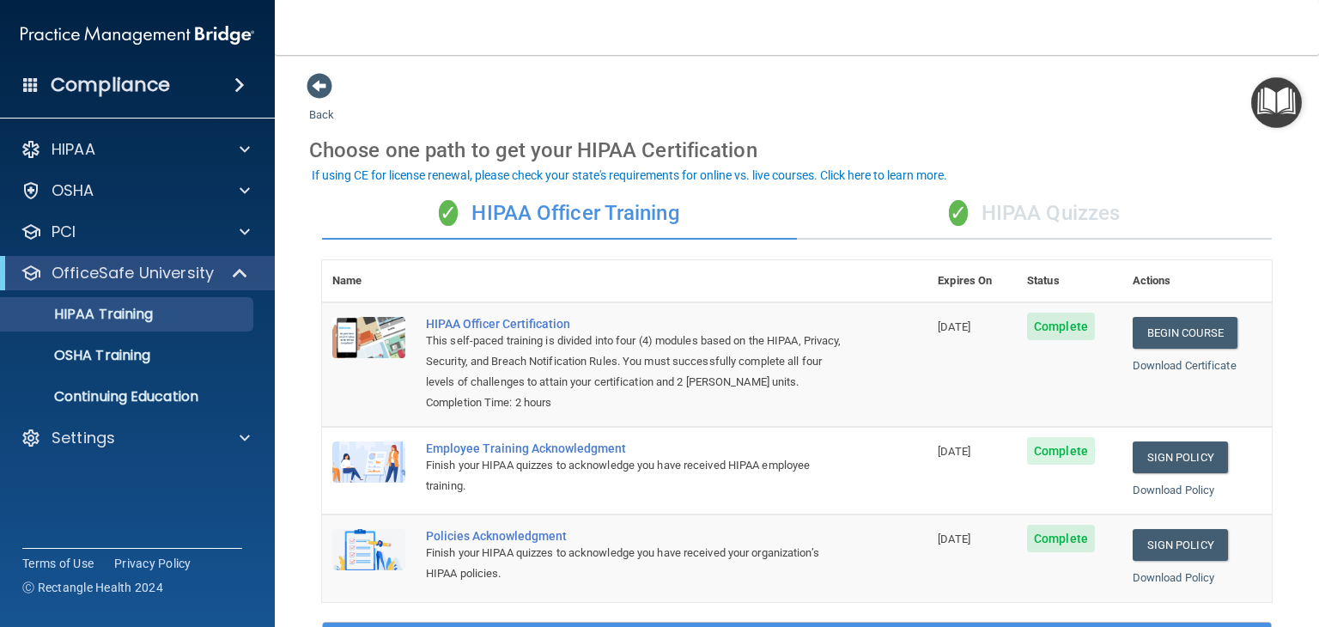
click at [949, 216] on span "✓" at bounding box center [958, 213] width 19 height 26
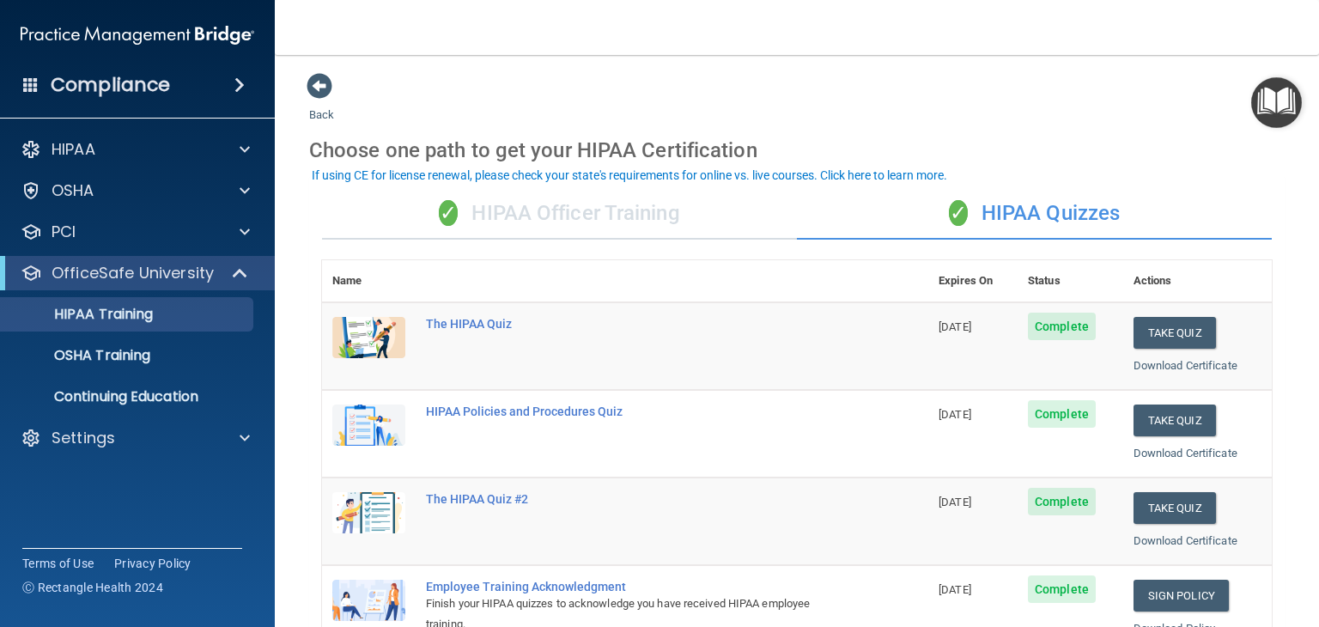
click at [443, 213] on span "✓" at bounding box center [448, 213] width 19 height 26
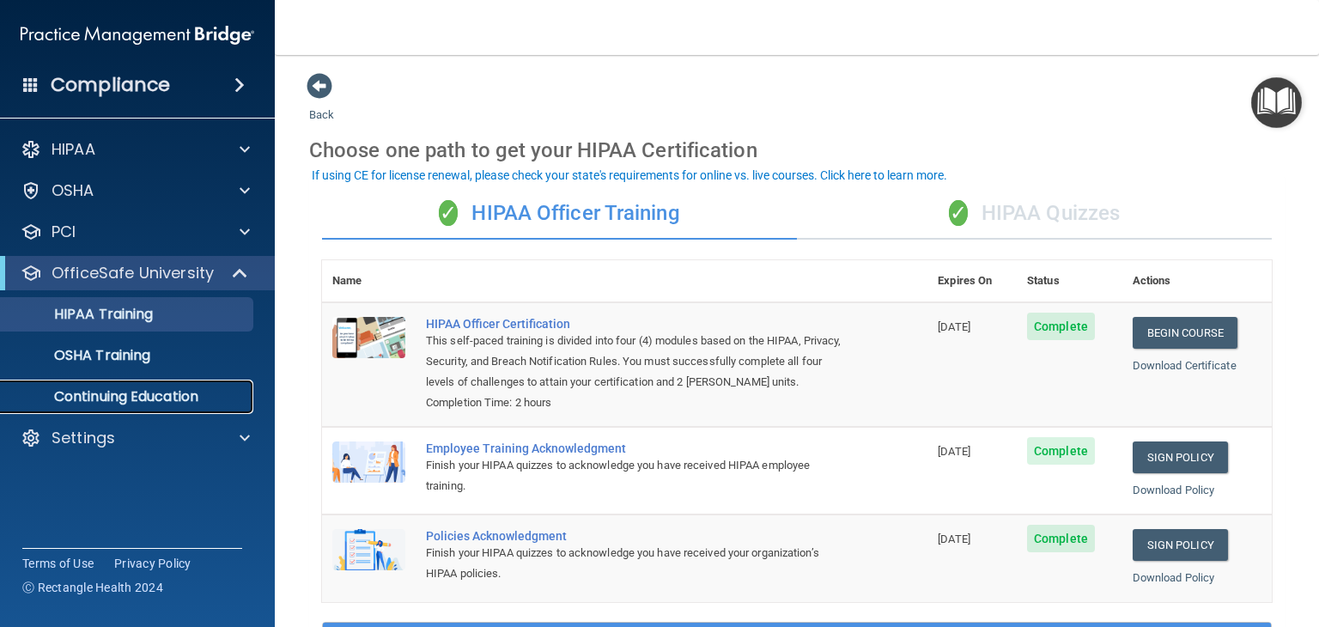
click at [185, 406] on link "Continuing Education" at bounding box center [118, 396] width 270 height 34
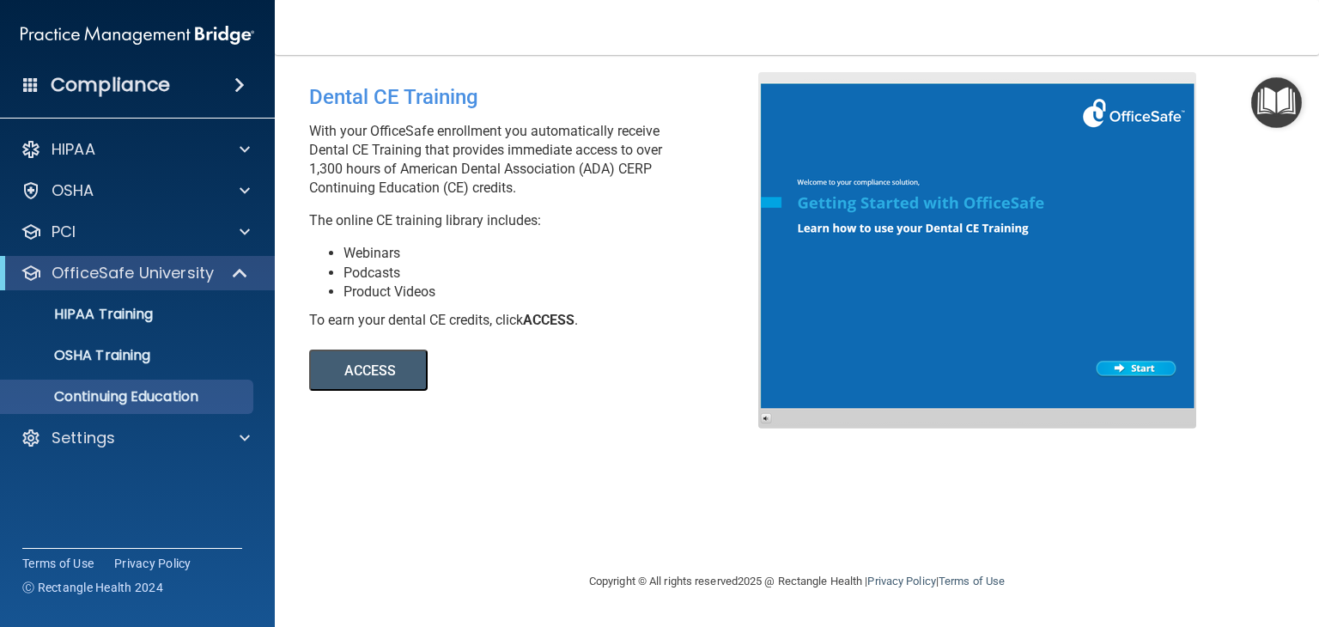
click at [985, 536] on div "Dental CE Training With your OfficeSafe enrollment you automatically receive De…" at bounding box center [796, 313] width 975 height 482
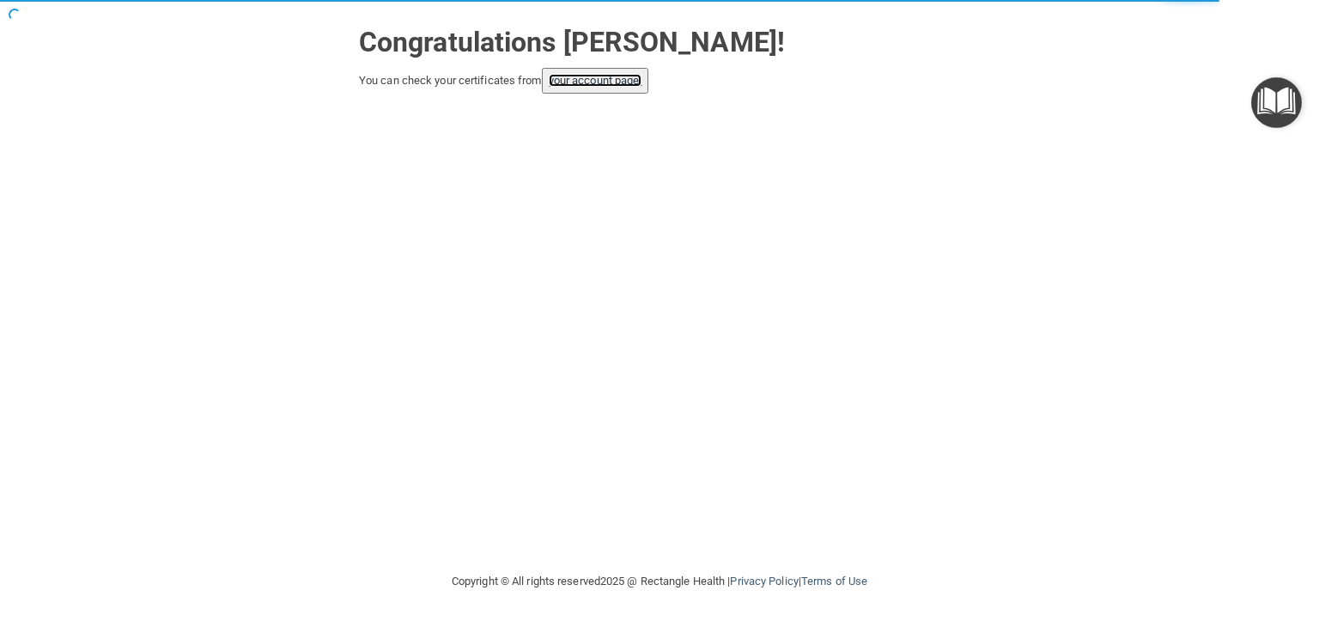
click at [608, 79] on link "your account page!" at bounding box center [596, 80] width 94 height 13
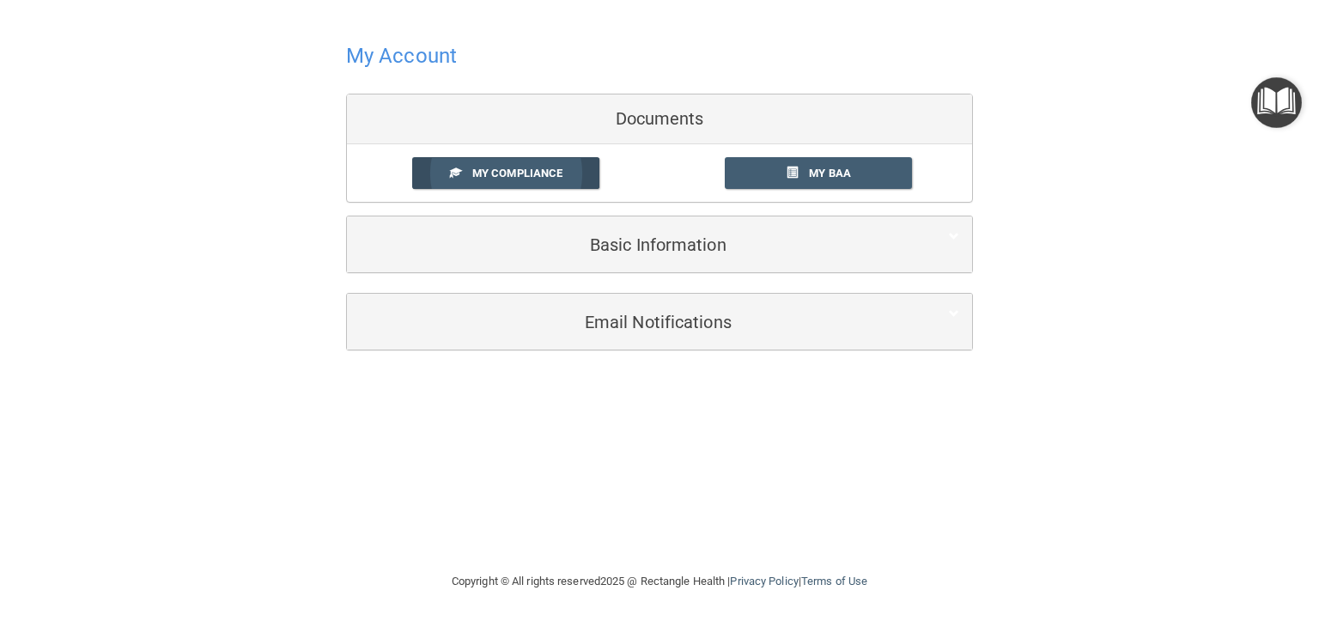
click at [535, 175] on span "My Compliance" at bounding box center [517, 173] width 90 height 13
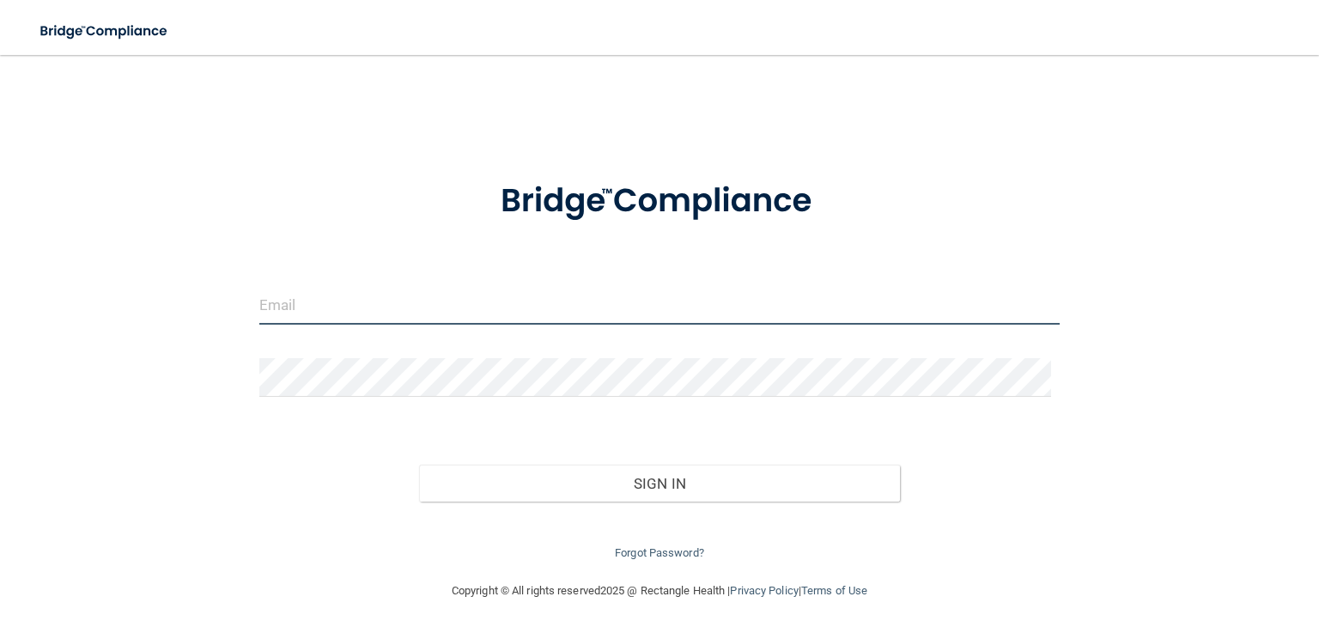
click at [343, 295] on input "email" at bounding box center [659, 305] width 800 height 39
type input "[EMAIL_ADDRESS][DOMAIN_NAME]"
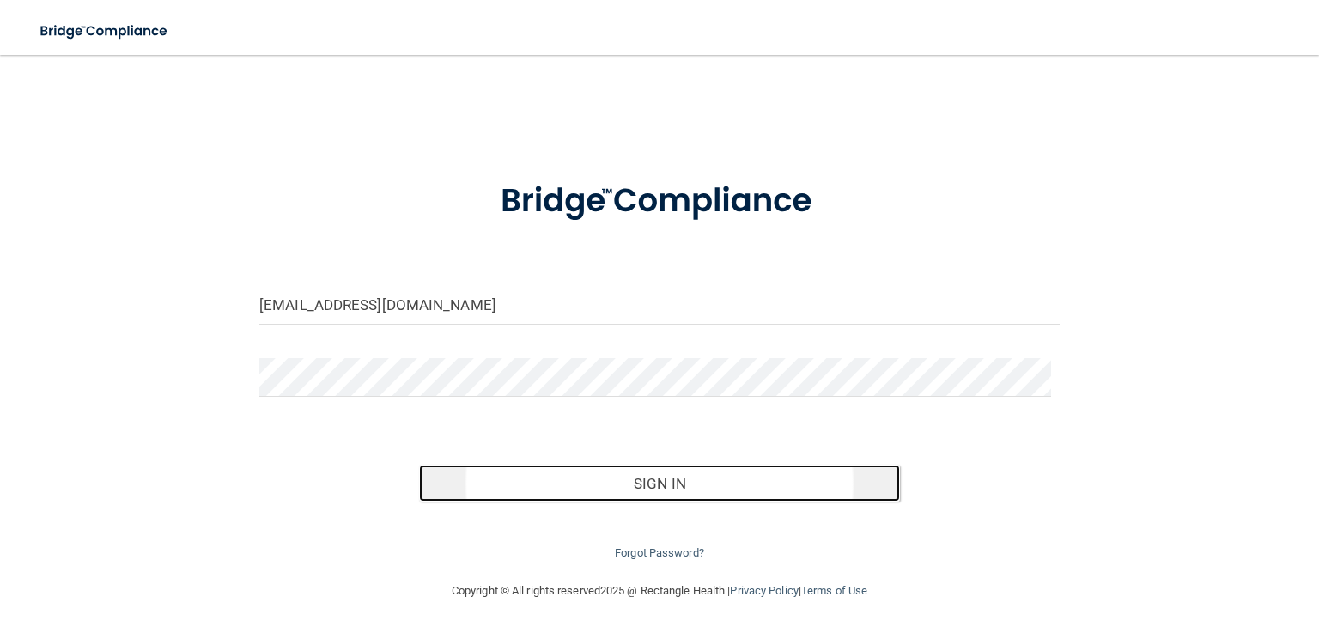
click at [668, 485] on button "Sign In" at bounding box center [659, 483] width 480 height 38
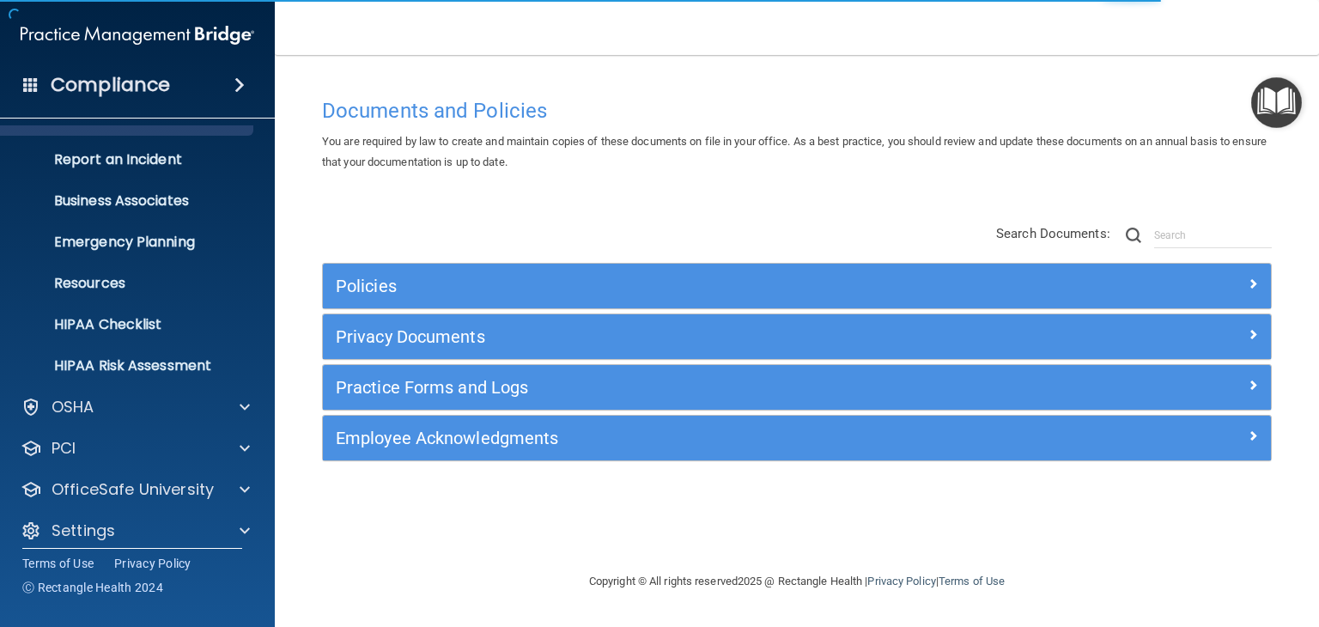
scroll to position [86, 0]
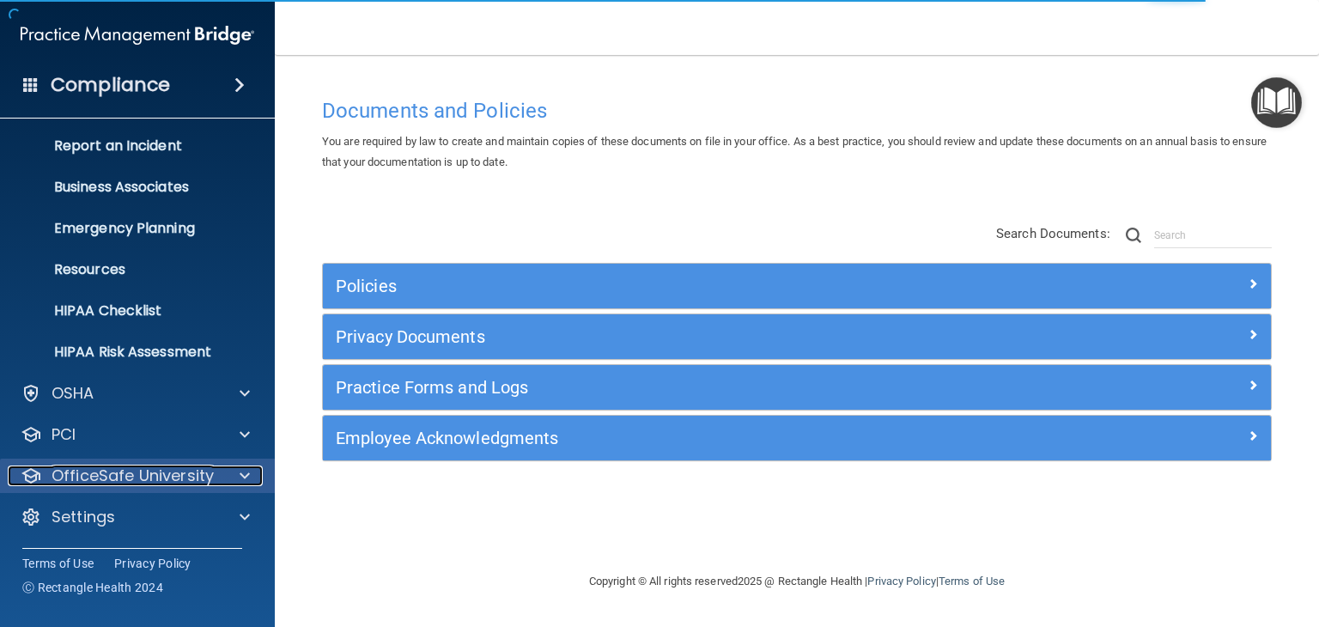
click at [236, 481] on div at bounding box center [242, 475] width 43 height 21
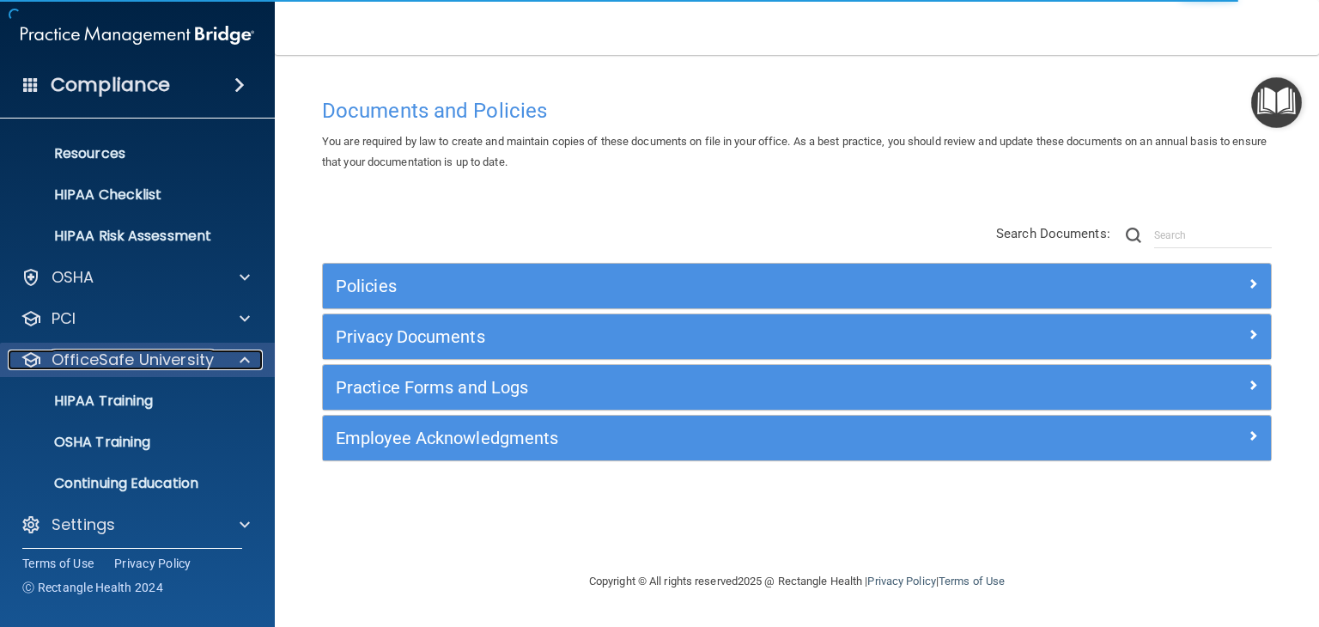
scroll to position [209, 0]
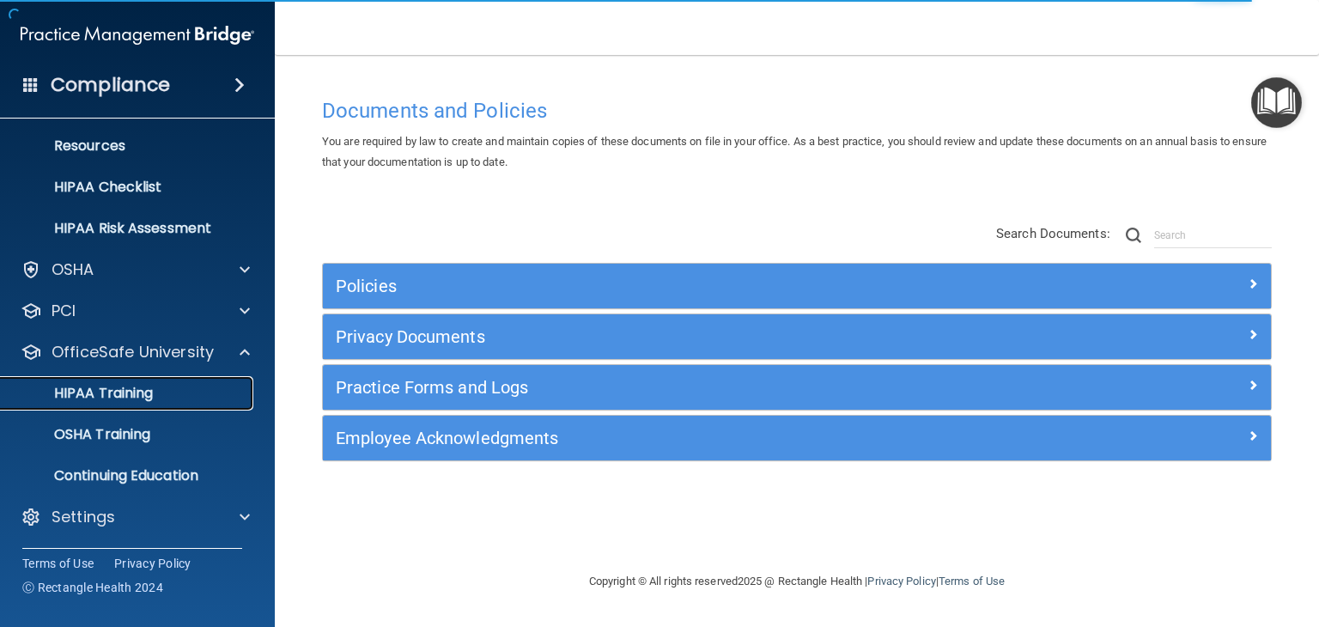
click at [184, 393] on div "HIPAA Training" at bounding box center [128, 393] width 234 height 17
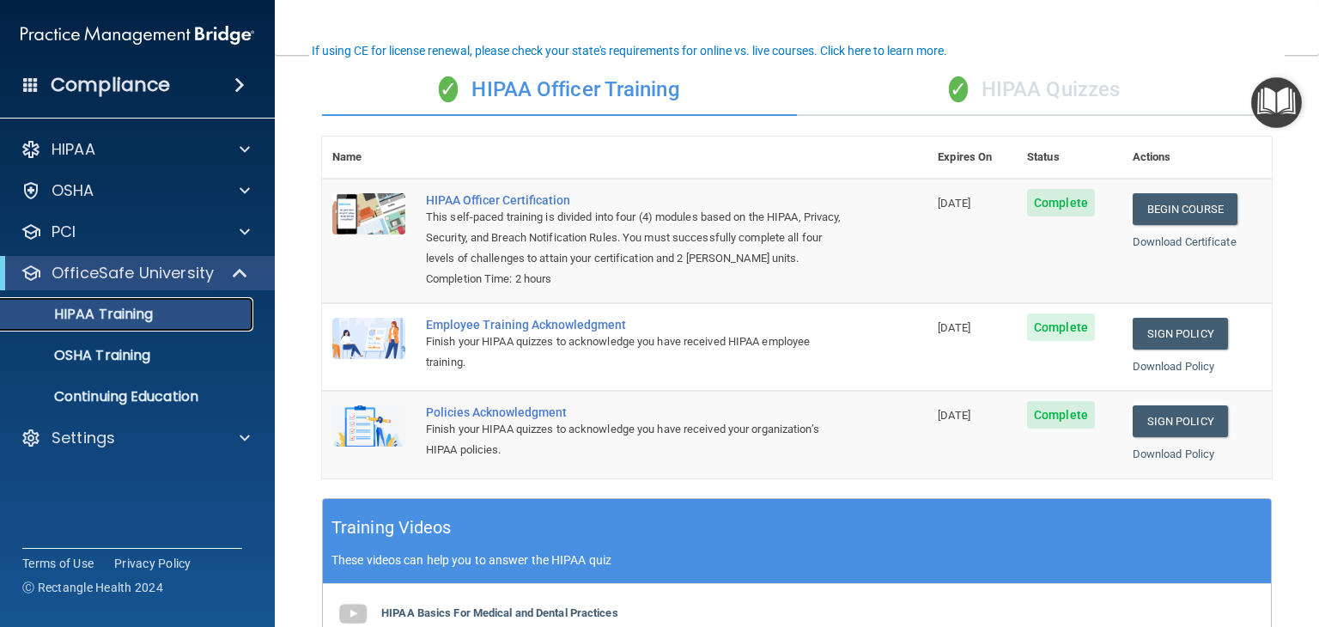
scroll to position [125, 0]
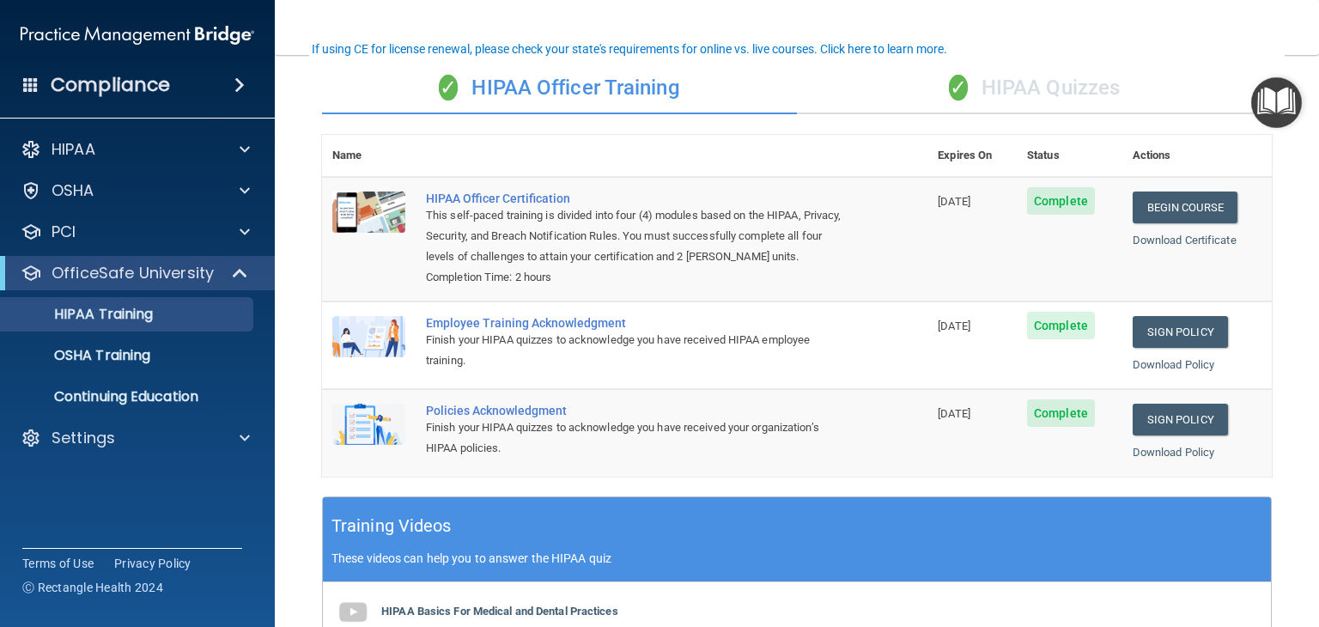
click at [949, 86] on span "✓" at bounding box center [958, 88] width 19 height 26
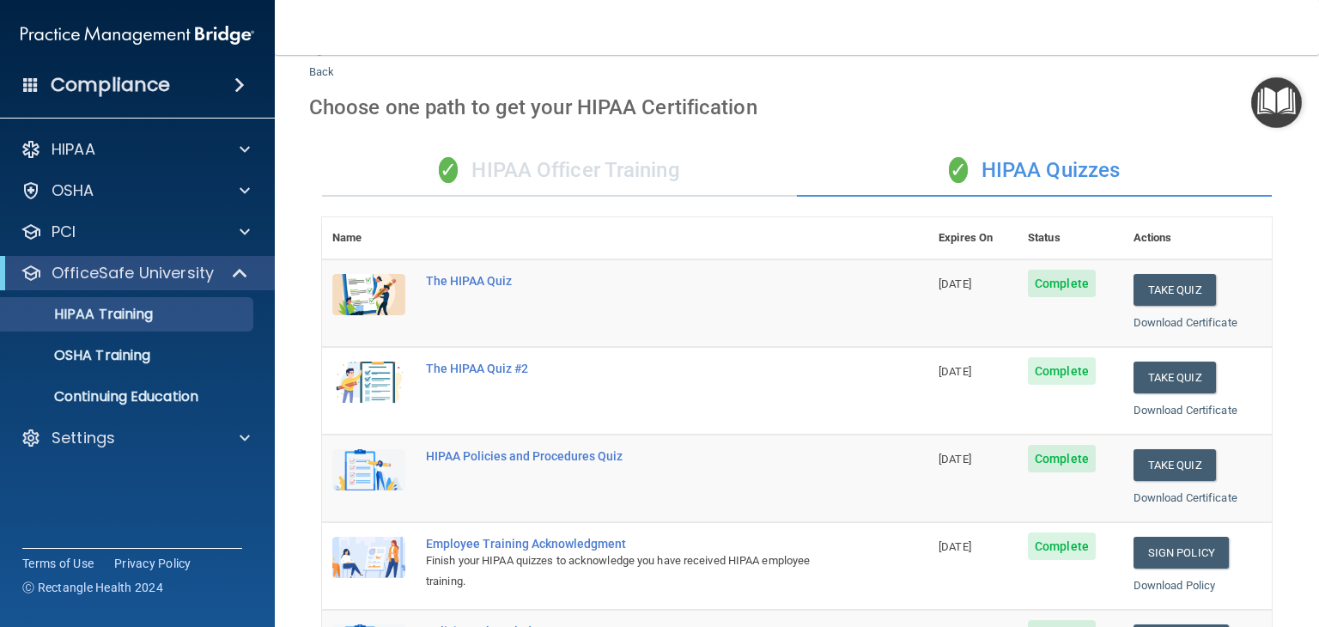
scroll to position [0, 0]
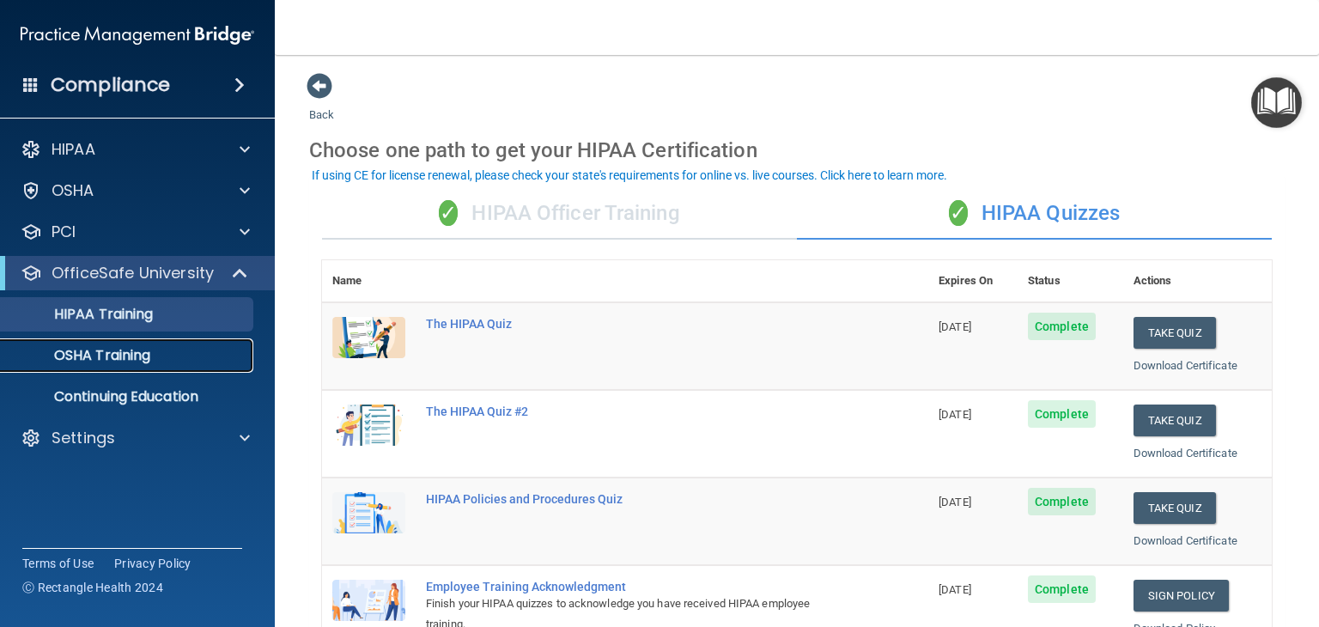
click at [165, 364] on link "OSHA Training" at bounding box center [118, 355] width 270 height 34
